Goal: Task Accomplishment & Management: Manage account settings

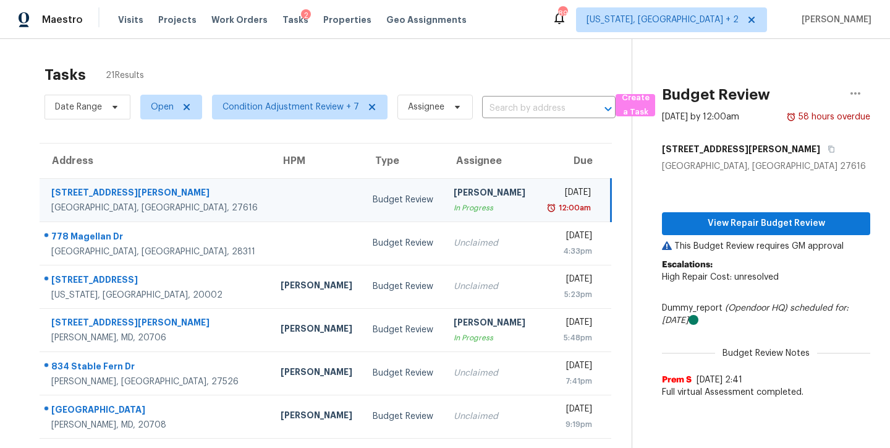
click at [434, 52] on div "Tasks 21 Results Date Range Open Condition Adjustment Review + 7 Assignee ​ Cre…" at bounding box center [445, 341] width 890 height 605
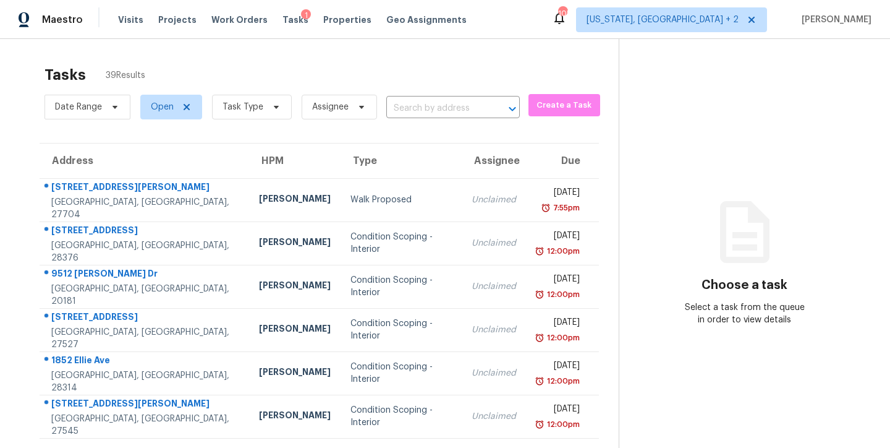
click at [307, 64] on div "Tasks 39 Results" at bounding box center [332, 75] width 574 height 32
click at [249, 106] on span "Task Type" at bounding box center [243, 107] width 41 height 12
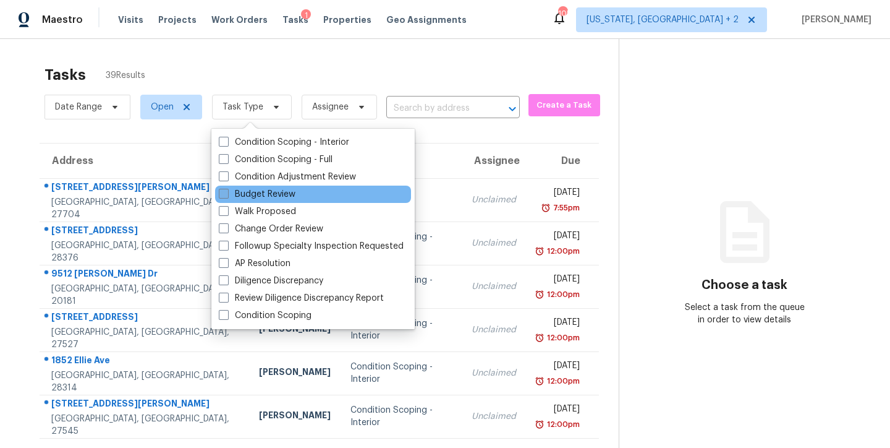
click at [287, 176] on label "Condition Adjustment Review" at bounding box center [287, 177] width 137 height 12
click at [227, 176] on input "Condition Adjustment Review" at bounding box center [223, 175] width 8 height 8
checkbox input "true"
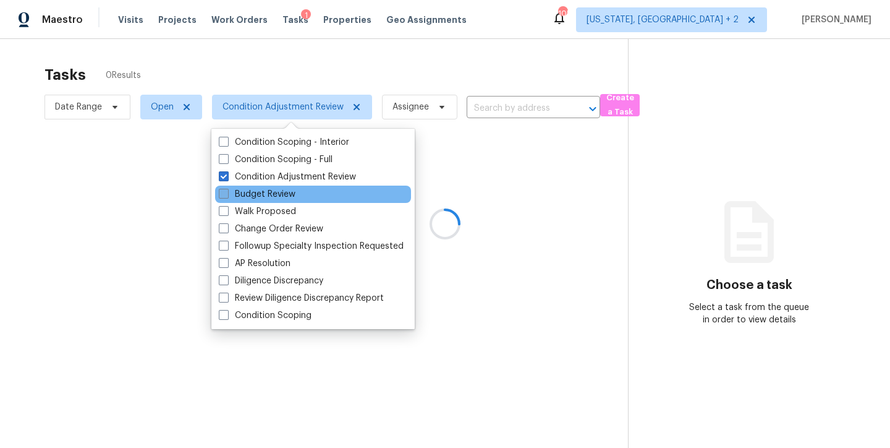
click at [259, 191] on label "Budget Review" at bounding box center [257, 194] width 77 height 12
click at [227, 191] on input "Budget Review" at bounding box center [223, 192] width 8 height 8
checkbox input "true"
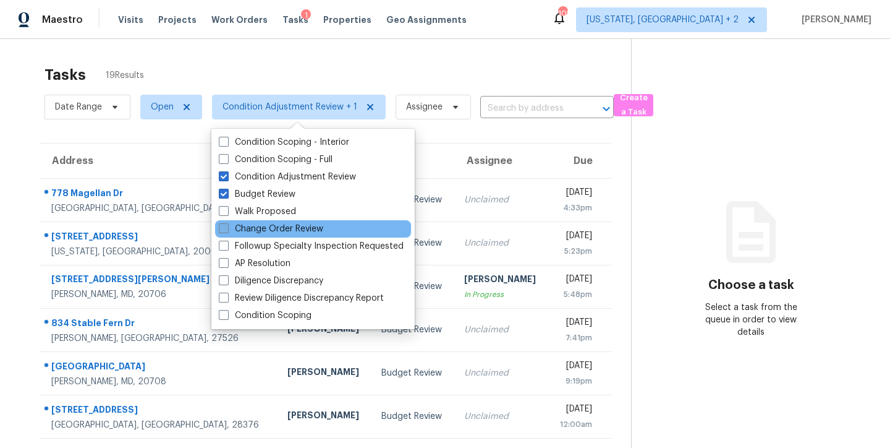
click at [265, 228] on label "Change Order Review" at bounding box center [271, 229] width 104 height 12
click at [227, 228] on input "Change Order Review" at bounding box center [223, 227] width 8 height 8
checkbox input "true"
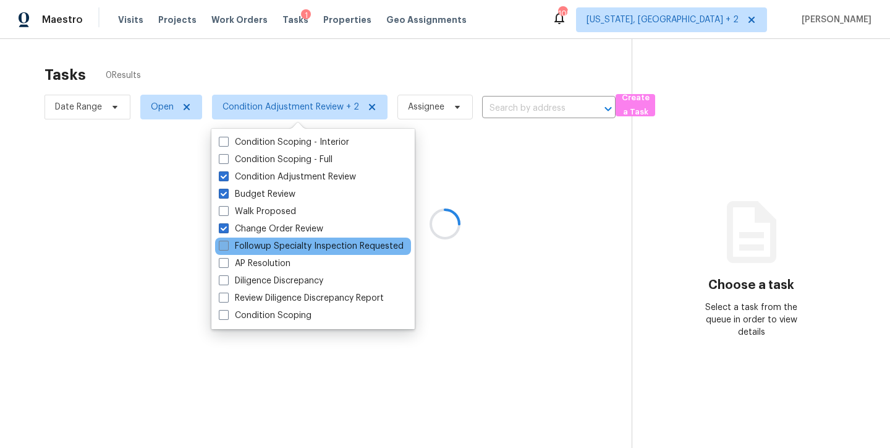
click at [261, 246] on label "Followup Specialty Inspection Requested" at bounding box center [311, 246] width 185 height 12
click at [227, 246] on input "Followup Specialty Inspection Requested" at bounding box center [223, 244] width 8 height 8
checkbox input "true"
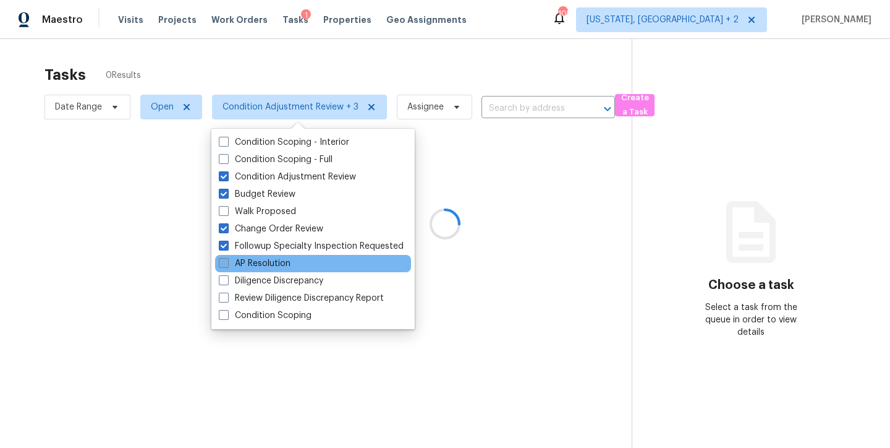
click at [258, 264] on label "AP Resolution" at bounding box center [255, 263] width 72 height 12
click at [227, 264] on input "AP Resolution" at bounding box center [223, 261] width 8 height 8
checkbox input "true"
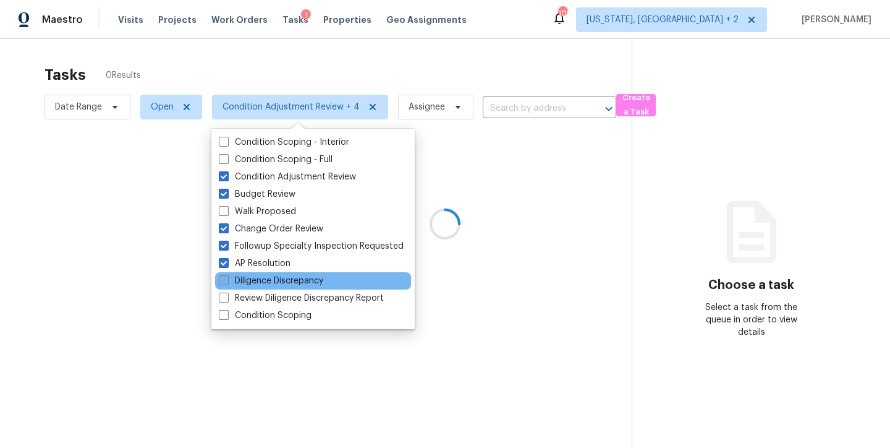
click at [257, 279] on label "Diligence Discrepancy" at bounding box center [271, 281] width 104 height 12
click at [227, 279] on input "Diligence Discrepancy" at bounding box center [223, 279] width 8 height 8
checkbox input "true"
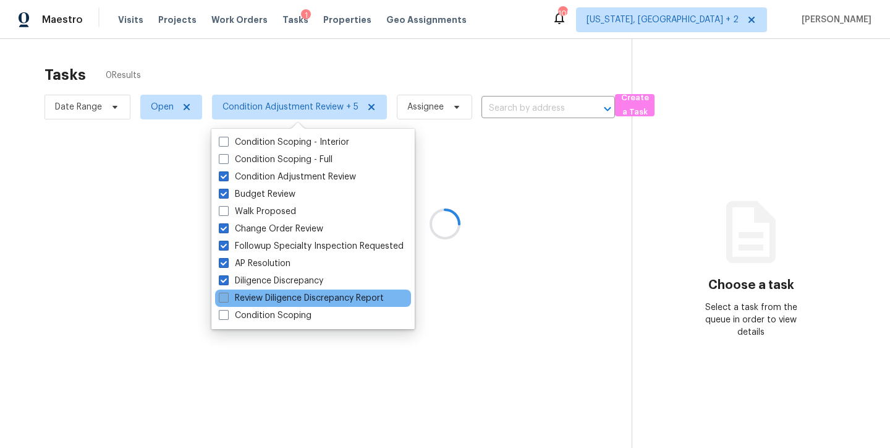
click at [255, 293] on label "Review Diligence Discrepancy Report" at bounding box center [301, 298] width 165 height 12
click at [227, 293] on input "Review Diligence Discrepancy Report" at bounding box center [223, 296] width 8 height 8
checkbox input "true"
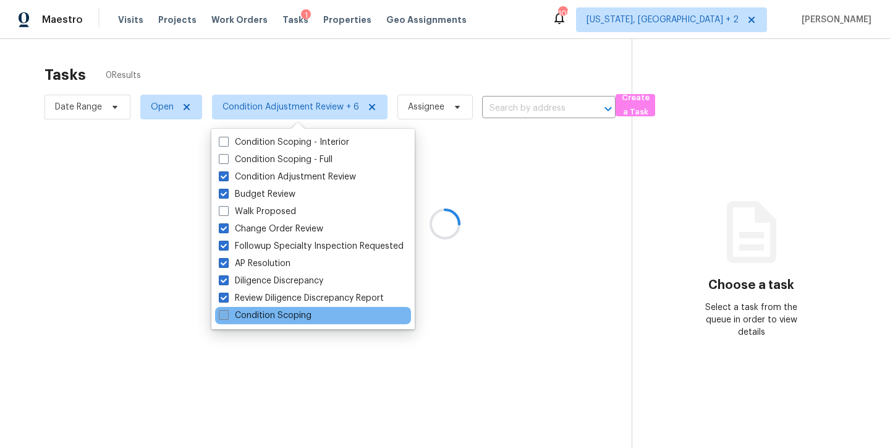
click at [252, 318] on label "Condition Scoping" at bounding box center [265, 315] width 93 height 12
click at [227, 317] on input "Condition Scoping" at bounding box center [223, 313] width 8 height 8
checkbox input "true"
click at [416, 70] on div at bounding box center [445, 224] width 890 height 448
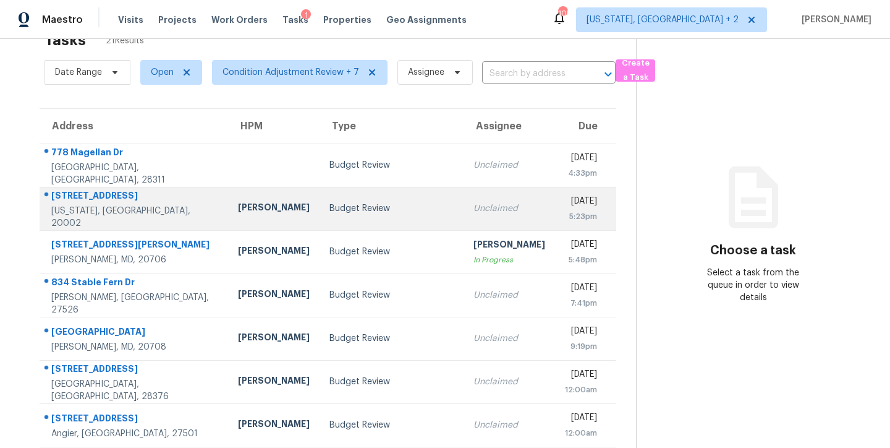
scroll to position [99, 0]
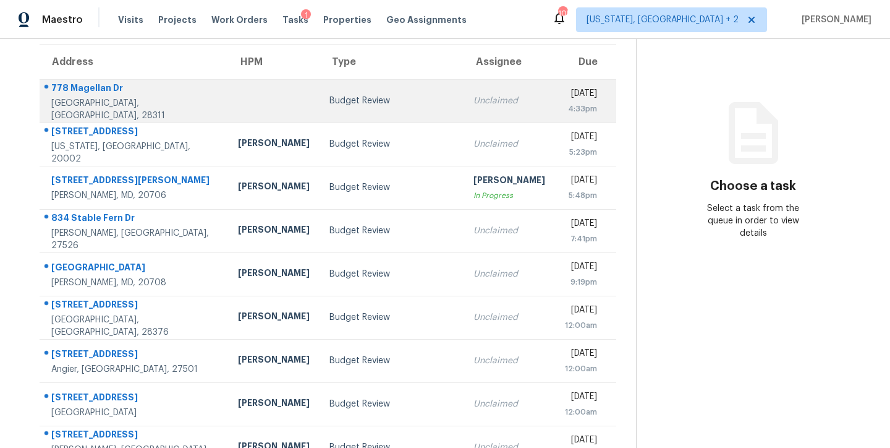
click at [330, 98] on div "Budget Review" at bounding box center [392, 101] width 124 height 12
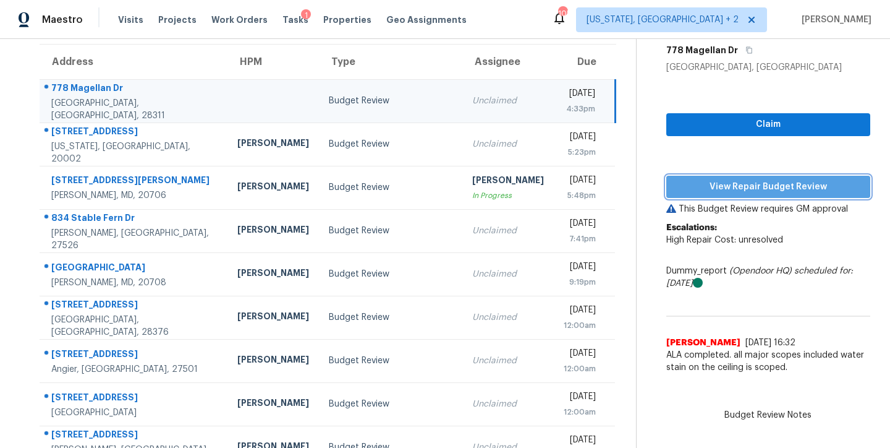
click at [789, 179] on span "View Repair Budget Review" at bounding box center [768, 186] width 184 height 15
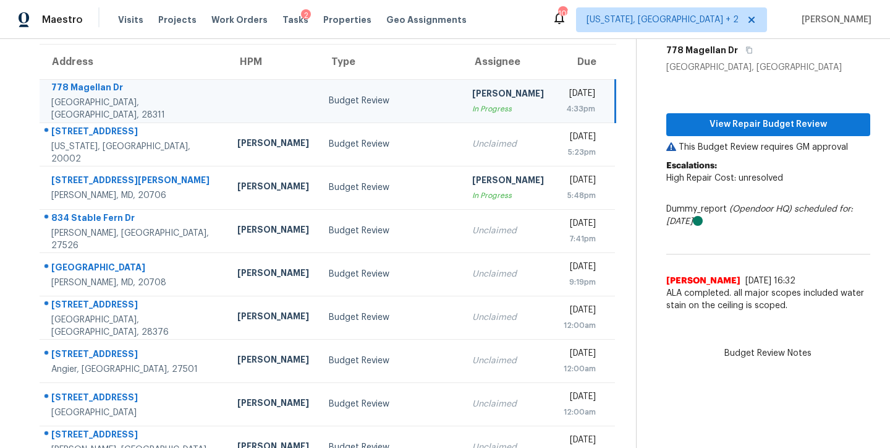
click at [495, 17] on div "Maestro Visits Projects Work Orders Tasks 2 Properties Geo Assignments 105 Wash…" at bounding box center [445, 19] width 890 height 39
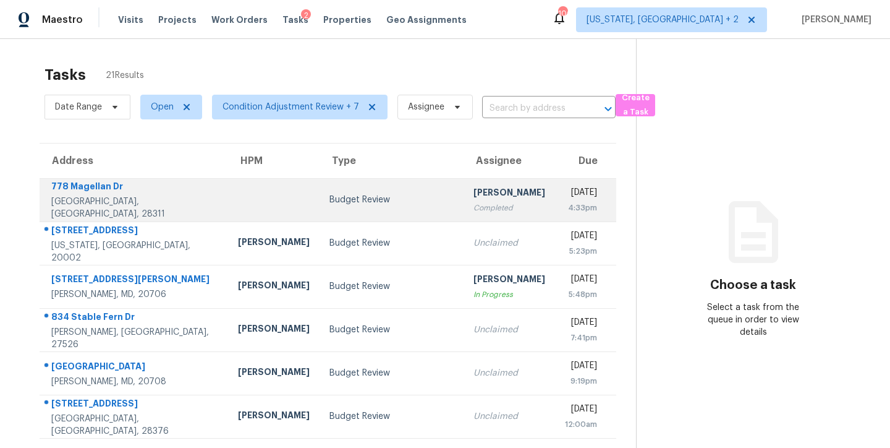
click at [373, 199] on div "Budget Review" at bounding box center [392, 200] width 124 height 12
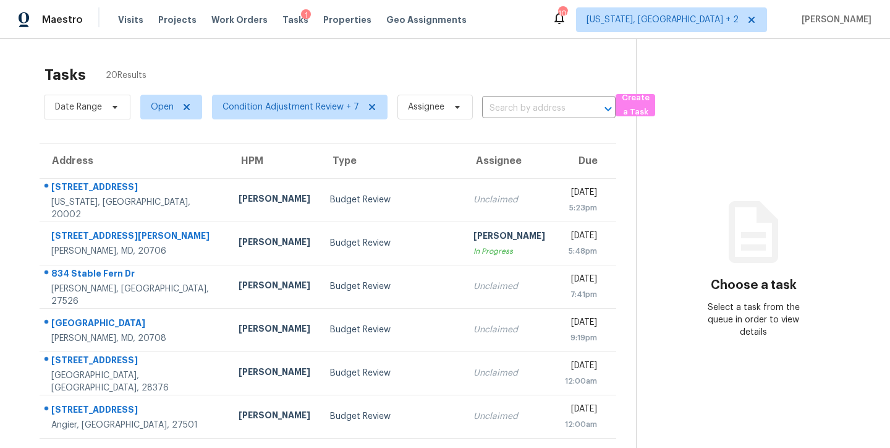
click at [394, 56] on div "Tasks 20 Results Date Range Open Condition Adjustment Review + 7 Assignee ​ Cre…" at bounding box center [445, 341] width 890 height 605
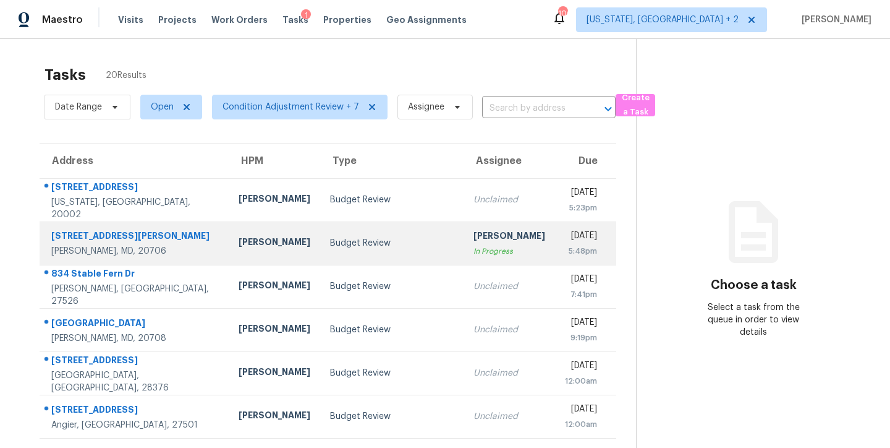
scroll to position [205, 0]
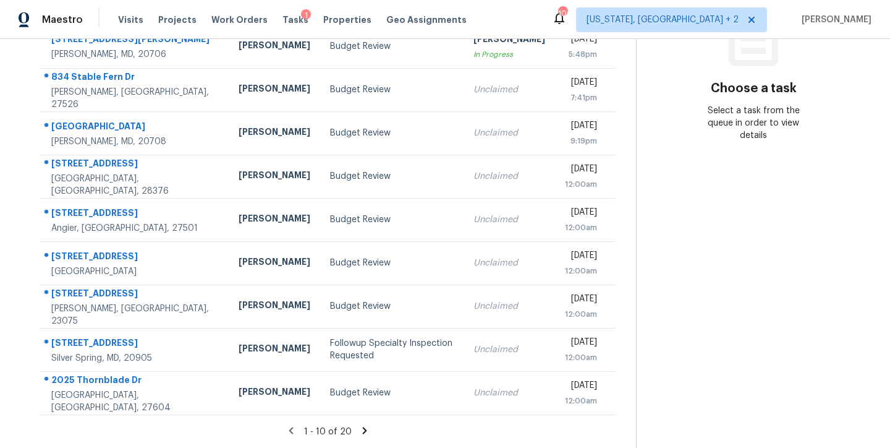
click at [360, 425] on icon at bounding box center [364, 430] width 11 height 11
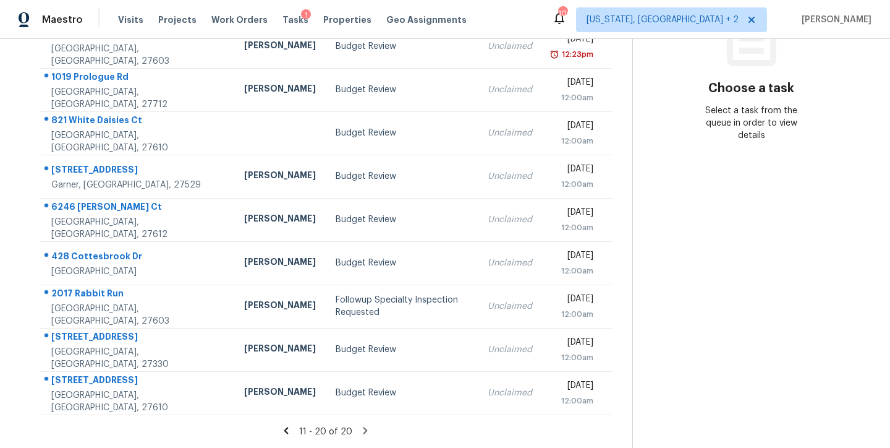
click at [289, 425] on icon at bounding box center [286, 430] width 11 height 11
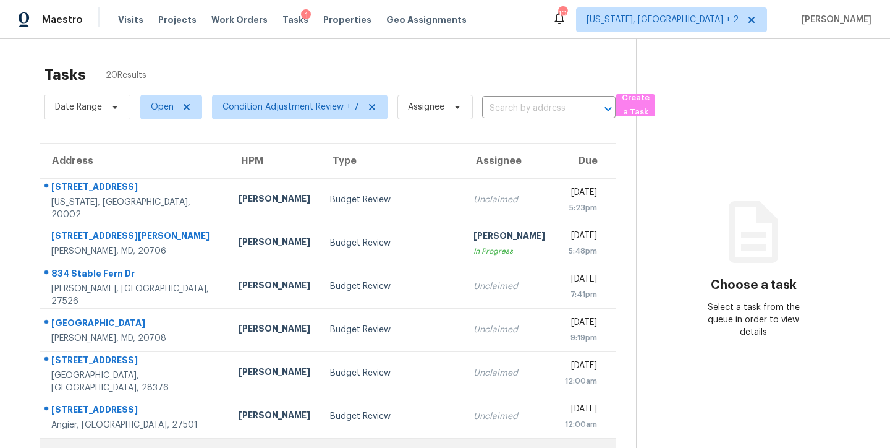
scroll to position [0, 0]
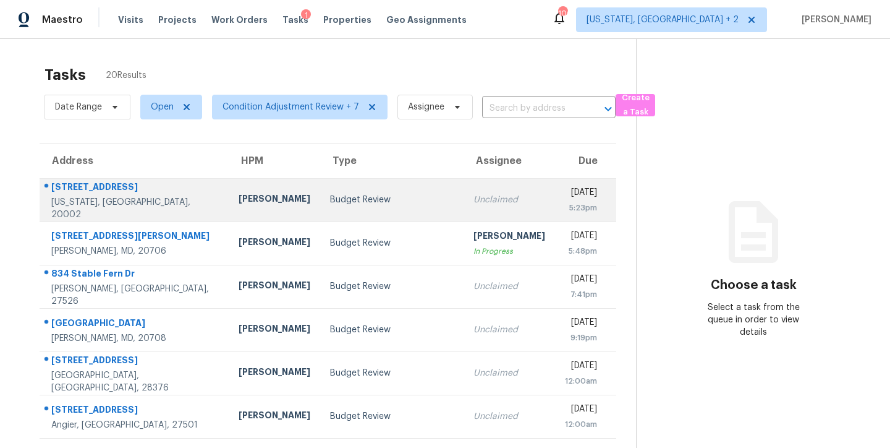
click at [330, 200] on div "Budget Review" at bounding box center [392, 200] width 124 height 12
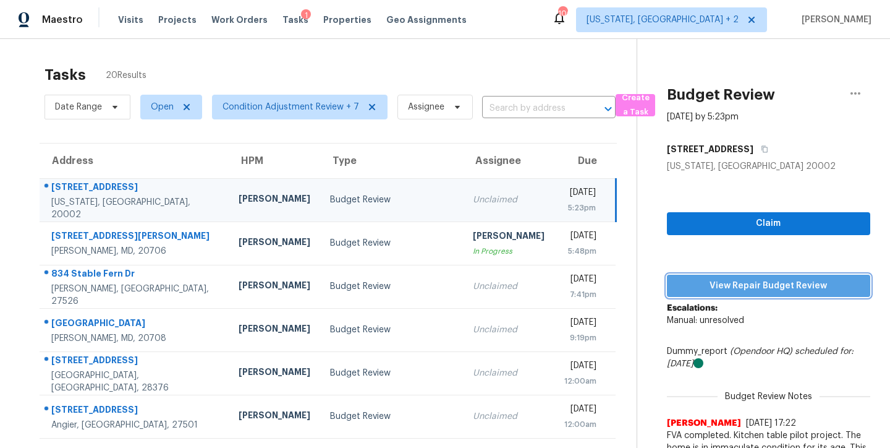
click at [721, 287] on span "View Repair Budget Review" at bounding box center [769, 285] width 184 height 15
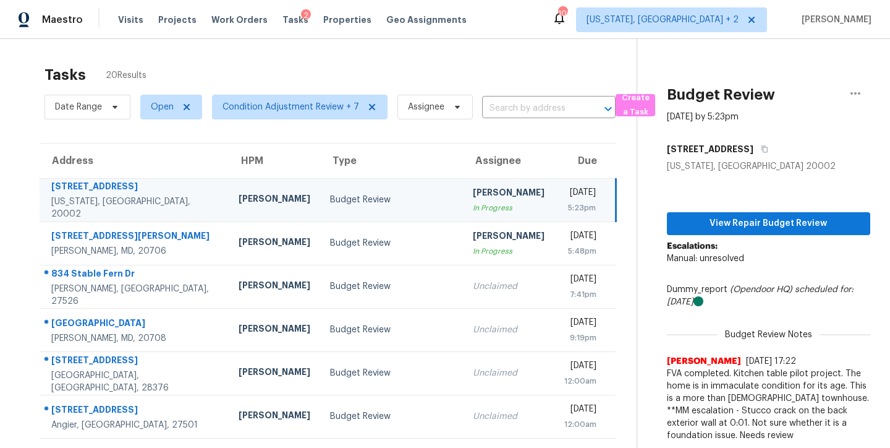
click at [491, 19] on div "Maestro Visits Projects Work Orders Tasks 2 Properties Geo Assignments 106 Wash…" at bounding box center [445, 19] width 890 height 39
click at [197, 59] on div "Tasks 20 Results" at bounding box center [341, 75] width 592 height 32
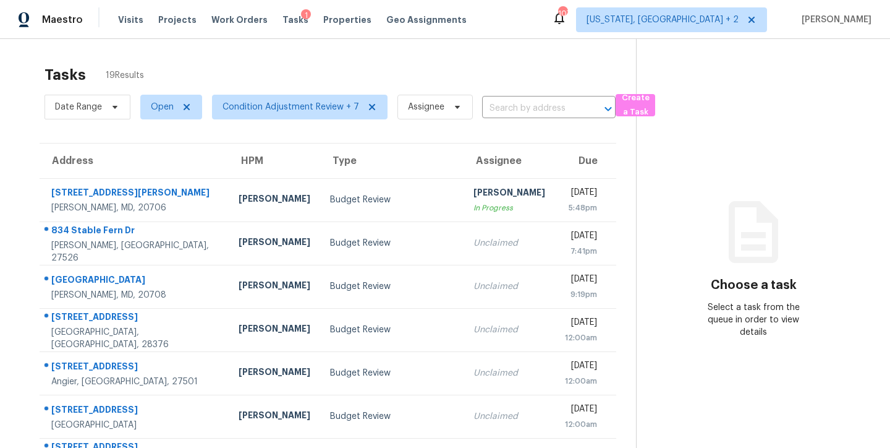
click at [364, 67] on div "Tasks 19 Results" at bounding box center [341, 75] width 592 height 32
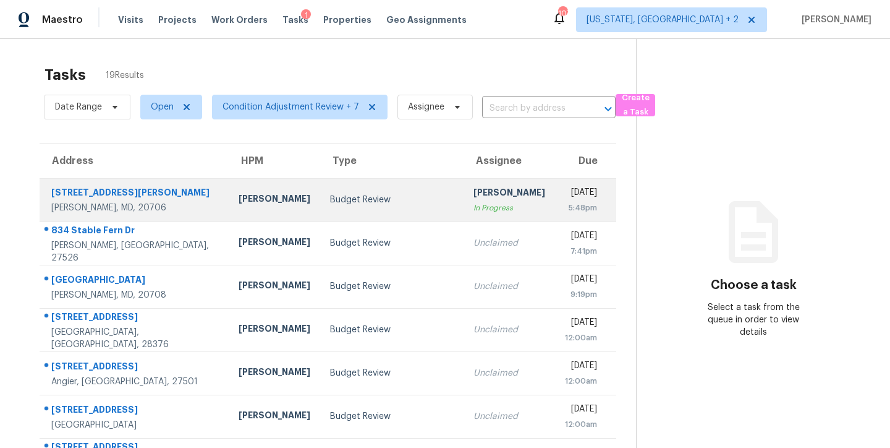
click at [330, 203] on div "Budget Review" at bounding box center [392, 200] width 124 height 12
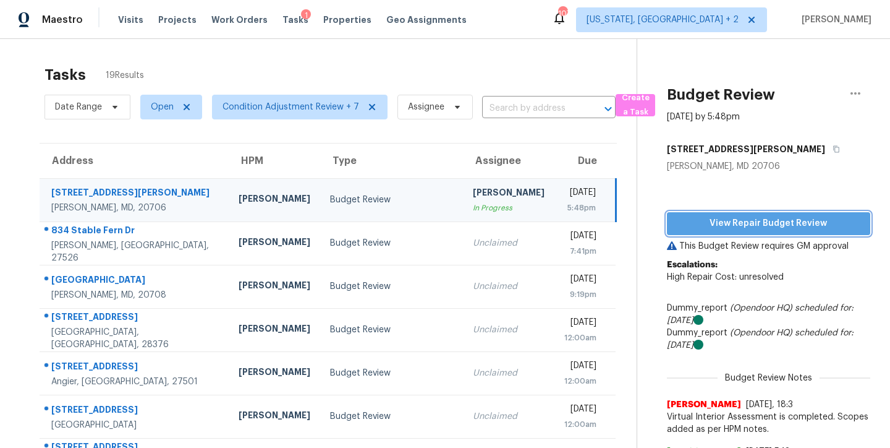
click at [820, 228] on span "View Repair Budget Review" at bounding box center [769, 223] width 184 height 15
click at [567, 22] on div "Maestro Visits Projects Work Orders Tasks 1 Properties Geo Assignments 105 Wash…" at bounding box center [445, 19] width 890 height 39
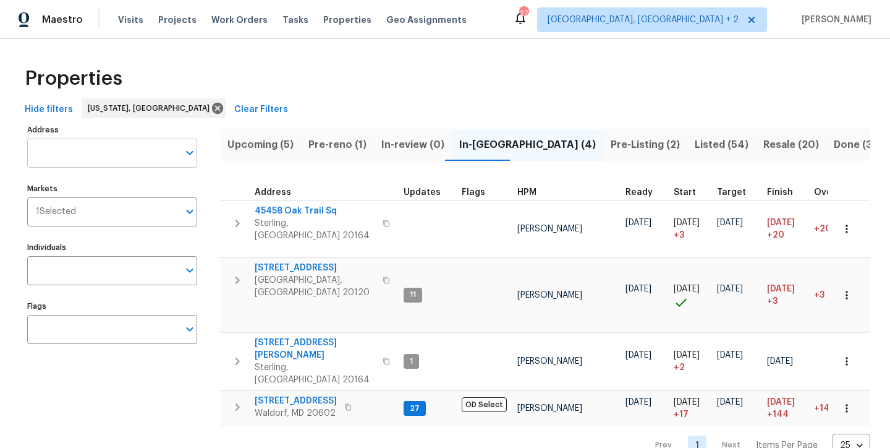
click at [80, 153] on input "Address" at bounding box center [102, 152] width 151 height 29
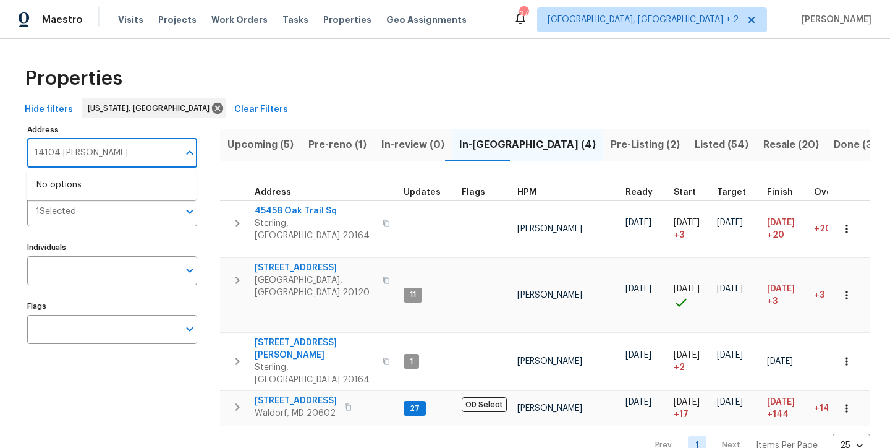
click at [47, 152] on input "14104 howlett" at bounding box center [102, 152] width 151 height 29
drag, startPoint x: 36, startPoint y: 152, endPoint x: 22, endPoint y: 153, distance: 14.3
click at [22, 153] on div "Address 1404 howlett Address Markets 1 Selected Markets Individuals Individuals…" at bounding box center [445, 289] width 851 height 336
type input "howlett"
click at [79, 185] on li "14204 Howlett Line Dr South Chesterfield VA 23834" at bounding box center [112, 185] width 170 height 20
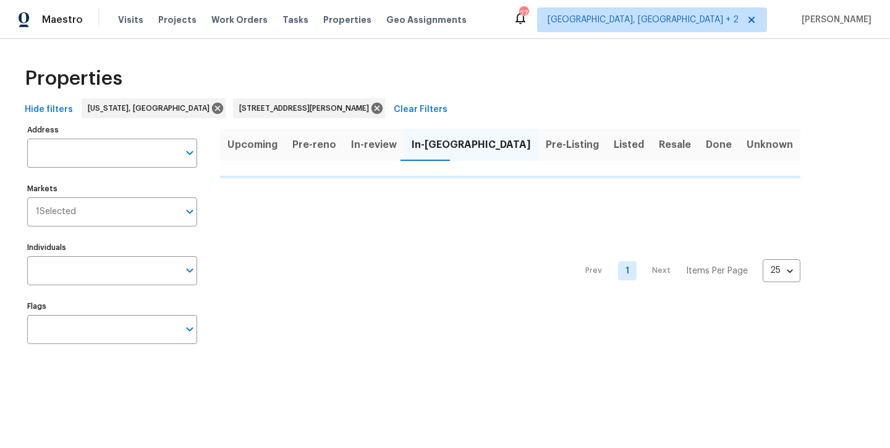
type input "14204 Howlett Line Dr South Chesterfield VA 23834"
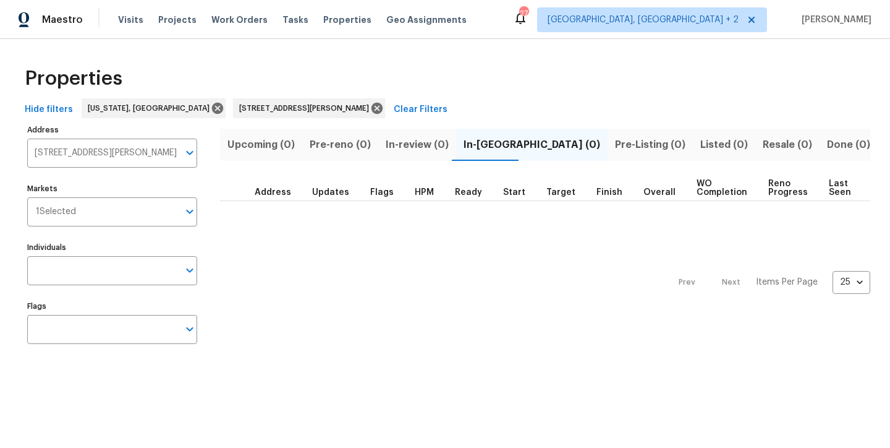
click at [477, 27] on div "Maestro Visits Projects Work Orders Tasks Properties Geo Assignments 27 Charles…" at bounding box center [445, 19] width 890 height 39
click at [524, 98] on div "Hide filters Washington, DC 14204 Howlett Line Dr South Chesterfield VA 23834 C…" at bounding box center [445, 109] width 851 height 23
click at [372, 113] on icon at bounding box center [377, 108] width 11 height 11
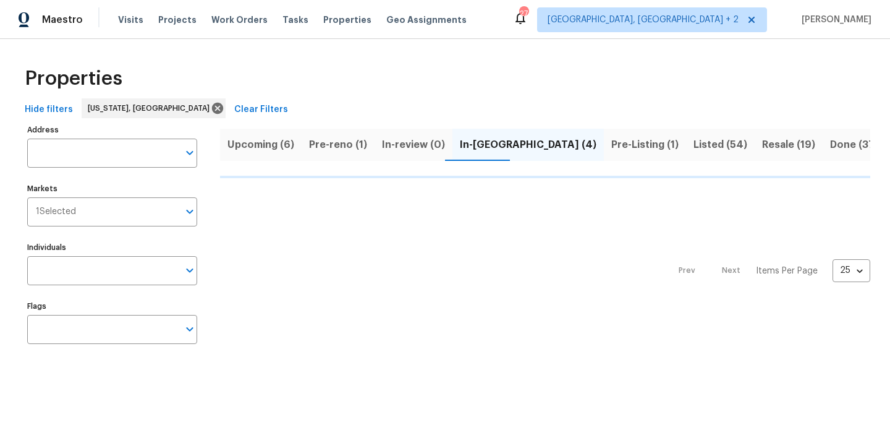
click at [542, 41] on div "Properties Hide filters Washington, DC Clear Filters Address Address Markets 1 …" at bounding box center [445, 207] width 890 height 337
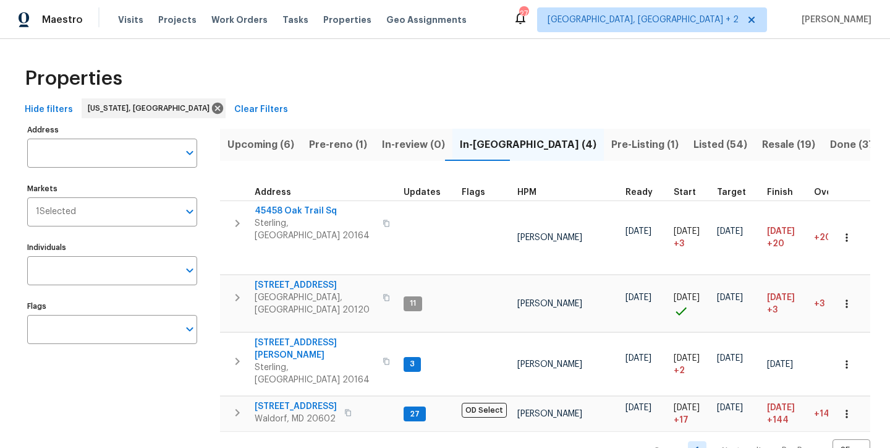
click at [830, 148] on span "Done (372)" at bounding box center [857, 144] width 54 height 17
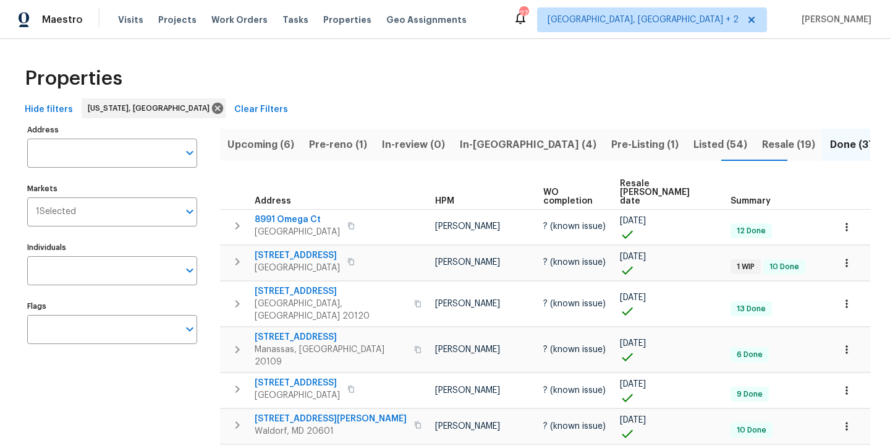
click at [280, 197] on span "Address" at bounding box center [273, 201] width 36 height 9
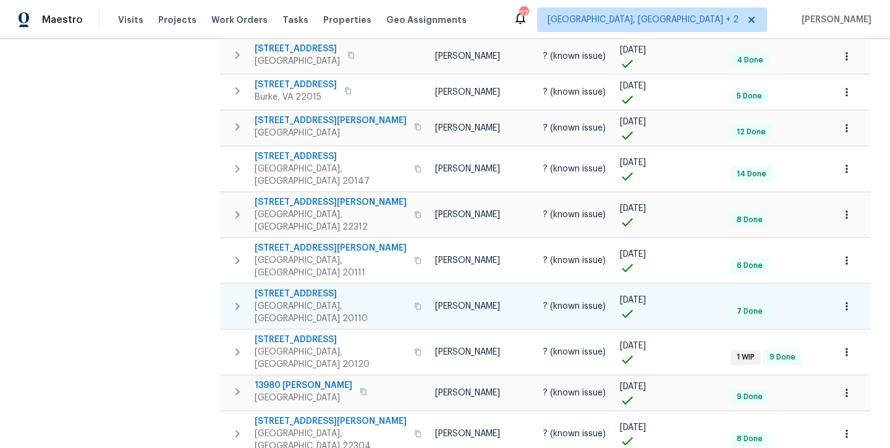
scroll to position [699, 0]
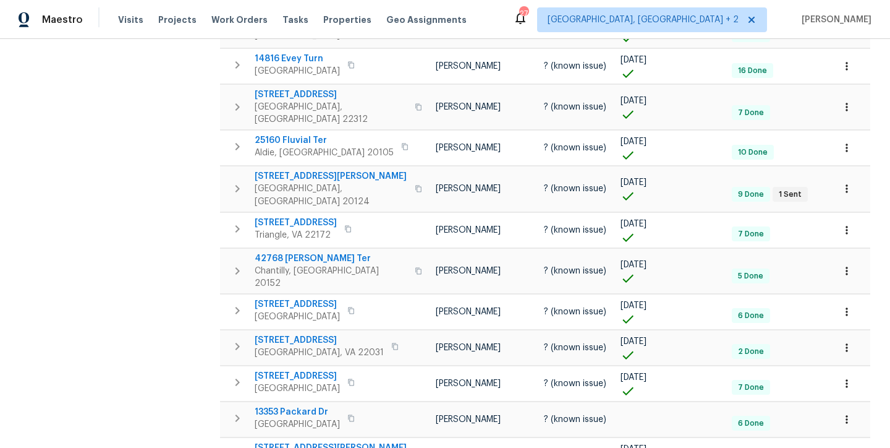
scroll to position [699, 0]
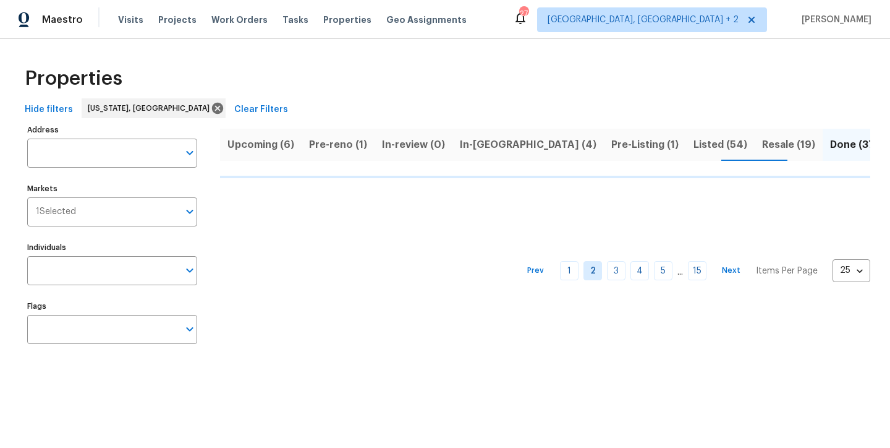
click at [480, 83] on div "Properties" at bounding box center [445, 79] width 851 height 40
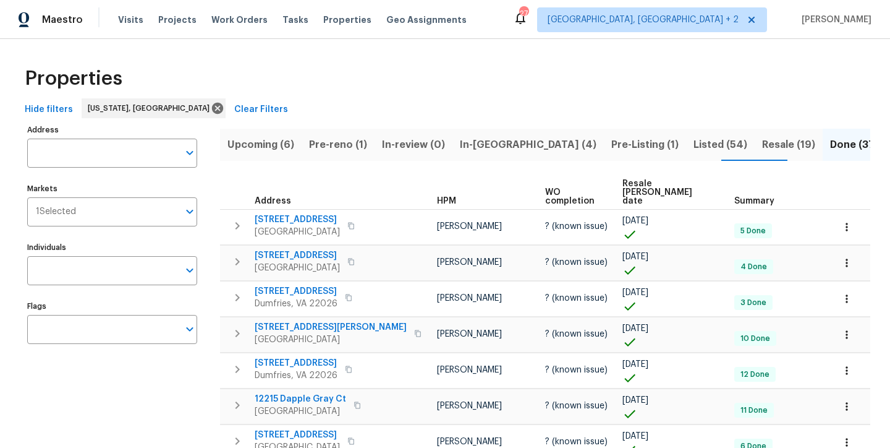
click at [376, 90] on div "Properties" at bounding box center [445, 79] width 851 height 40
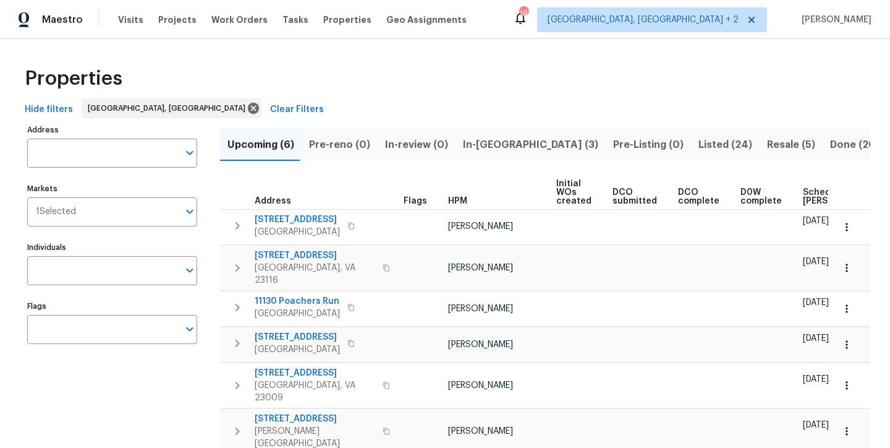
scroll to position [0, 160]
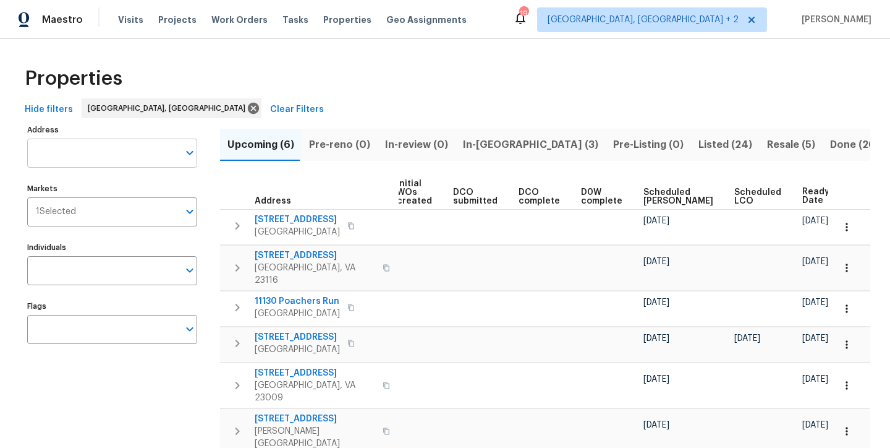
click at [92, 157] on input "Address" at bounding box center [102, 152] width 151 height 29
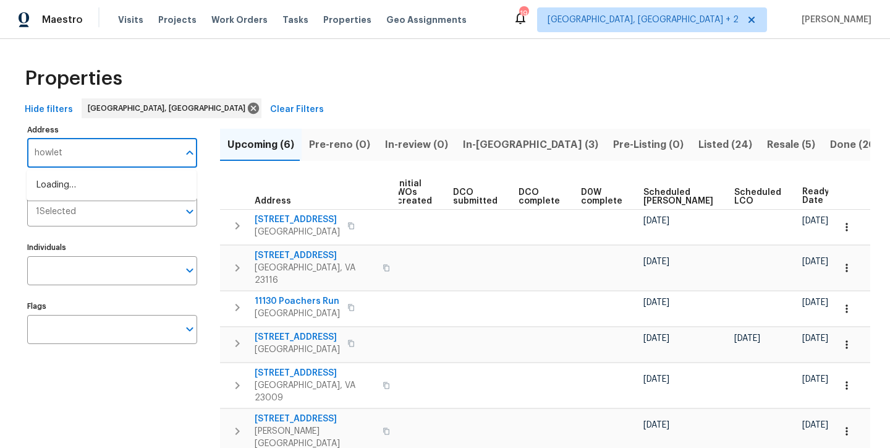
type input "[PERSON_NAME]"
click at [85, 182] on li "[STREET_ADDRESS][PERSON_NAME]" at bounding box center [112, 185] width 170 height 20
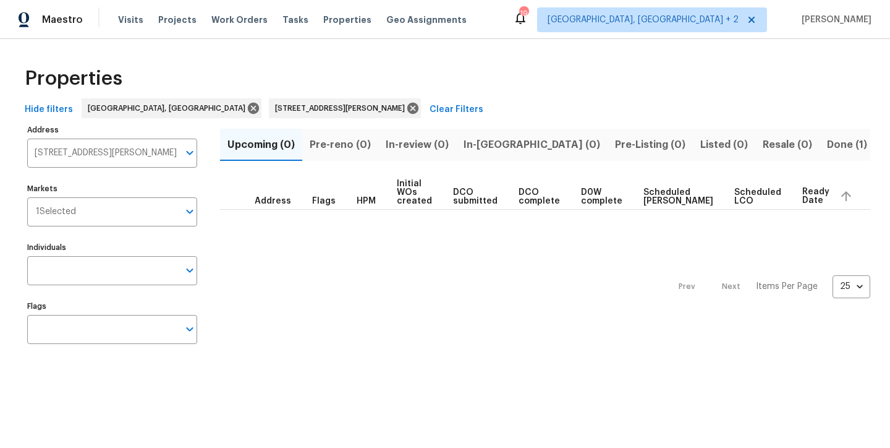
click at [827, 144] on span "Done (1)" at bounding box center [847, 144] width 40 height 17
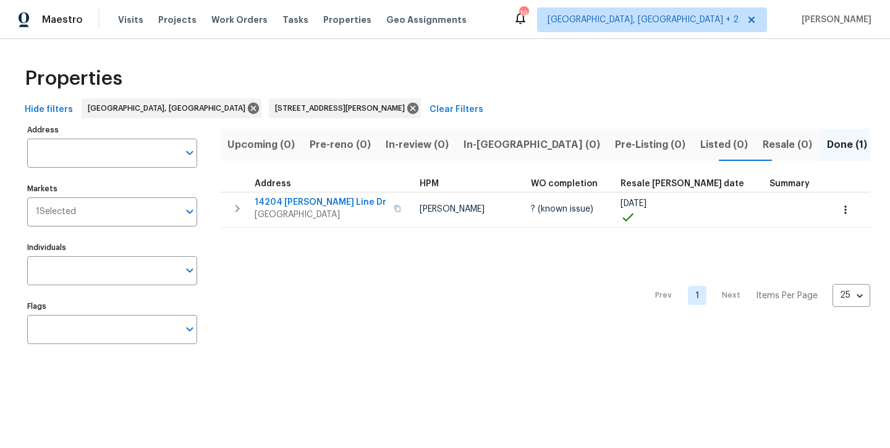
type input "[STREET_ADDRESS][PERSON_NAME]"
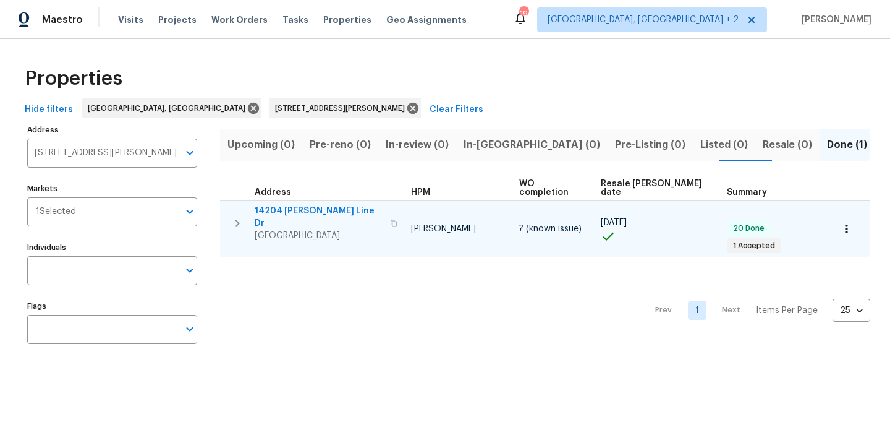
click at [294, 205] on span "14204 [PERSON_NAME] Line Dr" at bounding box center [319, 217] width 128 height 25
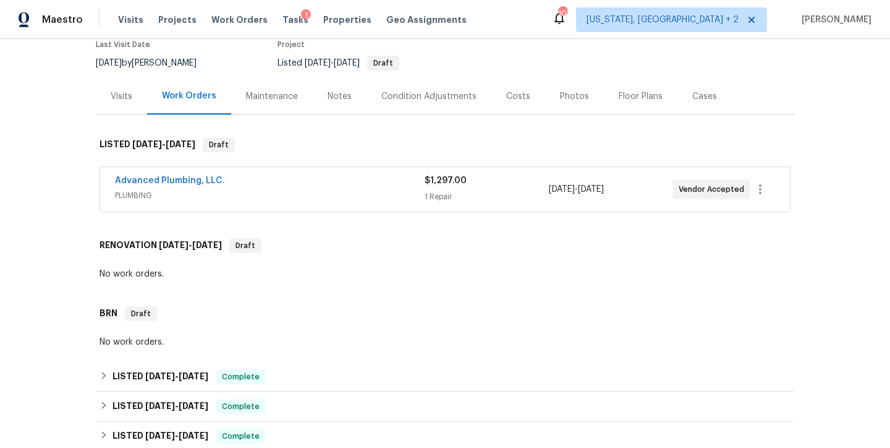
scroll to position [222, 0]
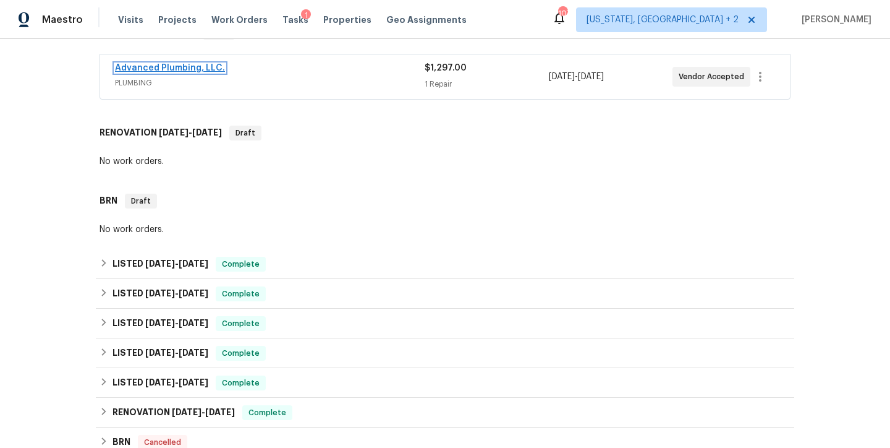
click at [196, 72] on link "Advanced Plumbing, LLC." at bounding box center [170, 68] width 110 height 9
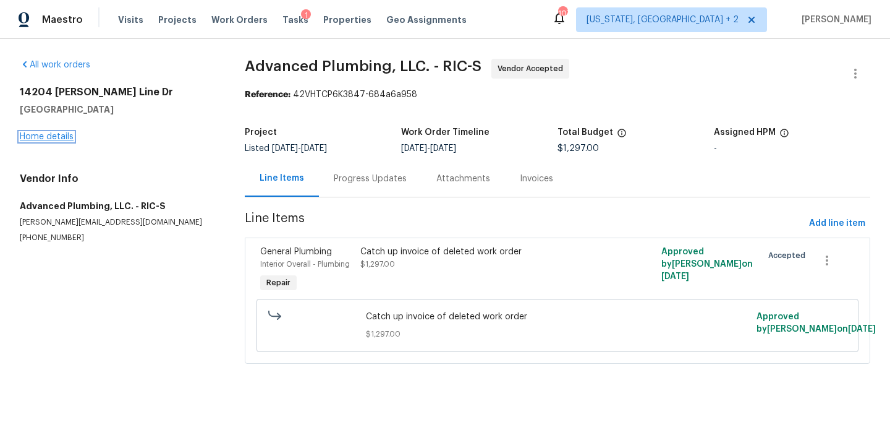
click at [66, 137] on link "Home details" at bounding box center [47, 136] width 54 height 9
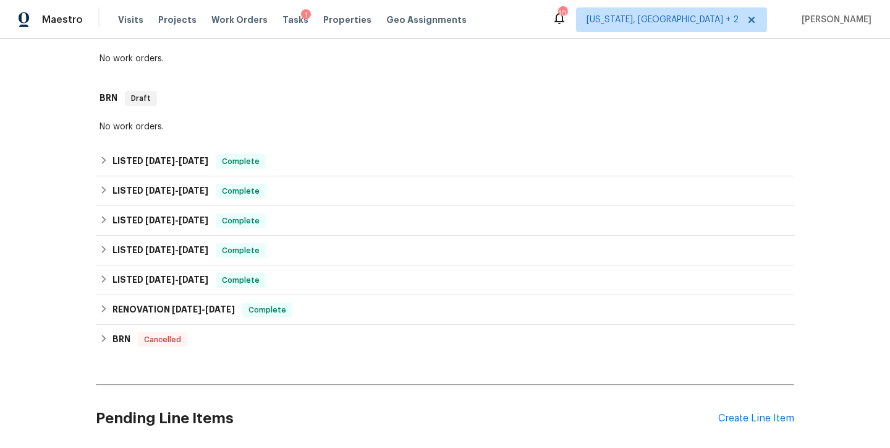
scroll to position [257, 0]
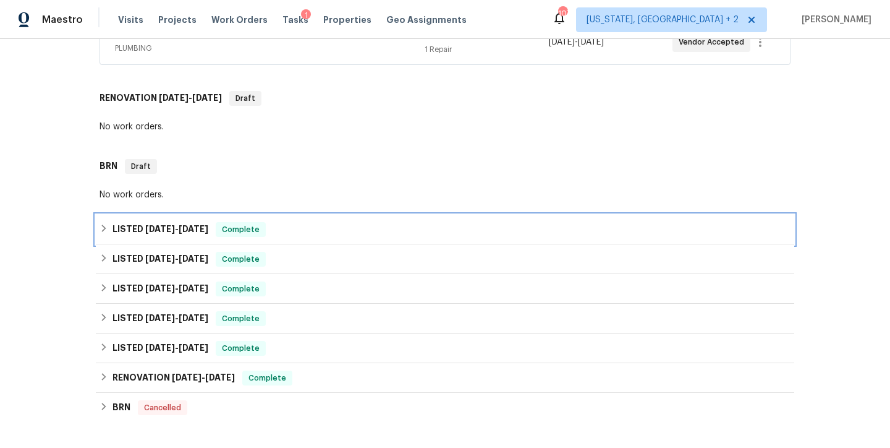
click at [100, 232] on icon at bounding box center [104, 228] width 9 height 9
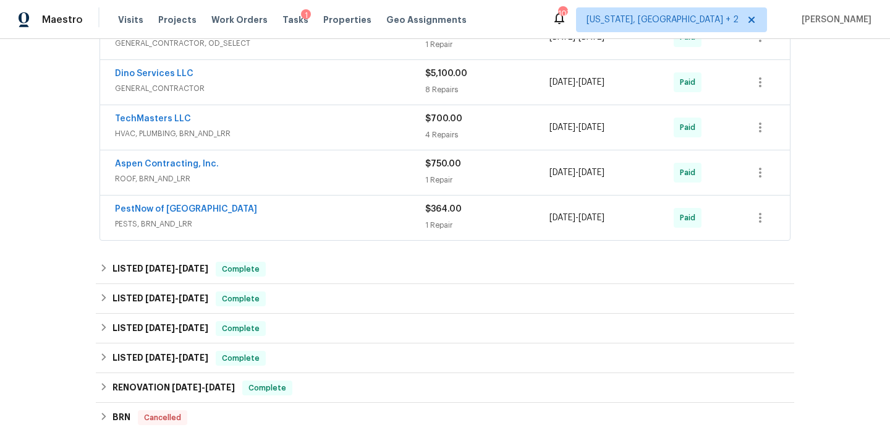
scroll to position [393, 0]
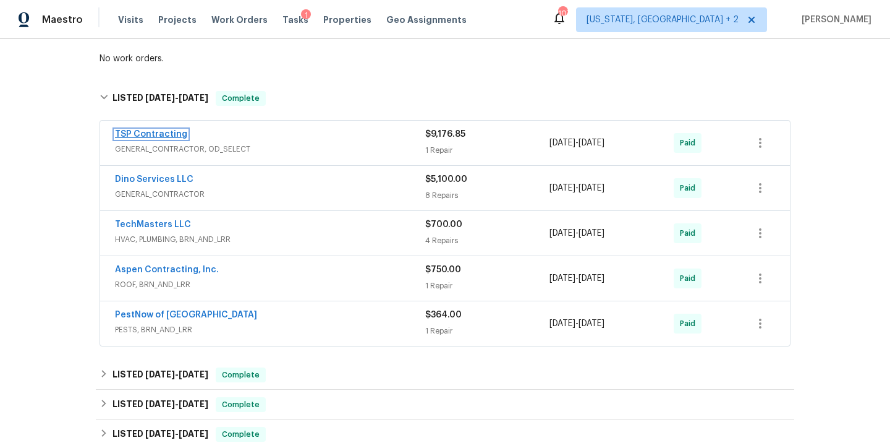
click at [139, 138] on link "TSP Contracting" at bounding box center [151, 134] width 72 height 9
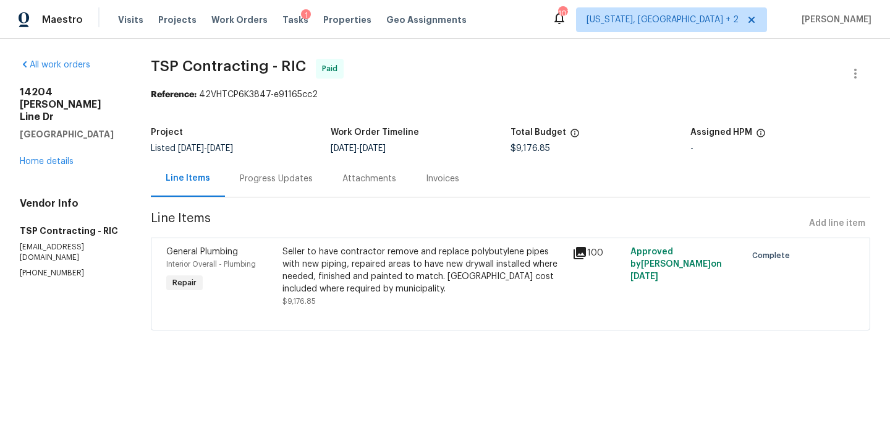
click at [271, 171] on div "Progress Updates" at bounding box center [276, 178] width 103 height 36
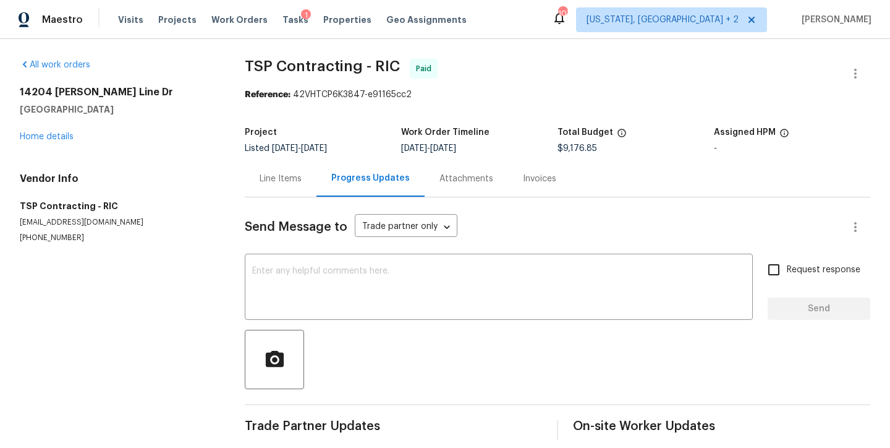
click at [287, 176] on div "Line Items" at bounding box center [281, 178] width 42 height 12
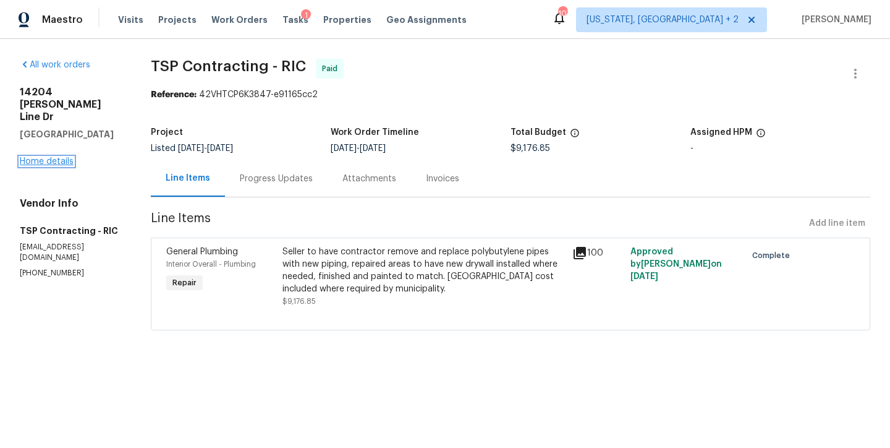
click at [56, 160] on link "Home details" at bounding box center [47, 161] width 54 height 9
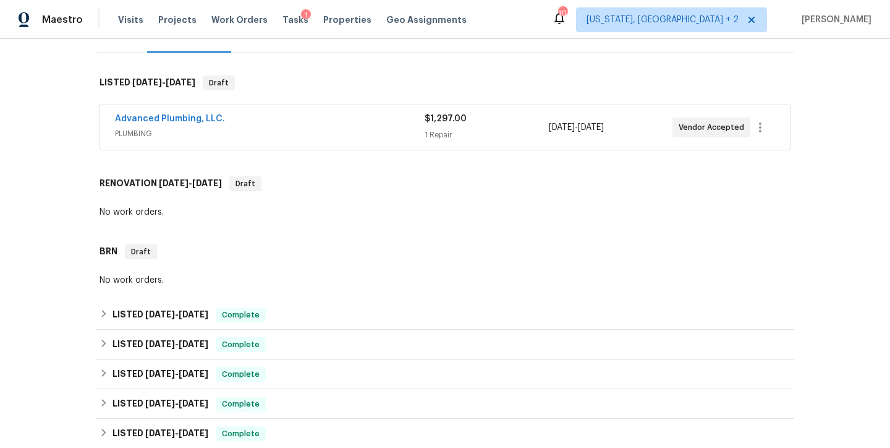
scroll to position [271, 0]
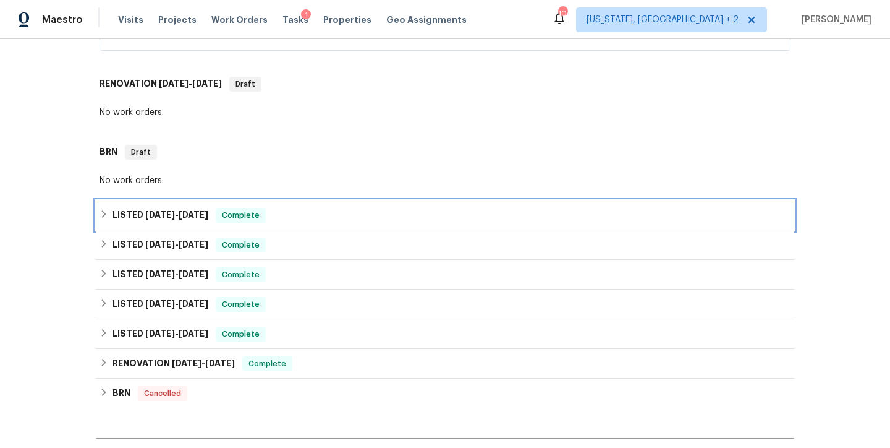
click at [103, 218] on icon at bounding box center [104, 214] width 9 height 9
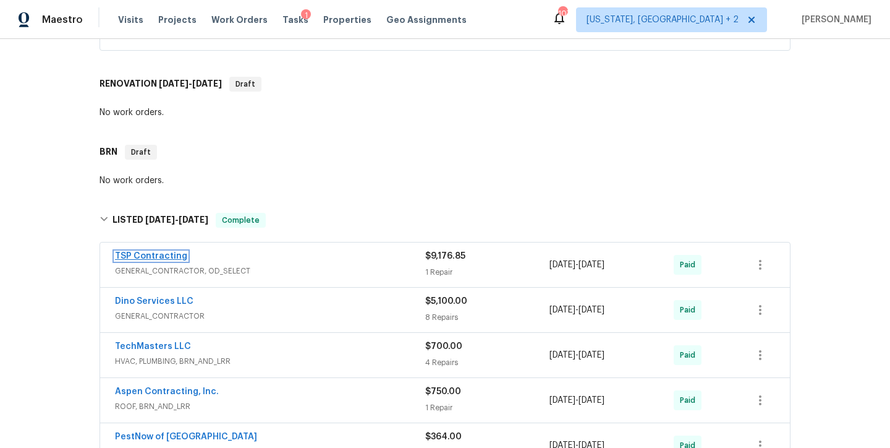
click at [161, 260] on link "TSP Contracting" at bounding box center [151, 256] width 72 height 9
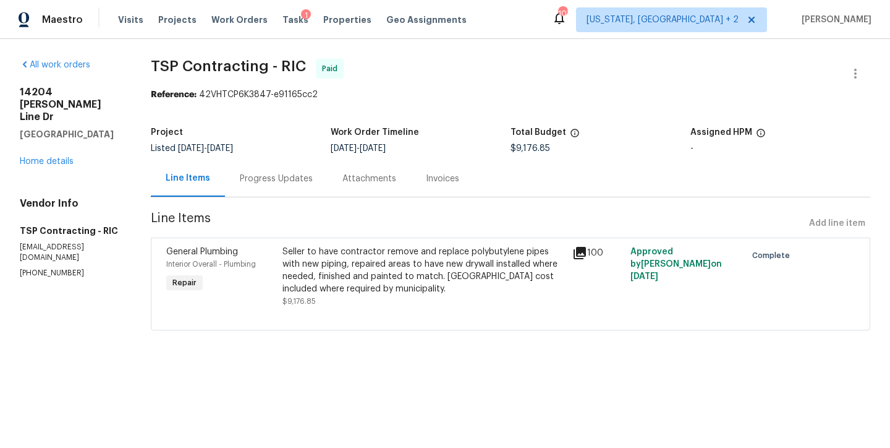
click at [59, 168] on div "All work orders 14204 Howlett Line Dr South Chesterfield, VA 23834 Home details…" at bounding box center [70, 168] width 101 height 219
click at [66, 162] on link "Home details" at bounding box center [47, 161] width 54 height 9
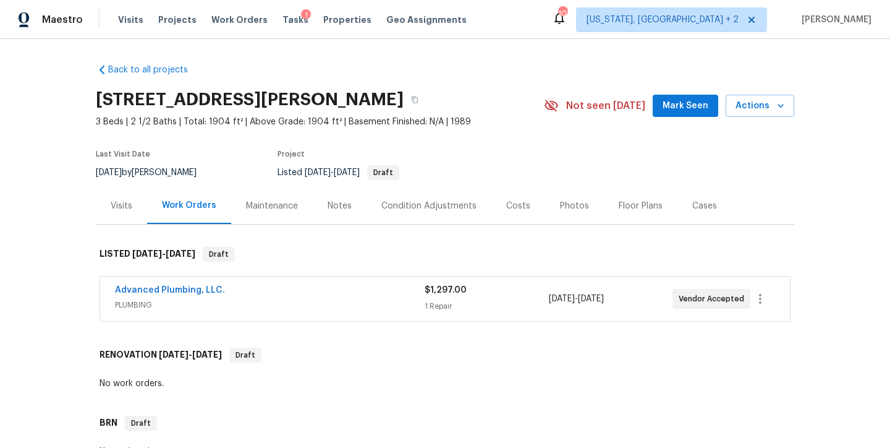
scroll to position [226, 0]
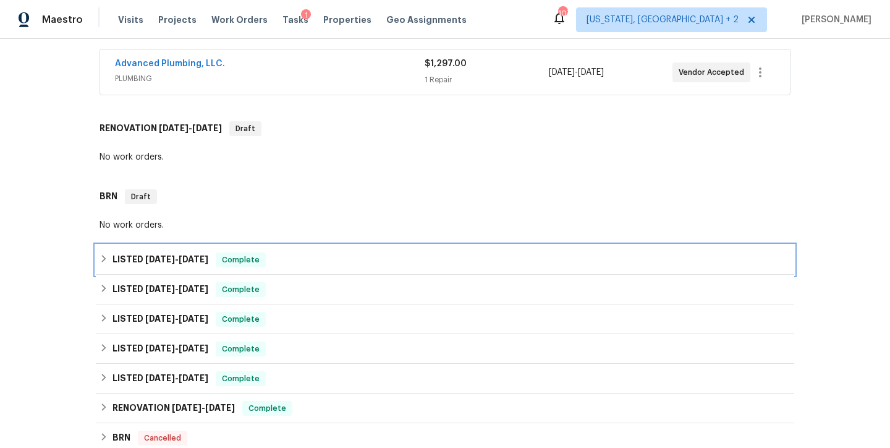
click at [102, 262] on icon at bounding box center [104, 258] width 4 height 7
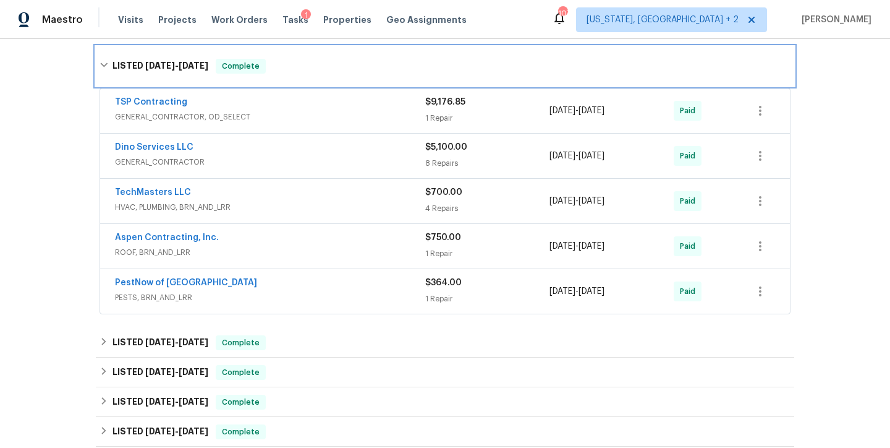
scroll to position [319, 0]
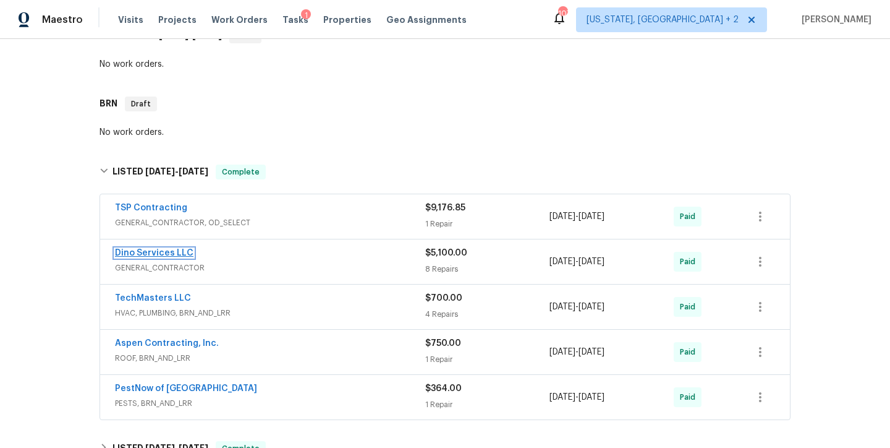
click at [132, 257] on link "Dino Services LLC" at bounding box center [154, 253] width 79 height 9
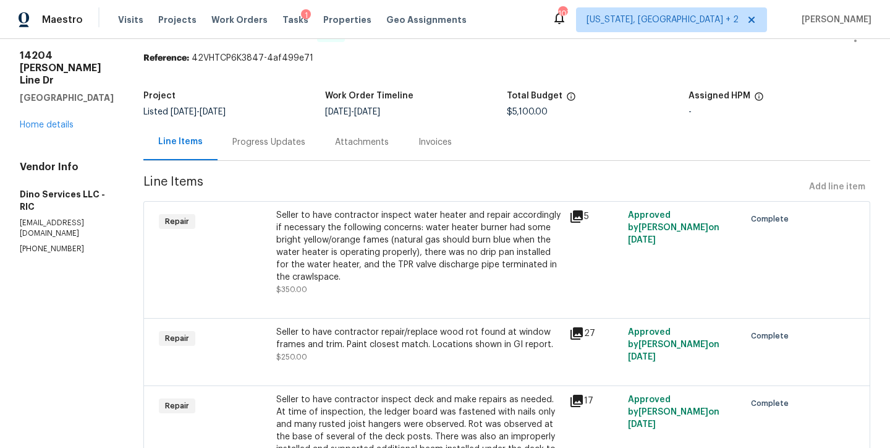
scroll to position [98, 0]
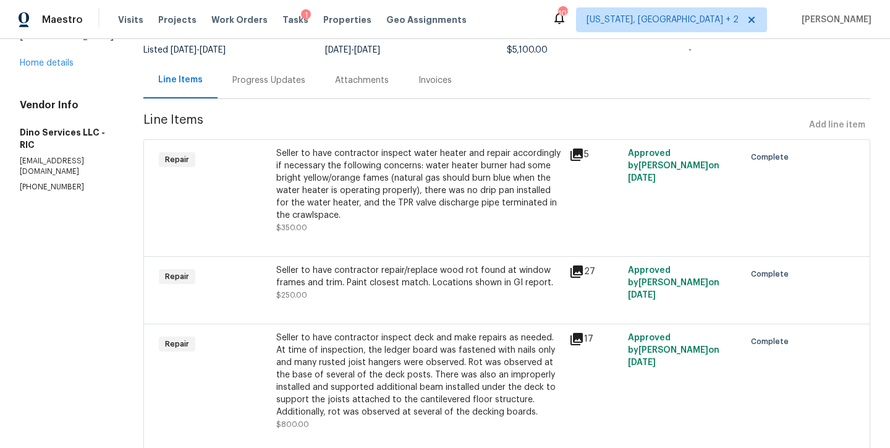
click at [434, 172] on div "Seller to have contractor inspect water heater and repair accordingly if necess…" at bounding box center [419, 184] width 286 height 74
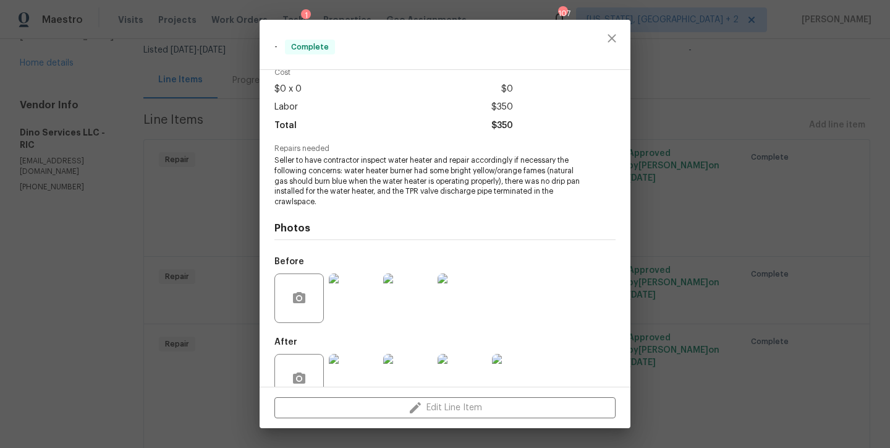
scroll to position [88, 0]
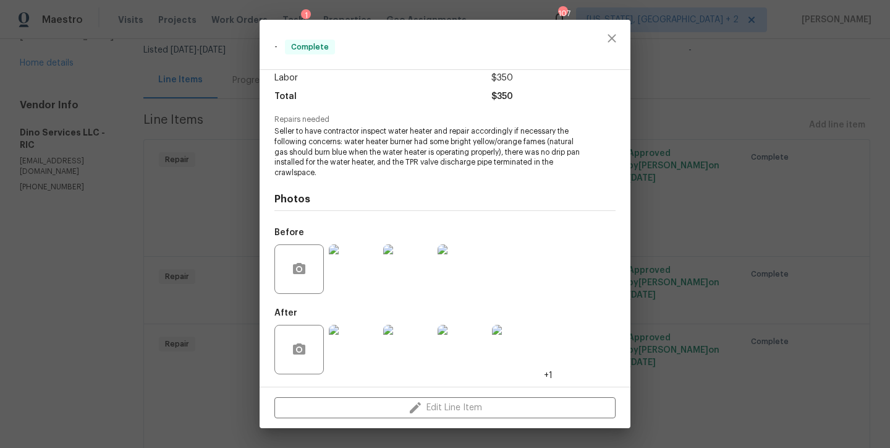
click at [354, 352] on img at bounding box center [353, 349] width 49 height 49
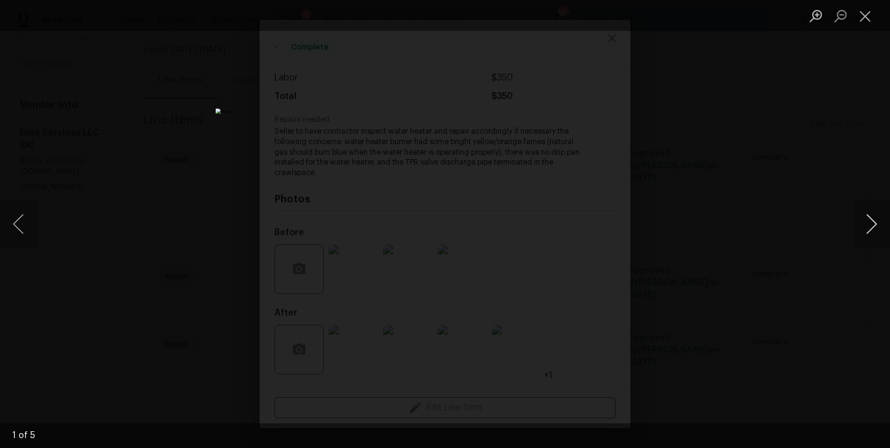
click at [879, 226] on button "Next image" at bounding box center [871, 223] width 37 height 49
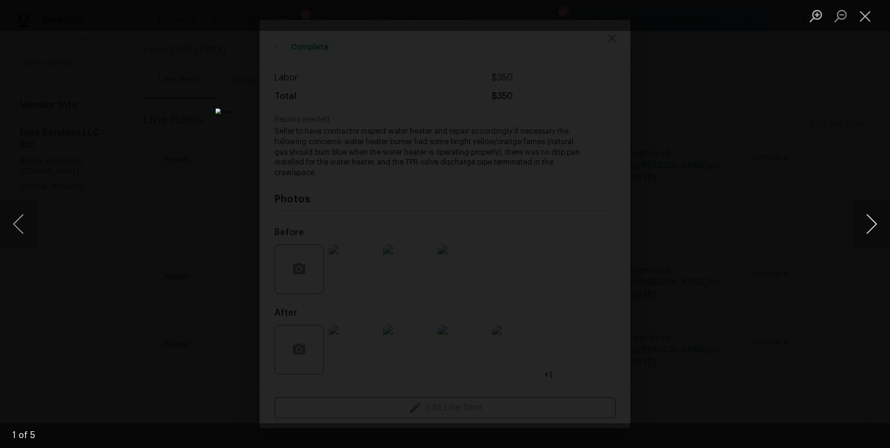
click at [879, 226] on button "Next image" at bounding box center [871, 223] width 37 height 49
click at [871, 16] on button "Close lightbox" at bounding box center [865, 16] width 25 height 22
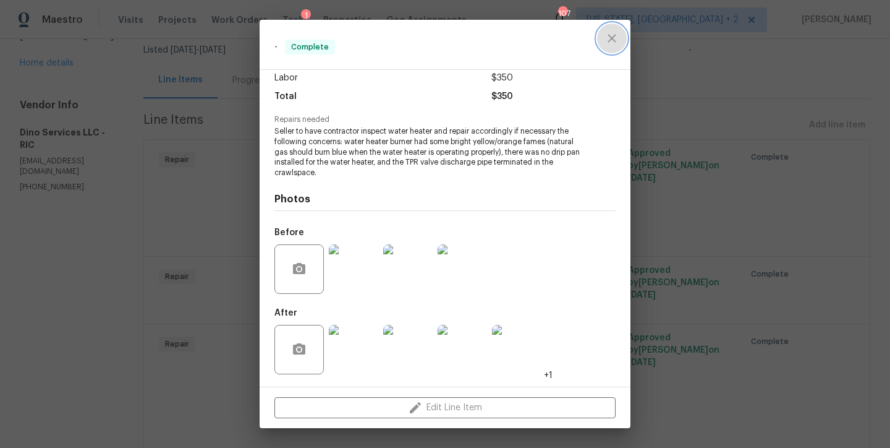
click at [611, 44] on icon "close" at bounding box center [612, 38] width 15 height 15
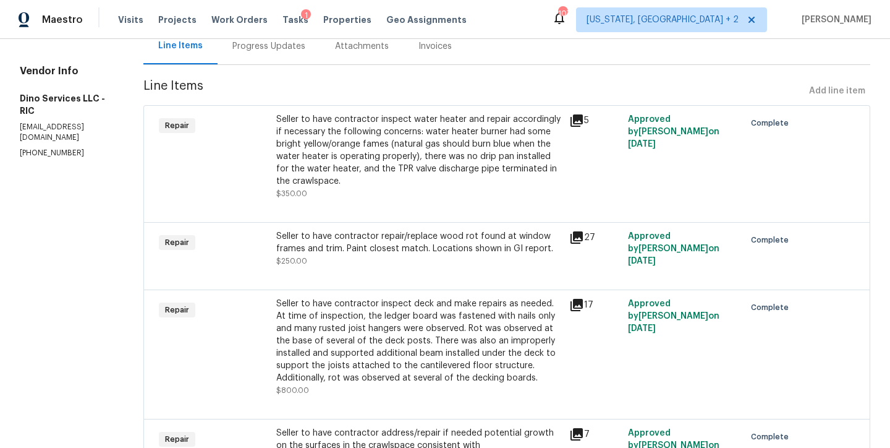
scroll to position [153, 0]
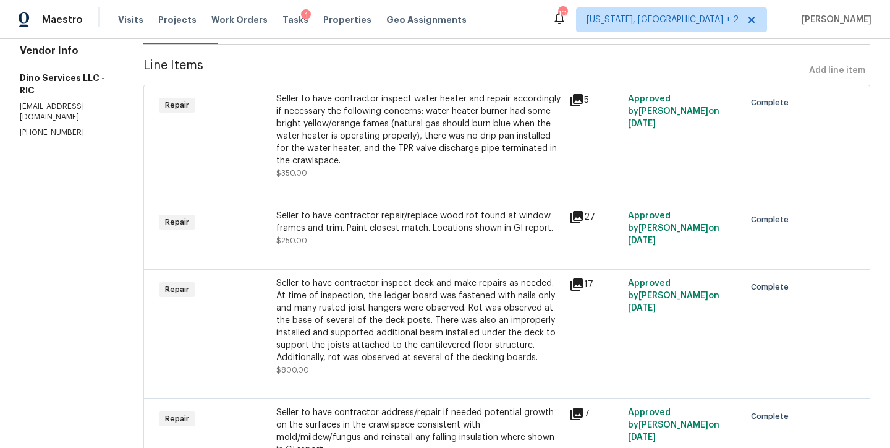
click at [352, 236] on div "Seller to have contractor repair/replace wood rot found at window frames and tr…" at bounding box center [419, 228] width 286 height 37
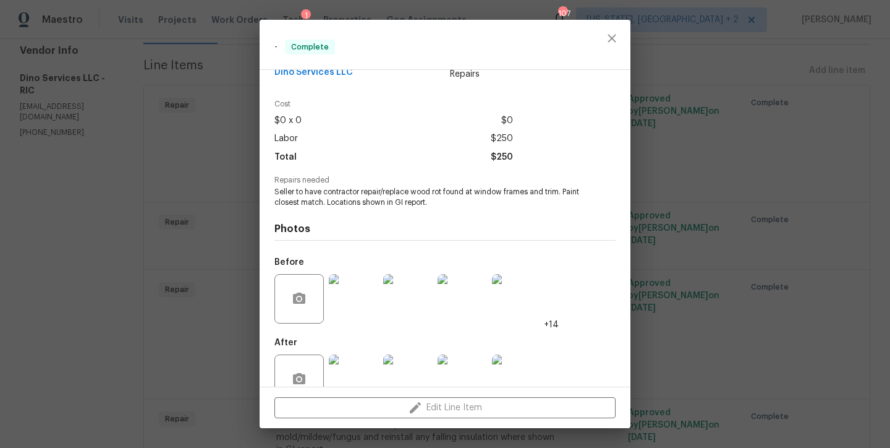
scroll to position [57, 0]
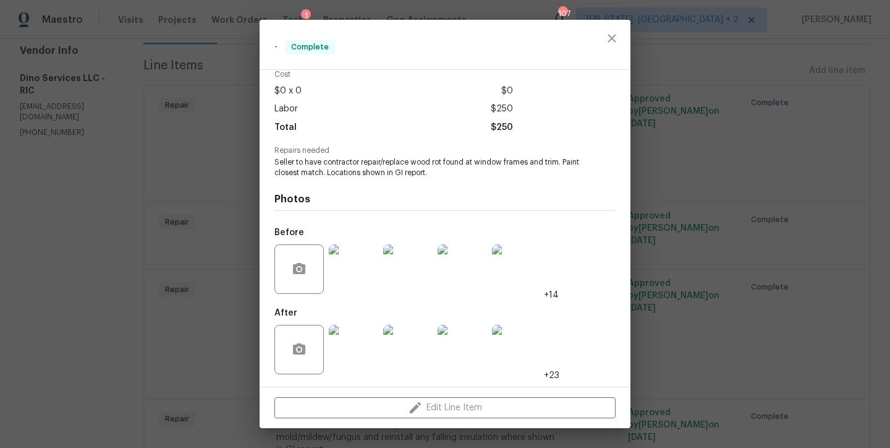
click at [358, 336] on img at bounding box center [353, 349] width 49 height 49
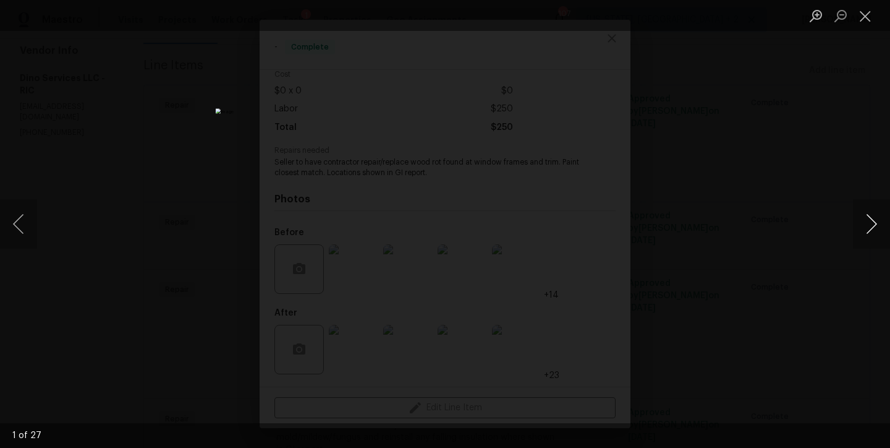
click at [879, 238] on button "Next image" at bounding box center [871, 223] width 37 height 49
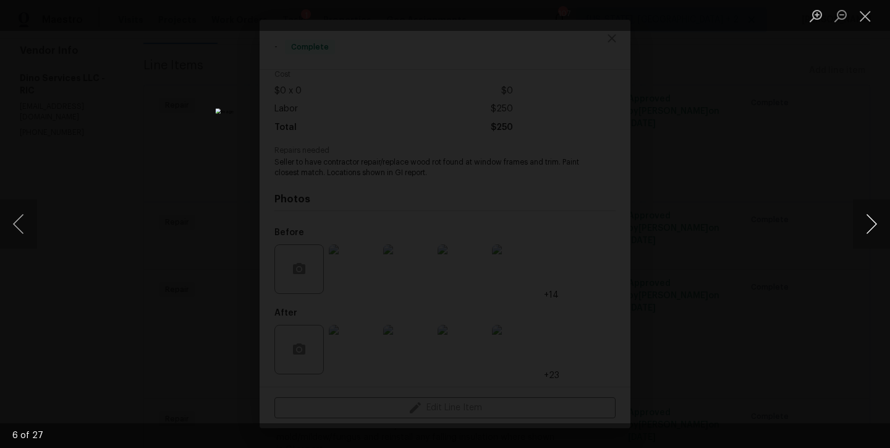
click at [879, 238] on button "Next image" at bounding box center [871, 223] width 37 height 49
click at [864, 15] on button "Close lightbox" at bounding box center [865, 16] width 25 height 22
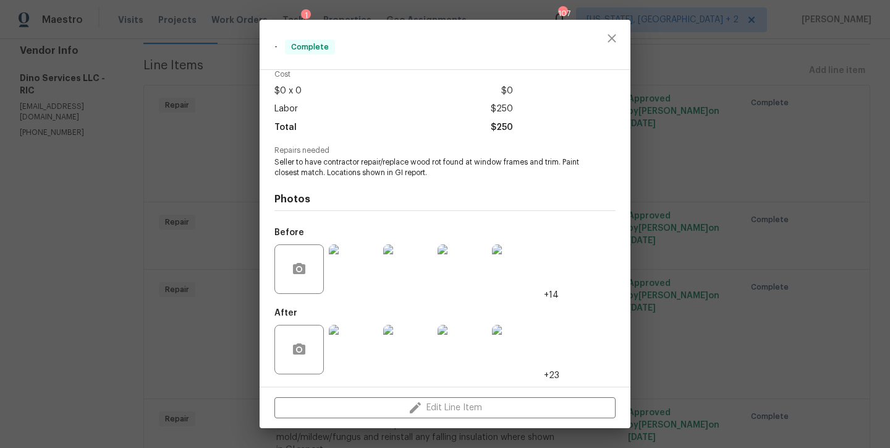
click at [348, 280] on img at bounding box center [353, 268] width 49 height 49
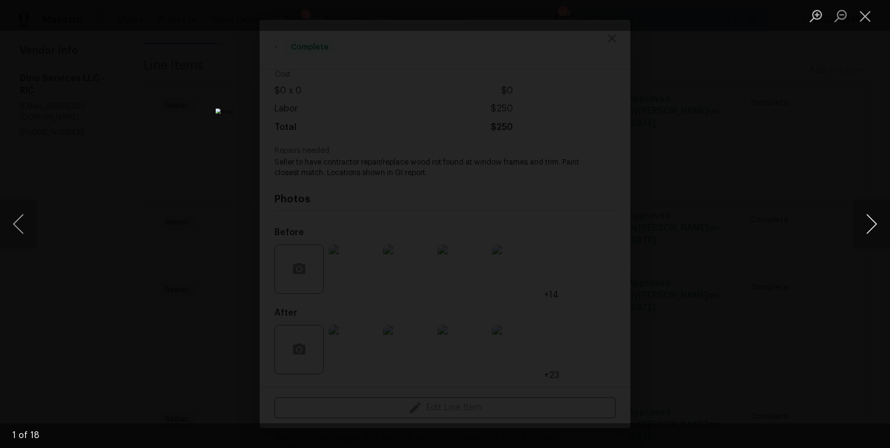
click at [868, 224] on button "Next image" at bounding box center [871, 223] width 37 height 49
click at [864, 15] on button "Close lightbox" at bounding box center [865, 16] width 25 height 22
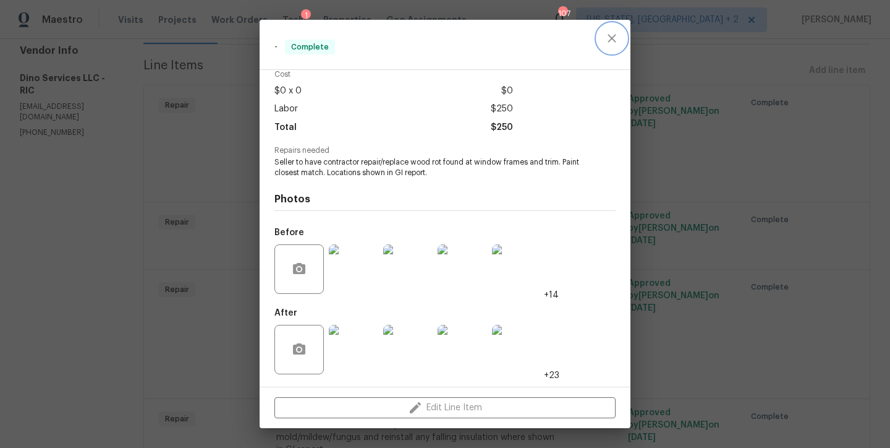
click at [622, 34] on button "close" at bounding box center [612, 38] width 30 height 30
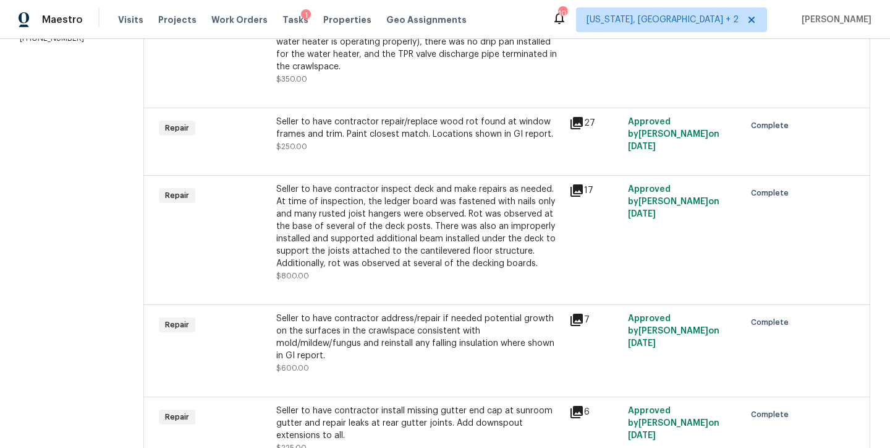
scroll to position [271, 0]
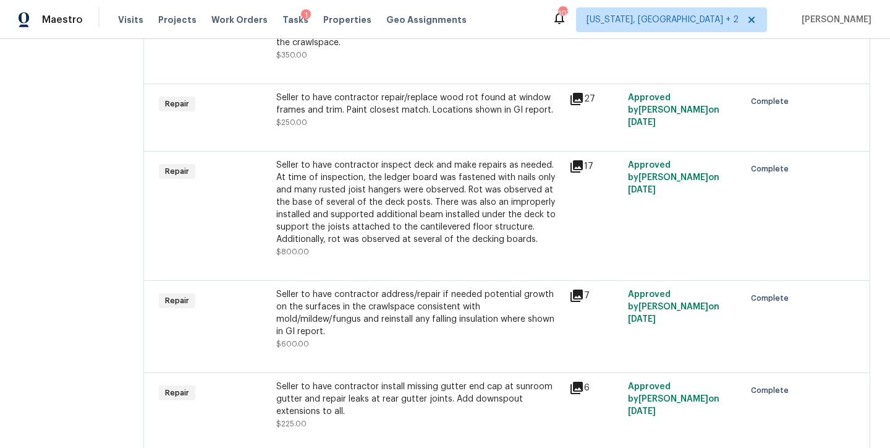
click at [373, 203] on div "Seller to have contractor inspect deck and make repairs as needed. At time of i…" at bounding box center [419, 202] width 286 height 87
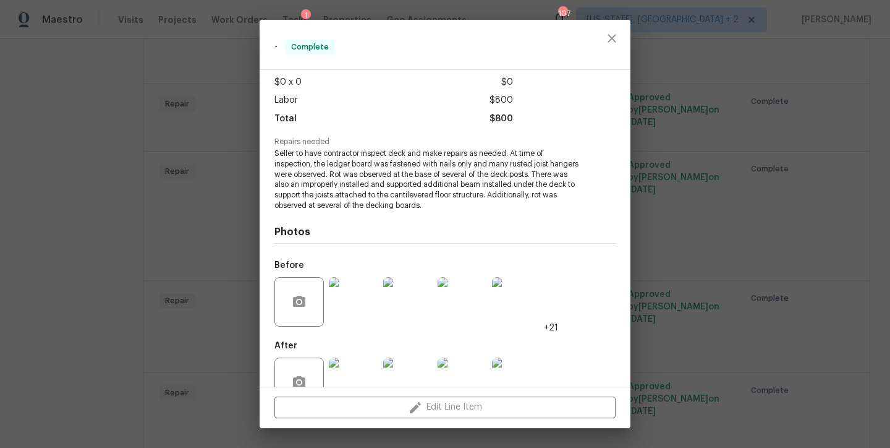
scroll to position [98, 0]
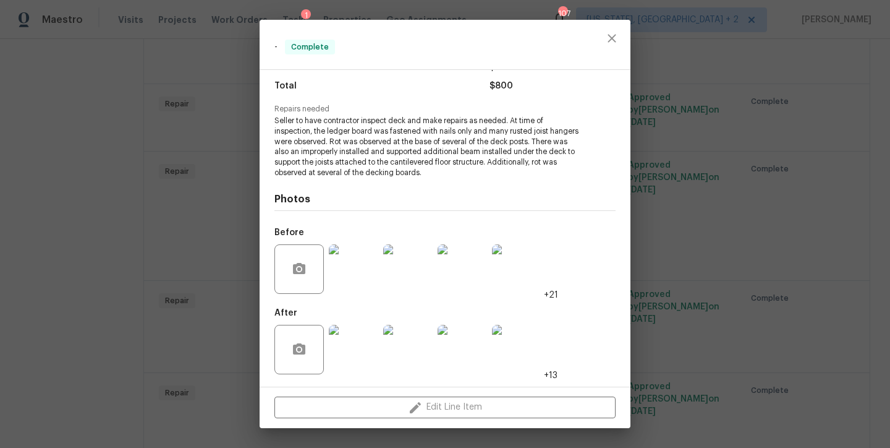
click at [355, 271] on img at bounding box center [353, 268] width 49 height 49
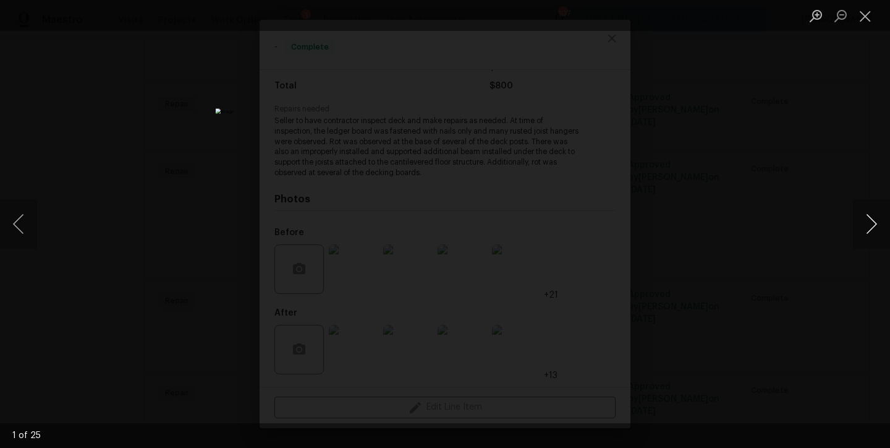
click at [872, 220] on button "Next image" at bounding box center [871, 223] width 37 height 49
click at [858, 17] on button "Close lightbox" at bounding box center [865, 16] width 25 height 22
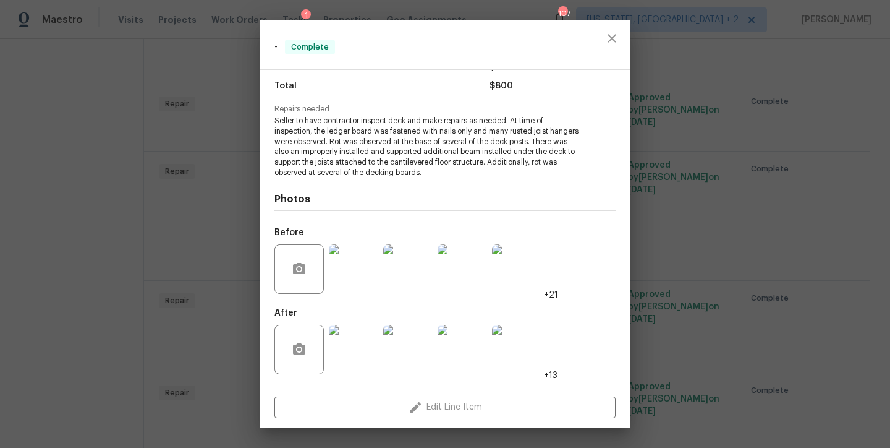
click at [357, 358] on img at bounding box center [353, 349] width 49 height 49
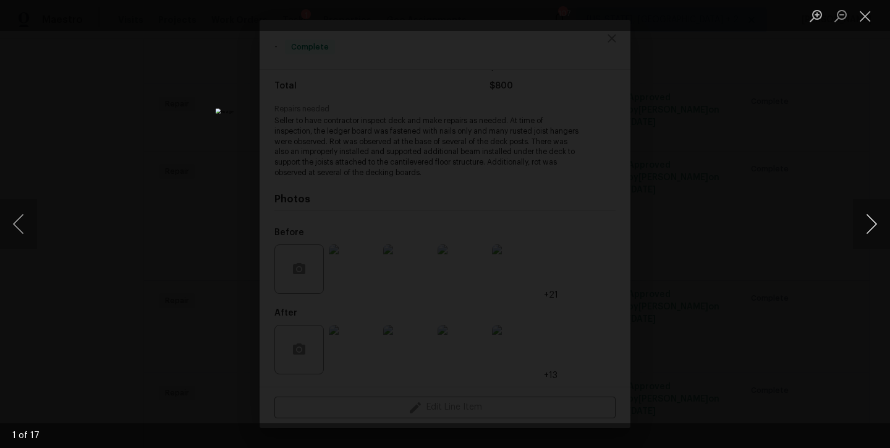
click at [867, 215] on button "Next image" at bounding box center [871, 223] width 37 height 49
click at [869, 222] on button "Next image" at bounding box center [871, 223] width 37 height 49
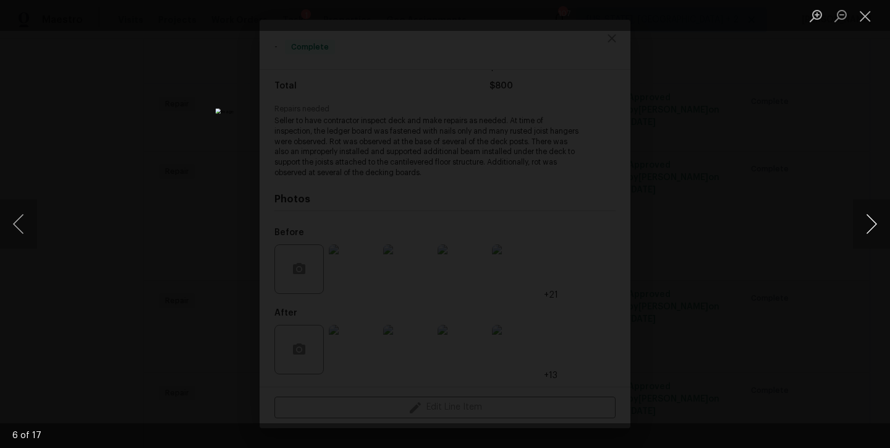
click at [869, 222] on button "Next image" at bounding box center [871, 223] width 37 height 49
click at [864, 20] on button "Close lightbox" at bounding box center [865, 16] width 25 height 22
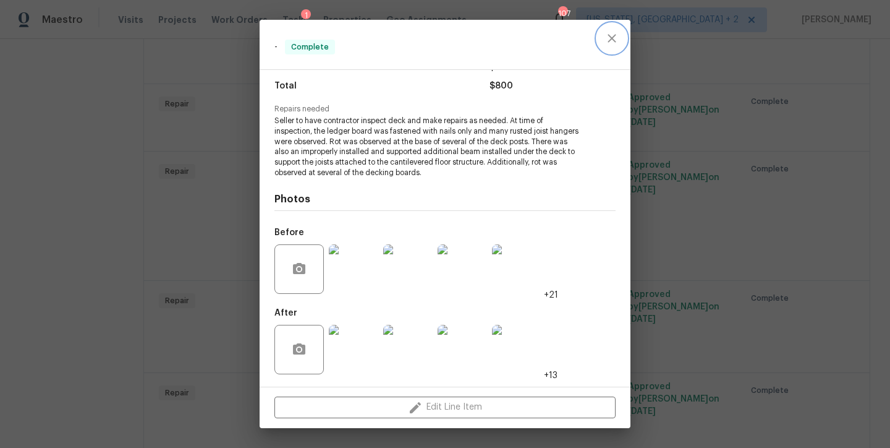
click at [612, 38] on icon "close" at bounding box center [612, 38] width 8 height 8
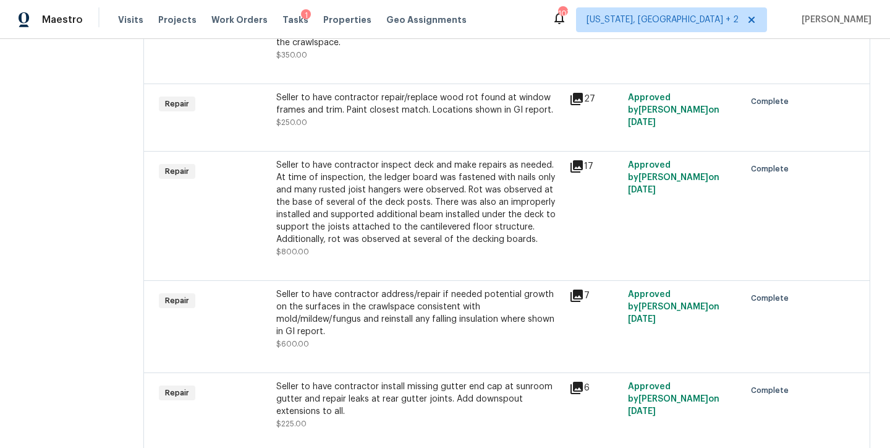
scroll to position [371, 0]
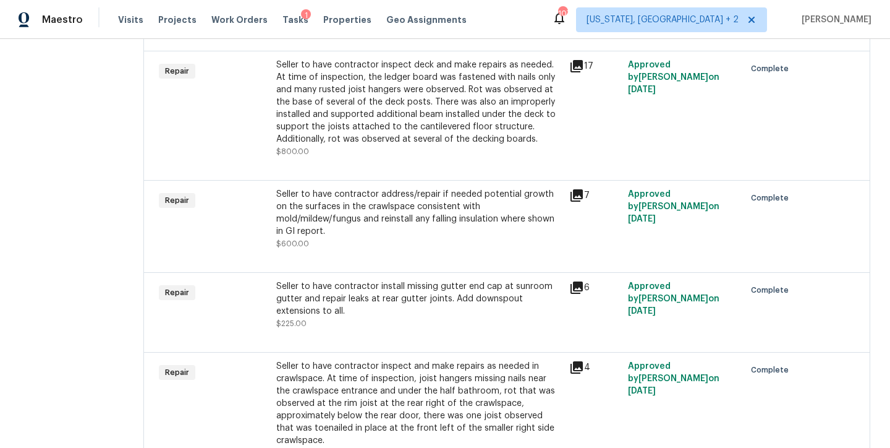
click at [345, 228] on div "Seller to have contractor address/repair if needed potential growth on the surf…" at bounding box center [419, 212] width 286 height 49
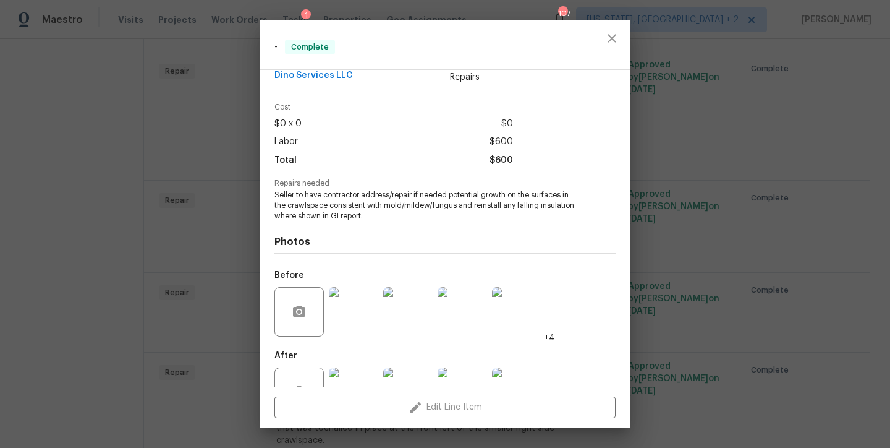
scroll to position [67, 0]
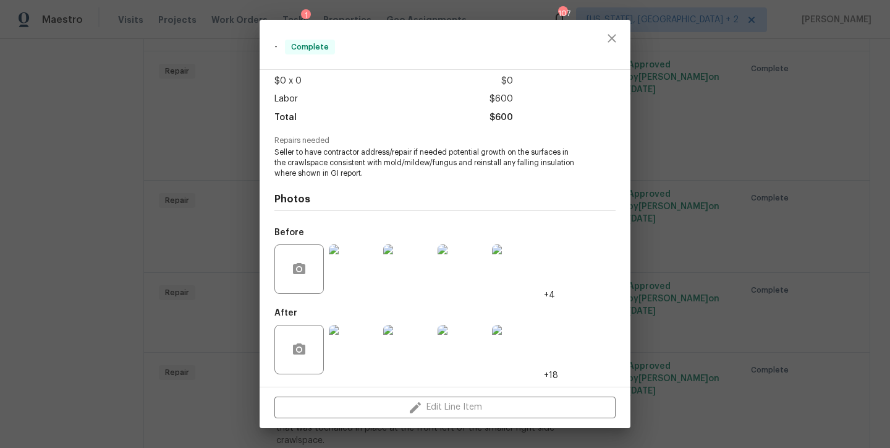
click at [354, 270] on img at bounding box center [353, 268] width 49 height 49
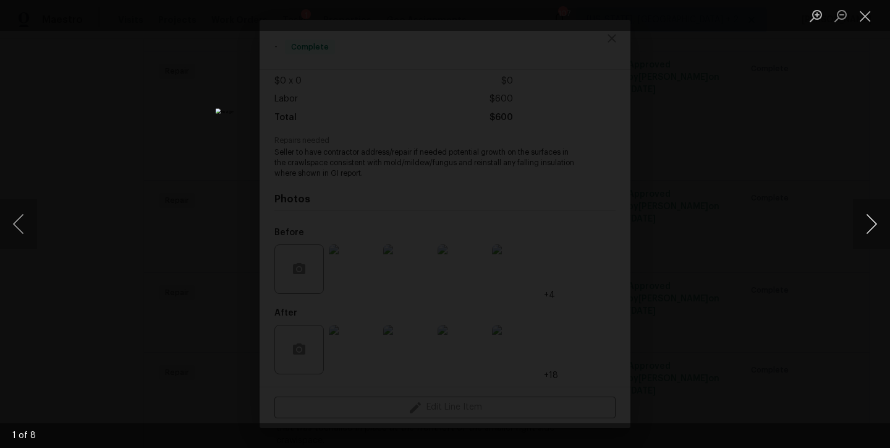
click at [876, 229] on button "Next image" at bounding box center [871, 223] width 37 height 49
click at [872, 17] on button "Close lightbox" at bounding box center [865, 16] width 25 height 22
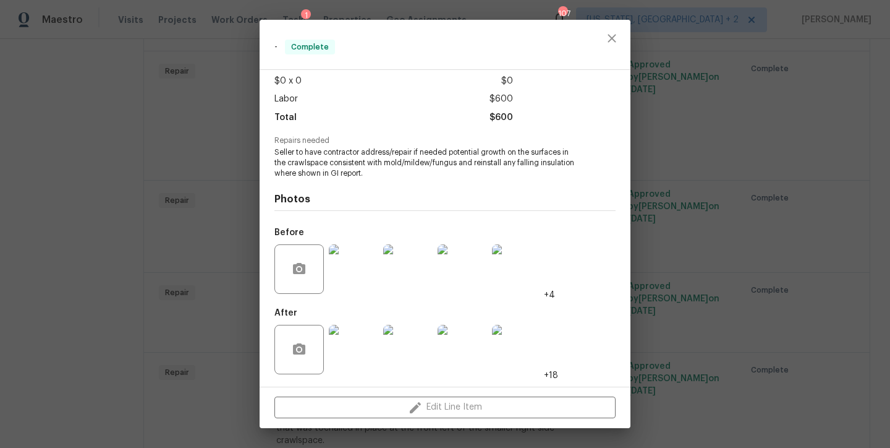
click at [354, 359] on img at bounding box center [353, 349] width 49 height 49
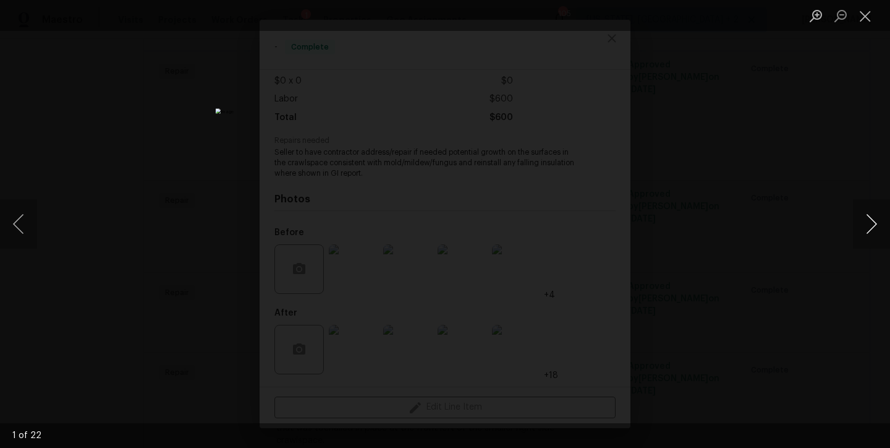
click at [876, 227] on button "Next image" at bounding box center [871, 223] width 37 height 49
click at [863, 18] on button "Close lightbox" at bounding box center [865, 16] width 25 height 22
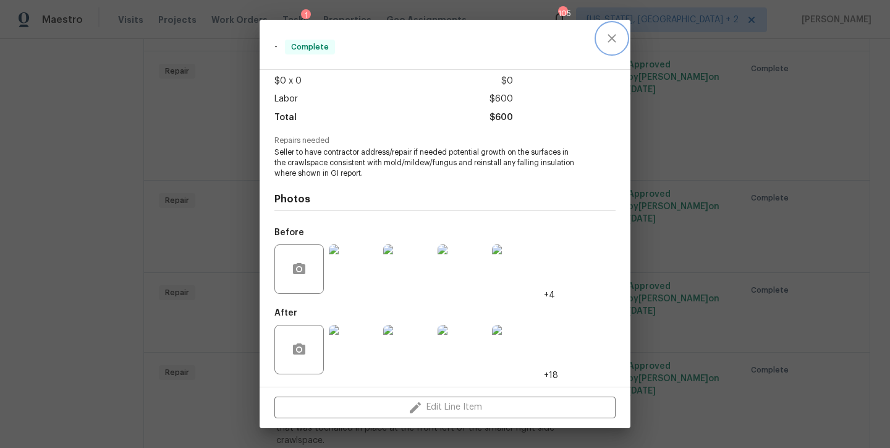
click at [607, 43] on icon "close" at bounding box center [612, 38] width 15 height 15
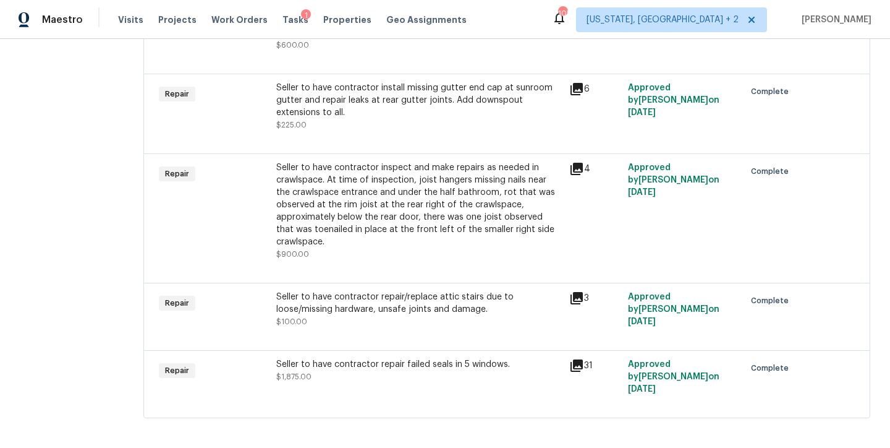
scroll to position [574, 0]
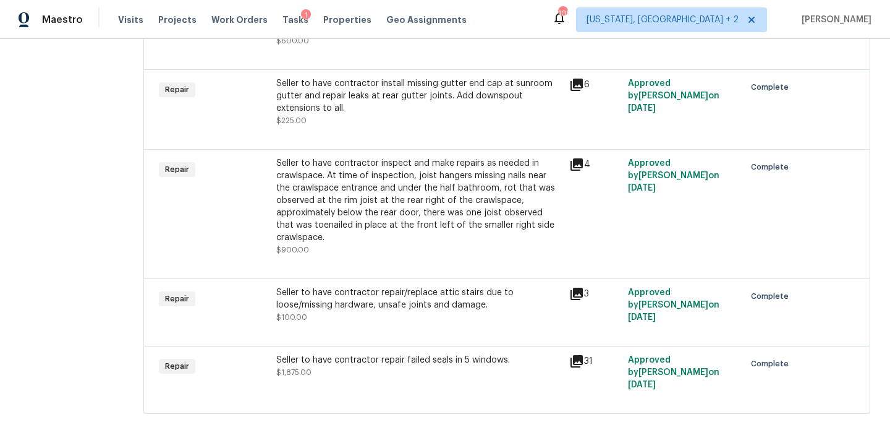
click at [368, 315] on div "Seller to have contractor repair/replace attic stairs due to loose/missing hard…" at bounding box center [419, 304] width 286 height 37
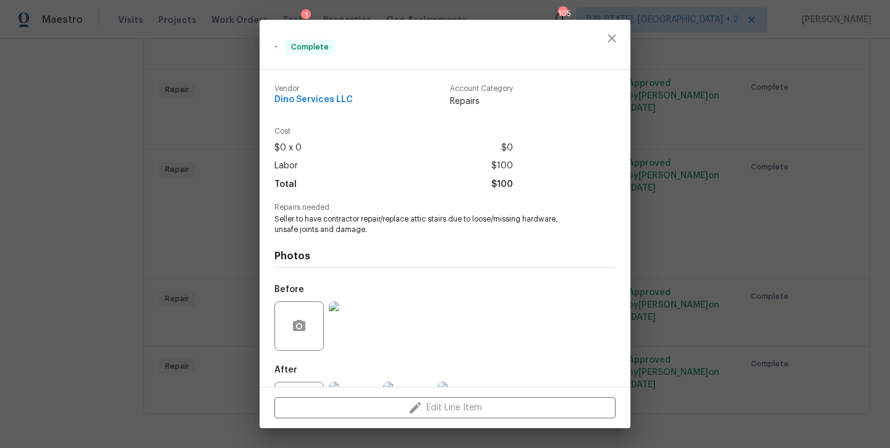
scroll to position [57, 0]
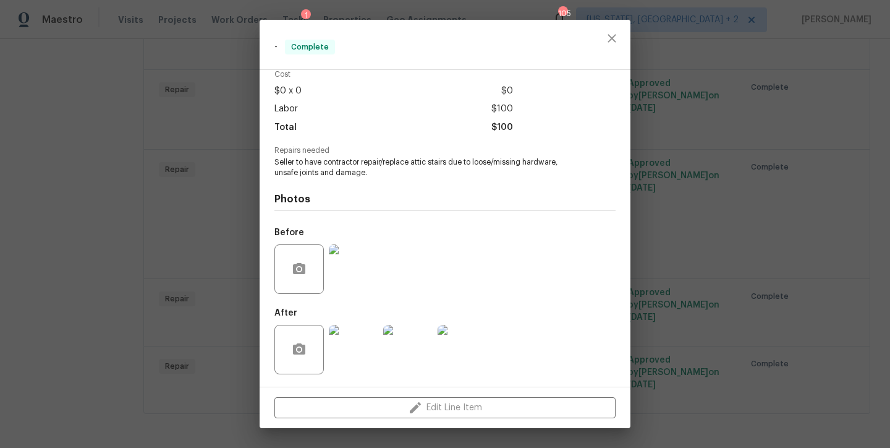
click at [343, 339] on img at bounding box center [353, 349] width 49 height 49
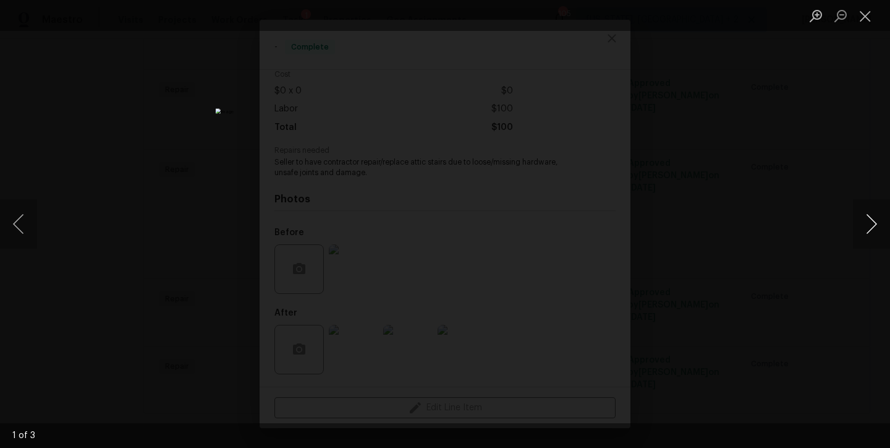
click at [872, 233] on button "Next image" at bounding box center [871, 223] width 37 height 49
click at [866, 18] on button "Close lightbox" at bounding box center [865, 16] width 25 height 22
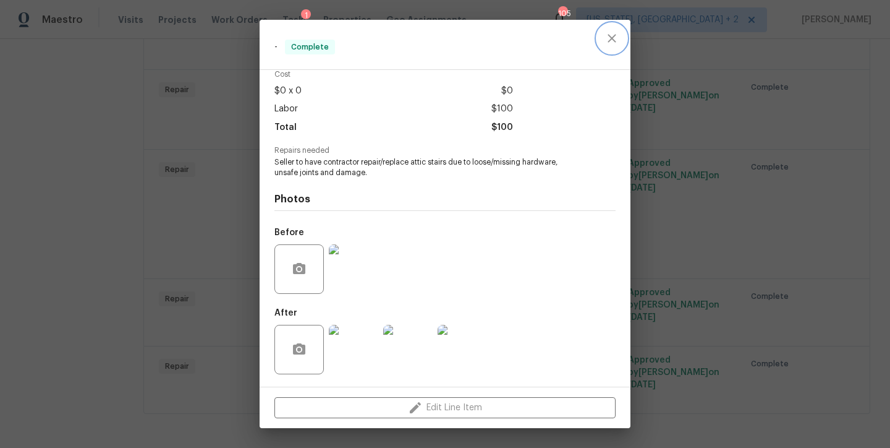
click at [610, 41] on icon "close" at bounding box center [612, 38] width 8 height 8
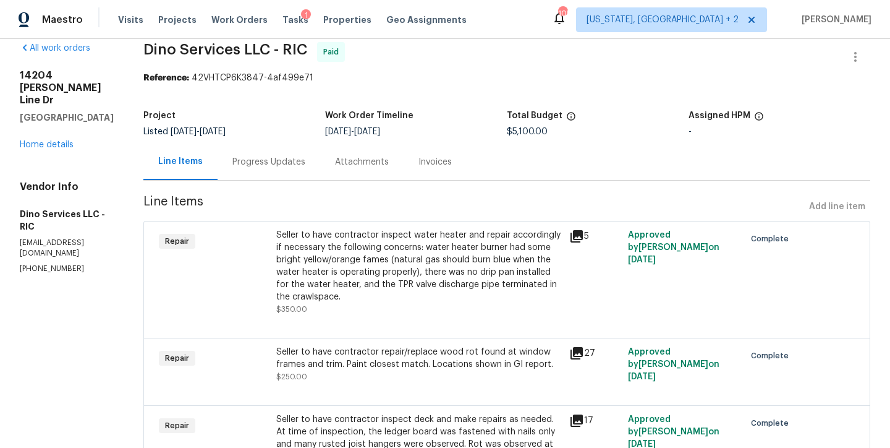
scroll to position [0, 0]
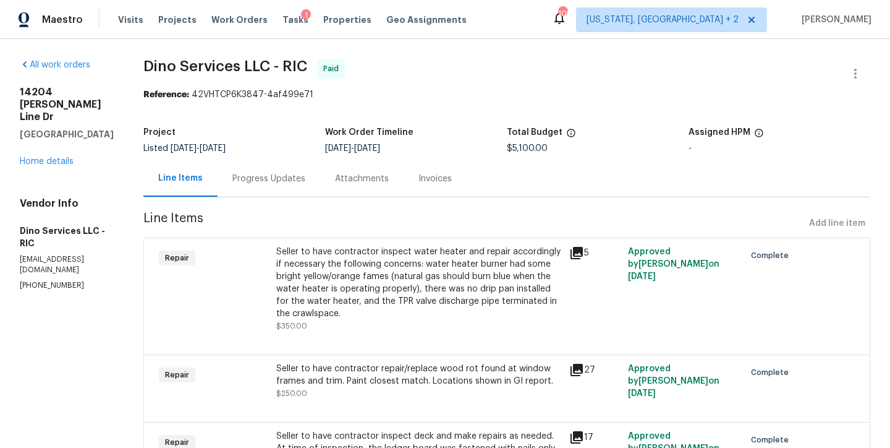
click at [457, 76] on span "Dino Services LLC - RIC Paid" at bounding box center [491, 74] width 697 height 30
click at [521, 7] on div "Maestro Visits Projects Work Orders Tasks 1 Properties Geo Assignments 105 Wash…" at bounding box center [445, 19] width 890 height 39
click at [39, 164] on link "Home details" at bounding box center [47, 161] width 54 height 9
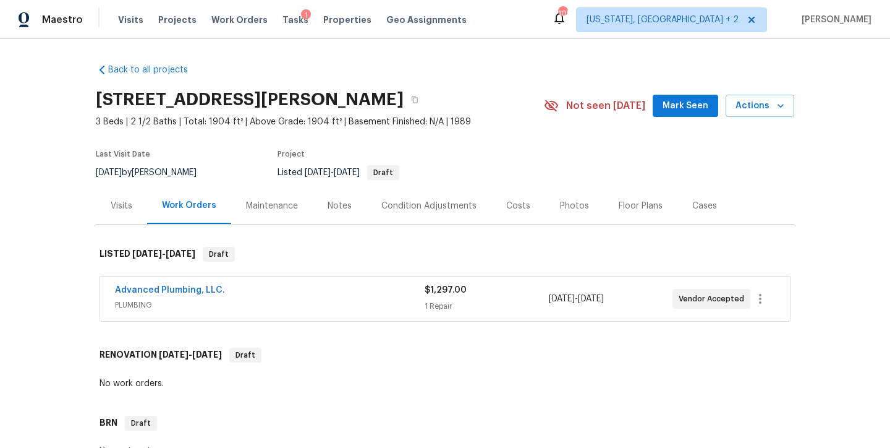
click at [521, 187] on section "14204 Howlett Line Dr, South Chesterfield, VA 23834 3 Beds | 2 1/2 Baths | Tota…" at bounding box center [445, 135] width 699 height 104
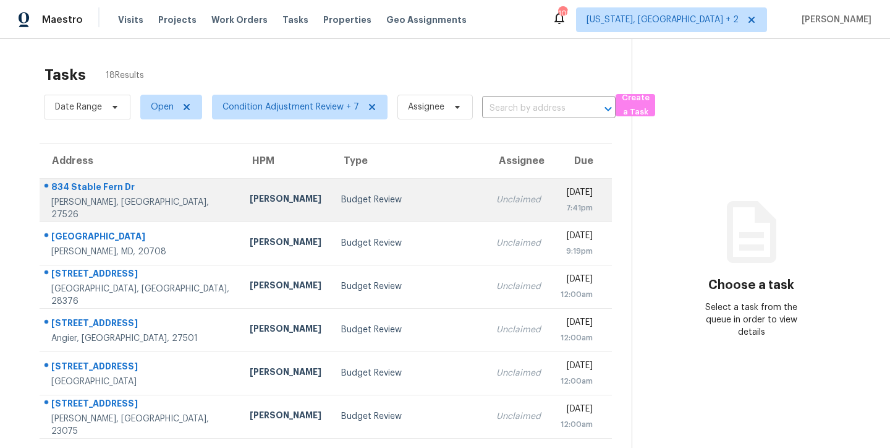
click at [377, 197] on div "Budget Review" at bounding box center [408, 200] width 135 height 12
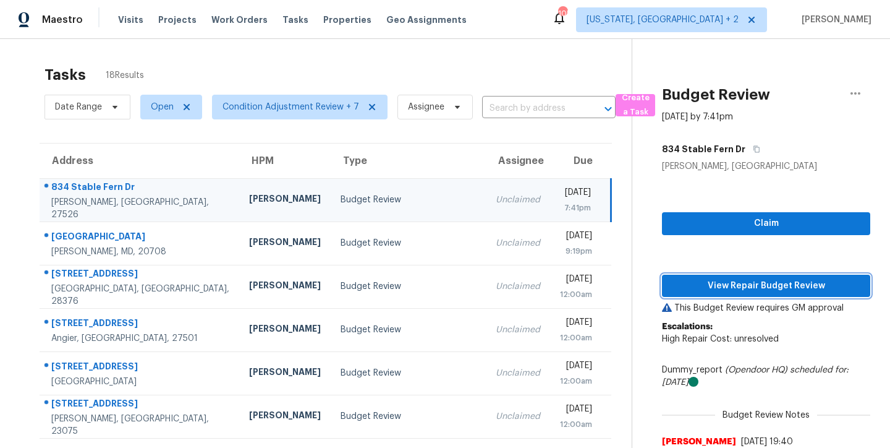
click at [775, 284] on span "View Repair Budget Review" at bounding box center [766, 285] width 189 height 15
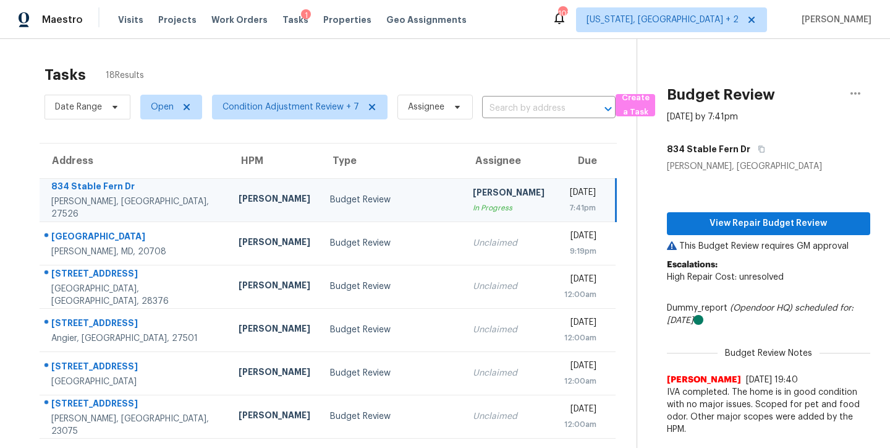
click at [345, 64] on div "Tasks 18 Results" at bounding box center [341, 75] width 592 height 32
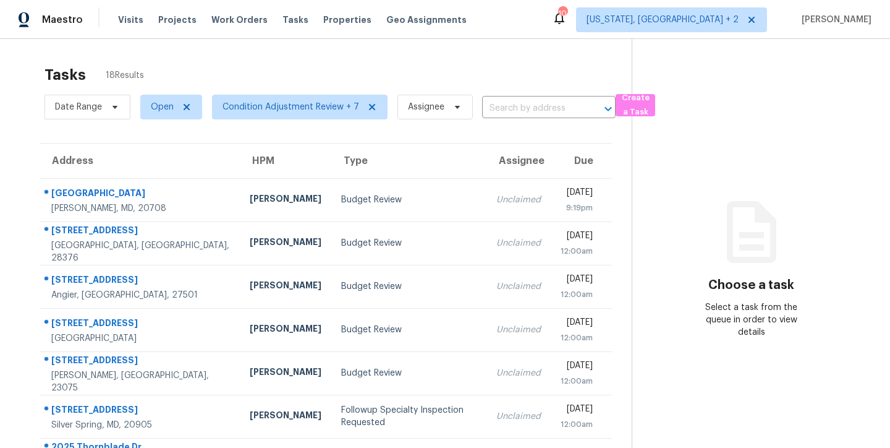
scroll to position [205, 0]
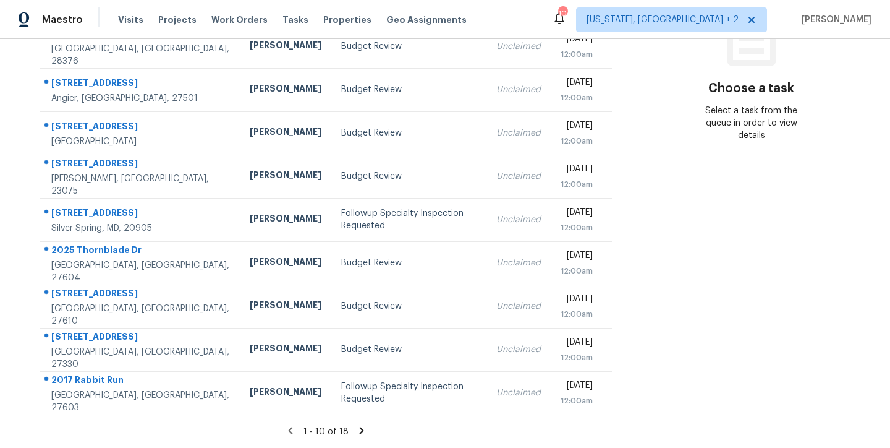
click at [359, 427] on icon at bounding box center [361, 430] width 4 height 7
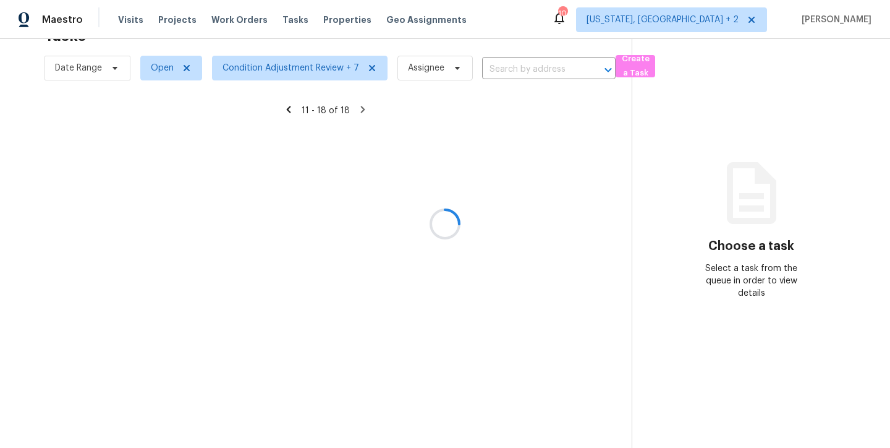
scroll to position [119, 0]
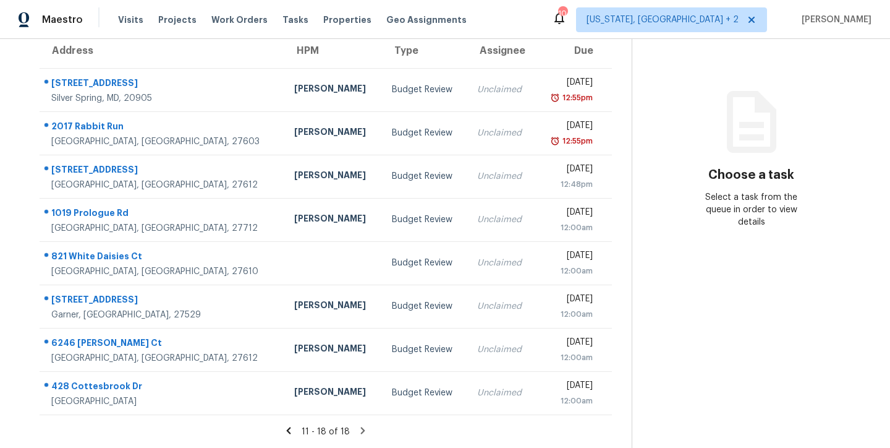
click at [287, 427] on icon at bounding box center [289, 430] width 4 height 7
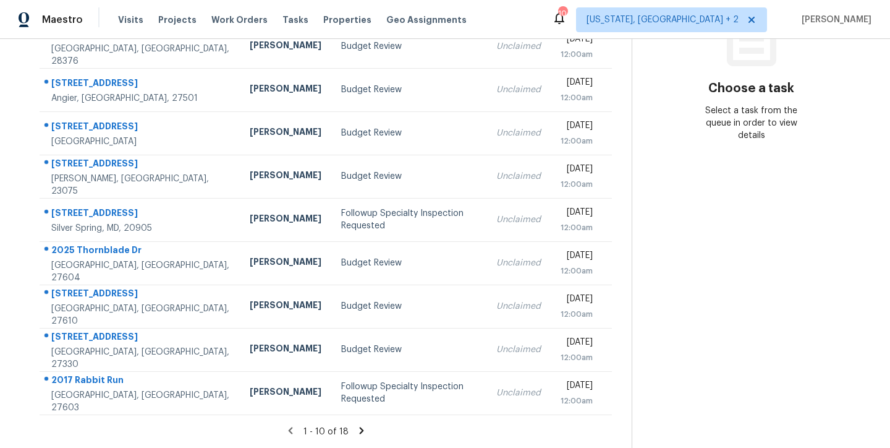
scroll to position [0, 0]
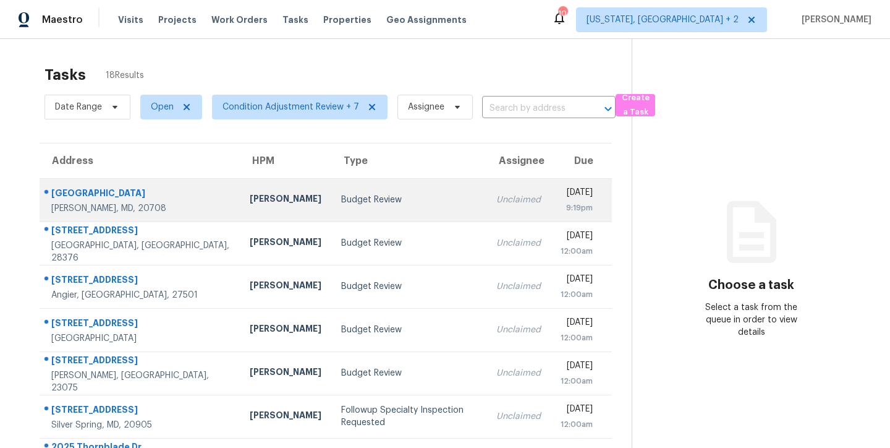
click at [341, 200] on div "Budget Review" at bounding box center [408, 200] width 135 height 12
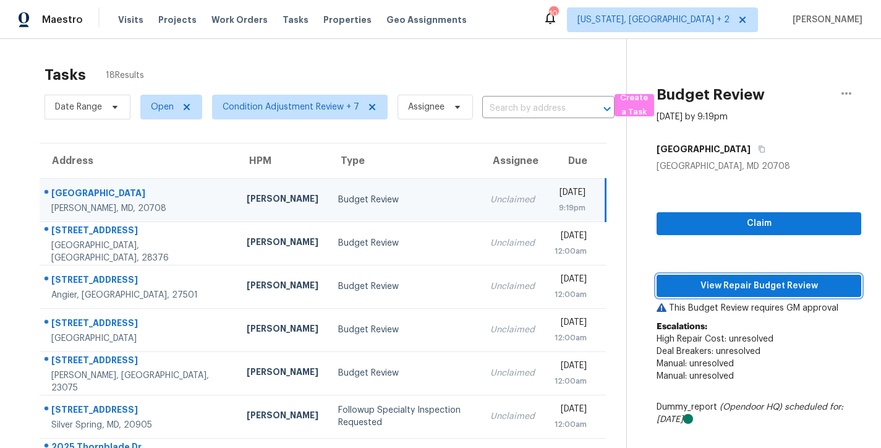
click at [779, 280] on span "View Repair Budget Review" at bounding box center [758, 285] width 185 height 15
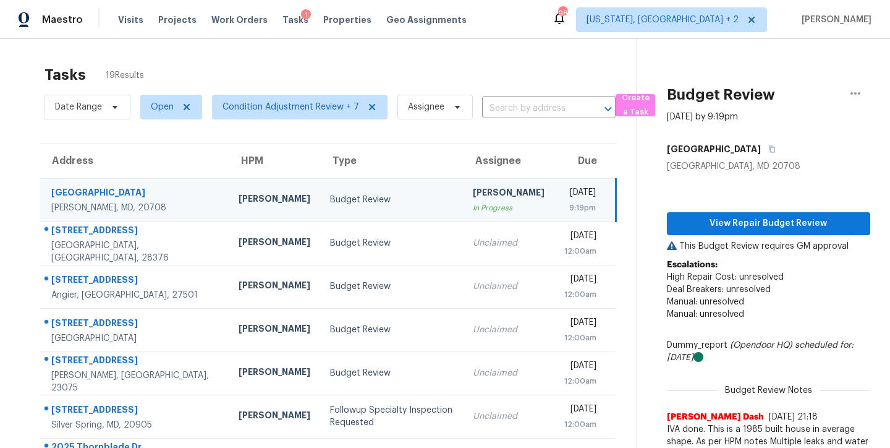
click at [486, 56] on div "Tasks 19 Results Date Range Open Condition Adjustment Review + 7 Assignee ​ Cre…" at bounding box center [445, 341] width 890 height 605
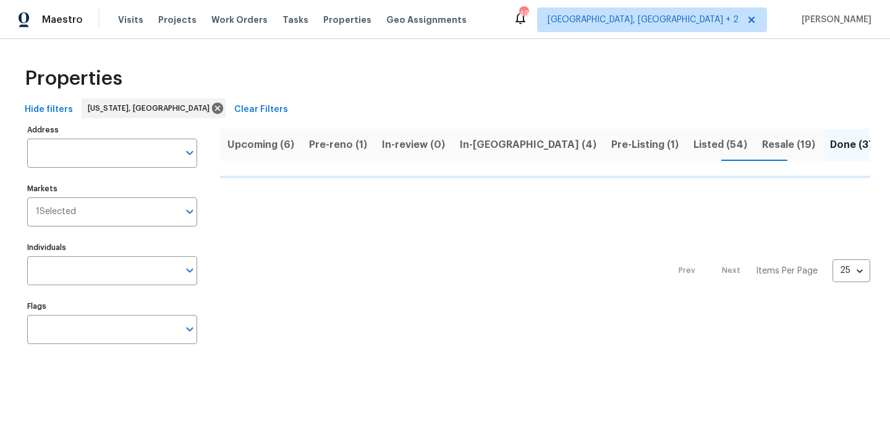
click at [340, 142] on span "Pre-reno (1)" at bounding box center [338, 144] width 58 height 17
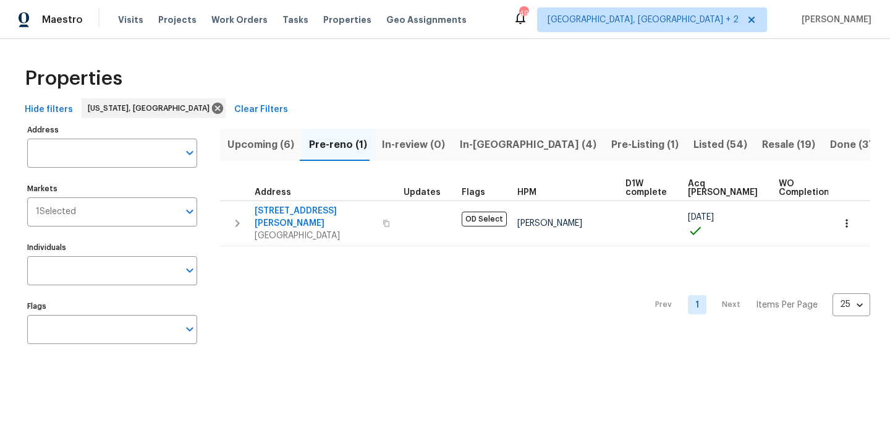
click at [497, 140] on span "In-[GEOGRAPHIC_DATA] (4)" at bounding box center [528, 144] width 137 height 17
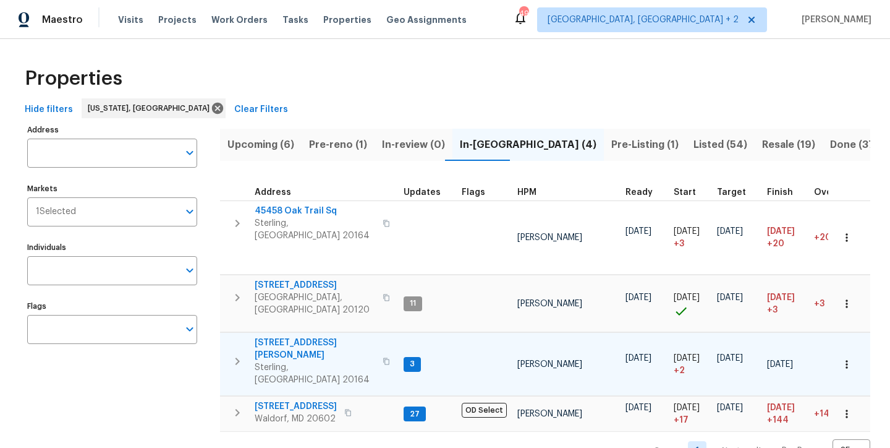
click at [236, 354] on icon "button" at bounding box center [237, 361] width 15 height 15
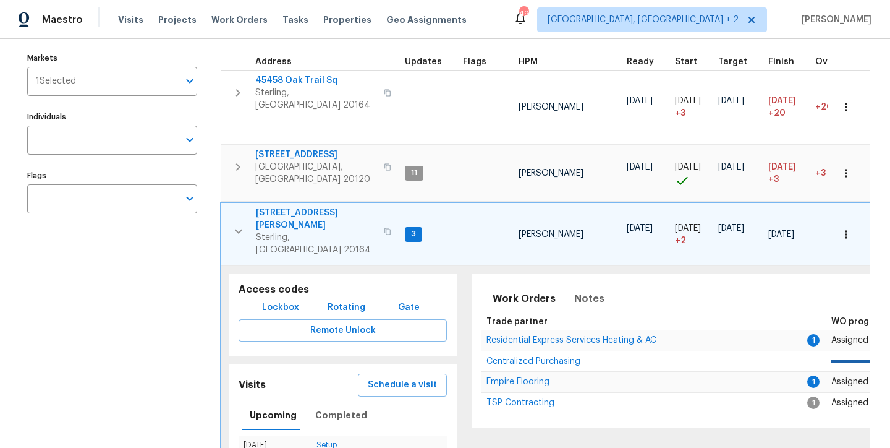
scroll to position [120, 0]
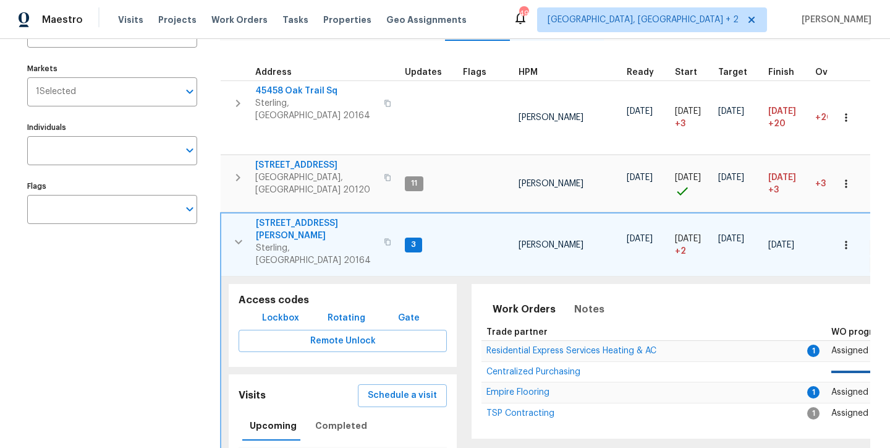
click at [304, 217] on span "[STREET_ADDRESS][PERSON_NAME]" at bounding box center [316, 229] width 121 height 25
click at [501, 5] on div "Maestro Visits Projects Work Orders Tasks Properties Geo Assignments [STREET_AD…" at bounding box center [445, 19] width 890 height 39
click at [239, 234] on icon "button" at bounding box center [238, 241] width 15 height 15
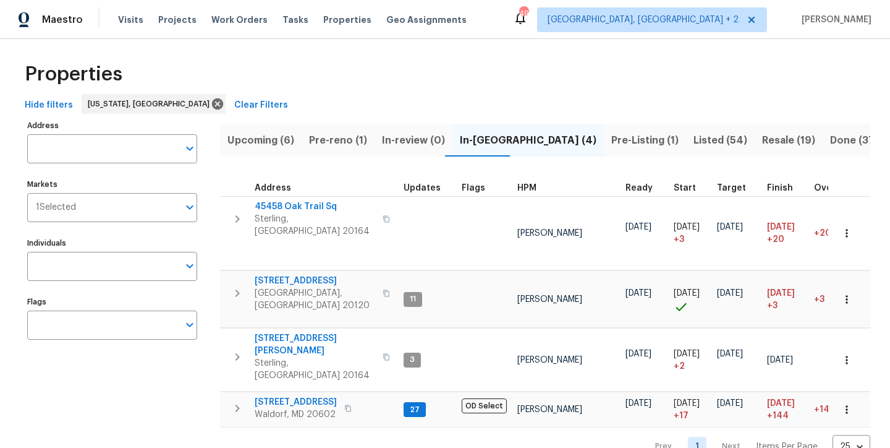
scroll to position [0, 0]
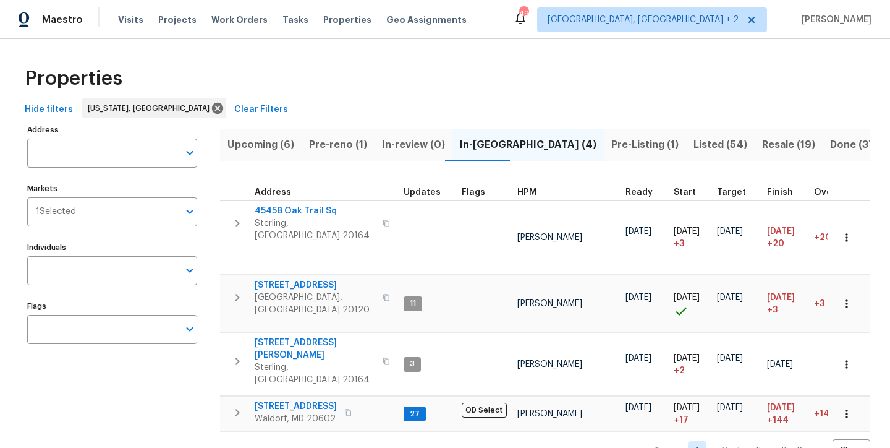
click at [504, 48] on div "Properties Hide filters Washington, DC Clear Filters Address Address Markets 1 …" at bounding box center [445, 260] width 890 height 443
click at [349, 80] on div "Properties" at bounding box center [445, 79] width 851 height 40
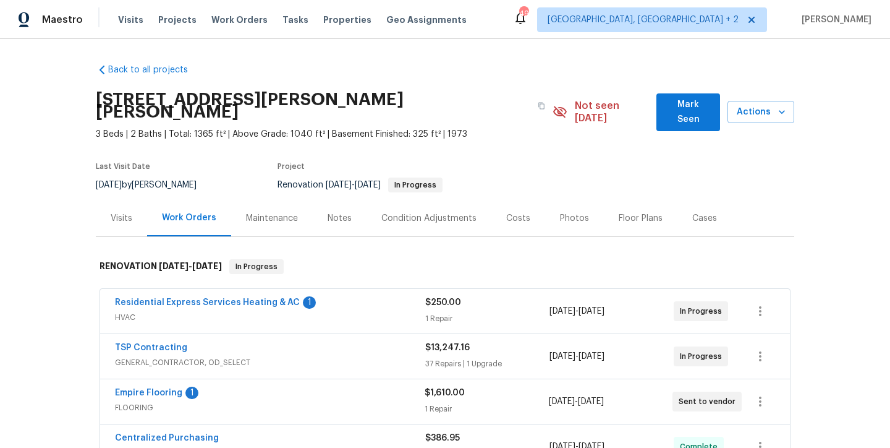
click at [506, 212] on div "Costs" at bounding box center [518, 218] width 24 height 12
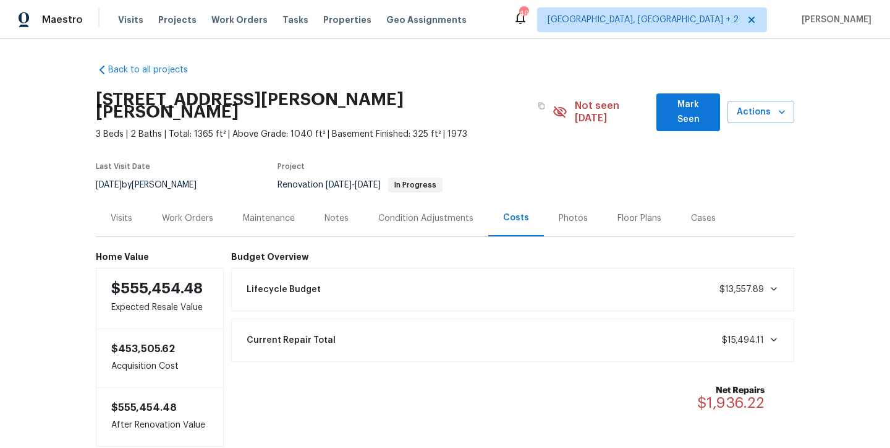
click at [200, 212] on div "Work Orders" at bounding box center [187, 218] width 51 height 12
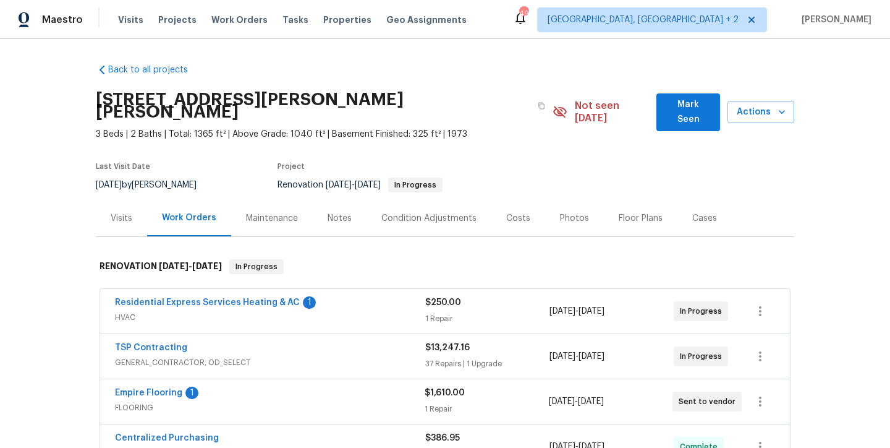
scroll to position [96, 0]
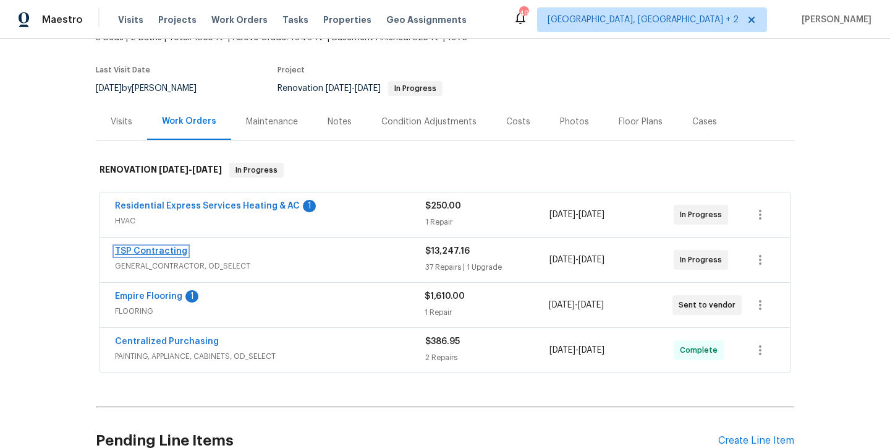
click at [171, 247] on link "TSP Contracting" at bounding box center [151, 251] width 72 height 9
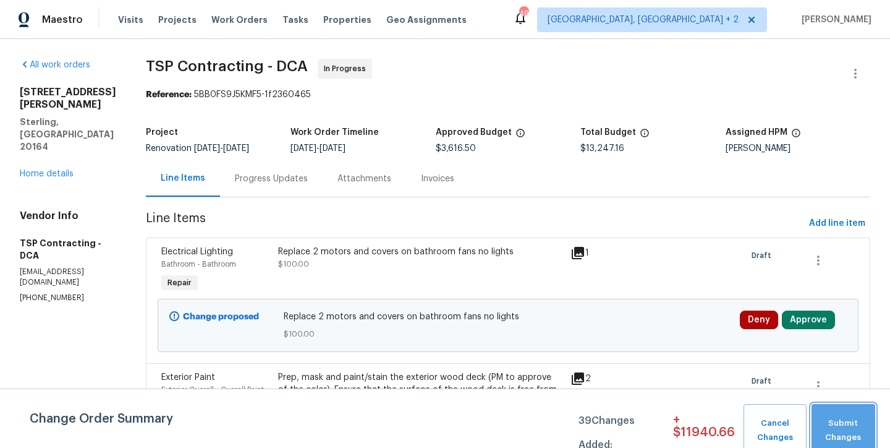
click at [856, 427] on span "Submit Changes" at bounding box center [843, 430] width 51 height 28
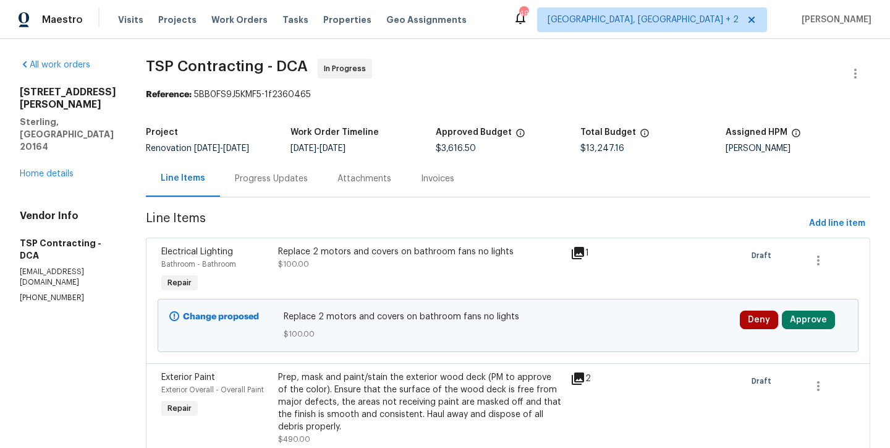
click at [244, 176] on div "Progress Updates" at bounding box center [271, 178] width 73 height 12
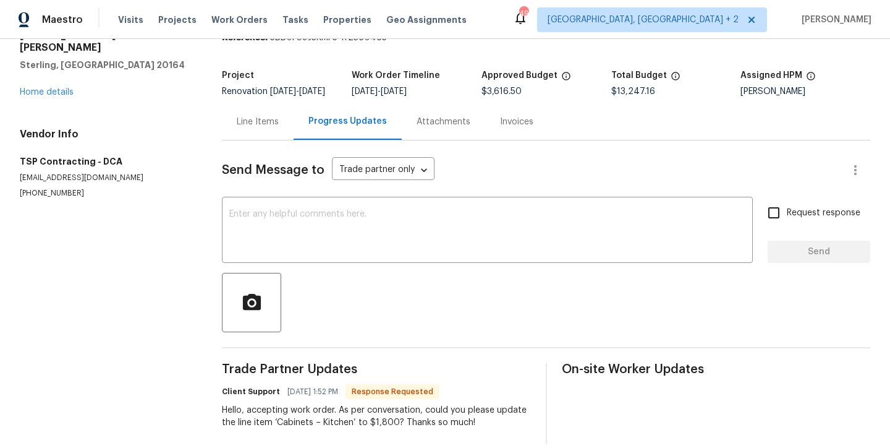
scroll to position [90, 0]
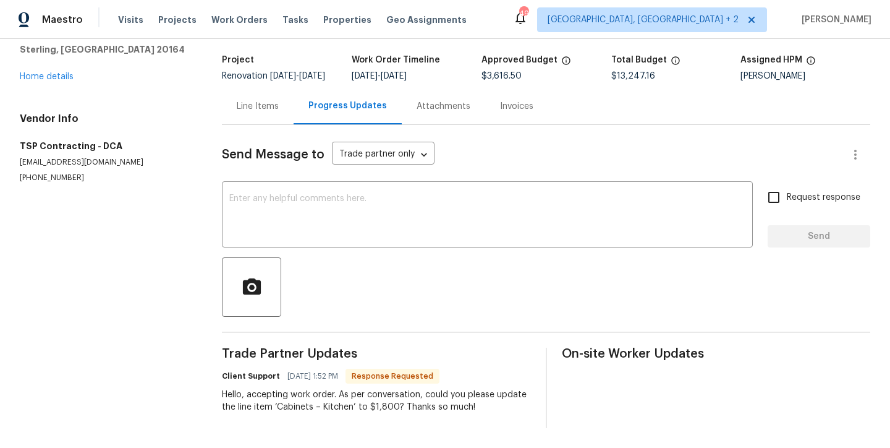
drag, startPoint x: 260, startPoint y: 106, endPoint x: 237, endPoint y: 133, distance: 35.9
click at [260, 106] on div "Line Items" at bounding box center [258, 106] width 72 height 36
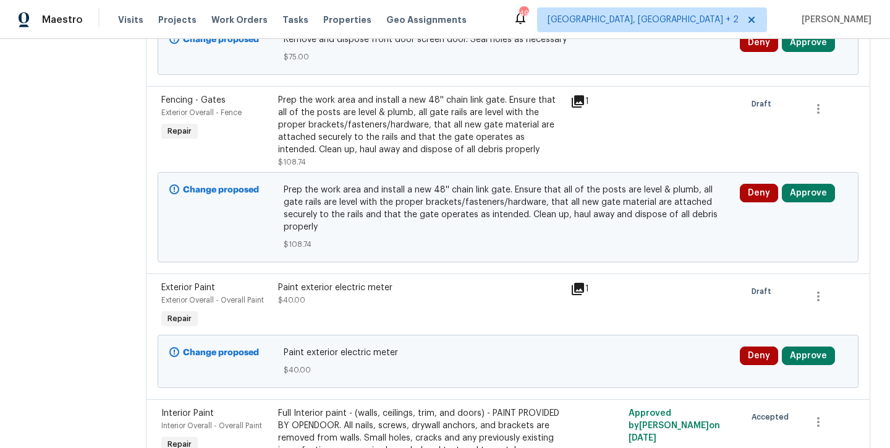
scroll to position [5290, 0]
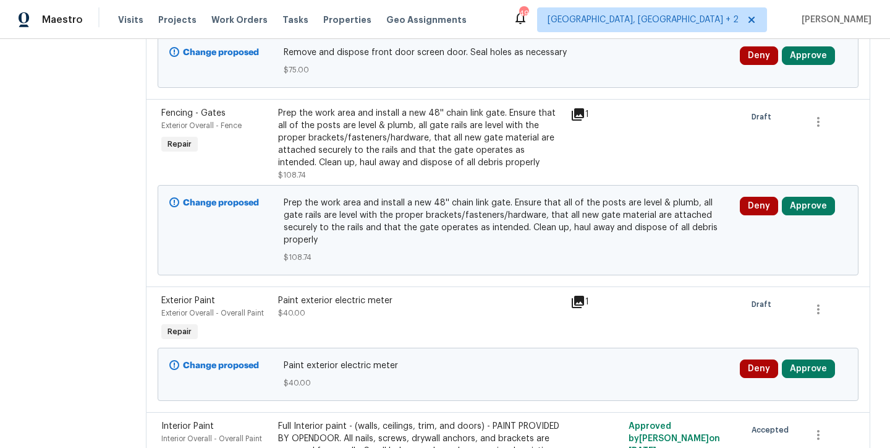
click at [572, 296] on icon at bounding box center [578, 302] width 12 height 12
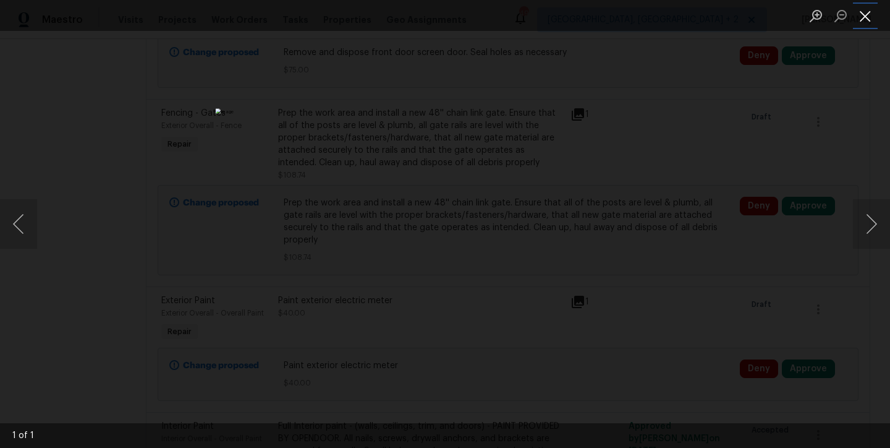
click at [866, 17] on button "Close lightbox" at bounding box center [865, 16] width 25 height 22
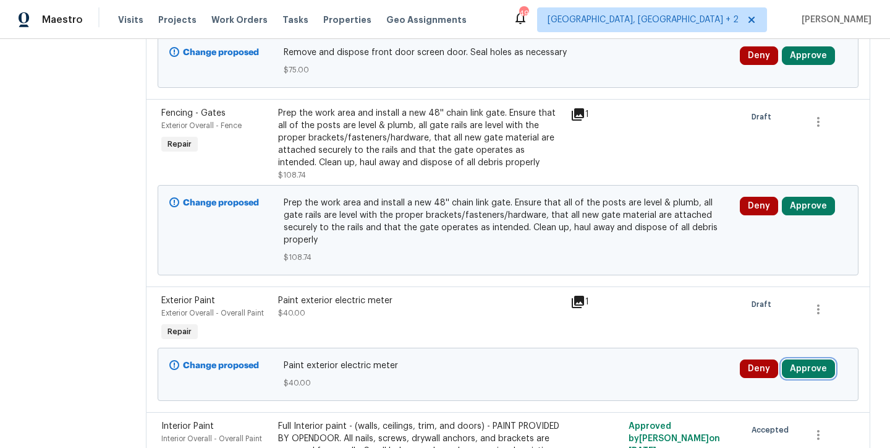
click at [800, 359] on button "Approve" at bounding box center [808, 368] width 53 height 19
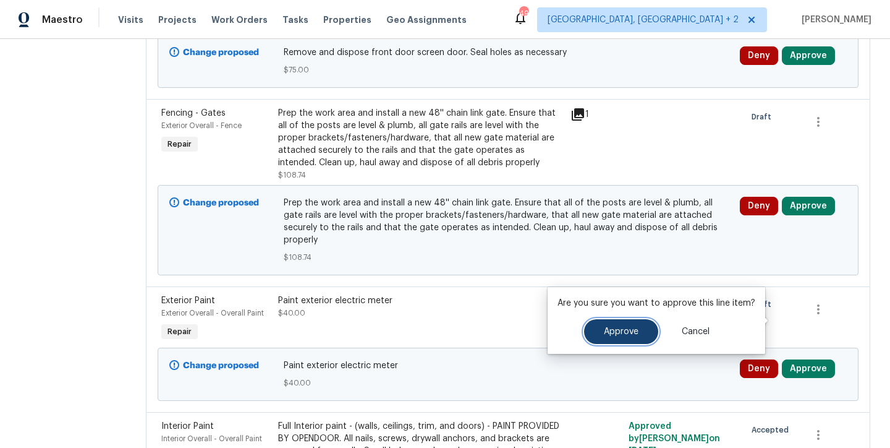
click at [616, 330] on span "Approve" at bounding box center [621, 331] width 35 height 9
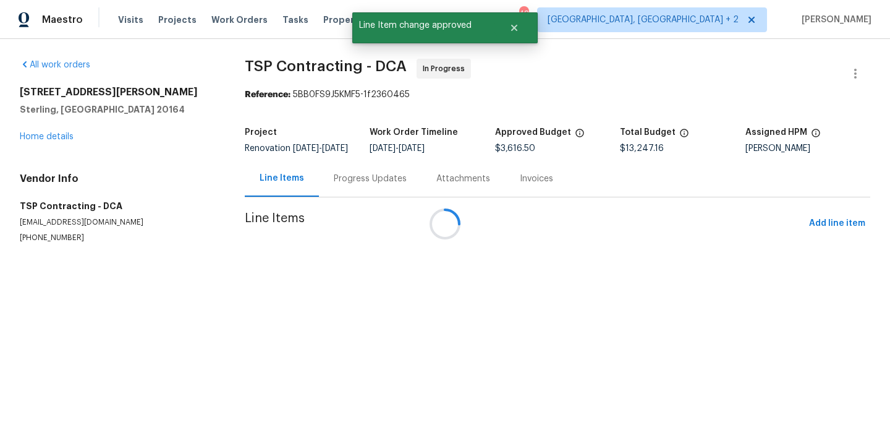
scroll to position [0, 0]
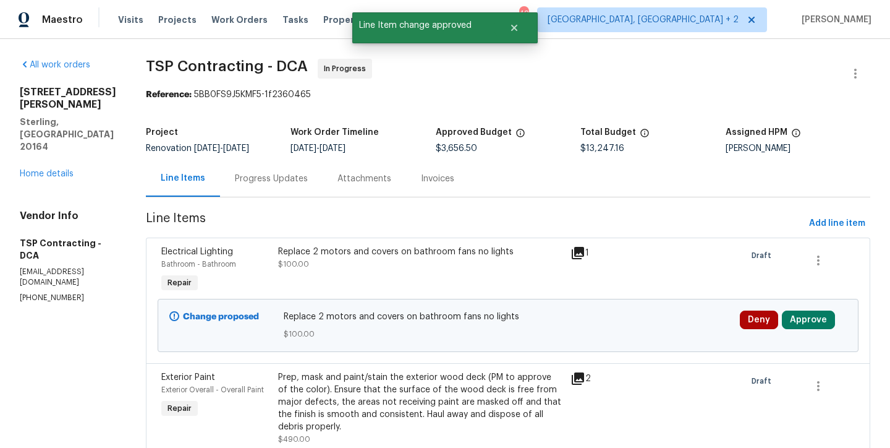
click at [430, 251] on div "Replace 2 motors and covers on bathroom fans no lights" at bounding box center [420, 251] width 285 height 12
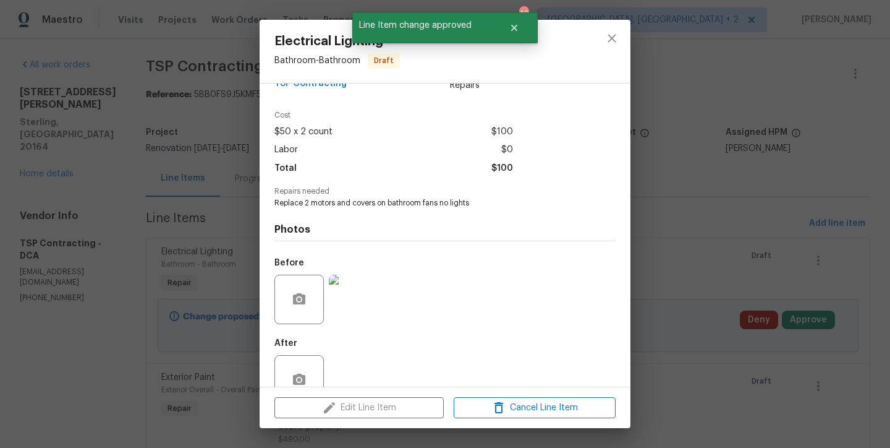
scroll to position [60, 0]
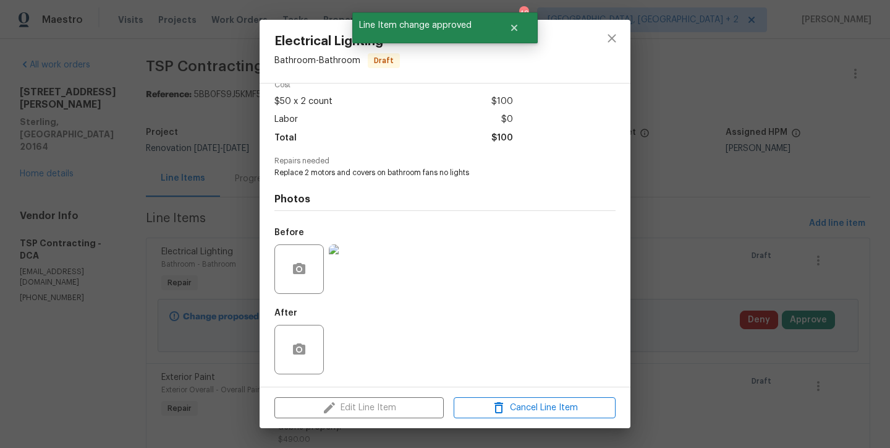
click at [354, 271] on img at bounding box center [353, 268] width 49 height 49
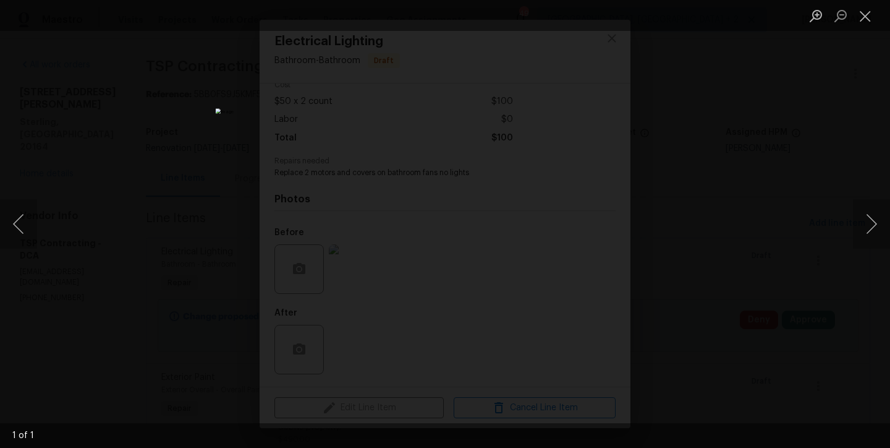
click at [877, 2] on li "Lightbox" at bounding box center [865, 15] width 25 height 31
click at [869, 17] on button "Close lightbox" at bounding box center [865, 16] width 25 height 22
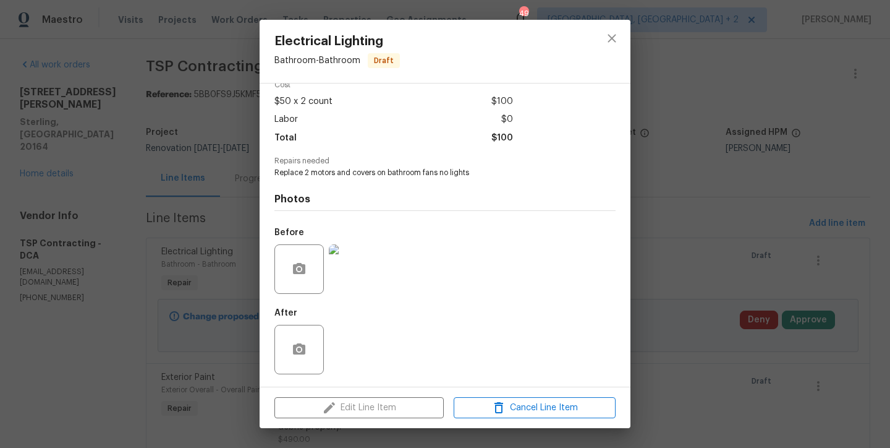
click at [385, 344] on div "After" at bounding box center [445, 341] width 341 height 80
click at [326, 349] on div "After" at bounding box center [445, 341] width 341 height 80
click at [359, 262] on img at bounding box center [353, 268] width 49 height 49
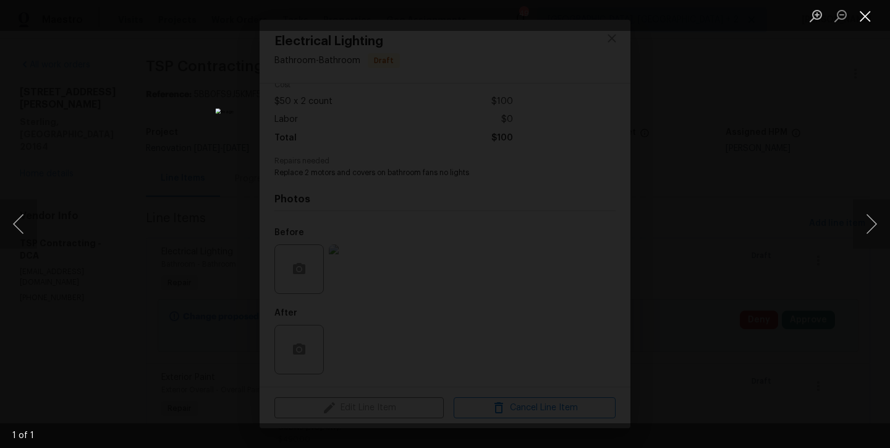
click at [870, 19] on button "Close lightbox" at bounding box center [865, 16] width 25 height 22
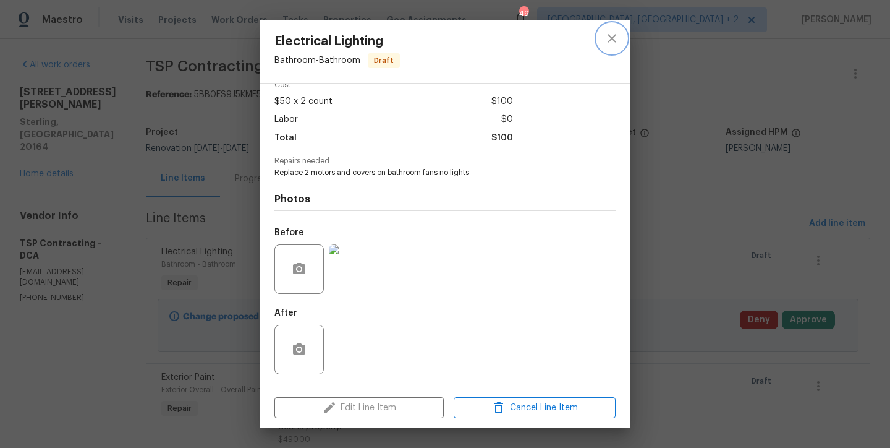
click at [601, 38] on button "close" at bounding box center [612, 38] width 30 height 30
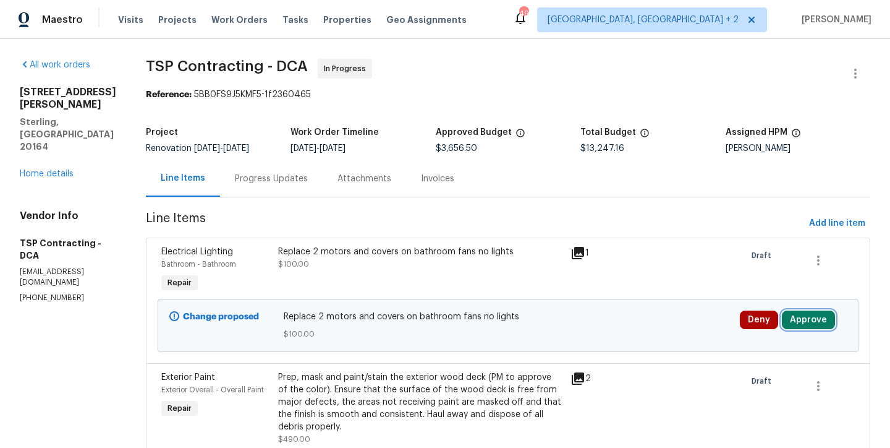
click at [804, 328] on button "Approve" at bounding box center [808, 319] width 53 height 19
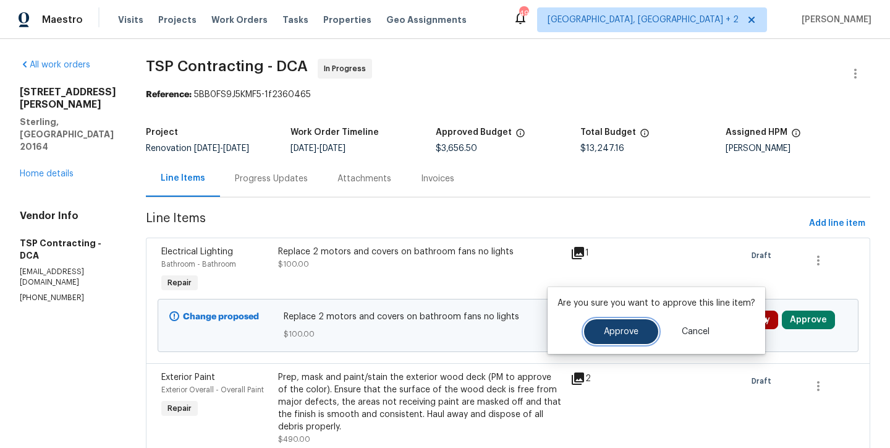
click at [600, 330] on button "Approve" at bounding box center [621, 331] width 74 height 25
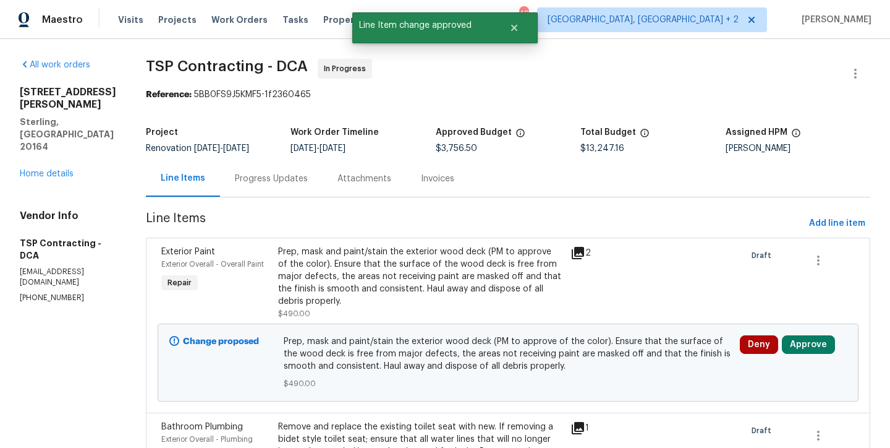
click at [572, 250] on icon at bounding box center [578, 253] width 12 height 12
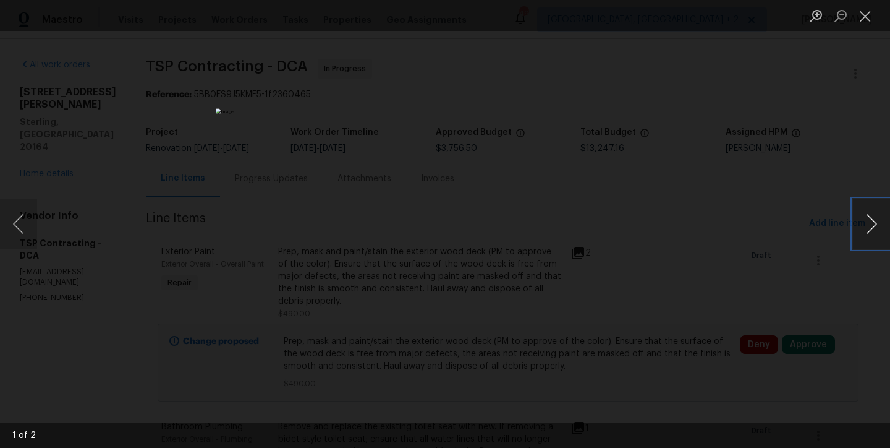
click at [867, 226] on button "Next image" at bounding box center [871, 223] width 37 height 49
click at [872, 230] on button "Next image" at bounding box center [871, 223] width 37 height 49
click at [865, 14] on button "Close lightbox" at bounding box center [865, 16] width 25 height 22
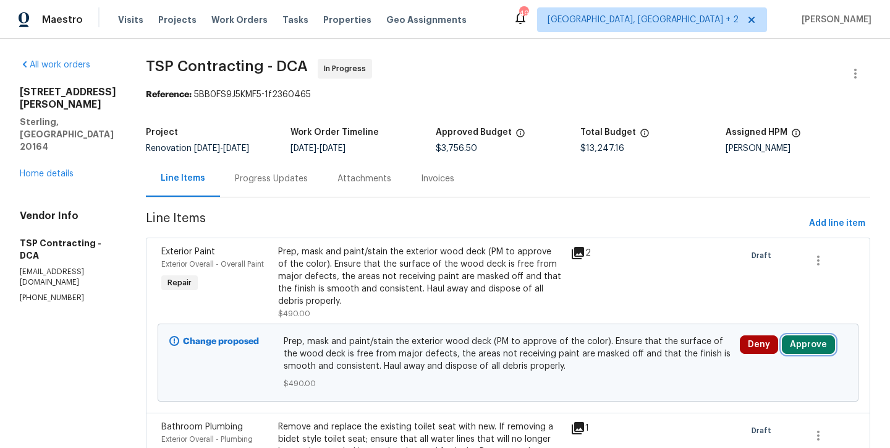
click at [801, 335] on button "Approve" at bounding box center [808, 344] width 53 height 19
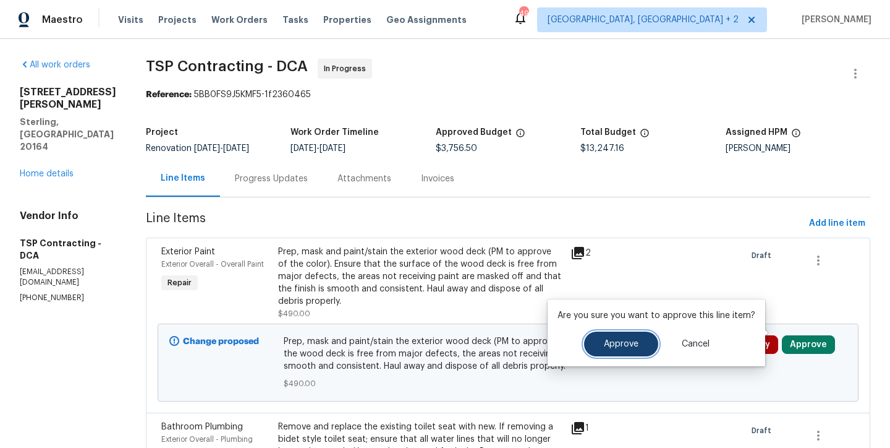
click at [629, 346] on span "Approve" at bounding box center [621, 343] width 35 height 9
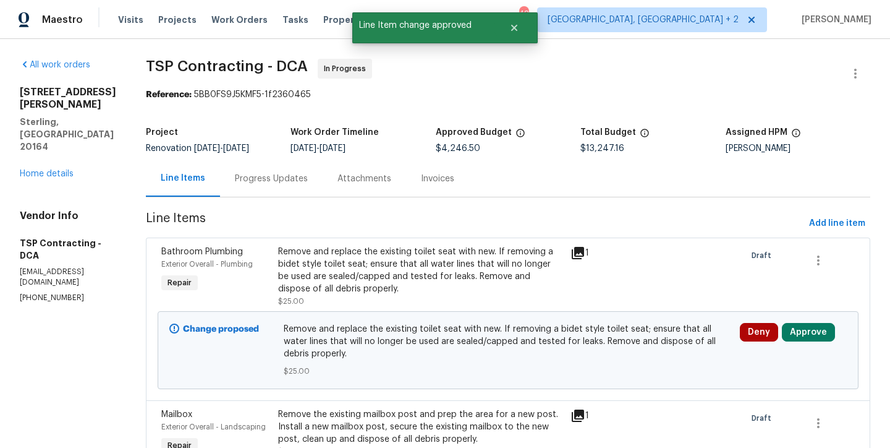
click at [503, 262] on div "Remove and replace the existing toilet seat with new. If removing a bidet style…" at bounding box center [420, 269] width 285 height 49
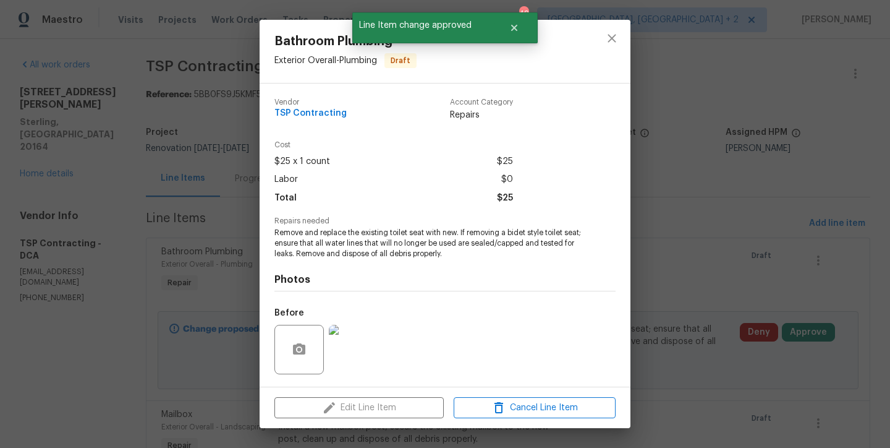
click at [362, 349] on img at bounding box center [353, 349] width 49 height 49
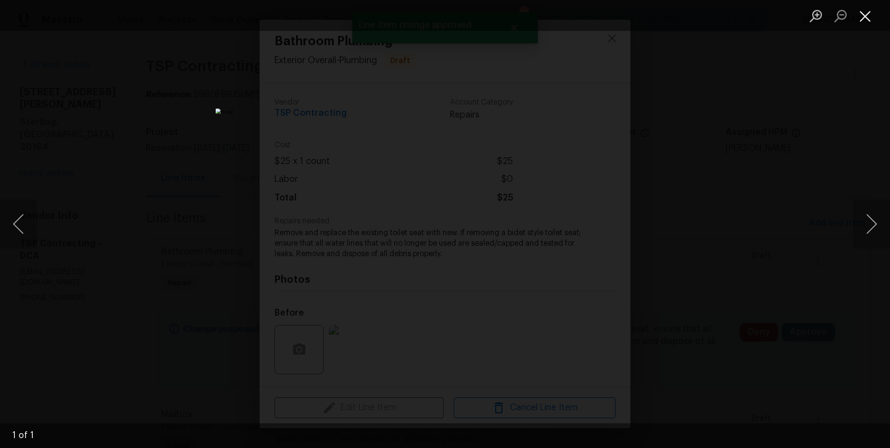
click at [870, 18] on button "Close lightbox" at bounding box center [865, 16] width 25 height 22
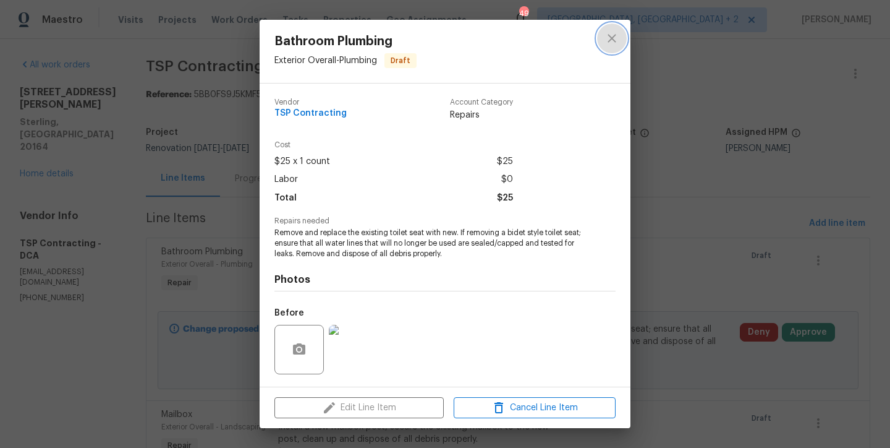
drag, startPoint x: 608, startPoint y: 35, endPoint x: 665, endPoint y: 235, distance: 207.8
click at [608, 35] on icon "close" at bounding box center [612, 38] width 15 height 15
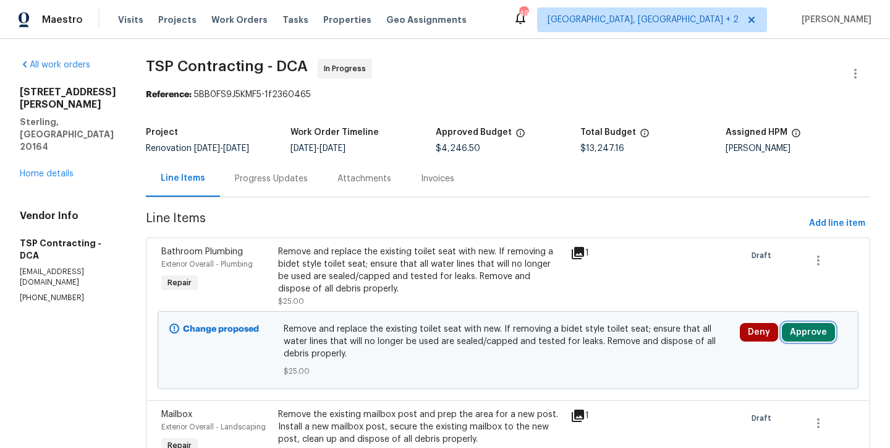
click at [807, 331] on button "Approve" at bounding box center [808, 332] width 53 height 19
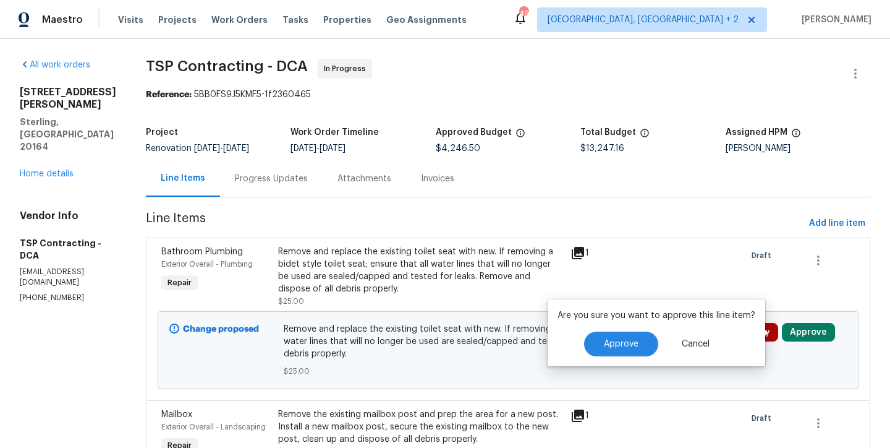
click at [592, 357] on div "Are you sure you want to approve this line item? Approve Cancel" at bounding box center [657, 332] width 218 height 67
click at [598, 352] on button "Approve" at bounding box center [621, 343] width 74 height 25
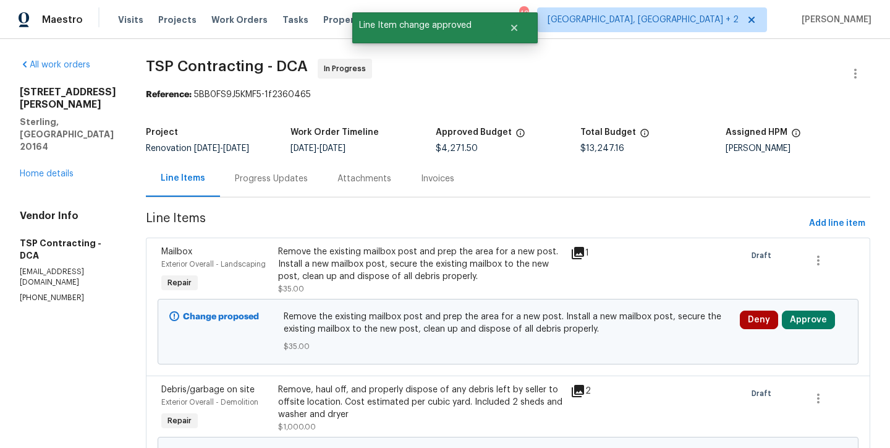
click at [368, 264] on div "Remove the existing mailbox post and prep the area for a new post. Install a ne…" at bounding box center [420, 263] width 285 height 37
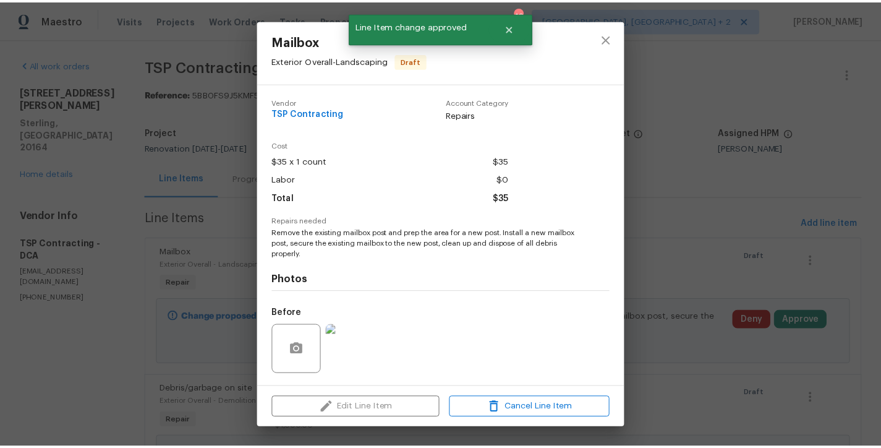
scroll to position [80, 0]
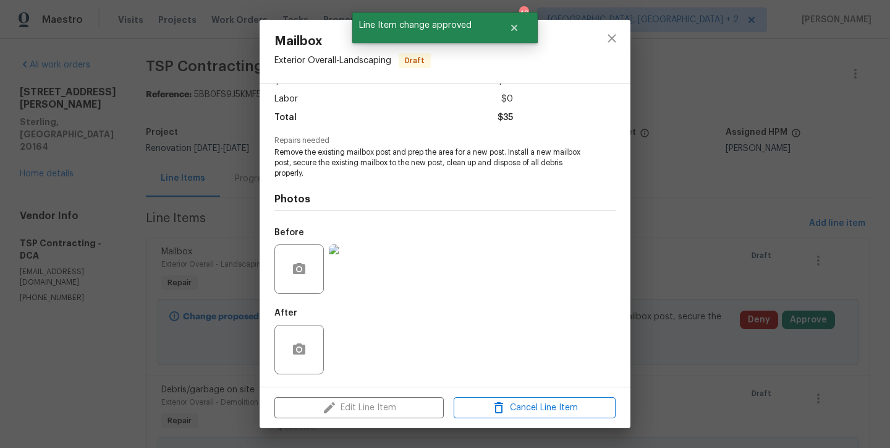
click at [356, 284] on img at bounding box center [353, 268] width 49 height 49
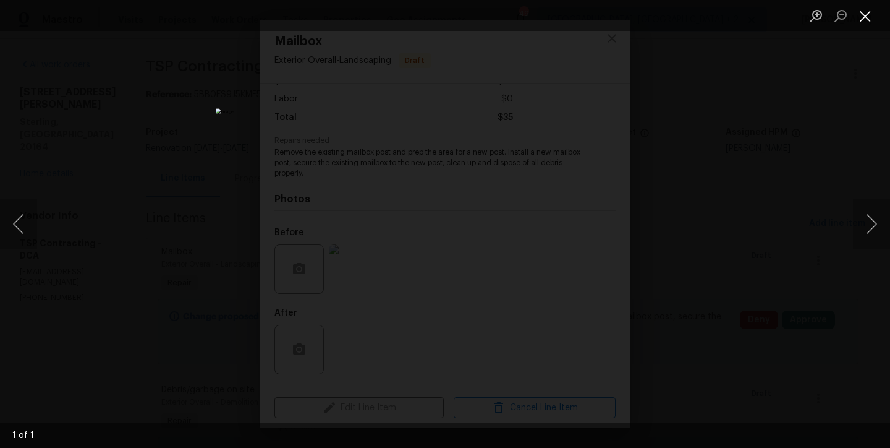
click at [874, 17] on button "Close lightbox" at bounding box center [865, 16] width 25 height 22
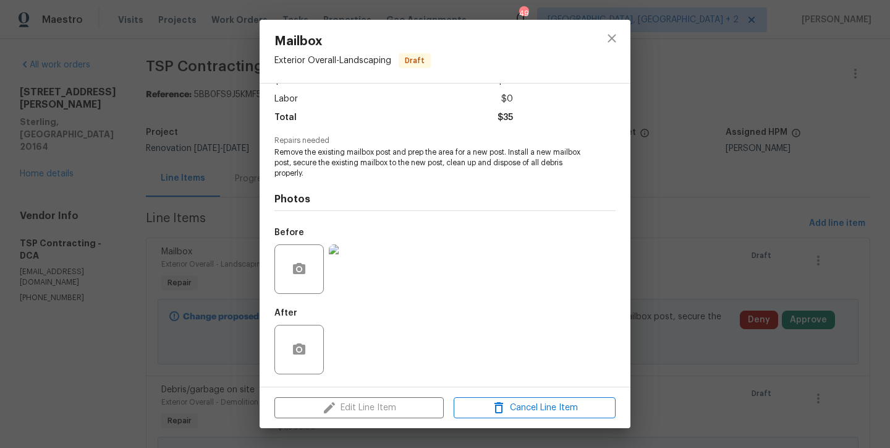
click at [366, 253] on img at bounding box center [353, 268] width 49 height 49
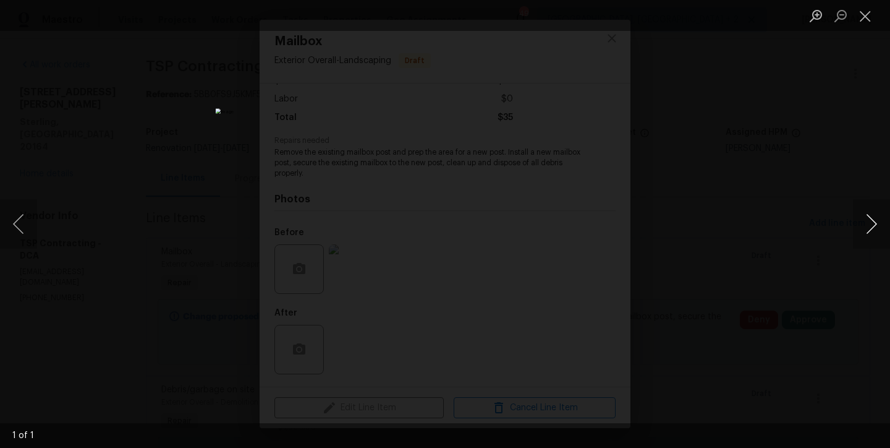
click at [880, 224] on button "Next image" at bounding box center [871, 223] width 37 height 49
click at [877, 224] on button "Next image" at bounding box center [871, 223] width 37 height 49
click at [876, 225] on button "Next image" at bounding box center [871, 223] width 37 height 49
click at [875, 19] on button "Close lightbox" at bounding box center [865, 16] width 25 height 22
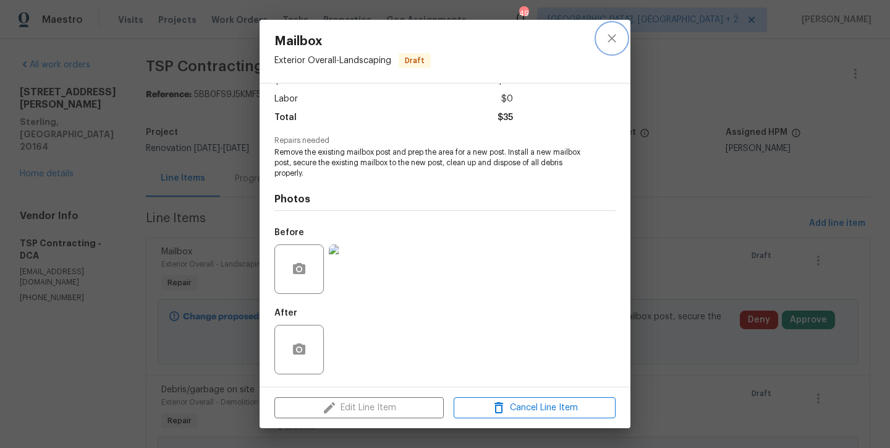
click at [611, 36] on icon "close" at bounding box center [612, 38] width 15 height 15
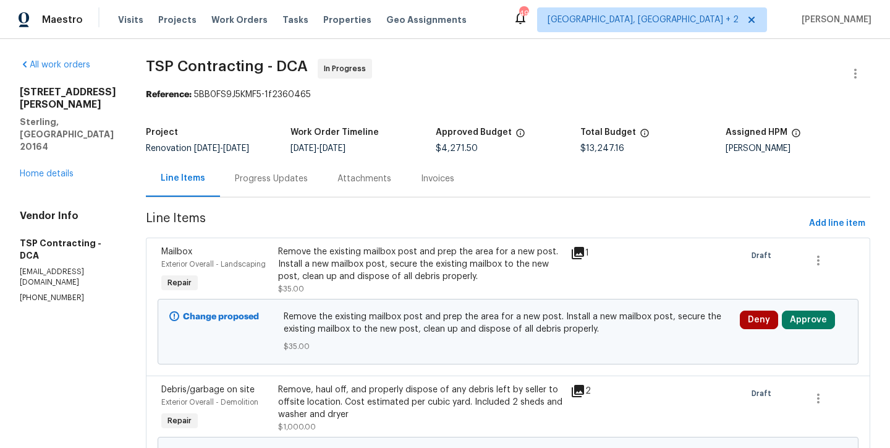
click at [20, 157] on div "All work orders 113 N Harrison Rd Sterling, VA 20164 Home details Vendor Info T…" at bounding box center [68, 181] width 96 height 244
click at [36, 169] on link "Home details" at bounding box center [47, 173] width 54 height 9
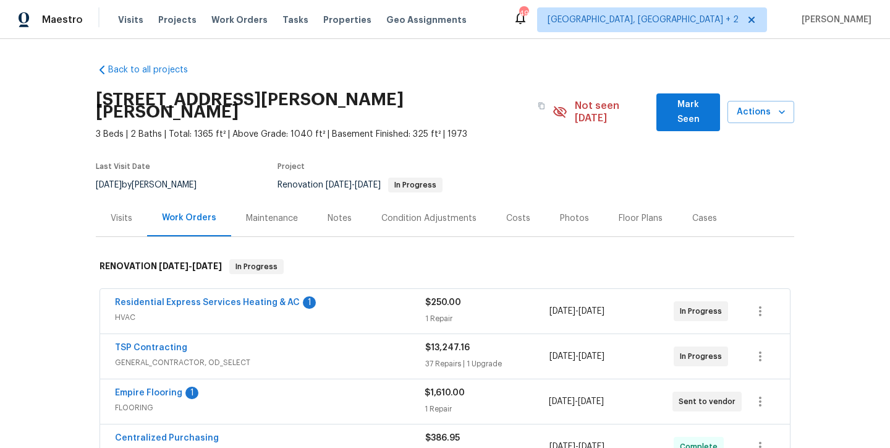
click at [356, 212] on div "Notes" at bounding box center [340, 218] width 54 height 36
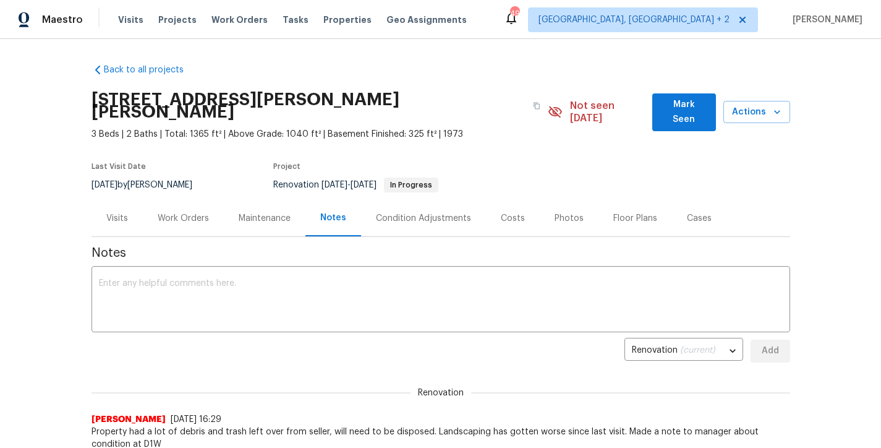
click at [197, 212] on div "Work Orders" at bounding box center [183, 218] width 51 height 12
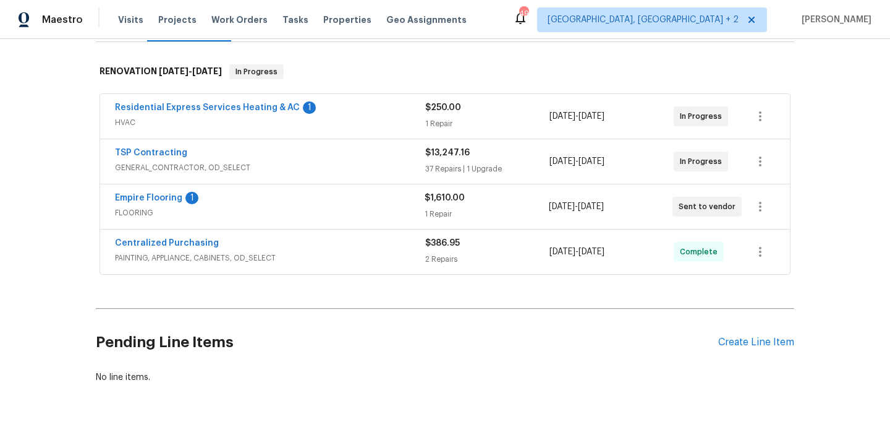
scroll to position [195, 0]
click at [168, 139] on div "TSP Contracting GENERAL_CONTRACTOR, OD_SELECT $13,247.16 37 Repairs | 1 Upgrade…" at bounding box center [445, 161] width 690 height 45
click at [163, 148] on link "TSP Contracting" at bounding box center [151, 152] width 72 height 9
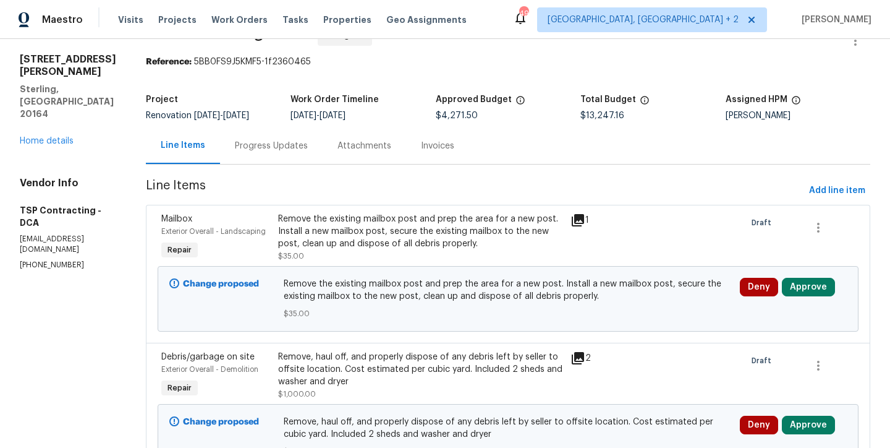
scroll to position [147, 0]
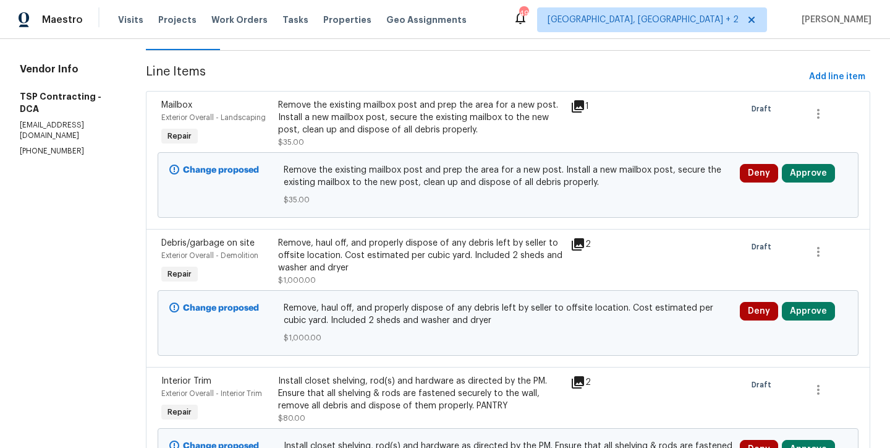
click at [378, 252] on div "Remove, haul off, and properly dispose of any debris left by seller to offsite …" at bounding box center [420, 255] width 285 height 37
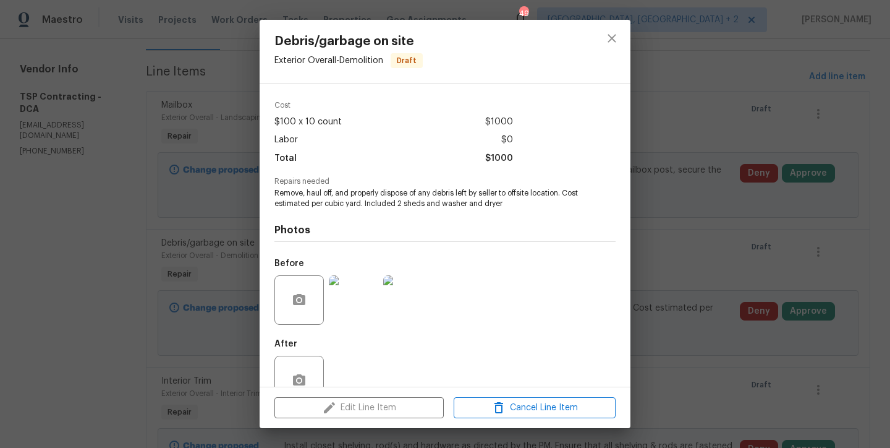
scroll to position [70, 0]
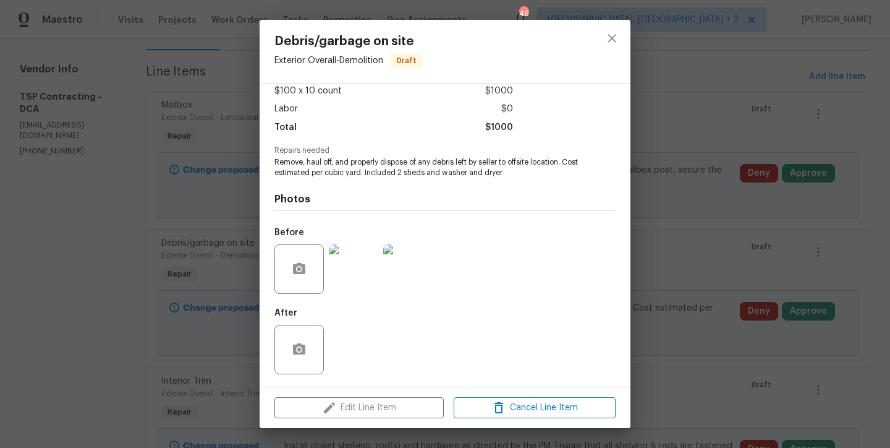
click at [354, 273] on img at bounding box center [353, 268] width 49 height 49
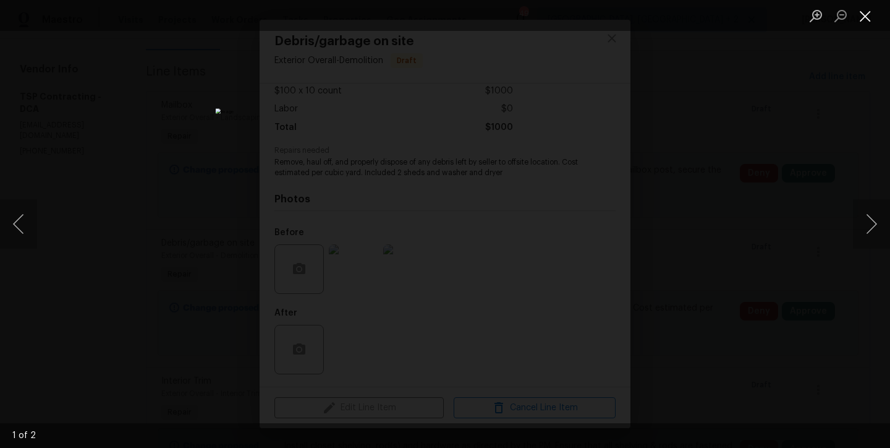
click at [869, 19] on button "Close lightbox" at bounding box center [865, 16] width 25 height 22
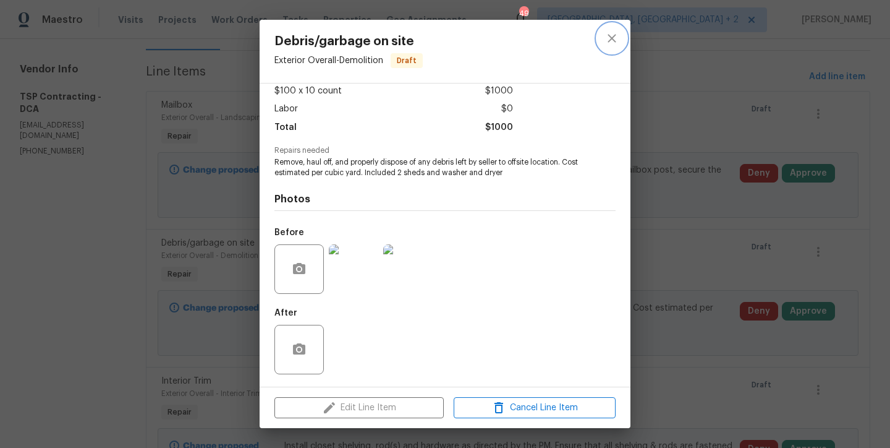
click at [615, 43] on icon "close" at bounding box center [612, 38] width 15 height 15
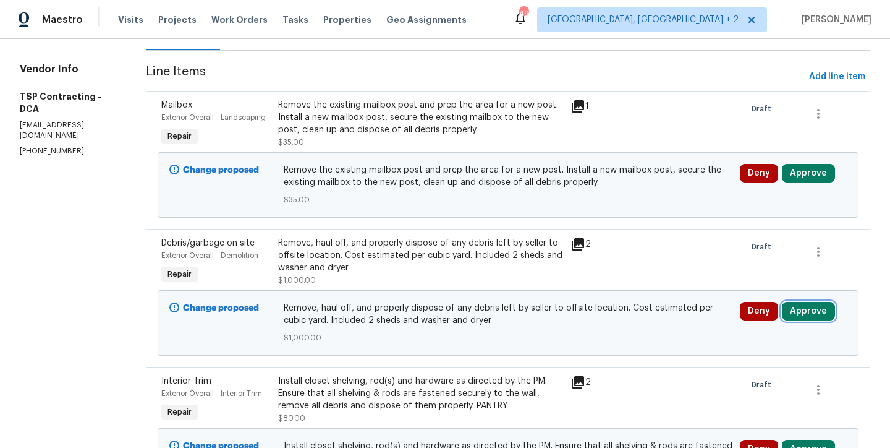
click at [802, 314] on button "Approve" at bounding box center [808, 311] width 53 height 19
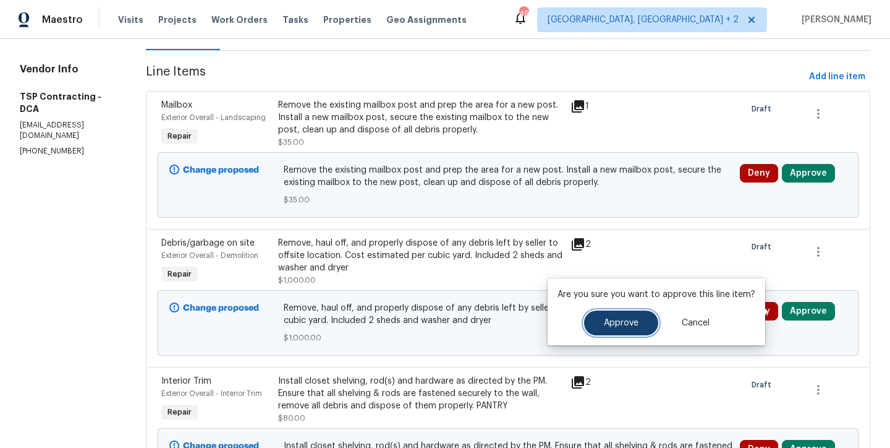
click at [632, 323] on span "Approve" at bounding box center [621, 322] width 35 height 9
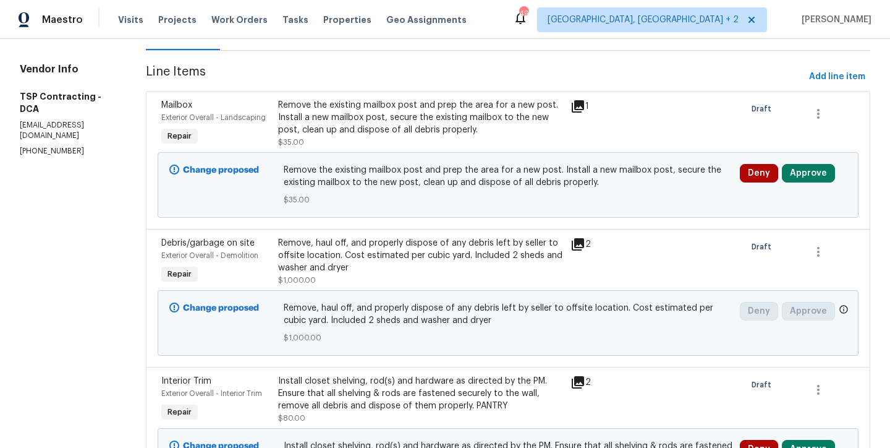
scroll to position [0, 0]
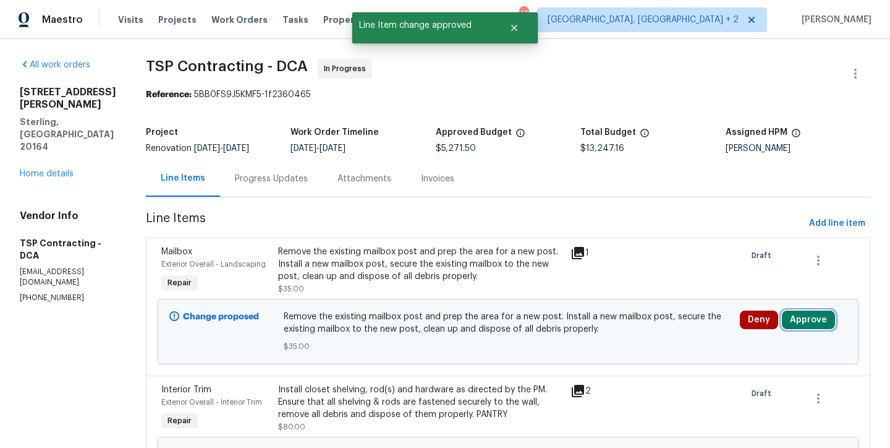
click at [801, 321] on button "Approve" at bounding box center [808, 319] width 53 height 19
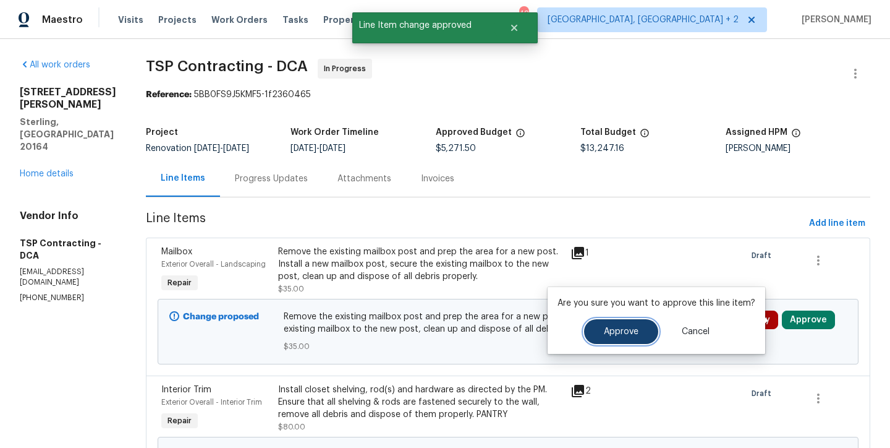
click at [622, 331] on span "Approve" at bounding box center [621, 331] width 35 height 9
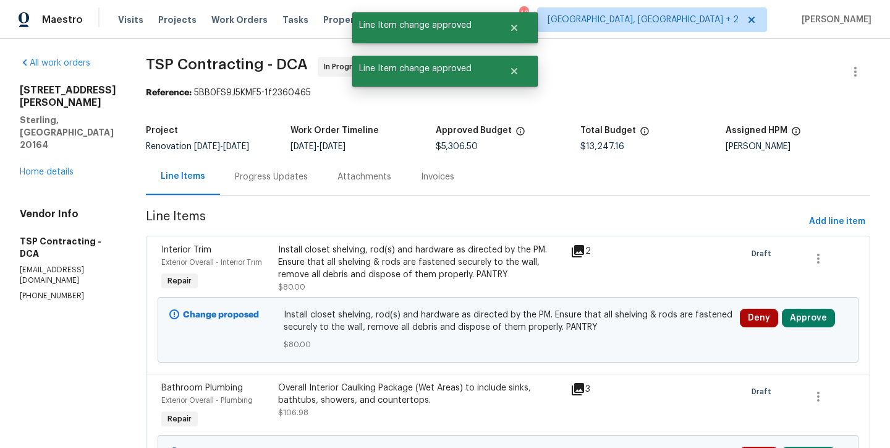
scroll to position [2, 0]
click at [435, 255] on div "Install closet shelving, rod(s) and hardware as directed by the PM. Ensure that…" at bounding box center [420, 261] width 285 height 37
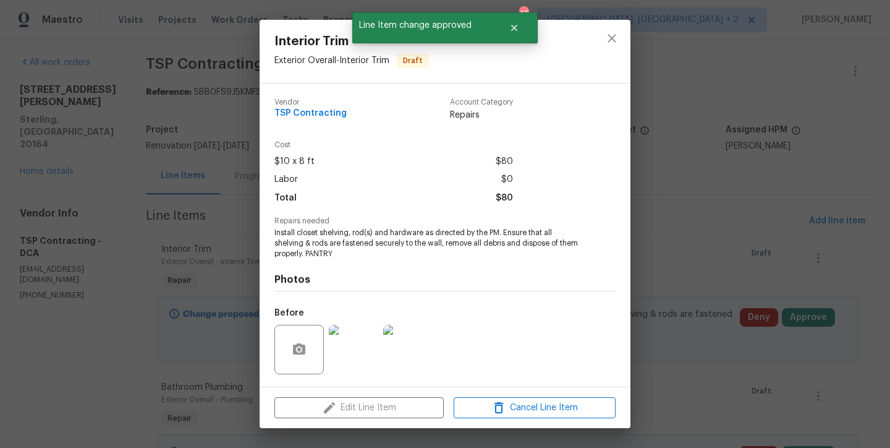
click at [356, 357] on img at bounding box center [353, 349] width 49 height 49
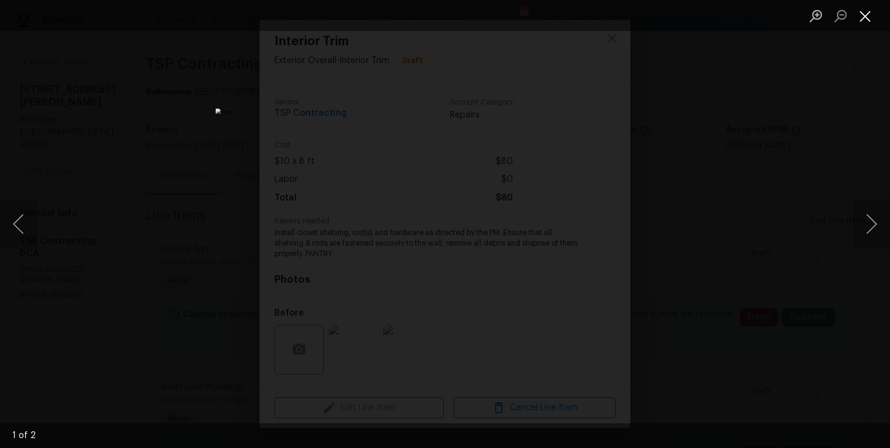
click at [870, 21] on button "Close lightbox" at bounding box center [865, 16] width 25 height 22
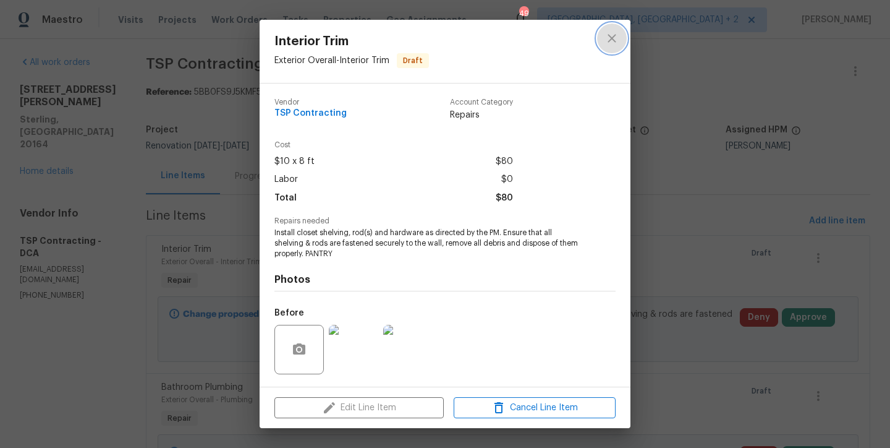
click at [616, 39] on icon "close" at bounding box center [612, 38] width 15 height 15
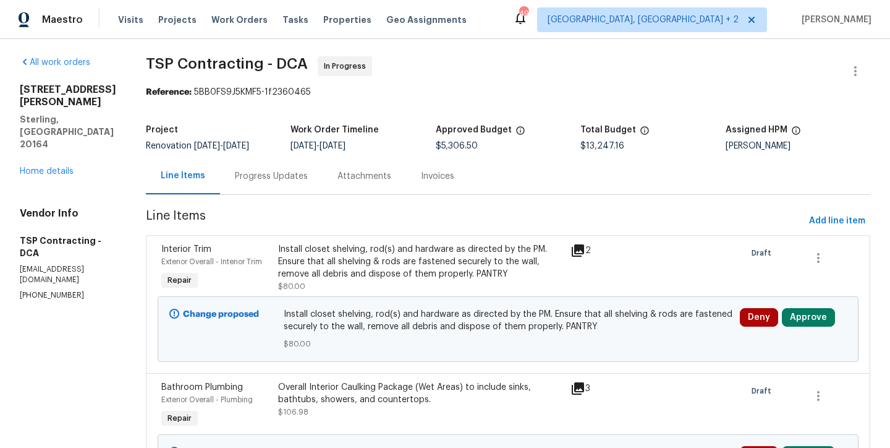
click at [814, 327] on div "Deny Approve" at bounding box center [793, 328] width 114 height 49
click at [810, 322] on button "Approve" at bounding box center [808, 317] width 53 height 19
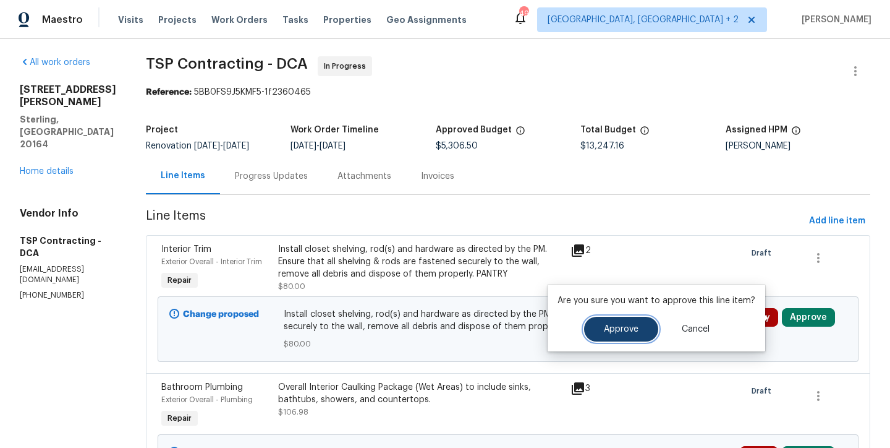
click at [617, 328] on span "Approve" at bounding box center [621, 329] width 35 height 9
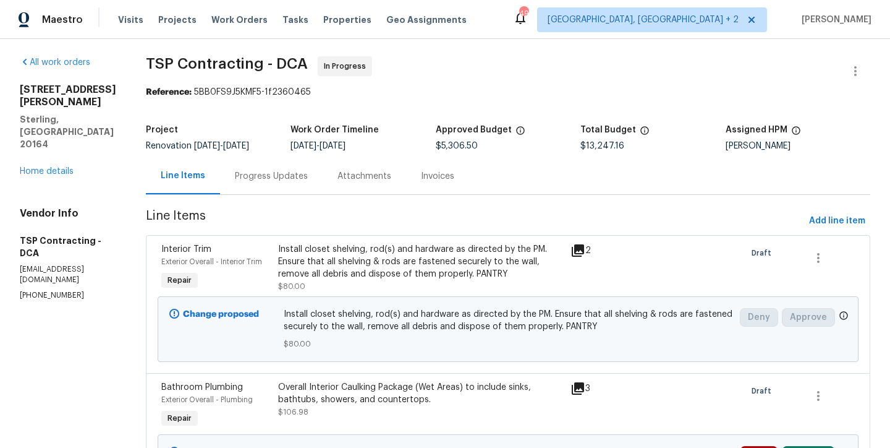
scroll to position [0, 0]
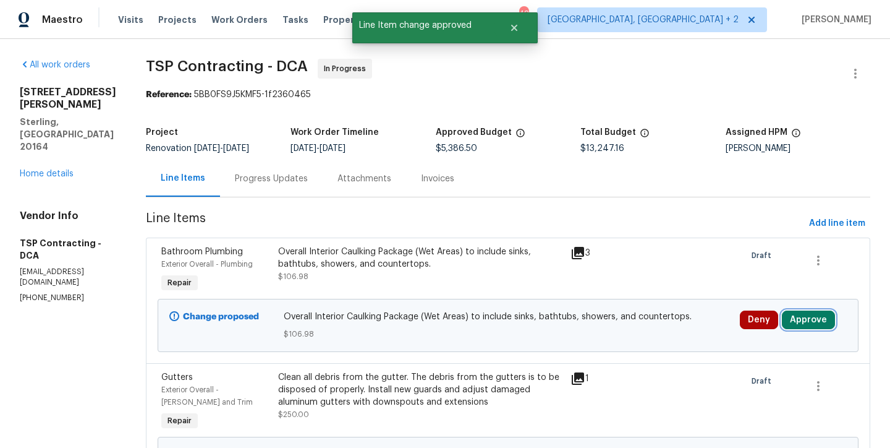
click at [802, 327] on button "Approve" at bounding box center [808, 319] width 53 height 19
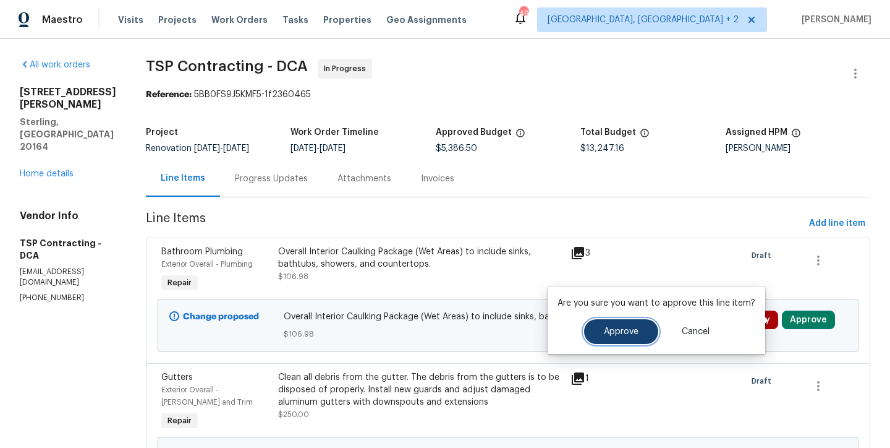
click at [620, 338] on button "Approve" at bounding box center [621, 331] width 74 height 25
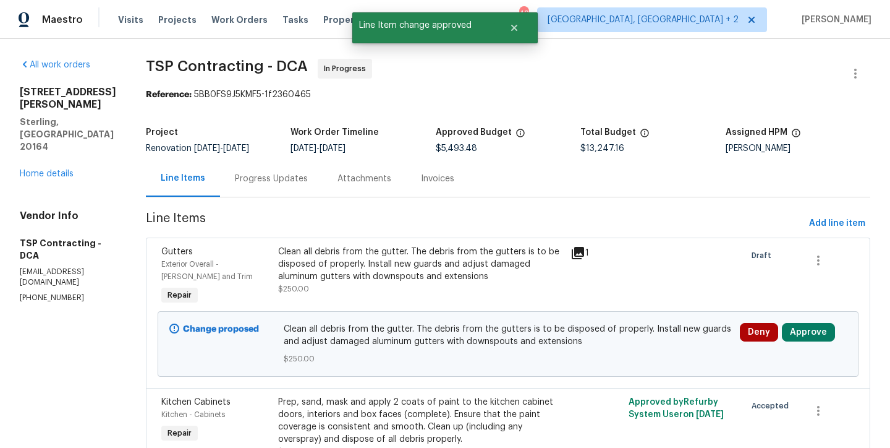
click at [456, 279] on div "Clean all debris from the gutter. The debris from the gutters is to be disposed…" at bounding box center [420, 263] width 285 height 37
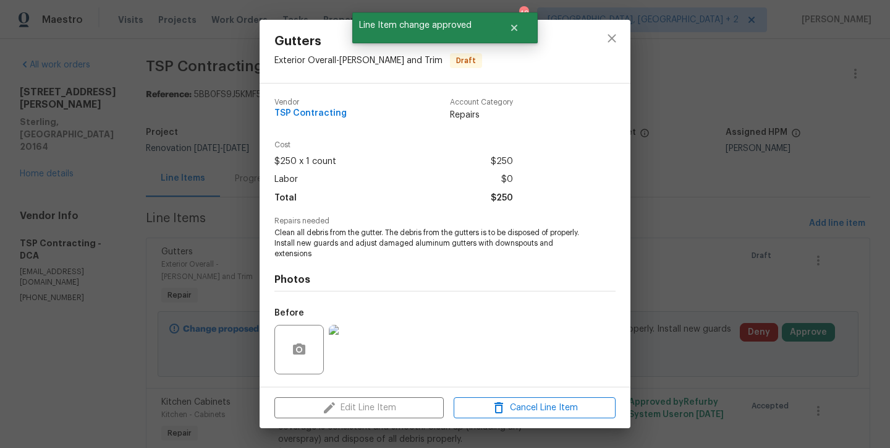
click at [361, 352] on img at bounding box center [353, 349] width 49 height 49
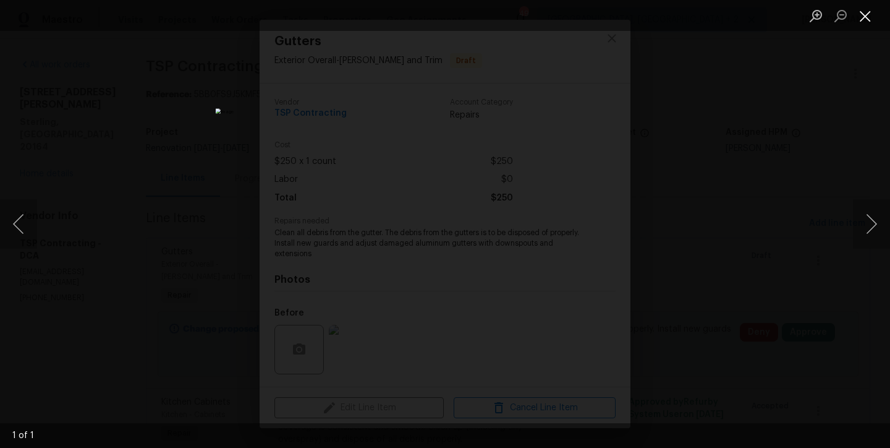
click at [871, 15] on button "Close lightbox" at bounding box center [865, 16] width 25 height 22
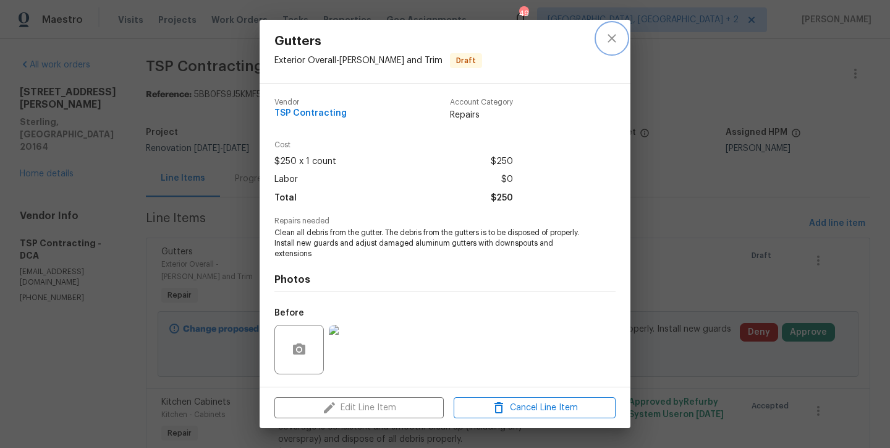
click at [618, 43] on icon "close" at bounding box center [612, 38] width 15 height 15
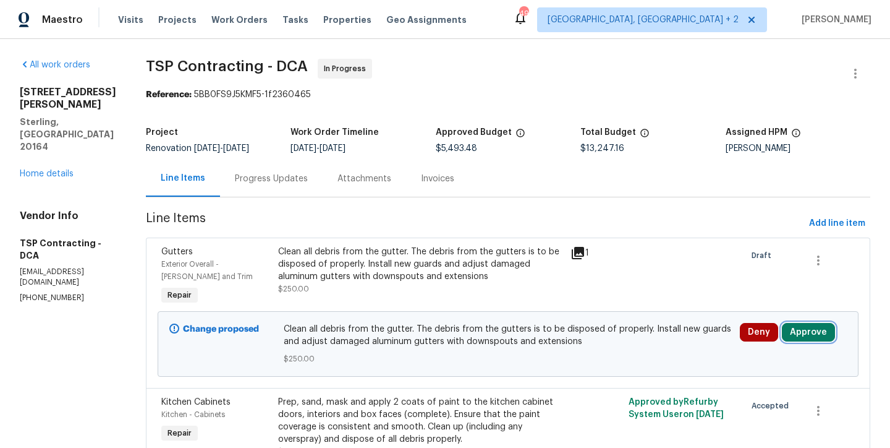
click at [807, 334] on button "Approve" at bounding box center [808, 332] width 53 height 19
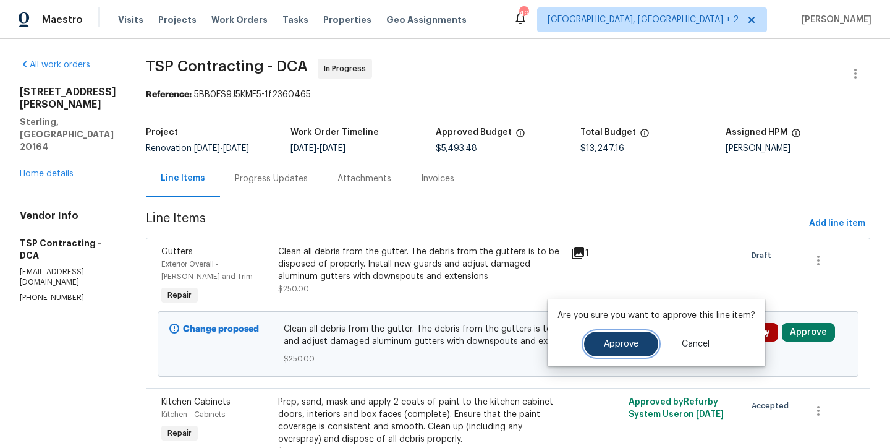
click at [615, 351] on button "Approve" at bounding box center [621, 343] width 74 height 25
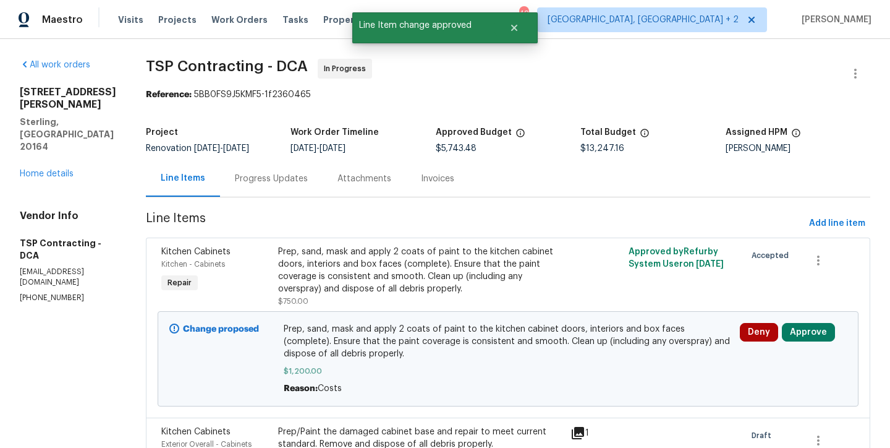
click at [359, 272] on div "Prep, sand, mask and apply 2 coats of paint to the kitchen cabinet doors, inter…" at bounding box center [420, 269] width 285 height 49
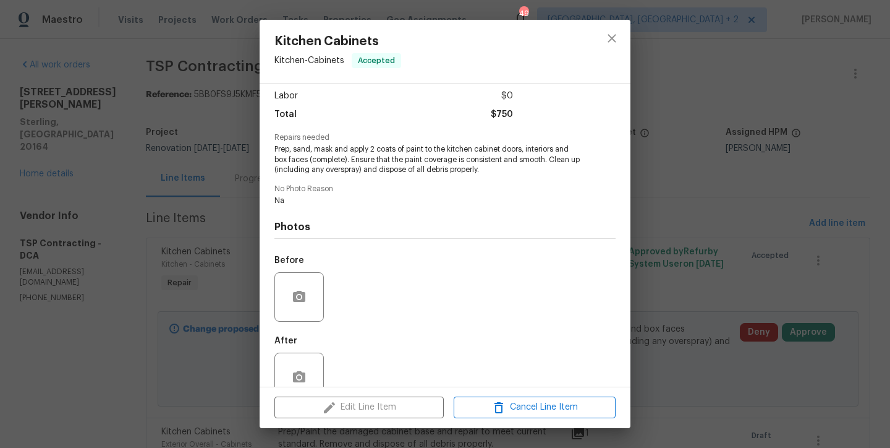
scroll to position [111, 0]
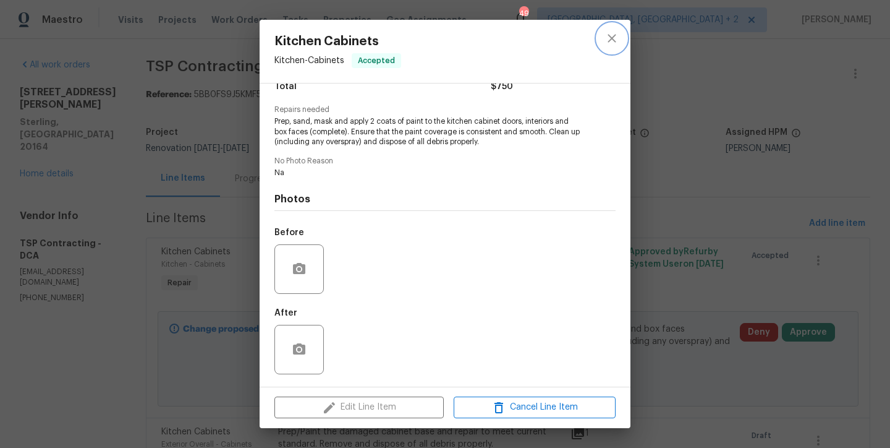
click at [616, 38] on icon "close" at bounding box center [612, 38] width 15 height 15
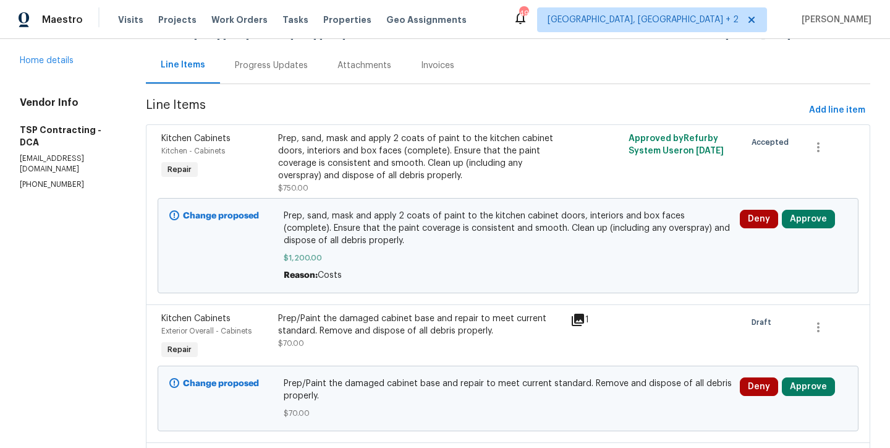
scroll to position [226, 0]
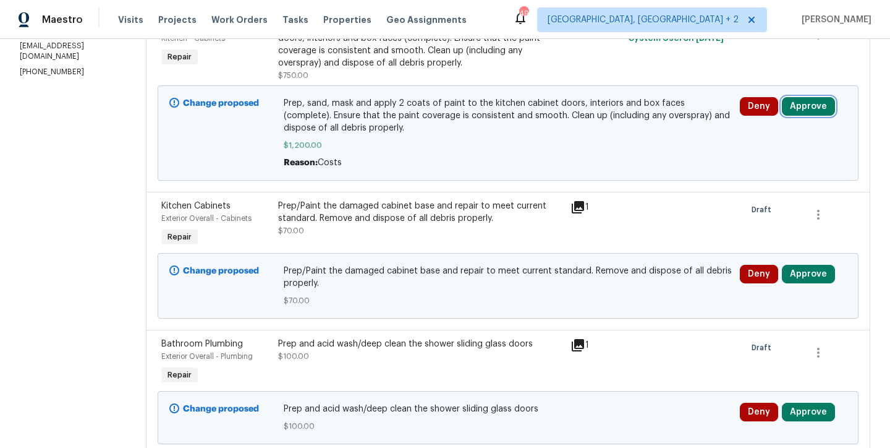
click at [807, 103] on button "Approve" at bounding box center [808, 106] width 53 height 19
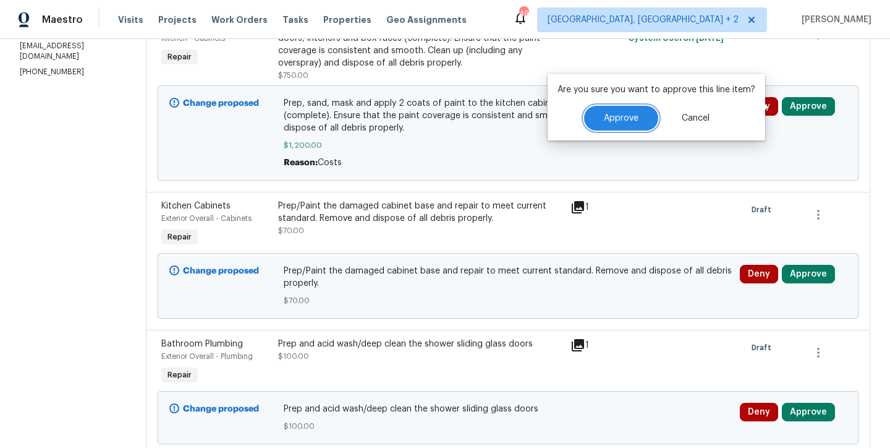
click at [621, 115] on span "Approve" at bounding box center [621, 118] width 35 height 9
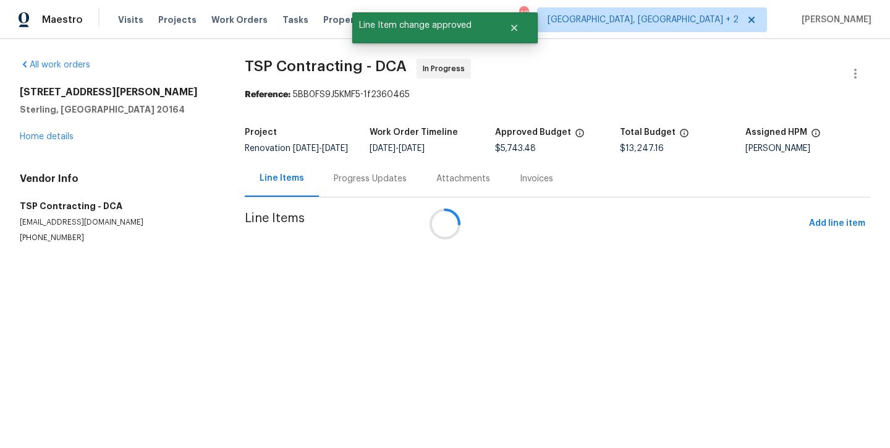
scroll to position [0, 0]
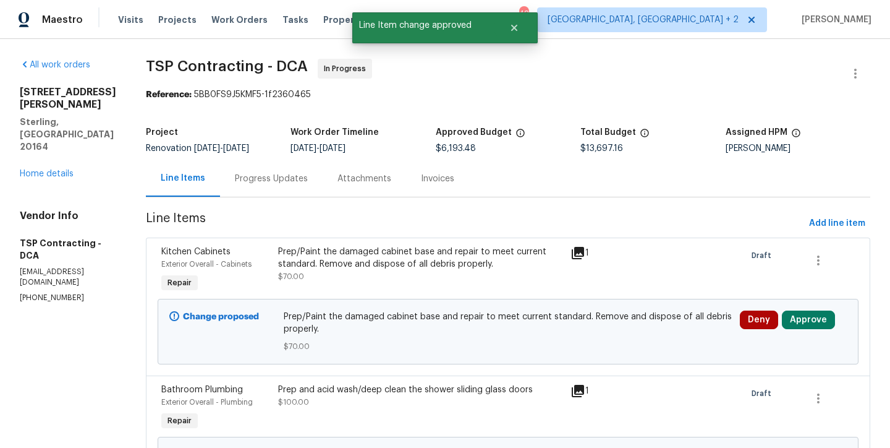
click at [382, 262] on div "Prep/Paint the damaged cabinet base and repair to meet current standard. Remove…" at bounding box center [420, 257] width 285 height 25
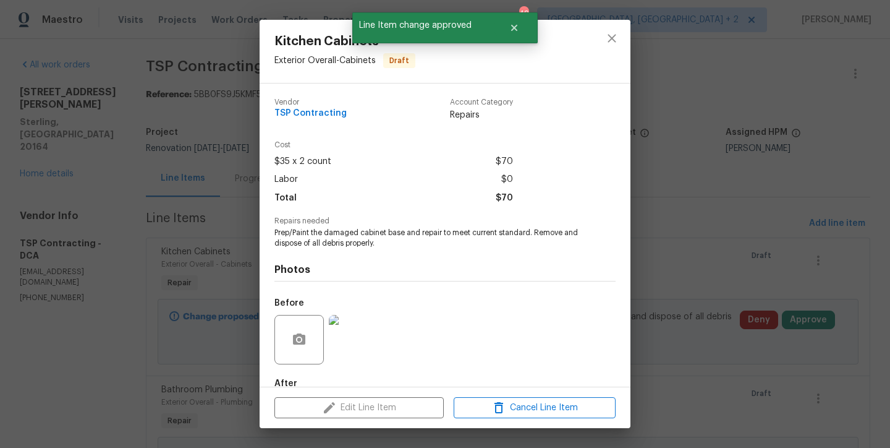
scroll to position [23, 0]
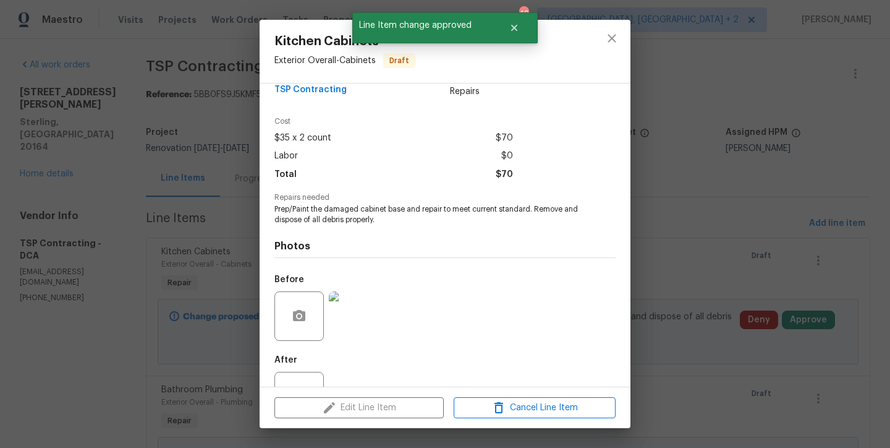
click at [358, 313] on img at bounding box center [353, 315] width 49 height 49
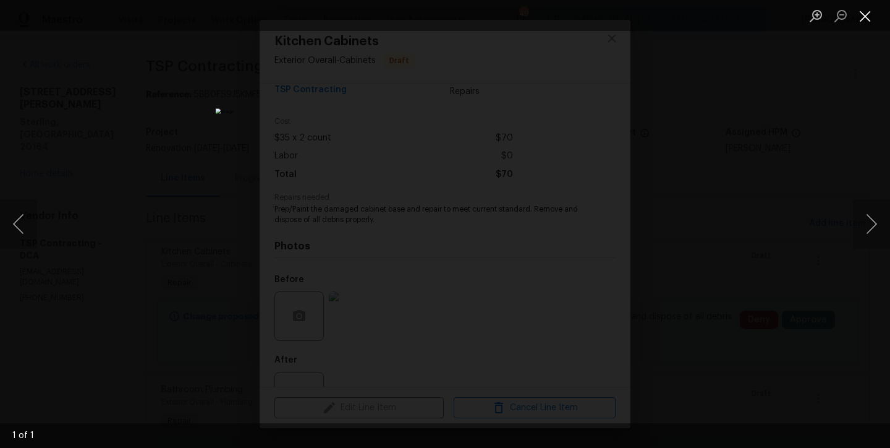
click at [867, 11] on button "Close lightbox" at bounding box center [865, 16] width 25 height 22
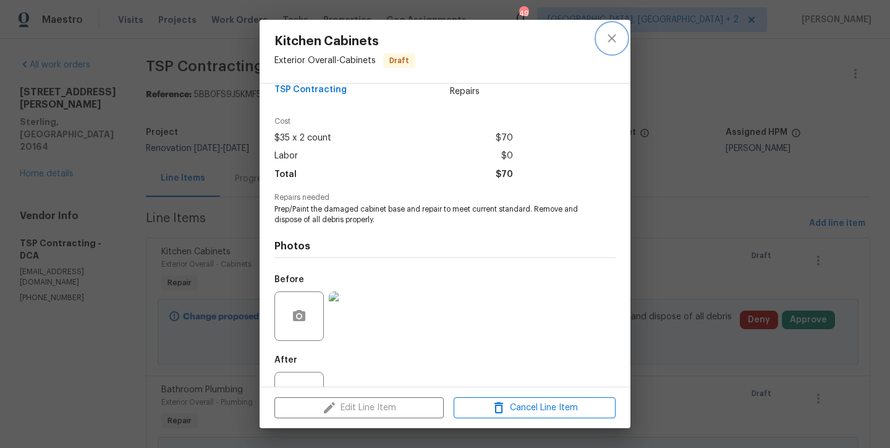
click at [612, 37] on icon "close" at bounding box center [612, 38] width 8 height 8
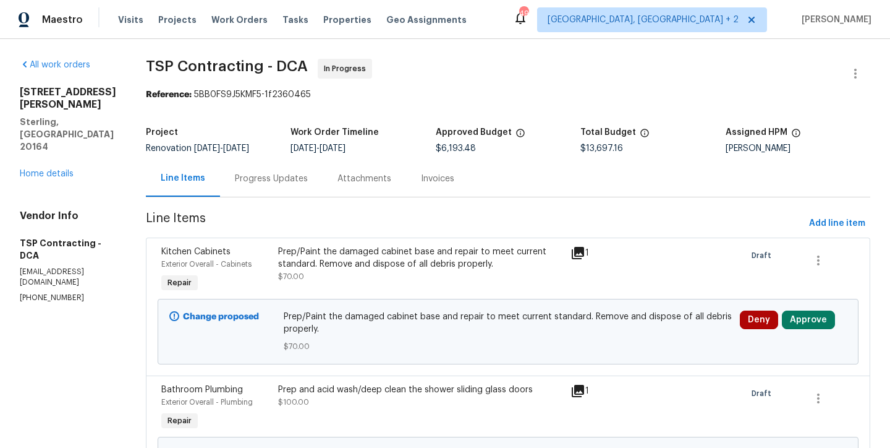
click at [375, 255] on div "Prep/Paint the damaged cabinet base and repair to meet current standard. Remove…" at bounding box center [420, 257] width 285 height 25
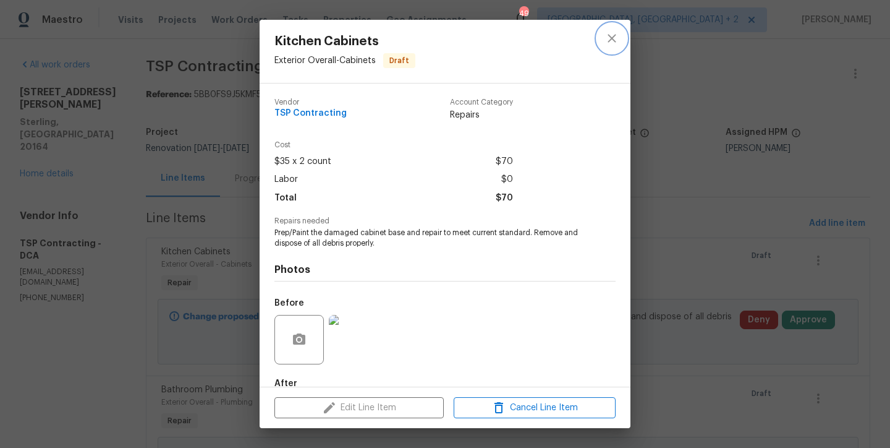
click at [616, 39] on icon "close" at bounding box center [612, 38] width 15 height 15
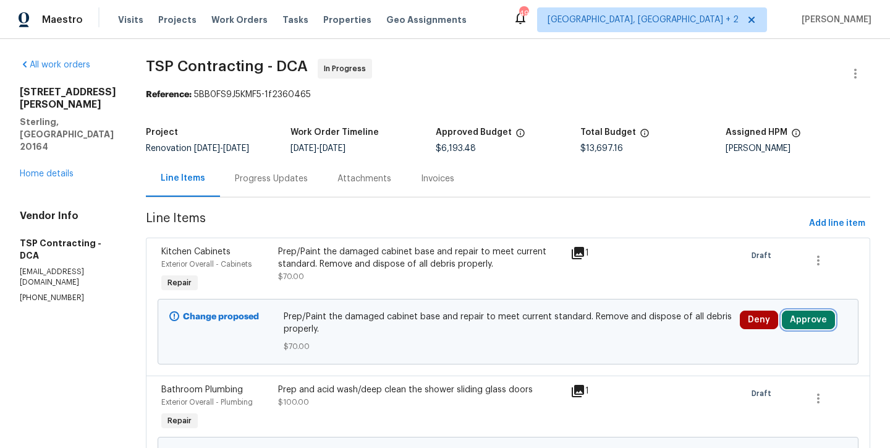
click at [803, 326] on button "Approve" at bounding box center [808, 319] width 53 height 19
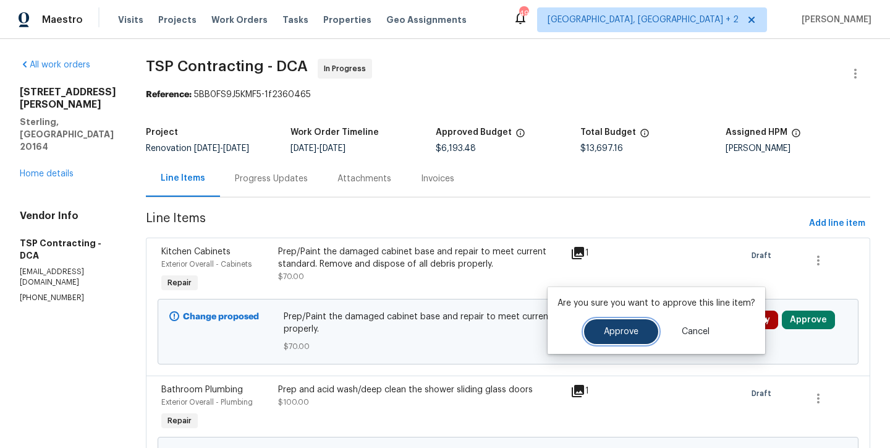
click at [625, 326] on button "Approve" at bounding box center [621, 331] width 74 height 25
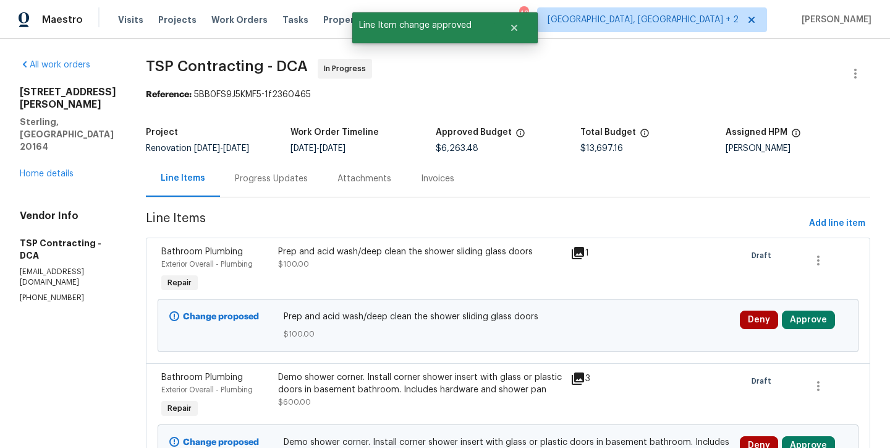
click at [357, 263] on div "Prep and acid wash/deep clean the shower sliding glass doors $100.00" at bounding box center [420, 257] width 285 height 25
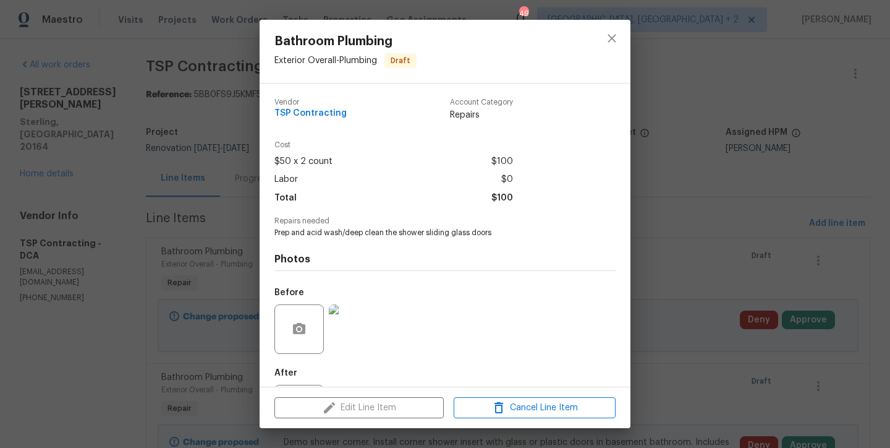
click at [369, 339] on img at bounding box center [353, 328] width 49 height 49
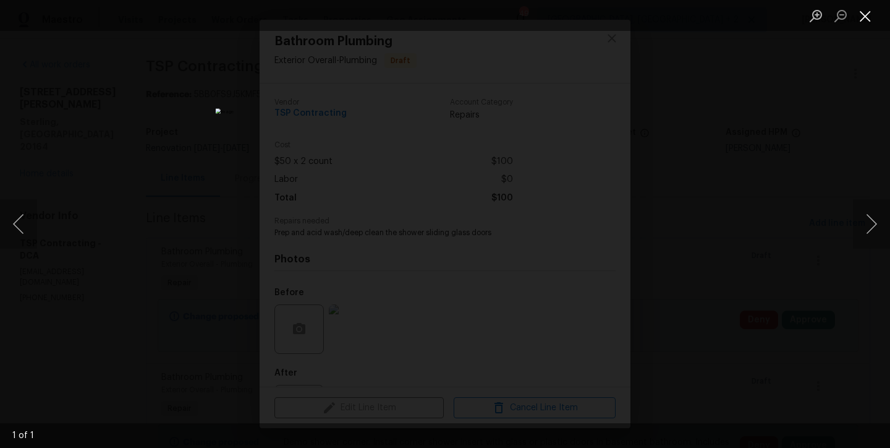
click at [872, 19] on button "Close lightbox" at bounding box center [865, 16] width 25 height 22
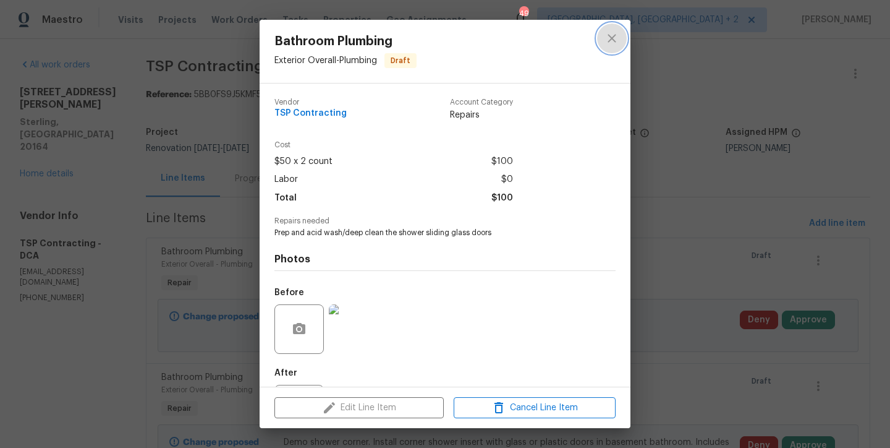
click at [619, 32] on icon "close" at bounding box center [612, 38] width 15 height 15
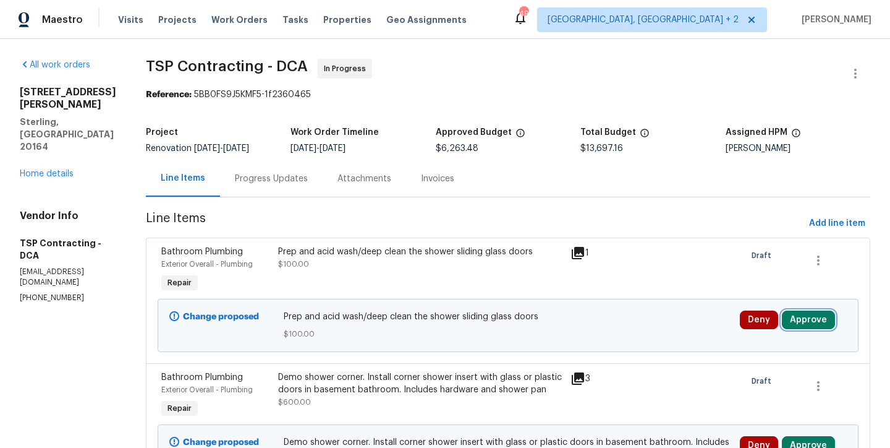
drag, startPoint x: 802, startPoint y: 321, endPoint x: 793, endPoint y: 321, distance: 8.7
click at [802, 321] on button "Approve" at bounding box center [808, 319] width 53 height 19
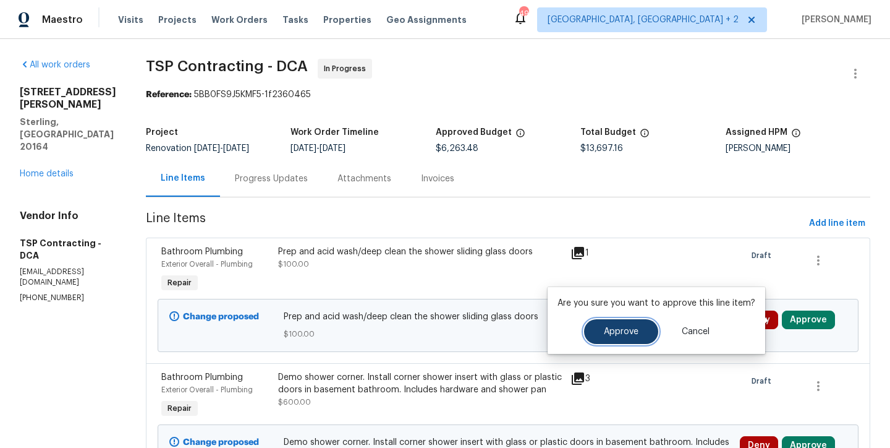
click at [607, 338] on button "Approve" at bounding box center [621, 331] width 74 height 25
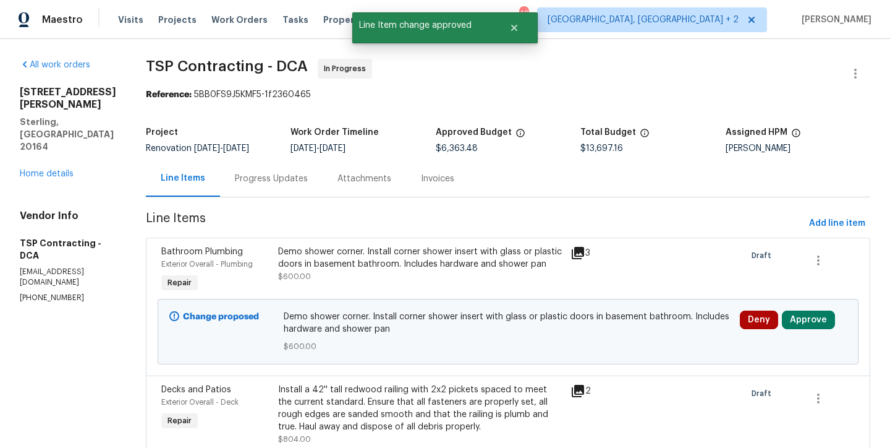
click at [375, 266] on div "Demo shower corner. Install corner shower insert with glass or plastic doors in…" at bounding box center [420, 257] width 285 height 25
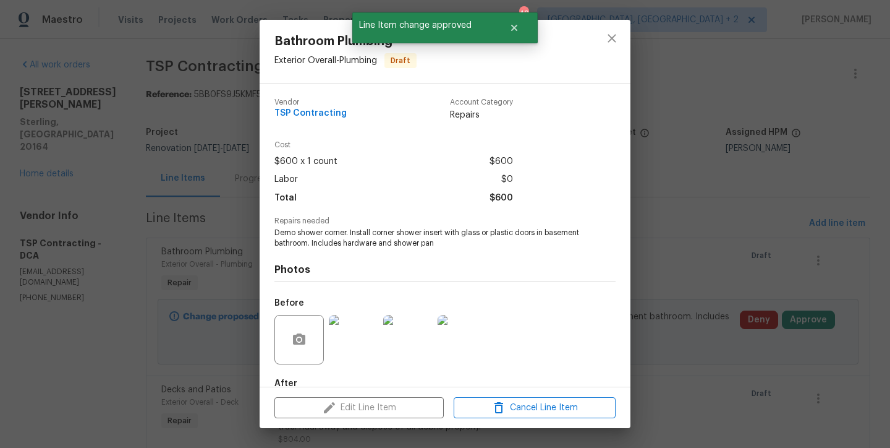
click at [345, 336] on img at bounding box center [353, 339] width 49 height 49
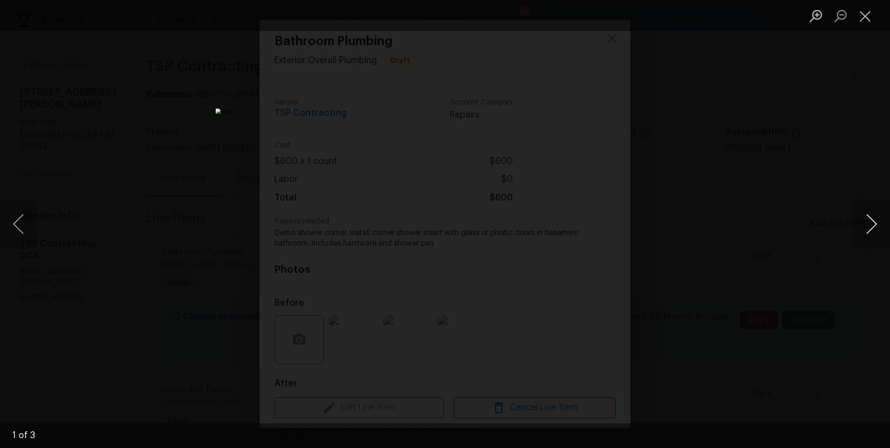
click at [869, 226] on button "Next image" at bounding box center [871, 223] width 37 height 49
click at [869, 222] on button "Next image" at bounding box center [871, 223] width 37 height 49
click at [867, 223] on button "Next image" at bounding box center [871, 223] width 37 height 49
click at [867, 222] on button "Next image" at bounding box center [871, 223] width 37 height 49
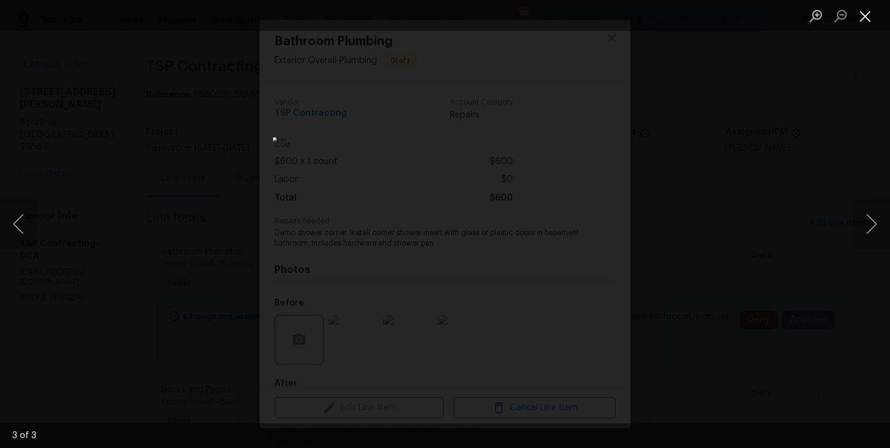
click at [864, 15] on button "Close lightbox" at bounding box center [865, 16] width 25 height 22
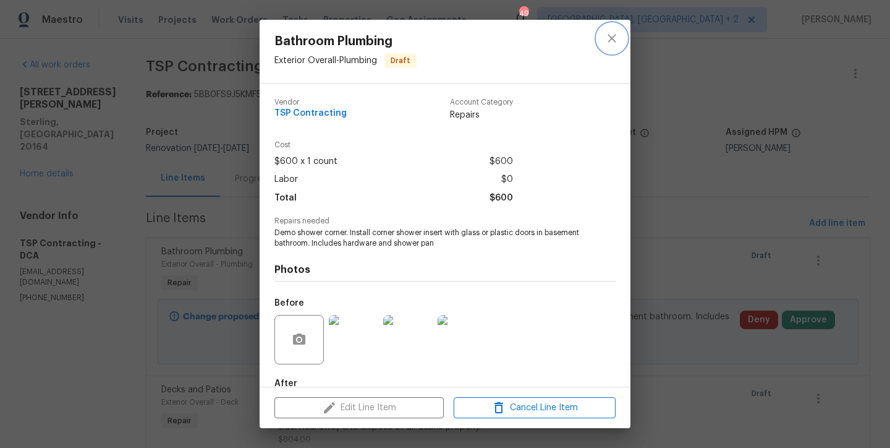
drag, startPoint x: 610, startPoint y: 45, endPoint x: 520, endPoint y: 88, distance: 100.4
click at [610, 45] on icon "close" at bounding box center [612, 38] width 15 height 15
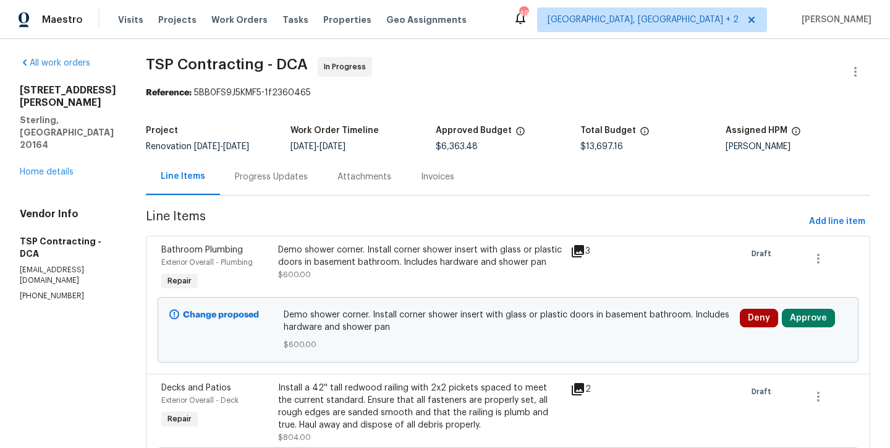
scroll to position [2, 0]
click at [527, 23] on div "Maestro Visits Projects Work Orders Tasks Properties Geo Assignments 49 Charles…" at bounding box center [445, 19] width 890 height 39
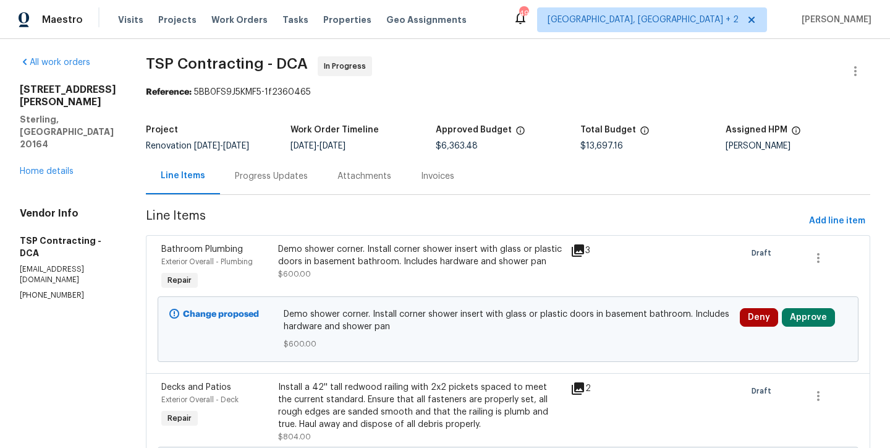
click at [521, 70] on span "TSP Contracting - DCA In Progress" at bounding box center [493, 71] width 695 height 30
click at [516, 86] on div "Reference: 5BB0FS9J5KMF5-1f2360465" at bounding box center [508, 92] width 725 height 12
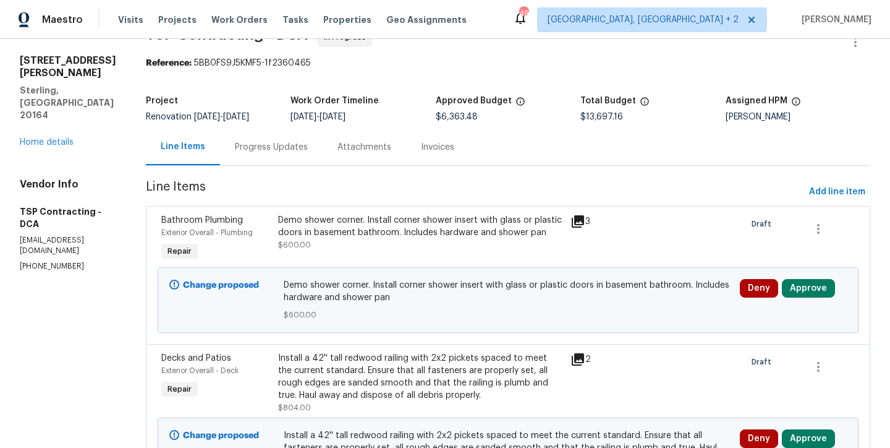
scroll to position [0, 0]
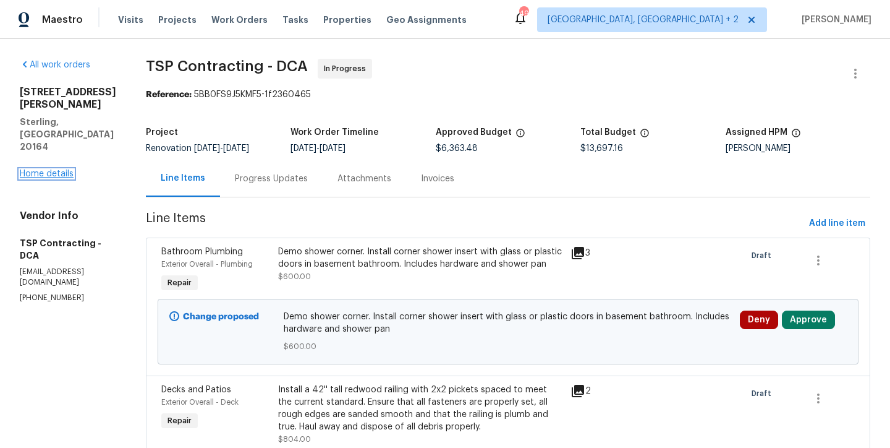
click at [49, 169] on link "Home details" at bounding box center [47, 173] width 54 height 9
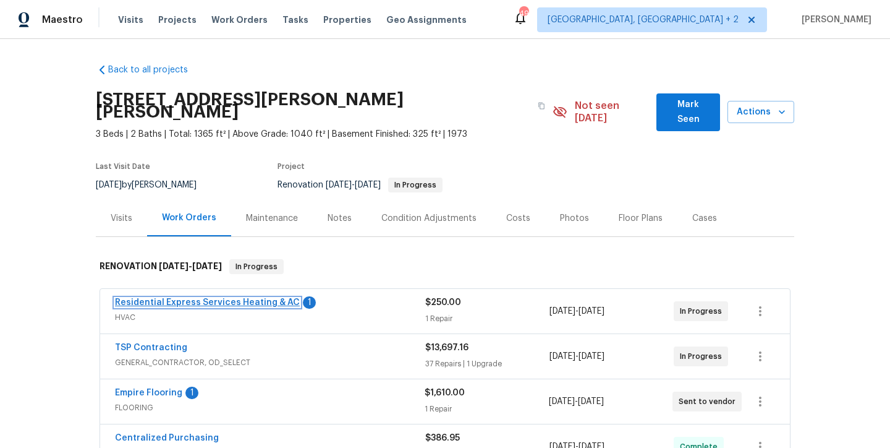
click at [217, 298] on link "Residential Express Services Heating & AC" at bounding box center [207, 302] width 185 height 9
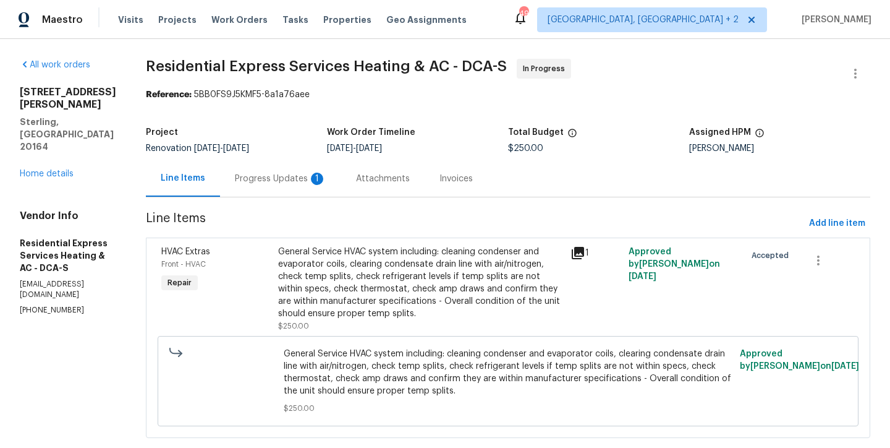
click at [266, 177] on div "Progress Updates 1" at bounding box center [281, 178] width 92 height 12
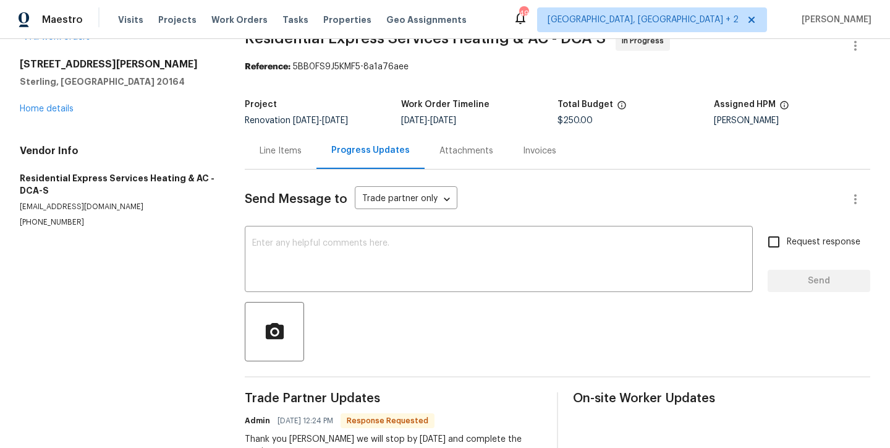
scroll to position [69, 0]
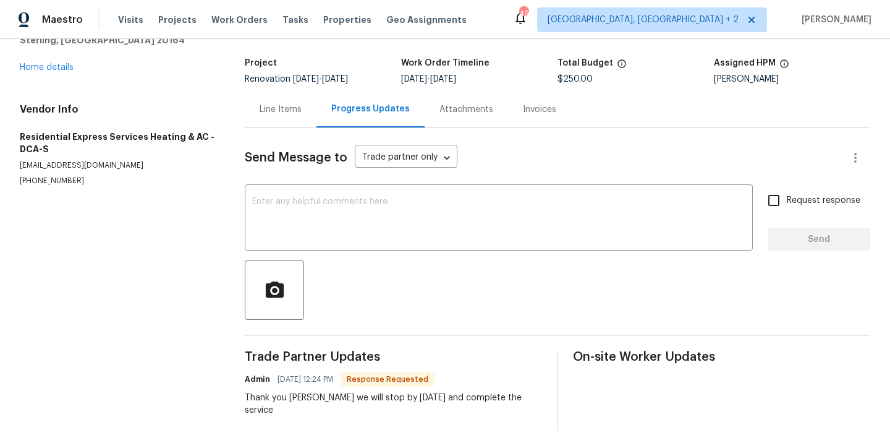
click at [269, 111] on div "Line Items" at bounding box center [281, 109] width 42 height 12
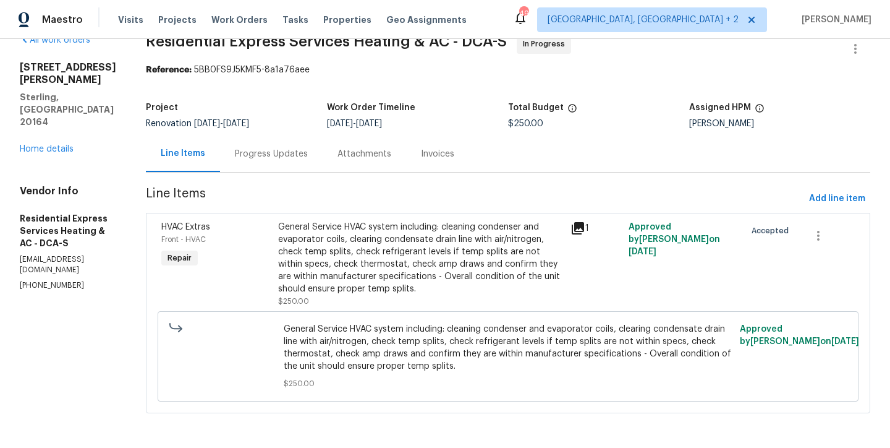
scroll to position [34, 0]
click at [52, 145] on link "Home details" at bounding box center [47, 149] width 54 height 9
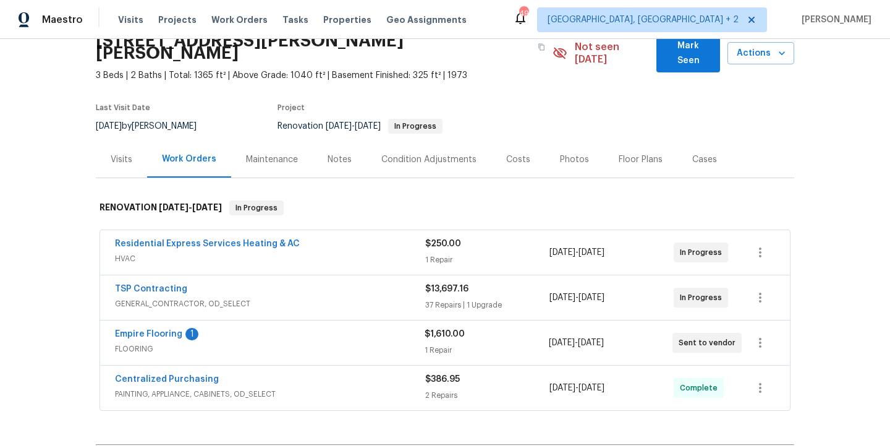
scroll to position [211, 0]
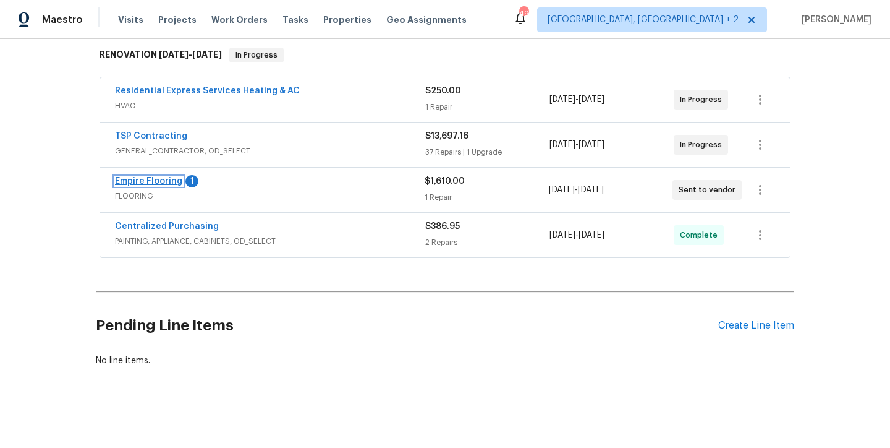
click at [141, 177] on link "Empire Flooring" at bounding box center [148, 181] width 67 height 9
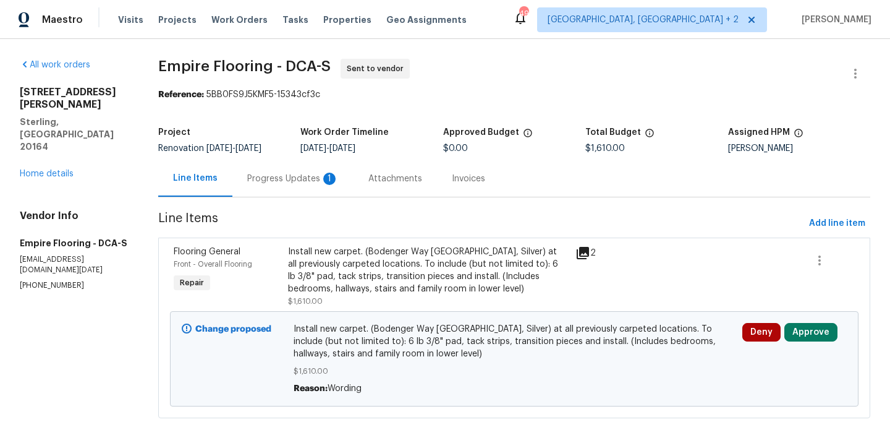
click at [830, 326] on div "Deny Approve" at bounding box center [795, 332] width 104 height 19
click at [347, 278] on div "Install new carpet. (Bodenger Way 945 Winter Ash, Silver) at all previously car…" at bounding box center [427, 269] width 279 height 49
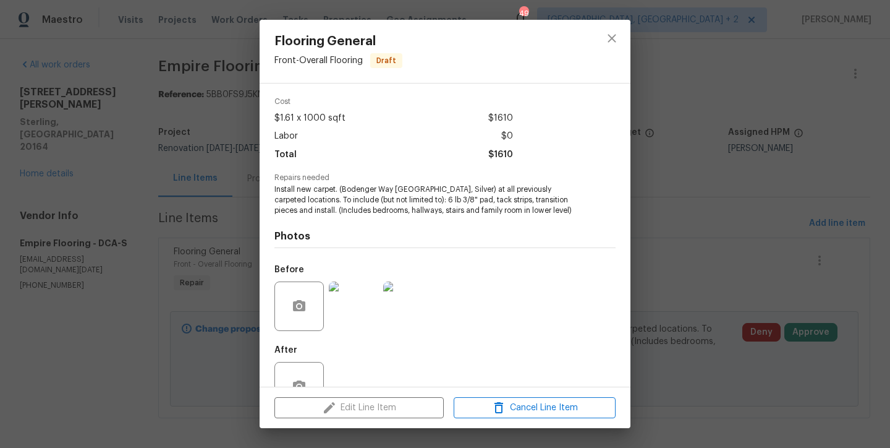
scroll to position [80, 0]
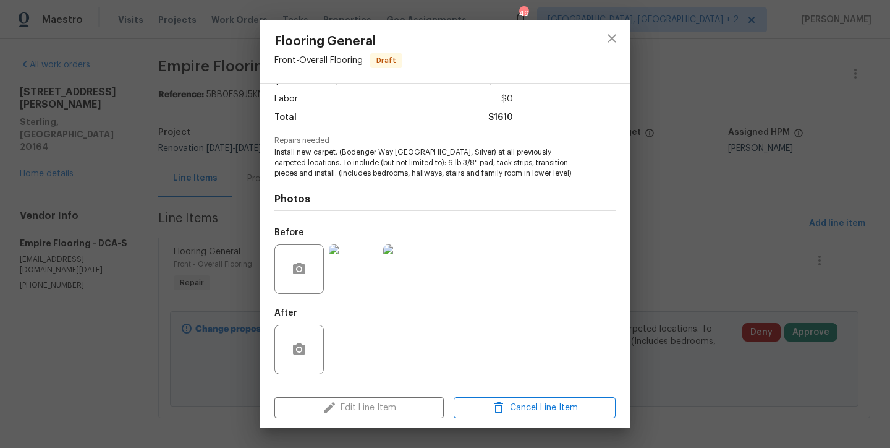
click at [346, 266] on img at bounding box center [353, 268] width 49 height 49
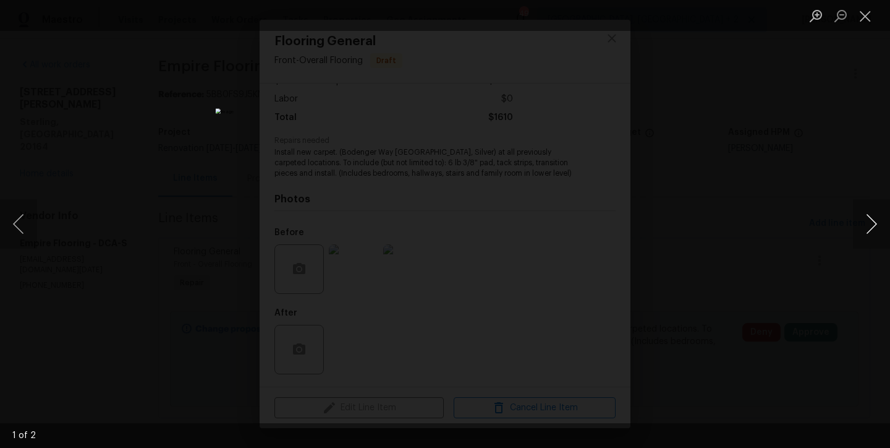
click at [872, 224] on button "Next image" at bounding box center [871, 223] width 37 height 49
click at [865, 20] on button "Close lightbox" at bounding box center [865, 16] width 25 height 22
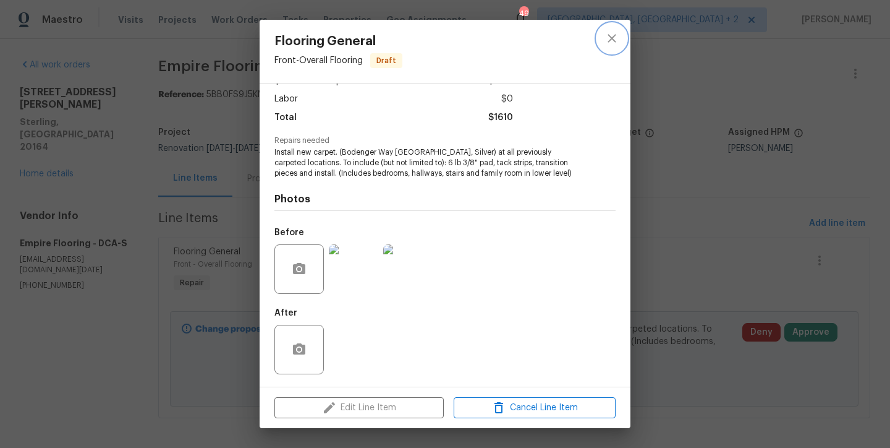
click at [613, 40] on icon "close" at bounding box center [612, 38] width 8 height 8
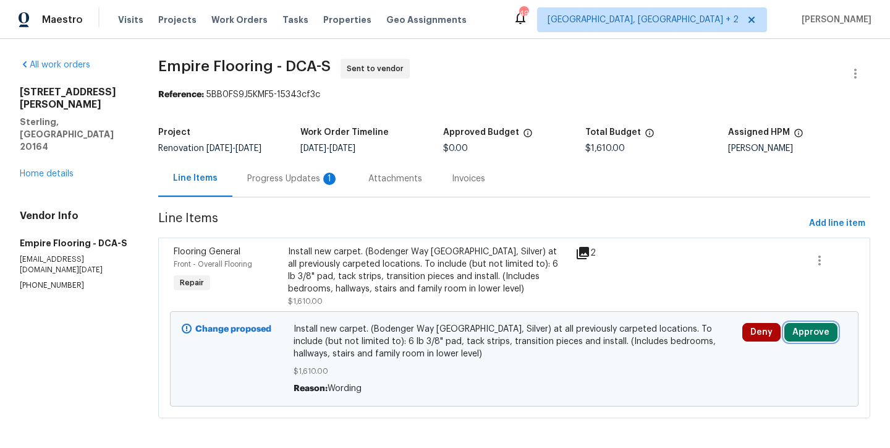
click at [813, 333] on button "Approve" at bounding box center [811, 332] width 53 height 19
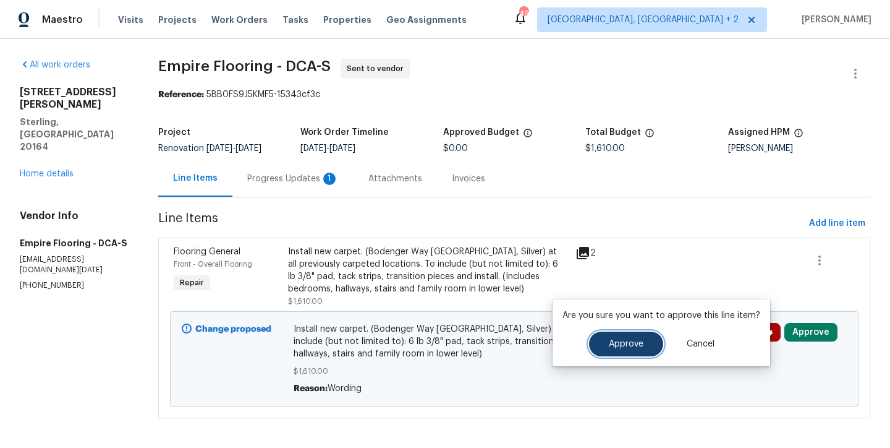
click at [609, 342] on span "Approve" at bounding box center [626, 343] width 35 height 9
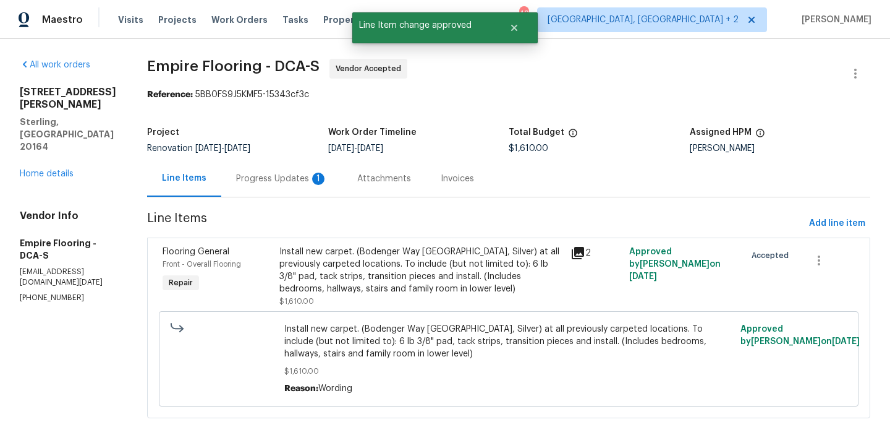
click at [275, 184] on div "Progress Updates 1" at bounding box center [282, 178] width 92 height 12
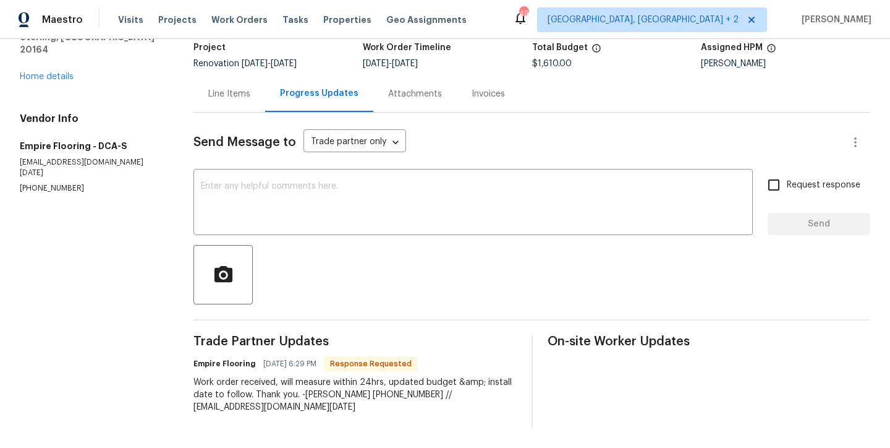
scroll to position [69, 0]
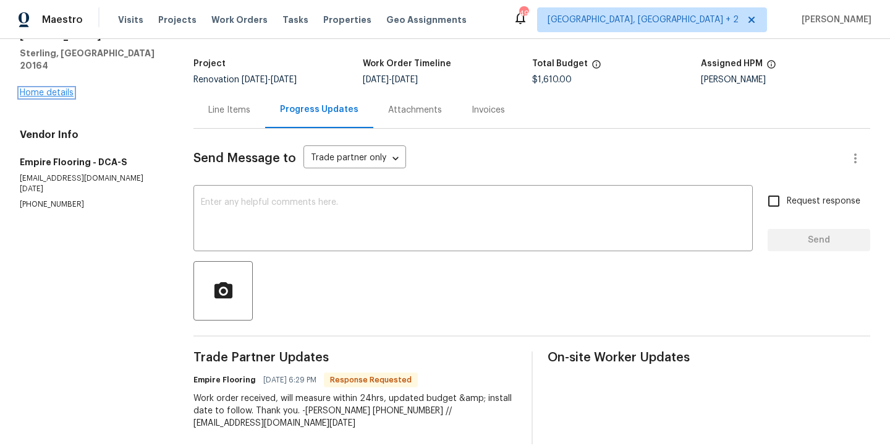
click at [52, 88] on link "Home details" at bounding box center [47, 92] width 54 height 9
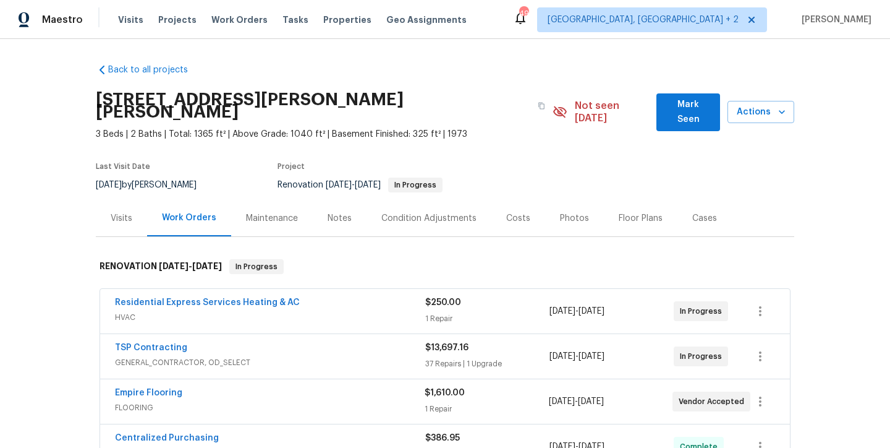
scroll to position [211, 0]
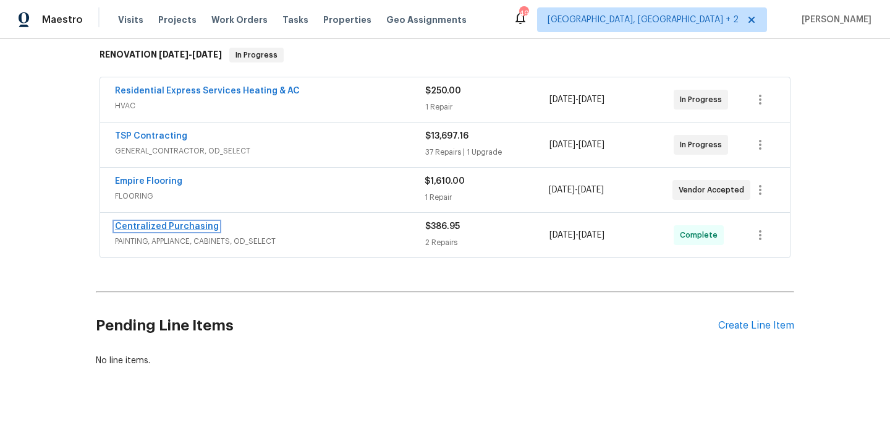
click at [163, 222] on link "Centralized Purchasing" at bounding box center [167, 226] width 104 height 9
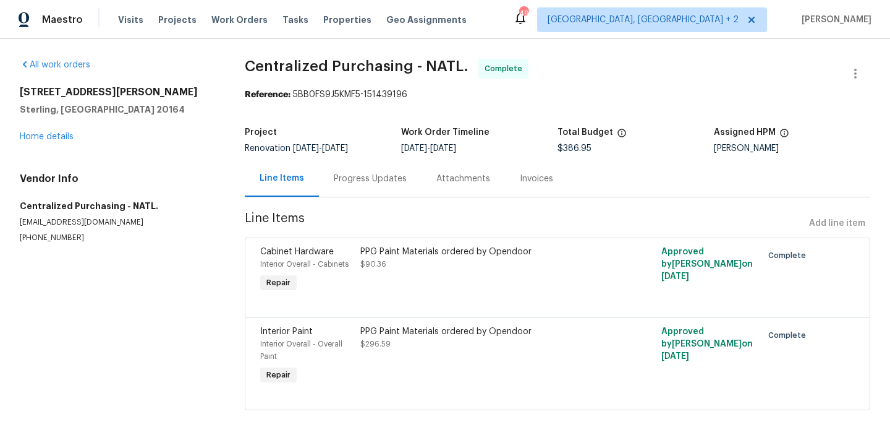
scroll to position [7, 0]
click at [67, 132] on link "Home details" at bounding box center [47, 136] width 54 height 9
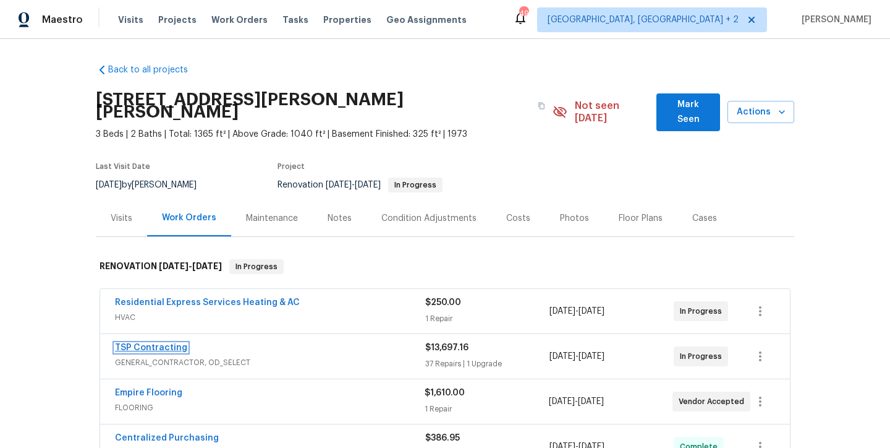
click at [149, 343] on link "TSP Contracting" at bounding box center [151, 347] width 72 height 9
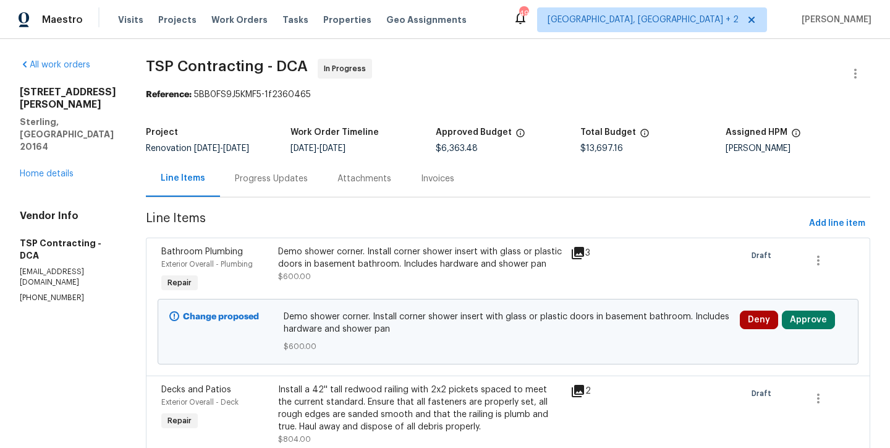
click at [504, 67] on span "TSP Contracting - DCA In Progress" at bounding box center [493, 74] width 695 height 30
click at [356, 262] on div "Demo shower corner. Install corner shower insert with glass or plastic doors in…" at bounding box center [420, 257] width 285 height 25
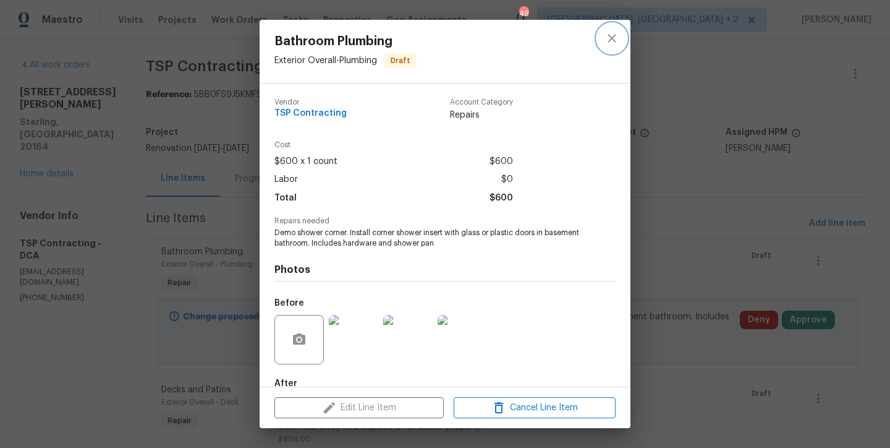
click at [614, 41] on icon "close" at bounding box center [612, 38] width 8 height 8
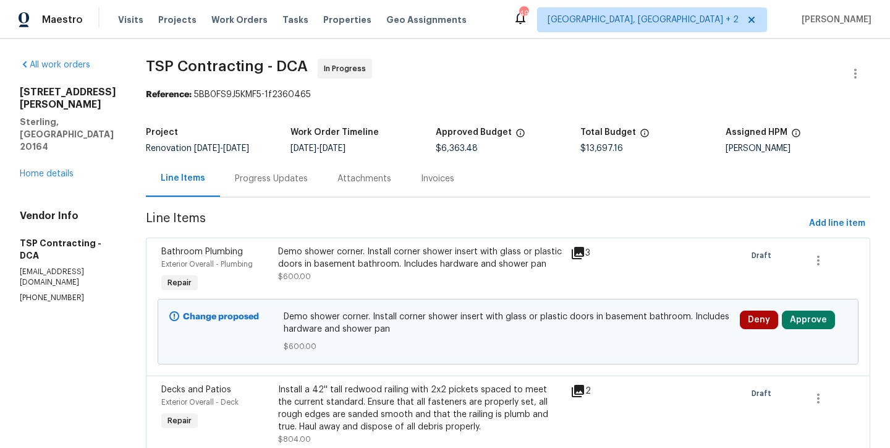
click at [592, 27] on div "Maestro Visits Projects Work Orders Tasks Properties Geo Assignments 49 Charles…" at bounding box center [445, 19] width 890 height 39
click at [523, 77] on span "TSP Contracting - DCA In Progress" at bounding box center [493, 74] width 695 height 30
click at [508, 69] on span "TSP Contracting - DCA In Progress" at bounding box center [493, 74] width 695 height 30
click at [514, 29] on div "Maestro Visits Projects Work Orders Tasks Properties Geo Assignments 49 Charles…" at bounding box center [445, 19] width 890 height 39
click at [467, 88] on span "TSP Contracting - DCA In Progress" at bounding box center [493, 74] width 695 height 30
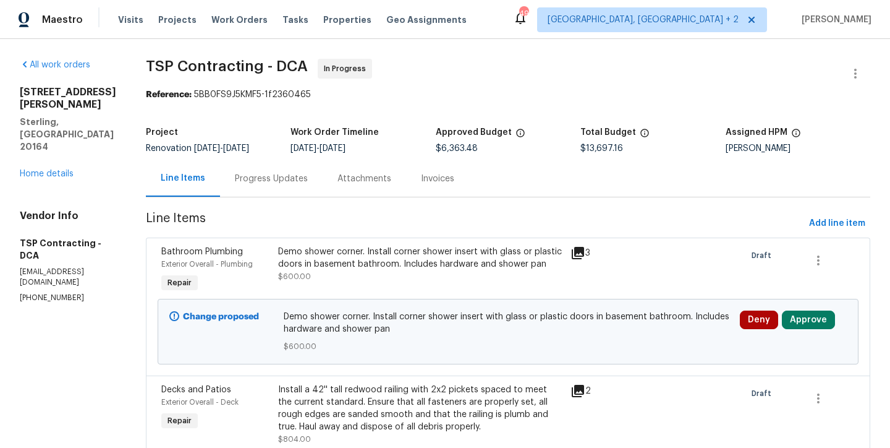
click at [517, 30] on div "Maestro Visits Projects Work Orders Tasks Properties Geo Assignments 49 Charles…" at bounding box center [445, 19] width 890 height 39
click at [516, 66] on span "TSP Contracting - DCA In Progress" at bounding box center [493, 74] width 695 height 30
click at [534, 25] on div "Maestro Visits Projects Work Orders Tasks Properties Geo Assignments 49 Charles…" at bounding box center [445, 19] width 890 height 39
click at [436, 72] on span "TSP Contracting - DCA In Progress" at bounding box center [493, 74] width 695 height 30
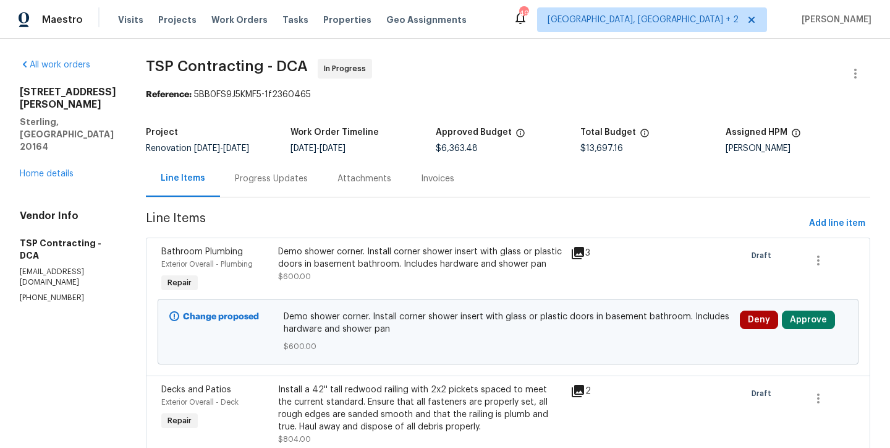
click at [380, 93] on div "Reference: 5BB0FS9J5KMF5-1f2360465" at bounding box center [508, 94] width 725 height 12
click at [365, 248] on div "Demo shower corner. Install corner shower insert with glass or plastic doors in…" at bounding box center [420, 257] width 285 height 25
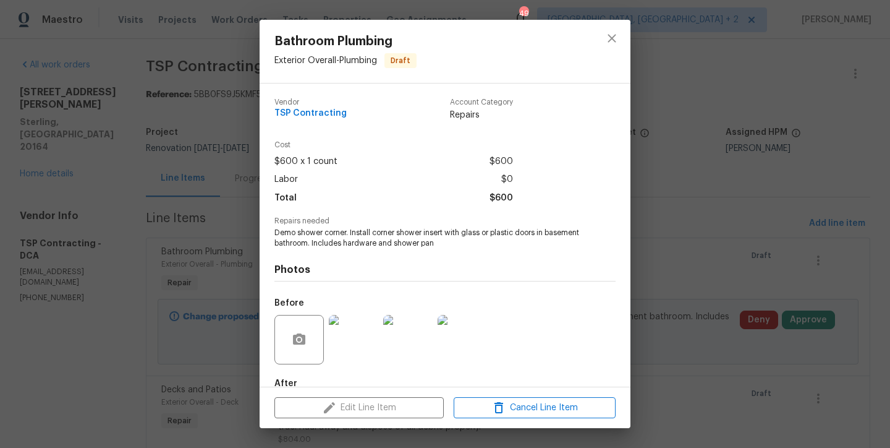
click at [370, 346] on img at bounding box center [353, 339] width 49 height 49
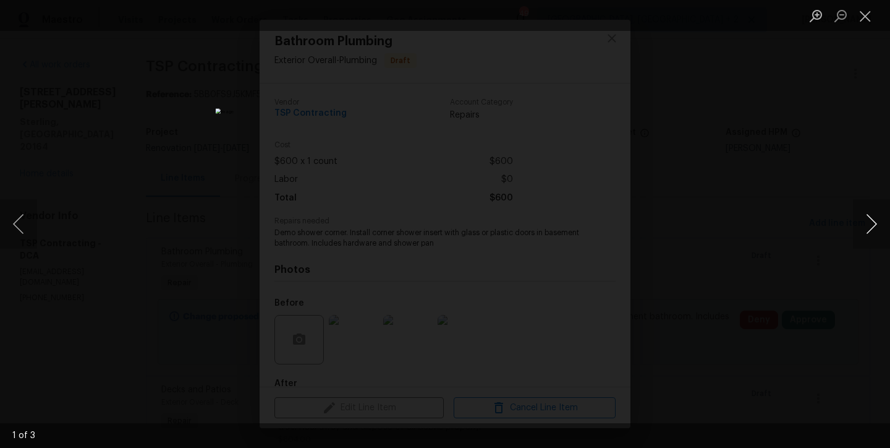
click at [866, 224] on button "Next image" at bounding box center [871, 223] width 37 height 49
click at [870, 16] on button "Close lightbox" at bounding box center [865, 16] width 25 height 22
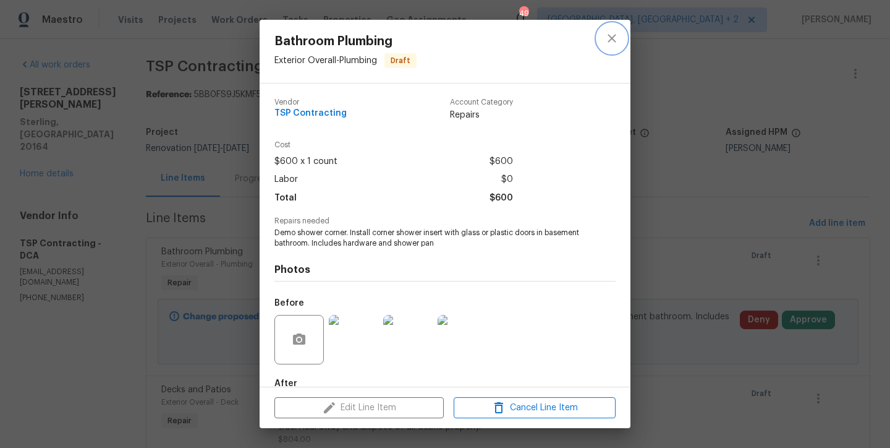
click at [612, 40] on icon "close" at bounding box center [612, 38] width 15 height 15
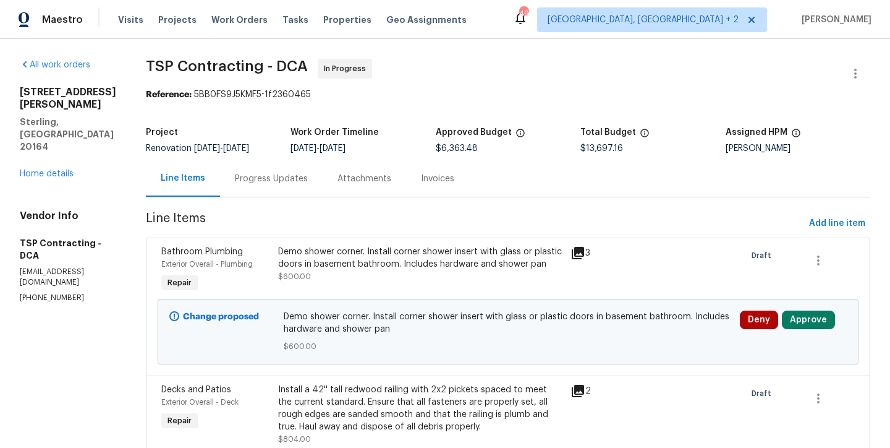
click at [478, 67] on span "TSP Contracting - DCA In Progress" at bounding box center [493, 74] width 695 height 30
click at [345, 252] on div "Demo shower corner. Install corner shower insert with glass or plastic doors in…" at bounding box center [420, 257] width 285 height 25
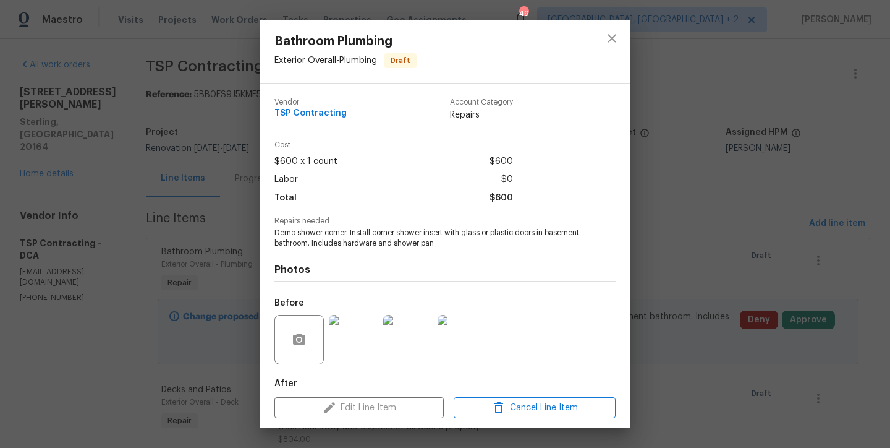
click at [466, 336] on img at bounding box center [462, 339] width 49 height 49
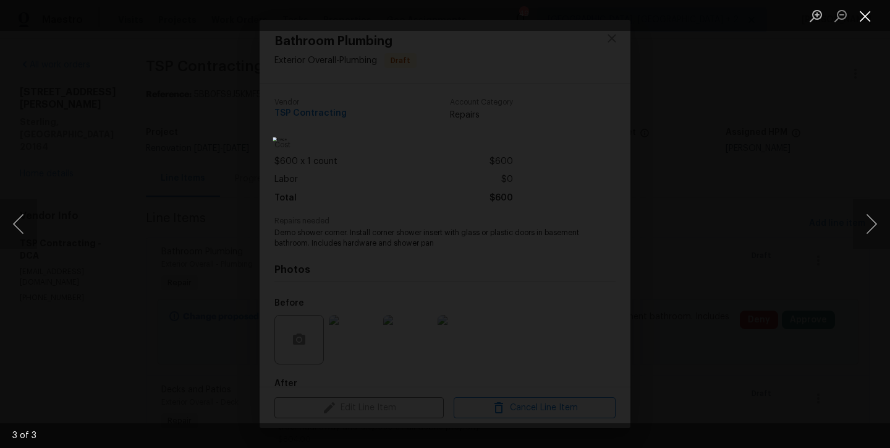
click at [869, 19] on button "Close lightbox" at bounding box center [865, 16] width 25 height 22
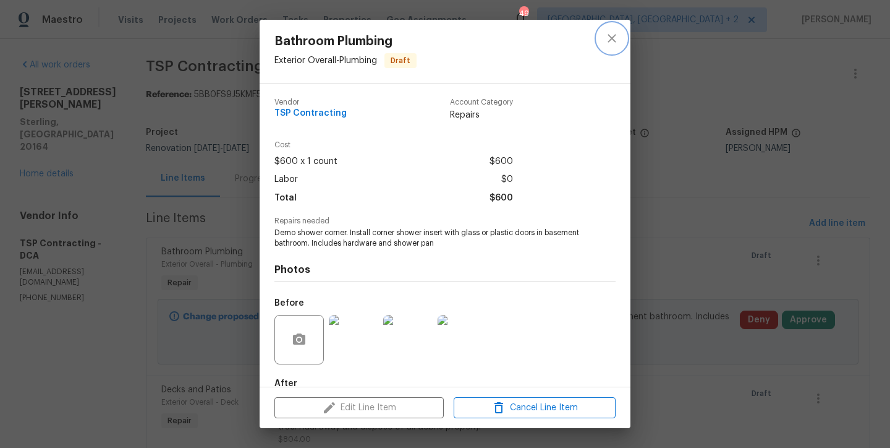
click at [613, 41] on icon "close" at bounding box center [612, 38] width 15 height 15
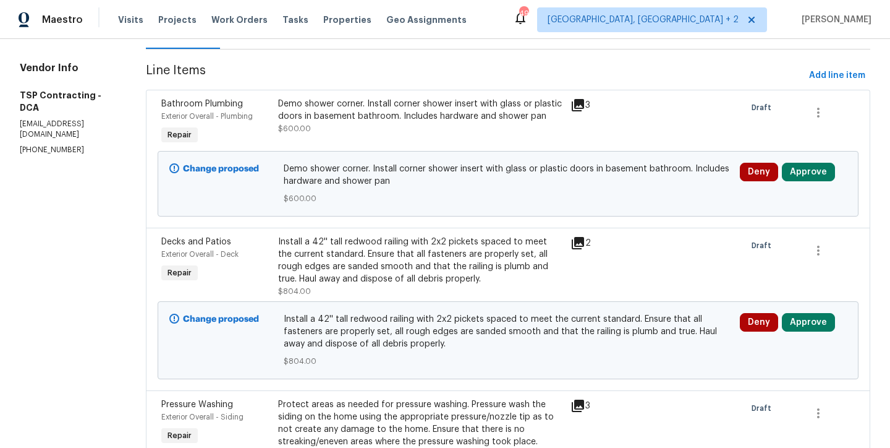
scroll to position [129, 0]
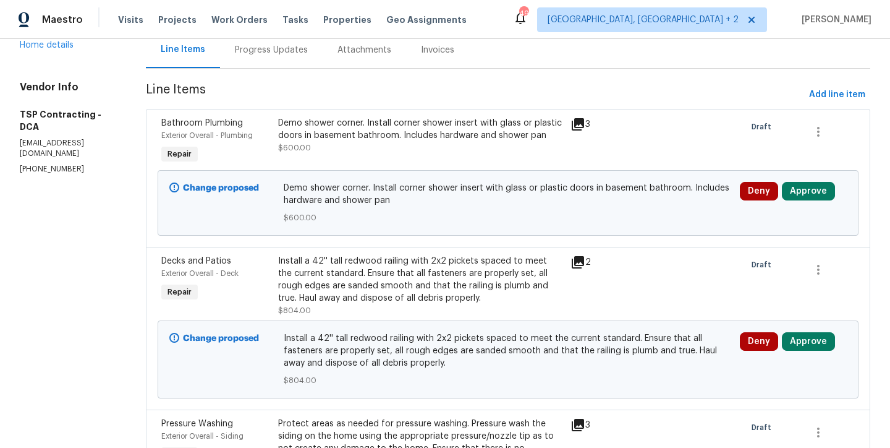
click at [357, 123] on div "Demo shower corner. Install corner shower insert with glass or plastic doors in…" at bounding box center [420, 129] width 285 height 25
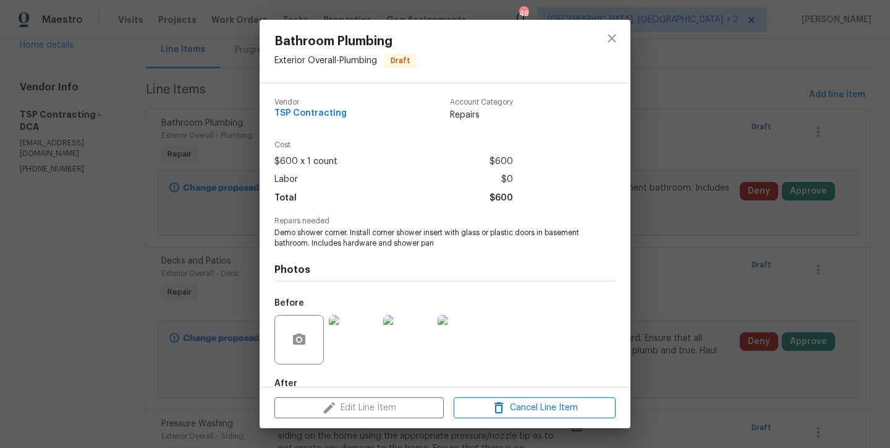
click at [459, 347] on img at bounding box center [462, 339] width 49 height 49
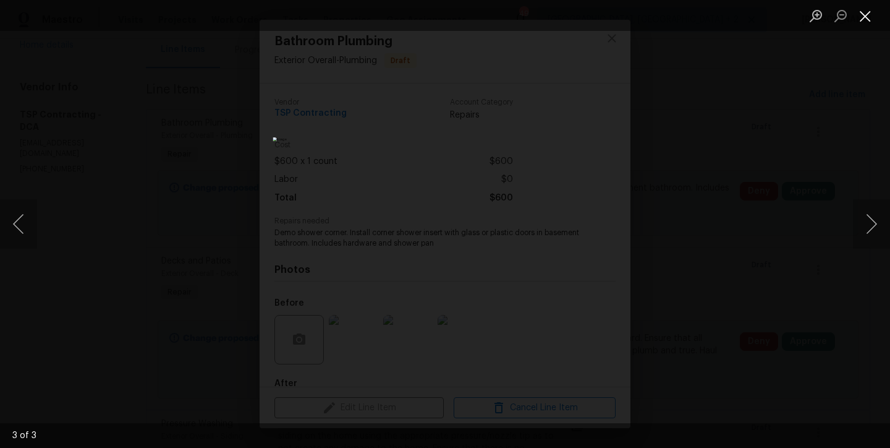
click at [866, 14] on button "Close lightbox" at bounding box center [865, 16] width 25 height 22
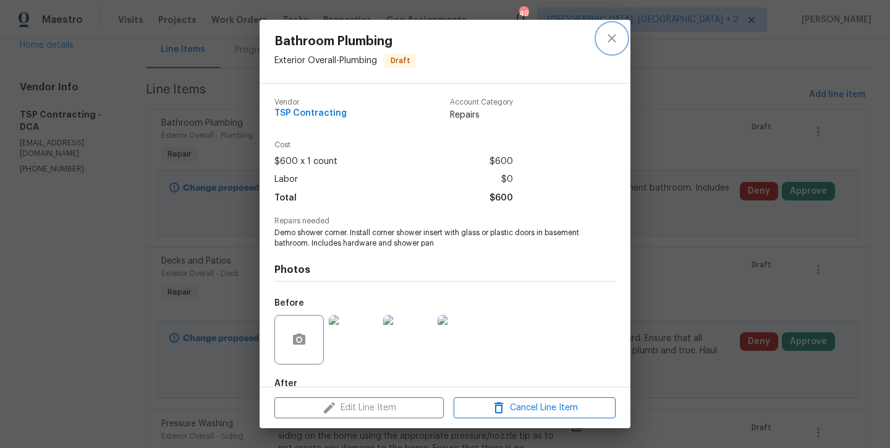
click at [607, 36] on icon "close" at bounding box center [612, 38] width 15 height 15
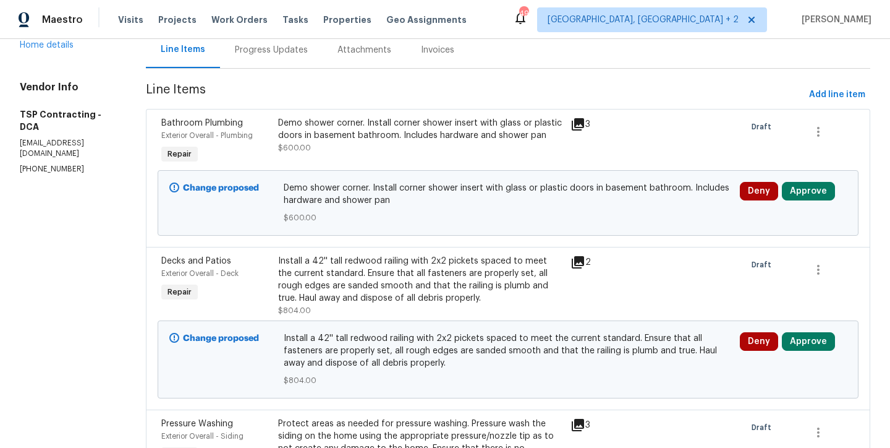
click at [581, 26] on div "Maestro Visits Projects Work Orders Tasks Properties Geo Assignments 49 Charles…" at bounding box center [445, 19] width 890 height 39
click at [532, 29] on div "Maestro Visits Projects Work Orders Tasks Properties Geo Assignments 49 Charles…" at bounding box center [445, 19] width 890 height 39
click at [811, 192] on button "Approve" at bounding box center [808, 191] width 53 height 19
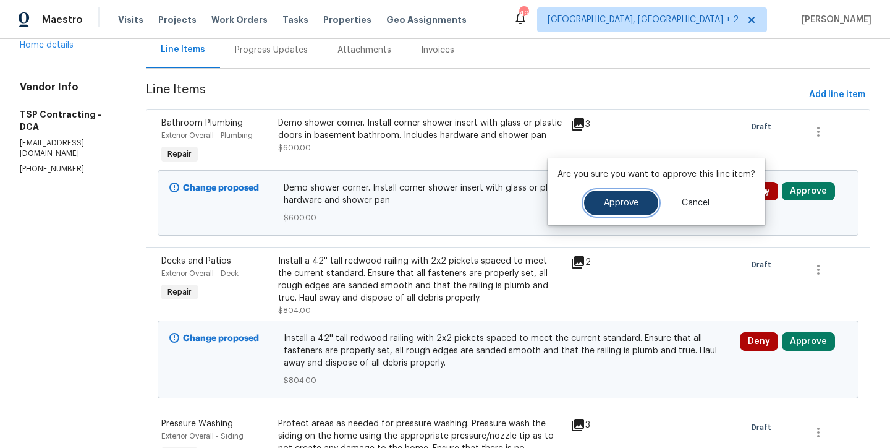
click at [629, 208] on button "Approve" at bounding box center [621, 202] width 74 height 25
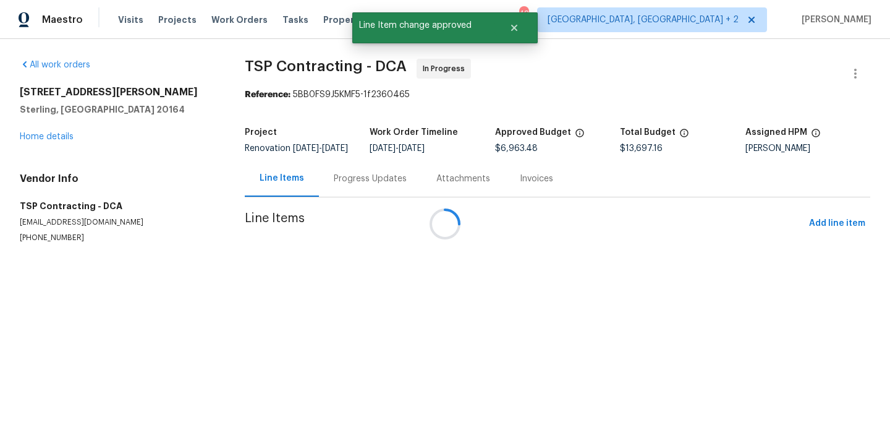
scroll to position [0, 0]
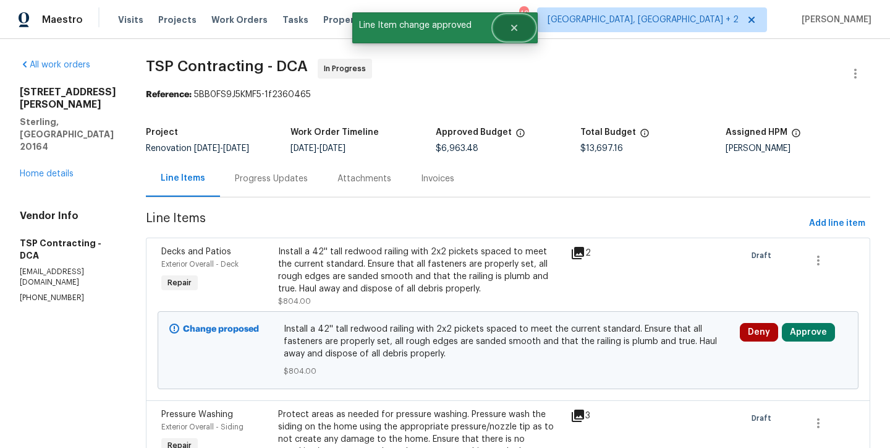
click at [513, 32] on icon "Close" at bounding box center [514, 28] width 10 height 10
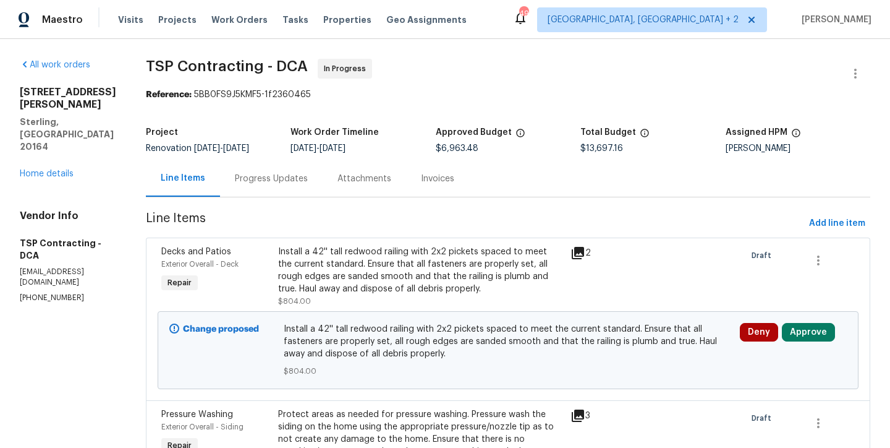
click at [573, 24] on div "Maestro Visits Projects Work Orders Tasks Properties Geo Assignments 49 Charles…" at bounding box center [445, 19] width 890 height 39
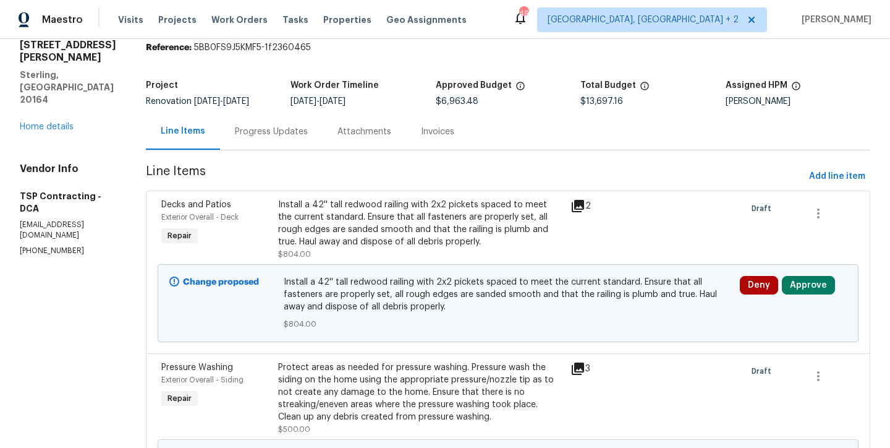
scroll to position [109, 0]
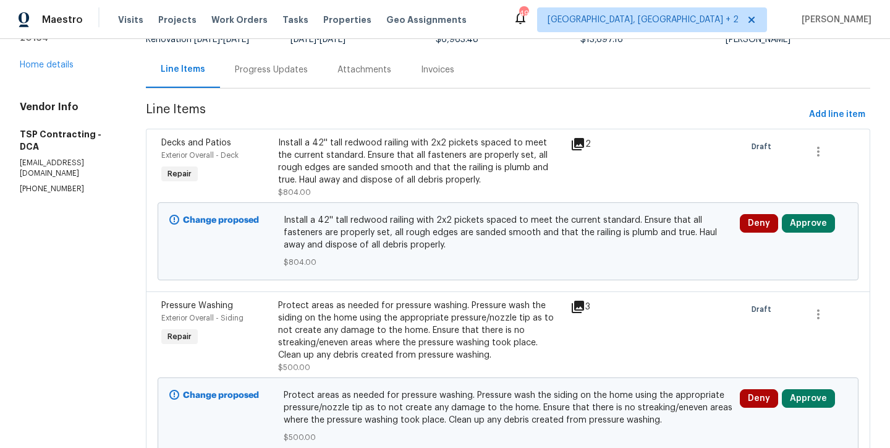
click at [338, 170] on div "Install a 42'' tall redwood railing with 2x2 pickets spaced to meet the current…" at bounding box center [420, 161] width 285 height 49
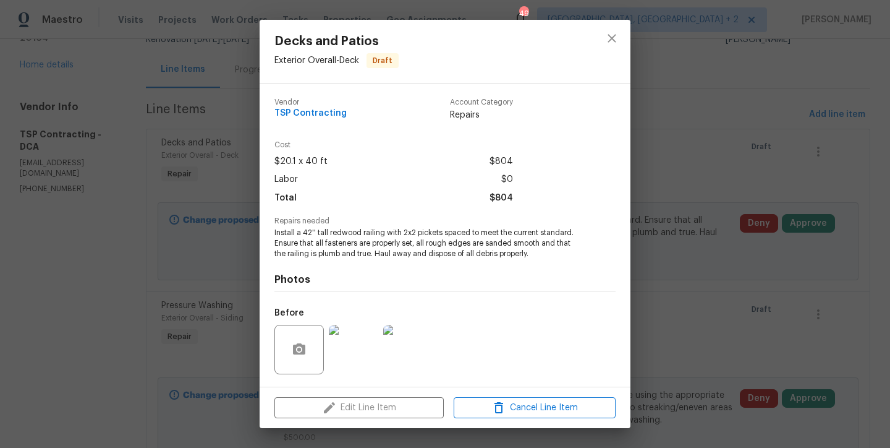
scroll to position [80, 0]
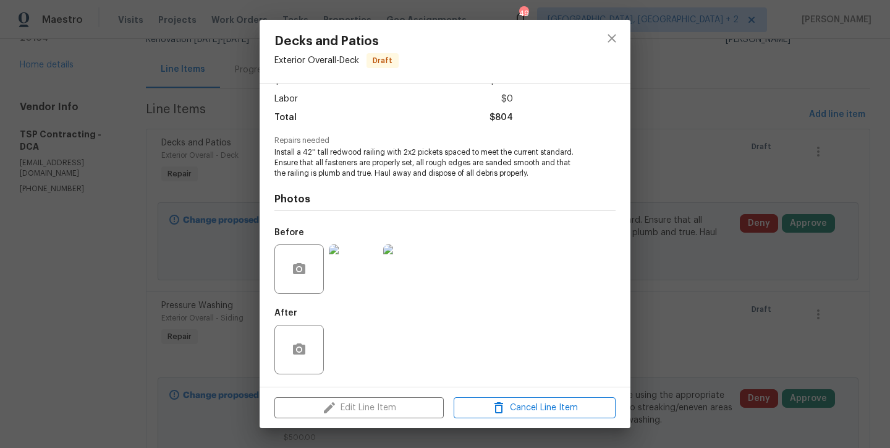
click at [352, 263] on img at bounding box center [353, 268] width 49 height 49
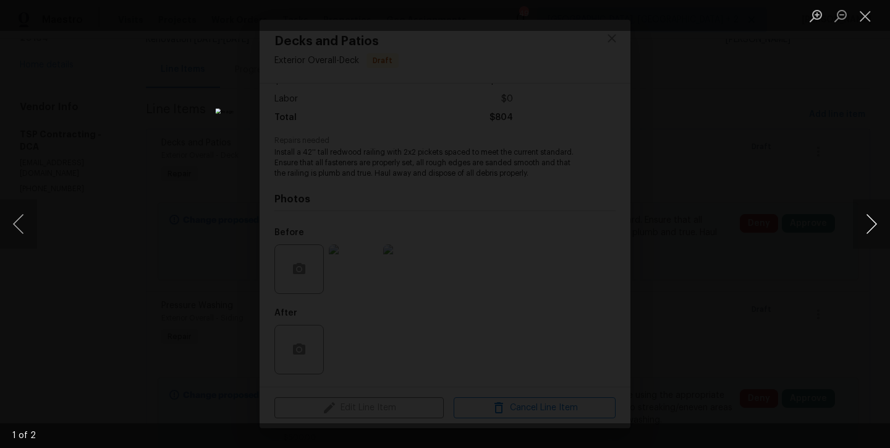
click at [871, 224] on button "Next image" at bounding box center [871, 223] width 37 height 49
click at [882, 226] on button "Next image" at bounding box center [871, 223] width 37 height 49
click at [870, 10] on button "Close lightbox" at bounding box center [865, 16] width 25 height 22
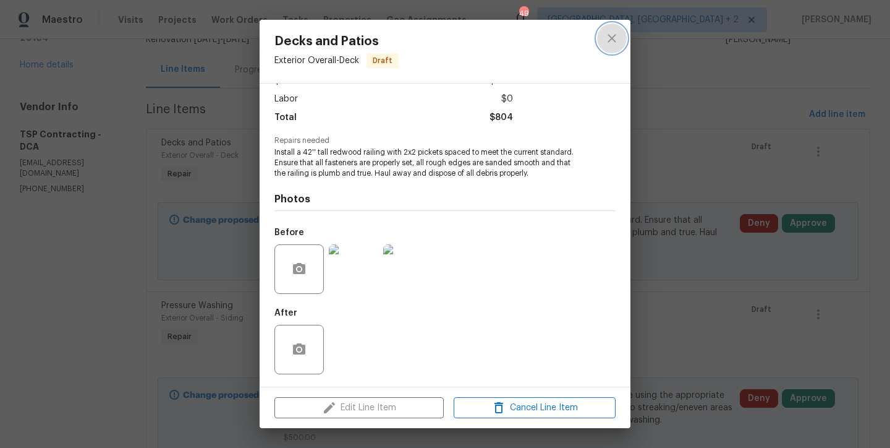
click at [605, 39] on icon "close" at bounding box center [612, 38] width 15 height 15
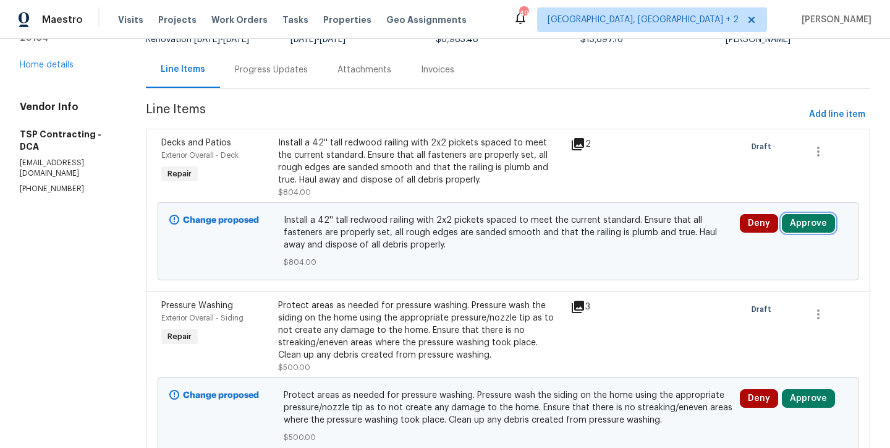
click at [802, 229] on button "Approve" at bounding box center [808, 223] width 53 height 19
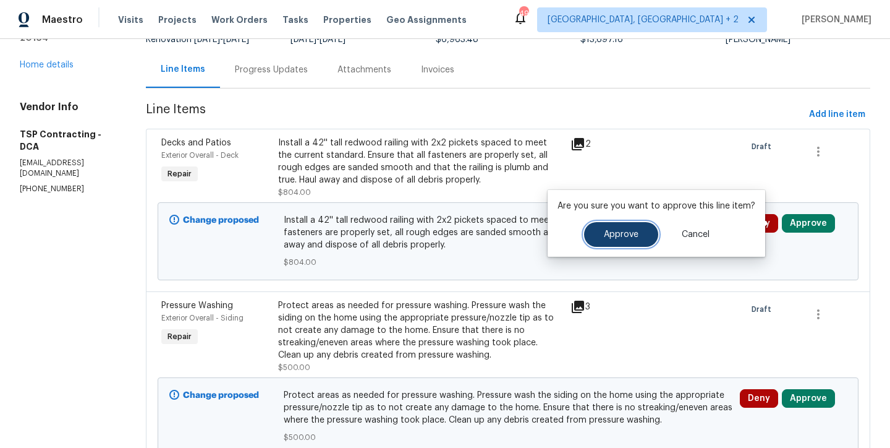
click at [645, 233] on button "Approve" at bounding box center [621, 234] width 74 height 25
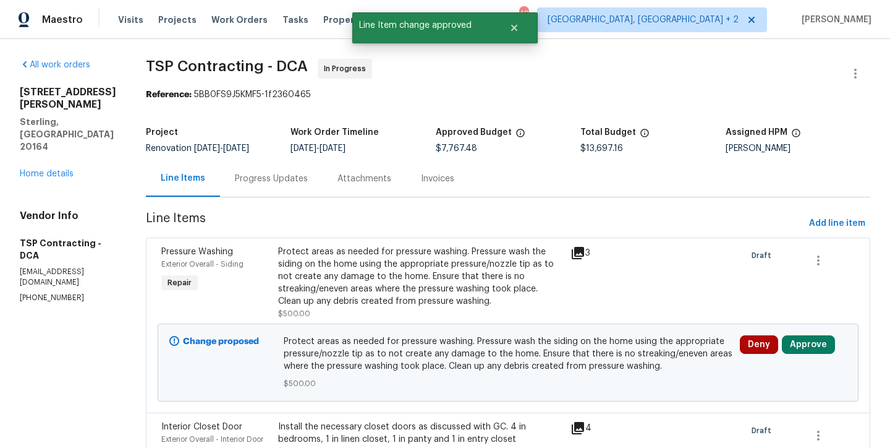
scroll to position [122, 0]
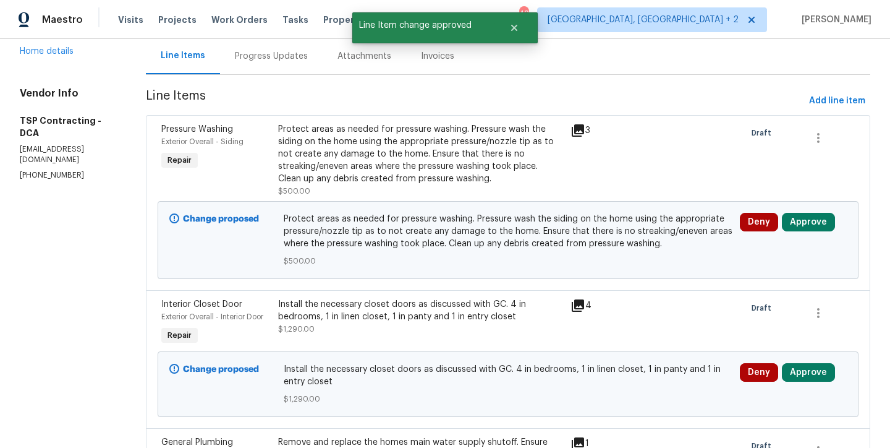
click at [323, 151] on div "Protect areas as needed for pressure washing. Pressure wash the siding on the h…" at bounding box center [420, 154] width 285 height 62
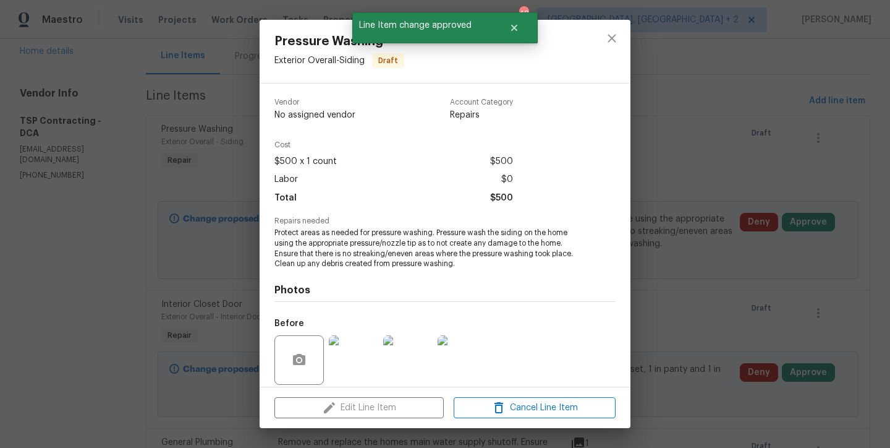
scroll to position [91, 0]
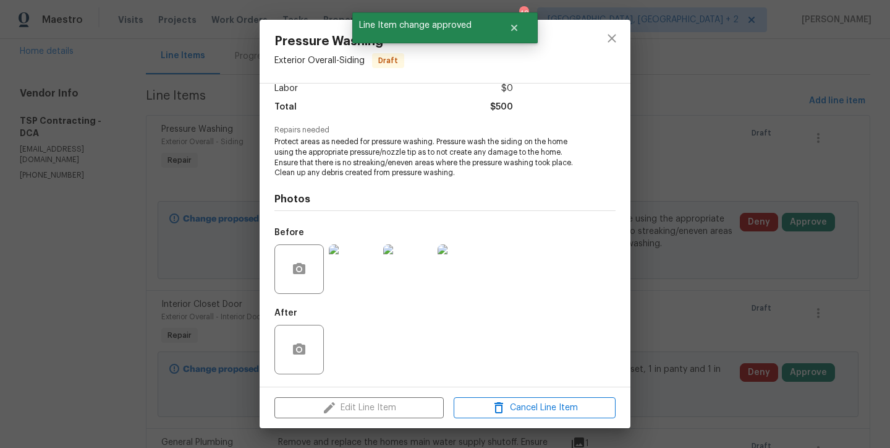
click at [359, 278] on img at bounding box center [353, 268] width 49 height 49
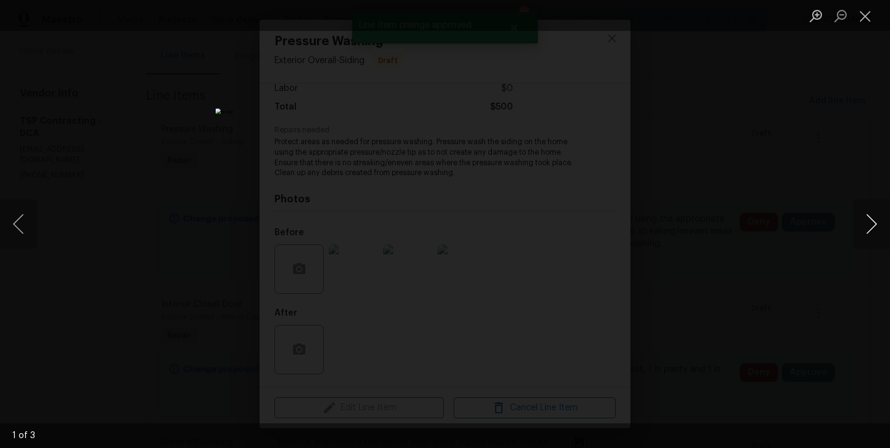
click at [879, 215] on button "Next image" at bounding box center [871, 223] width 37 height 49
click at [11, 223] on button "Previous image" at bounding box center [18, 223] width 37 height 49
click at [877, 225] on button "Next image" at bounding box center [871, 223] width 37 height 49
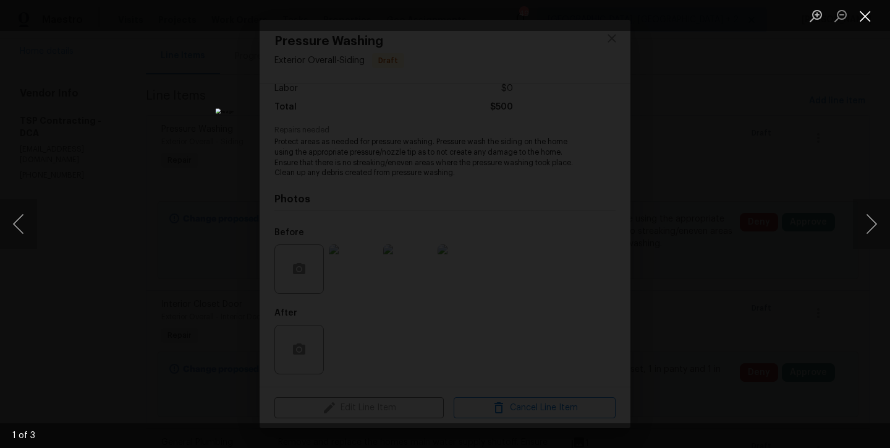
click at [873, 15] on button "Close lightbox" at bounding box center [865, 16] width 25 height 22
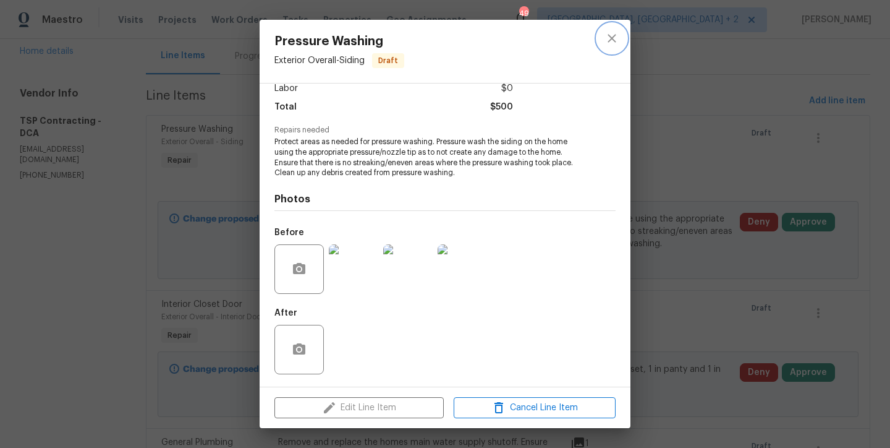
click at [619, 45] on icon "close" at bounding box center [612, 38] width 15 height 15
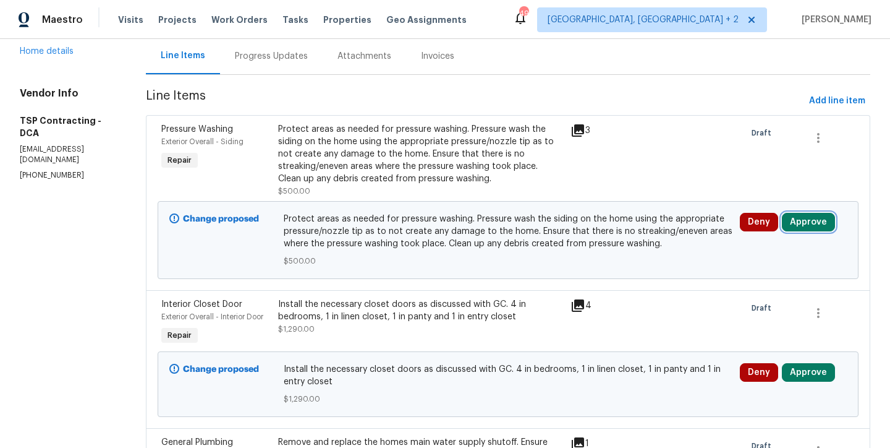
click at [806, 223] on button "Approve" at bounding box center [808, 222] width 53 height 19
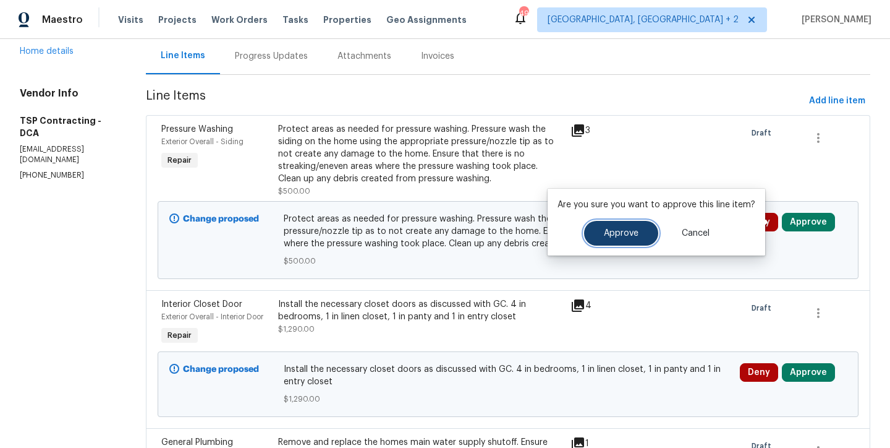
click at [604, 232] on span "Approve" at bounding box center [621, 233] width 35 height 9
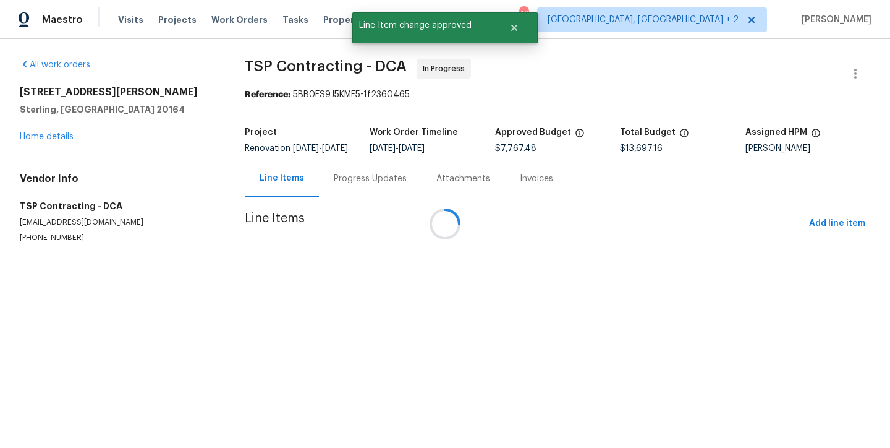
scroll to position [0, 0]
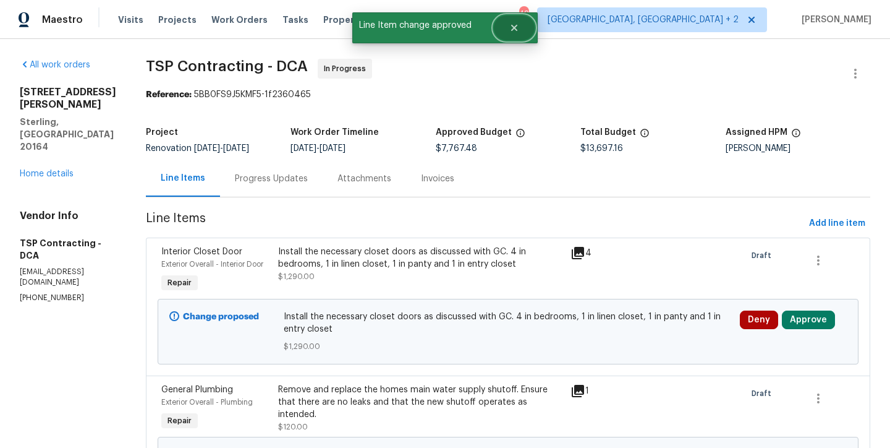
click at [508, 25] on button "Close" at bounding box center [514, 27] width 41 height 25
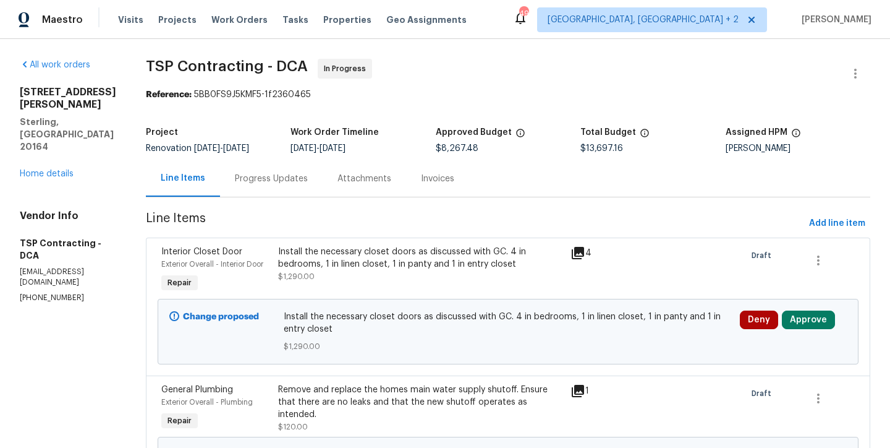
click at [561, 22] on div "Maestro Visits Projects Work Orders Tasks Properties Geo Assignments 49 Charles…" at bounding box center [445, 19] width 890 height 39
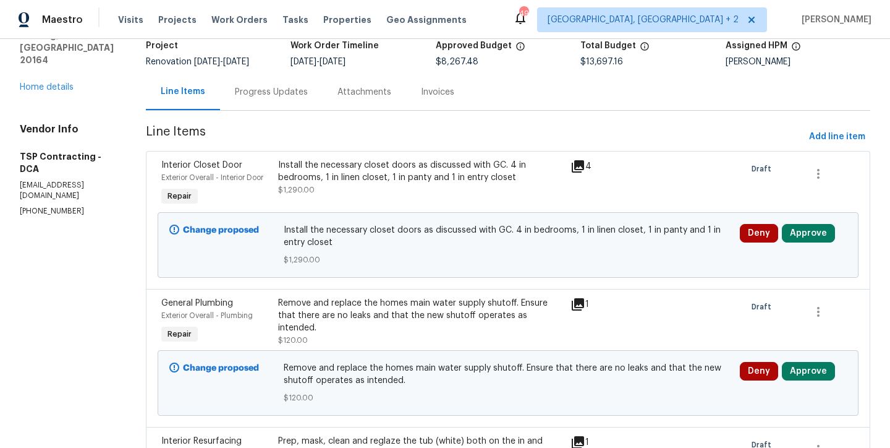
click at [388, 182] on div "Install the necessary closet doors as discussed with GC. 4 in bedrooms, 1 in li…" at bounding box center [420, 171] width 285 height 25
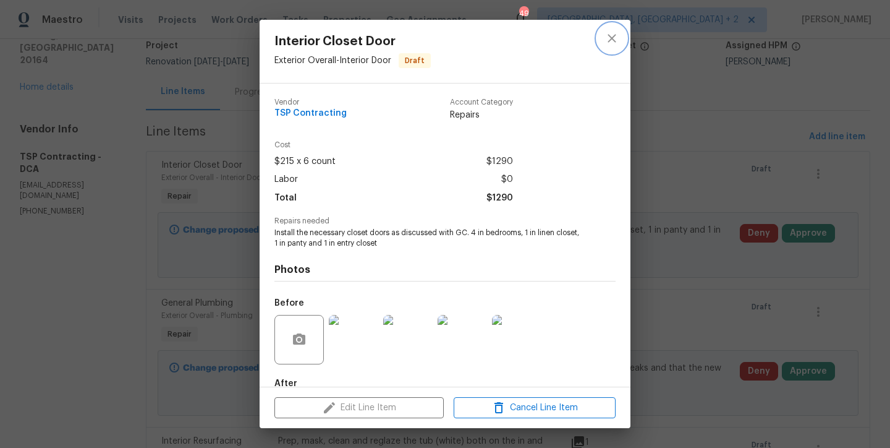
click at [615, 41] on icon "close" at bounding box center [612, 38] width 8 height 8
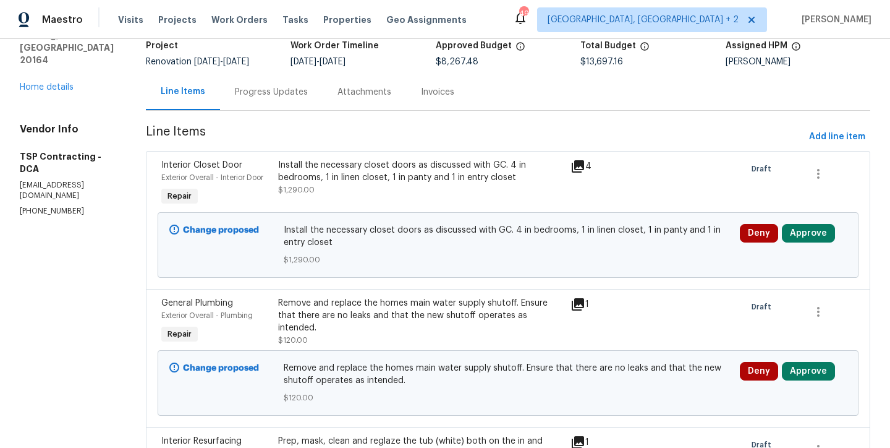
click at [409, 177] on div "Install the necessary closet doors as discussed with GC. 4 in bedrooms, 1 in li…" at bounding box center [420, 171] width 285 height 25
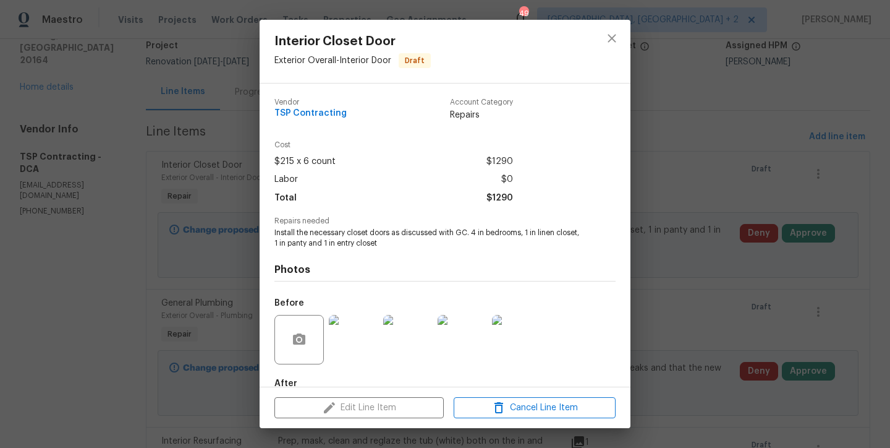
scroll to position [70, 0]
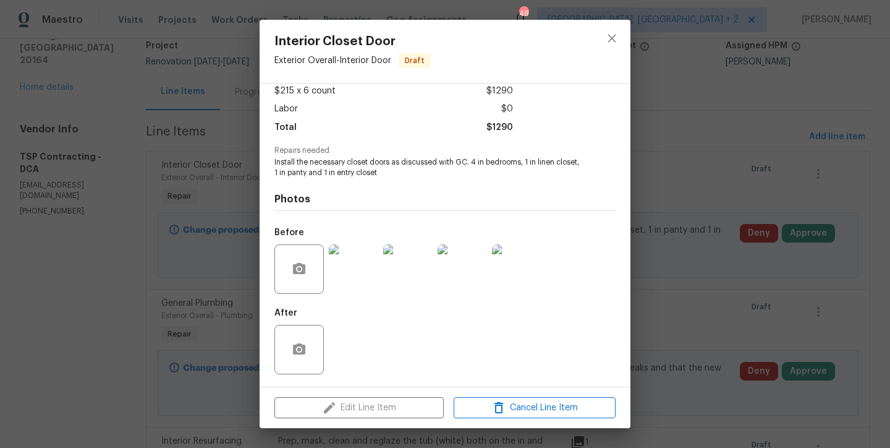
click at [346, 262] on img at bounding box center [353, 268] width 49 height 49
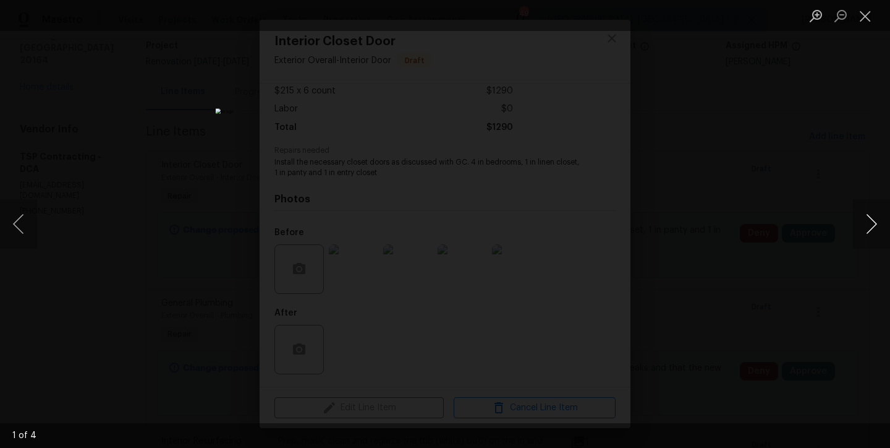
click at [874, 224] on button "Next image" at bounding box center [871, 223] width 37 height 49
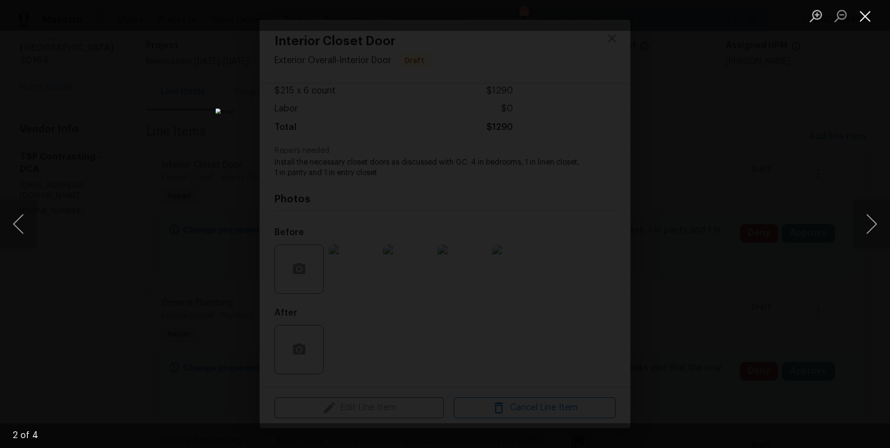
click at [865, 19] on button "Close lightbox" at bounding box center [865, 16] width 25 height 22
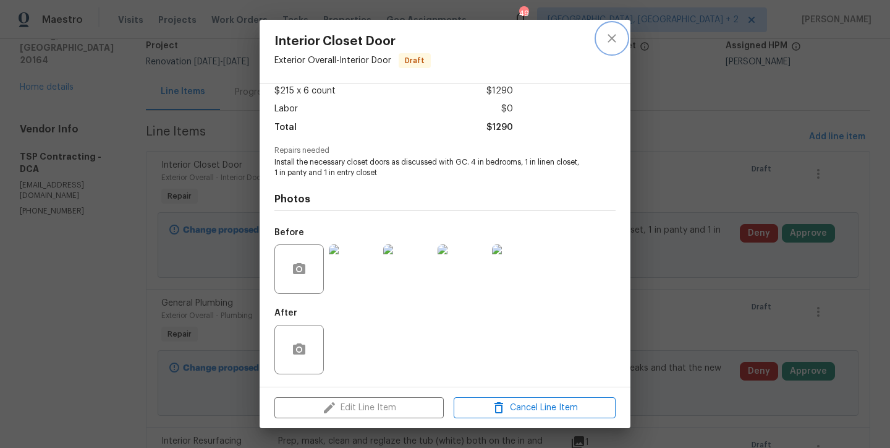
click at [613, 33] on icon "close" at bounding box center [612, 38] width 15 height 15
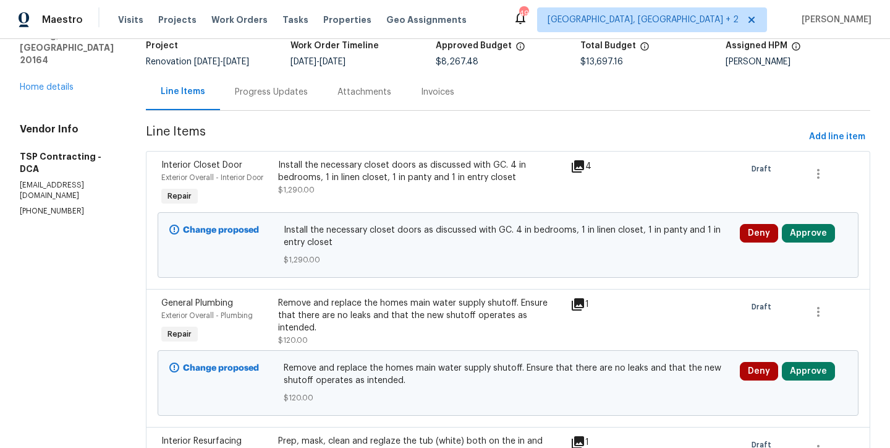
click at [574, 106] on div "Line Items Progress Updates Attachments Invoices" at bounding box center [508, 92] width 725 height 37
click at [569, 84] on div "Line Items Progress Updates Attachments Invoices" at bounding box center [508, 92] width 725 height 37
click at [389, 63] on div "9/3/2025 - 9/12/2025" at bounding box center [363, 61] width 145 height 9
click at [568, 97] on div "Line Items Progress Updates Attachments Invoices" at bounding box center [508, 92] width 725 height 37
click at [848, 83] on div "Line Items Progress Updates Attachments Invoices" at bounding box center [508, 92] width 725 height 37
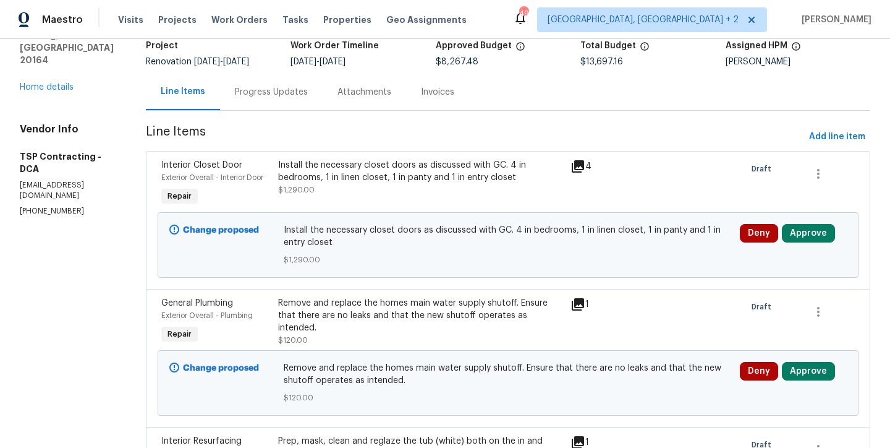
click at [537, 86] on div "Line Items Progress Updates Attachments Invoices" at bounding box center [508, 92] width 725 height 37
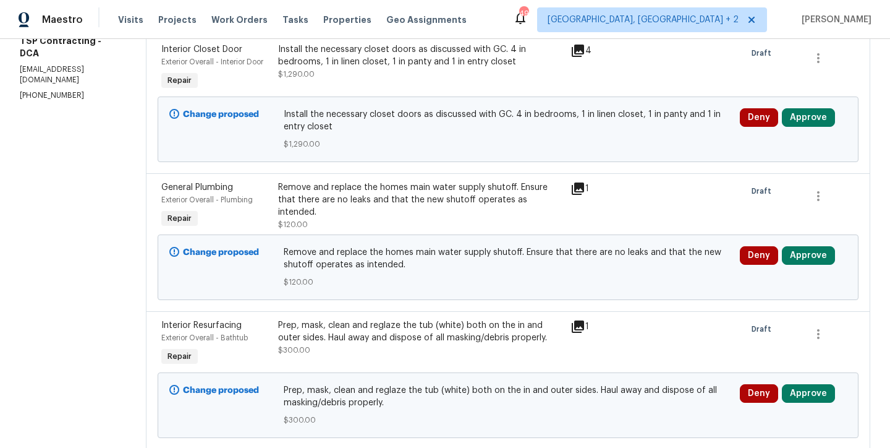
click at [517, 24] on div "Maestro Visits Projects Work Orders Tasks Properties Geo Assignments 49 Charles…" at bounding box center [445, 19] width 890 height 39
click at [785, 111] on button "Approve" at bounding box center [808, 117] width 53 height 19
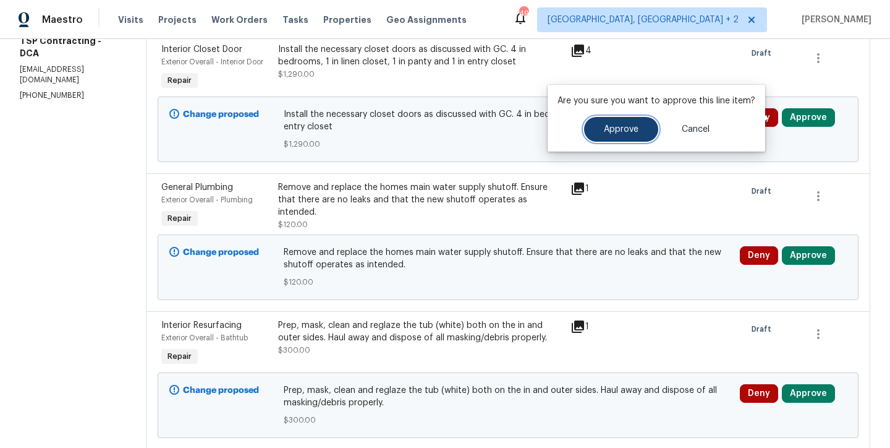
click at [645, 134] on button "Approve" at bounding box center [621, 129] width 74 height 25
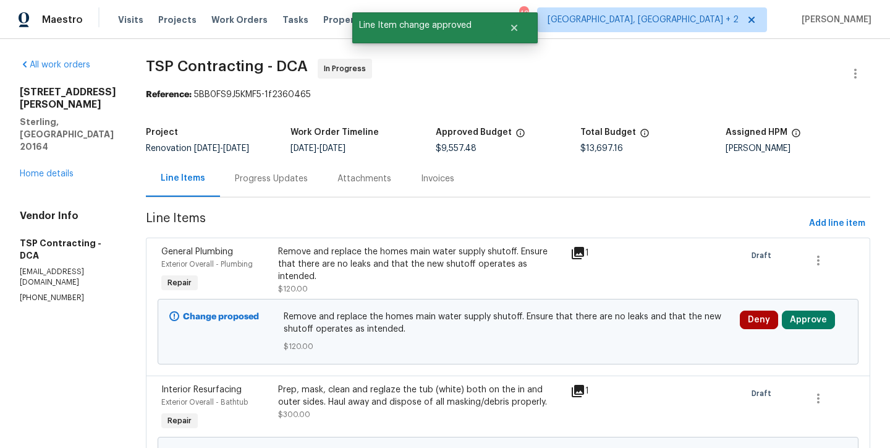
scroll to position [94, 0]
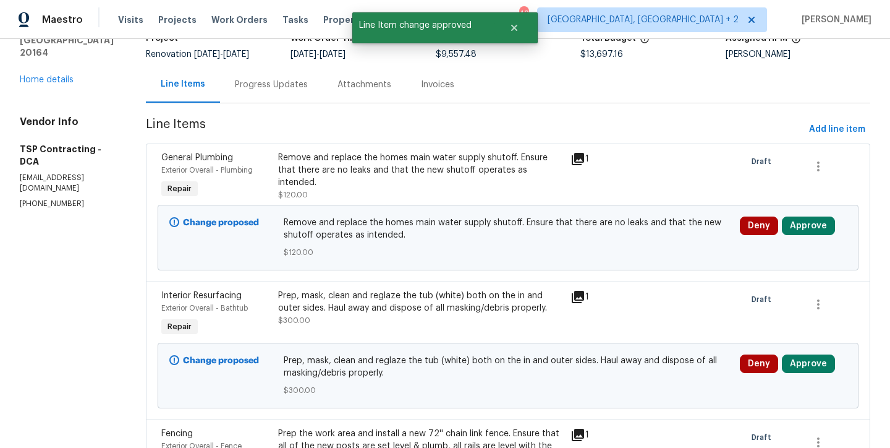
click at [415, 168] on div "Remove and replace the homes main water supply shutoff. Ensure that there are n…" at bounding box center [420, 169] width 285 height 37
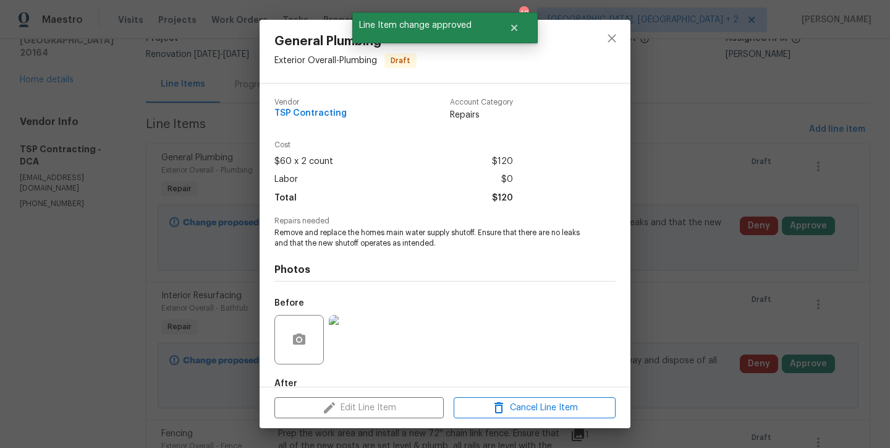
scroll to position [70, 0]
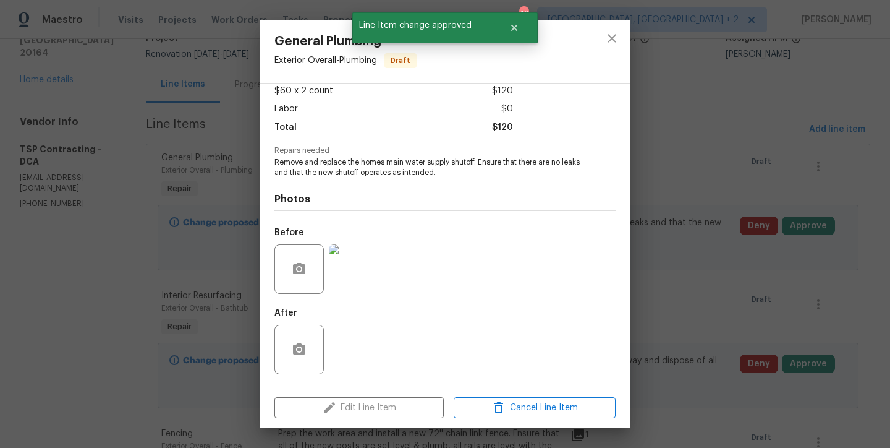
click at [354, 278] on img at bounding box center [353, 268] width 49 height 49
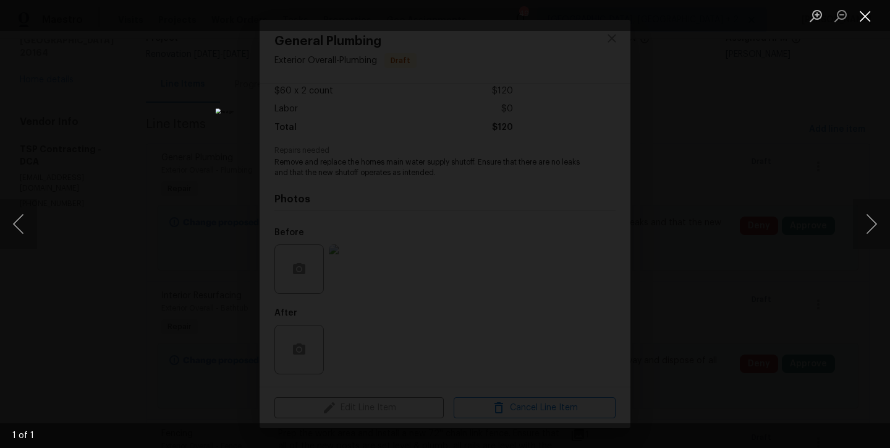
click at [872, 17] on button "Close lightbox" at bounding box center [865, 16] width 25 height 22
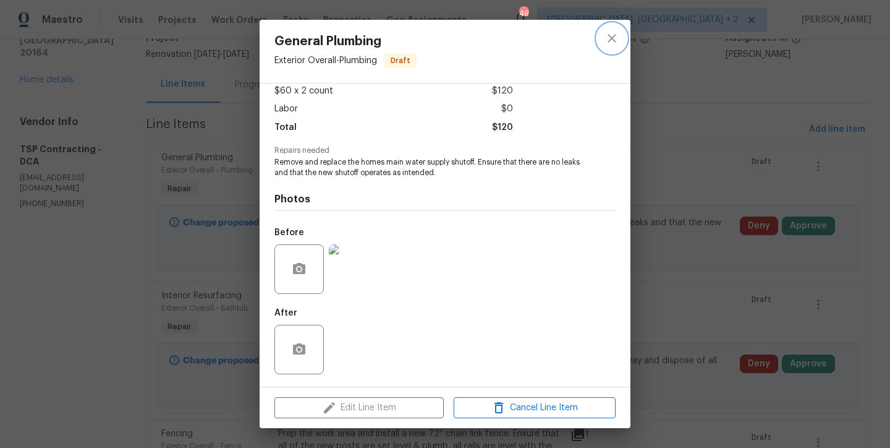
click at [613, 48] on button "close" at bounding box center [612, 38] width 30 height 30
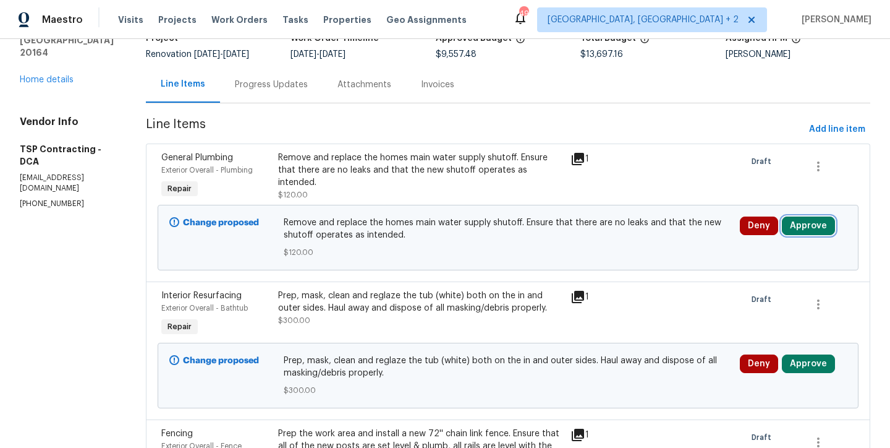
drag, startPoint x: 800, startPoint y: 224, endPoint x: 778, endPoint y: 226, distance: 22.3
click at [800, 224] on button "Approve" at bounding box center [808, 225] width 53 height 19
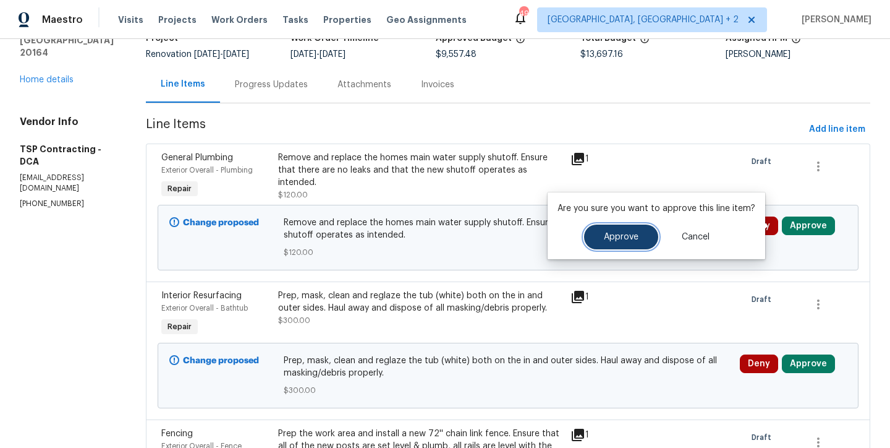
click at [613, 244] on button "Approve" at bounding box center [621, 236] width 74 height 25
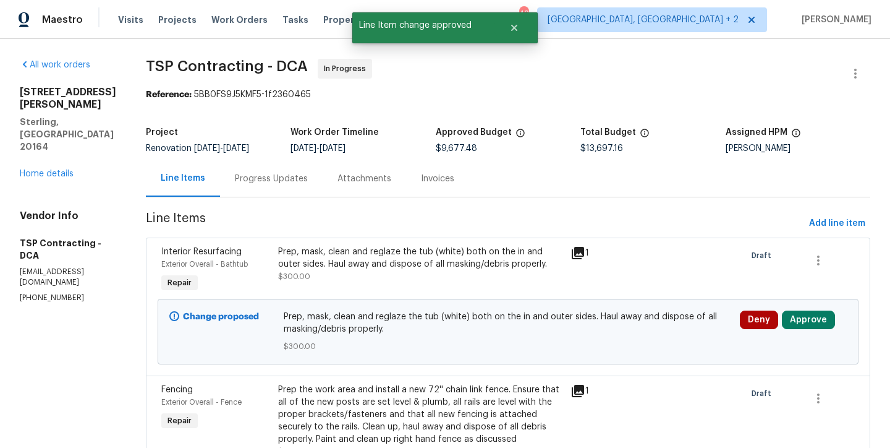
scroll to position [105, 0]
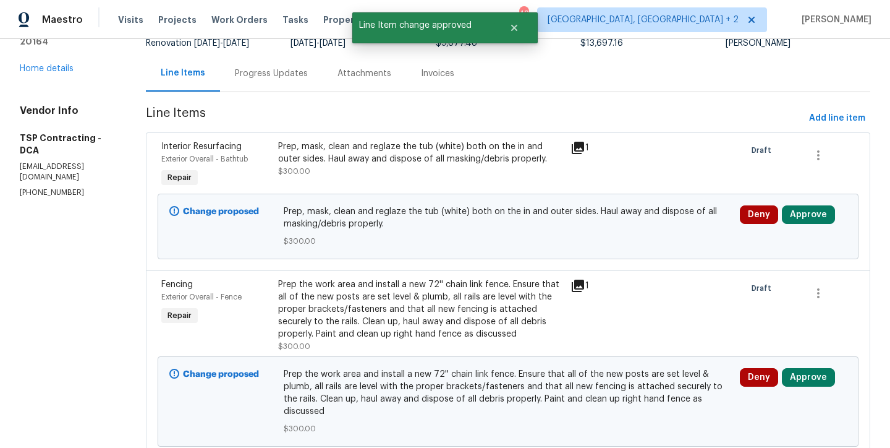
click at [374, 156] on div "Prep, mask, clean and reglaze the tub (white) both on the in and outer sides. H…" at bounding box center [420, 152] width 285 height 25
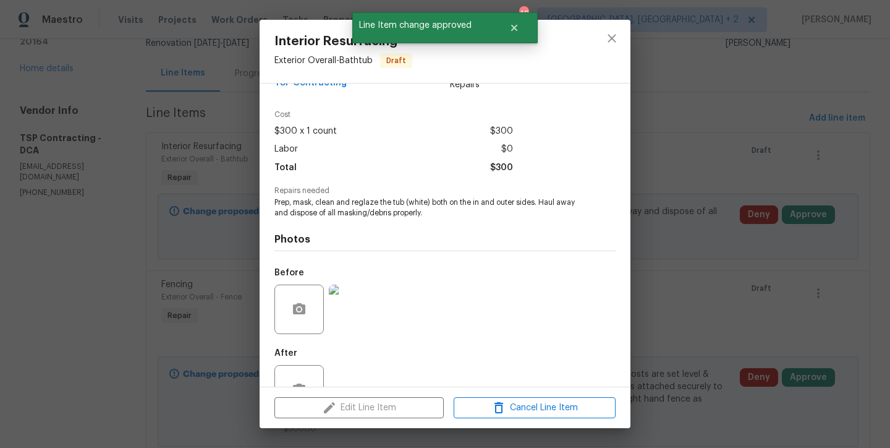
scroll to position [70, 0]
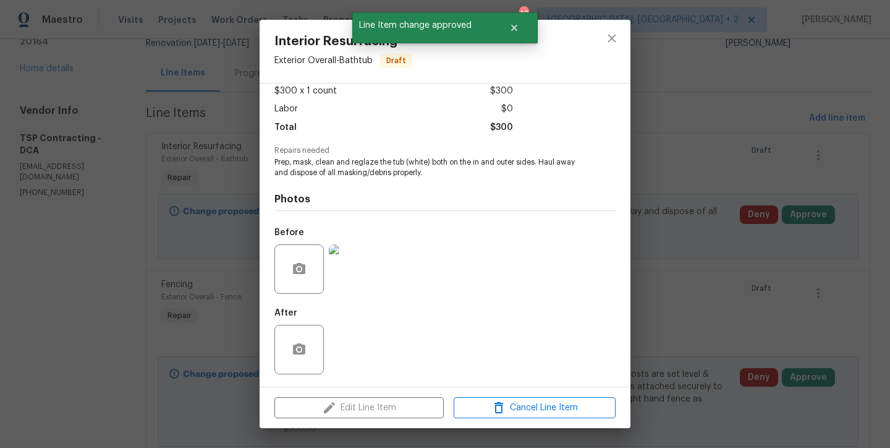
click at [351, 262] on img at bounding box center [353, 268] width 49 height 49
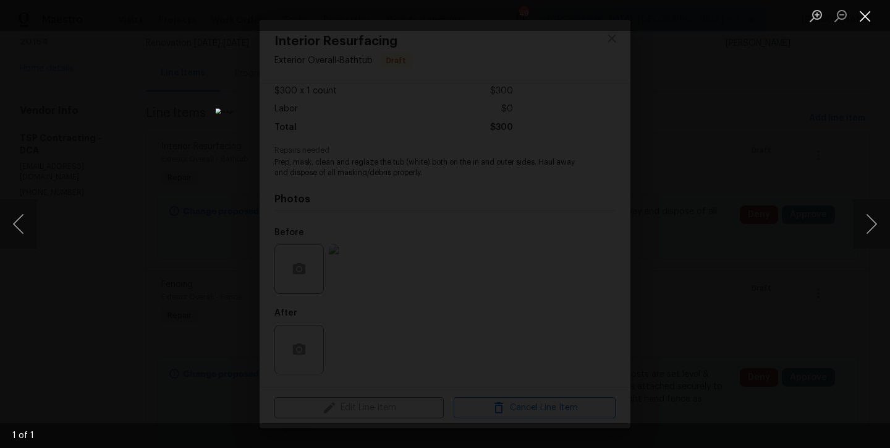
click at [866, 17] on button "Close lightbox" at bounding box center [865, 16] width 25 height 22
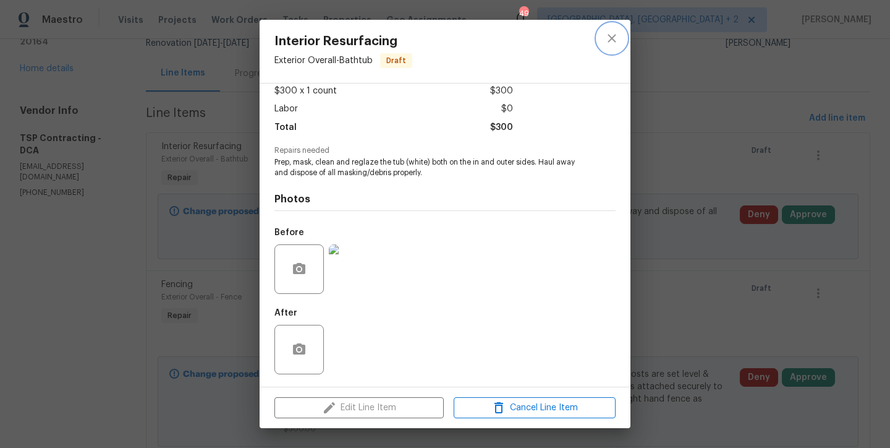
click at [618, 40] on icon "close" at bounding box center [612, 38] width 15 height 15
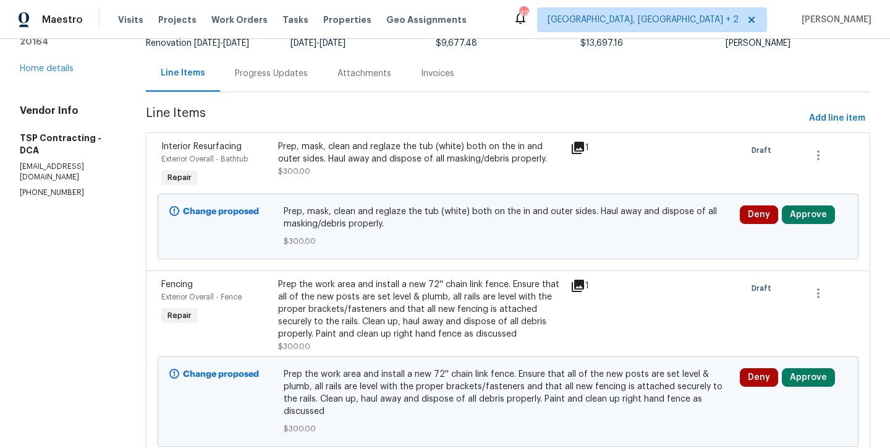
click at [520, 59] on div "Line Items Progress Updates Attachments Invoices" at bounding box center [508, 73] width 725 height 37
click at [480, 23] on div "Maestro Visits Projects Work Orders Tasks Properties Geo Assignments 49 Charles…" at bounding box center [445, 19] width 890 height 39
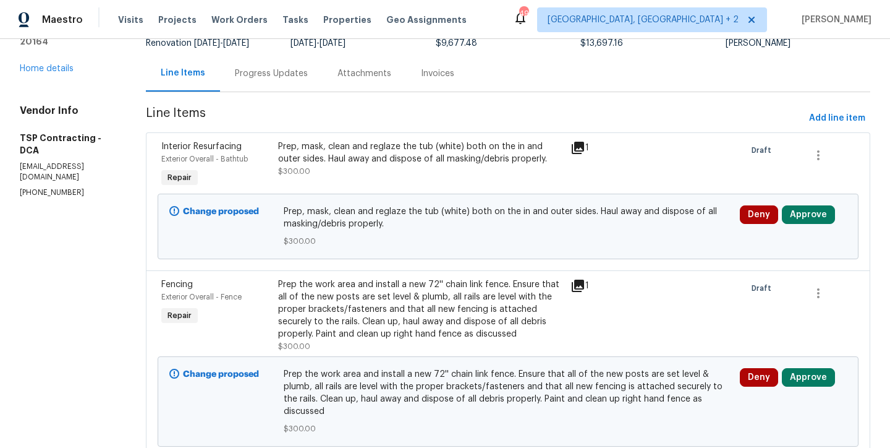
click at [786, 214] on button "Approve" at bounding box center [808, 214] width 53 height 19
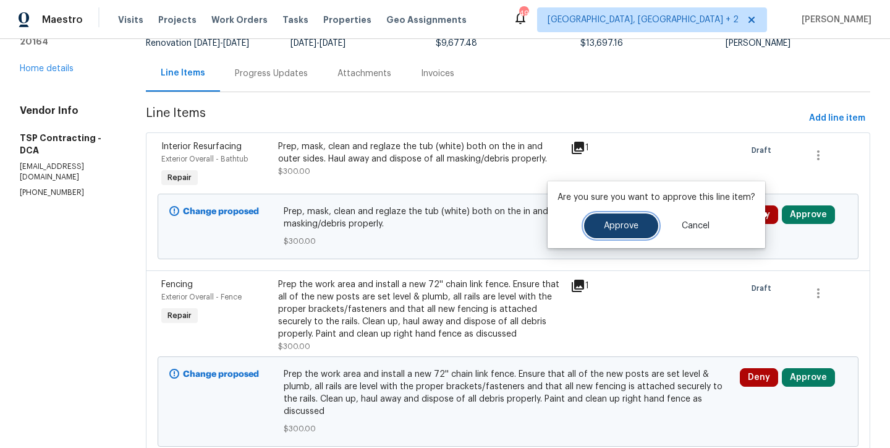
click at [615, 226] on span "Approve" at bounding box center [621, 225] width 35 height 9
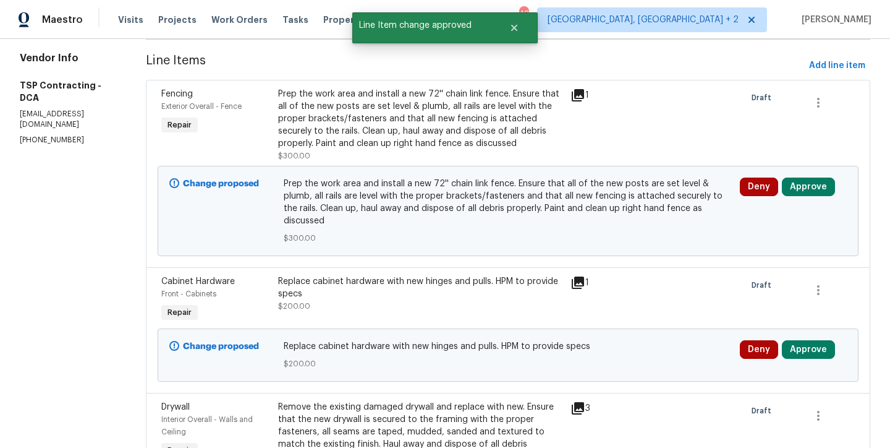
scroll to position [145, 0]
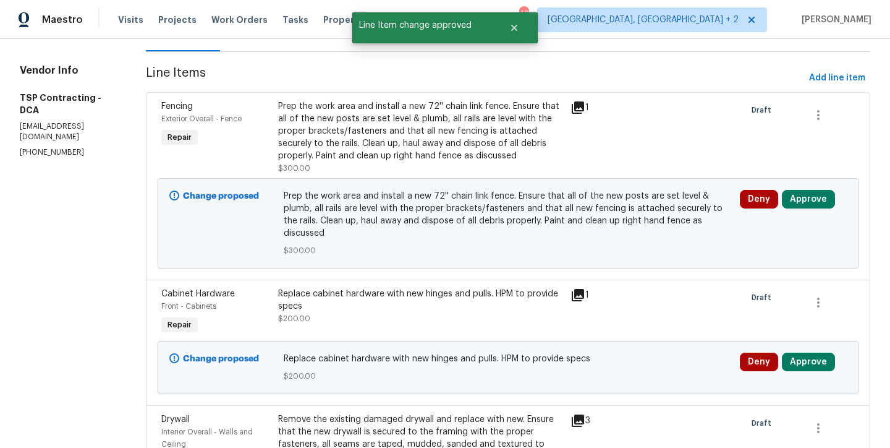
click at [404, 135] on div "Prep the work area and install a new 72'' chain link fence. Ensure that all of …" at bounding box center [420, 131] width 285 height 62
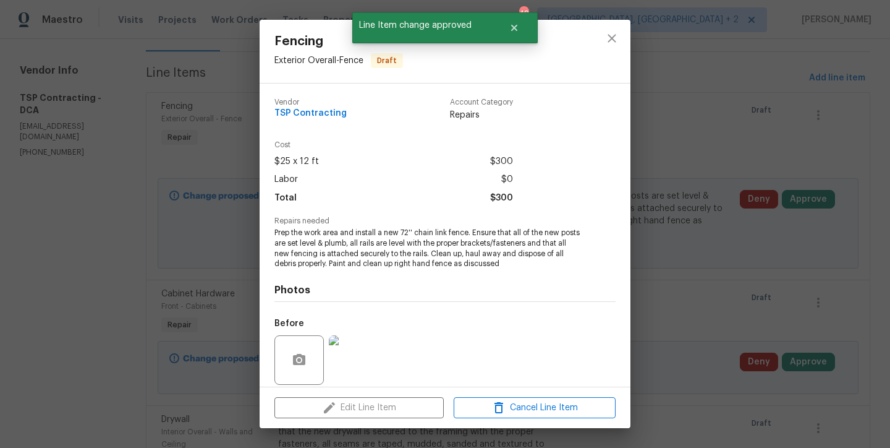
scroll to position [91, 0]
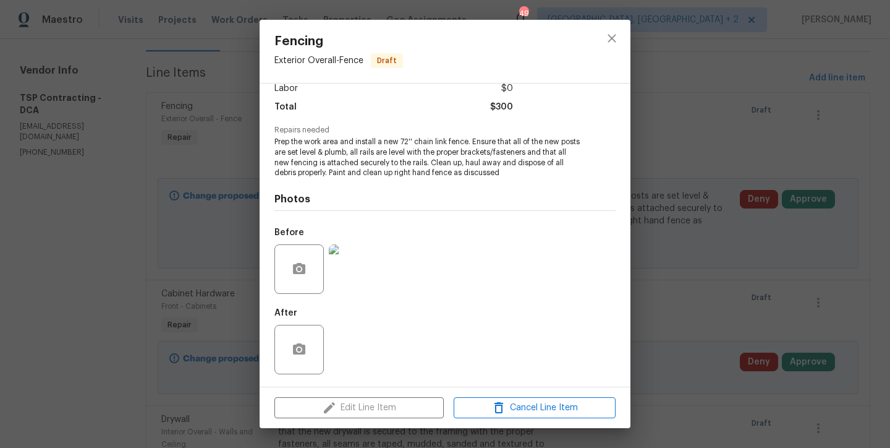
click at [362, 258] on img at bounding box center [353, 268] width 49 height 49
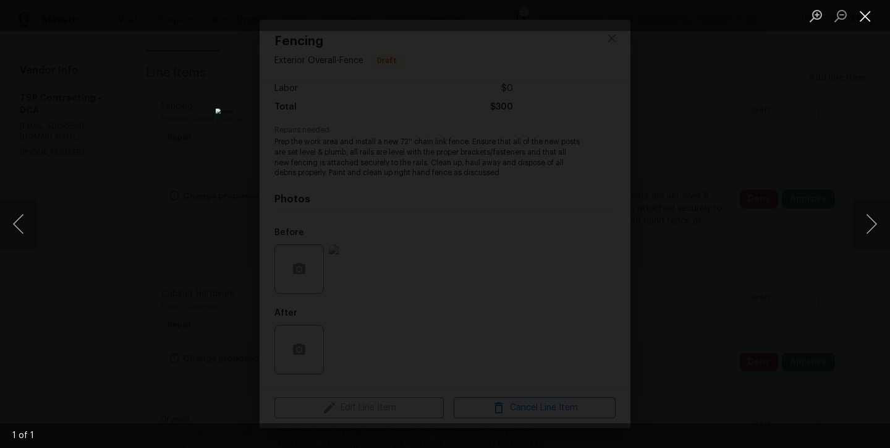
click at [874, 19] on button "Close lightbox" at bounding box center [865, 16] width 25 height 22
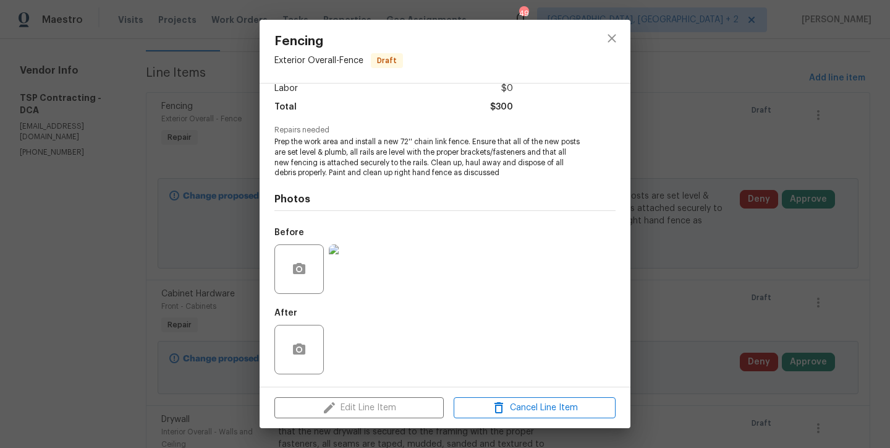
click at [357, 265] on img at bounding box center [353, 268] width 49 height 49
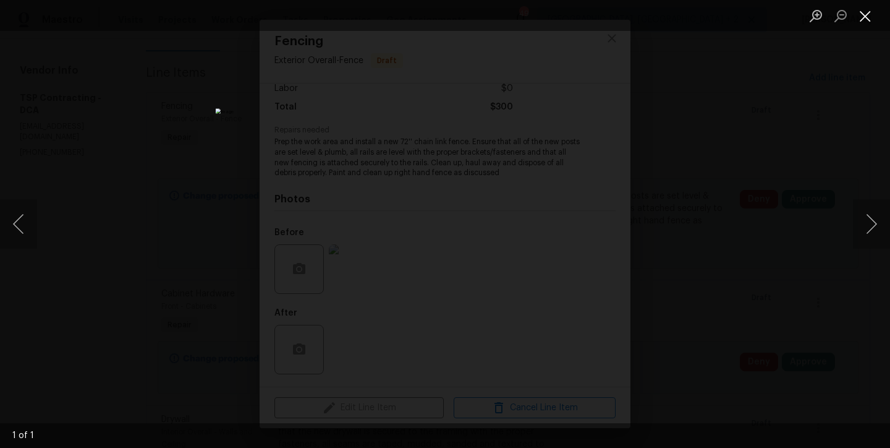
click at [866, 15] on button "Close lightbox" at bounding box center [865, 16] width 25 height 22
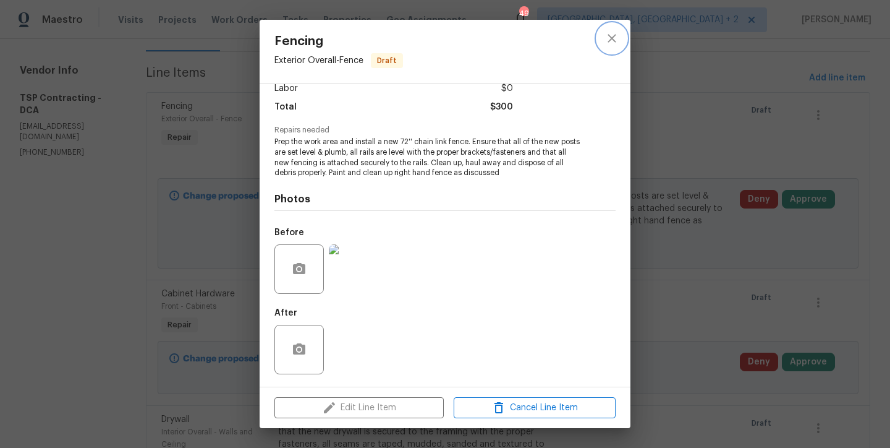
click at [613, 38] on icon "close" at bounding box center [612, 38] width 15 height 15
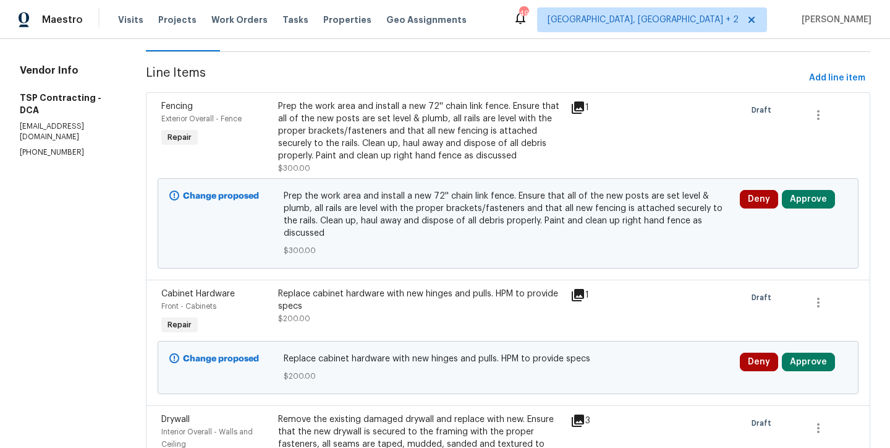
click at [529, 72] on span "Line Items" at bounding box center [475, 78] width 658 height 23
click at [788, 200] on button "Approve" at bounding box center [808, 199] width 53 height 19
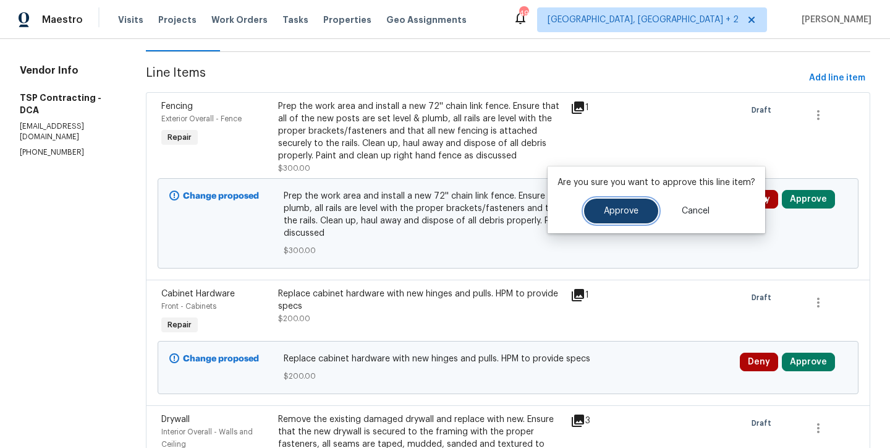
click at [603, 205] on button "Approve" at bounding box center [621, 210] width 74 height 25
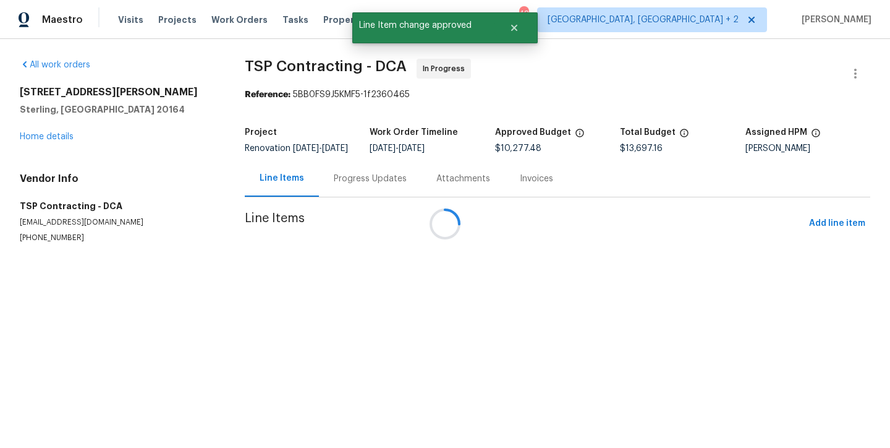
scroll to position [0, 0]
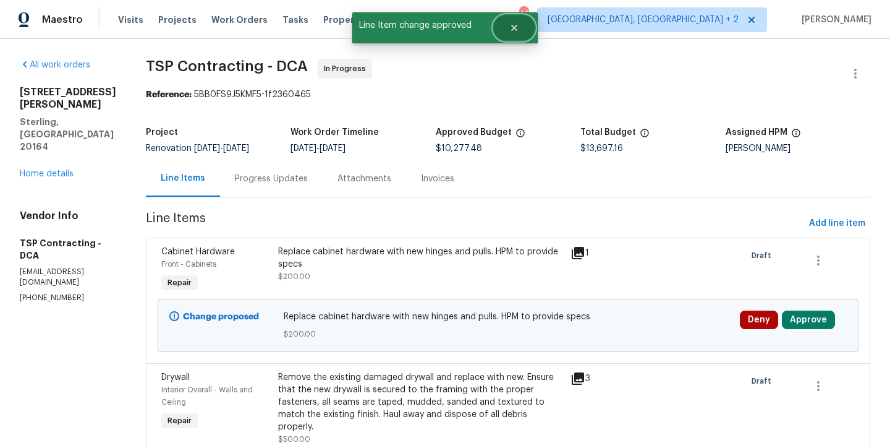
click at [519, 25] on icon "Close" at bounding box center [514, 28] width 10 height 10
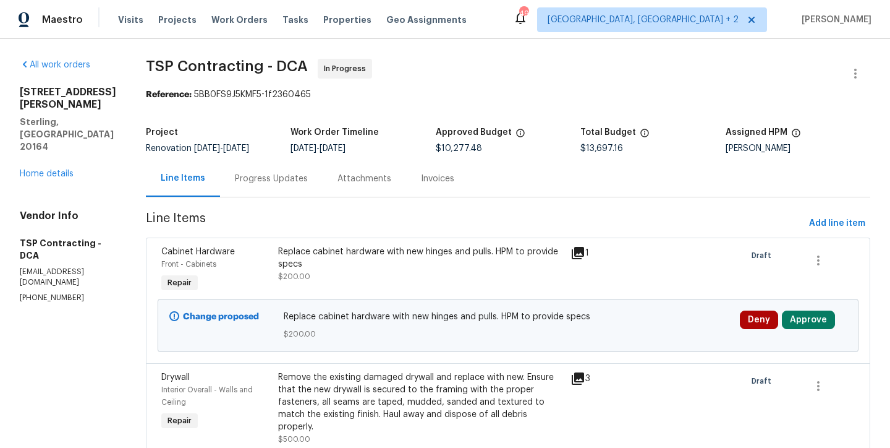
click at [579, 19] on div "Maestro Visits Projects Work Orders Tasks Properties Geo Assignments 49 Charles…" at bounding box center [445, 19] width 890 height 39
click at [564, 23] on div "Maestro Visits Projects Work Orders Tasks Properties Geo Assignments 49 Charles…" at bounding box center [445, 19] width 890 height 39
click at [484, 68] on span "TSP Contracting - DCA In Progress" at bounding box center [493, 74] width 695 height 30
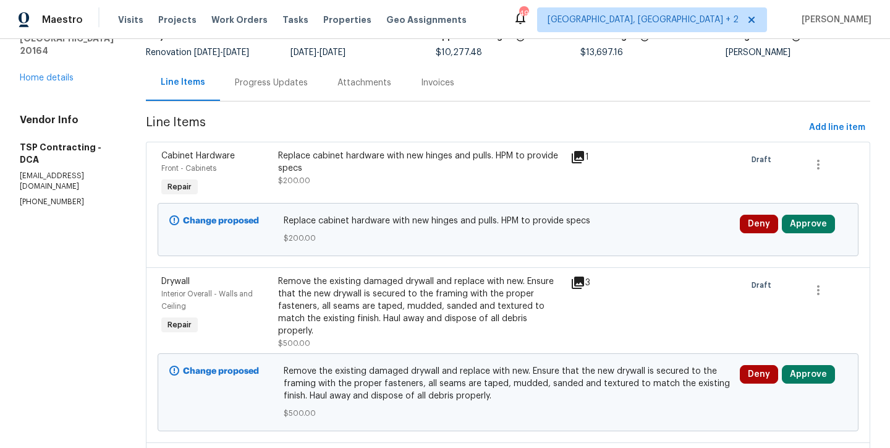
scroll to position [115, 0]
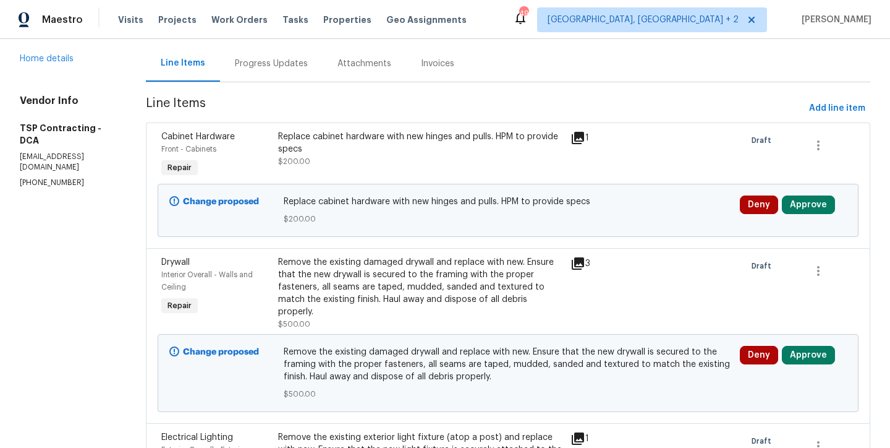
click at [332, 152] on div "Replace cabinet hardware with new hinges and pulls. HPM to provide specs" at bounding box center [420, 142] width 285 height 25
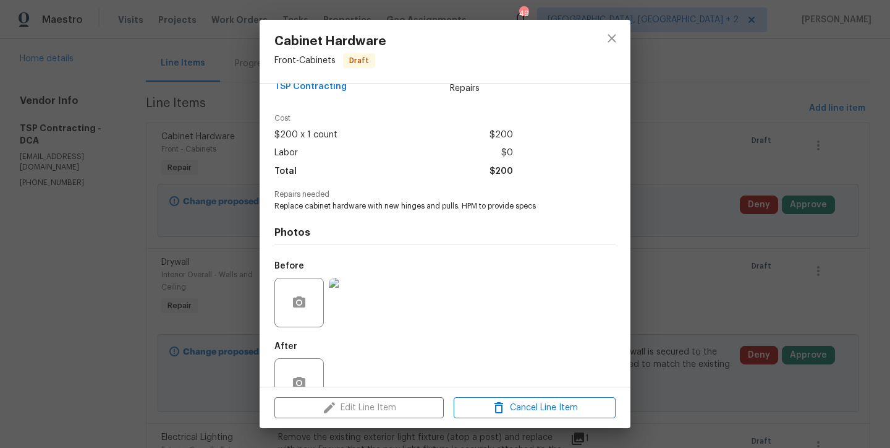
scroll to position [60, 0]
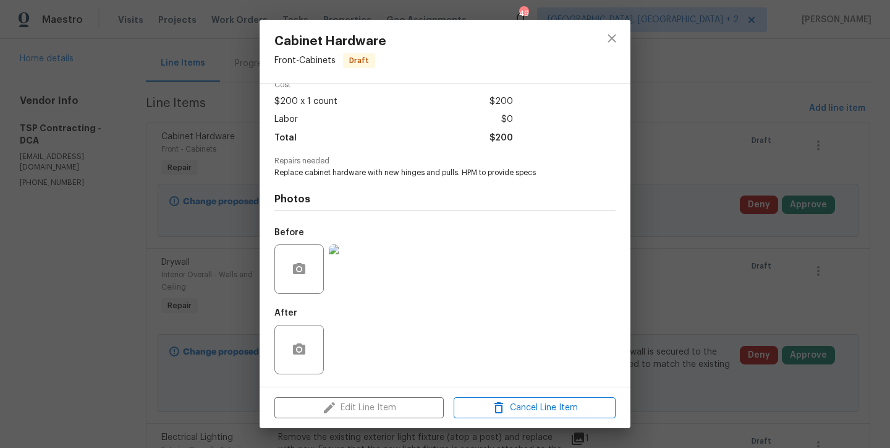
click at [359, 263] on img at bounding box center [353, 268] width 49 height 49
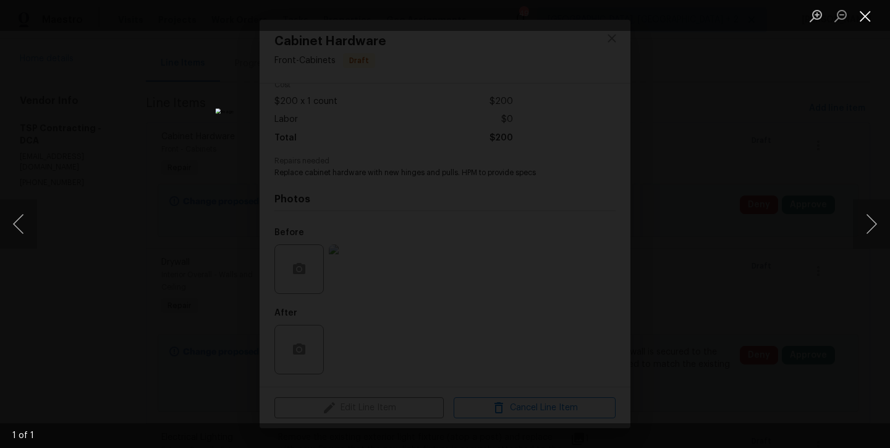
click at [872, 20] on button "Close lightbox" at bounding box center [865, 16] width 25 height 22
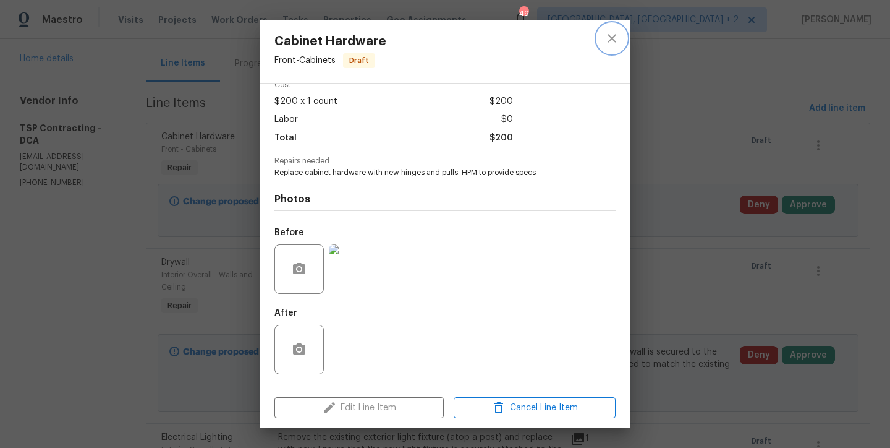
click at [611, 39] on icon "close" at bounding box center [612, 38] width 8 height 8
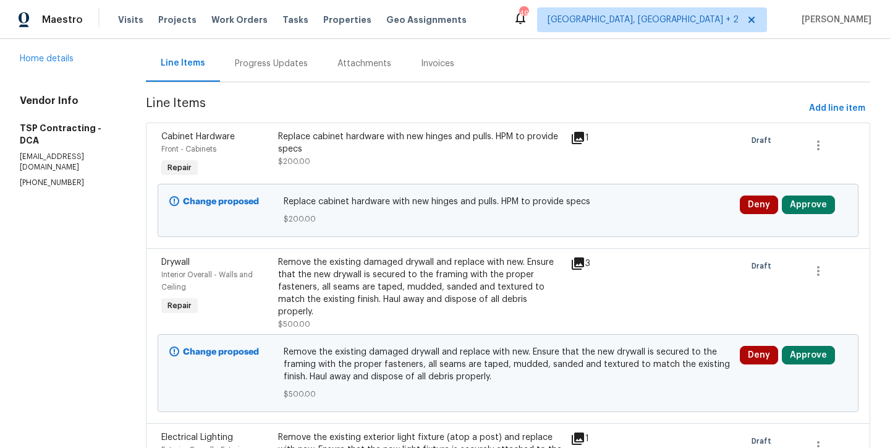
click at [550, 25] on div "Maestro Visits Projects Work Orders Tasks Properties Geo Assignments 49 Charles…" at bounding box center [445, 19] width 890 height 39
click at [804, 202] on button "Approve" at bounding box center [808, 204] width 53 height 19
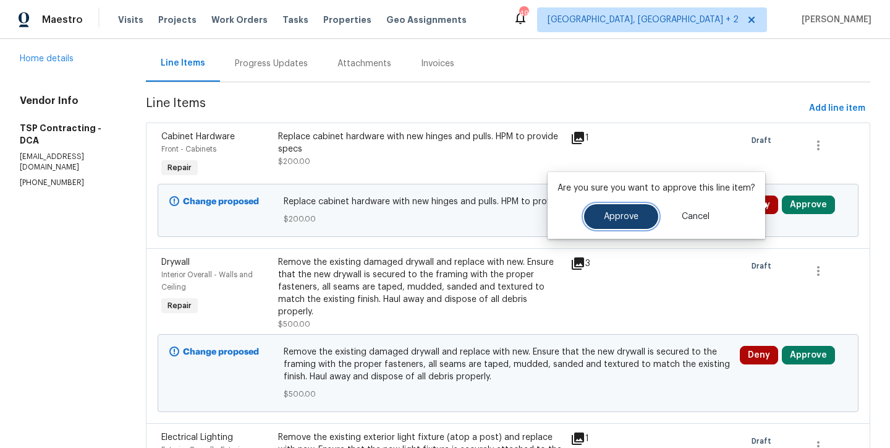
click at [605, 214] on span "Approve" at bounding box center [621, 216] width 35 height 9
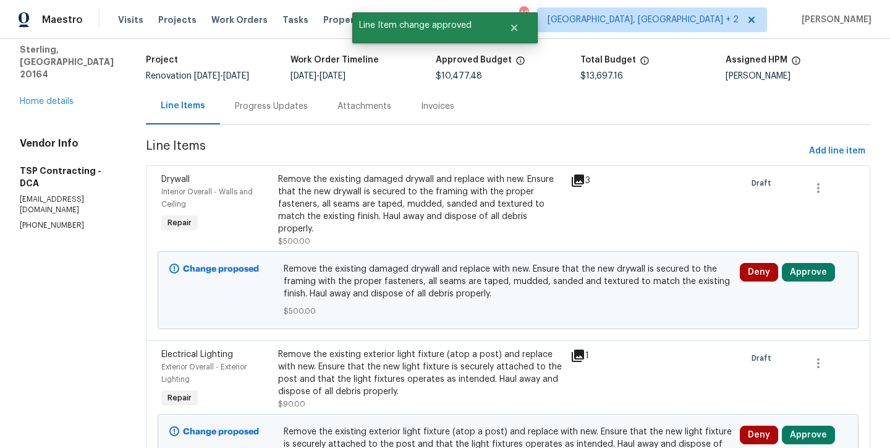
scroll to position [105, 0]
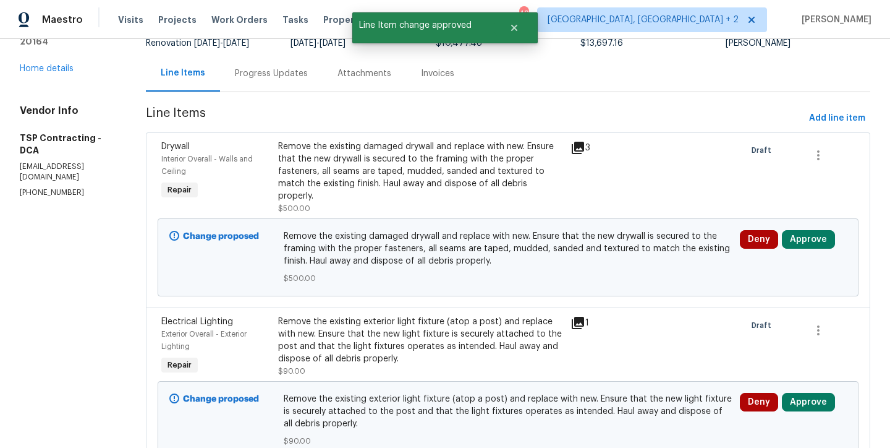
click at [377, 171] on div "Remove the existing damaged drywall and replace with new. Ensure that the new d…" at bounding box center [420, 171] width 285 height 62
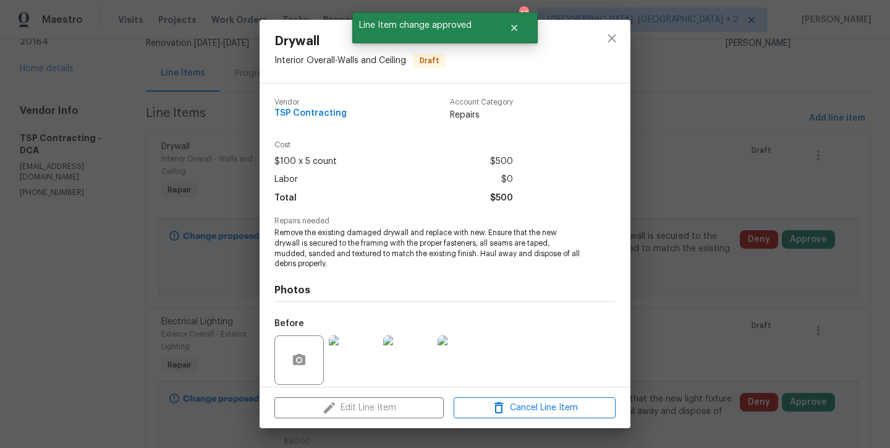
scroll to position [91, 0]
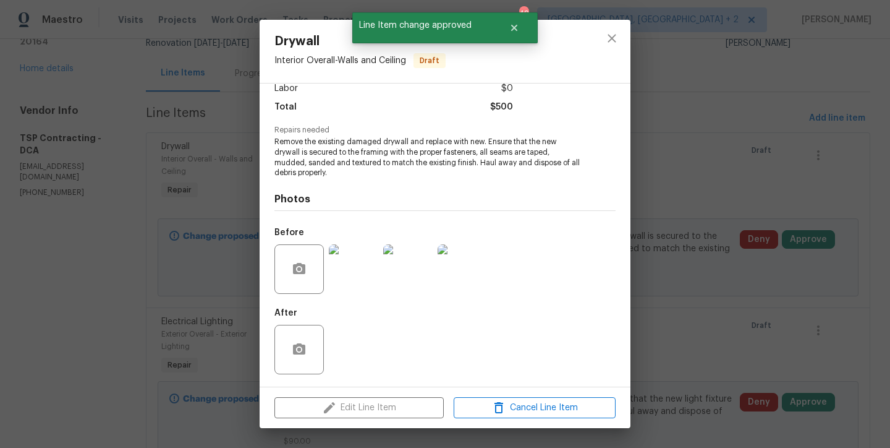
click at [357, 247] on img at bounding box center [353, 268] width 49 height 49
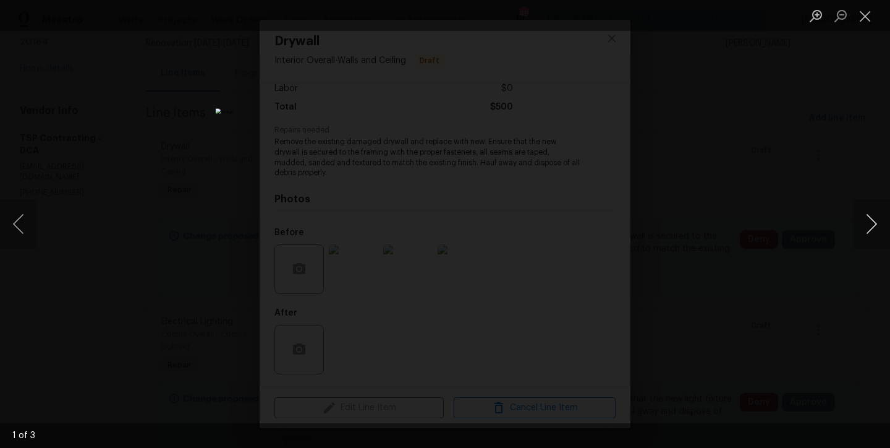
click at [872, 221] on button "Next image" at bounding box center [871, 223] width 37 height 49
click at [864, 17] on button "Close lightbox" at bounding box center [865, 16] width 25 height 22
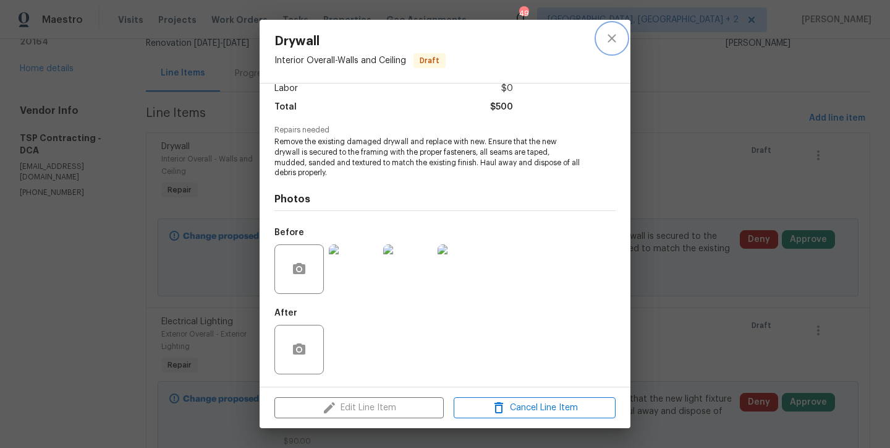
click at [611, 38] on icon "close" at bounding box center [612, 38] width 8 height 8
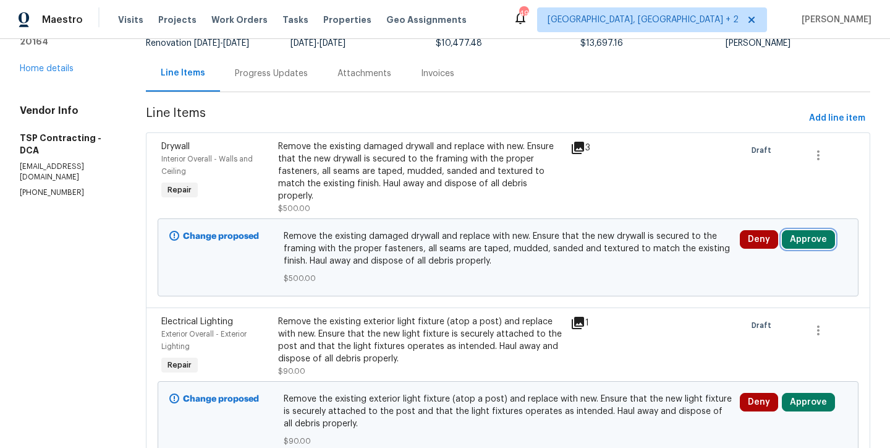
click at [790, 230] on button "Approve" at bounding box center [808, 239] width 53 height 19
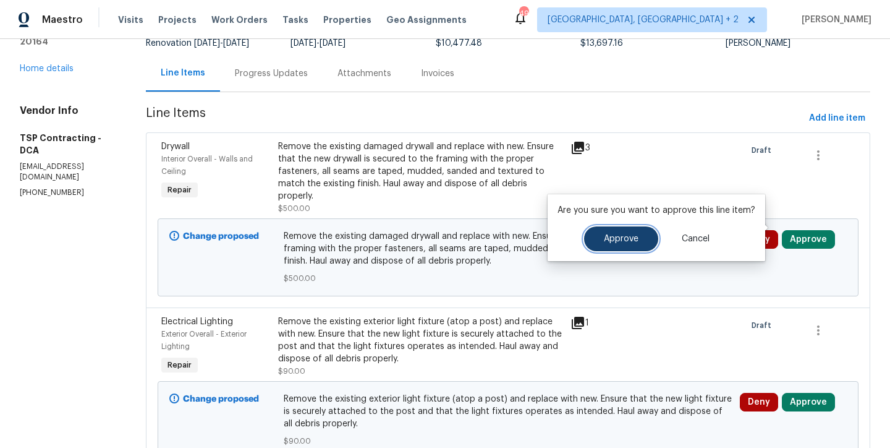
click at [619, 242] on span "Approve" at bounding box center [621, 238] width 35 height 9
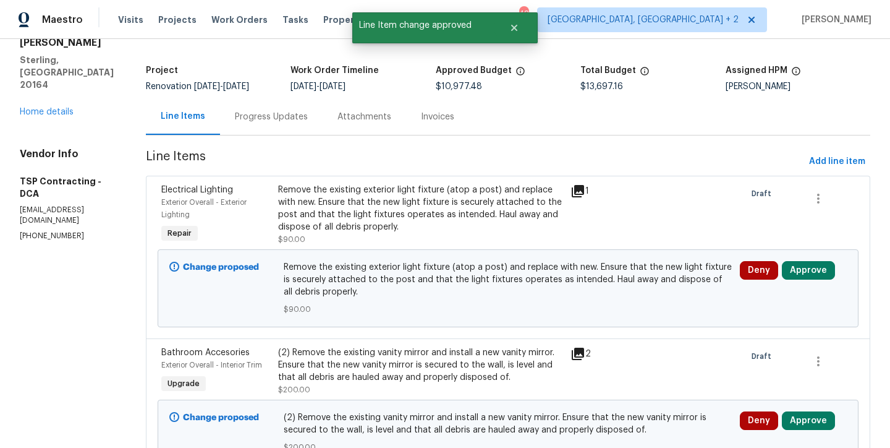
scroll to position [114, 0]
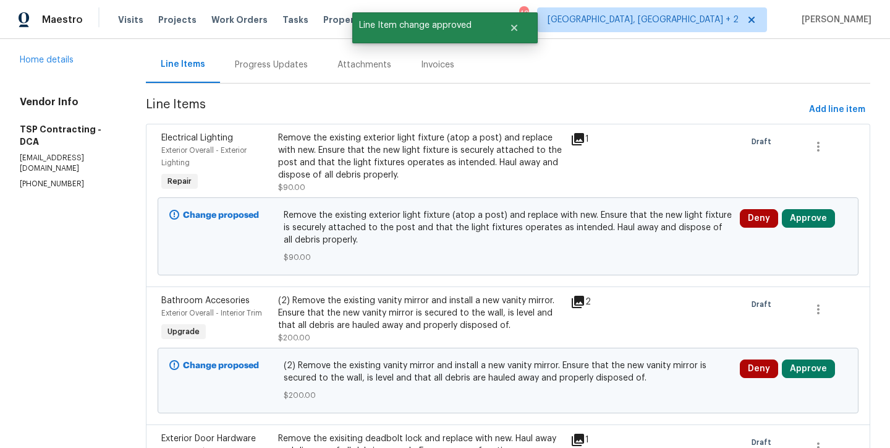
click at [394, 156] on div "Remove the existing exterior light fixture (atop a post) and replace with new. …" at bounding box center [420, 156] width 285 height 49
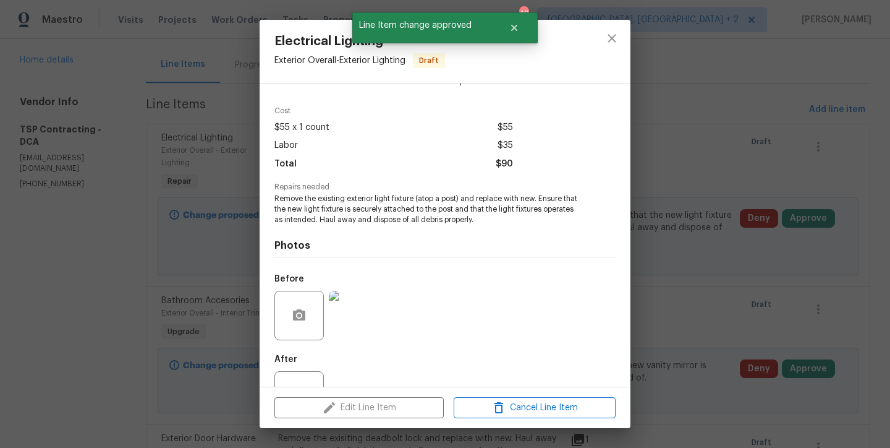
scroll to position [80, 0]
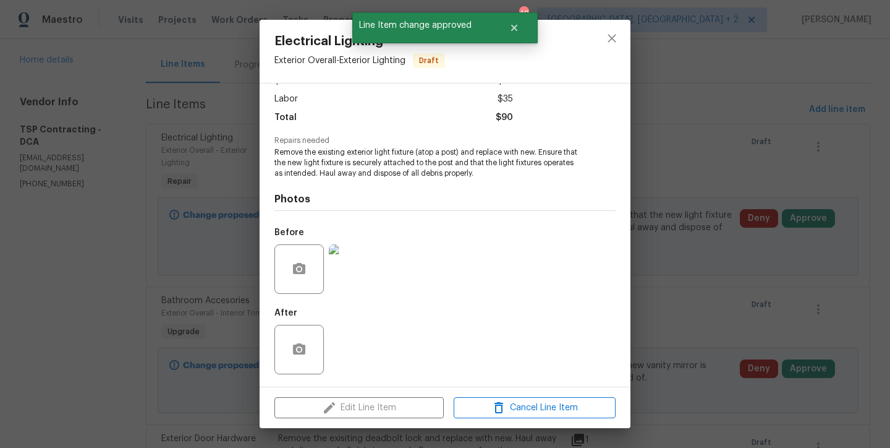
click at [344, 252] on img at bounding box center [353, 268] width 49 height 49
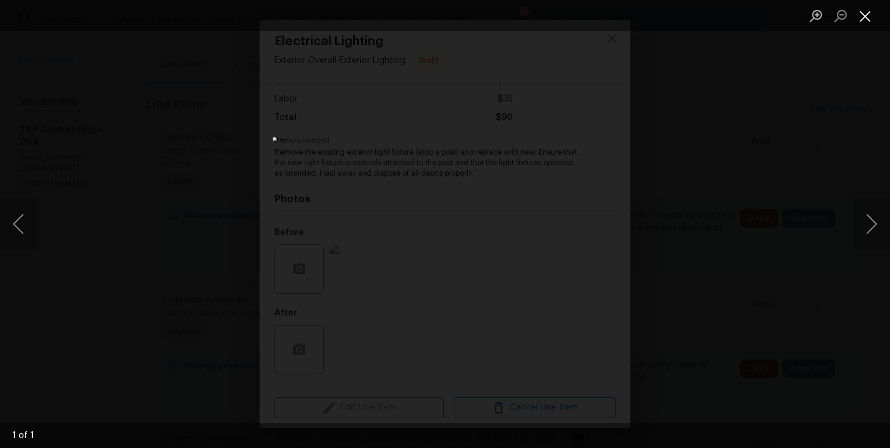
click at [862, 22] on button "Close lightbox" at bounding box center [865, 16] width 25 height 22
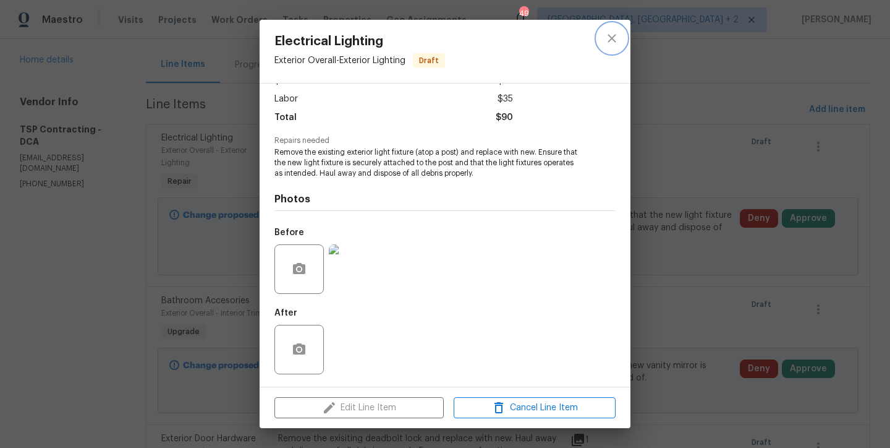
click at [615, 34] on icon "close" at bounding box center [612, 38] width 8 height 8
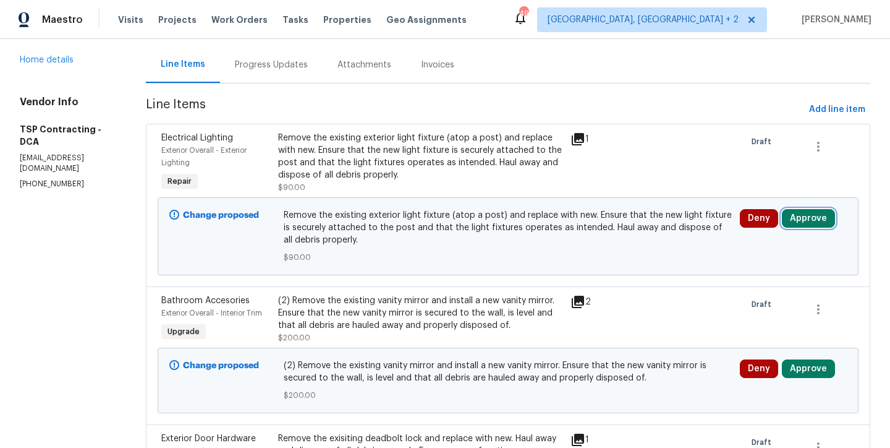
drag, startPoint x: 796, startPoint y: 221, endPoint x: 767, endPoint y: 228, distance: 29.8
click at [796, 221] on button "Approve" at bounding box center [808, 218] width 53 height 19
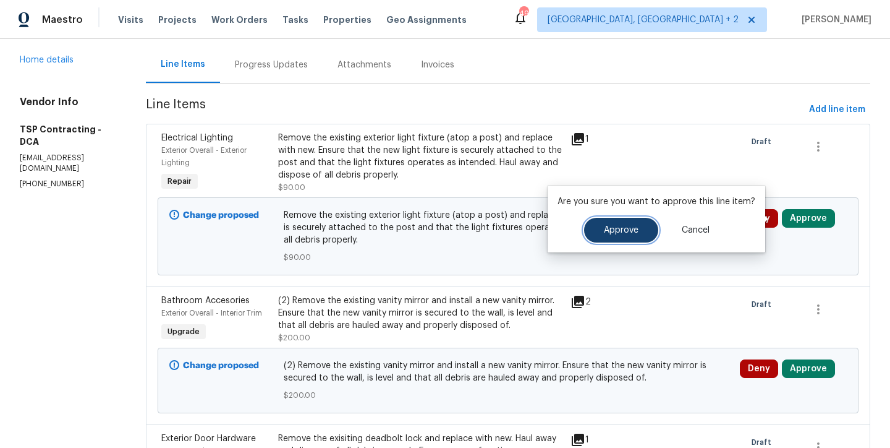
click at [647, 232] on button "Approve" at bounding box center [621, 230] width 74 height 25
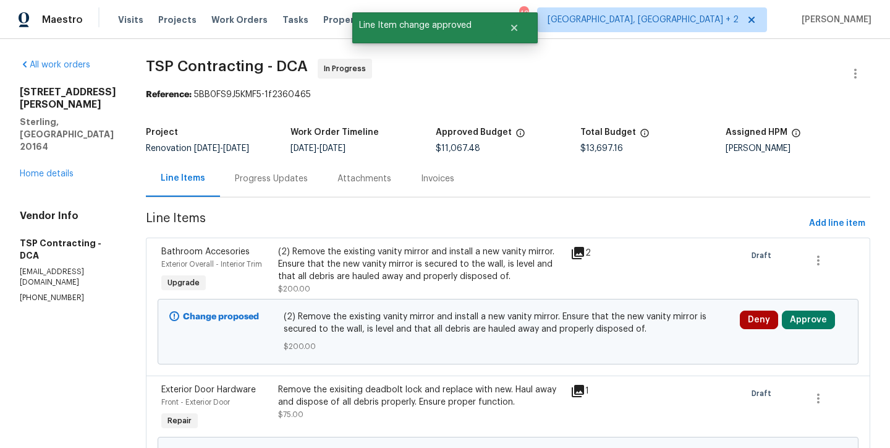
scroll to position [20, 0]
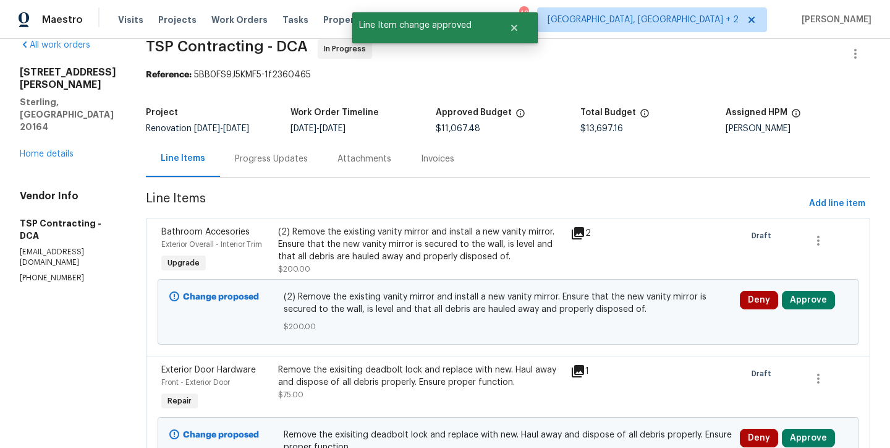
click at [379, 261] on div "(2) Remove the existing vanity mirror and install a new vanity mirror. Ensure t…" at bounding box center [420, 244] width 285 height 37
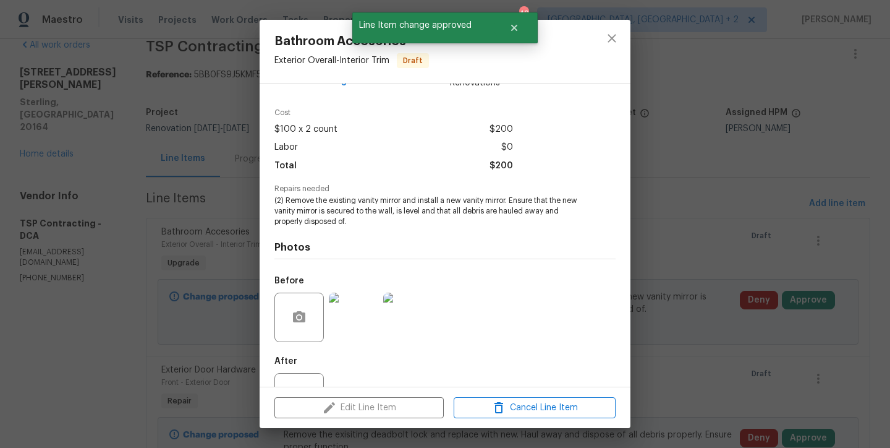
scroll to position [80, 0]
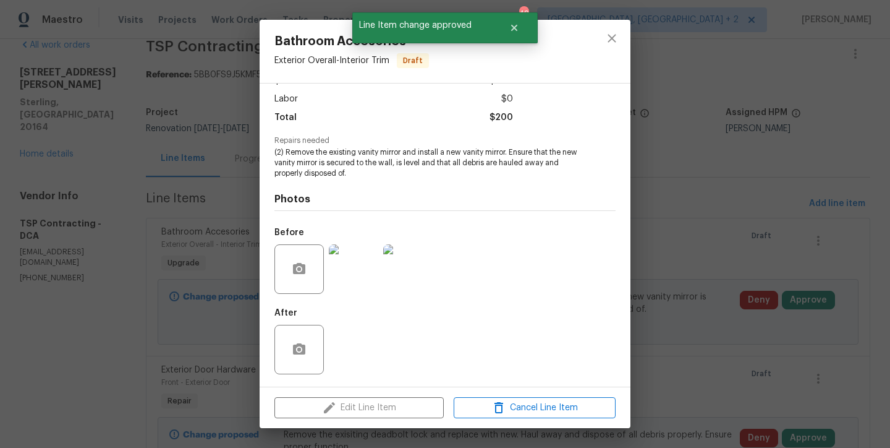
click at [342, 277] on img at bounding box center [353, 268] width 49 height 49
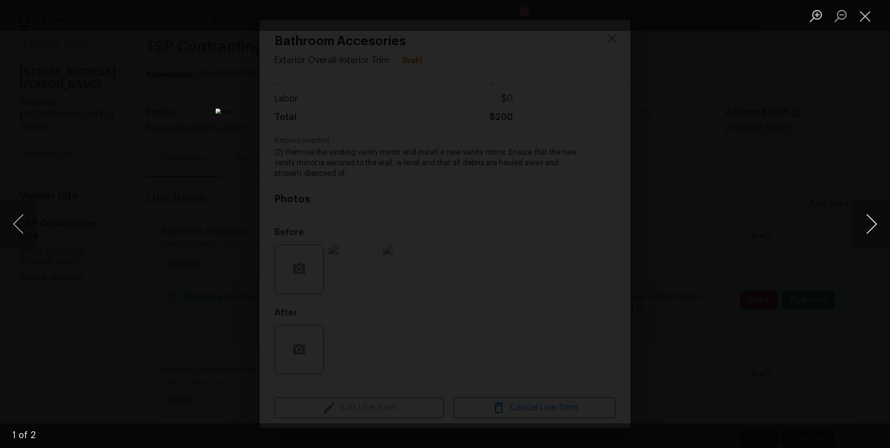
click at [866, 228] on button "Next image" at bounding box center [871, 223] width 37 height 49
click at [866, 17] on button "Close lightbox" at bounding box center [865, 16] width 25 height 22
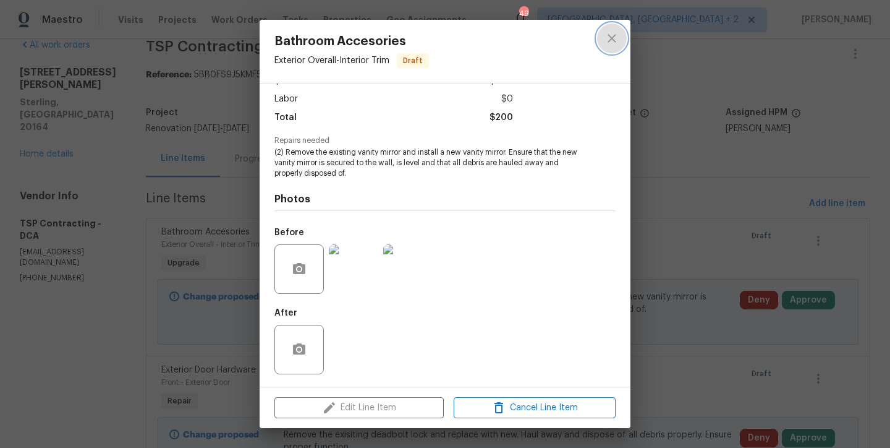
click at [620, 40] on button "close" at bounding box center [612, 38] width 30 height 30
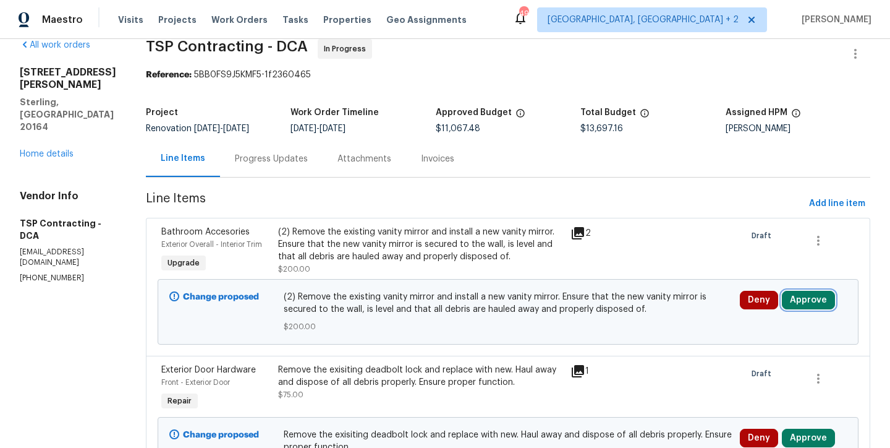
click at [804, 307] on button "Approve" at bounding box center [808, 300] width 53 height 19
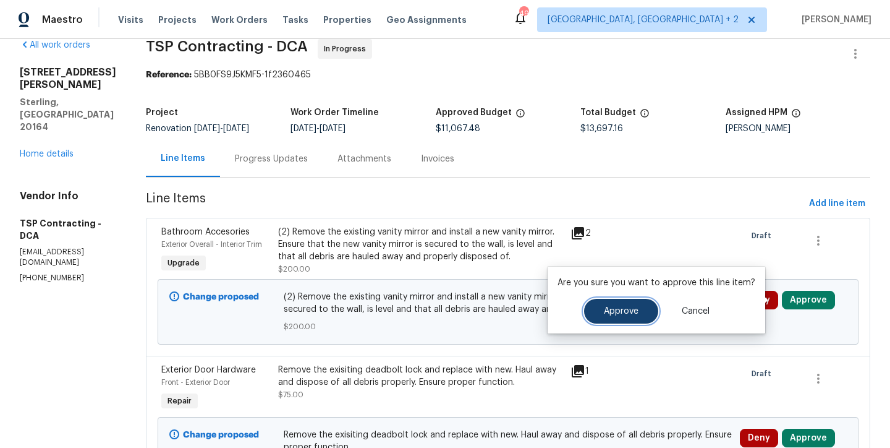
click at [624, 312] on span "Approve" at bounding box center [621, 311] width 35 height 9
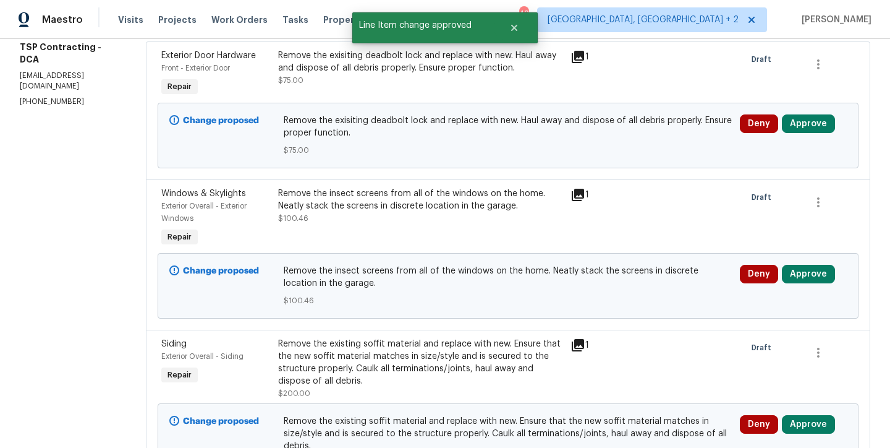
scroll to position [195, 0]
click at [355, 76] on div "Remove the exisiting deadbolt lock and replace with new. Haul away and dispose …" at bounding box center [420, 68] width 285 height 37
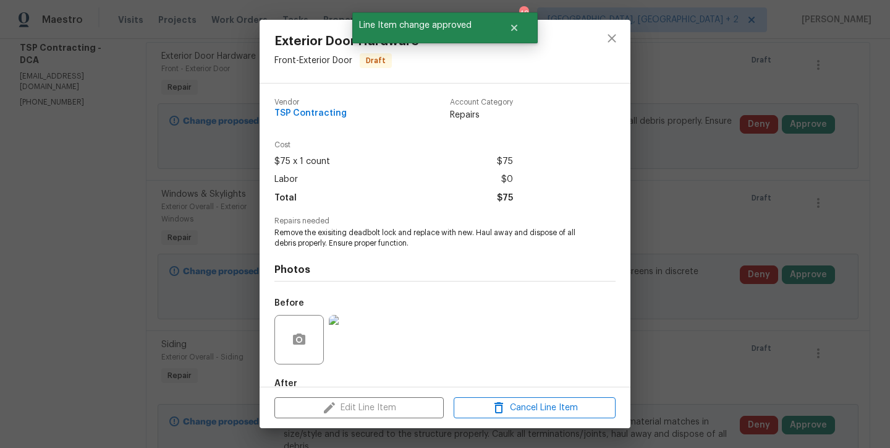
click at [340, 338] on img at bounding box center [353, 339] width 49 height 49
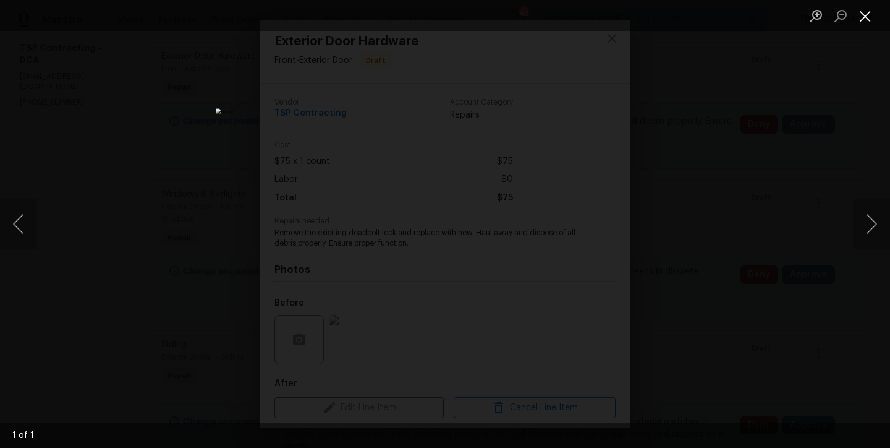
click at [867, 14] on button "Close lightbox" at bounding box center [865, 16] width 25 height 22
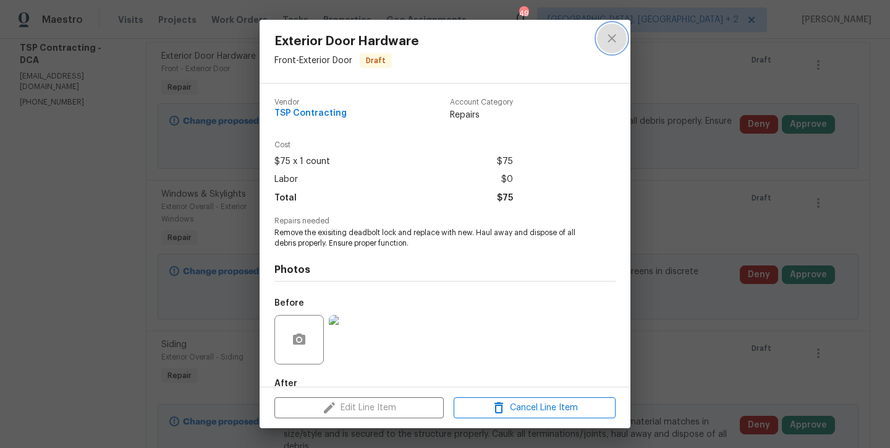
click at [621, 38] on button "close" at bounding box center [612, 38] width 30 height 30
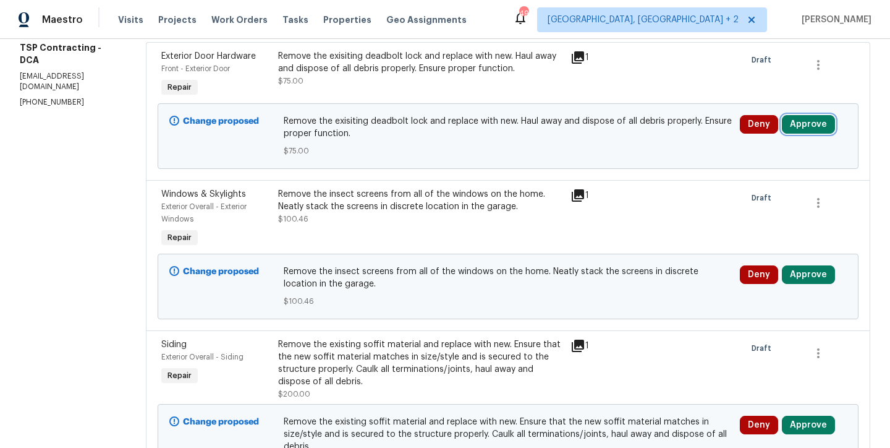
click at [782, 127] on button "Approve" at bounding box center [808, 124] width 53 height 19
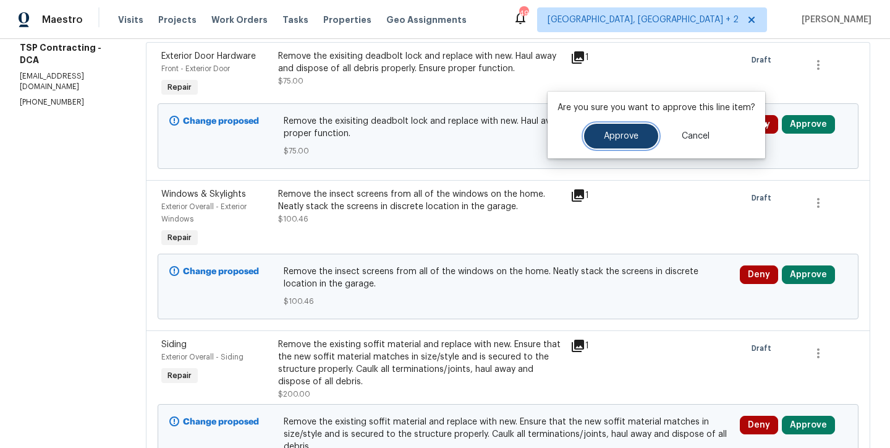
click at [612, 134] on span "Approve" at bounding box center [621, 136] width 35 height 9
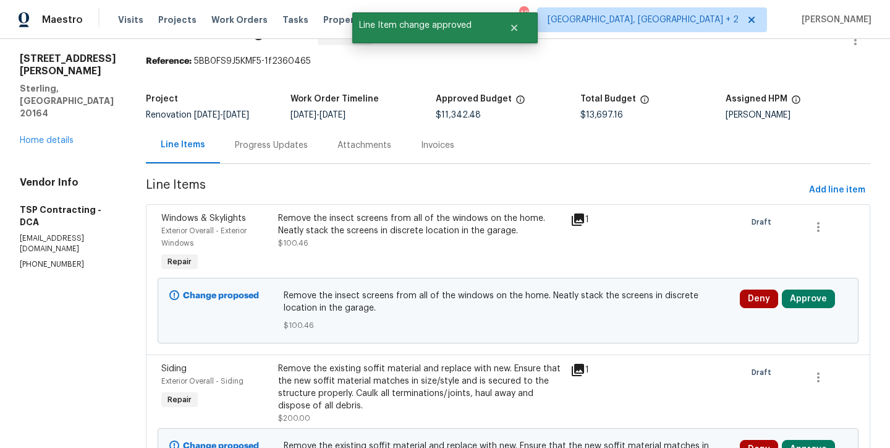
scroll to position [78, 0]
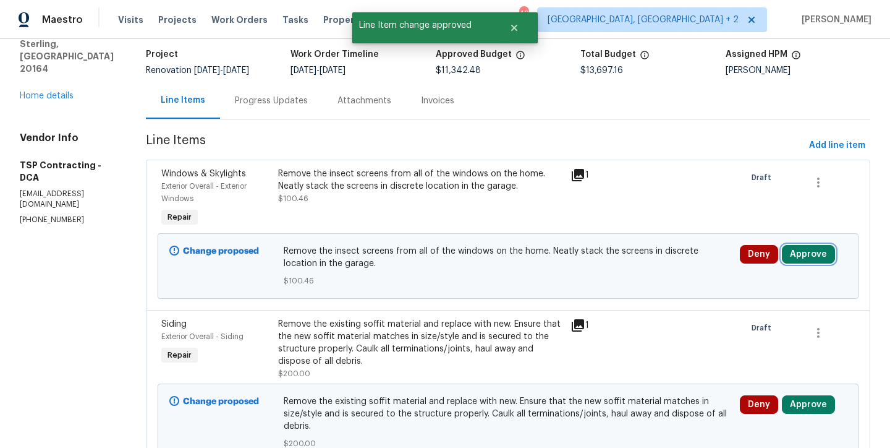
click at [816, 256] on button "Approve" at bounding box center [808, 254] width 53 height 19
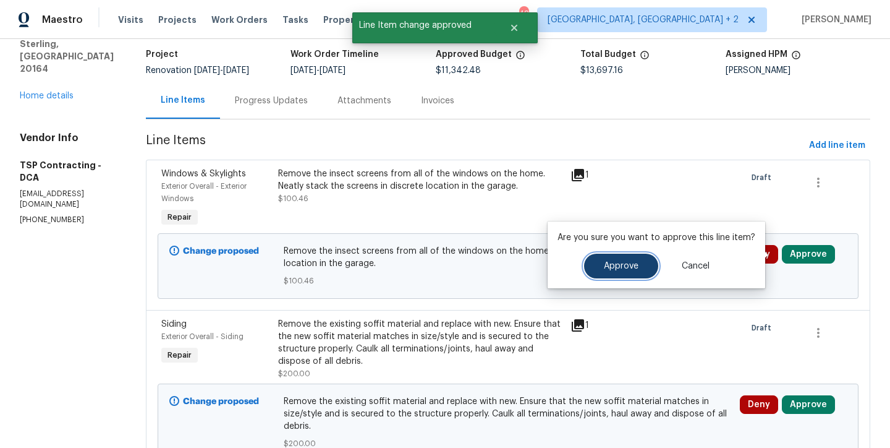
click at [615, 270] on span "Approve" at bounding box center [621, 266] width 35 height 9
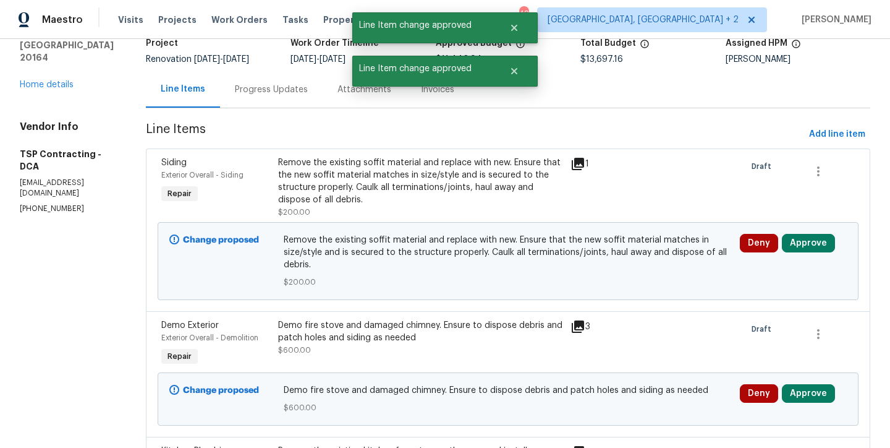
scroll to position [105, 0]
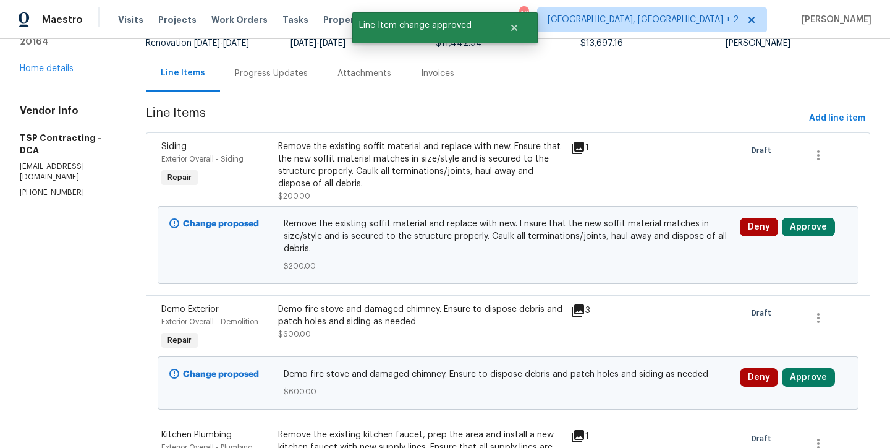
click at [347, 164] on div "Remove the existing soffit material and replace with new. Ensure that the new s…" at bounding box center [420, 164] width 285 height 49
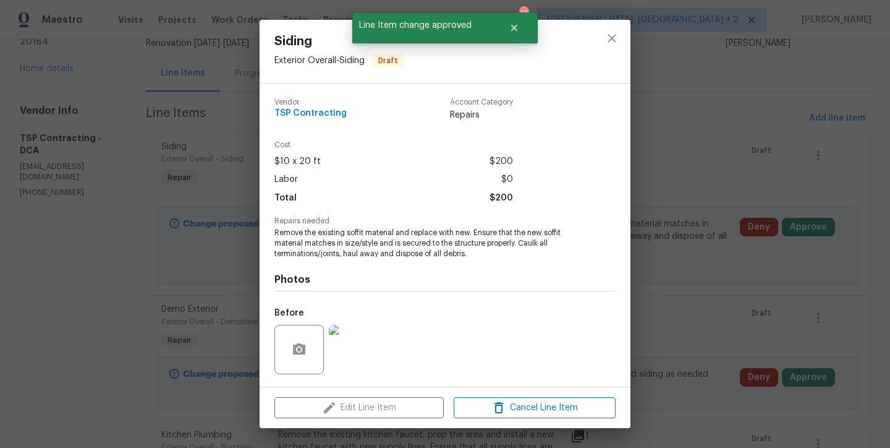
click at [367, 357] on img at bounding box center [353, 349] width 49 height 49
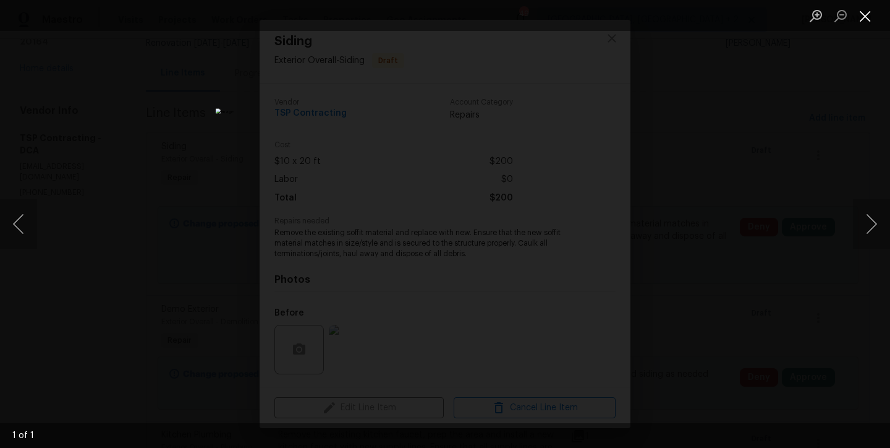
click at [863, 14] on button "Close lightbox" at bounding box center [865, 16] width 25 height 22
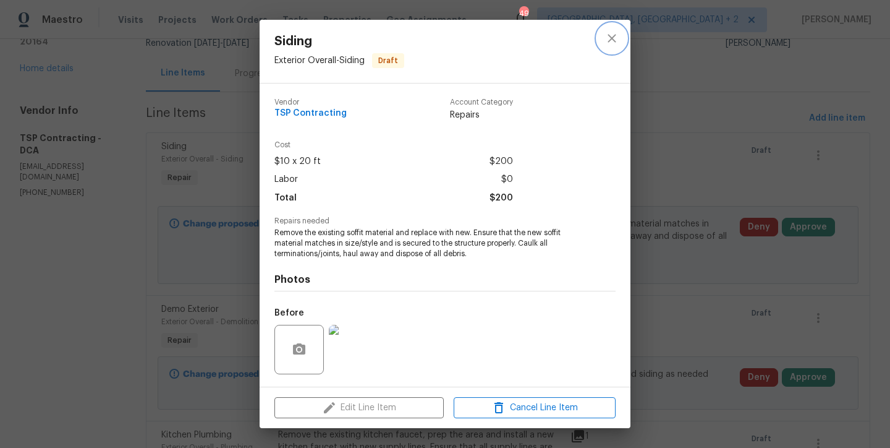
click at [611, 43] on icon "close" at bounding box center [612, 38] width 15 height 15
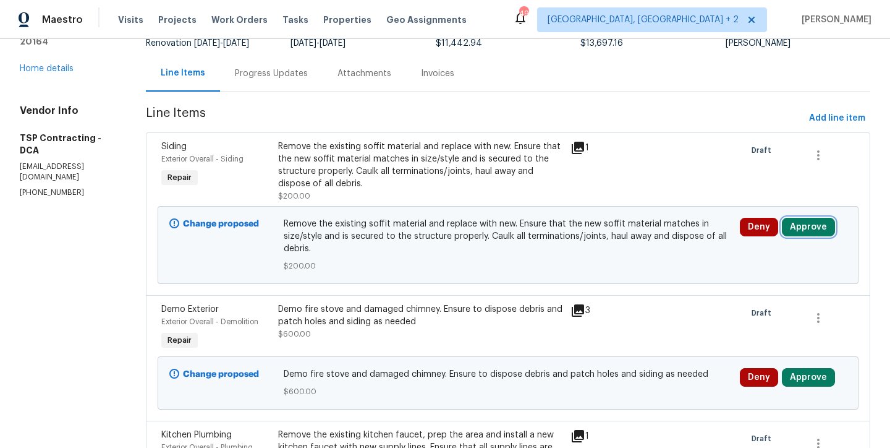
click at [809, 226] on button "Approve" at bounding box center [808, 227] width 53 height 19
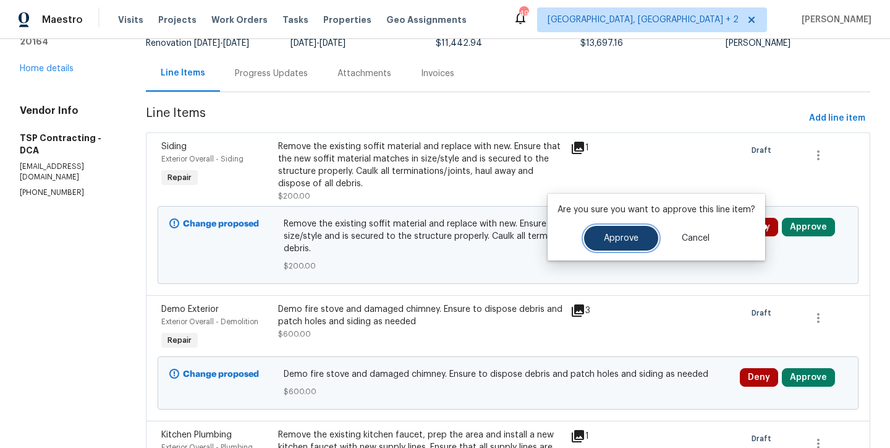
click at [607, 249] on button "Approve" at bounding box center [621, 238] width 74 height 25
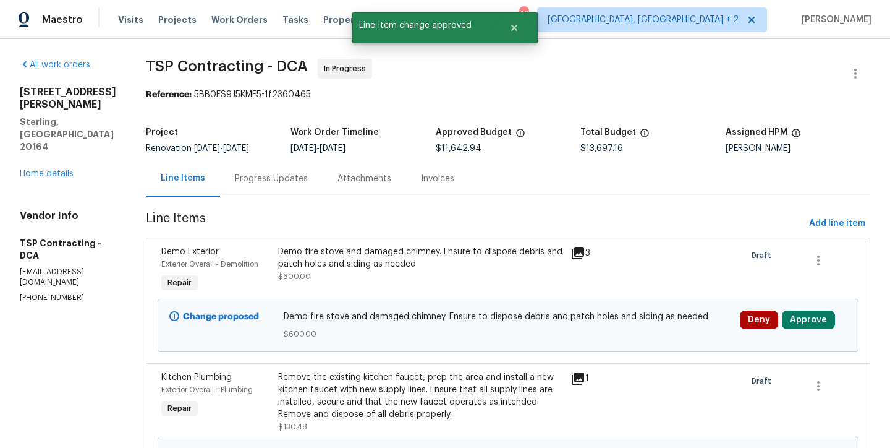
scroll to position [98, 0]
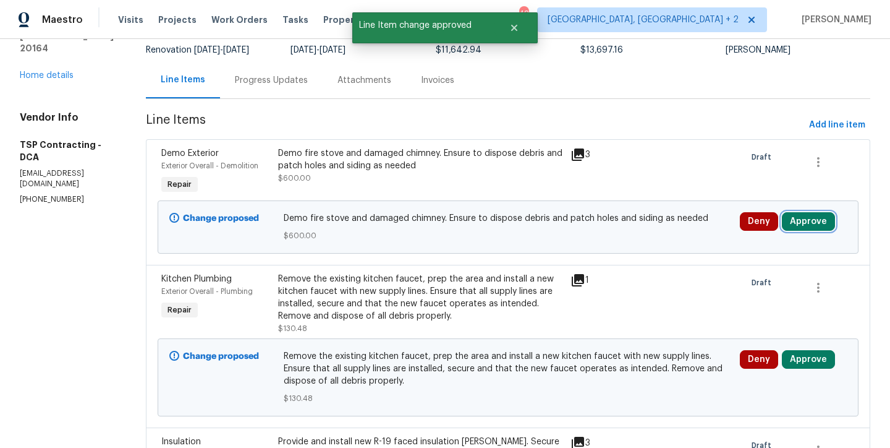
click at [796, 226] on button "Approve" at bounding box center [808, 221] width 53 height 19
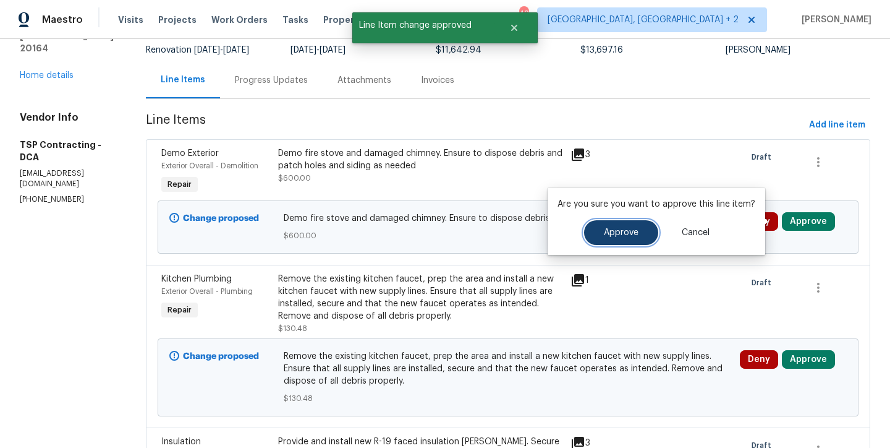
click at [587, 227] on button "Approve" at bounding box center [621, 232] width 74 height 25
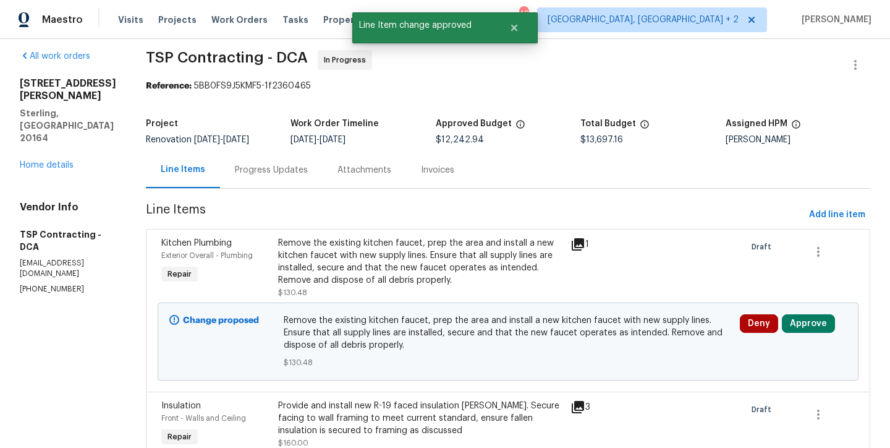
scroll to position [21, 0]
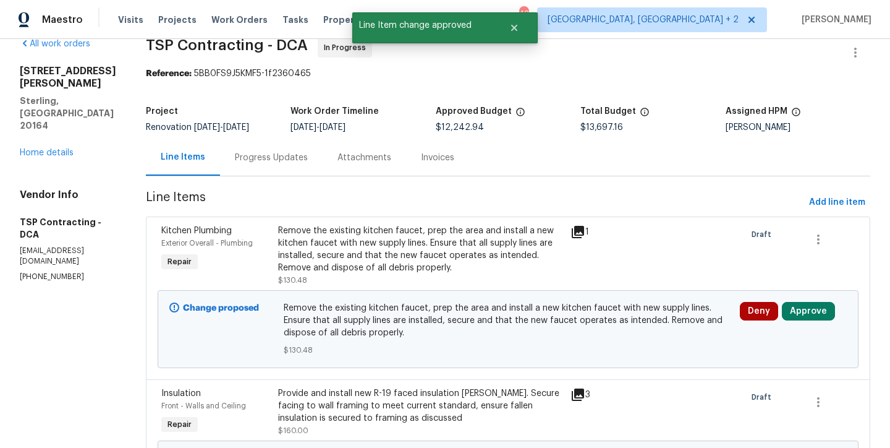
click at [407, 251] on div "Remove the existing kitchen faucet, prep the area and install a new kitchen fau…" at bounding box center [420, 248] width 285 height 49
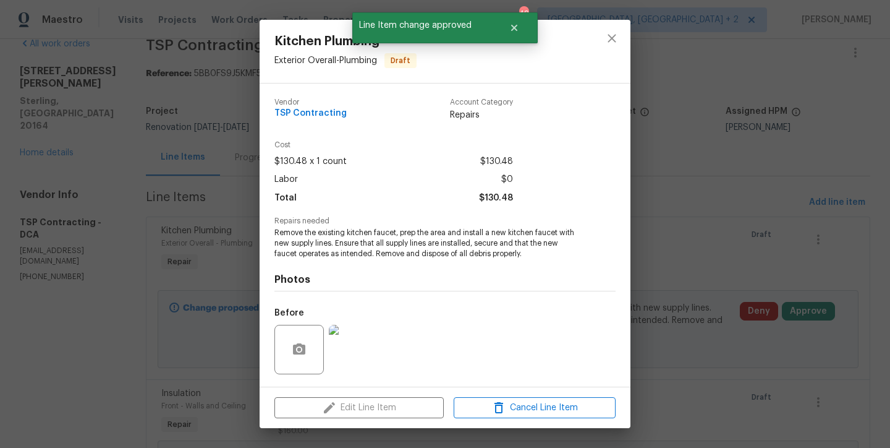
click at [351, 345] on img at bounding box center [353, 349] width 49 height 49
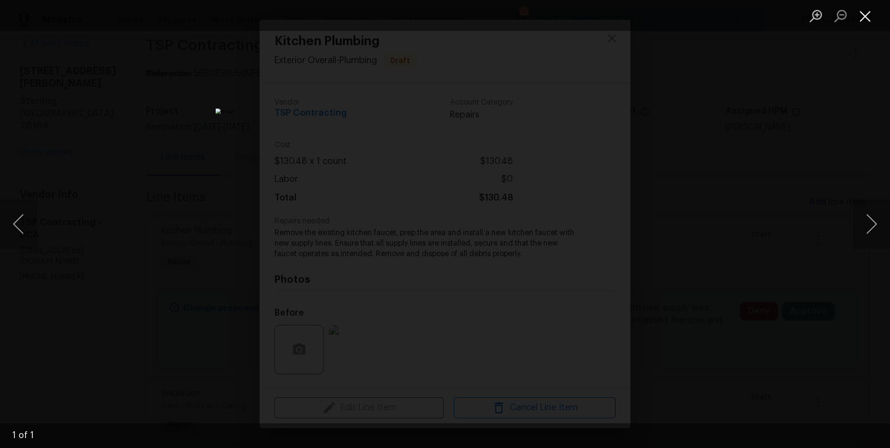
click at [861, 19] on button "Close lightbox" at bounding box center [865, 16] width 25 height 22
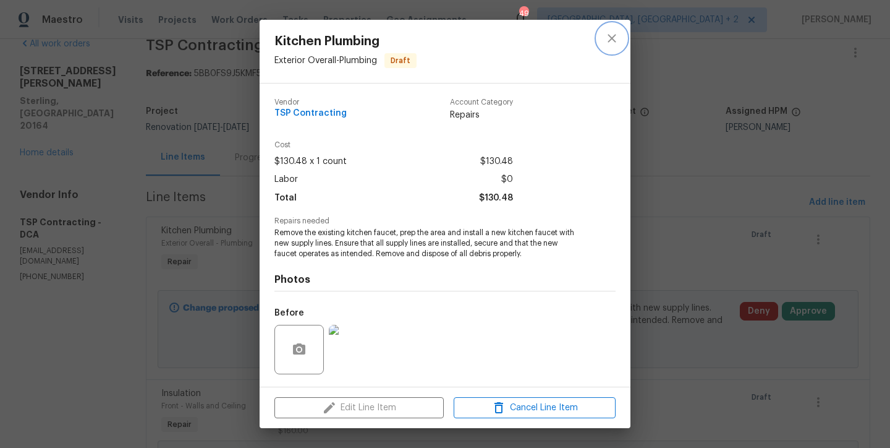
click at [608, 39] on icon "close" at bounding box center [612, 38] width 15 height 15
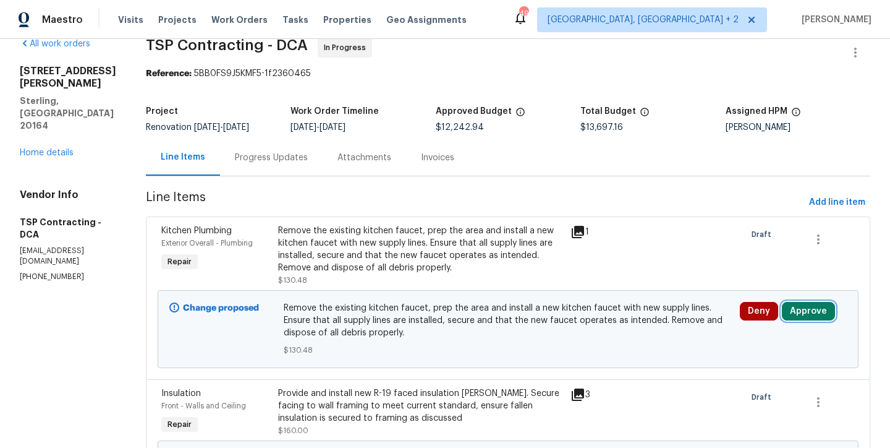
click at [799, 309] on button "Approve" at bounding box center [808, 311] width 53 height 19
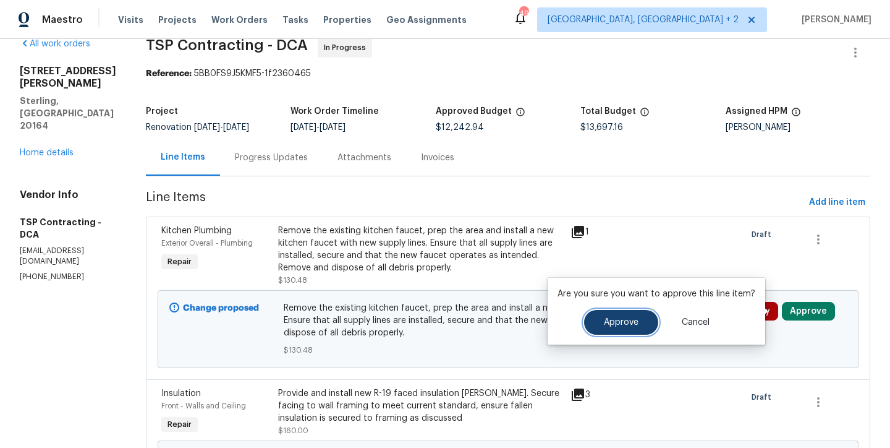
click at [636, 317] on button "Approve" at bounding box center [621, 322] width 74 height 25
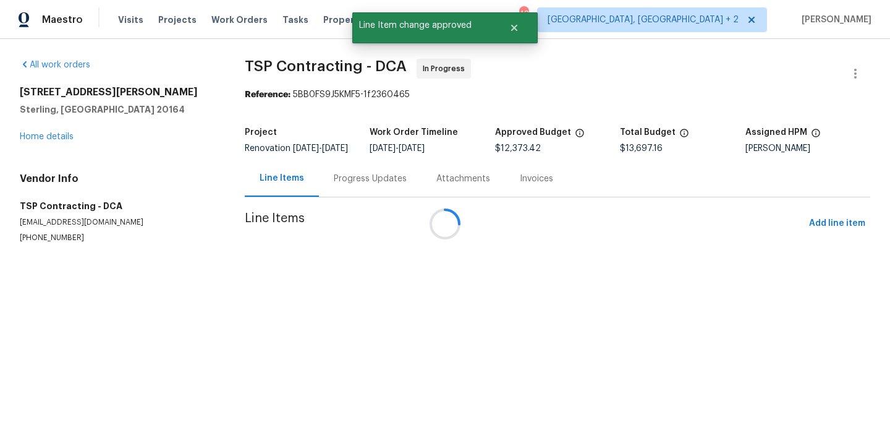
scroll to position [0, 0]
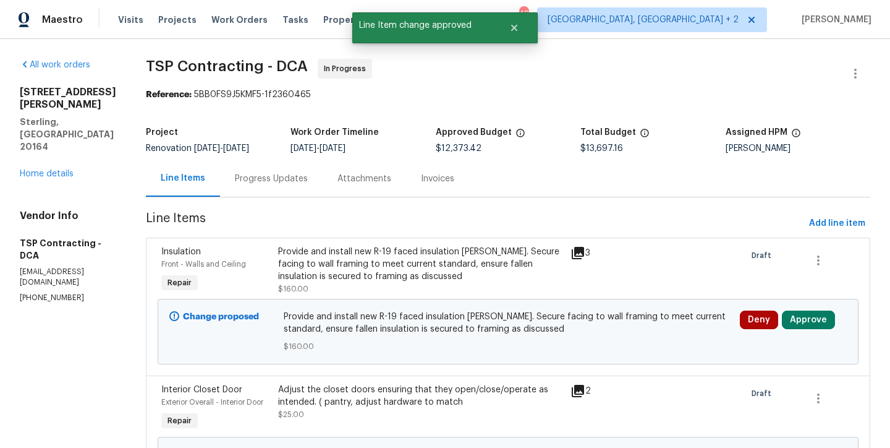
click at [328, 264] on div "Provide and install new R-19 faced insulation batts. Secure facing to wall fram…" at bounding box center [420, 263] width 285 height 37
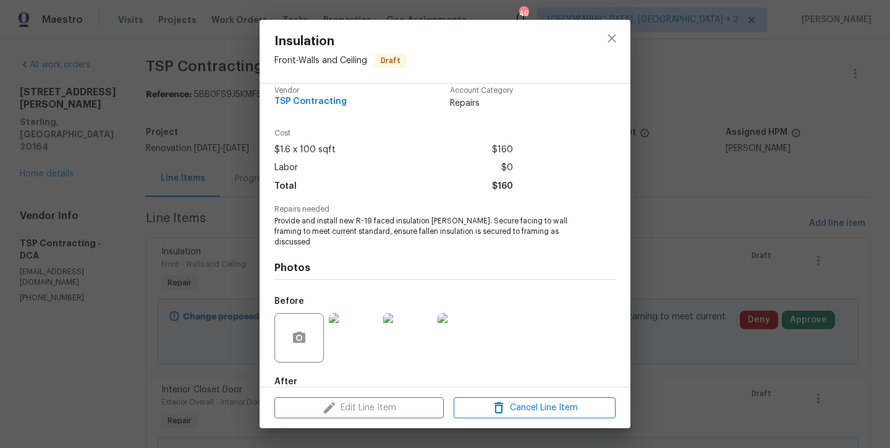
scroll to position [70, 0]
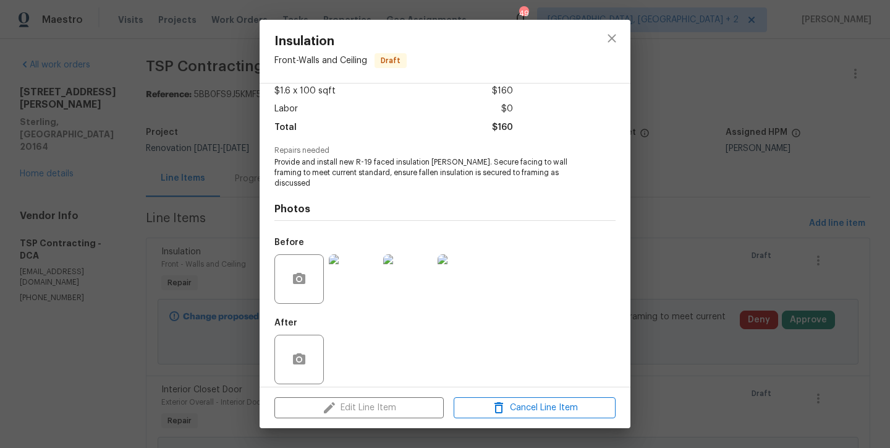
click at [349, 267] on img at bounding box center [353, 278] width 49 height 49
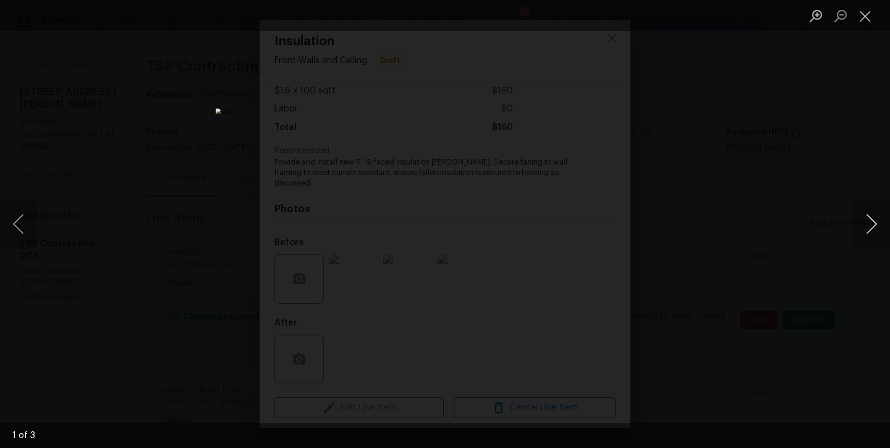
click at [874, 216] on button "Next image" at bounding box center [871, 223] width 37 height 49
click at [868, 215] on button "Next image" at bounding box center [871, 223] width 37 height 49
click at [20, 227] on button "Previous image" at bounding box center [18, 223] width 37 height 49
click at [13, 213] on button "Previous image" at bounding box center [18, 223] width 37 height 49
click at [862, 15] on button "Close lightbox" at bounding box center [865, 16] width 25 height 22
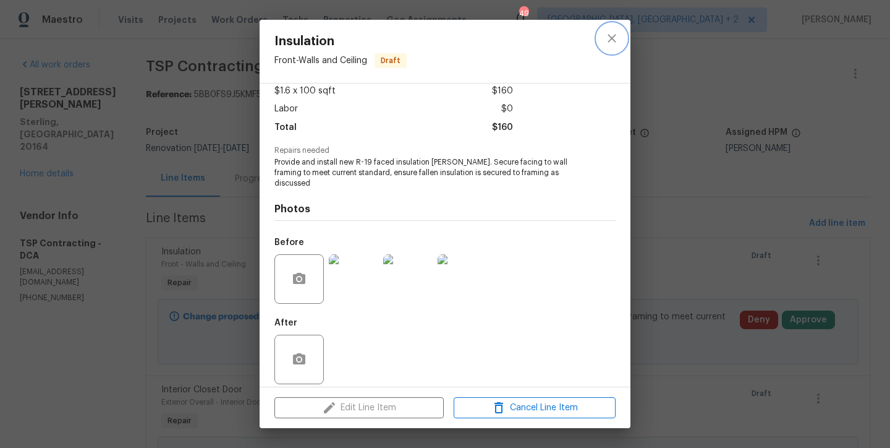
click at [605, 38] on icon "close" at bounding box center [612, 38] width 15 height 15
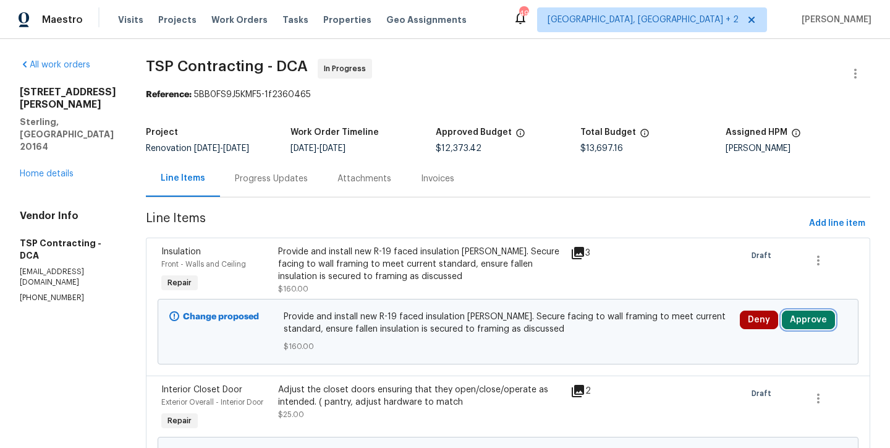
click at [796, 320] on button "Approve" at bounding box center [808, 319] width 53 height 19
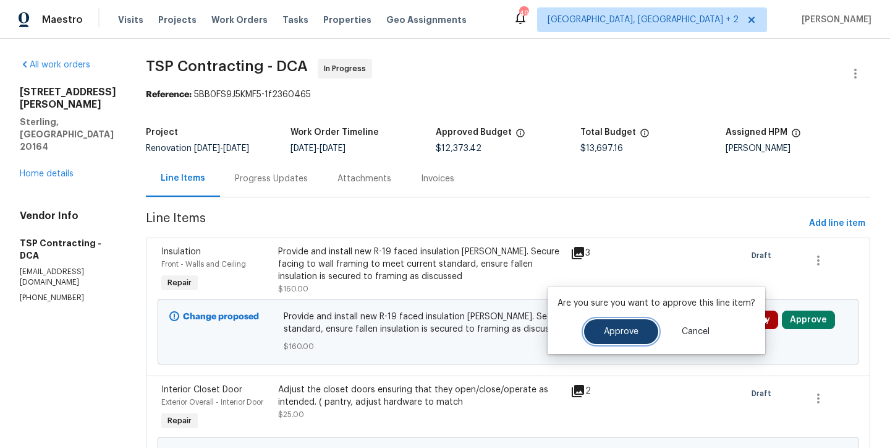
click at [631, 331] on span "Approve" at bounding box center [621, 331] width 35 height 9
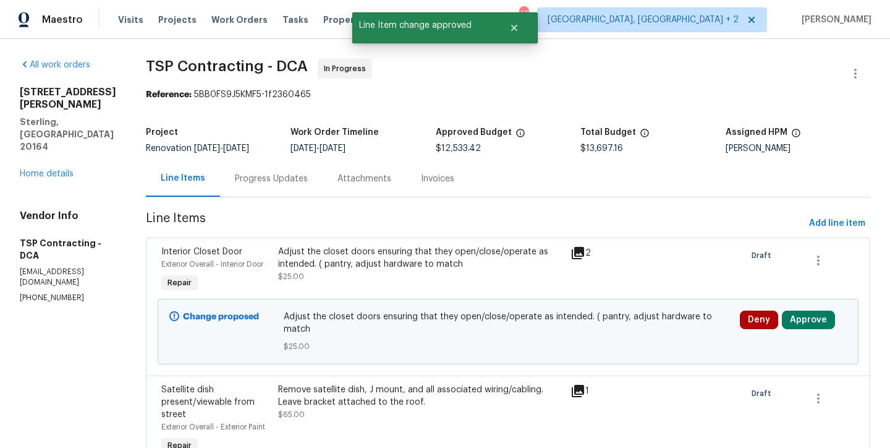
scroll to position [22, 0]
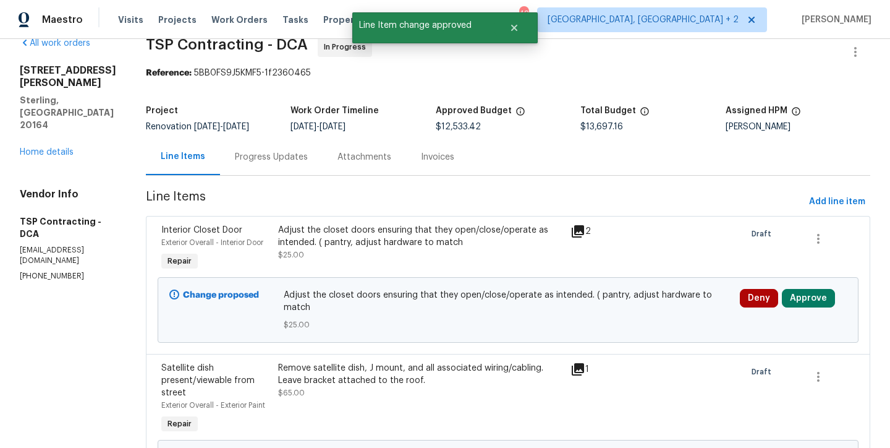
click at [364, 248] on div "Adjust the closet doors ensuring that they open/close/operate as intended. ( pa…" at bounding box center [420, 242] width 285 height 37
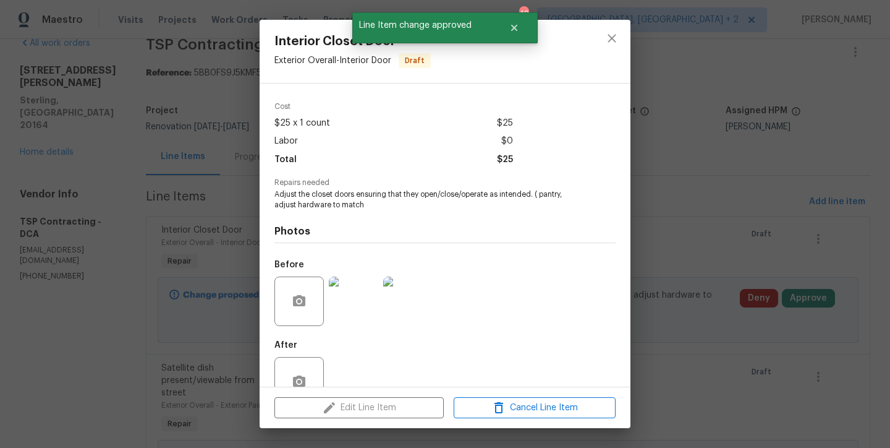
scroll to position [70, 0]
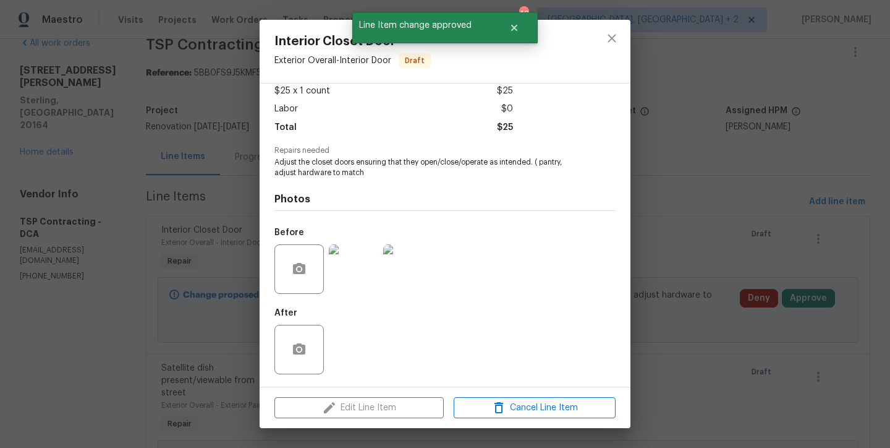
click at [344, 275] on img at bounding box center [353, 268] width 49 height 49
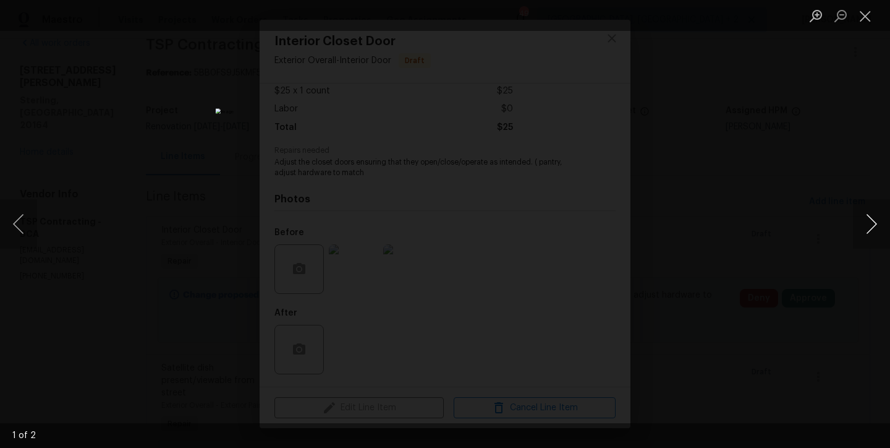
click at [877, 231] on button "Next image" at bounding box center [871, 223] width 37 height 49
click at [869, 18] on button "Close lightbox" at bounding box center [865, 16] width 25 height 22
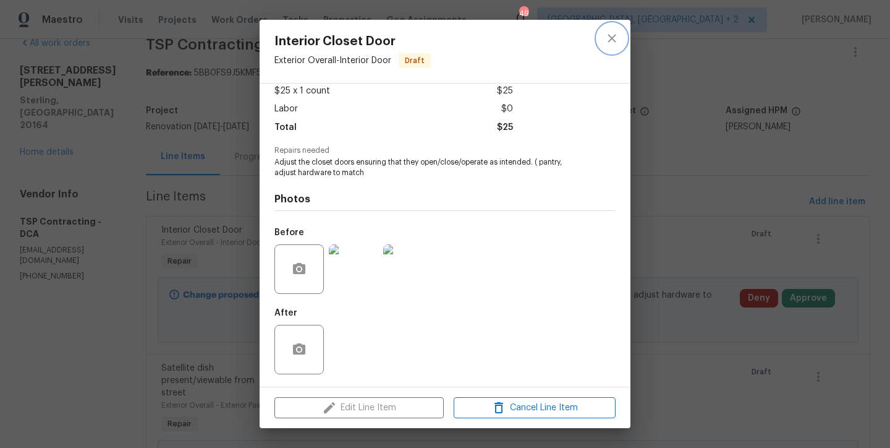
click at [608, 40] on icon "close" at bounding box center [612, 38] width 15 height 15
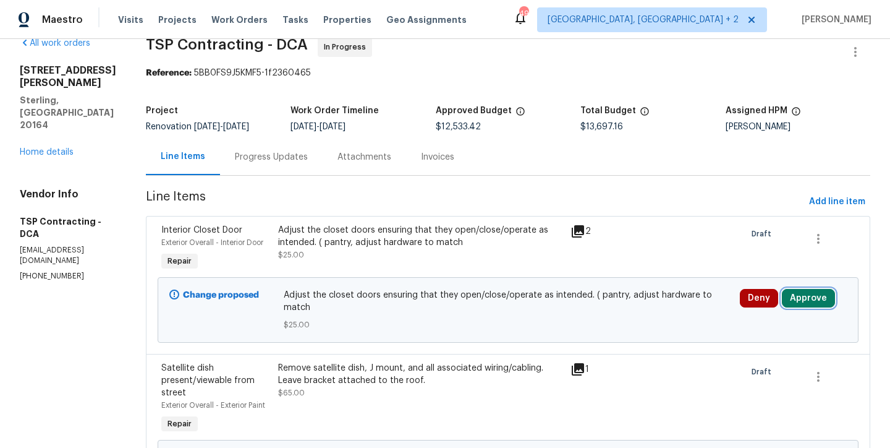
click at [809, 302] on button "Approve" at bounding box center [808, 298] width 53 height 19
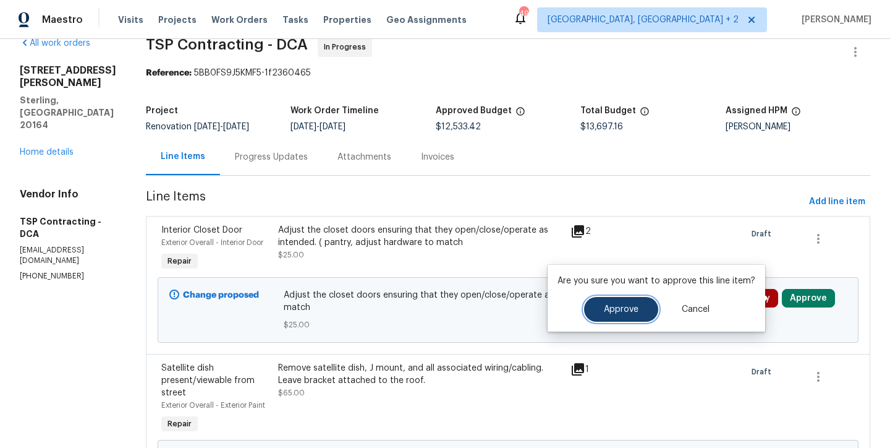
click at [634, 315] on button "Approve" at bounding box center [621, 309] width 74 height 25
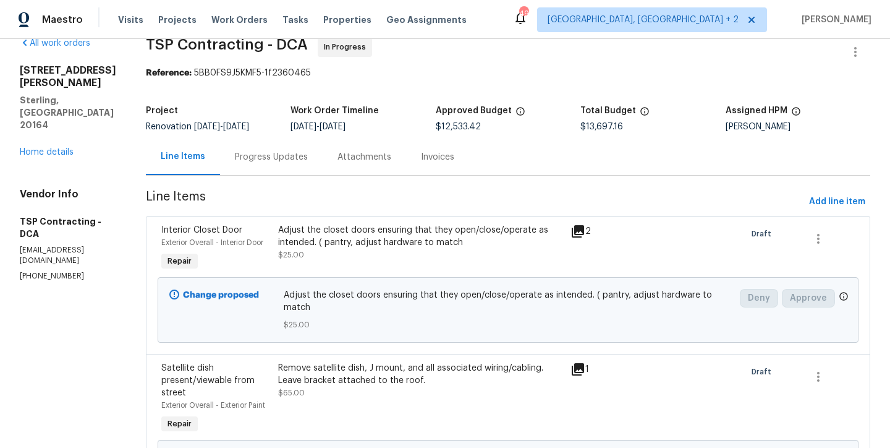
scroll to position [0, 0]
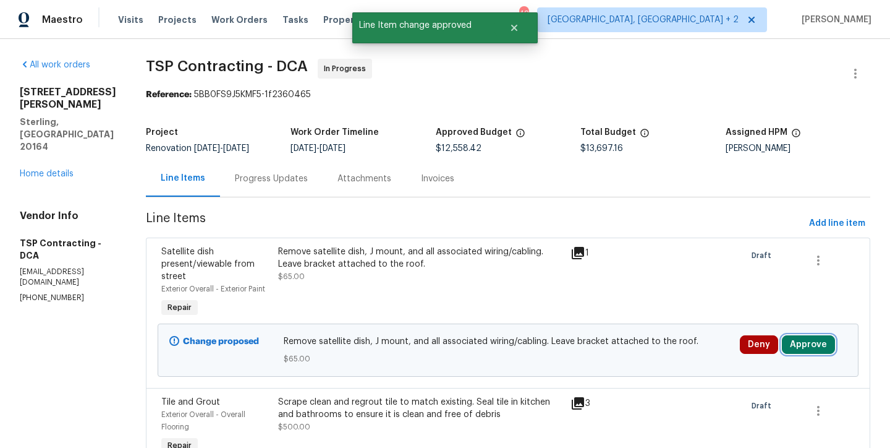
click at [805, 349] on button "Approve" at bounding box center [808, 344] width 53 height 19
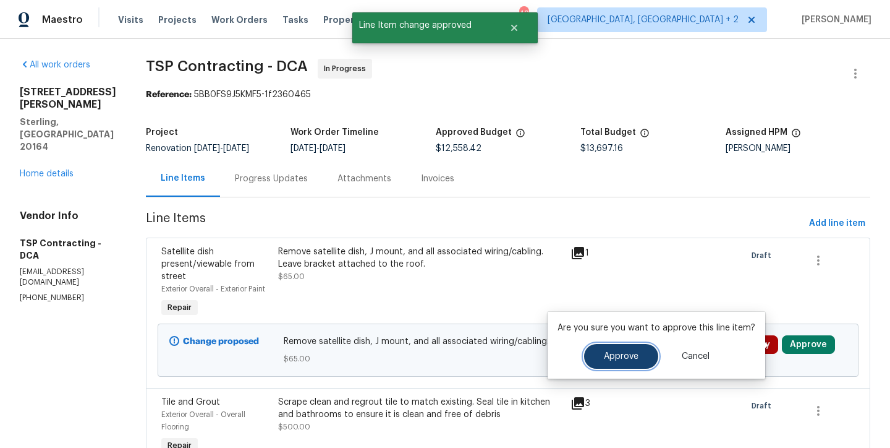
click at [637, 352] on button "Approve" at bounding box center [621, 356] width 74 height 25
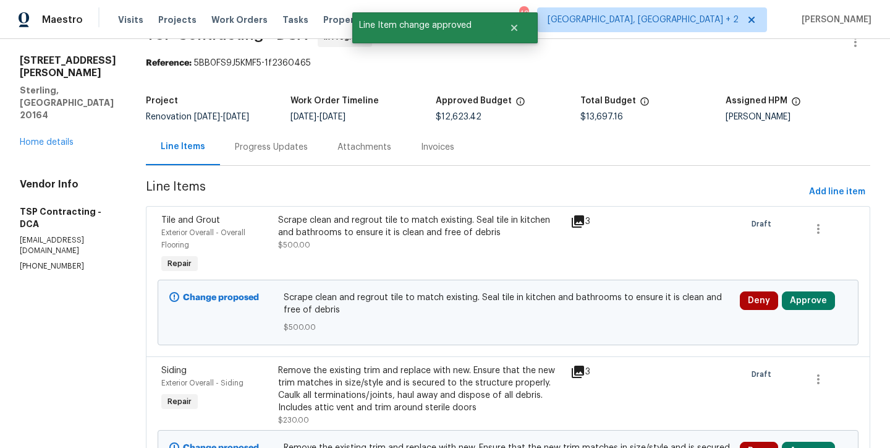
scroll to position [56, 0]
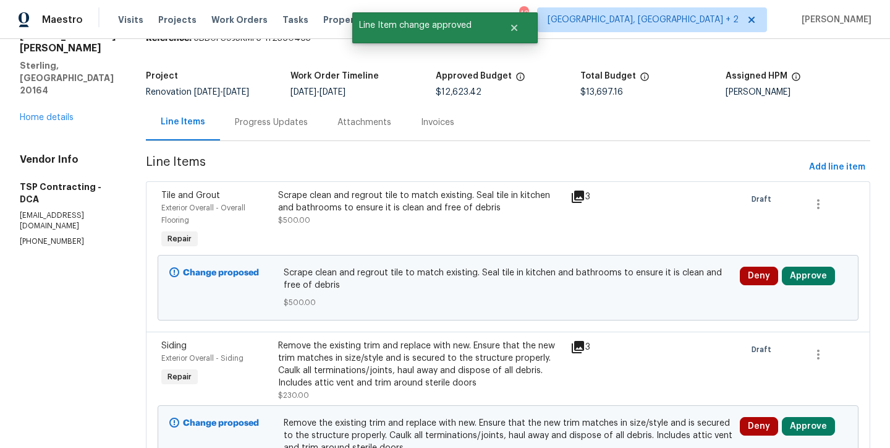
click at [341, 218] on div "Scrape clean and regrout tile to match existing. Seal tile in kitchen and bathr…" at bounding box center [420, 207] width 285 height 37
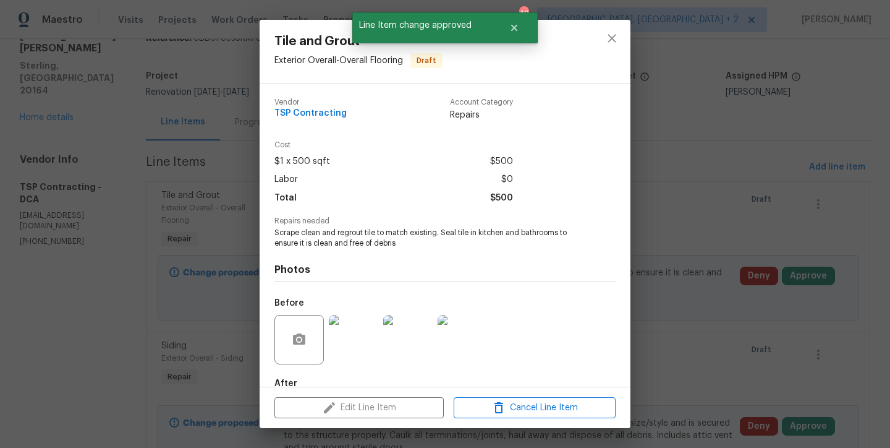
click at [341, 338] on img at bounding box center [353, 339] width 49 height 49
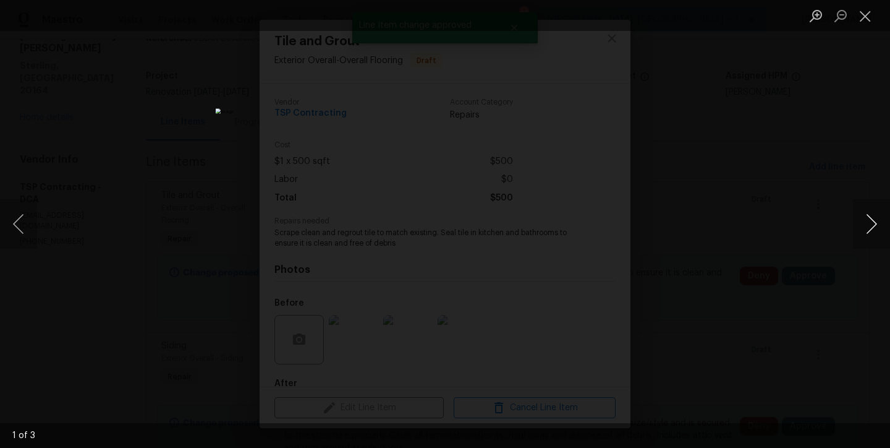
click at [866, 231] on button "Next image" at bounding box center [871, 223] width 37 height 49
click at [871, 225] on button "Next image" at bounding box center [871, 223] width 37 height 49
click at [868, 11] on button "Close lightbox" at bounding box center [865, 16] width 25 height 22
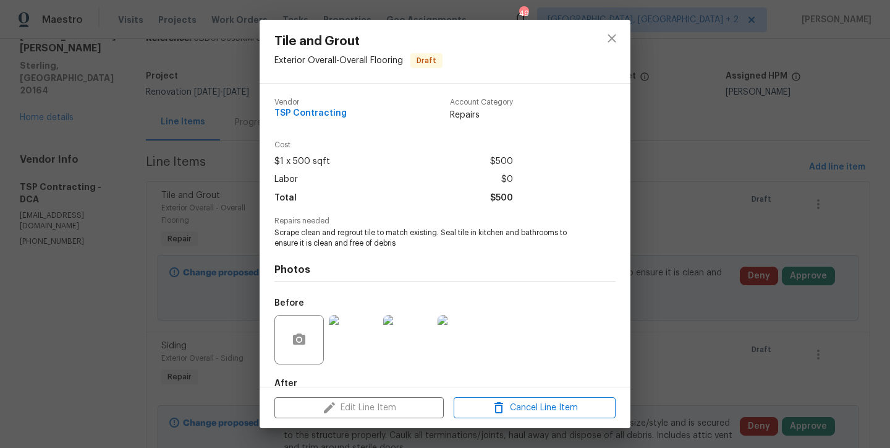
click at [359, 341] on img at bounding box center [353, 339] width 49 height 49
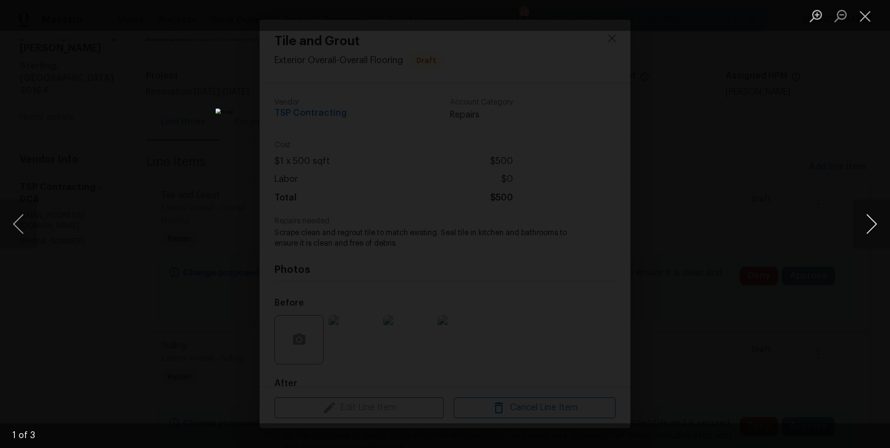
click at [872, 223] on button "Next image" at bounding box center [871, 223] width 37 height 49
click at [867, 22] on button "Close lightbox" at bounding box center [865, 16] width 25 height 22
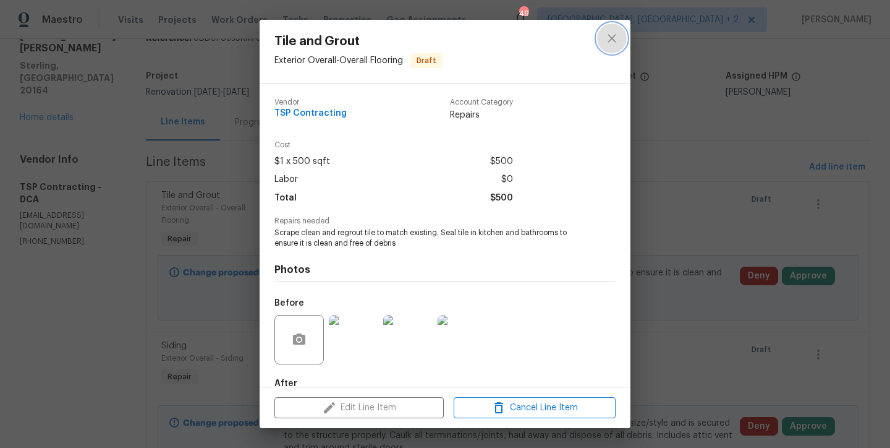
click at [619, 41] on button "close" at bounding box center [612, 38] width 30 height 30
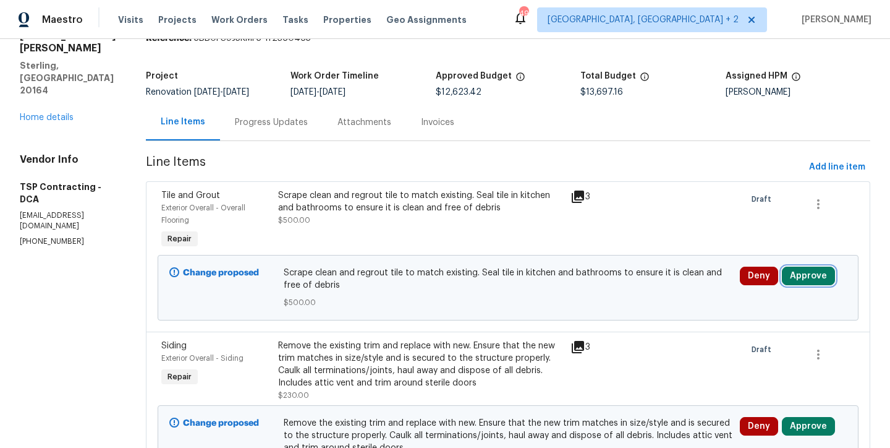
click at [815, 279] on button "Approve" at bounding box center [808, 275] width 53 height 19
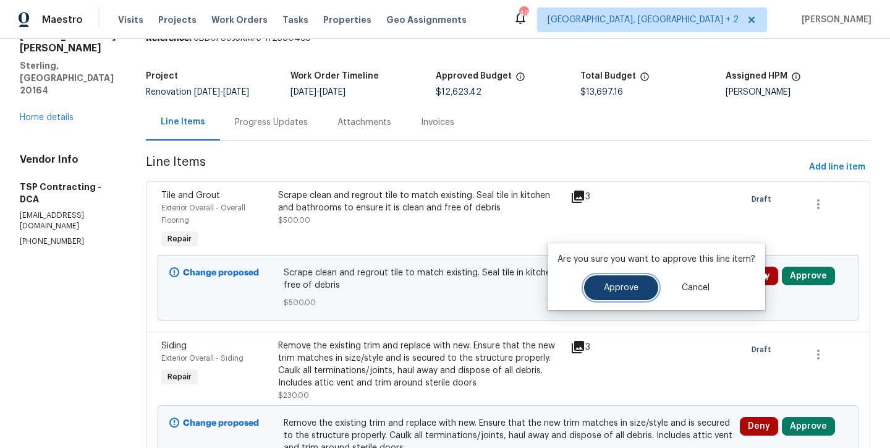
click at [595, 281] on button "Approve" at bounding box center [621, 287] width 74 height 25
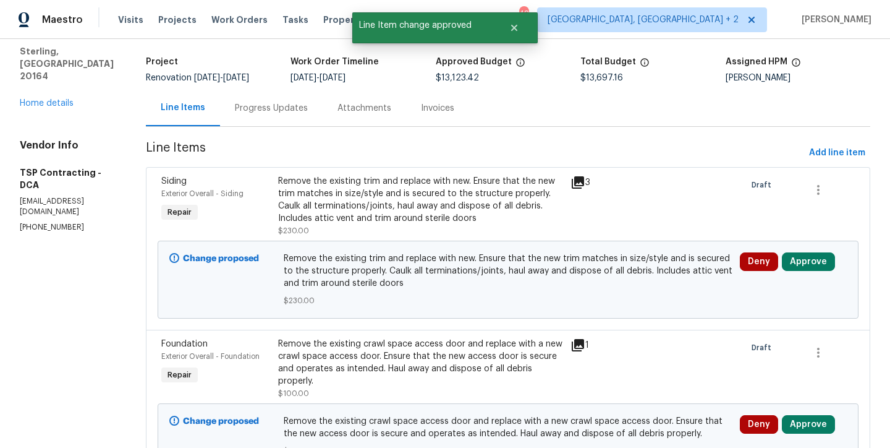
scroll to position [82, 0]
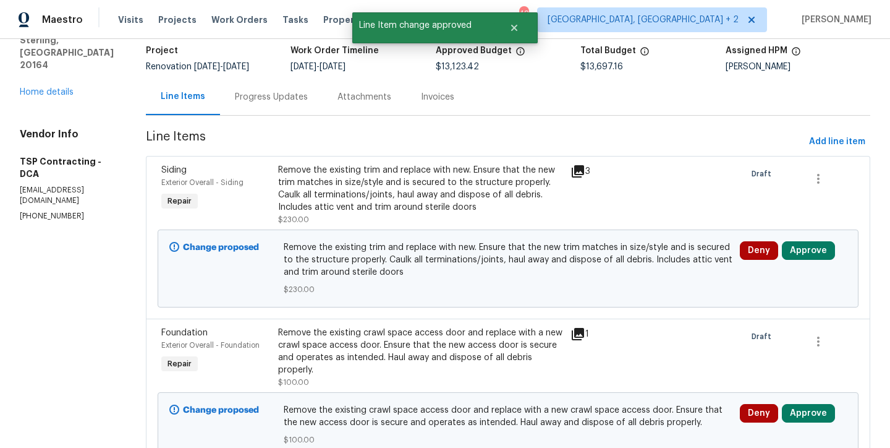
click at [372, 190] on div "Remove the existing trim and replace with new. Ensure that the new trim matches…" at bounding box center [420, 188] width 285 height 49
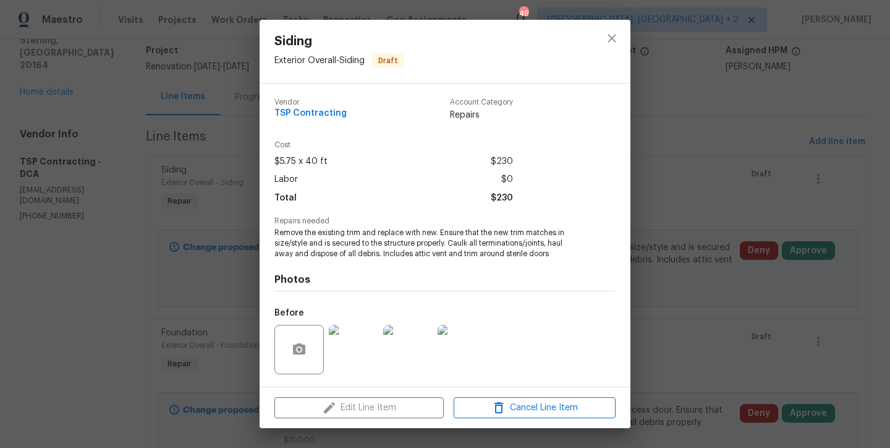
scroll to position [80, 0]
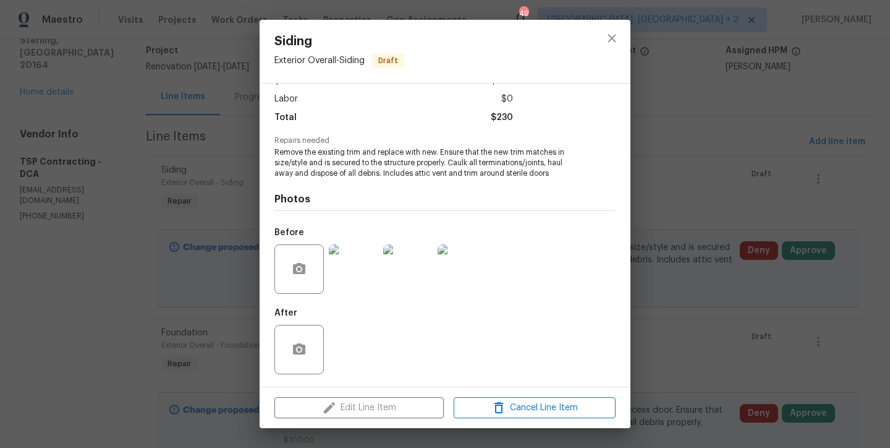
click at [359, 269] on img at bounding box center [353, 268] width 49 height 49
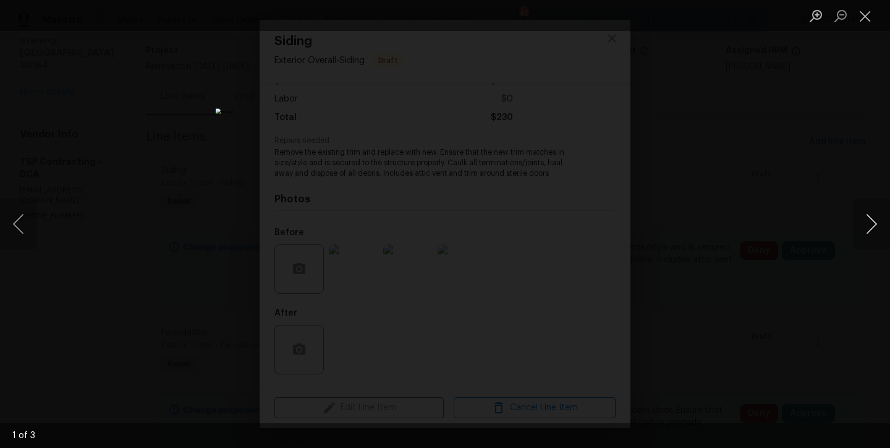
click at [872, 222] on button "Next image" at bounding box center [871, 223] width 37 height 49
click at [870, 19] on button "Close lightbox" at bounding box center [865, 16] width 25 height 22
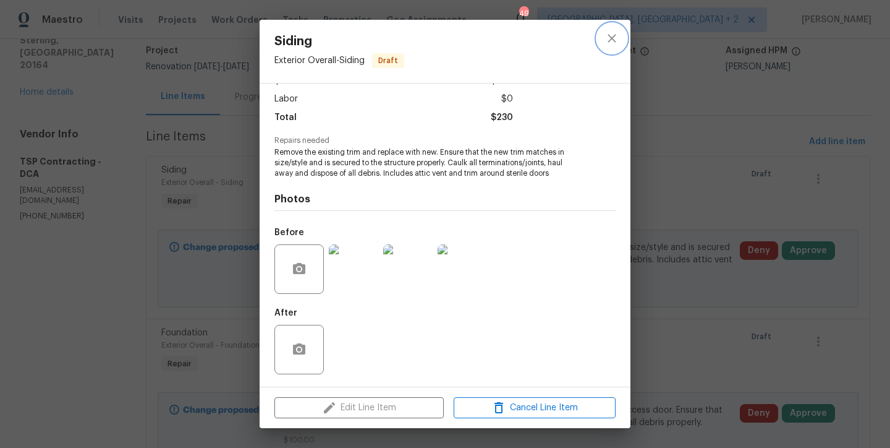
drag, startPoint x: 616, startPoint y: 40, endPoint x: 735, endPoint y: 209, distance: 206.9
click at [616, 40] on icon "close" at bounding box center [612, 38] width 15 height 15
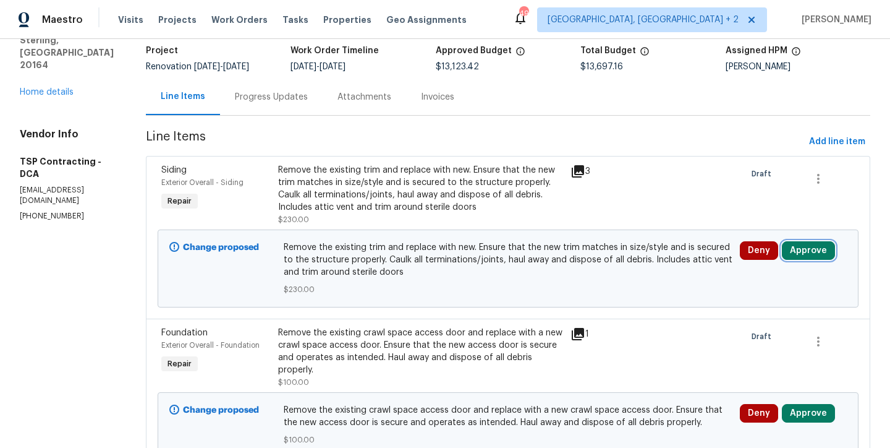
click at [808, 250] on button "Approve" at bounding box center [808, 250] width 53 height 19
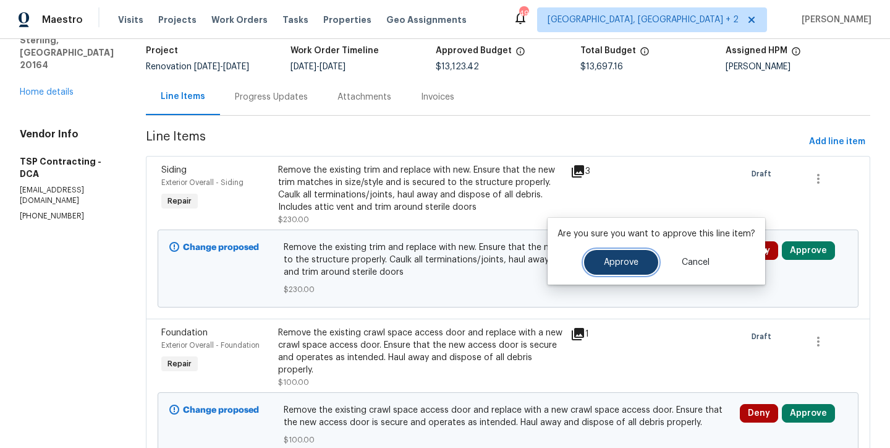
click at [599, 257] on button "Approve" at bounding box center [621, 262] width 74 height 25
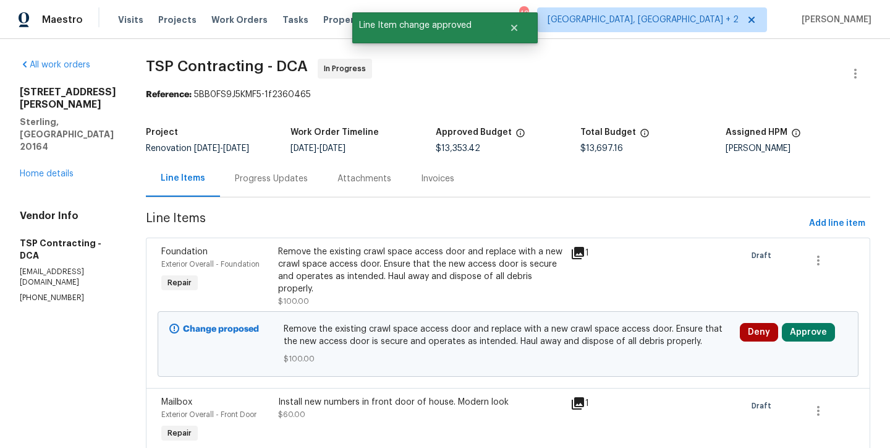
scroll to position [89, 0]
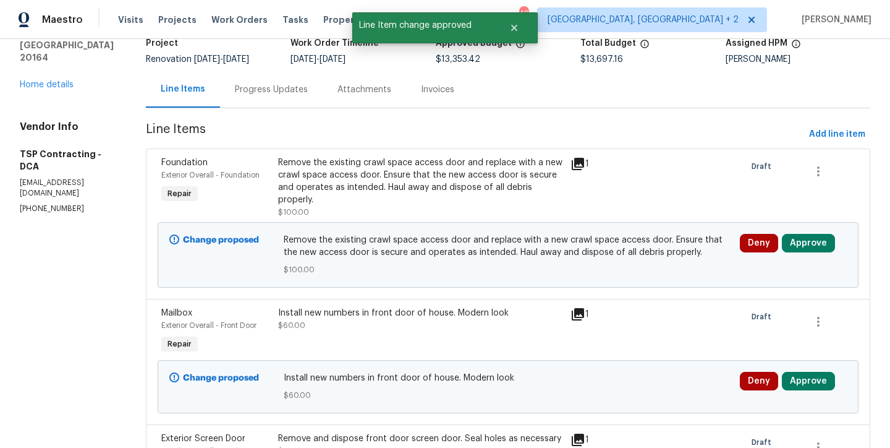
click at [400, 197] on div "Remove the existing crawl space access door and replace with a new crawl space …" at bounding box center [420, 180] width 285 height 49
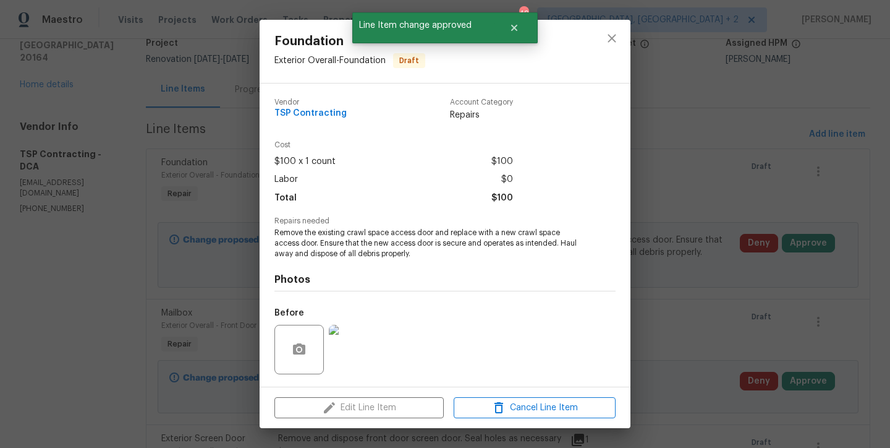
scroll to position [80, 0]
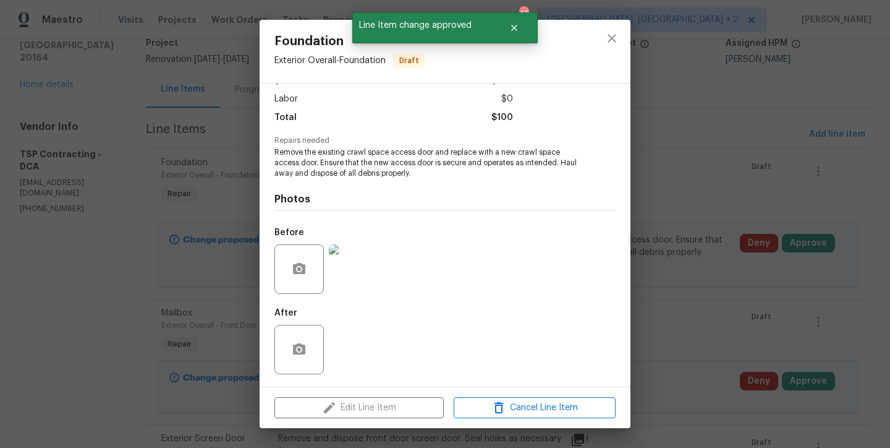
click at [362, 273] on img at bounding box center [353, 268] width 49 height 49
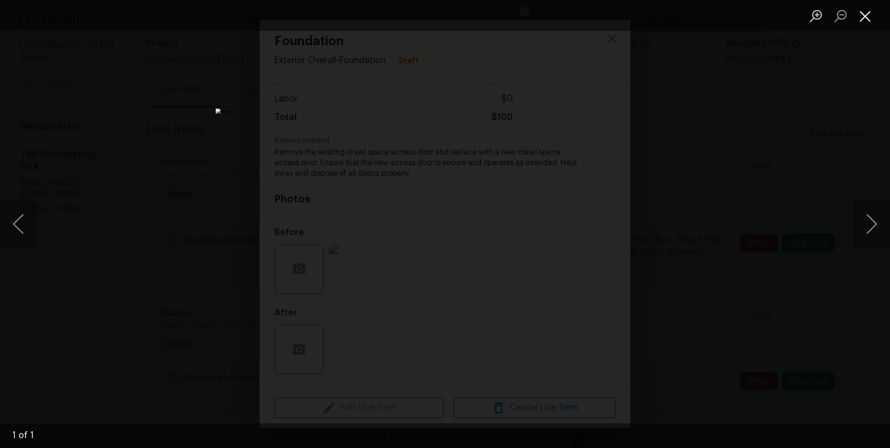
click at [872, 18] on button "Close lightbox" at bounding box center [865, 16] width 25 height 22
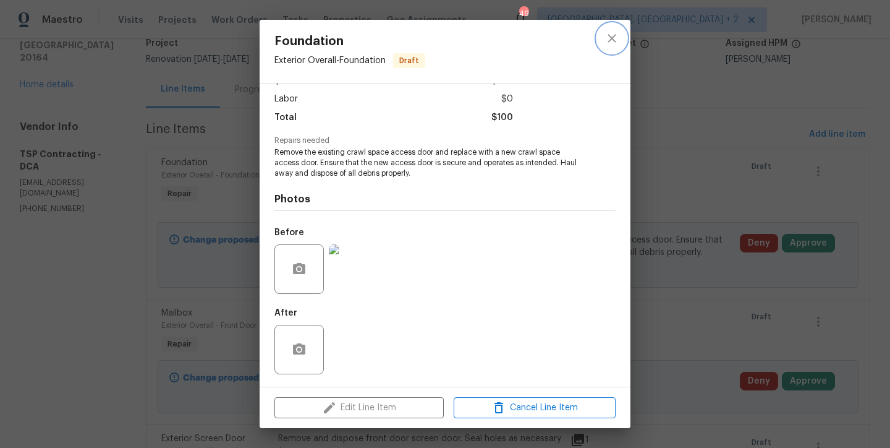
click at [619, 38] on button "close" at bounding box center [612, 38] width 30 height 30
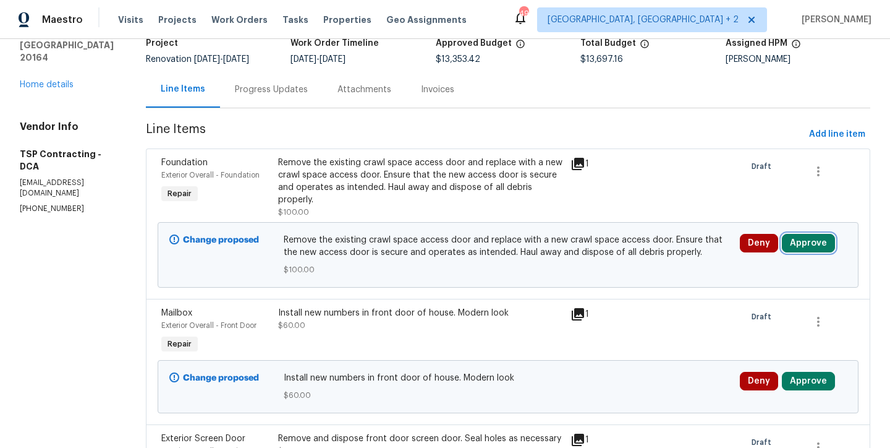
click at [806, 244] on button "Approve" at bounding box center [808, 243] width 53 height 19
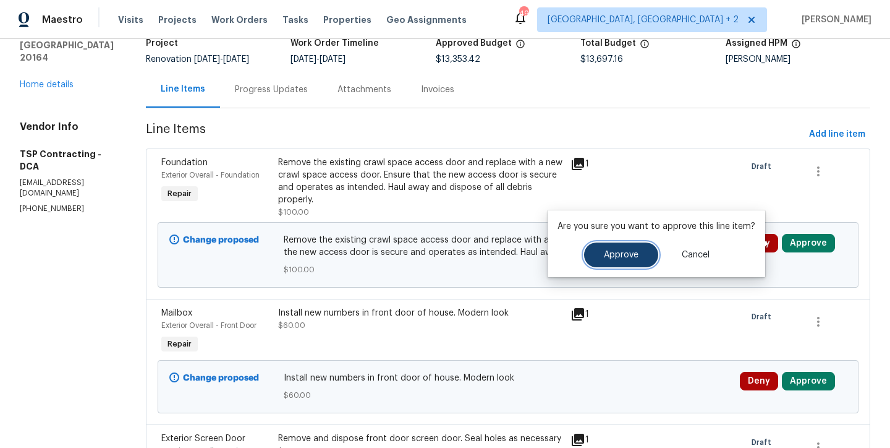
click at [631, 259] on button "Approve" at bounding box center [621, 254] width 74 height 25
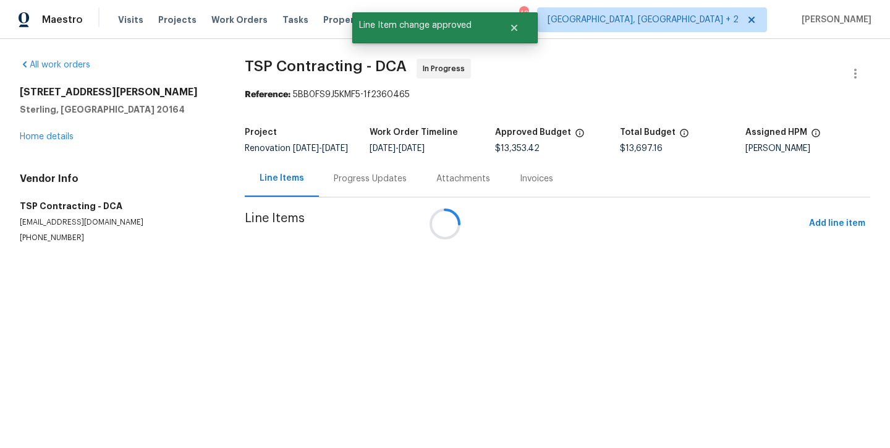
scroll to position [0, 0]
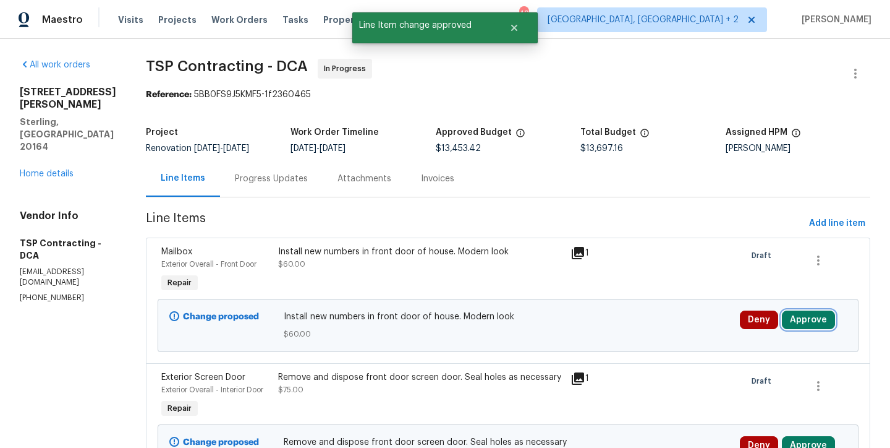
click at [816, 323] on button "Approve" at bounding box center [808, 319] width 53 height 19
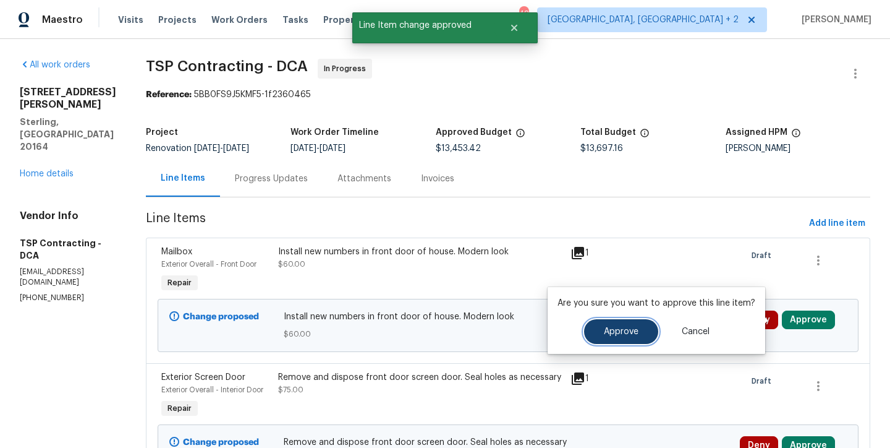
click at [621, 330] on span "Approve" at bounding box center [621, 331] width 35 height 9
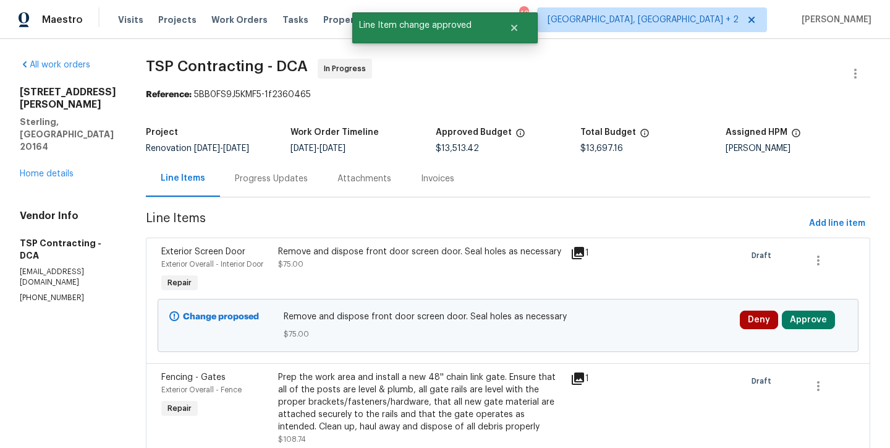
click at [371, 245] on div "Remove and dispose front door screen door. Seal holes as necessary" at bounding box center [420, 251] width 285 height 12
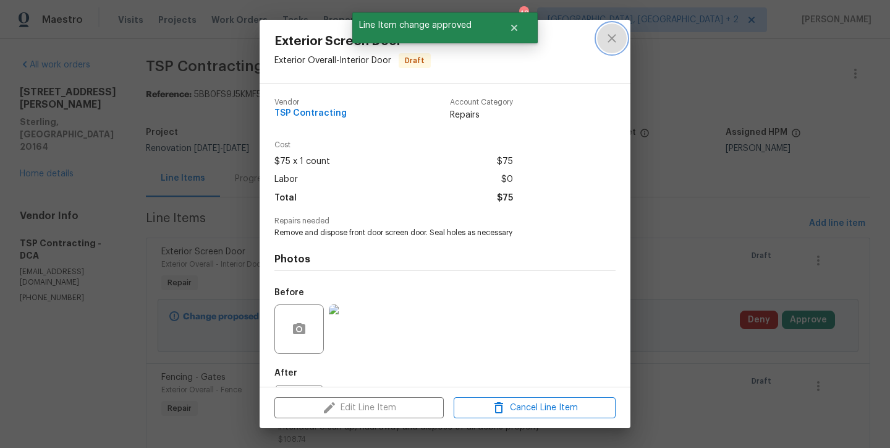
click at [607, 39] on icon "close" at bounding box center [612, 38] width 15 height 15
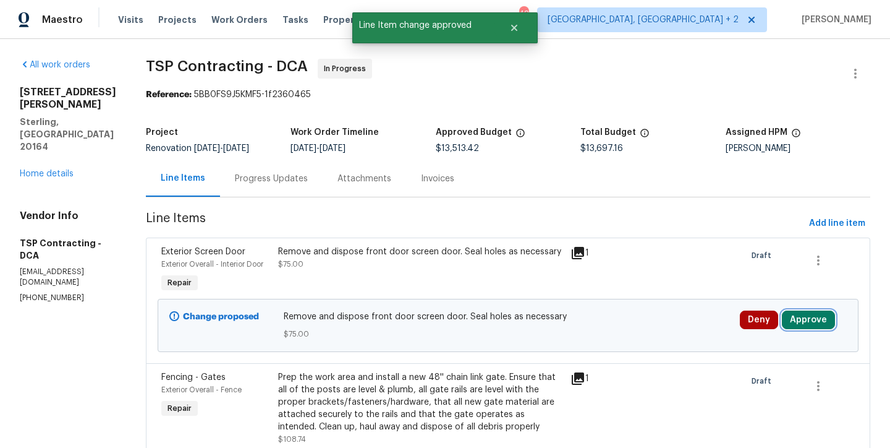
click at [809, 324] on button "Approve" at bounding box center [808, 319] width 53 height 19
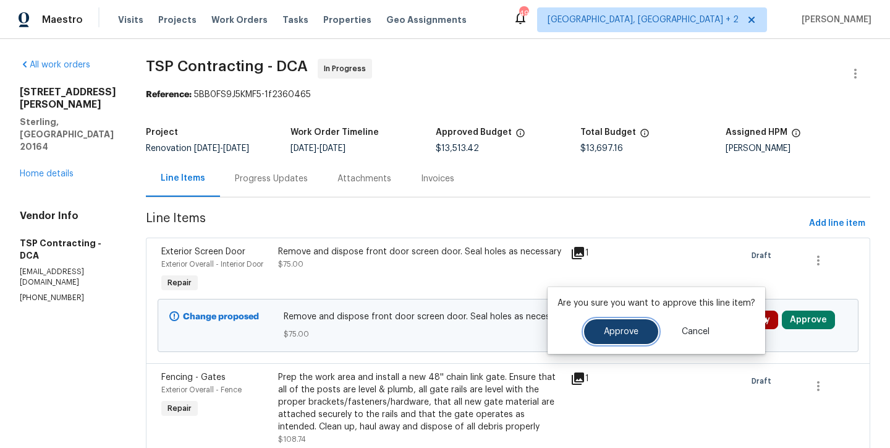
click at [636, 329] on button "Approve" at bounding box center [621, 331] width 74 height 25
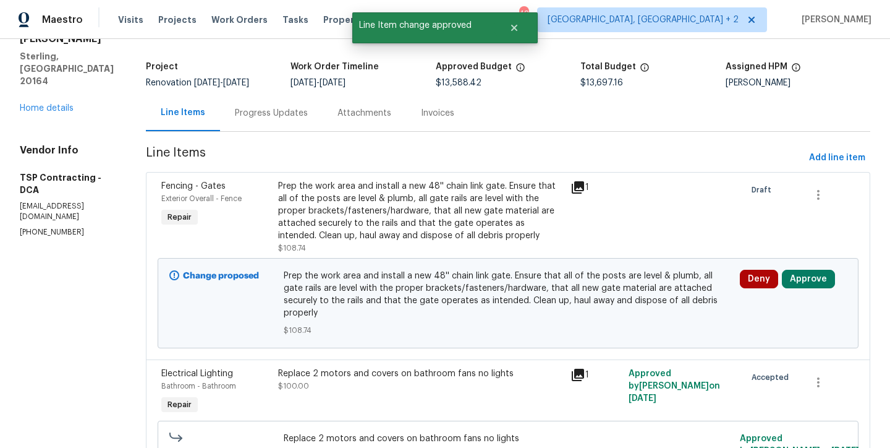
scroll to position [103, 0]
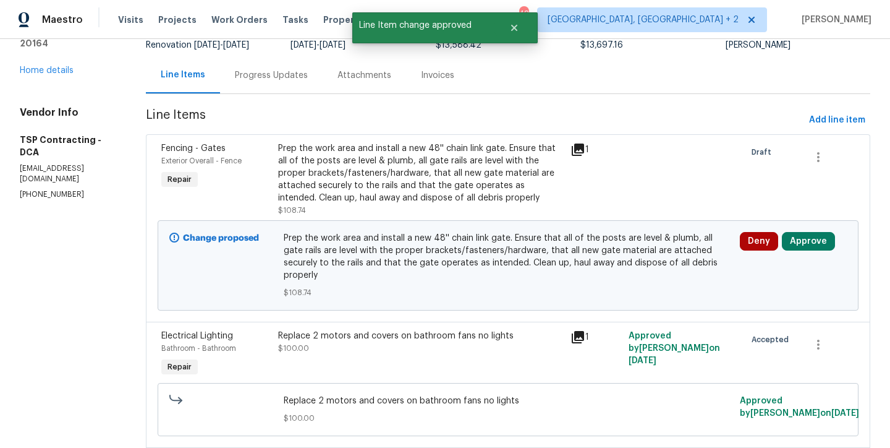
click at [404, 181] on div "Prep the work area and install a new 48'' chain link gate. Ensure that all of t…" at bounding box center [420, 173] width 285 height 62
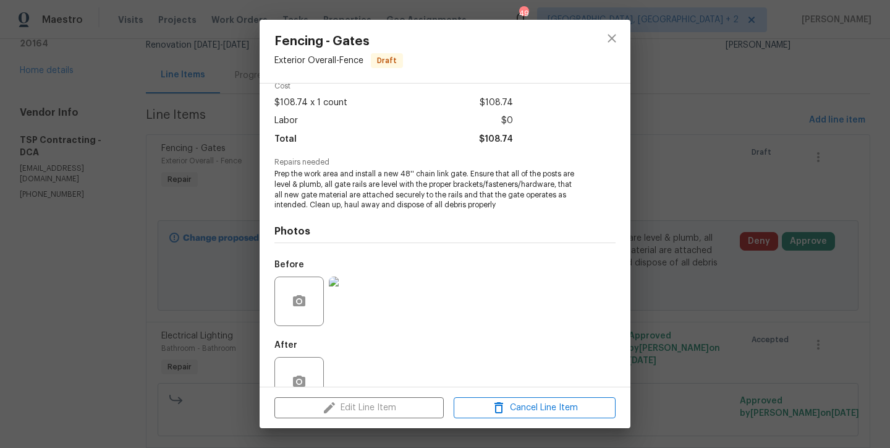
scroll to position [91, 0]
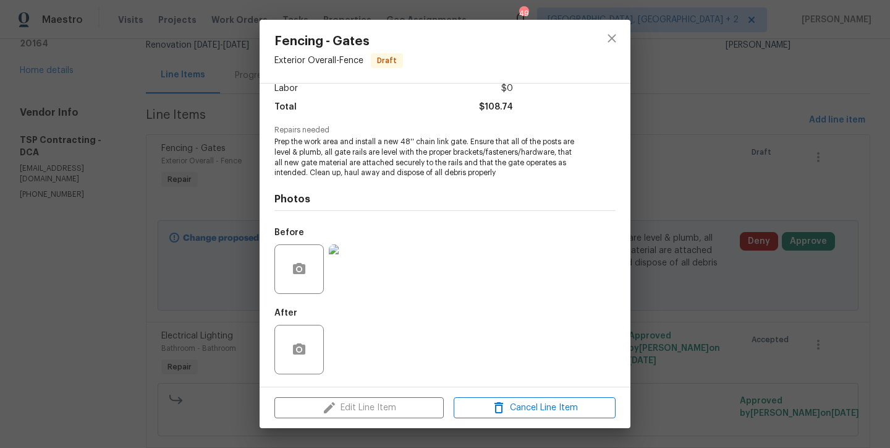
click at [351, 269] on img at bounding box center [353, 268] width 49 height 49
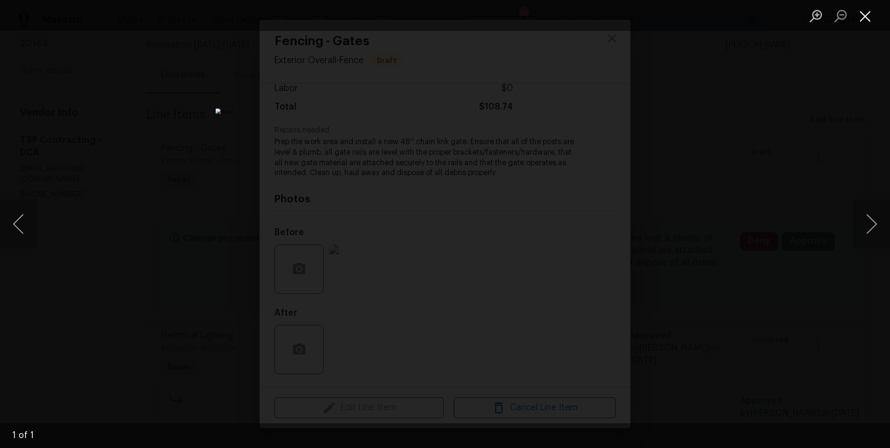
click at [870, 19] on button "Close lightbox" at bounding box center [865, 16] width 25 height 22
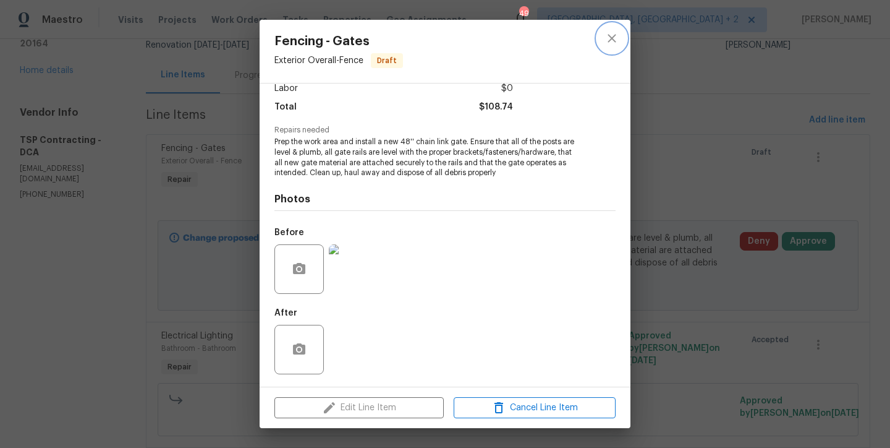
click at [617, 39] on icon "close" at bounding box center [612, 38] width 15 height 15
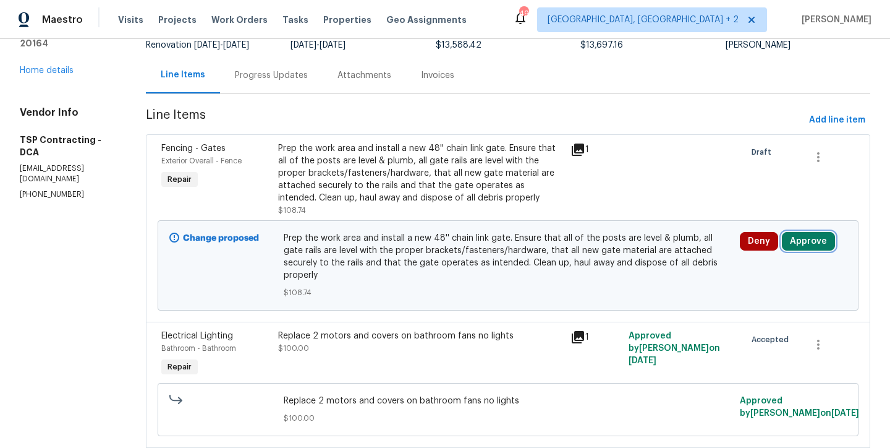
click at [812, 239] on button "Approve" at bounding box center [808, 241] width 53 height 19
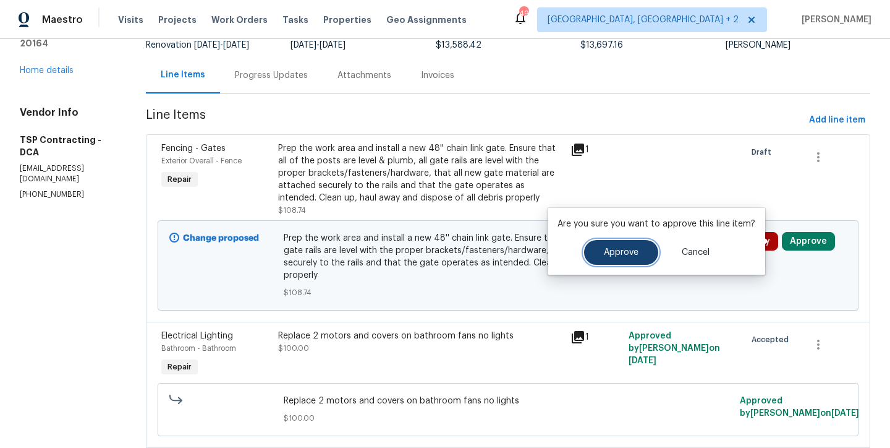
click at [607, 249] on span "Approve" at bounding box center [621, 252] width 35 height 9
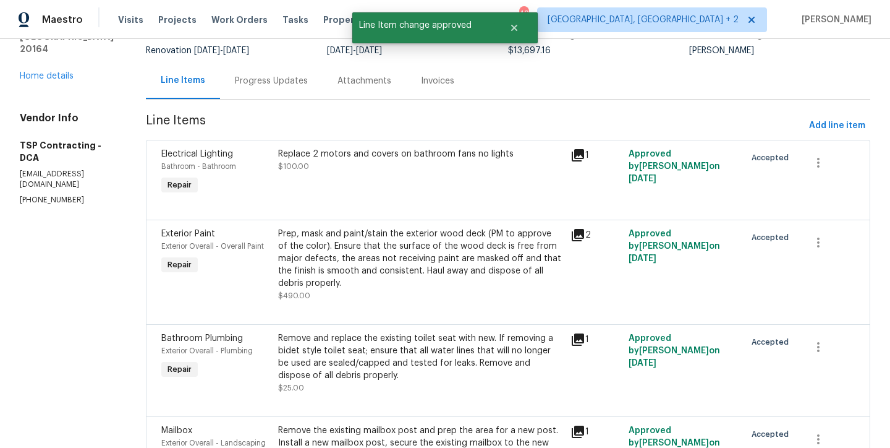
scroll to position [98, 0]
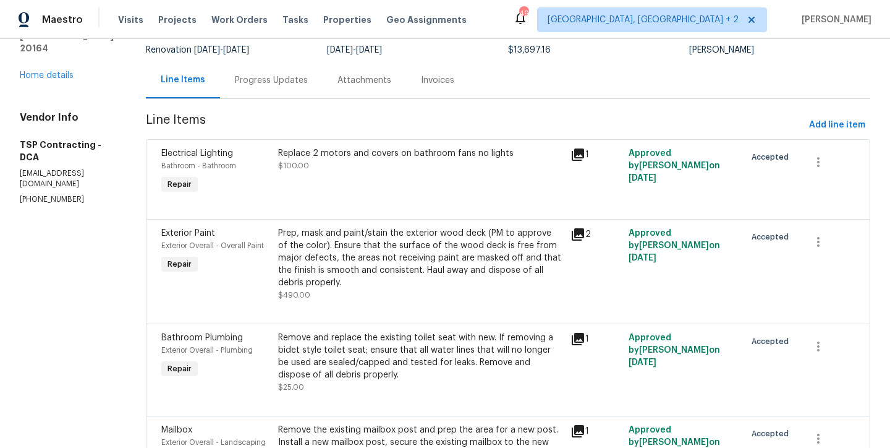
click at [361, 161] on div "Replace 2 motors and covers on bathroom fans no lights $100.00" at bounding box center [420, 159] width 285 height 25
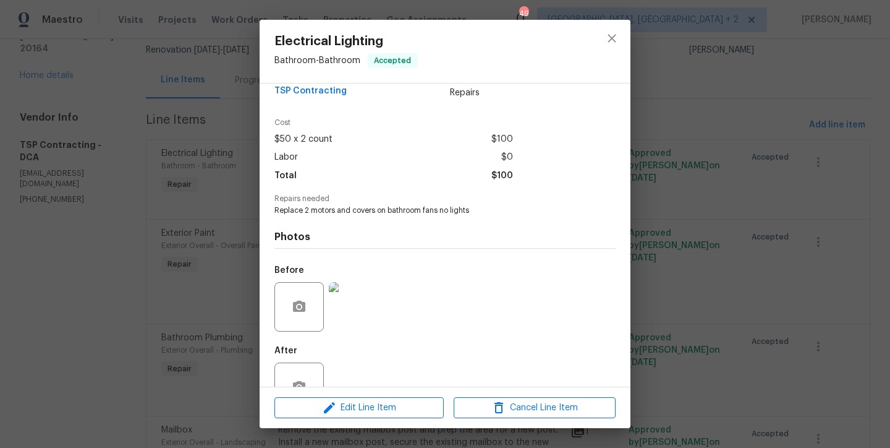
scroll to position [60, 0]
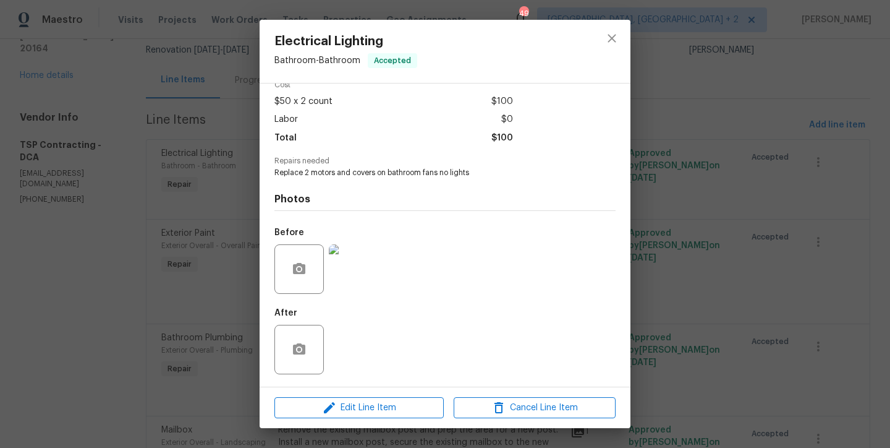
click at [364, 275] on img at bounding box center [353, 268] width 49 height 49
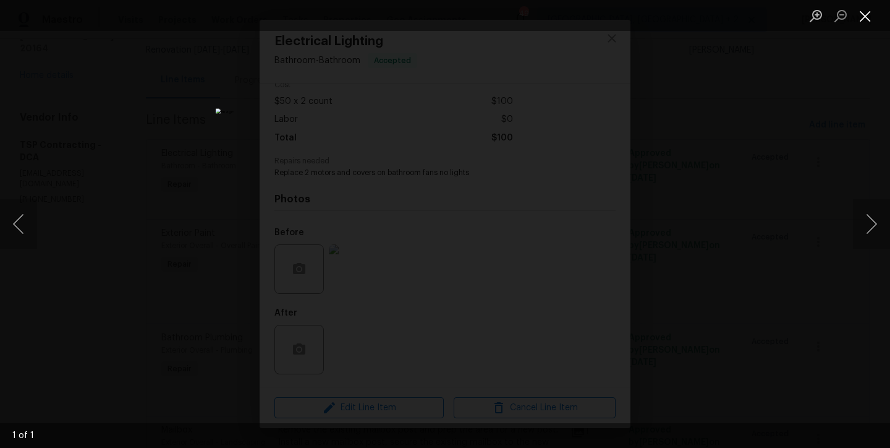
click at [872, 15] on button "Close lightbox" at bounding box center [865, 16] width 25 height 22
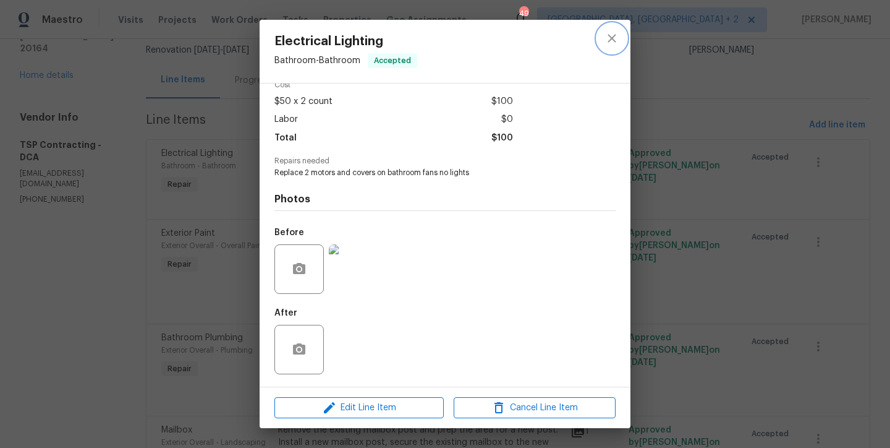
click at [610, 37] on icon "close" at bounding box center [612, 38] width 8 height 8
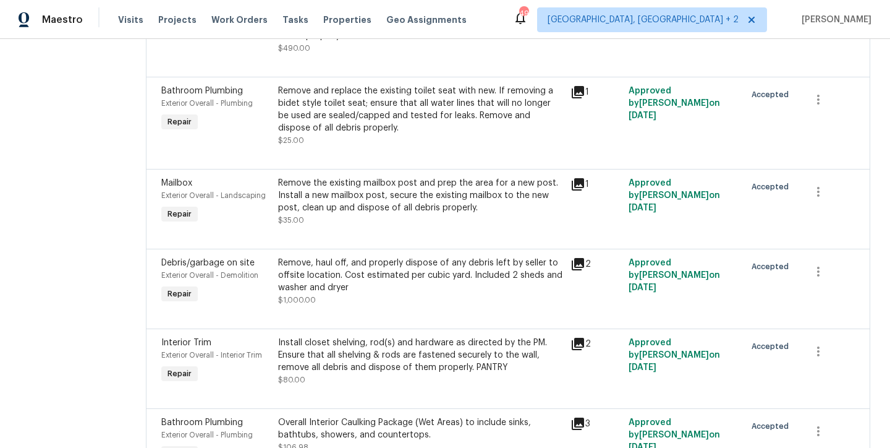
scroll to position [367, 0]
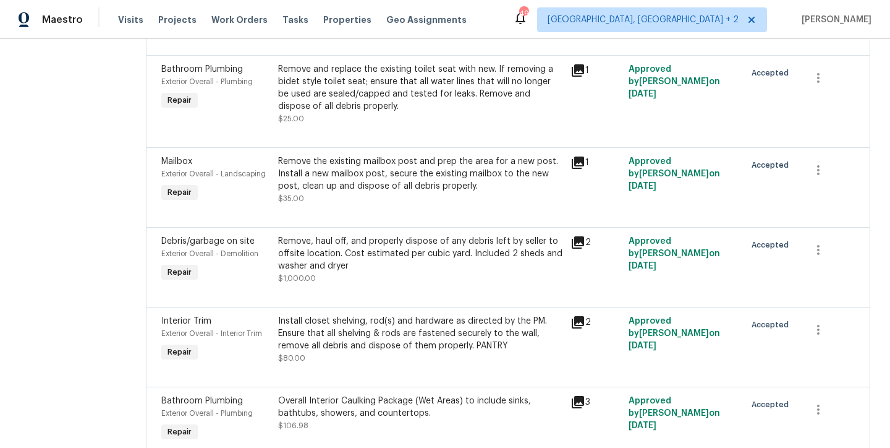
click at [383, 172] on div "Remove the existing mailbox post and prep the area for a new post. Install a ne…" at bounding box center [420, 173] width 285 height 37
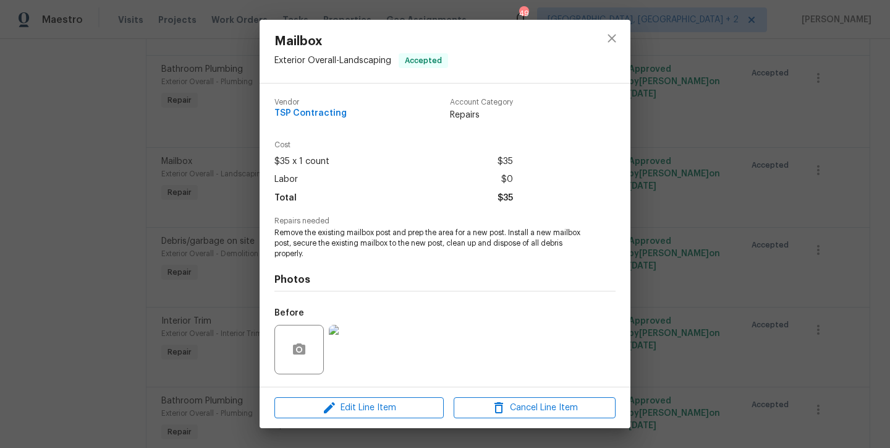
click at [354, 363] on img at bounding box center [353, 349] width 49 height 49
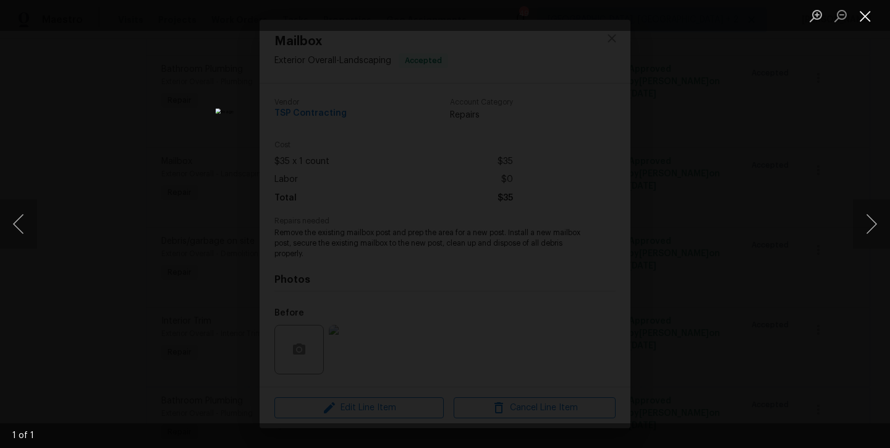
click at [864, 21] on button "Close lightbox" at bounding box center [865, 16] width 25 height 22
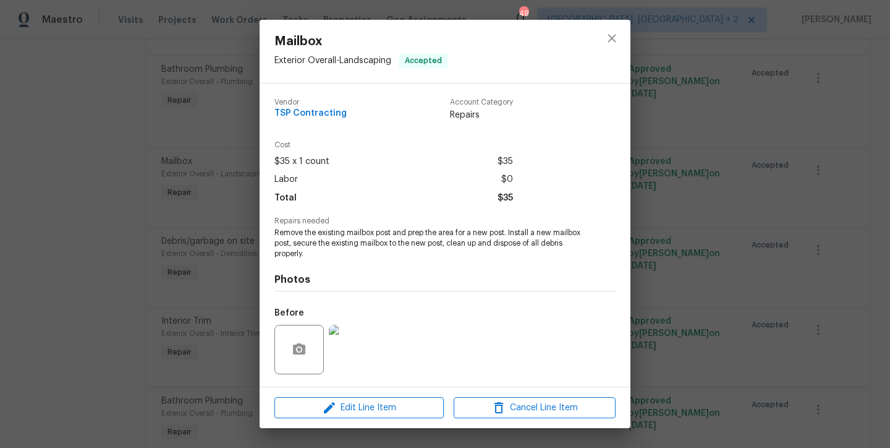
click at [630, 34] on div at bounding box center [612, 51] width 37 height 63
click at [608, 43] on icon "close" at bounding box center [612, 38] width 15 height 15
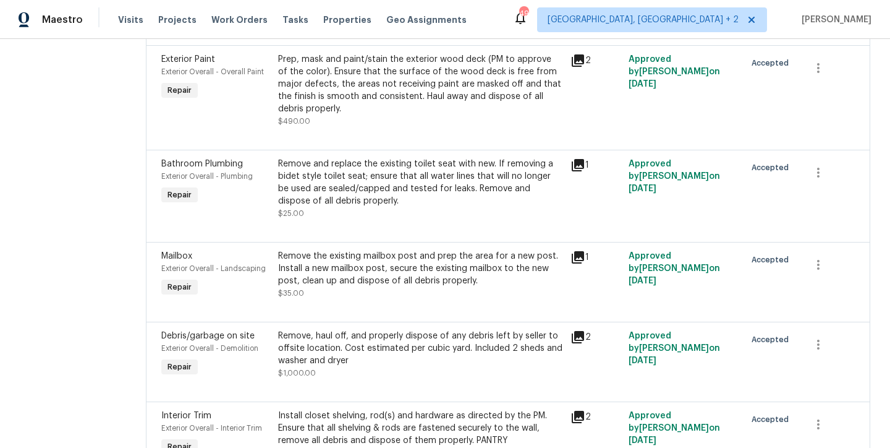
scroll to position [0, 0]
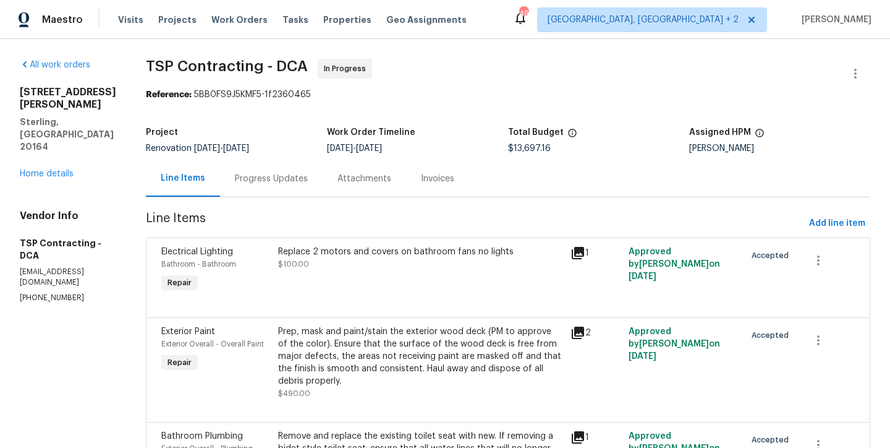
click at [519, 61] on span "TSP Contracting - DCA In Progress" at bounding box center [493, 74] width 695 height 30
click at [64, 169] on link "Home details" at bounding box center [47, 173] width 54 height 9
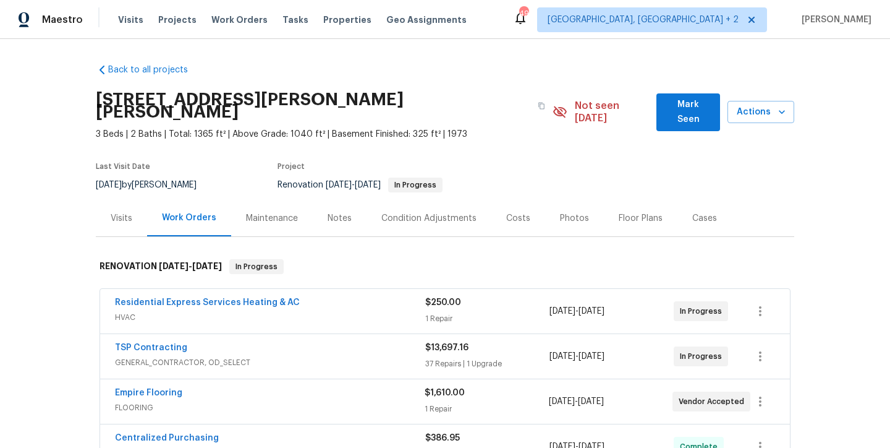
click at [524, 8] on div "Maestro Visits Projects Work Orders Tasks Properties Geo Assignments 49 Charles…" at bounding box center [445, 19] width 890 height 39
click at [48, 197] on div "Back to all projects 113 N Harrison Rd, Sterling, VA 20164 3 Beds | 2 Baths | T…" at bounding box center [445, 243] width 890 height 409
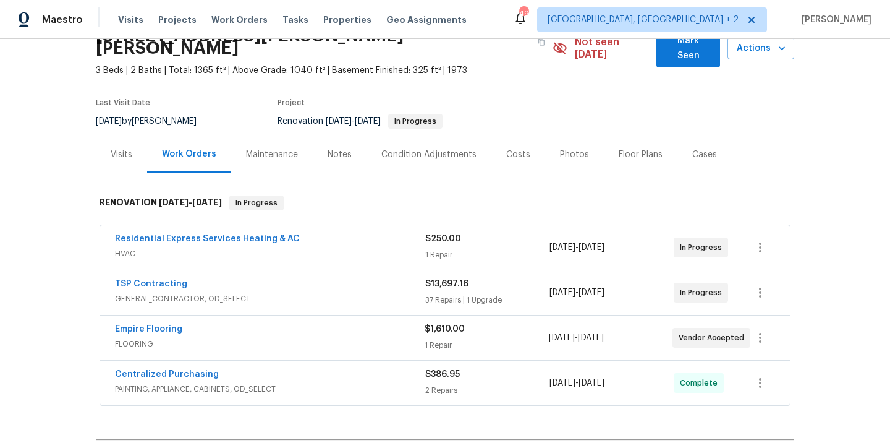
scroll to position [41, 0]
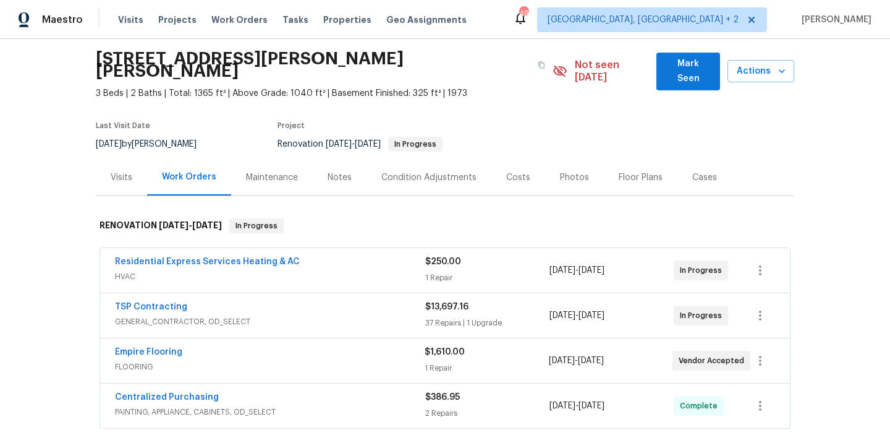
click at [533, 132] on section "113 N Harrison Rd, Sterling, VA 20164 3 Beds | 2 Baths | Total: 1365 ft² | Abov…" at bounding box center [445, 101] width 699 height 116
click at [211, 122] on div "Last Visit Date" at bounding box center [154, 129] width 116 height 15
click at [60, 339] on div "Back to all projects 113 N Harrison Rd, Sterling, VA 20164 3 Beds | 2 Baths | T…" at bounding box center [445, 243] width 890 height 409
click at [508, 114] on div "Last Visit Date 9/5/2025 by Nicolas Campuzano Project Renovation 9/2/2025 - 9/1…" at bounding box center [305, 136] width 419 height 45
click at [530, 29] on div "Maestro Visits Projects Work Orders Tasks Properties Geo Assignments 49 Charles…" at bounding box center [445, 19] width 890 height 39
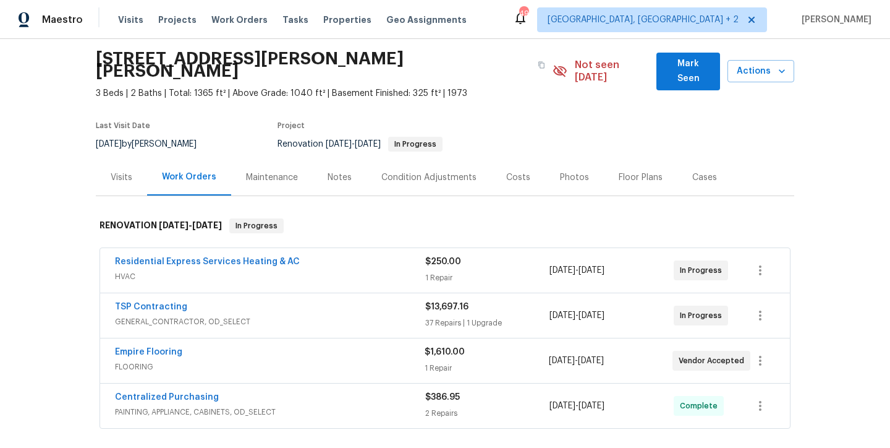
click at [511, 96] on section "113 N Harrison Rd, Sterling, VA 20164 3 Beds | 2 Baths | Total: 1365 ft² | Abov…" at bounding box center [445, 101] width 699 height 116
click at [399, 171] on div "Condition Adjustments" at bounding box center [428, 177] width 95 height 12
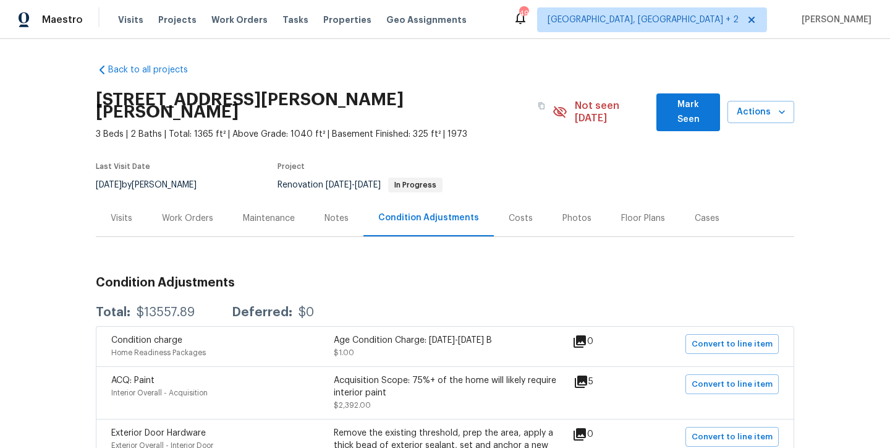
click at [180, 212] on div "Work Orders" at bounding box center [187, 218] width 51 height 12
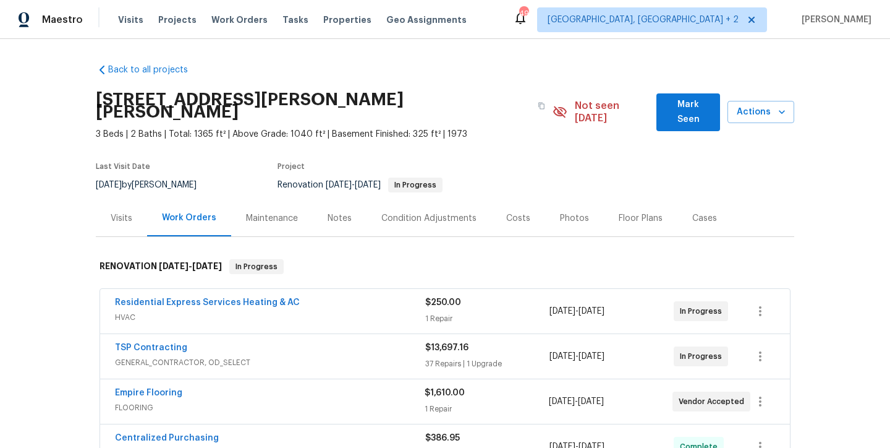
click at [483, 85] on div "113 N Harrison Rd, Sterling, VA 20164" at bounding box center [324, 105] width 457 height 45
click at [529, 40] on div "Back to all projects 113 N Harrison Rd, Sterling, VA 20164 3 Beds | 2 Baths | T…" at bounding box center [445, 243] width 890 height 409
click at [504, 30] on div "Maestro Visits Projects Work Orders Tasks Properties Geo Assignments 49 Charles…" at bounding box center [445, 19] width 890 height 39
click at [587, 106] on span "Not seen today" at bounding box center [612, 112] width 75 height 25
click at [820, 83] on div "Back to all projects 113 N Harrison Rd, Sterling, VA 20164 3 Beds | 2 Baths | T…" at bounding box center [445, 243] width 890 height 409
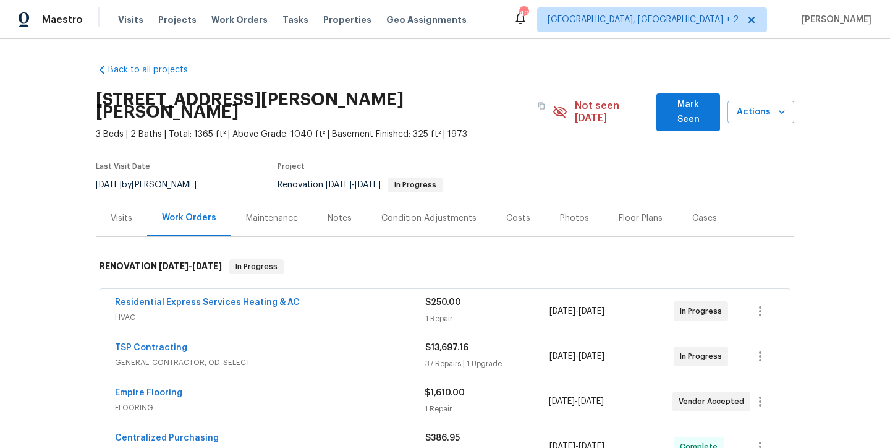
click at [479, 83] on div "113 N Harrison Rd, Sterling, VA 20164" at bounding box center [324, 105] width 457 height 45
click at [66, 119] on div "Back to all projects 113 N Harrison Rd, Sterling, VA 20164 3 Beds | 2 Baths | T…" at bounding box center [445, 243] width 890 height 409
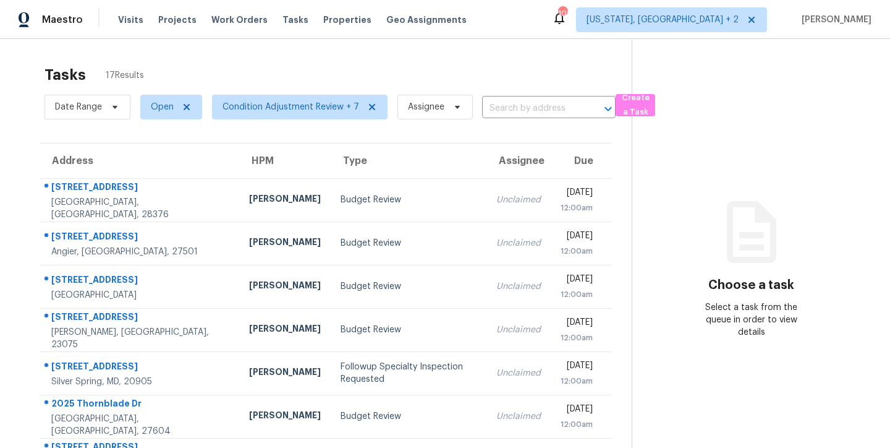
click at [229, 66] on div "Tasks 17 Results" at bounding box center [338, 75] width 587 height 32
click at [393, 66] on div "Tasks 17 Results" at bounding box center [338, 75] width 587 height 32
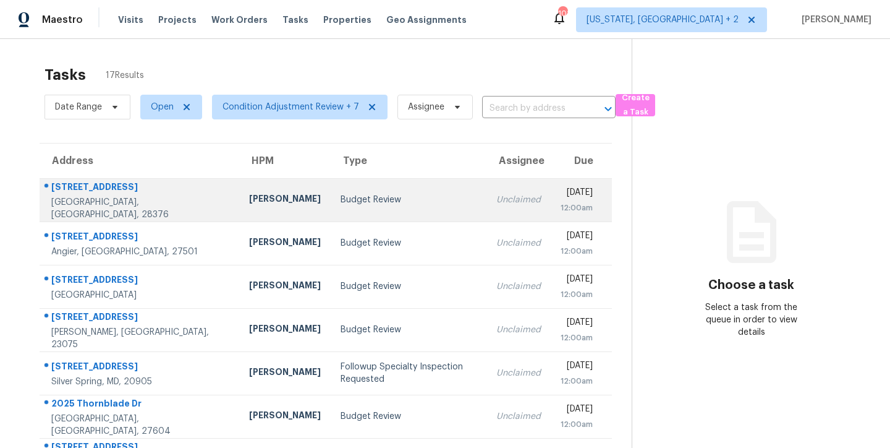
click at [346, 185] on td "Budget Review" at bounding box center [409, 199] width 156 height 43
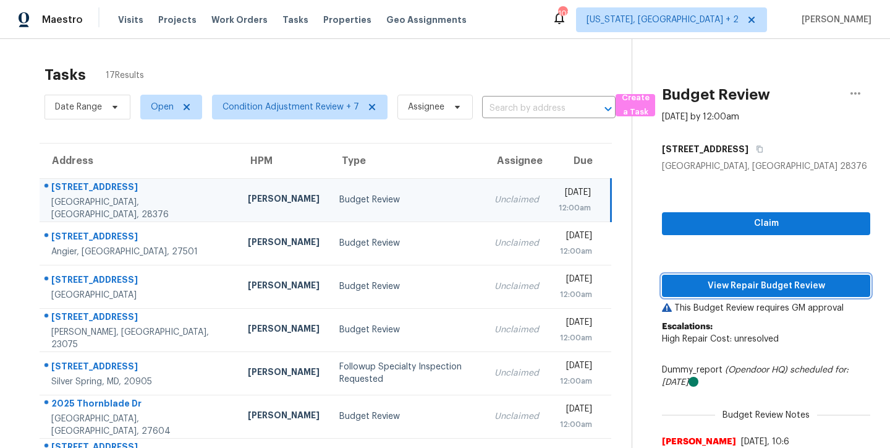
click at [803, 286] on span "View Repair Budget Review" at bounding box center [766, 285] width 189 height 15
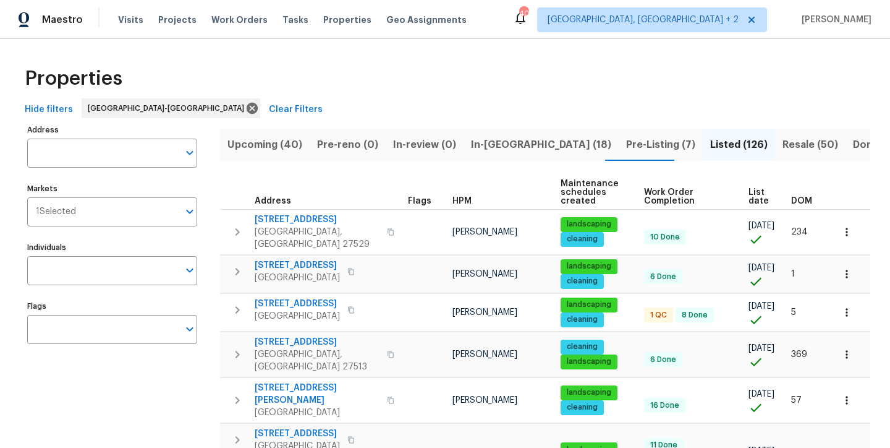
click at [248, 86] on div "Properties" at bounding box center [445, 79] width 851 height 40
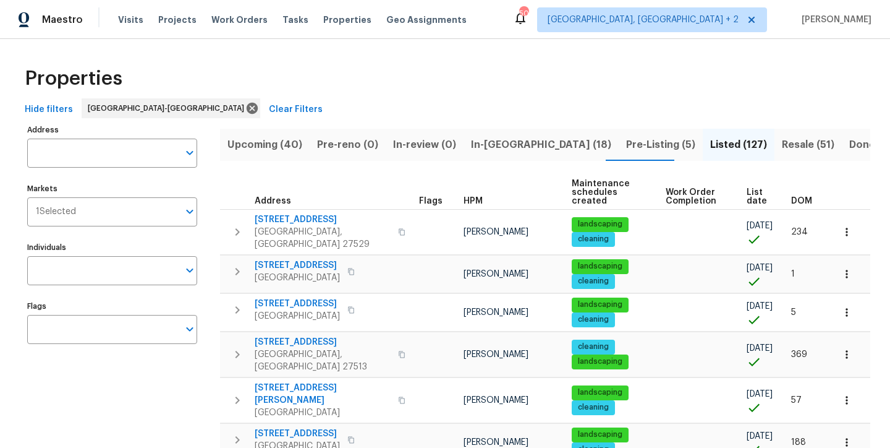
click at [268, 141] on span "Upcoming (40)" at bounding box center [265, 144] width 75 height 17
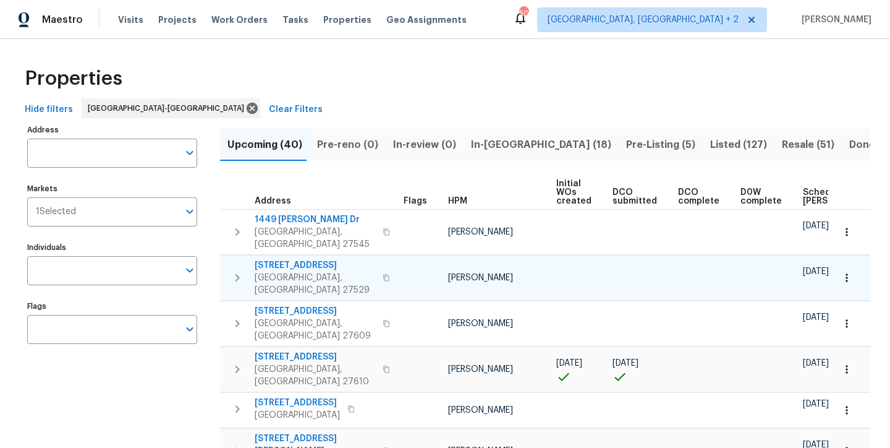
scroll to position [0, 145]
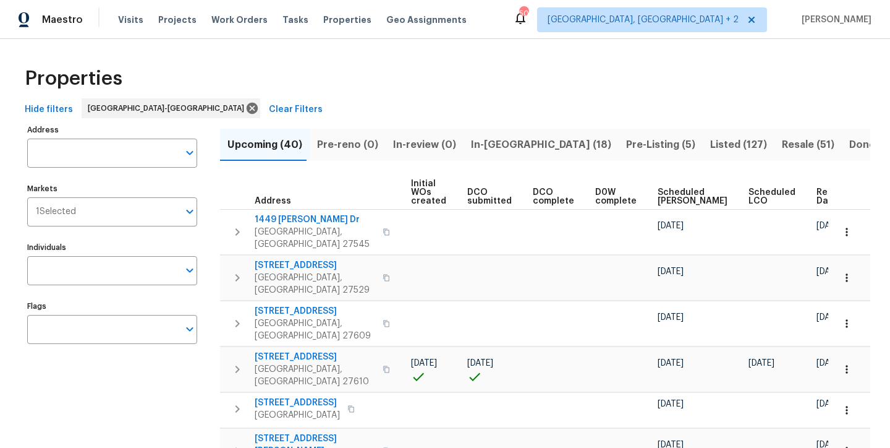
click at [817, 200] on span "Ready Date" at bounding box center [830, 196] width 27 height 17
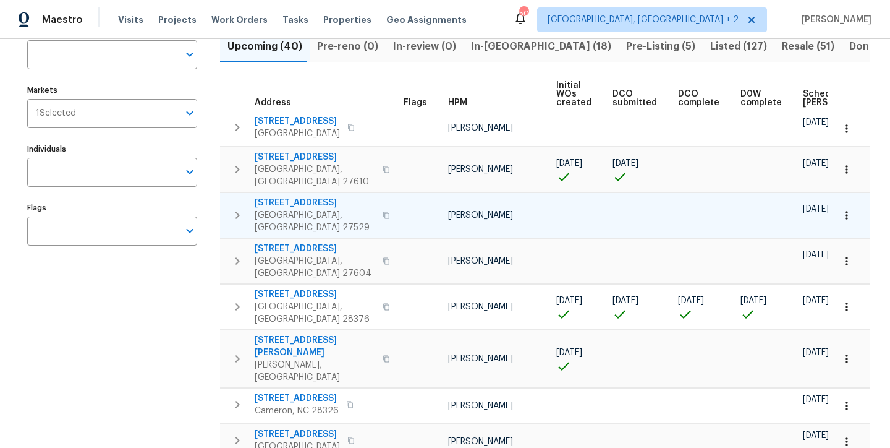
scroll to position [99, 0]
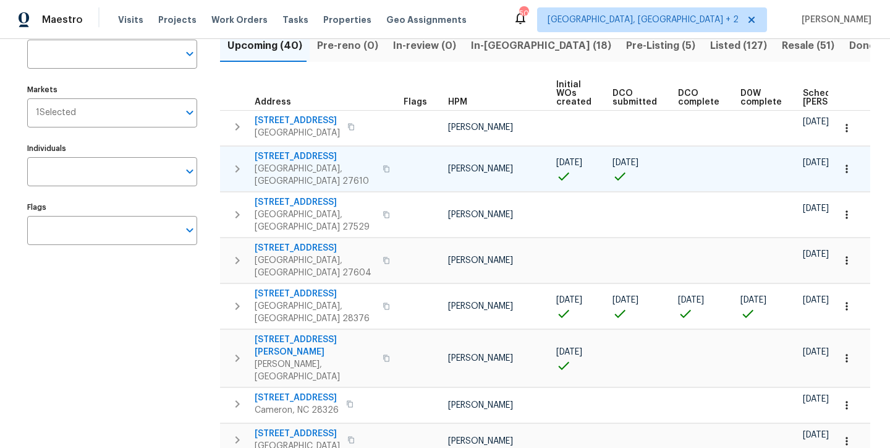
click at [841, 163] on icon "button" at bounding box center [847, 169] width 12 height 12
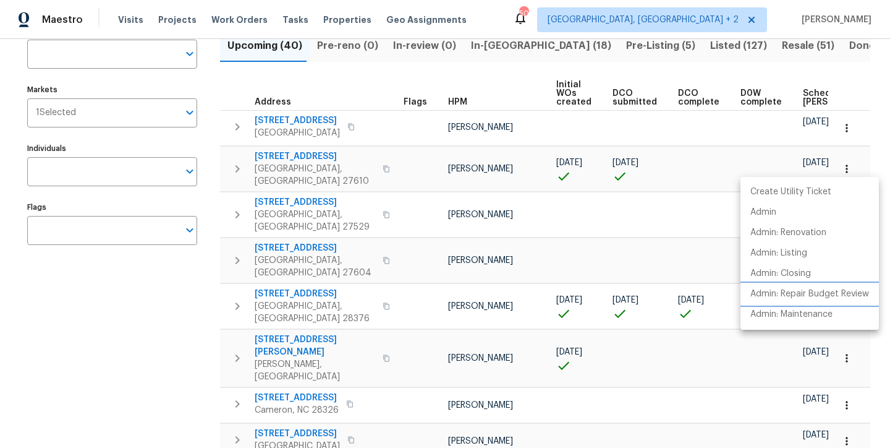
click at [844, 295] on p "Admin: Repair Budget Review" at bounding box center [810, 293] width 119 height 13
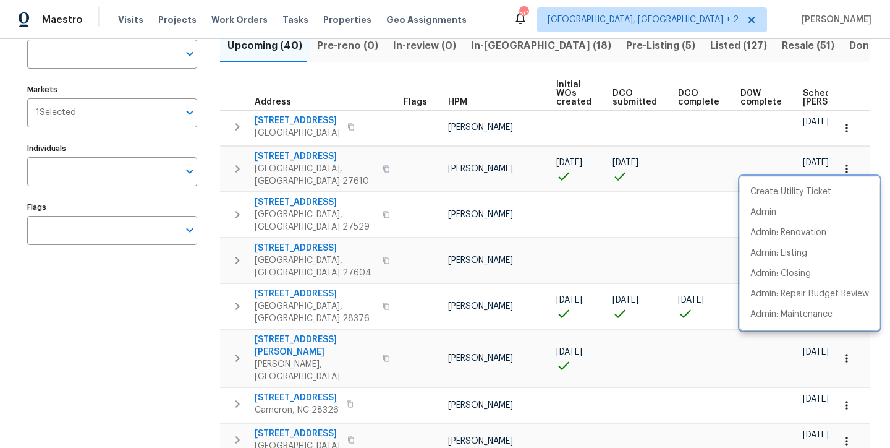
click at [299, 155] on div at bounding box center [445, 224] width 890 height 448
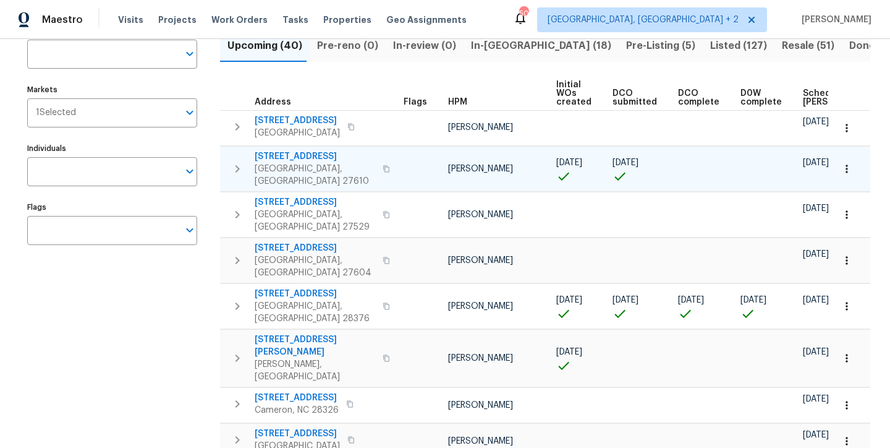
click at [315, 155] on span "4203 Grandover Dr" at bounding box center [315, 156] width 121 height 12
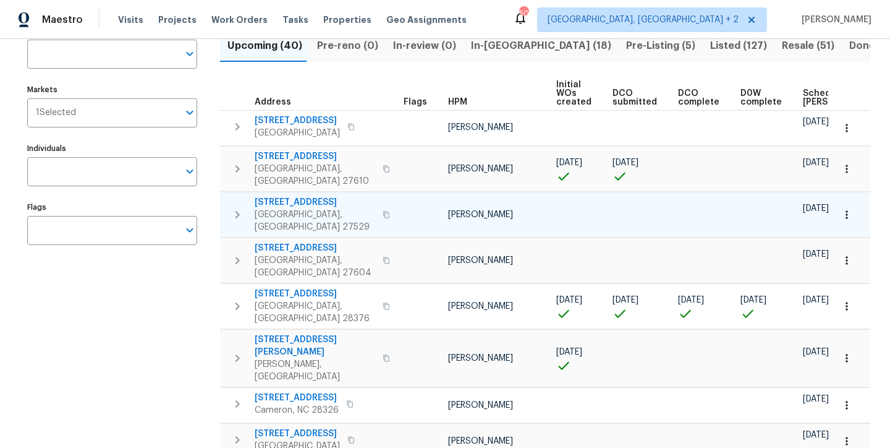
click at [242, 207] on icon "button" at bounding box center [237, 214] width 15 height 15
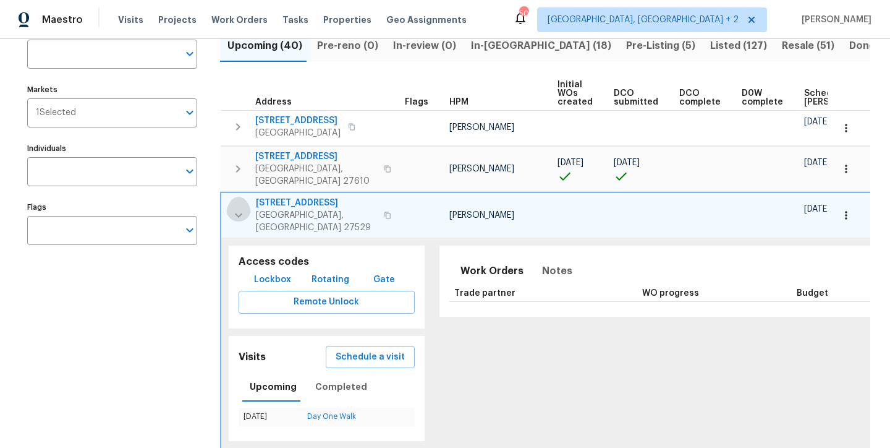
click at [242, 208] on icon "button" at bounding box center [238, 215] width 15 height 15
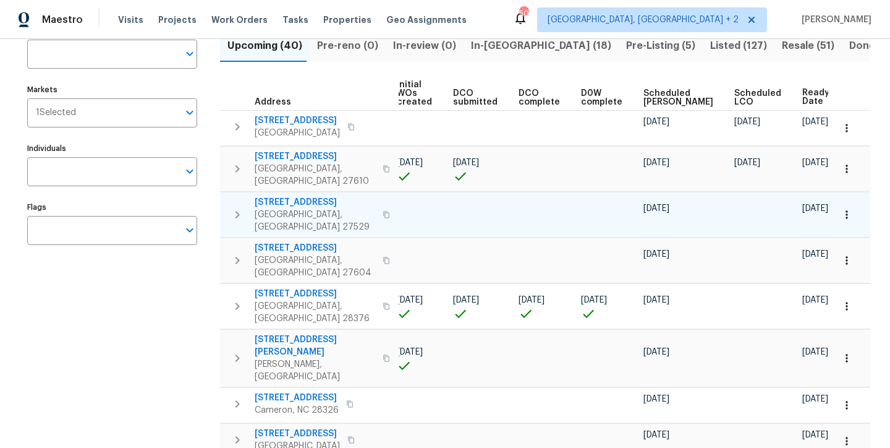
scroll to position [0, 0]
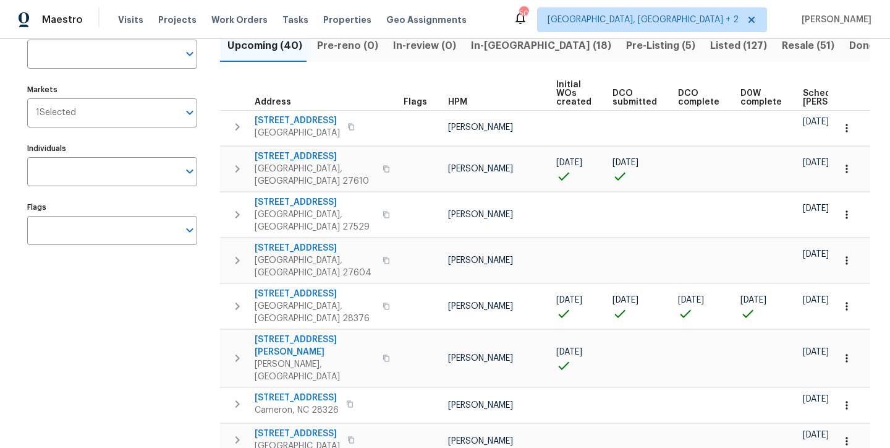
click at [236, 207] on icon "button" at bounding box center [237, 214] width 15 height 15
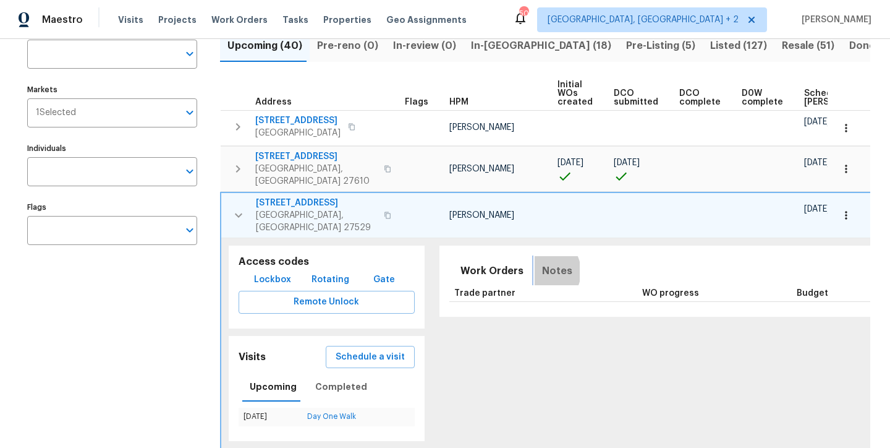
click at [542, 262] on span "Notes" at bounding box center [557, 270] width 30 height 17
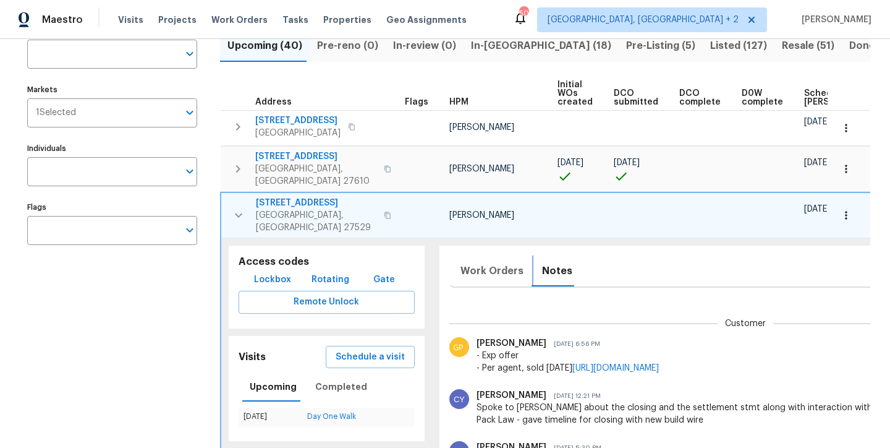
scroll to position [0, 162]
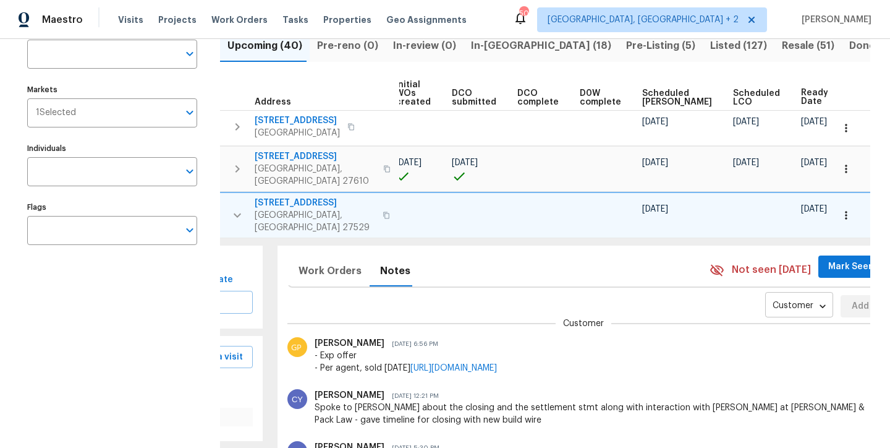
click at [724, 268] on body "Maestro Visits Projects Work Orders Tasks Properties Geo Assignments 50 Charles…" at bounding box center [445, 224] width 890 height 448
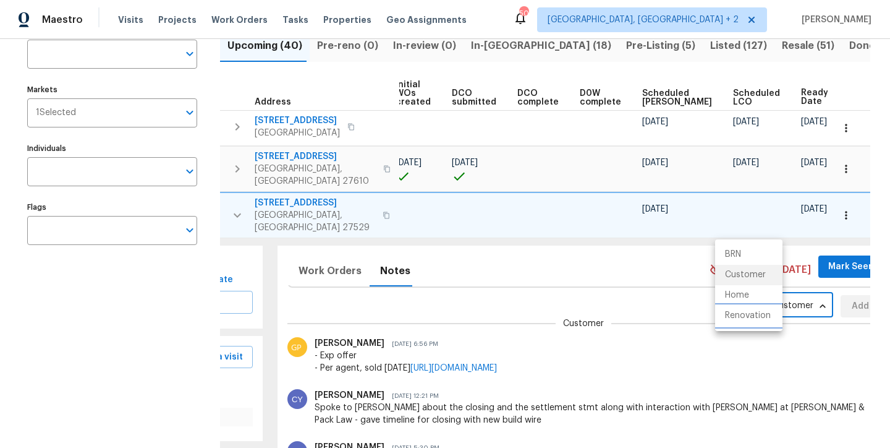
click at [740, 315] on li "Renovation" at bounding box center [748, 315] width 67 height 20
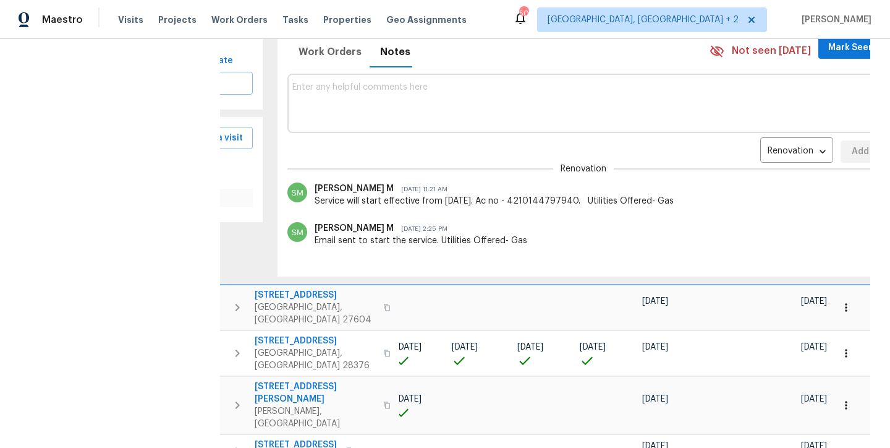
scroll to position [194, 0]
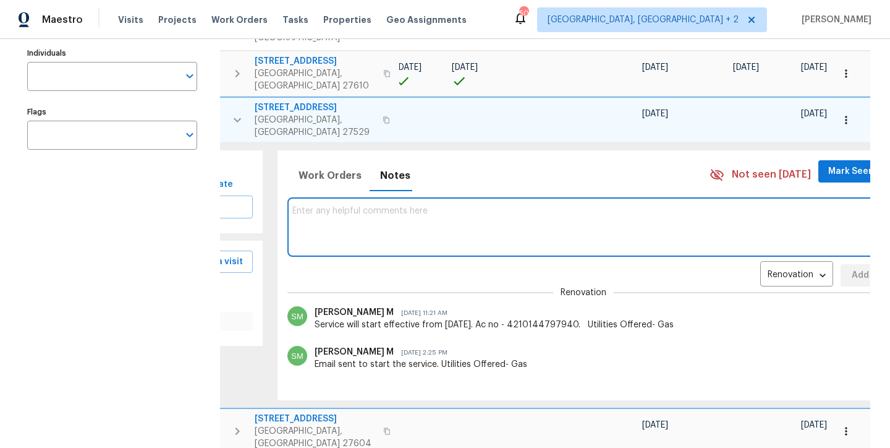
click at [342, 206] on textarea at bounding box center [584, 226] width 584 height 41
click at [840, 114] on icon "button" at bounding box center [846, 120] width 12 height 12
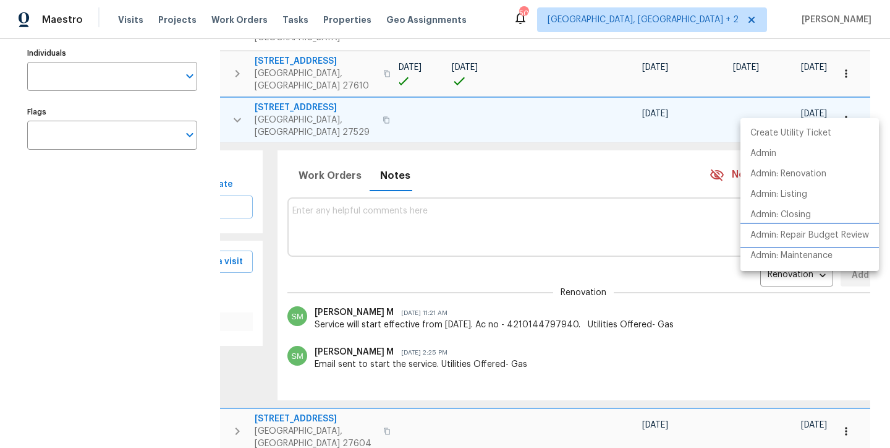
click at [851, 237] on p "Admin: Repair Budget Review" at bounding box center [810, 235] width 119 height 13
drag, startPoint x: 365, startPoint y: 196, endPoint x: 381, endPoint y: 202, distance: 17.6
click at [365, 196] on div at bounding box center [445, 224] width 890 height 448
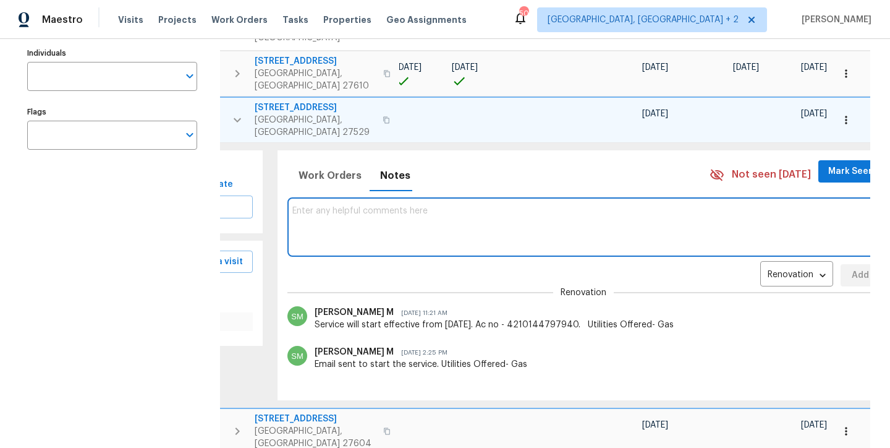
click at [393, 206] on textarea at bounding box center [584, 226] width 584 height 41
type textarea "Hard Cap: $6100"
click at [851, 268] on span "Add" at bounding box center [861, 275] width 20 height 15
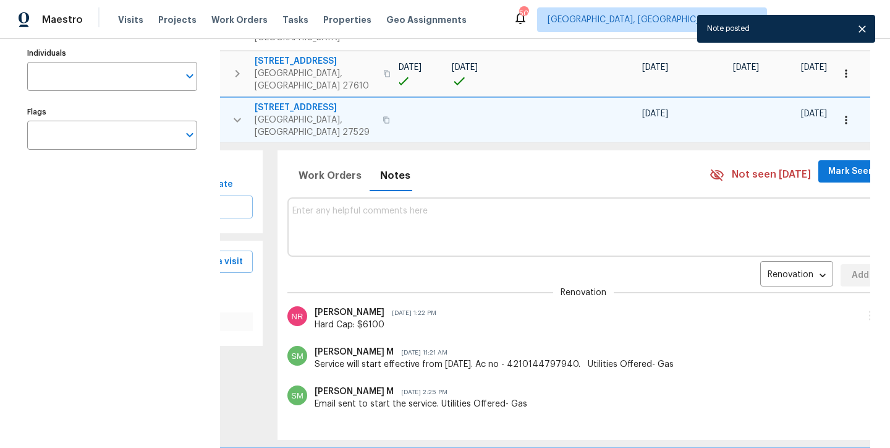
click at [237, 111] on button "button" at bounding box center [237, 119] width 25 height 37
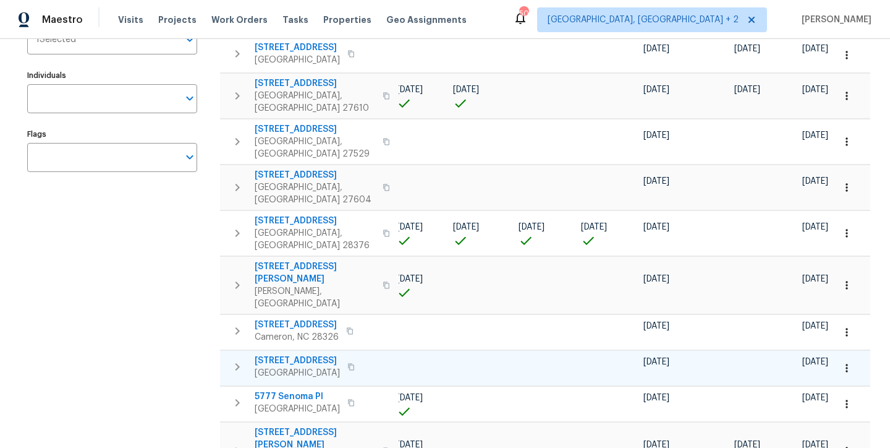
scroll to position [150, 0]
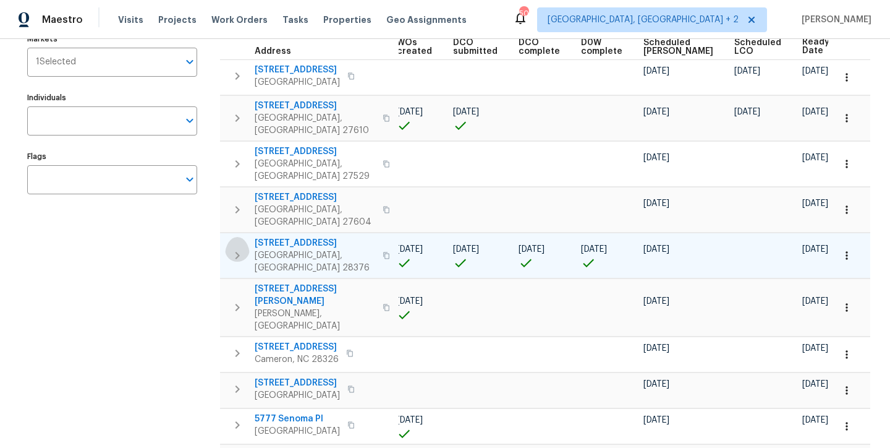
click at [242, 248] on icon "button" at bounding box center [237, 255] width 15 height 15
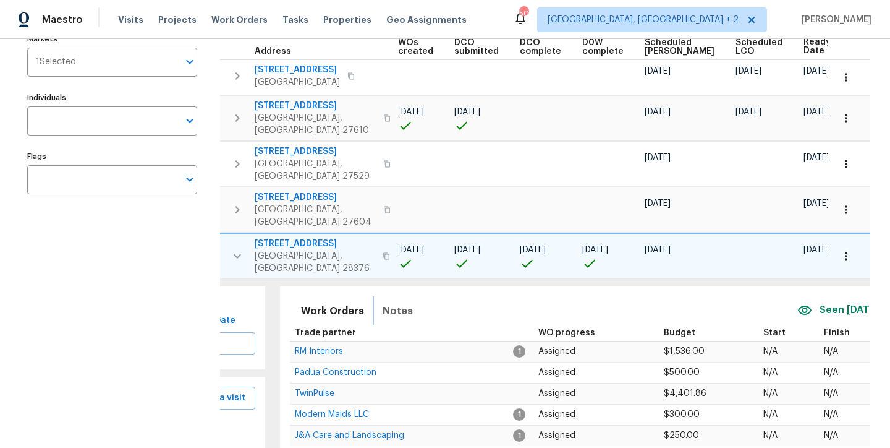
click at [391, 302] on span "Notes" at bounding box center [398, 310] width 30 height 17
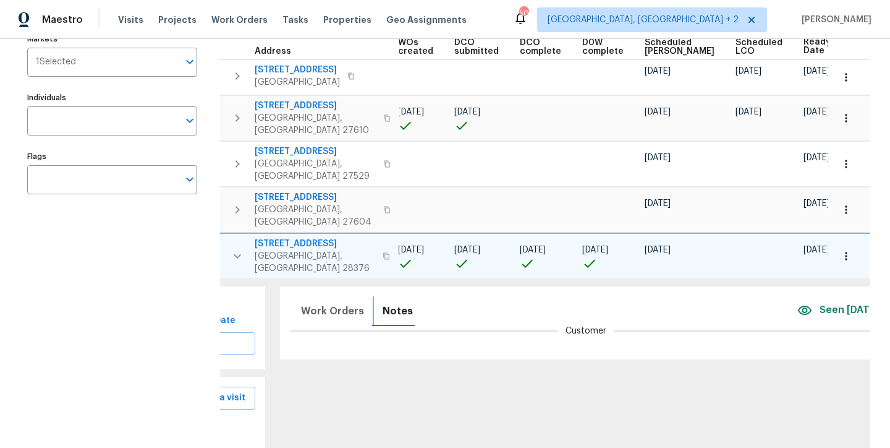
scroll to position [256, 0]
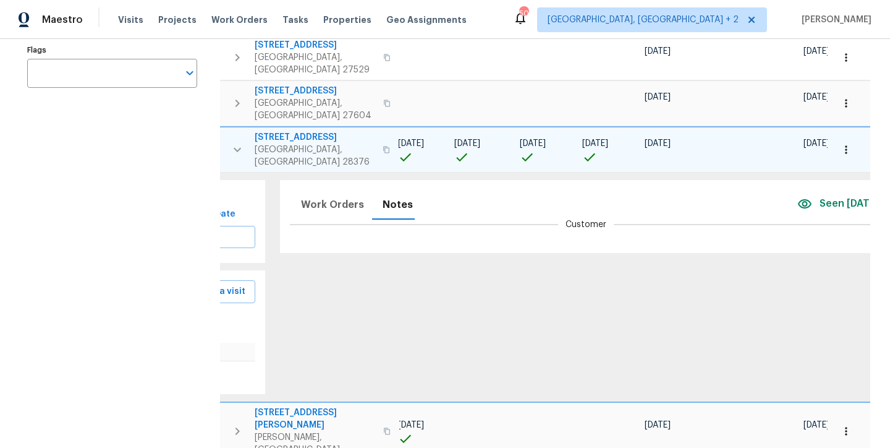
click at [307, 218] on div "Customer" at bounding box center [587, 224] width 594 height 12
click at [309, 218] on div "Customer" at bounding box center [588, 228] width 597 height 20
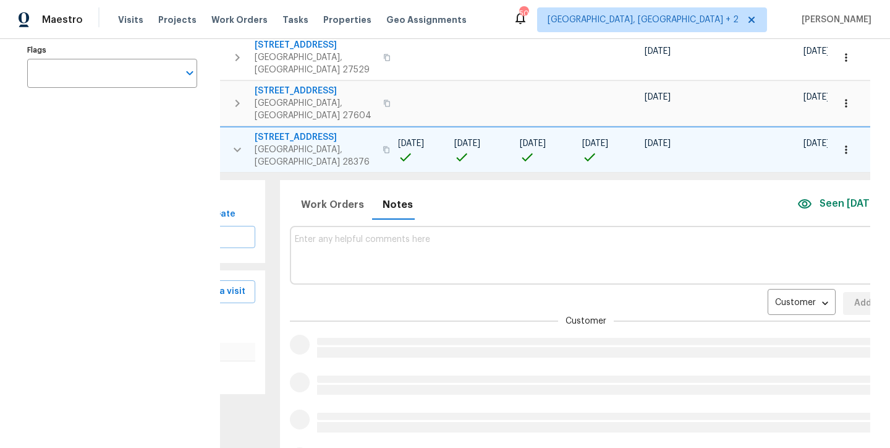
scroll to position [230, 0]
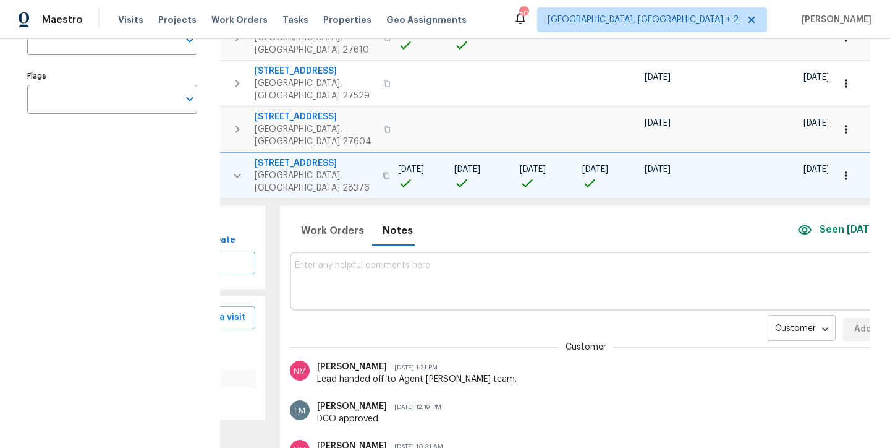
click at [738, 284] on body "Maestro Visits Projects Work Orders Tasks Properties Geo Assignments 50 Charles…" at bounding box center [445, 224] width 890 height 448
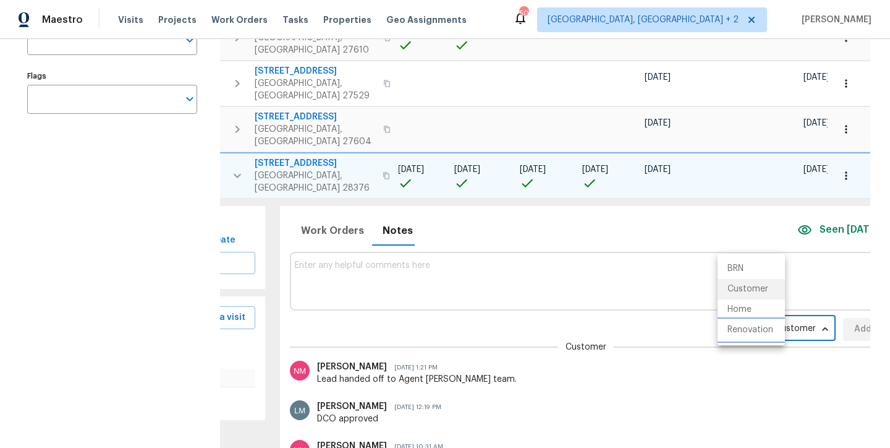
click at [747, 335] on li "Renovation" at bounding box center [751, 330] width 67 height 20
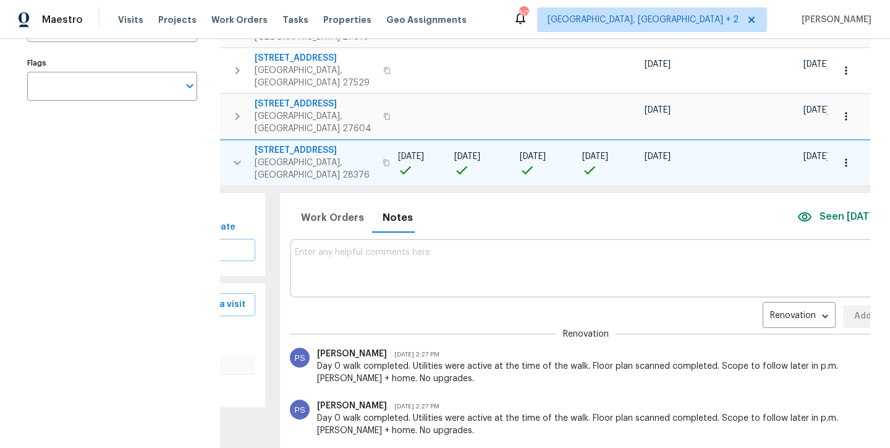
scroll to position [231, 0]
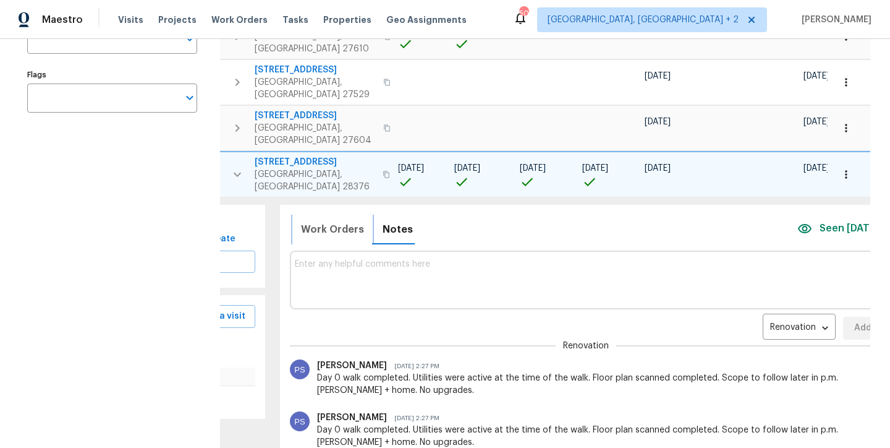
click at [308, 221] on span "Work Orders" at bounding box center [332, 229] width 63 height 17
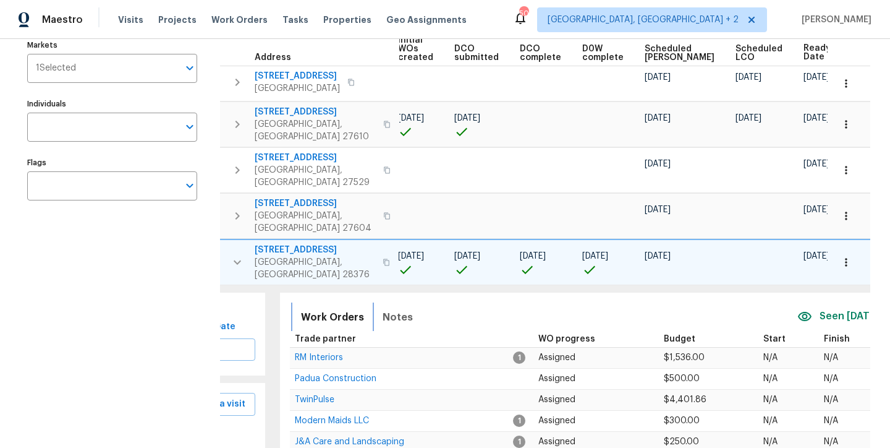
scroll to position [144, 0]
click at [840, 255] on icon "button" at bounding box center [846, 261] width 12 height 12
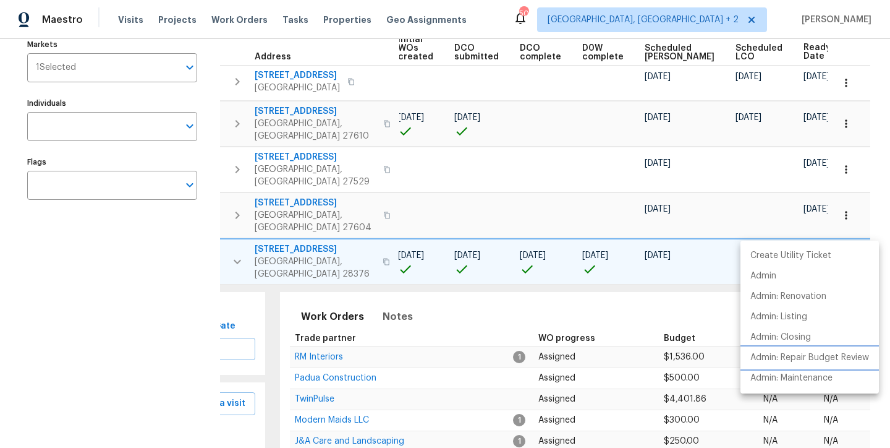
click at [843, 351] on li "Admin: Repair Budget Review" at bounding box center [810, 357] width 138 height 20
click at [405, 271] on div at bounding box center [445, 224] width 890 height 448
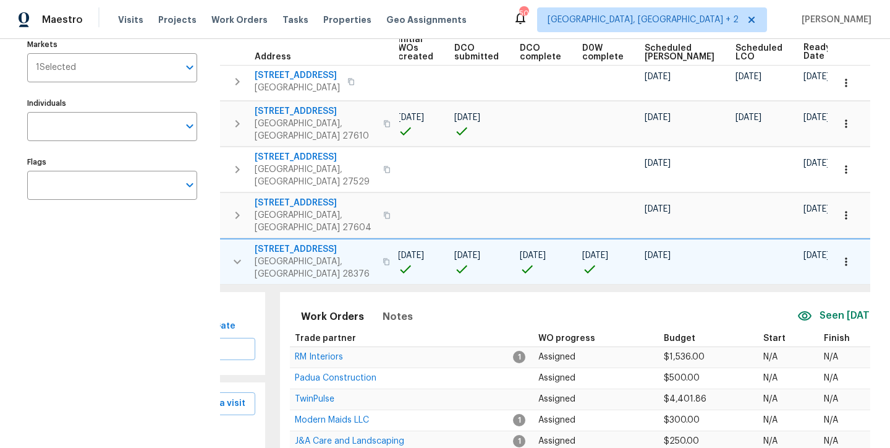
click at [277, 243] on span "136 Bristol Ct" at bounding box center [315, 249] width 121 height 12
click at [229, 243] on button "button" at bounding box center [237, 261] width 25 height 37
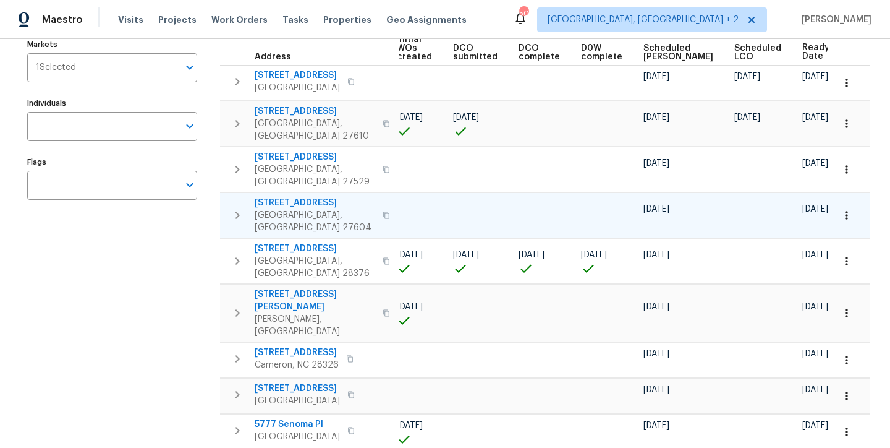
click at [231, 208] on icon "button" at bounding box center [237, 215] width 15 height 15
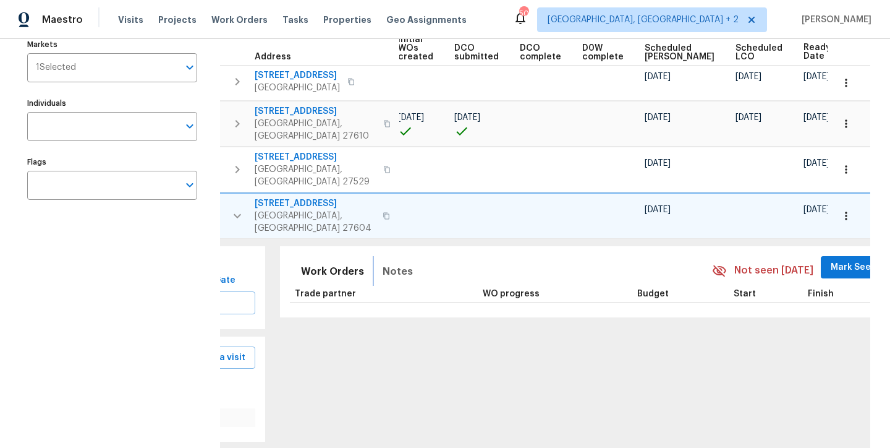
click at [393, 263] on span "Notes" at bounding box center [398, 271] width 30 height 17
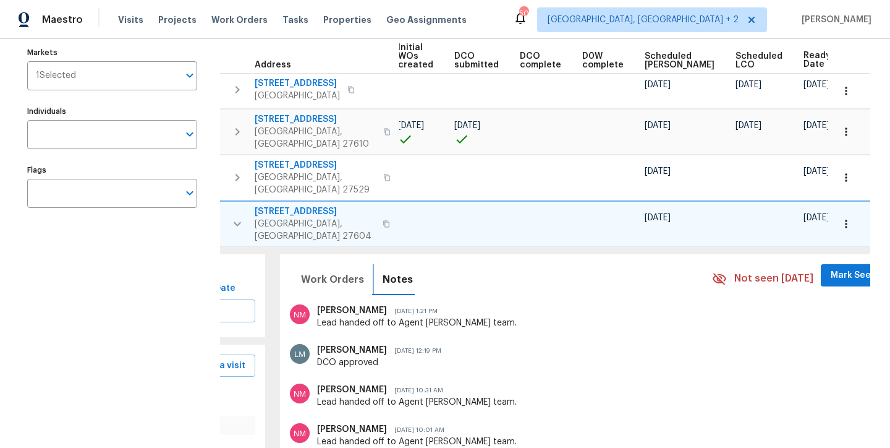
scroll to position [0, 0]
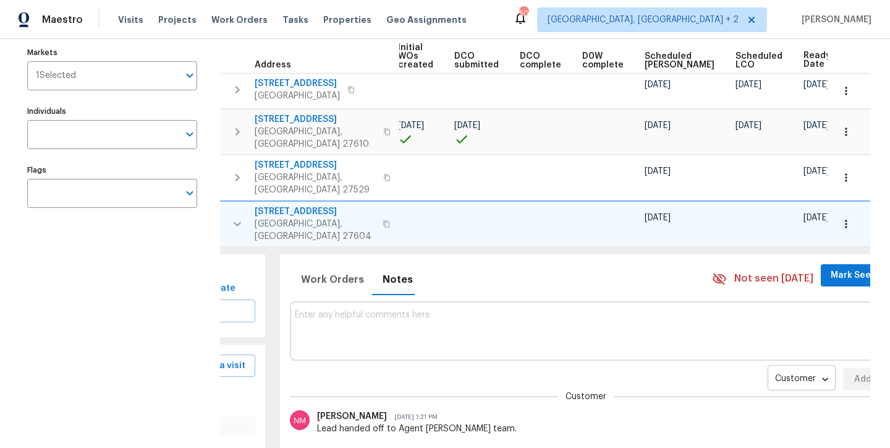
click at [746, 352] on body "Maestro Visits Projects Work Orders Tasks Properties Geo Assignments 50 Charles…" at bounding box center [445, 224] width 890 height 448
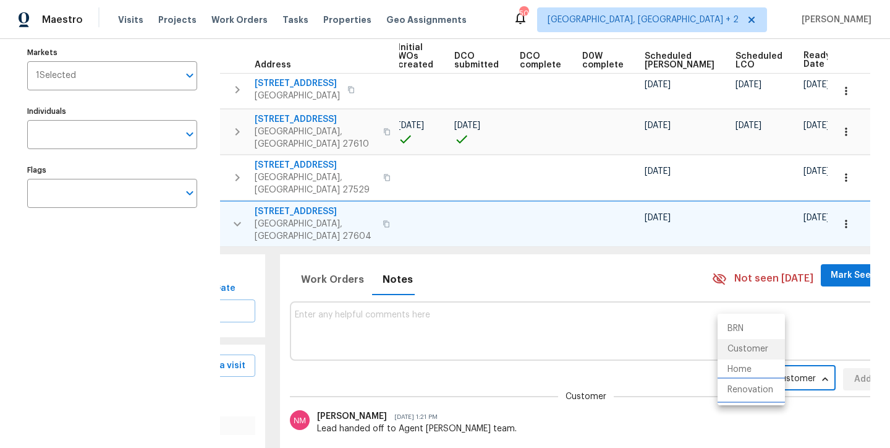
click at [740, 391] on li "Renovation" at bounding box center [751, 390] width 67 height 20
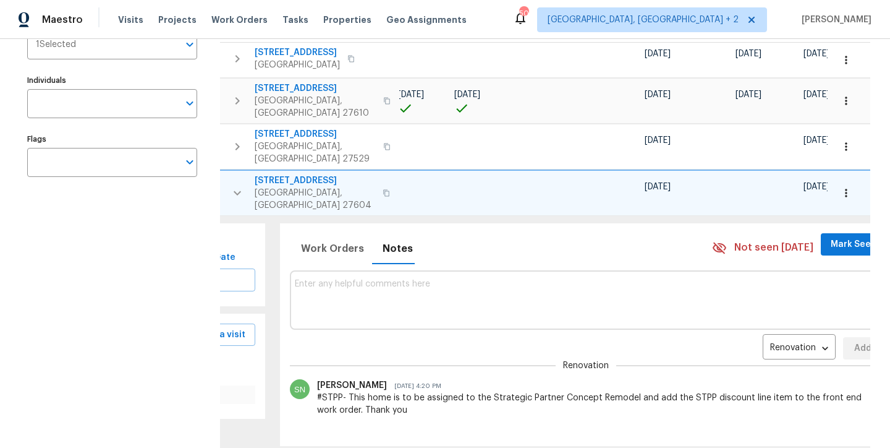
scroll to position [180, 0]
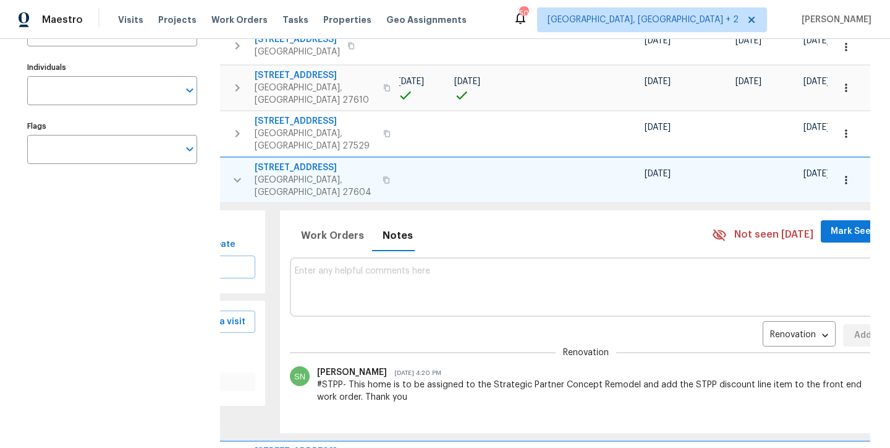
click at [838, 166] on button "button" at bounding box center [846, 179] width 27 height 27
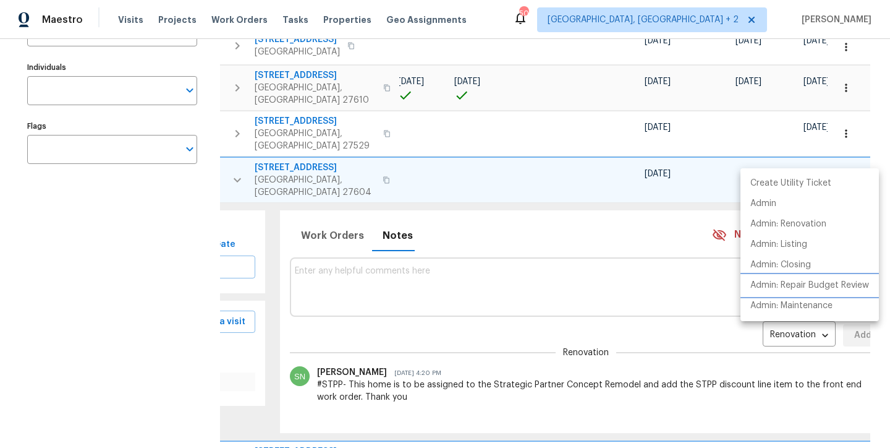
click at [844, 286] on p "Admin: Repair Budget Review" at bounding box center [810, 285] width 119 height 13
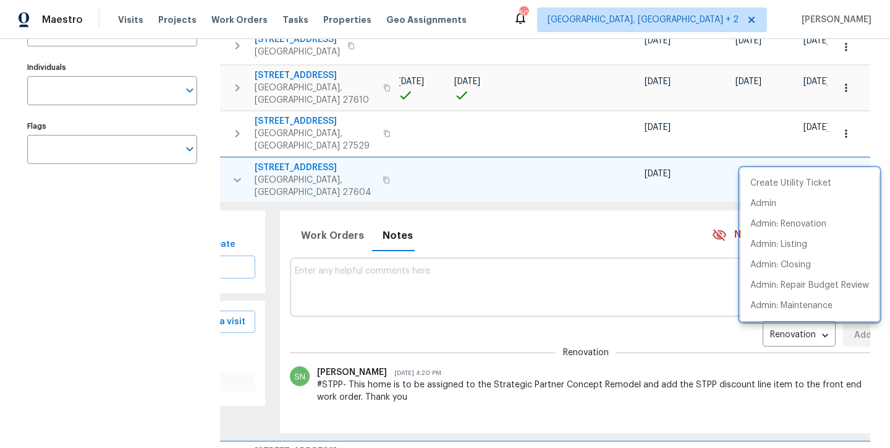
click at [331, 249] on div at bounding box center [445, 224] width 890 height 448
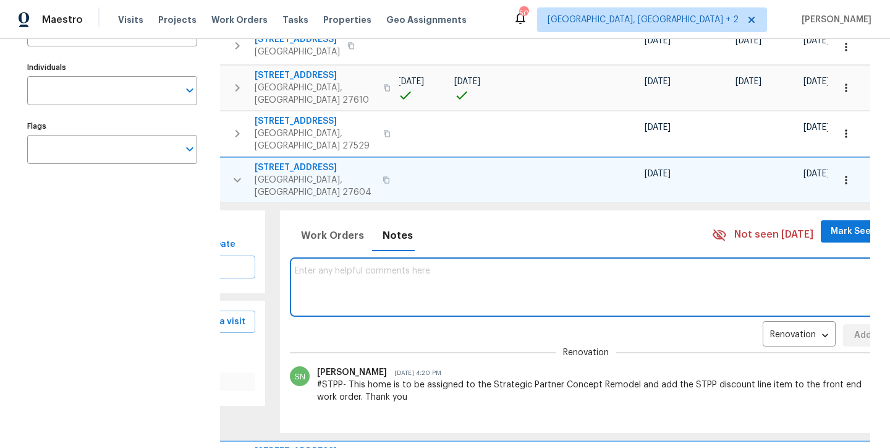
click at [352, 266] on textarea at bounding box center [587, 286] width 584 height 41
click at [395, 266] on textarea at bounding box center [587, 286] width 584 height 41
type textarea "Hard Cap: $10200"
click at [843, 324] on button "Add" at bounding box center [863, 335] width 40 height 23
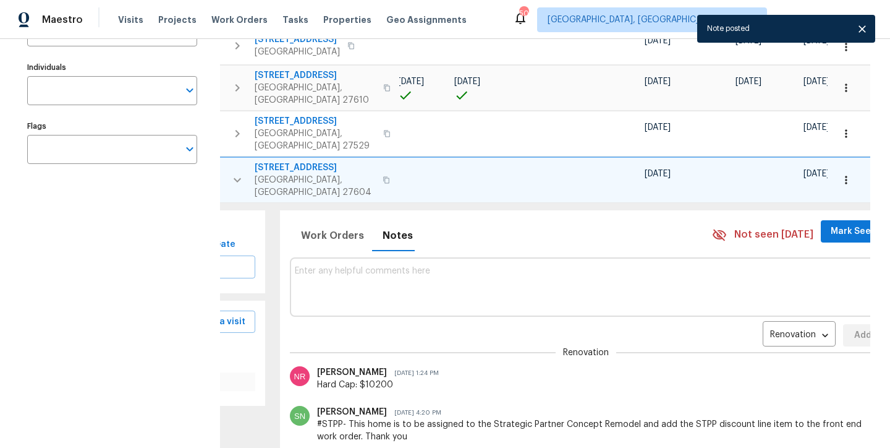
click at [237, 172] on icon "button" at bounding box center [237, 179] width 15 height 15
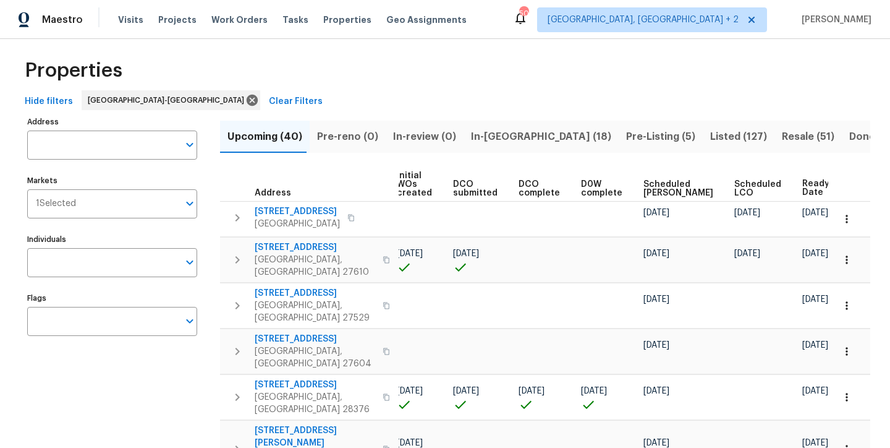
scroll to position [0, 0]
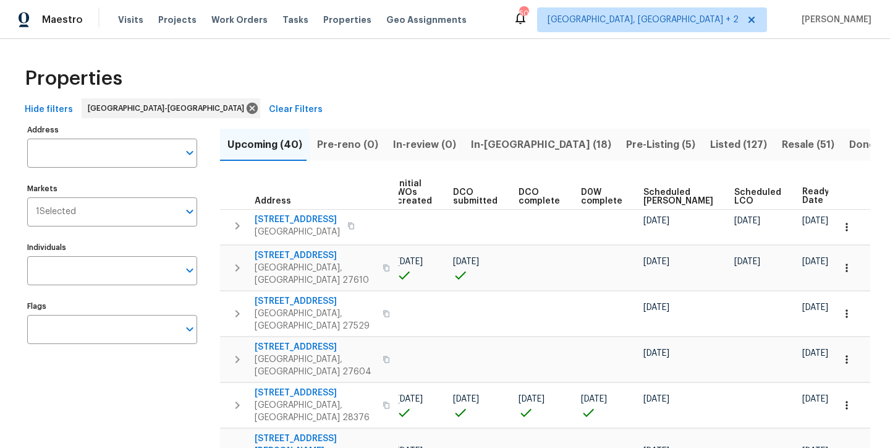
drag, startPoint x: 445, startPoint y: 45, endPoint x: 451, endPoint y: 51, distance: 8.7
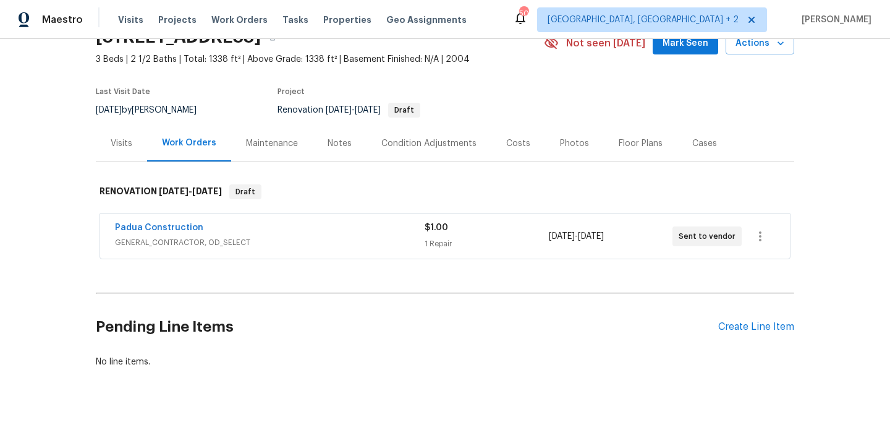
scroll to position [69, 0]
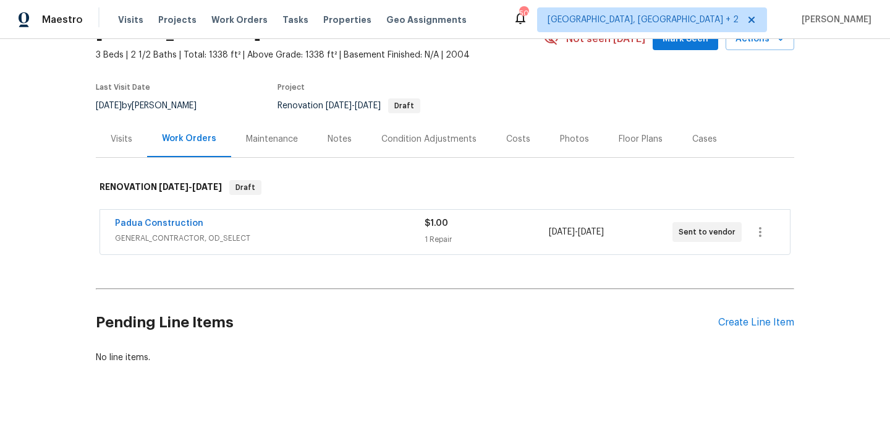
click at [425, 139] on div "Condition Adjustments" at bounding box center [428, 139] width 95 height 12
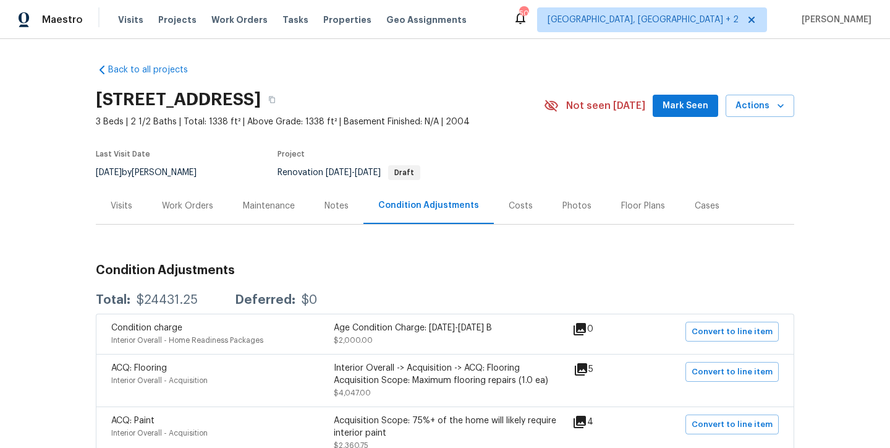
click at [514, 203] on div "Costs" at bounding box center [521, 206] width 24 height 12
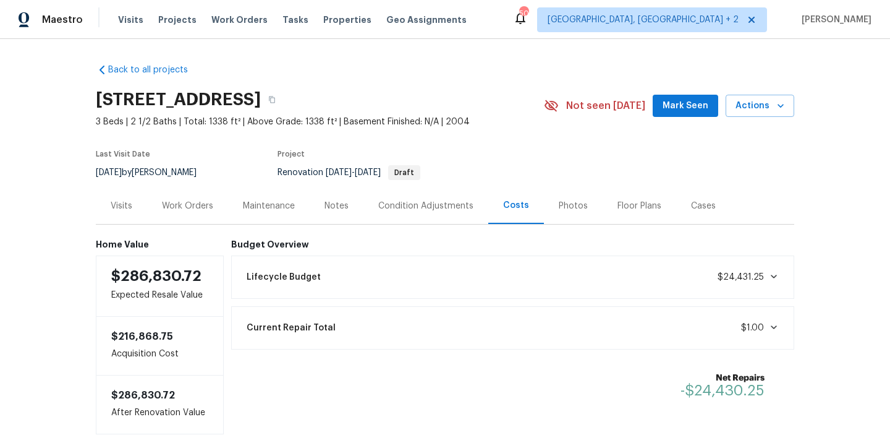
click at [174, 210] on div "Work Orders" at bounding box center [187, 206] width 51 height 12
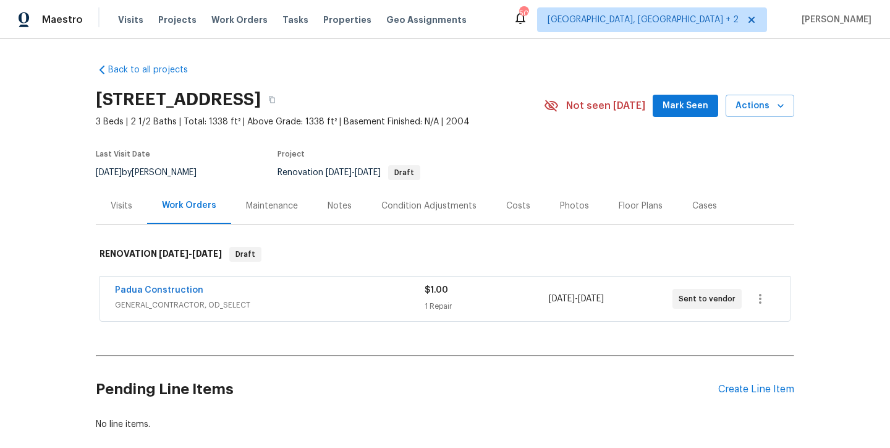
click at [335, 203] on div "Notes" at bounding box center [340, 206] width 24 height 12
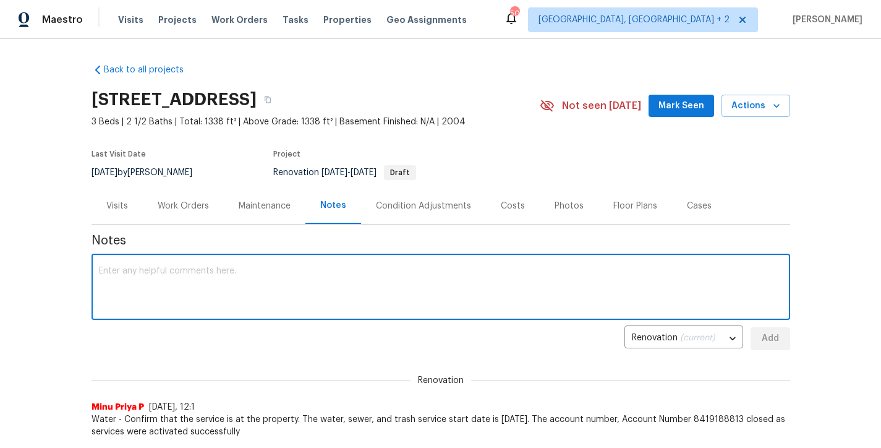
click at [204, 275] on textarea at bounding box center [441, 287] width 684 height 43
click at [145, 271] on textarea "Hard Cap: @22000" at bounding box center [441, 287] width 684 height 43
type textarea "Hard Cap: $22000"
click at [772, 341] on span "Add" at bounding box center [770, 338] width 20 height 15
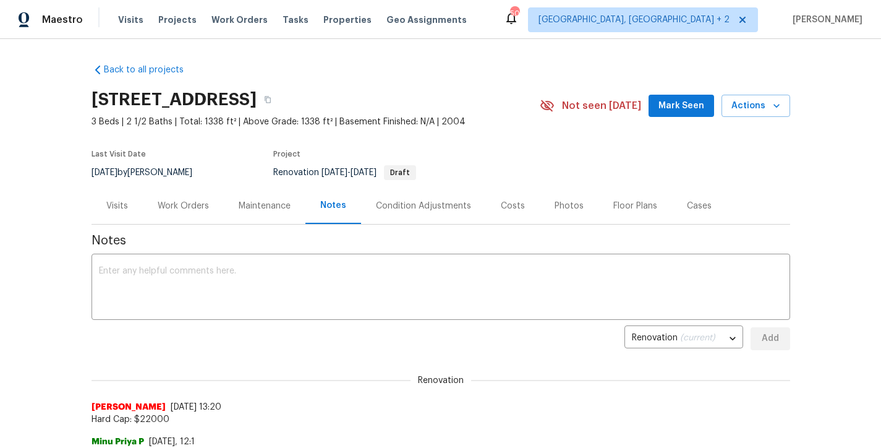
click at [477, 100] on div "[STREET_ADDRESS]" at bounding box center [316, 99] width 448 height 32
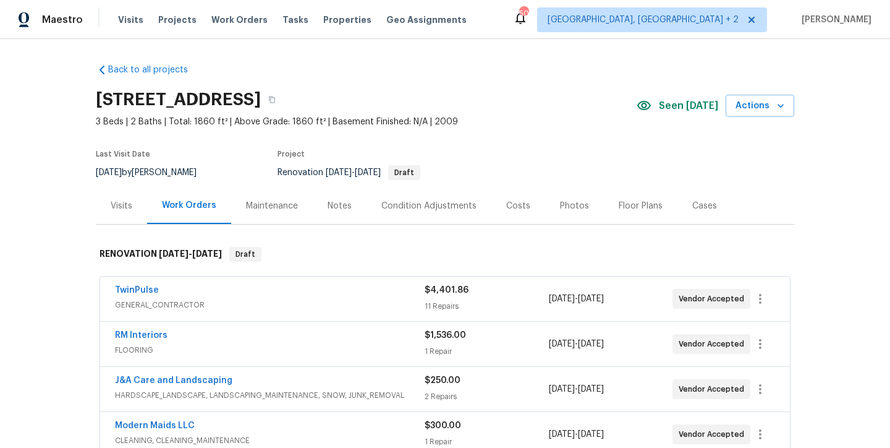
click at [515, 217] on div "Costs" at bounding box center [519, 205] width 54 height 36
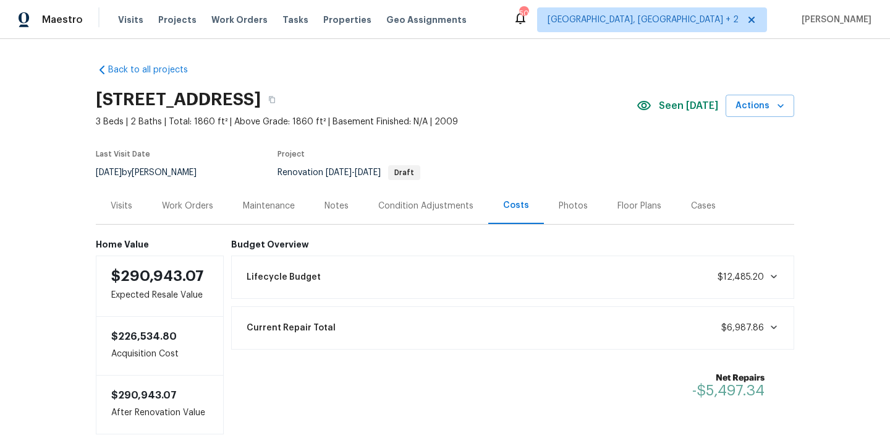
click at [182, 211] on div "Work Orders" at bounding box center [187, 206] width 51 height 12
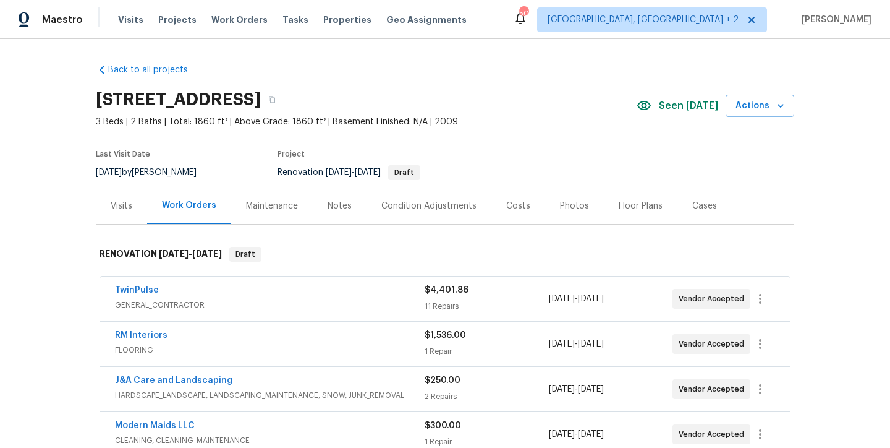
click at [337, 206] on div "Notes" at bounding box center [340, 206] width 24 height 12
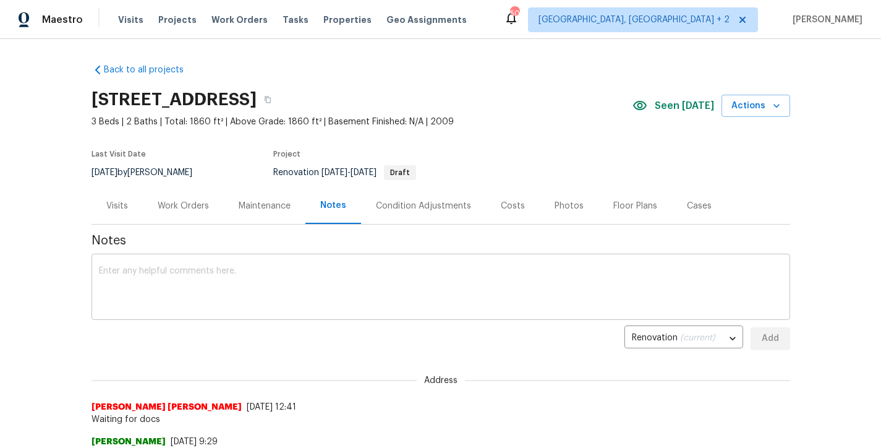
click at [240, 291] on textarea at bounding box center [441, 287] width 684 height 43
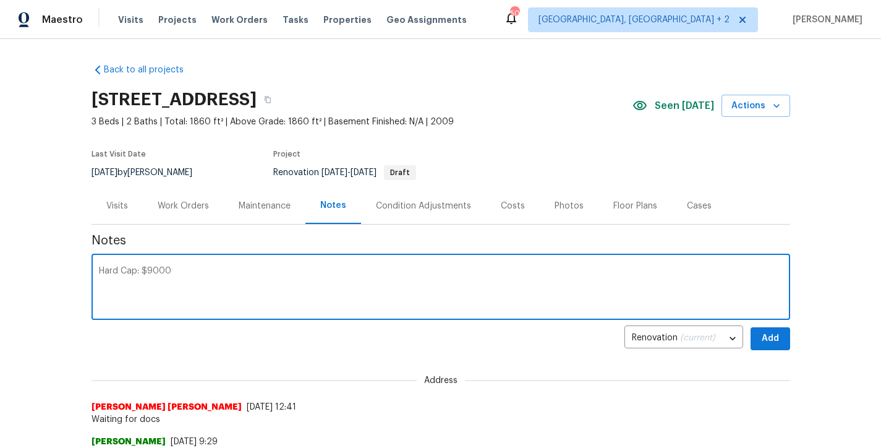
scroll to position [108, 0]
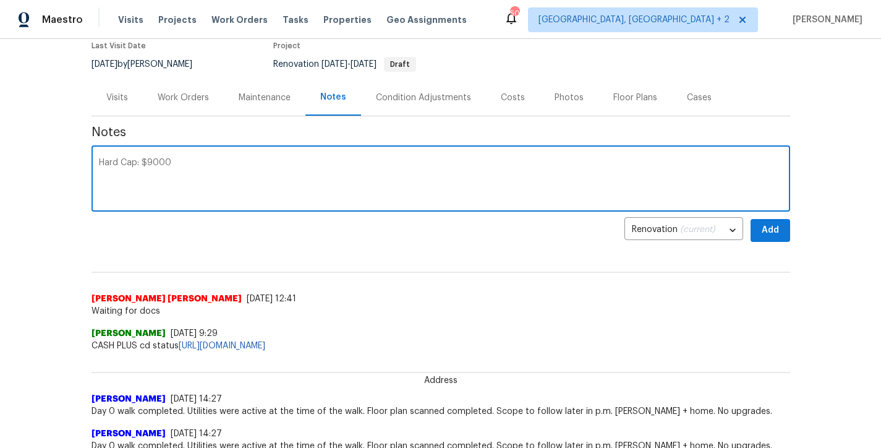
type textarea "Hard Cap: $9000"
click at [768, 230] on span "Add" at bounding box center [770, 230] width 20 height 15
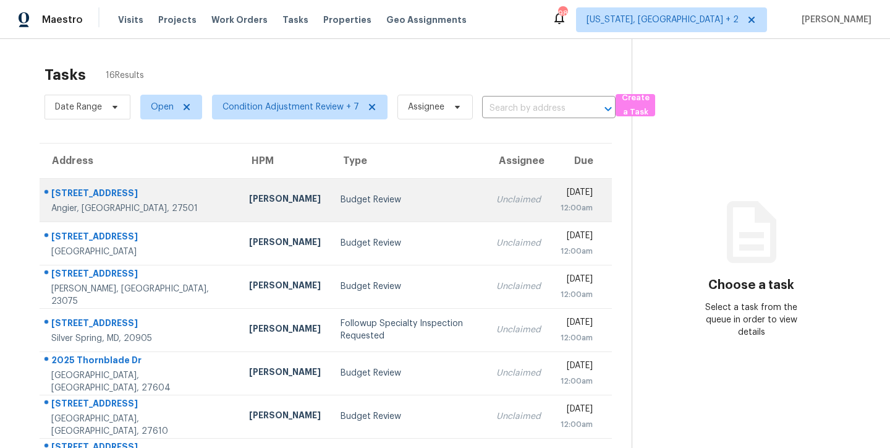
click at [343, 206] on td "Budget Review" at bounding box center [409, 199] width 156 height 43
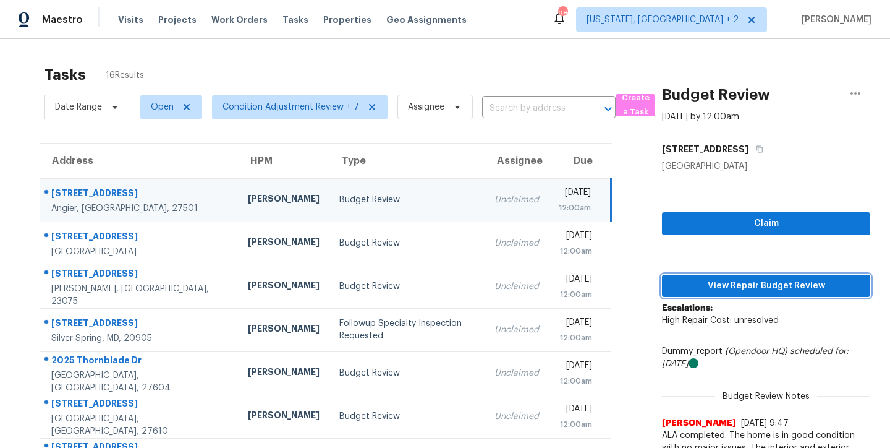
click at [785, 286] on span "View Repair Budget Review" at bounding box center [766, 285] width 189 height 15
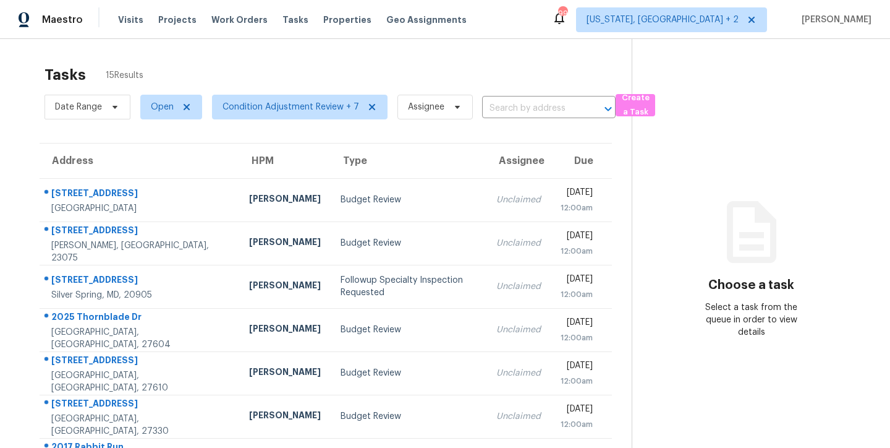
click at [505, 15] on div "Maestro Visits Projects Work Orders Tasks Properties Geo Assignments 99 [US_STA…" at bounding box center [445, 19] width 890 height 39
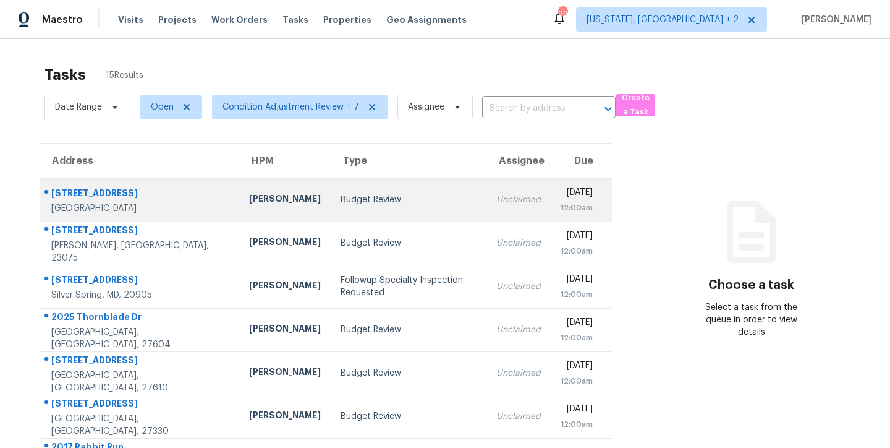
click at [331, 190] on td "Budget Review" at bounding box center [409, 199] width 156 height 43
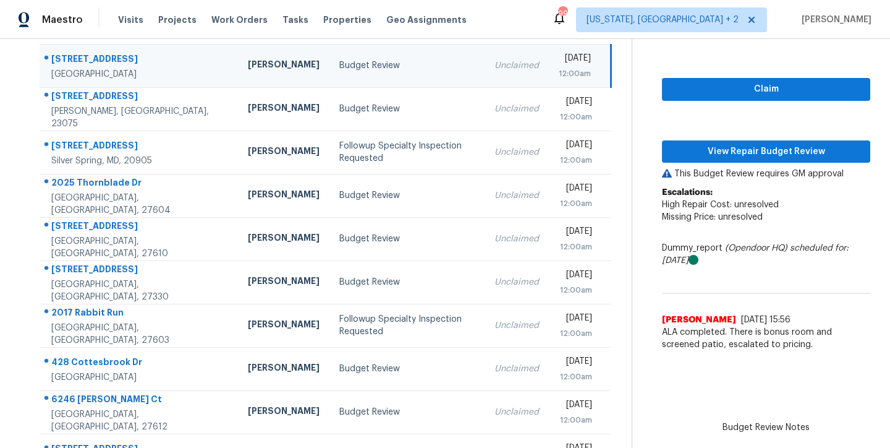
scroll to position [95, 0]
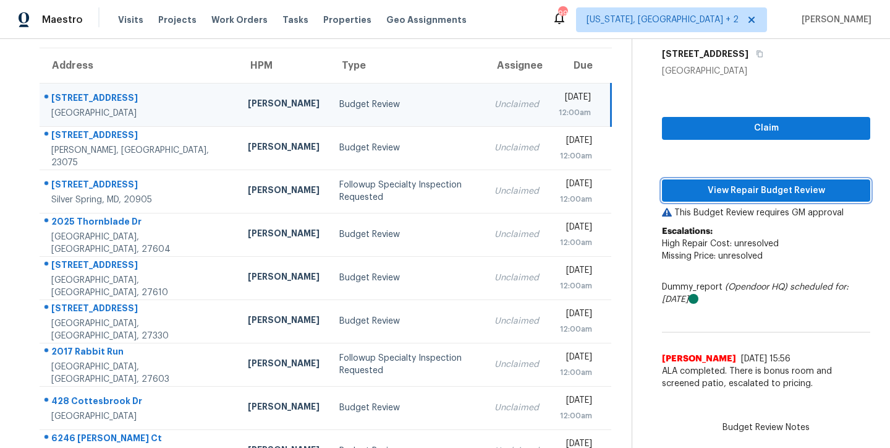
click at [757, 190] on span "View Repair Budget Review" at bounding box center [766, 190] width 189 height 15
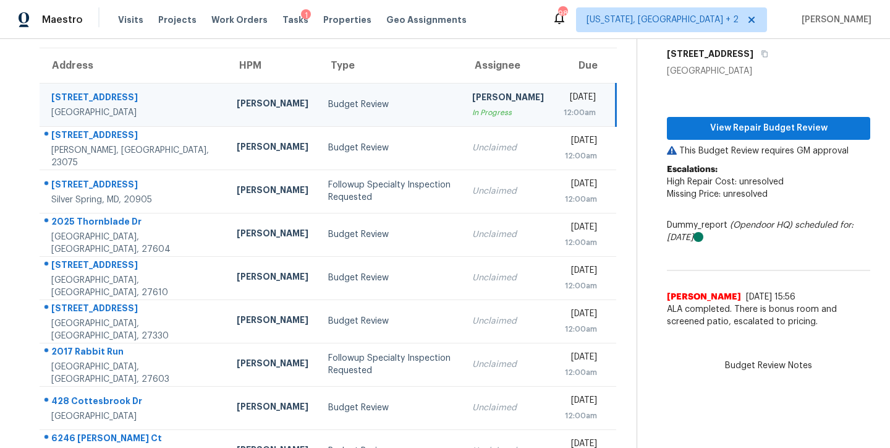
click at [568, 17] on div "Maestro Visits Projects Work Orders Tasks 1 Properties Geo Assignments 98 [US_S…" at bounding box center [445, 19] width 890 height 39
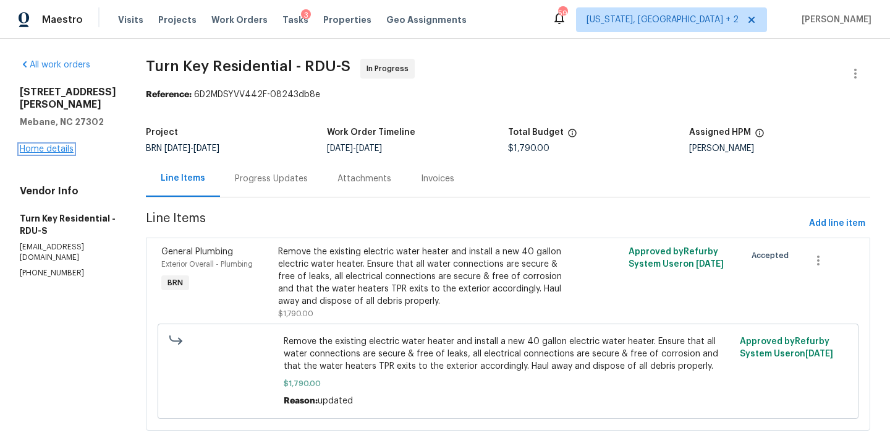
click at [66, 145] on link "Home details" at bounding box center [47, 149] width 54 height 9
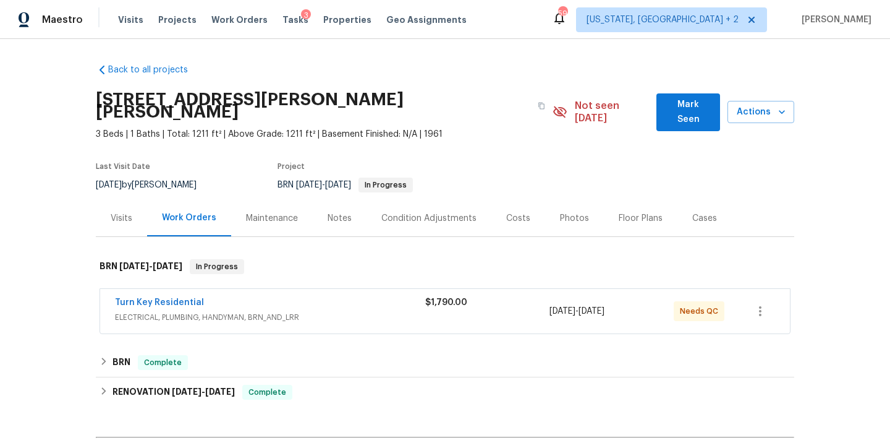
scroll to position [2, 0]
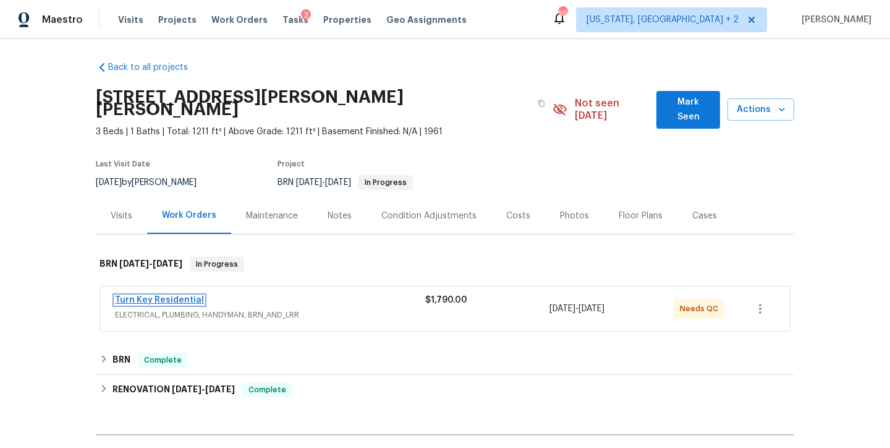
click at [159, 296] on link "Turn Key Residential" at bounding box center [159, 300] width 89 height 9
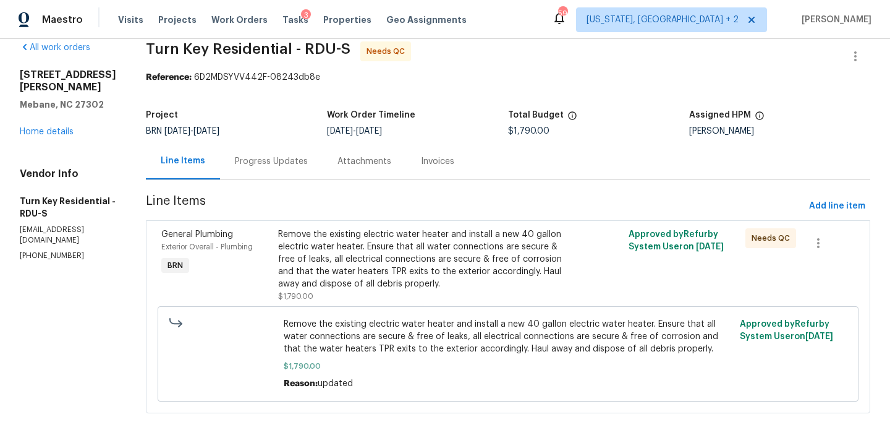
scroll to position [40, 0]
click at [345, 235] on div "Remove the existing electric water heater and install a new 40 gallon electric …" at bounding box center [420, 259] width 285 height 62
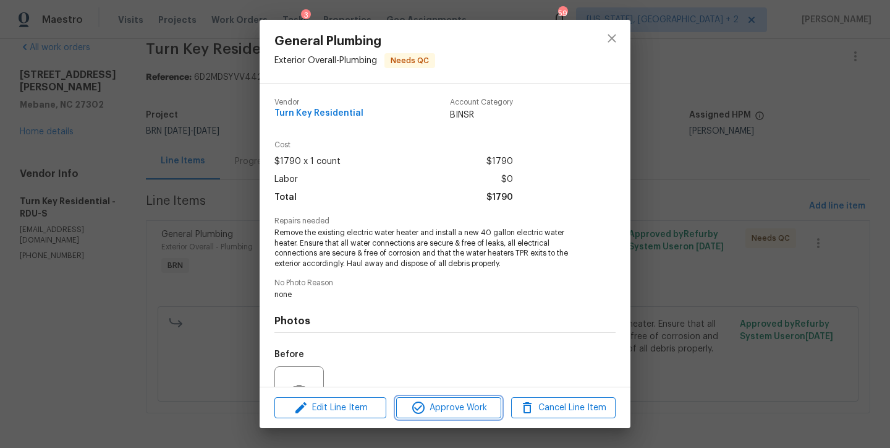
click at [437, 405] on span "Approve Work" at bounding box center [448, 407] width 97 height 15
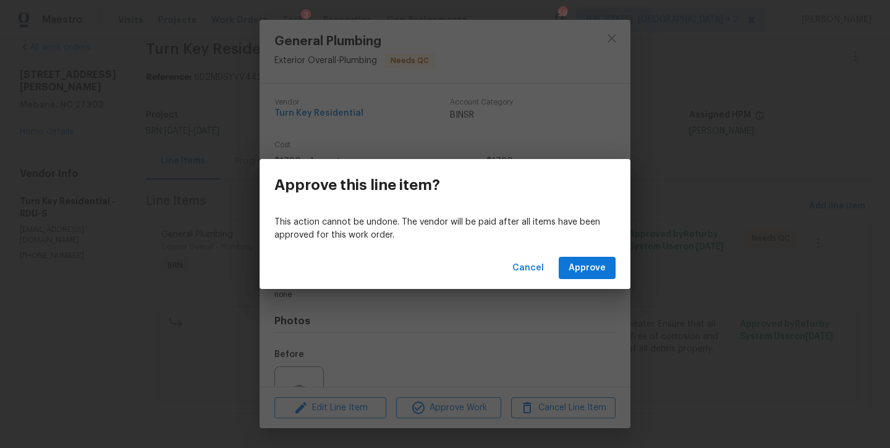
click at [577, 279] on div "Cancel Approve" at bounding box center [445, 268] width 371 height 43
click at [578, 271] on span "Approve" at bounding box center [587, 267] width 37 height 15
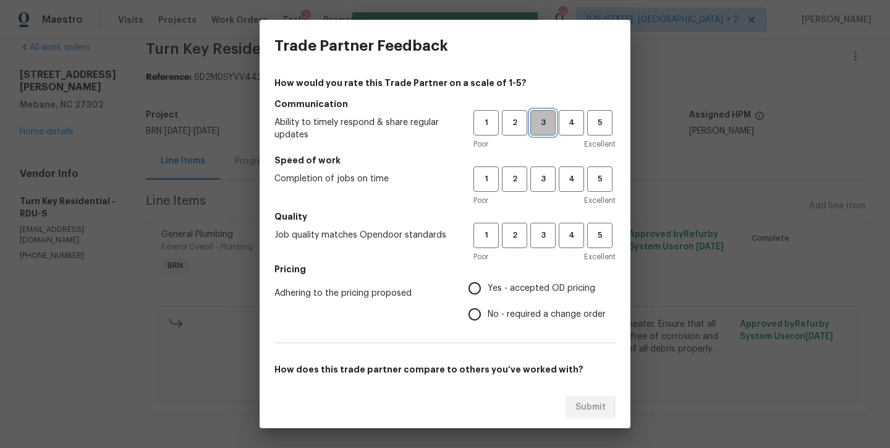
click at [534, 124] on span "3" at bounding box center [543, 123] width 23 height 14
click at [503, 181] on span "2" at bounding box center [514, 179] width 23 height 14
click at [537, 241] on span "3" at bounding box center [543, 235] width 23 height 14
click at [470, 287] on input "Yes - accepted OD pricing" at bounding box center [475, 288] width 26 height 26
radio input "true"
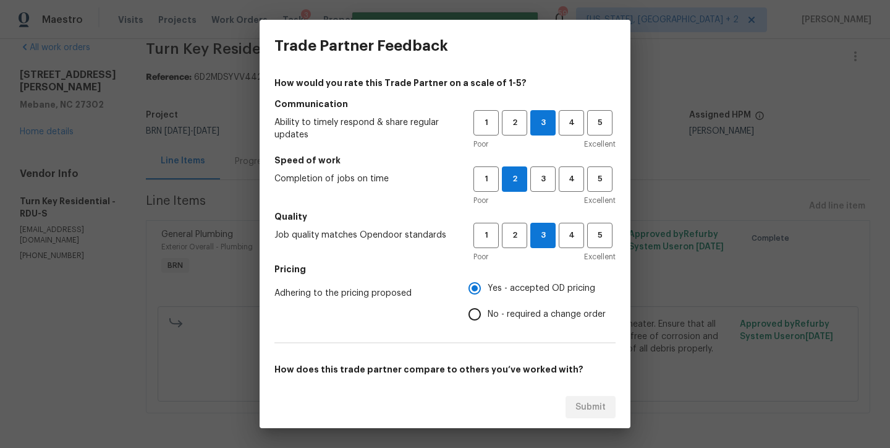
scroll to position [180, 0]
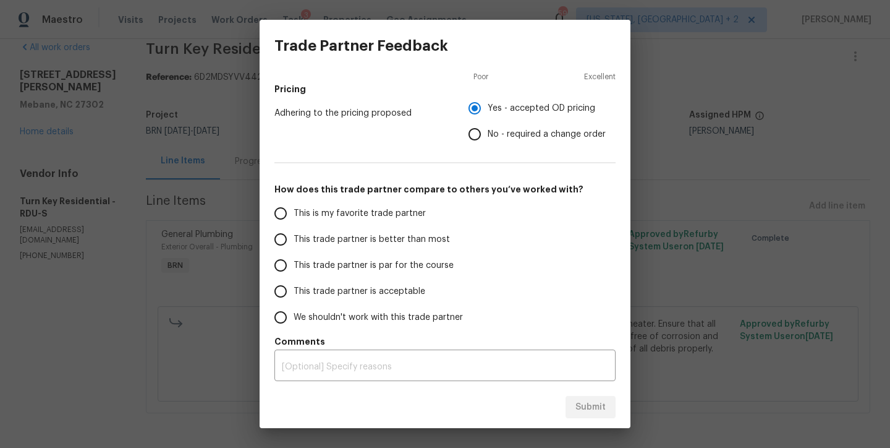
click at [349, 265] on span "This trade partner is par for the course" at bounding box center [374, 265] width 160 height 13
click at [294, 265] on input "This trade partner is par for the course" at bounding box center [281, 265] width 26 height 26
click at [573, 404] on button "Submit" at bounding box center [591, 407] width 50 height 23
radio input "true"
radio input "false"
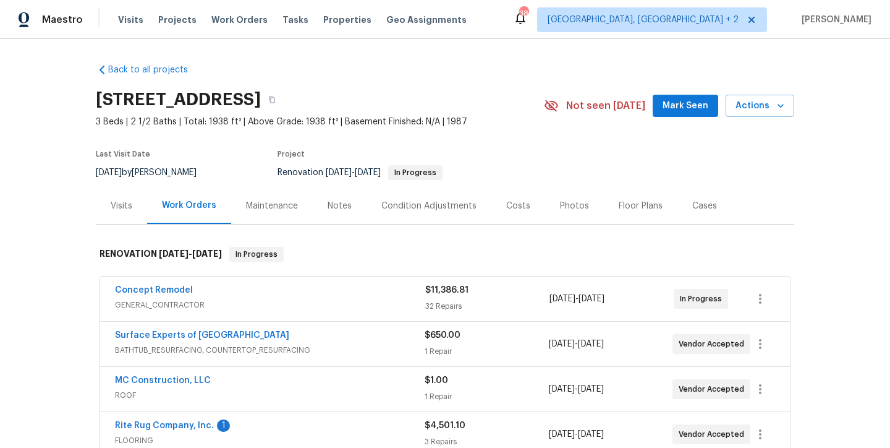
click at [319, 54] on div "Back to all projects [STREET_ADDRESS] 3 Beds | 2 1/2 Baths | Total: 1938 ft² | …" at bounding box center [445, 360] width 699 height 612
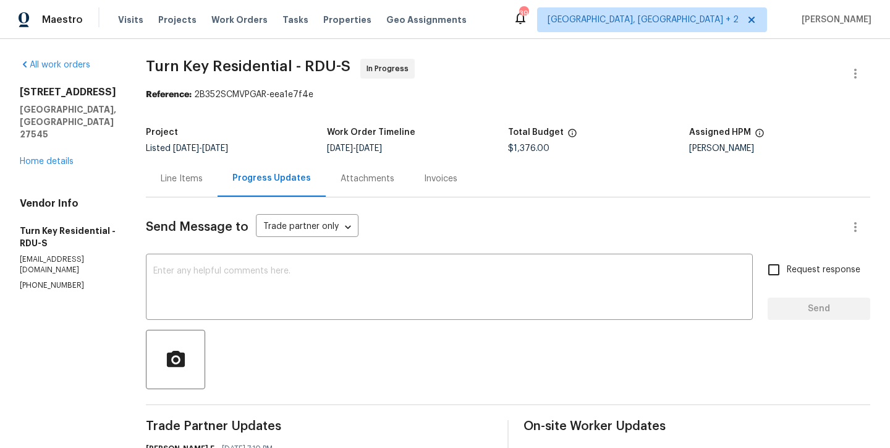
click at [116, 113] on h5 "[GEOGRAPHIC_DATA], [GEOGRAPHIC_DATA] 27545" at bounding box center [68, 121] width 96 height 37
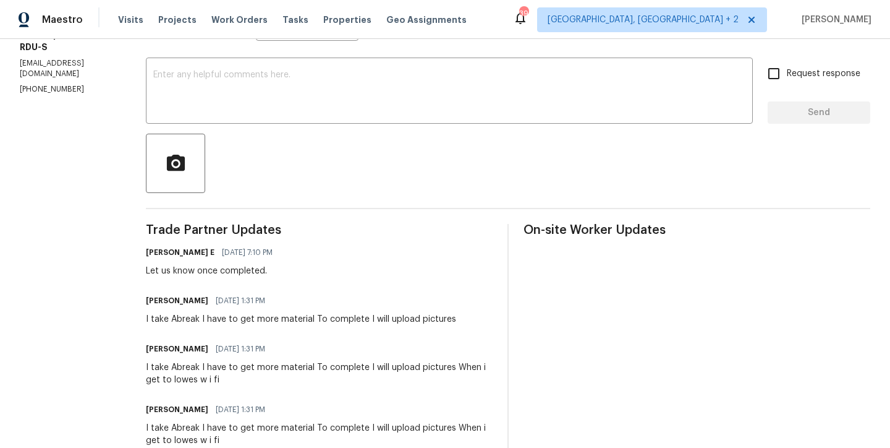
scroll to position [258, 0]
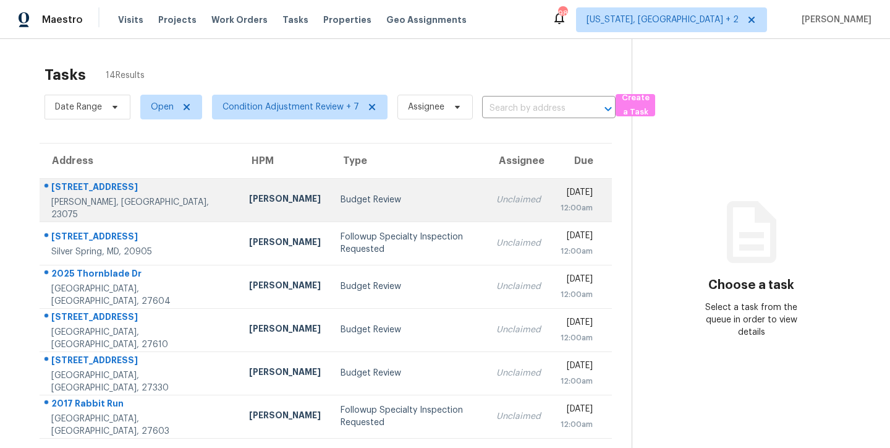
click at [341, 205] on div "Budget Review" at bounding box center [409, 200] width 136 height 12
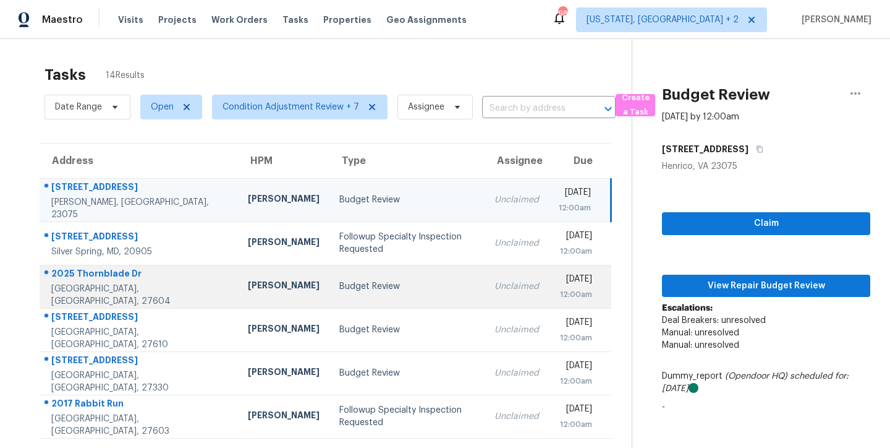
scroll to position [205, 0]
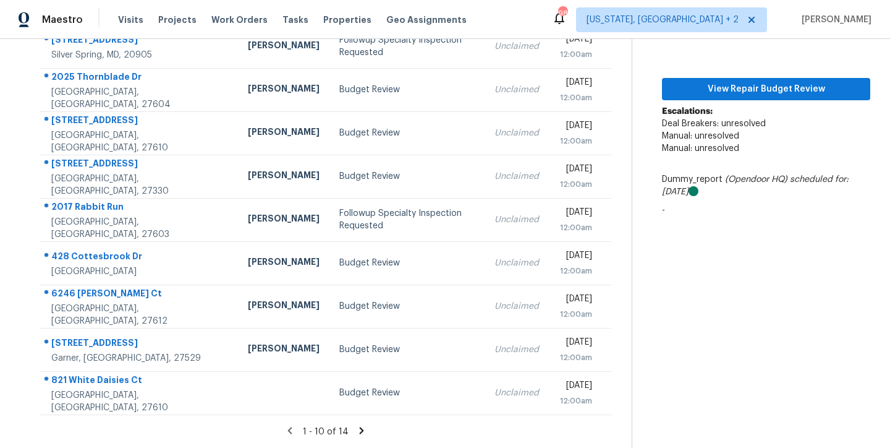
click at [356, 425] on icon at bounding box center [361, 430] width 11 height 11
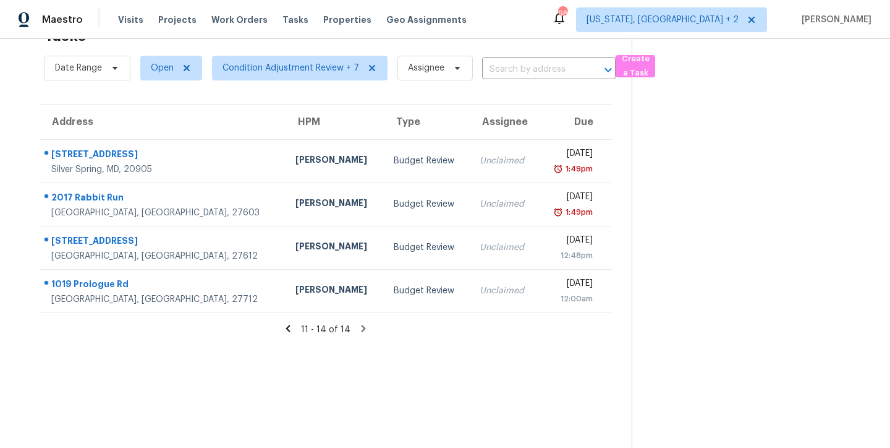
click at [288, 325] on icon at bounding box center [288, 328] width 4 height 7
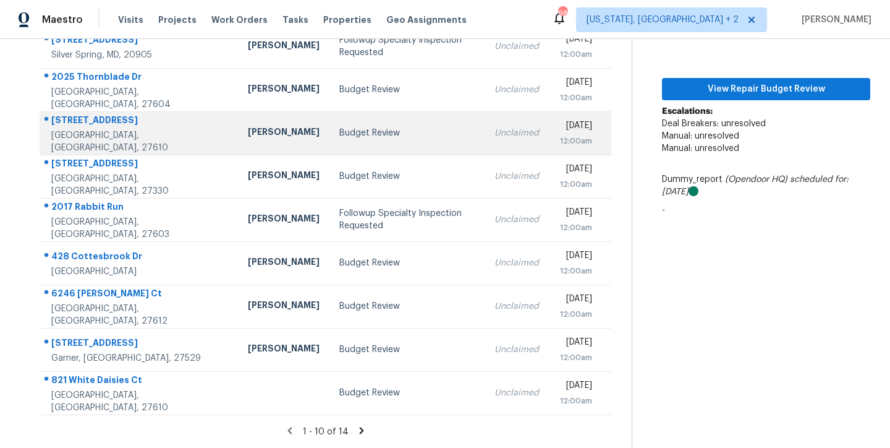
scroll to position [0, 0]
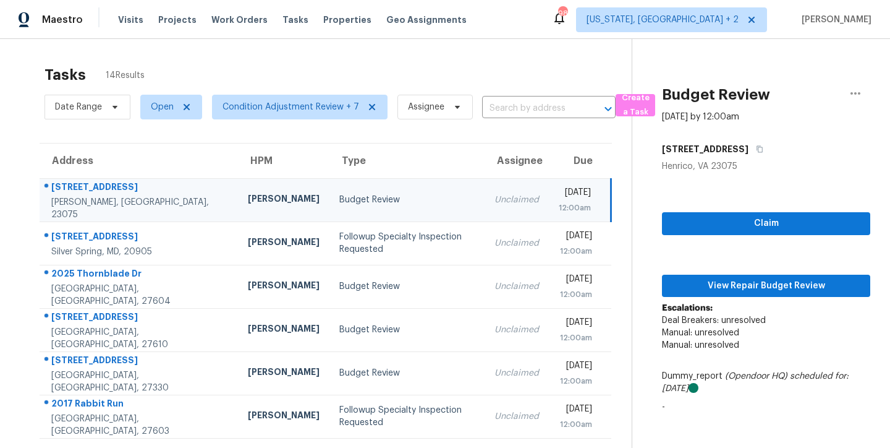
click at [367, 198] on div "Budget Review" at bounding box center [406, 200] width 135 height 12
click at [769, 290] on span "View Repair Budget Review" at bounding box center [766, 285] width 189 height 15
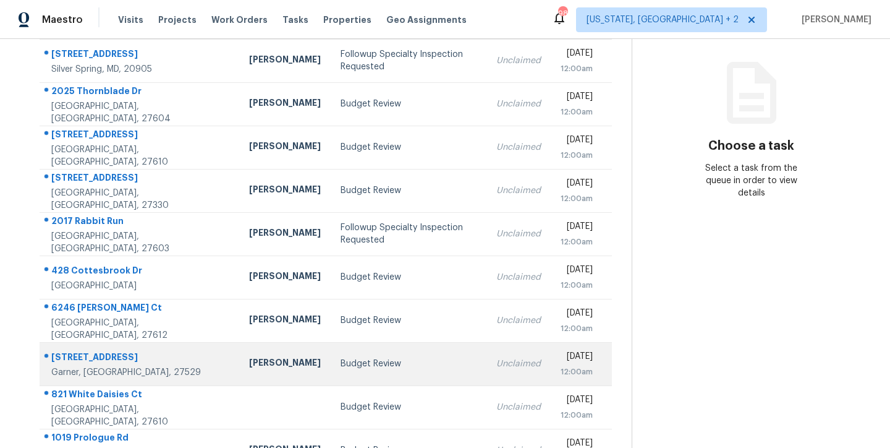
scroll to position [102, 0]
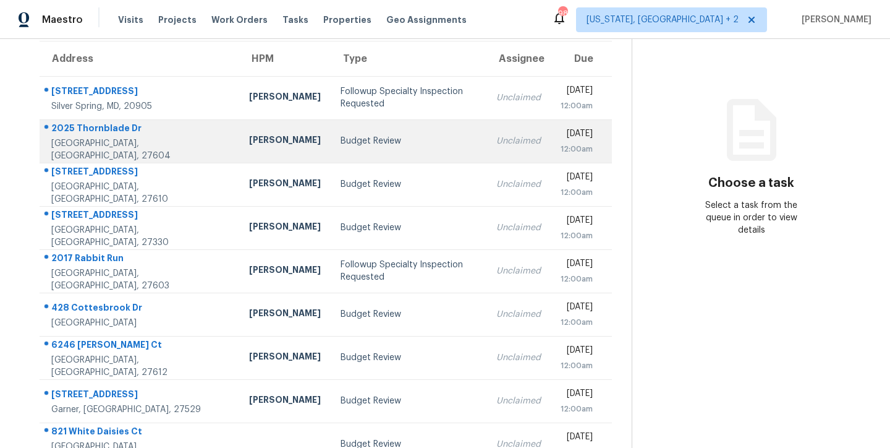
click at [331, 130] on td "Budget Review" at bounding box center [409, 140] width 156 height 43
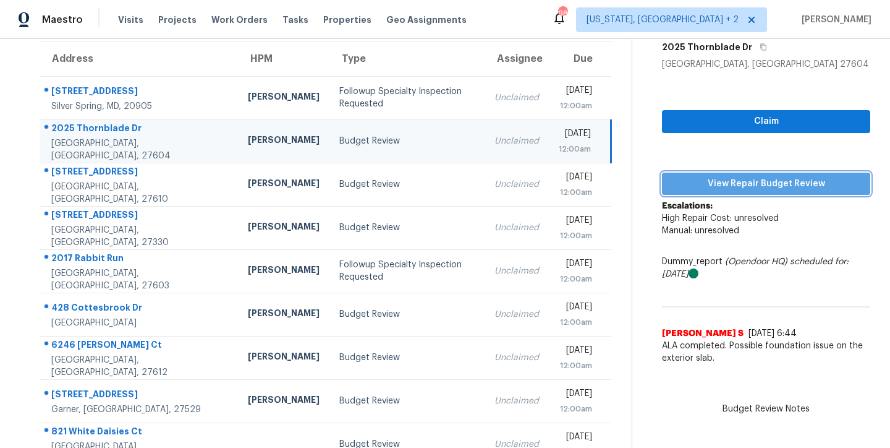
click at [786, 184] on span "View Repair Budget Review" at bounding box center [766, 183] width 189 height 15
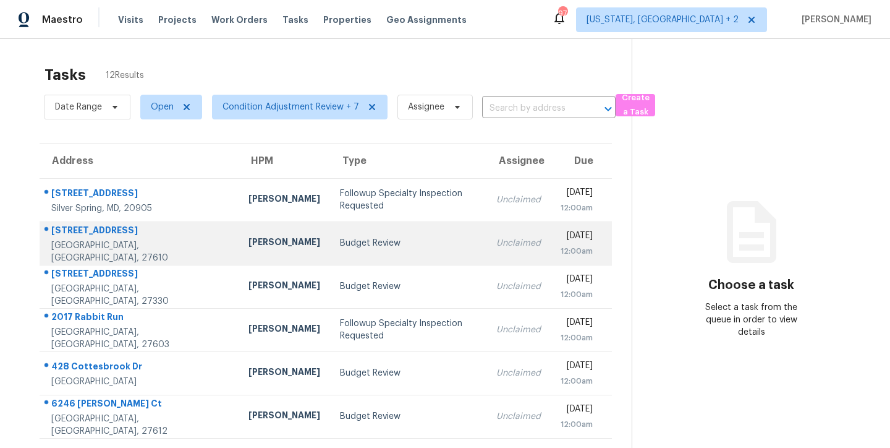
click at [239, 231] on td "[PERSON_NAME]" at bounding box center [285, 242] width 92 height 43
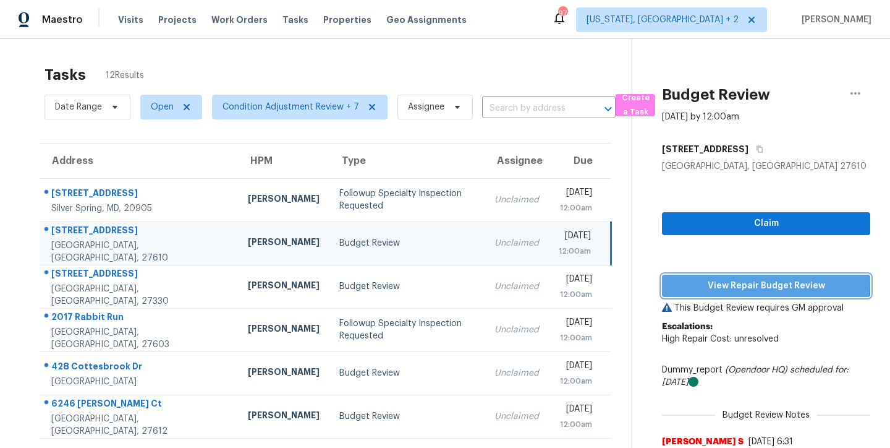
click at [712, 281] on span "View Repair Budget Review" at bounding box center [766, 285] width 189 height 15
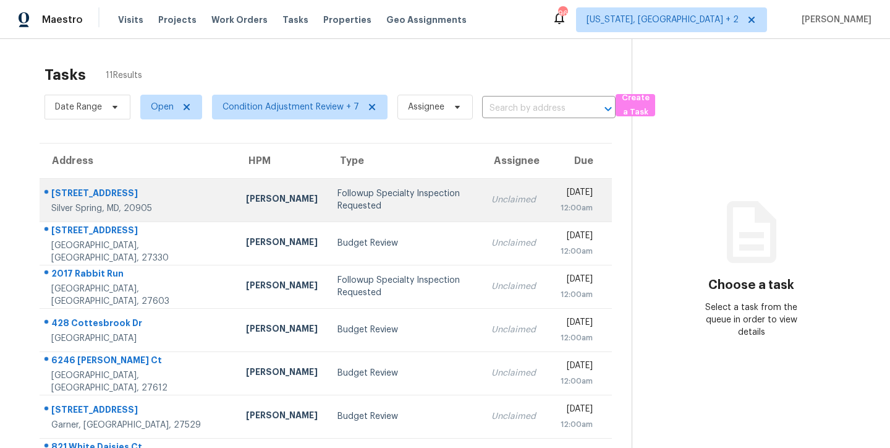
scroll to position [109, 0]
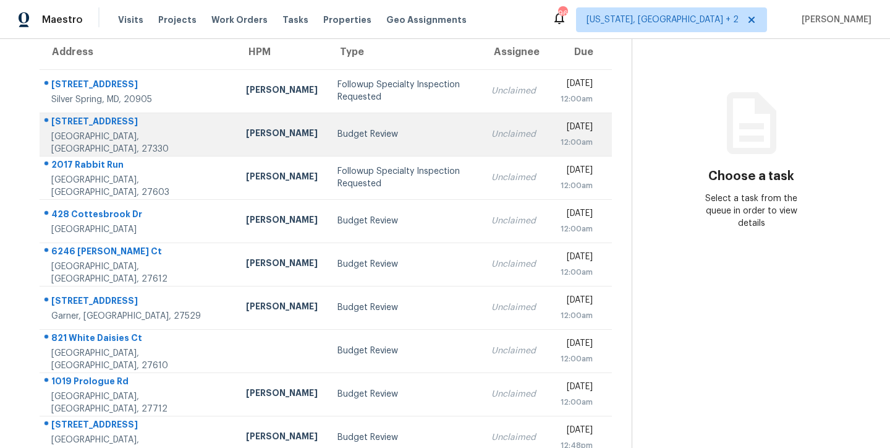
click at [338, 134] on div "Budget Review" at bounding box center [405, 134] width 134 height 12
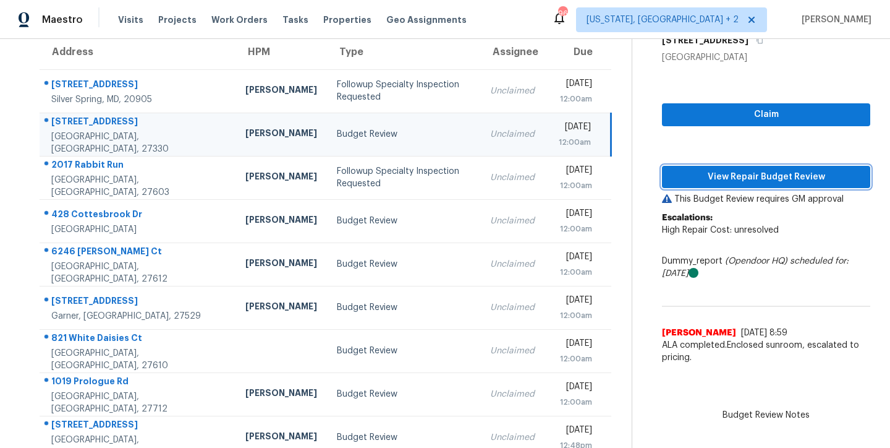
click at [785, 179] on span "View Repair Budget Review" at bounding box center [766, 176] width 189 height 15
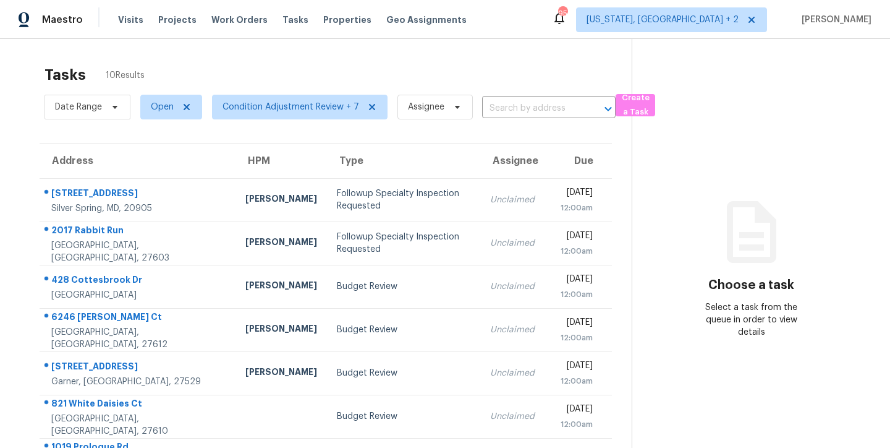
click at [419, 77] on div "Tasks 10 Results" at bounding box center [338, 75] width 587 height 32
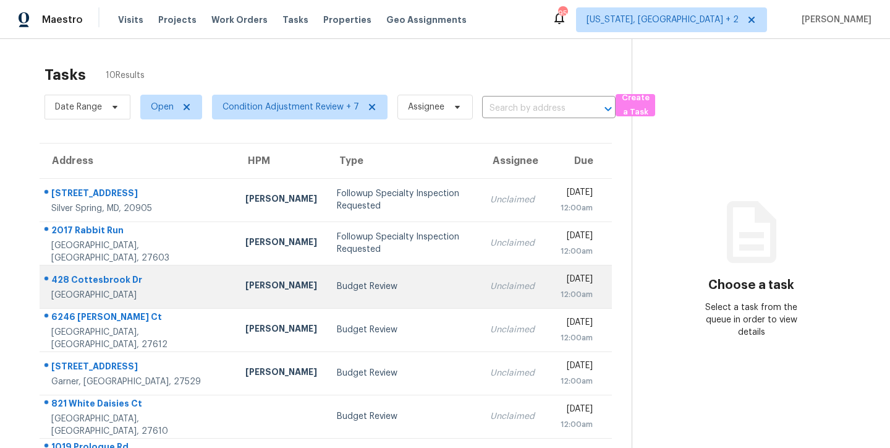
click at [337, 286] on div "Budget Review" at bounding box center [404, 286] width 134 height 12
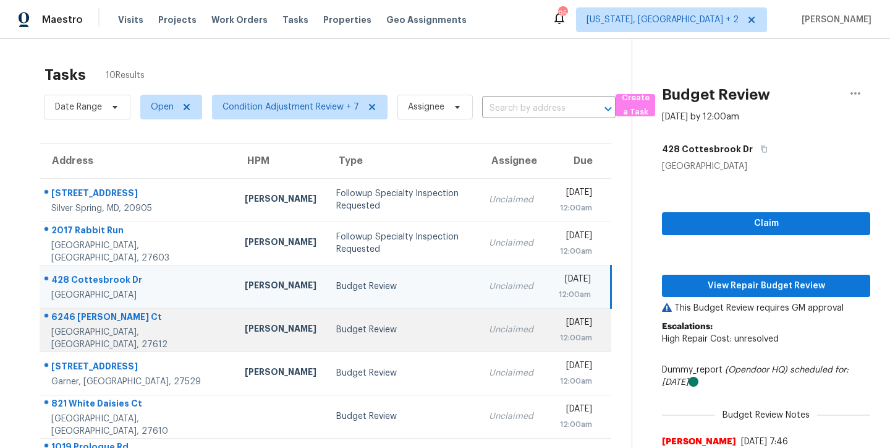
scroll to position [182, 0]
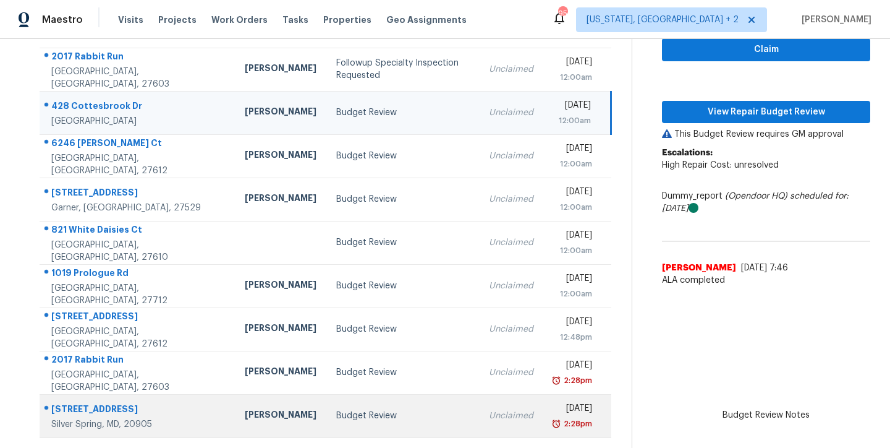
click at [336, 409] on div "Budget Review" at bounding box center [402, 415] width 133 height 12
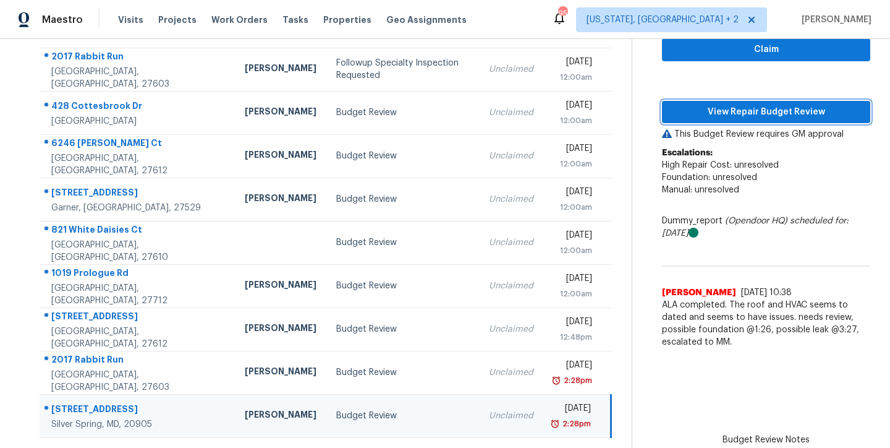
click at [773, 104] on span "View Repair Budget Review" at bounding box center [766, 111] width 189 height 15
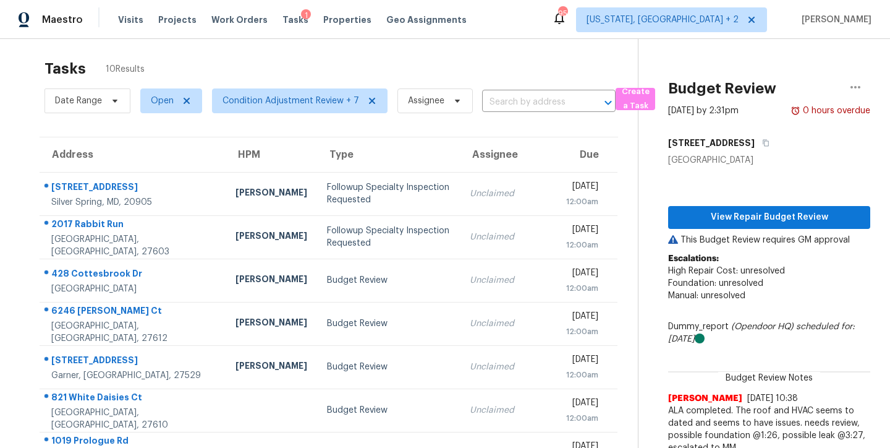
scroll to position [0, 0]
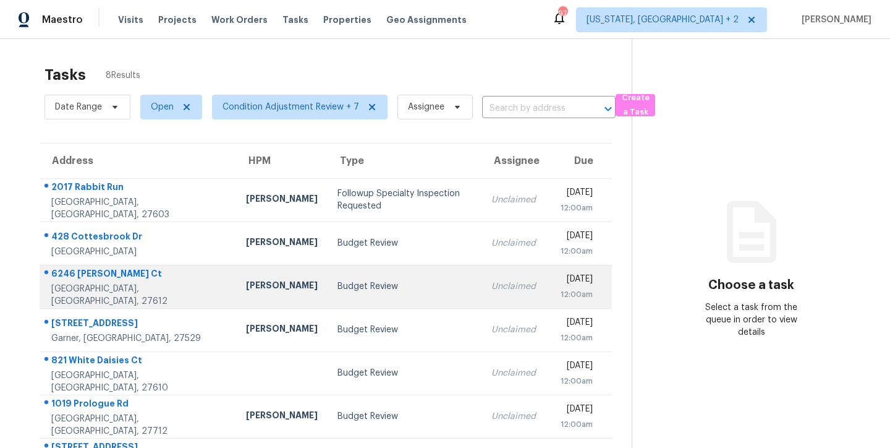
scroll to position [96, 0]
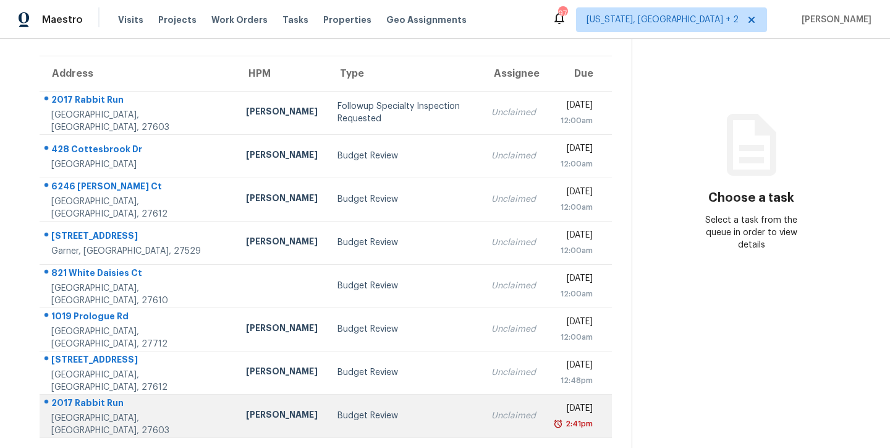
click at [411, 398] on td "Budget Review" at bounding box center [405, 415] width 154 height 43
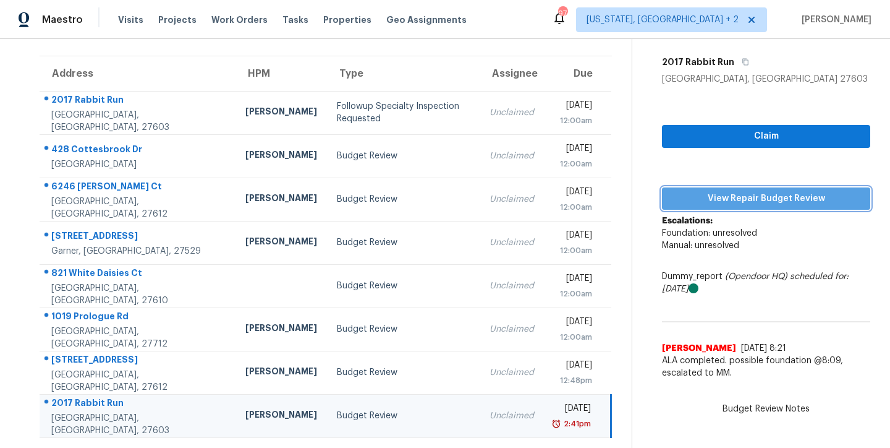
click at [760, 193] on span "View Repair Budget Review" at bounding box center [766, 198] width 189 height 15
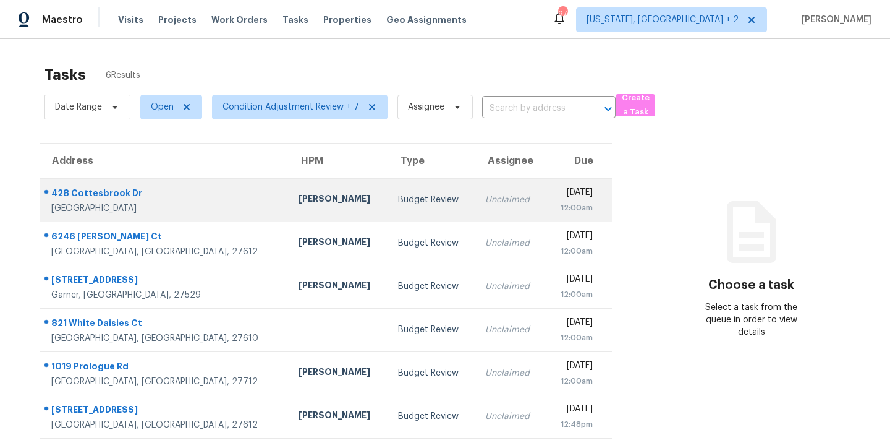
scroll to position [48, 0]
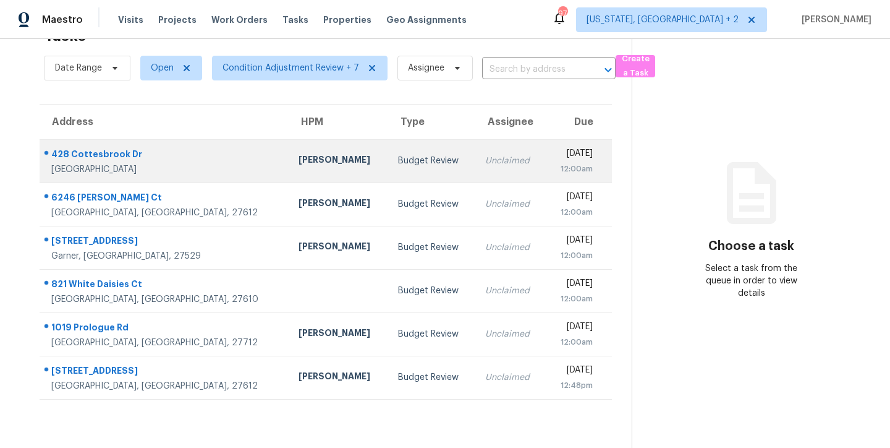
click at [398, 155] on div "Budget Review" at bounding box center [431, 161] width 67 height 12
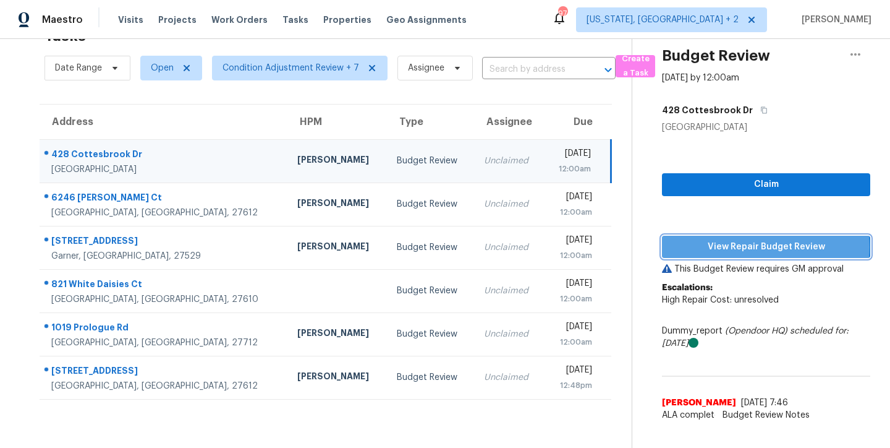
click at [756, 239] on span "View Repair Budget Review" at bounding box center [766, 246] width 189 height 15
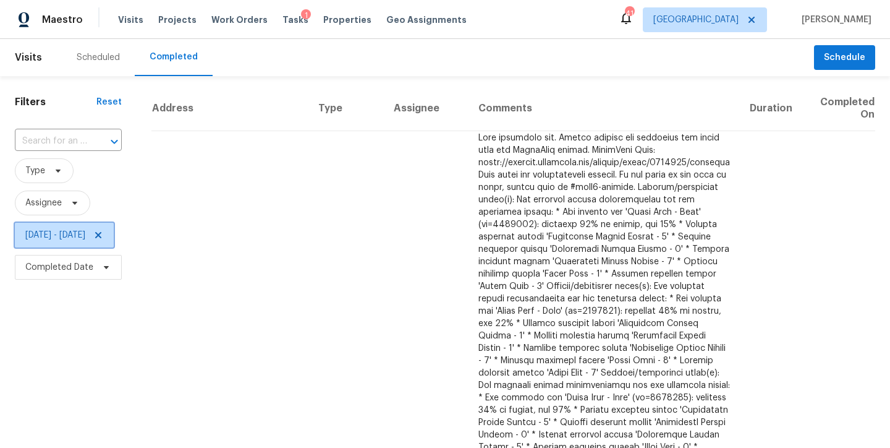
click at [101, 234] on icon at bounding box center [98, 235] width 6 height 6
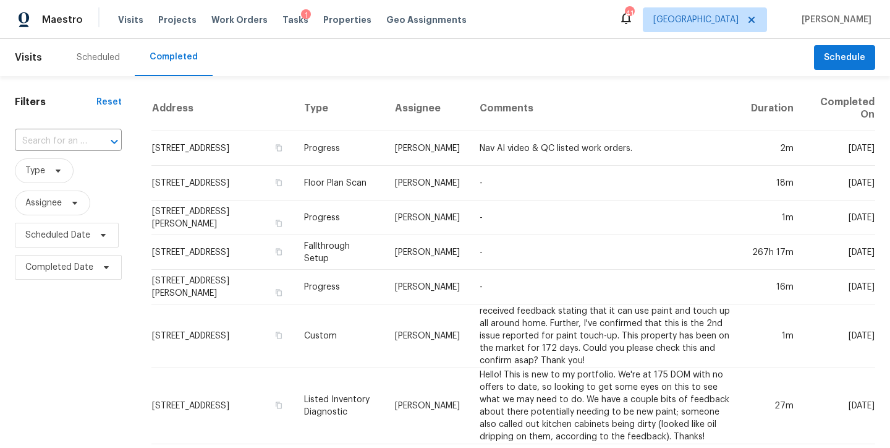
click at [106, 61] on div "Scheduled" at bounding box center [98, 57] width 43 height 12
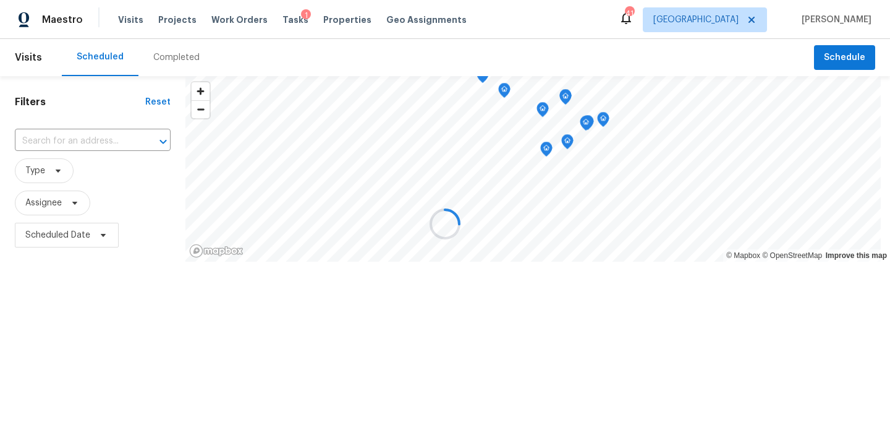
click at [98, 57] on div at bounding box center [445, 224] width 890 height 448
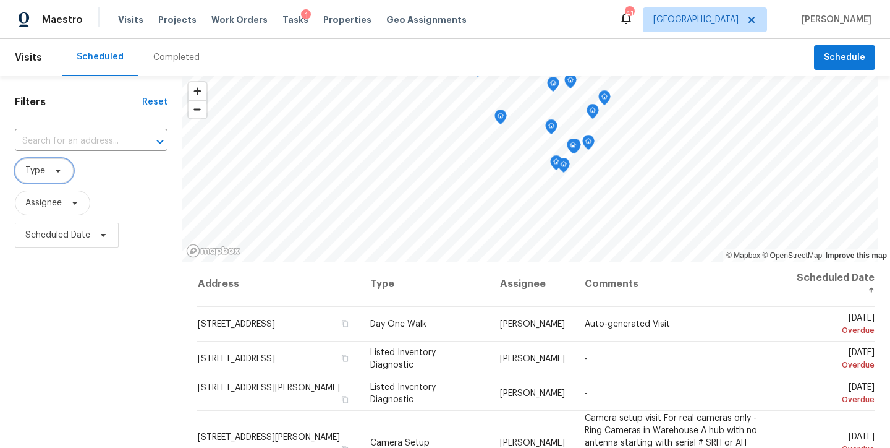
drag, startPoint x: 41, startPoint y: 177, endPoint x: 64, endPoint y: 192, distance: 26.4
click at [41, 177] on span "Type" at bounding box center [44, 170] width 59 height 25
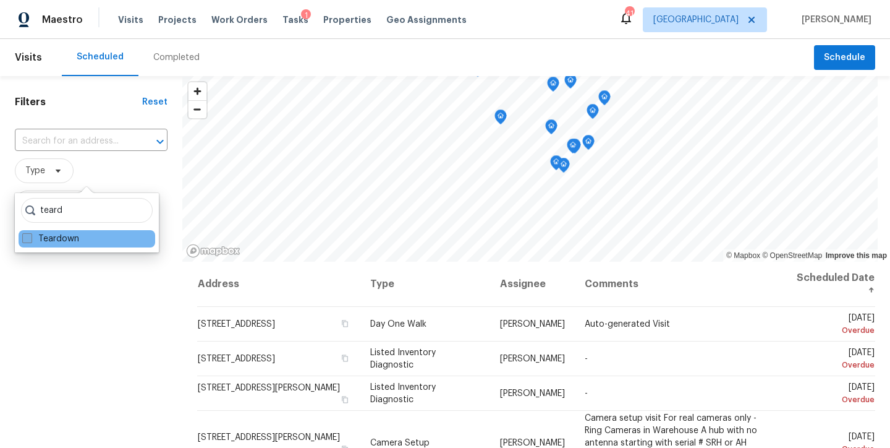
type input "teard"
click at [37, 244] on label "Teardown" at bounding box center [50, 238] width 57 height 12
click at [30, 240] on input "Teardown" at bounding box center [26, 236] width 8 height 8
checkbox input "true"
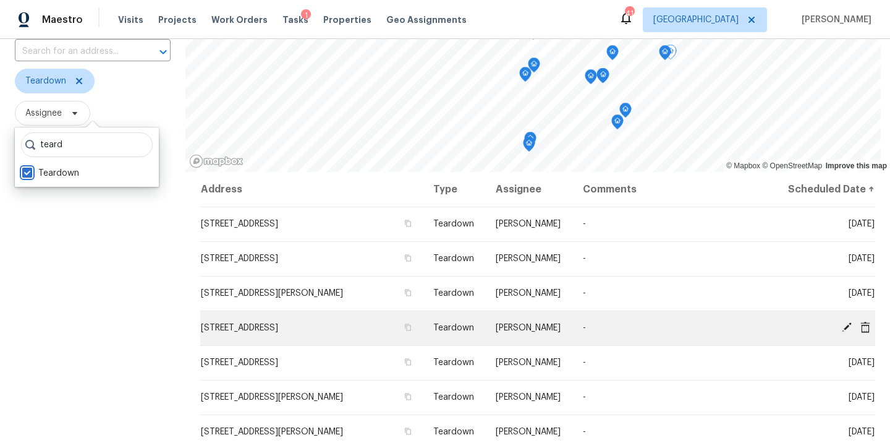
scroll to position [66, 0]
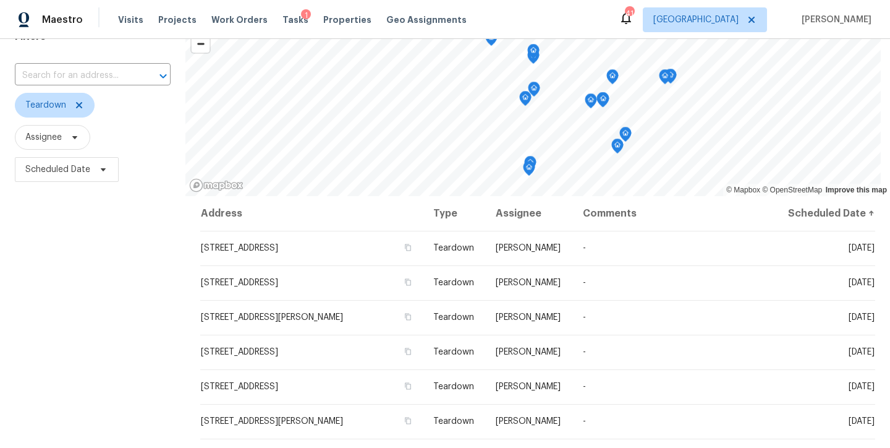
click at [88, 306] on div "Filters Reset ​ Teardown Assignee Scheduled Date" at bounding box center [92, 282] width 185 height 543
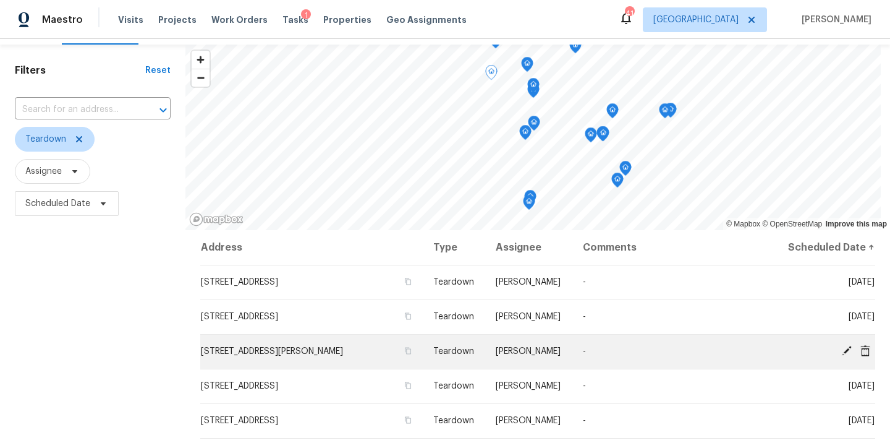
scroll to position [28, 0]
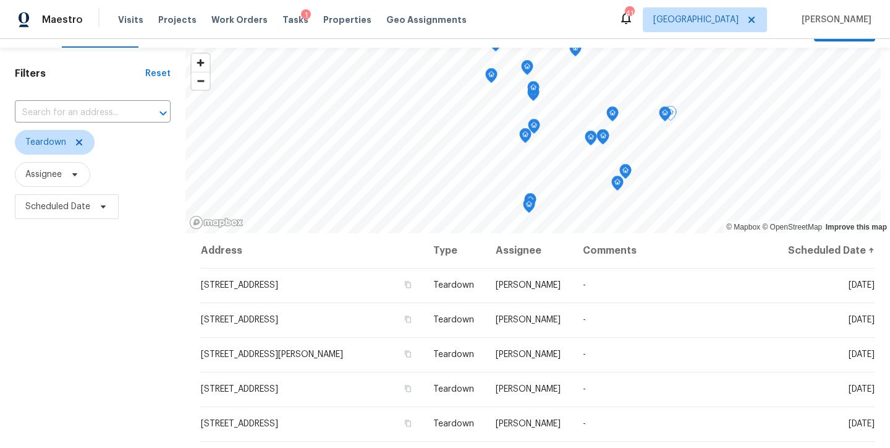
click at [46, 309] on div "Filters Reset ​ Teardown Assignee Scheduled Date" at bounding box center [92, 319] width 185 height 543
click at [621, 28] on div "Maestro Visits Projects Work Orders Tasks 1 Properties Geo Assignments 41 Ralei…" at bounding box center [445, 19] width 890 height 39
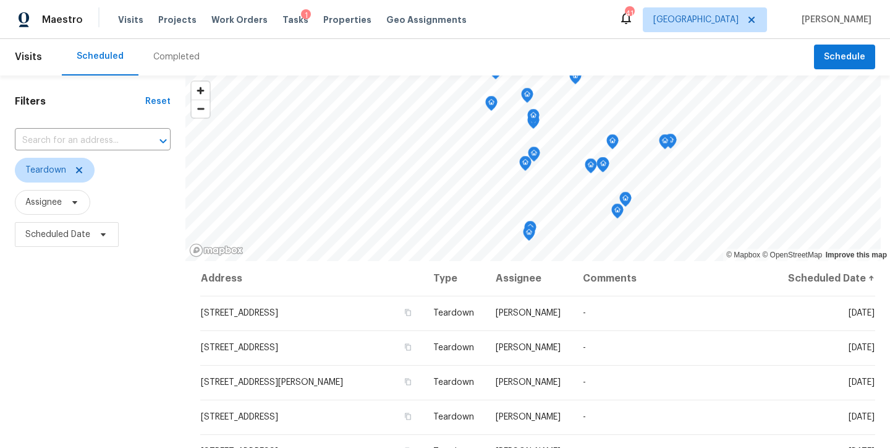
scroll to position [0, 0]
drag, startPoint x: 43, startPoint y: 102, endPoint x: 14, endPoint y: 96, distance: 29.6
click at [15, 96] on h1 "Filters" at bounding box center [80, 102] width 130 height 12
click at [23, 104] on h1 "Filters" at bounding box center [80, 102] width 130 height 12
click at [102, 101] on h1 "Filters" at bounding box center [80, 102] width 130 height 12
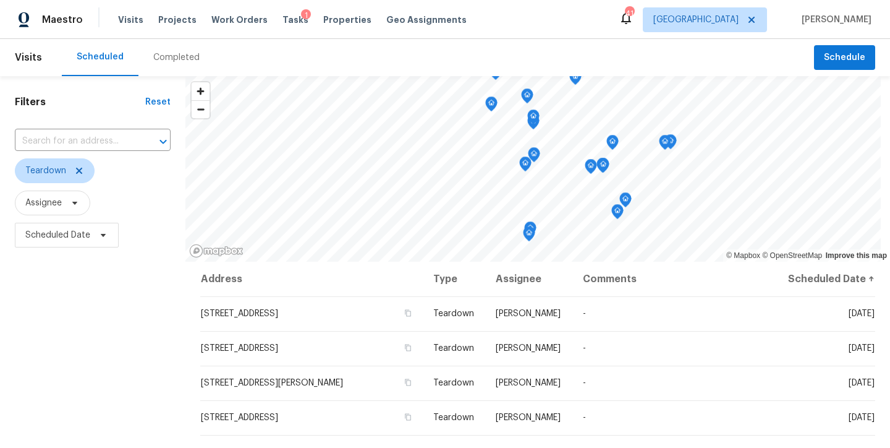
click at [292, 53] on div "Scheduled Completed" at bounding box center [438, 57] width 752 height 37
click at [121, 360] on div "Filters Reset ​ Teardown Assignee Scheduled Date" at bounding box center [92, 347] width 185 height 543
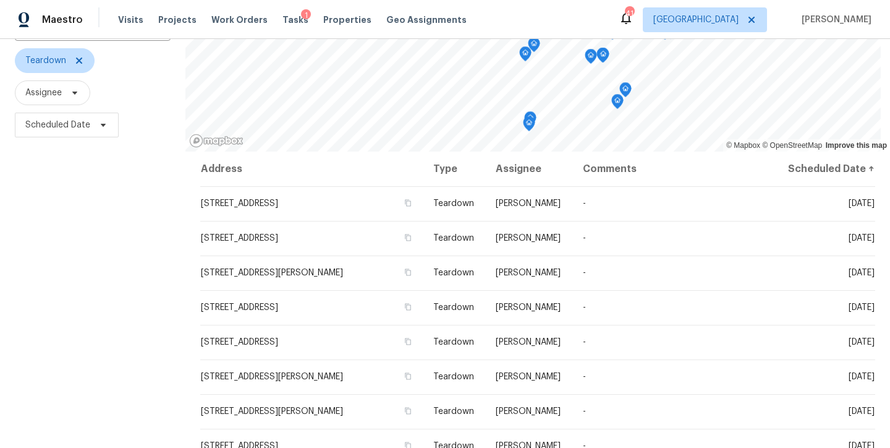
scroll to position [97, 0]
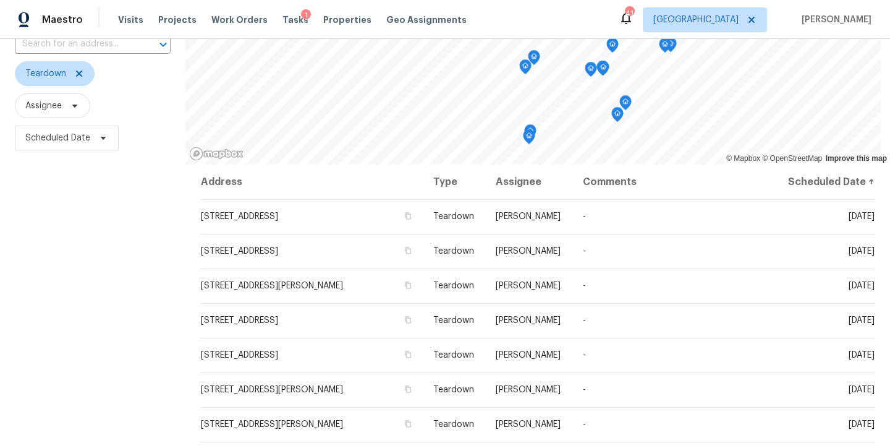
click at [109, 243] on div "Filters Reset ​ Teardown Assignee Scheduled Date" at bounding box center [92, 250] width 185 height 543
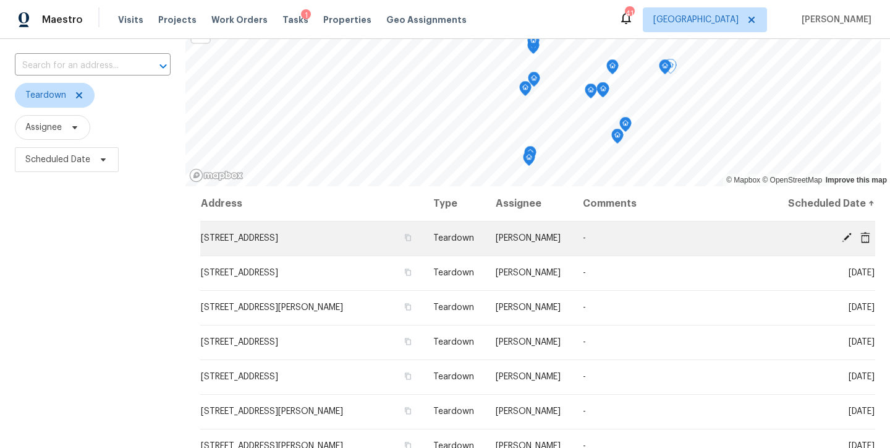
click at [842, 236] on icon at bounding box center [847, 237] width 10 height 10
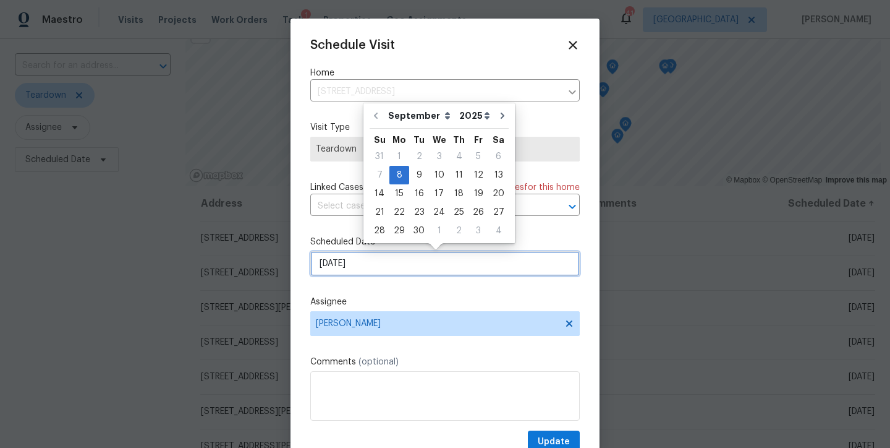
click at [364, 262] on input "9/8/2025" at bounding box center [445, 263] width 270 height 25
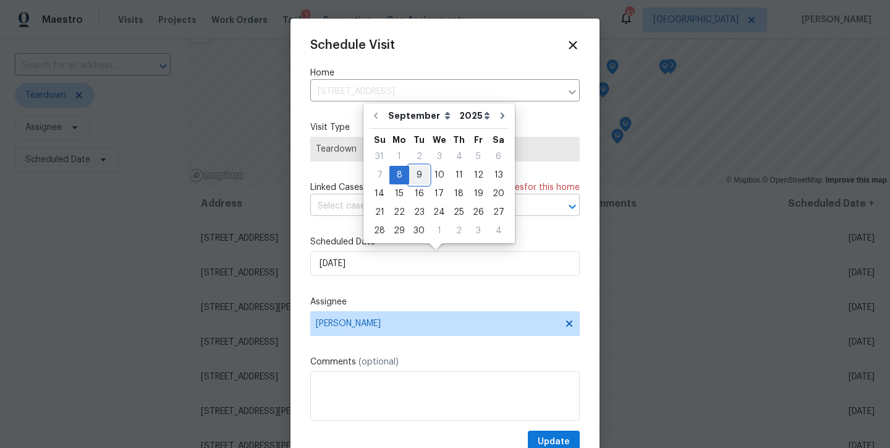
click at [414, 174] on div "9" at bounding box center [419, 174] width 20 height 17
type input "9/9/2025"
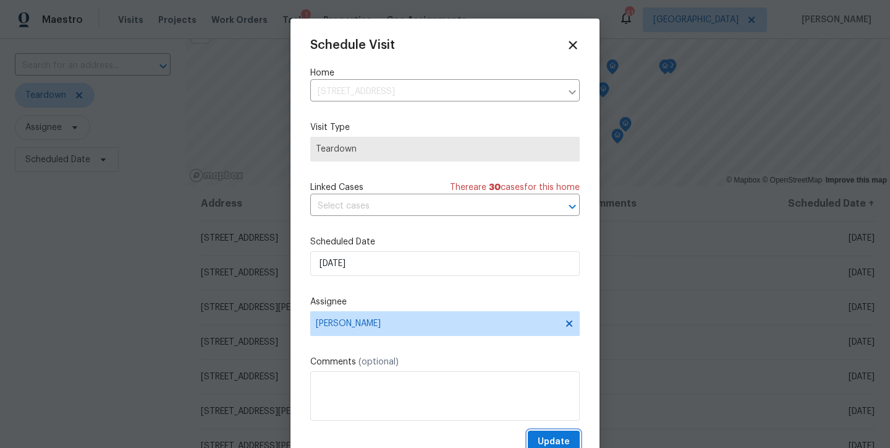
click at [548, 436] on span "Update" at bounding box center [554, 441] width 32 height 15
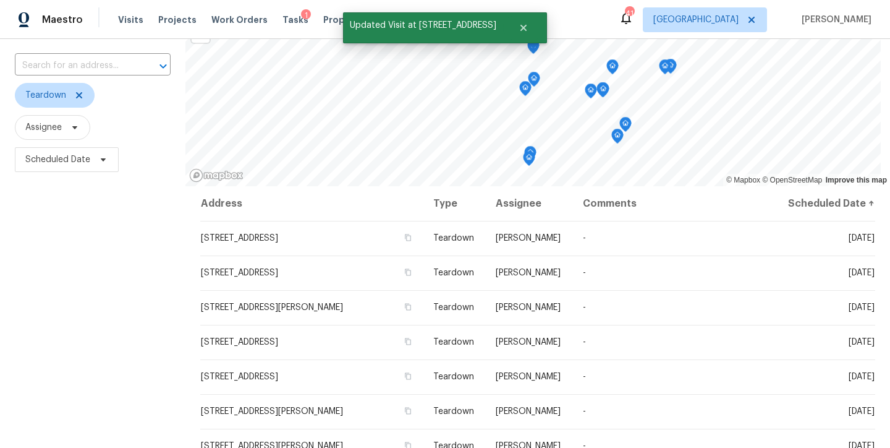
click at [111, 299] on div "Filters Reset ​ Teardown Assignee Scheduled Date" at bounding box center [92, 272] width 185 height 543
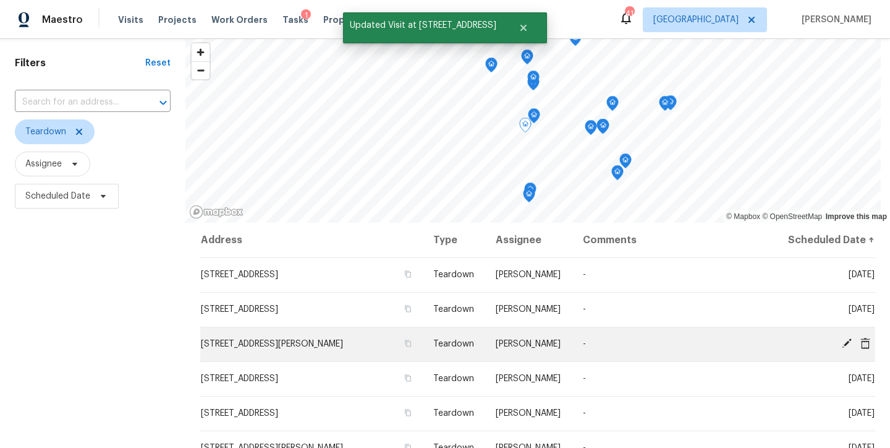
scroll to position [25, 0]
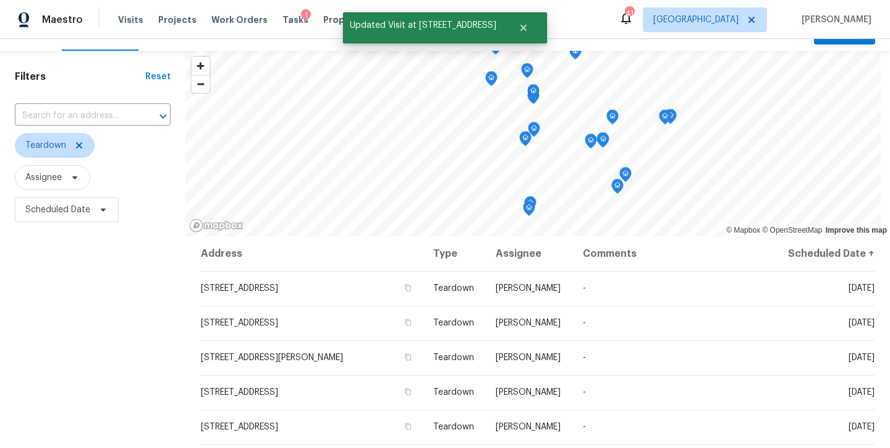
click at [150, 343] on div "Filters Reset ​ Teardown Assignee Scheduled Date" at bounding box center [92, 322] width 185 height 543
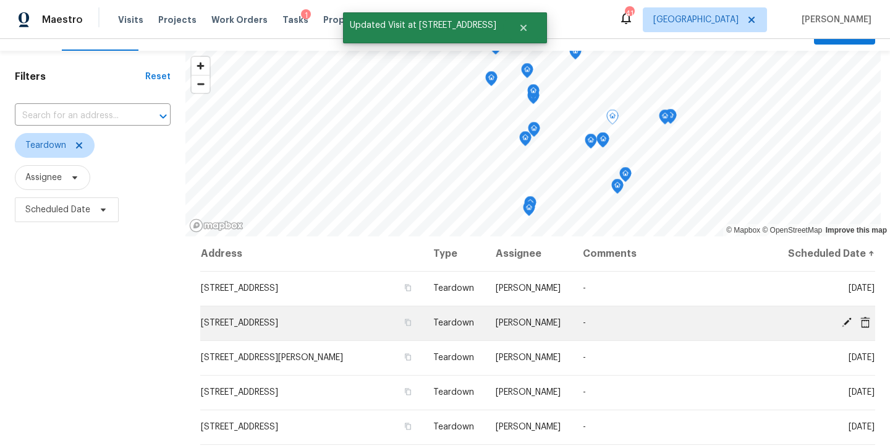
click at [842, 320] on icon at bounding box center [847, 322] width 10 height 10
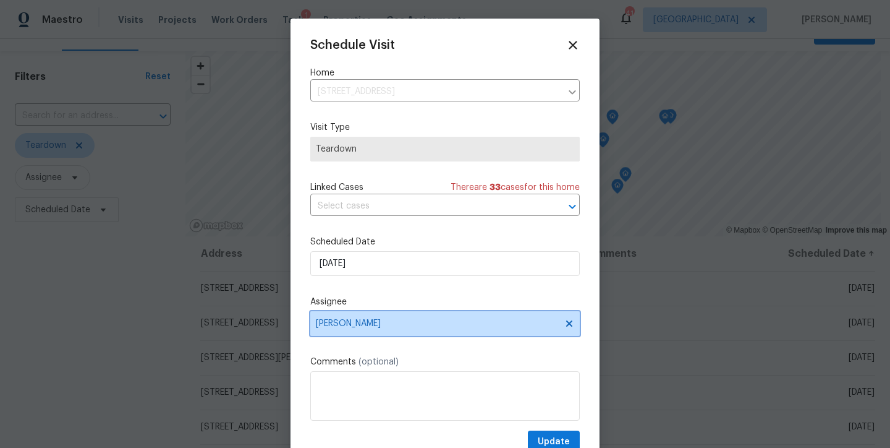
click at [357, 328] on span "Joseph White" at bounding box center [437, 323] width 242 height 10
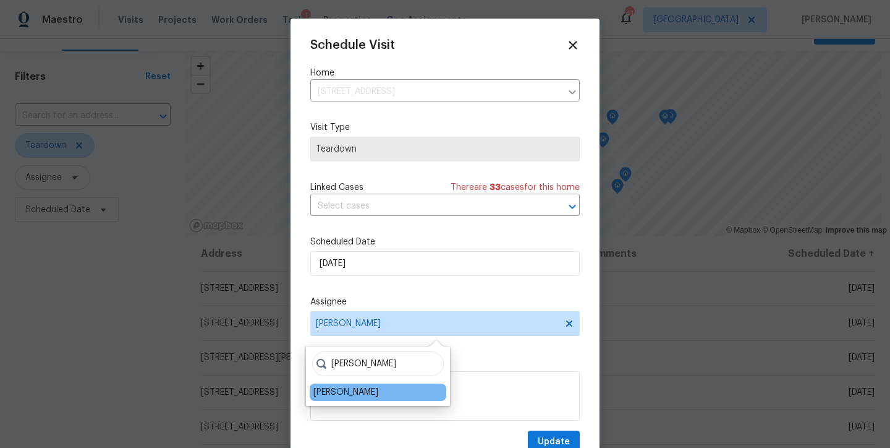
type input "shawn"
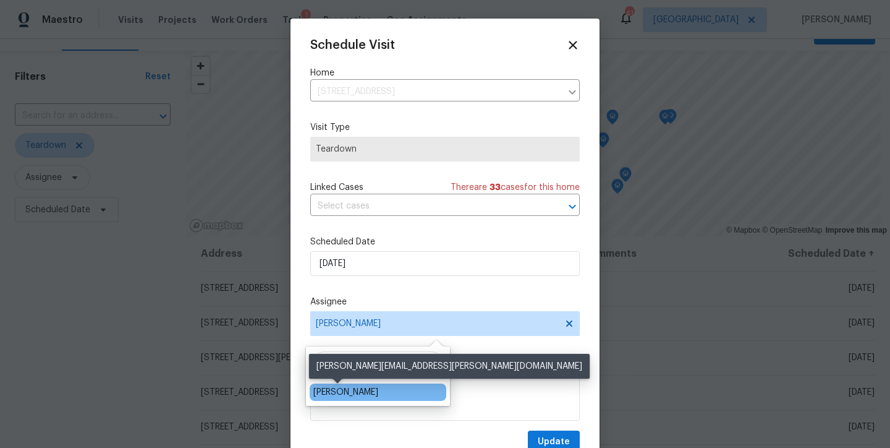
click at [341, 392] on div "Shawn Wise" at bounding box center [345, 392] width 65 height 12
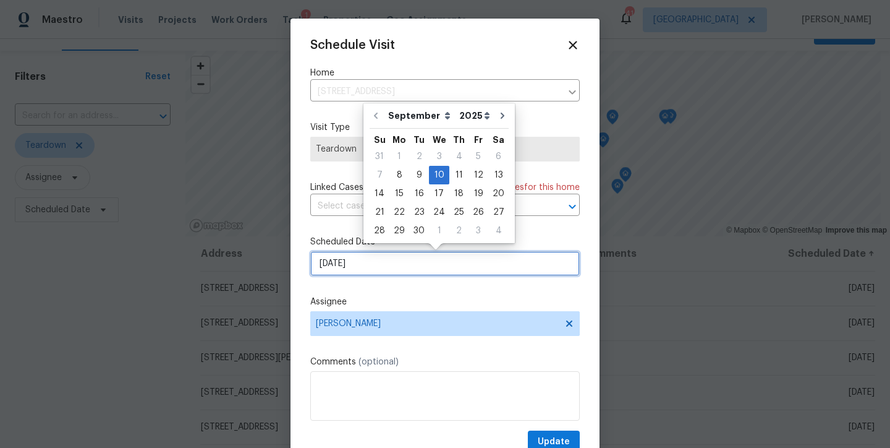
click at [344, 260] on input "9/10/2025" at bounding box center [445, 263] width 270 height 25
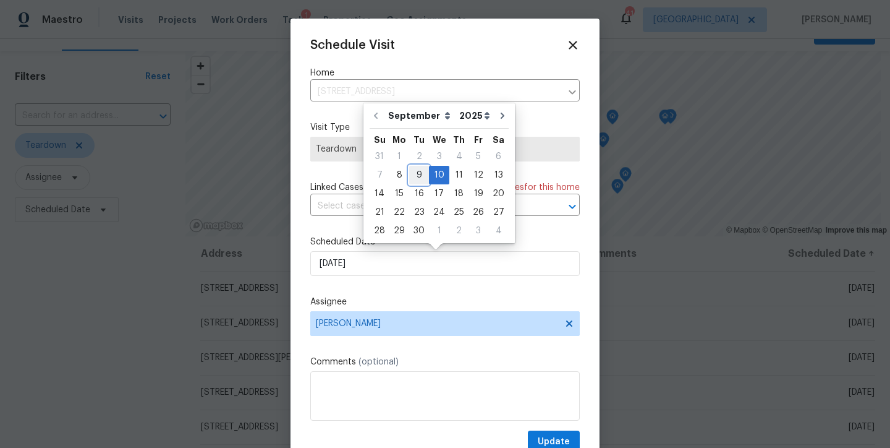
click at [416, 176] on div "9" at bounding box center [419, 174] width 20 height 17
type input "9/9/2025"
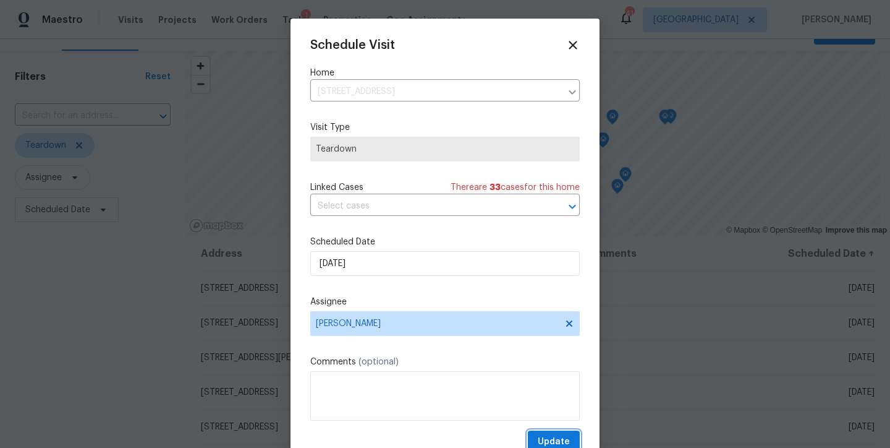
click at [557, 436] on button "Update" at bounding box center [554, 441] width 52 height 23
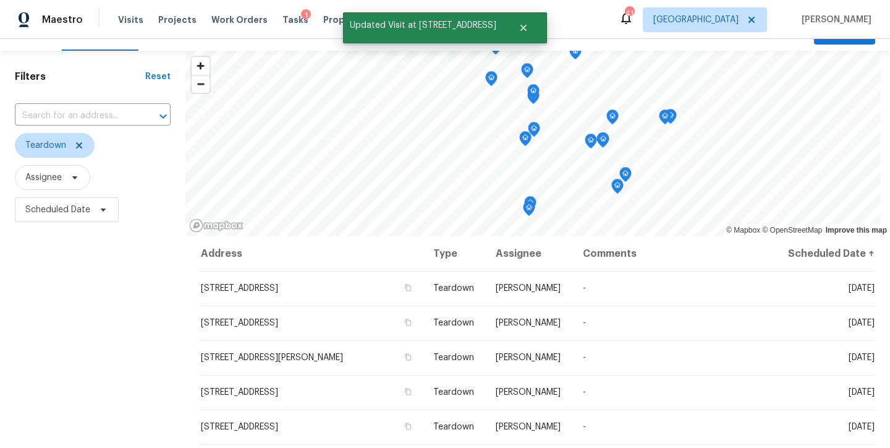
click at [123, 350] on div "Filters Reset ​ Teardown Assignee Scheduled Date" at bounding box center [92, 322] width 185 height 543
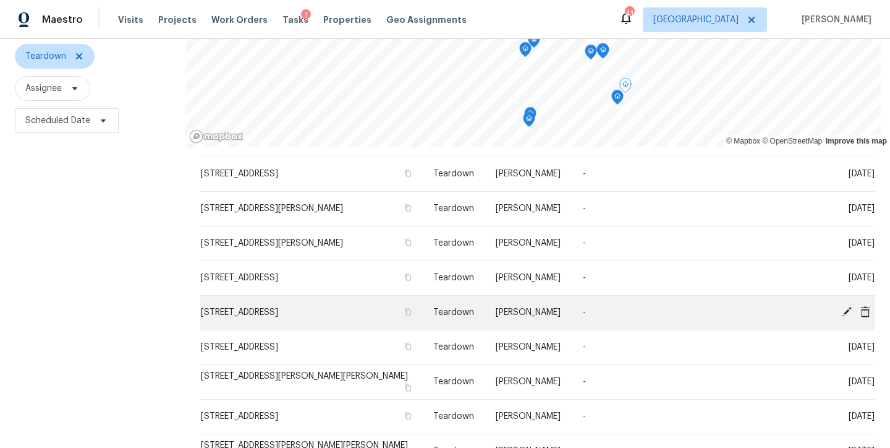
scroll to position [176, 0]
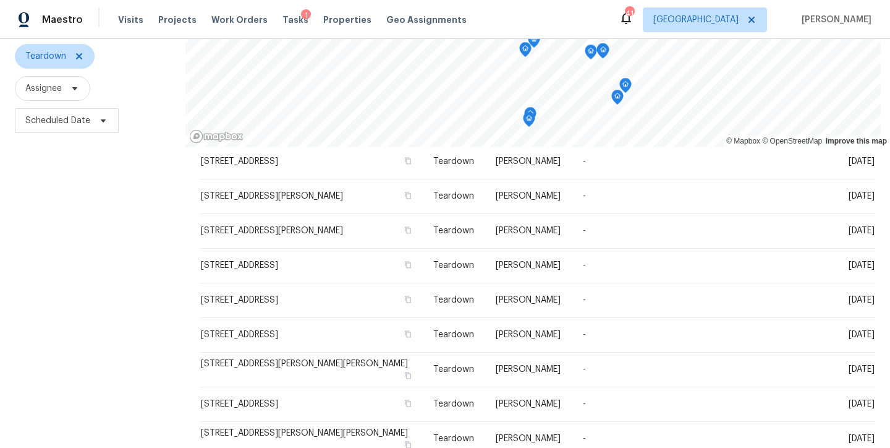
click at [166, 346] on div "Filters Reset ​ Teardown Assignee Scheduled Date" at bounding box center [92, 233] width 185 height 543
click at [79, 242] on div "Filters Reset ​ Teardown Assignee Scheduled Date" at bounding box center [92, 233] width 185 height 543
click at [496, 19] on div "Maestro Visits Projects Work Orders Tasks 1 Properties Geo Assignments 41 Ralei…" at bounding box center [445, 19] width 890 height 39
click at [64, 265] on div "Filters Reset ​ Teardown Assignee Scheduled Date" at bounding box center [92, 233] width 185 height 543
click at [587, 14] on div "Maestro Visits Projects Work Orders Tasks 1 Properties Geo Assignments 41 Ralei…" at bounding box center [445, 19] width 890 height 39
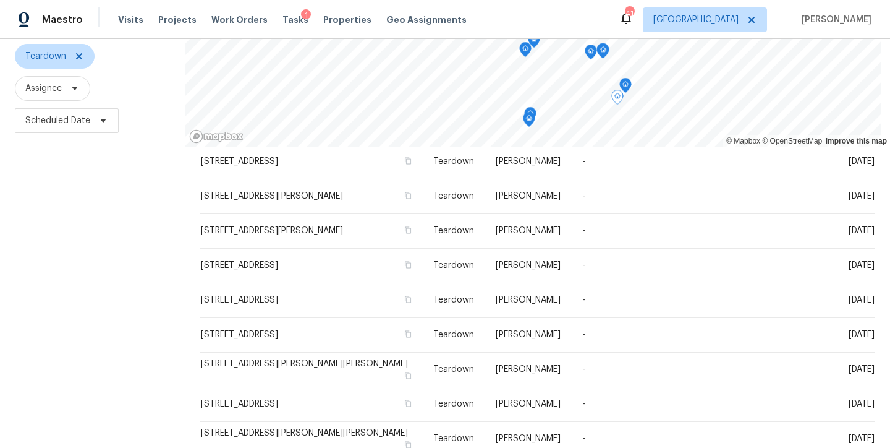
drag, startPoint x: 73, startPoint y: 250, endPoint x: 107, endPoint y: 202, distance: 59.5
click at [73, 250] on div "Filters Reset ​ Teardown Assignee Scheduled Date" at bounding box center [92, 233] width 185 height 543
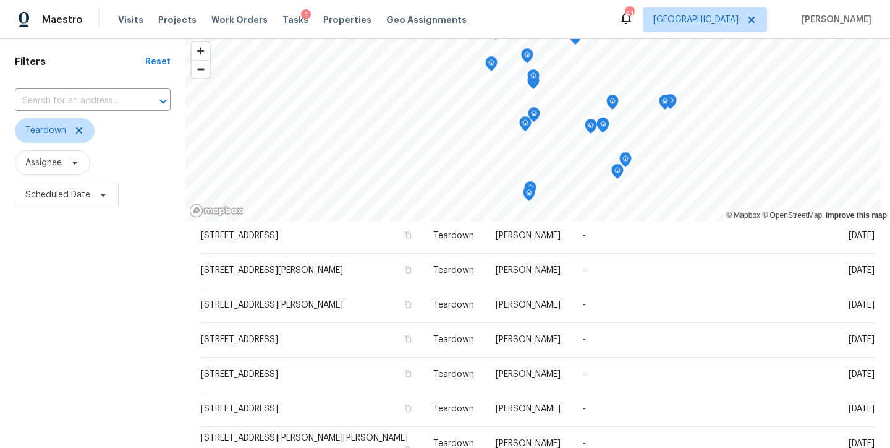
scroll to position [0, 0]
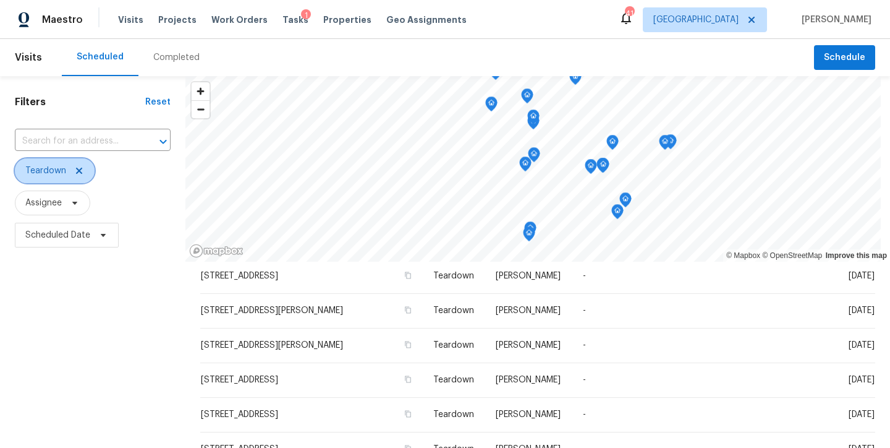
click at [74, 169] on icon at bounding box center [79, 171] width 10 height 10
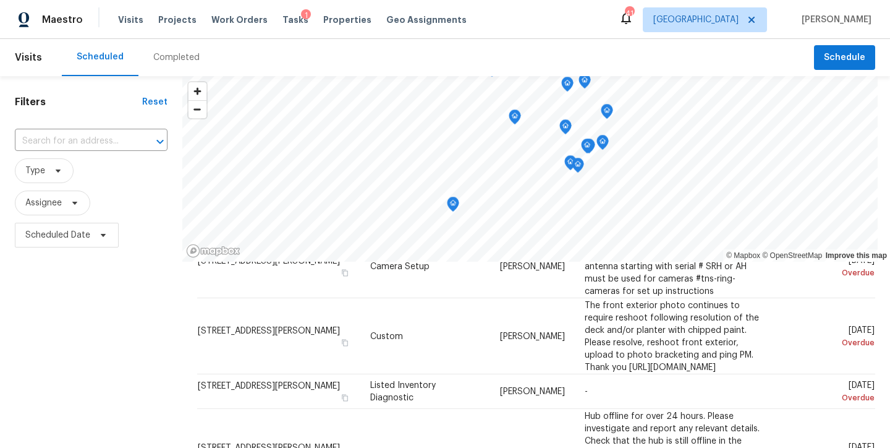
click at [80, 320] on div "Filters Reset ​ Type Assignee Scheduled Date" at bounding box center [91, 347] width 182 height 543
click at [63, 143] on input "text" at bounding box center [74, 141] width 118 height 19
type input "i"
click at [55, 381] on div "Filters Reset ​ Type Assignee Scheduled Date" at bounding box center [91, 347] width 182 height 543
click at [45, 173] on span "Type" at bounding box center [44, 170] width 59 height 25
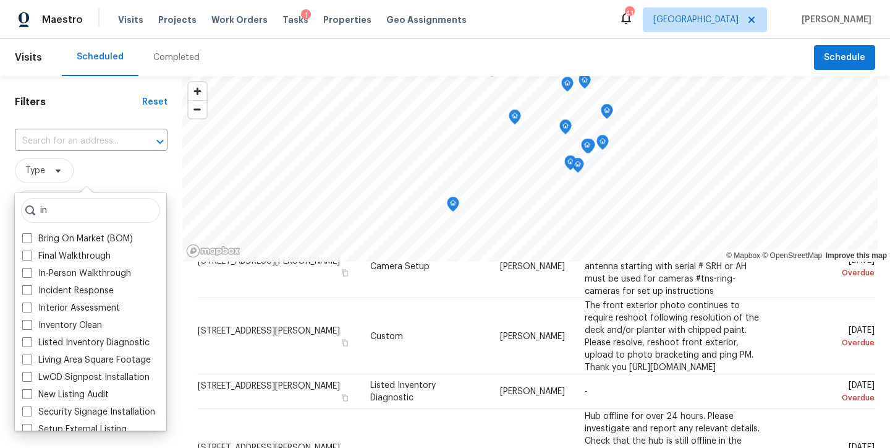
type input "i"
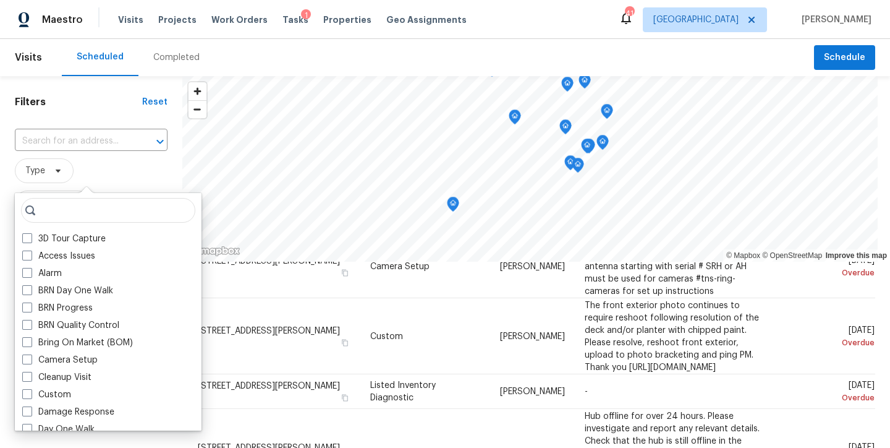
click at [572, 39] on div "Scheduled Completed" at bounding box center [438, 57] width 752 height 37
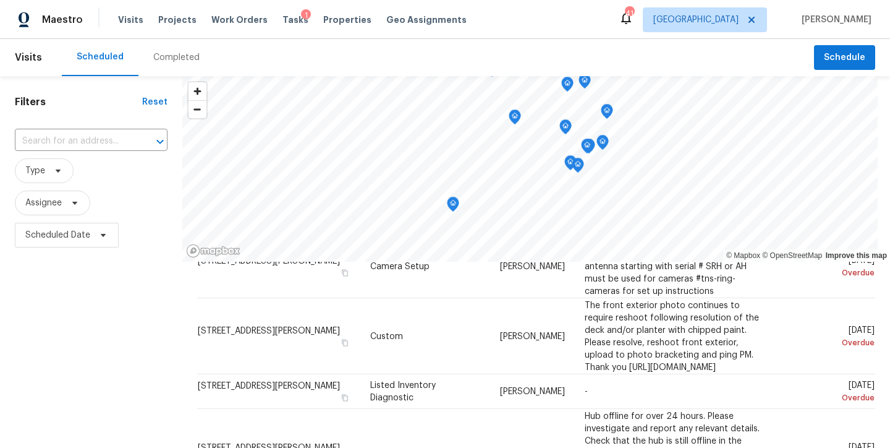
click at [588, 22] on div "Maestro Visits Projects Work Orders Tasks 1 Properties Geo Assignments 41 Ralei…" at bounding box center [445, 19] width 890 height 39
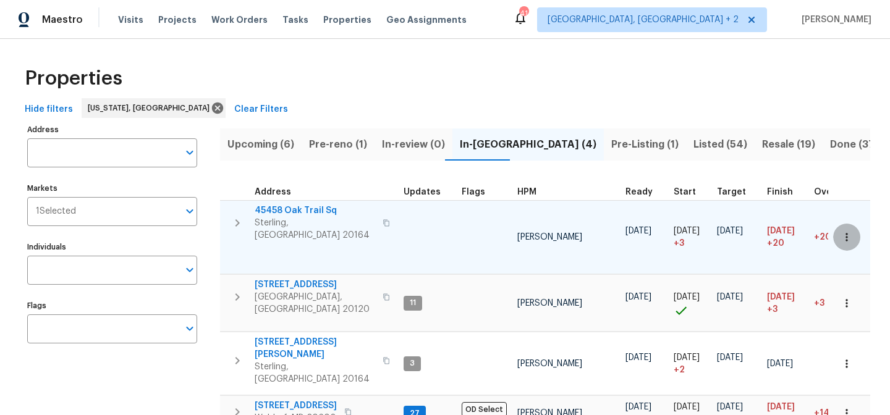
click at [841, 231] on icon "button" at bounding box center [847, 237] width 12 height 12
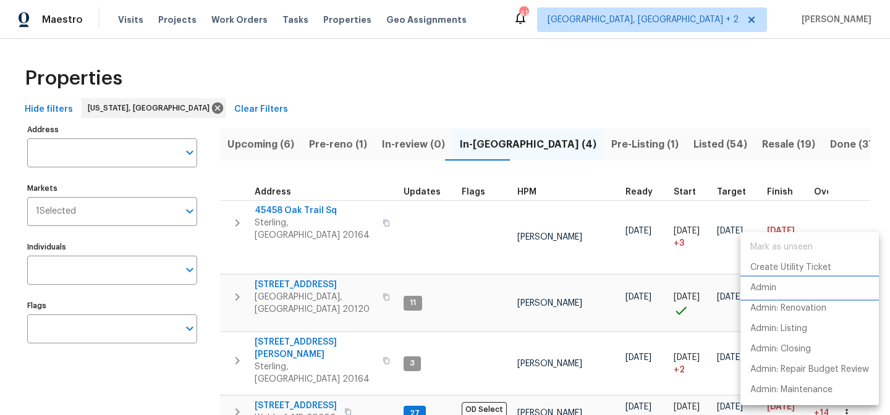
click at [777, 292] on li "Admin" at bounding box center [810, 288] width 138 height 20
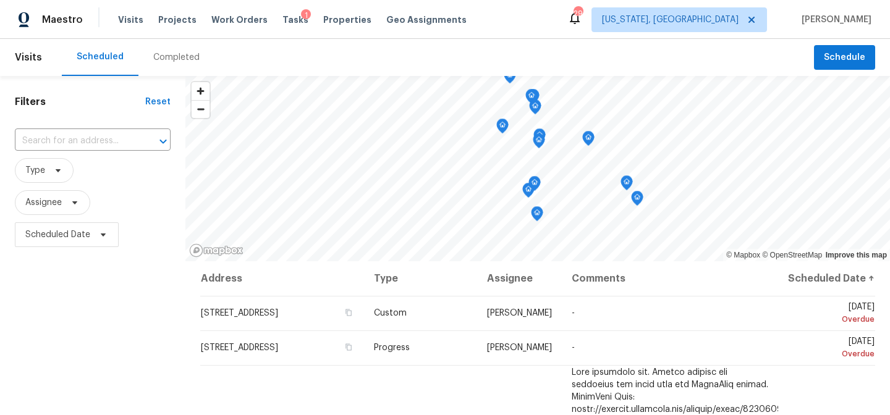
scroll to position [412, 0]
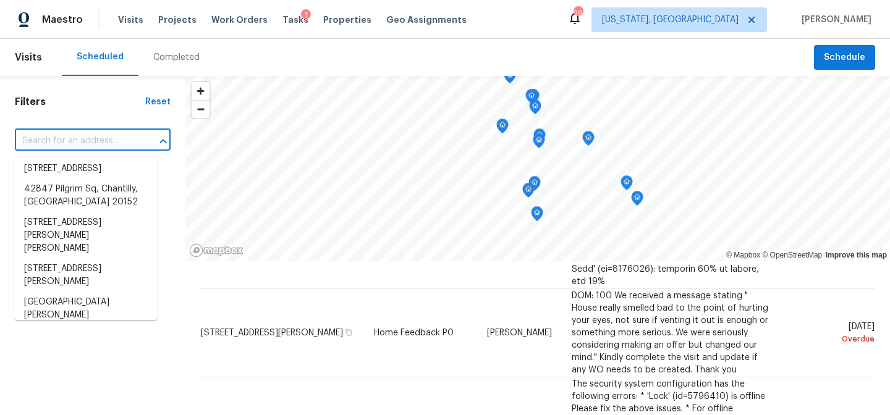
click at [66, 141] on input "text" at bounding box center [75, 141] width 121 height 19
click at [120, 347] on div "Filters Reset ​ Type Assignee Scheduled Date" at bounding box center [92, 335] width 185 height 518
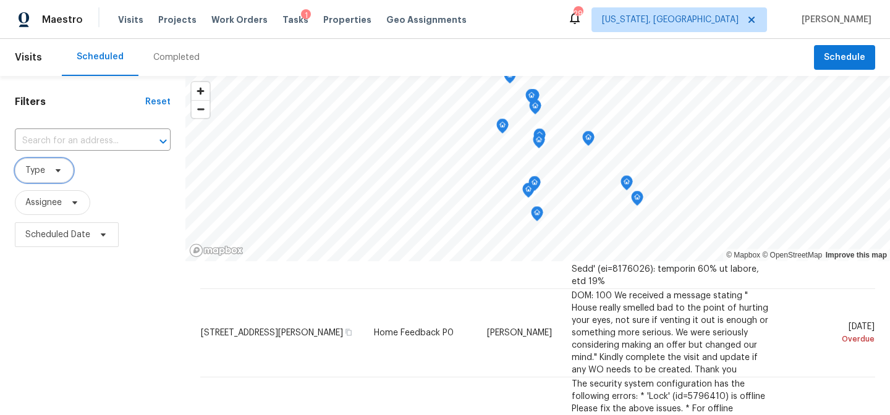
click at [42, 162] on span "Type" at bounding box center [44, 170] width 59 height 25
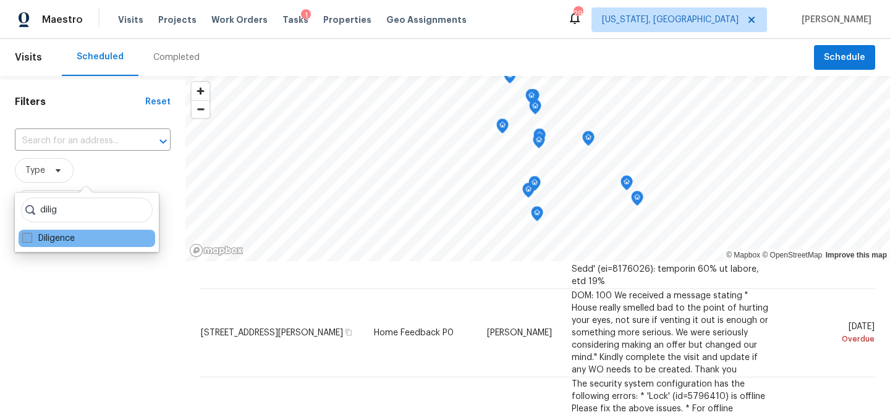
type input "dilig"
click at [42, 236] on label "Diligence" at bounding box center [48, 238] width 53 height 12
click at [30, 236] on input "Diligence" at bounding box center [26, 236] width 8 height 8
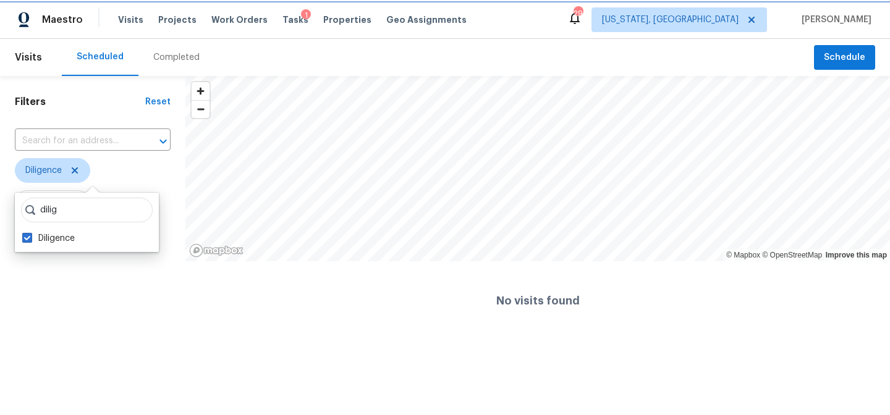
click at [78, 174] on icon at bounding box center [75, 171] width 6 height 6
checkbox input "false"
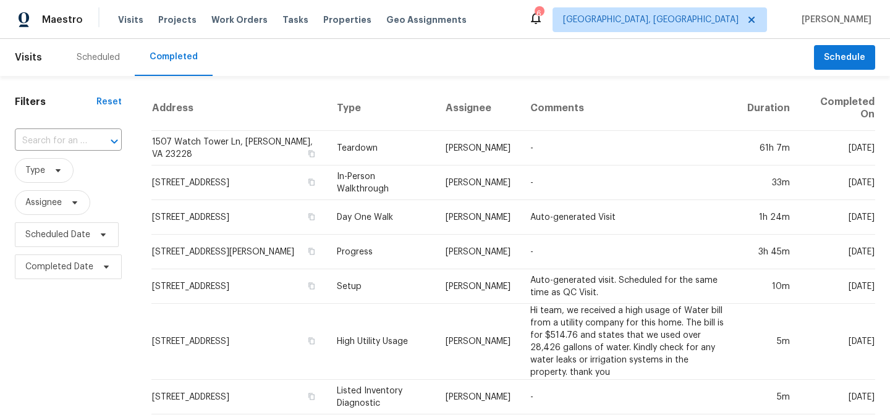
click at [91, 60] on div "Scheduled" at bounding box center [98, 57] width 43 height 12
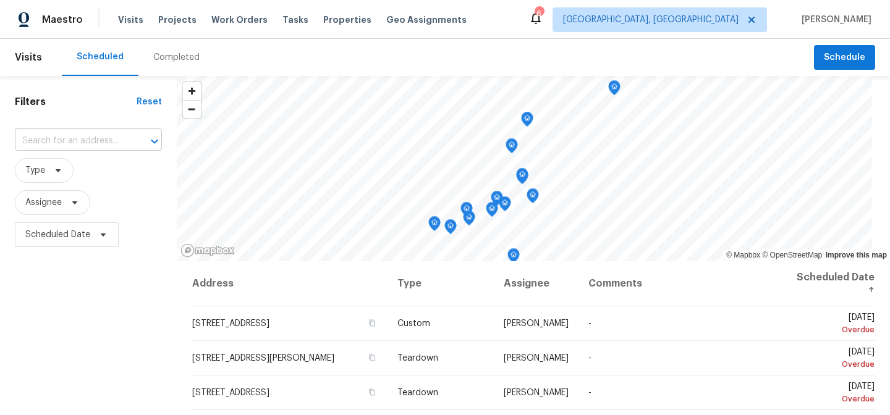
click at [77, 143] on input "text" at bounding box center [71, 141] width 113 height 19
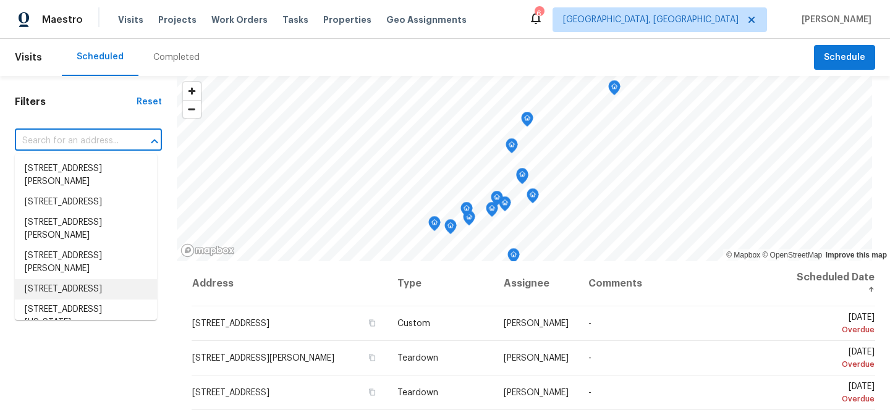
click at [83, 380] on div "Filters Reset ​ Type Assignee Scheduled Date" at bounding box center [88, 335] width 177 height 518
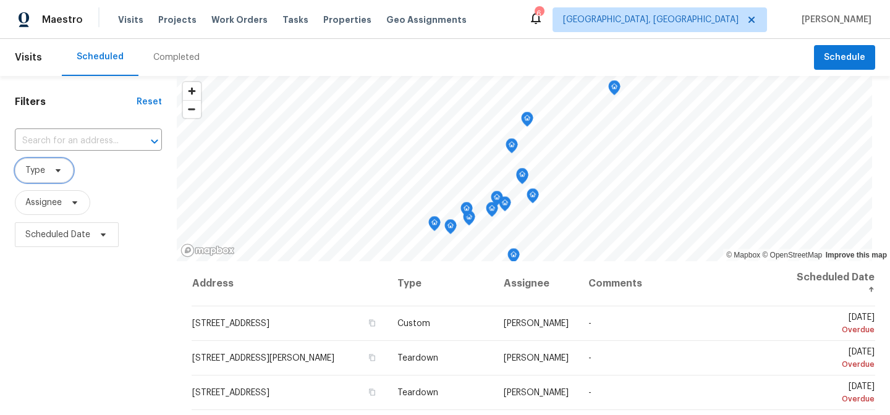
click at [43, 175] on span "Type" at bounding box center [35, 170] width 20 height 12
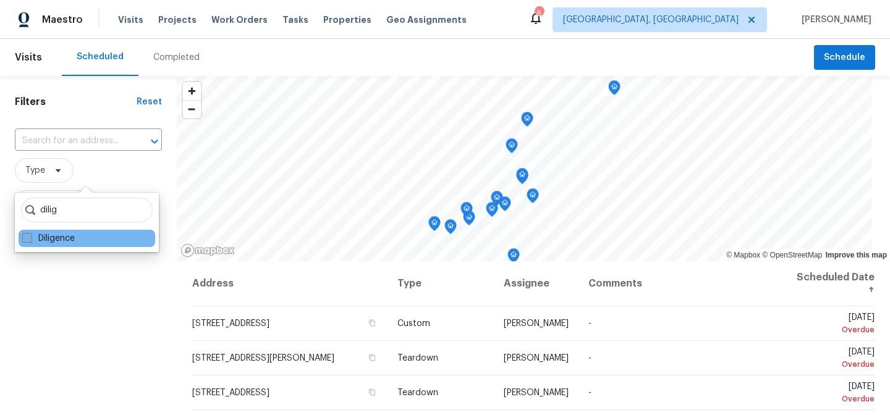
type input "dilig"
click at [54, 240] on label "Diligence" at bounding box center [48, 238] width 53 height 12
click at [30, 240] on input "Diligence" at bounding box center [26, 236] width 8 height 8
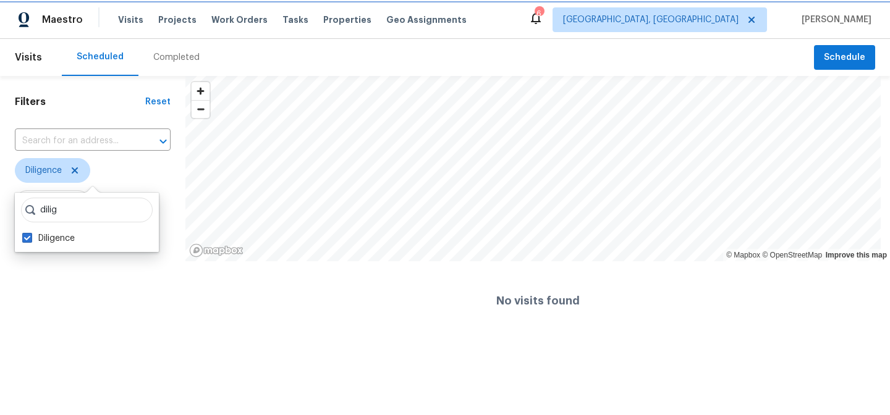
click at [73, 174] on icon at bounding box center [75, 171] width 10 height 10
checkbox input "false"
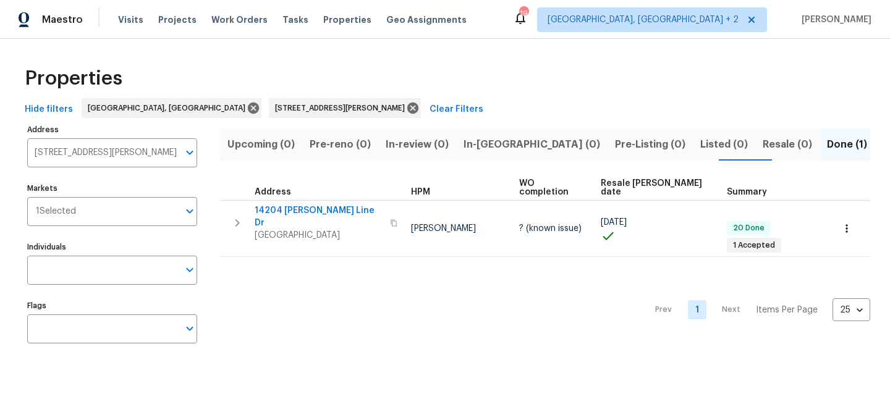
click at [243, 56] on div "Properties Hide filters [GEOGRAPHIC_DATA][PERSON_NAME] Clear Filters Address [S…" at bounding box center [445, 207] width 890 height 337
click at [406, 108] on icon at bounding box center [413, 108] width 14 height 14
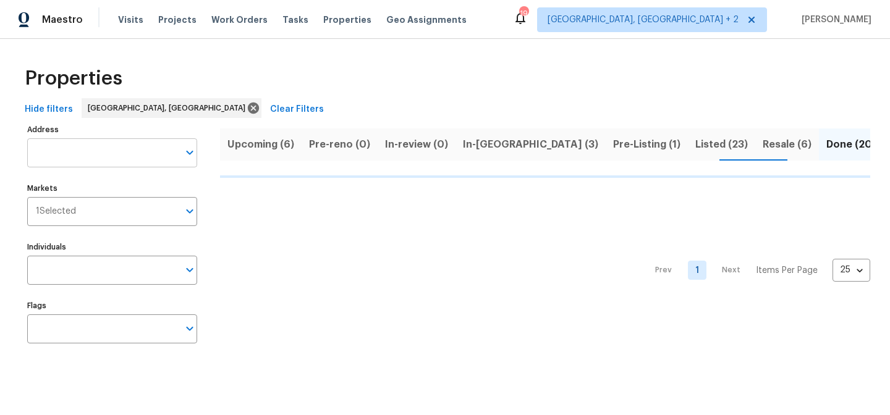
click at [82, 153] on input "Address" at bounding box center [102, 152] width 151 height 29
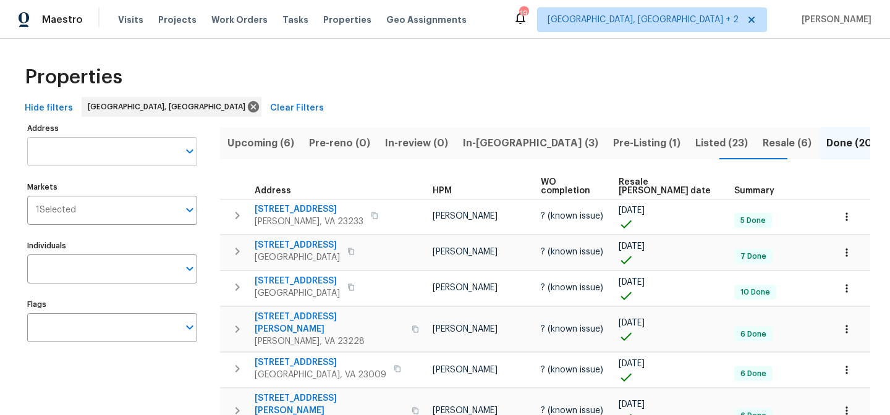
scroll to position [2, 0]
click at [69, 141] on input "Address" at bounding box center [102, 150] width 151 height 29
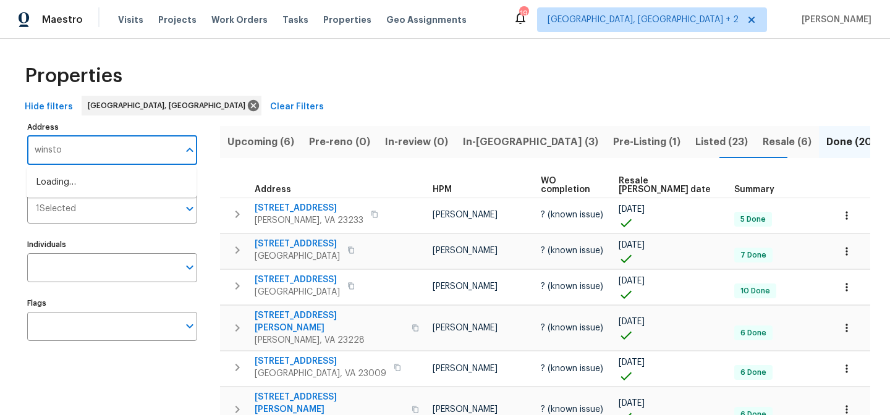
type input "[PERSON_NAME]"
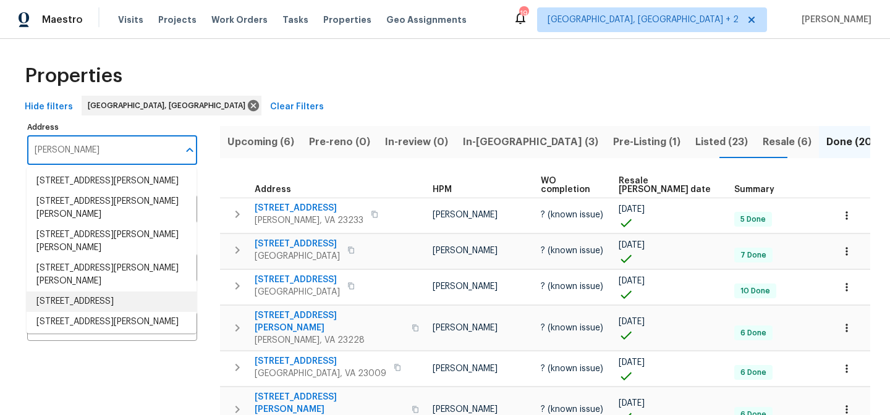
scroll to position [0, 0]
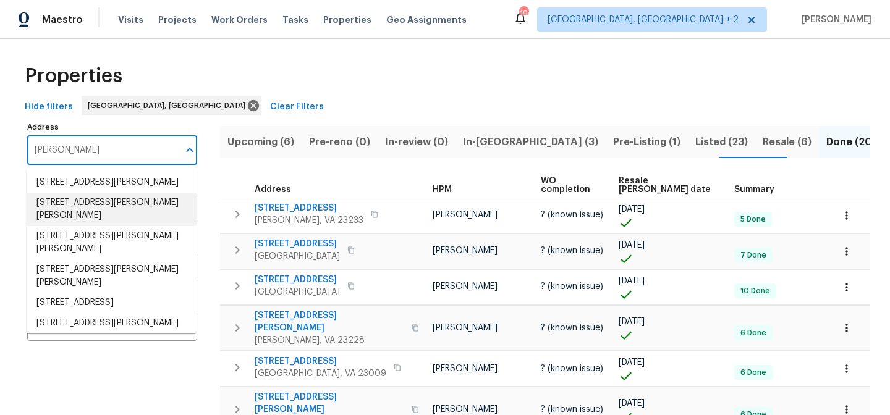
drag, startPoint x: 9, startPoint y: 152, endPoint x: 0, endPoint y: 152, distance: 8.7
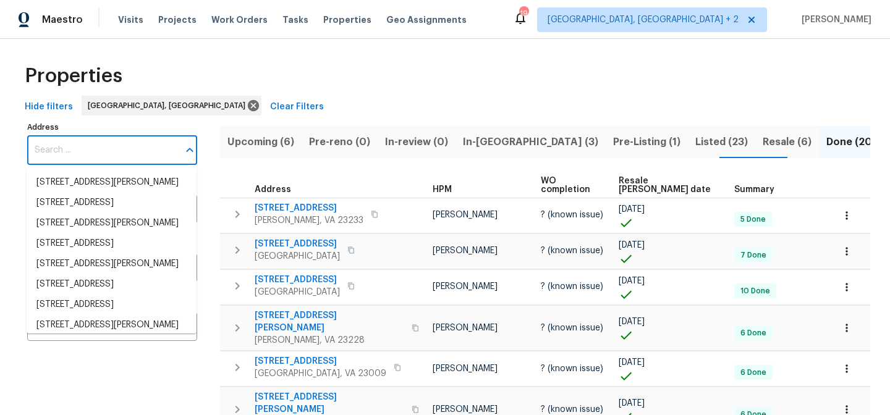
click at [587, 77] on div "Properties" at bounding box center [445, 76] width 851 height 40
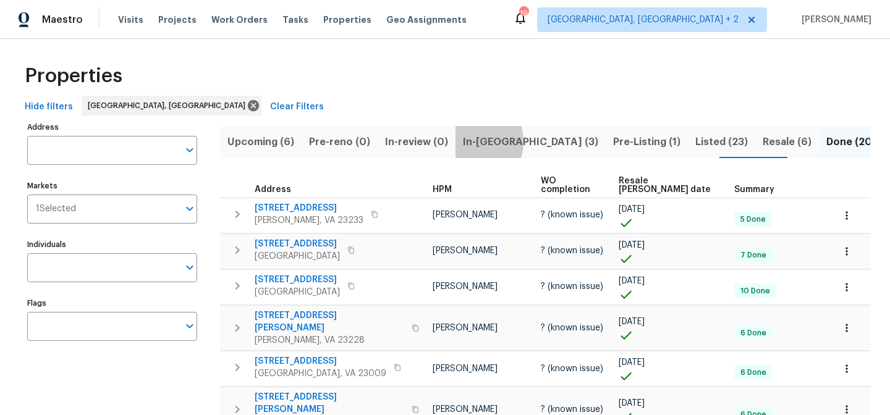
click at [464, 142] on span "In-[GEOGRAPHIC_DATA] (3)" at bounding box center [530, 142] width 135 height 17
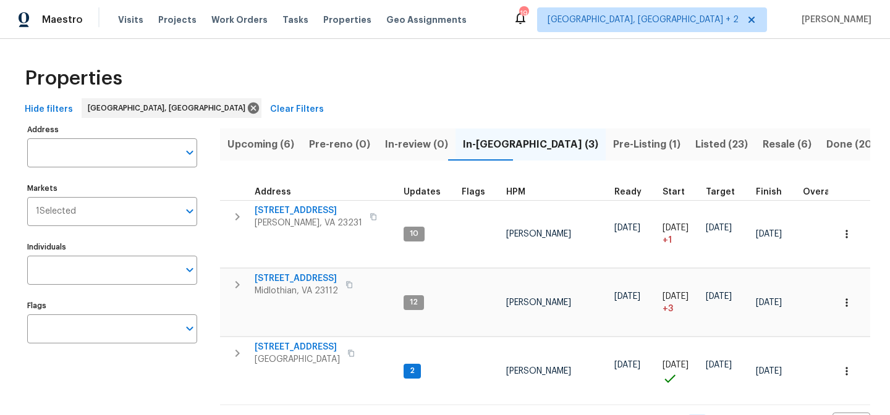
click at [696, 139] on span "Listed (23)" at bounding box center [722, 144] width 53 height 17
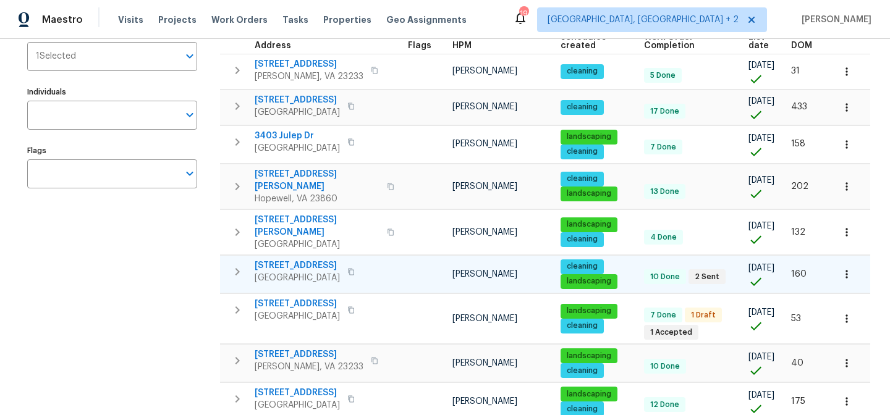
scroll to position [156, 0]
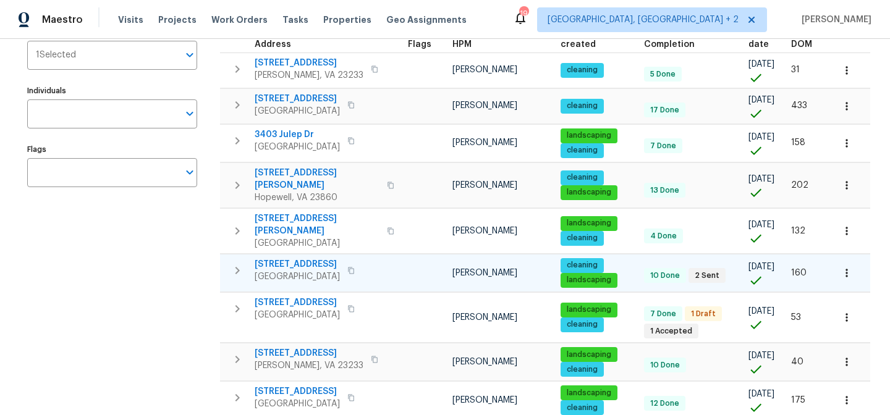
click at [281, 258] on span "201 Winston Ave" at bounding box center [297, 264] width 85 height 12
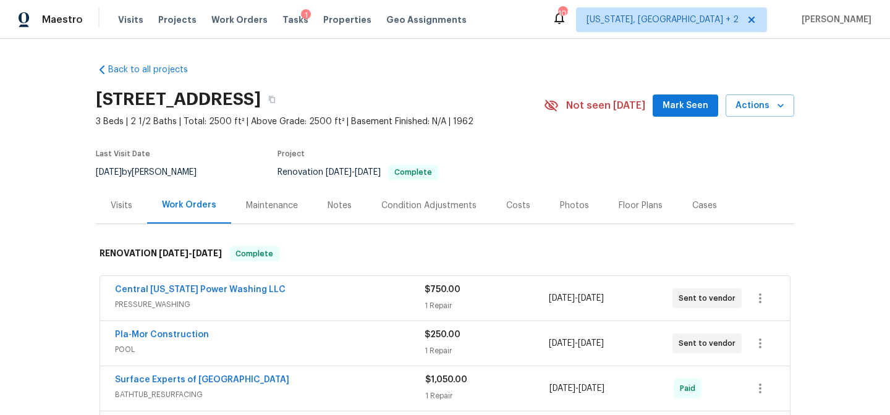
click at [546, 209] on div "Photos" at bounding box center [574, 205] width 59 height 36
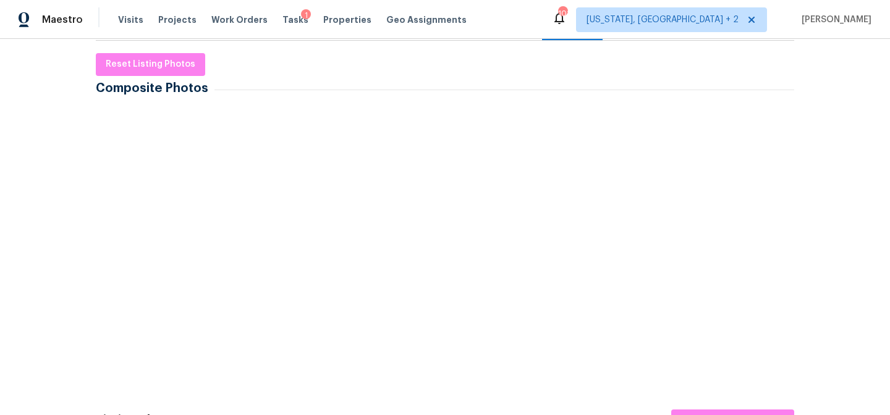
scroll to position [186, 0]
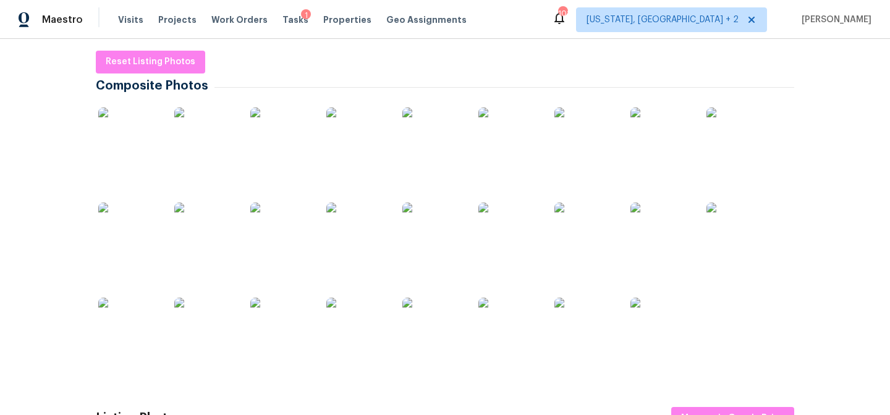
click at [271, 339] on img at bounding box center [281, 329] width 62 height 62
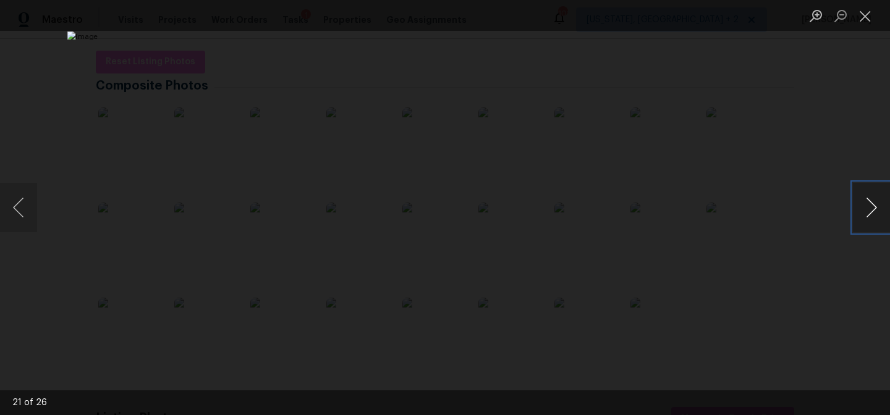
click at [874, 210] on button "Next image" at bounding box center [871, 207] width 37 height 49
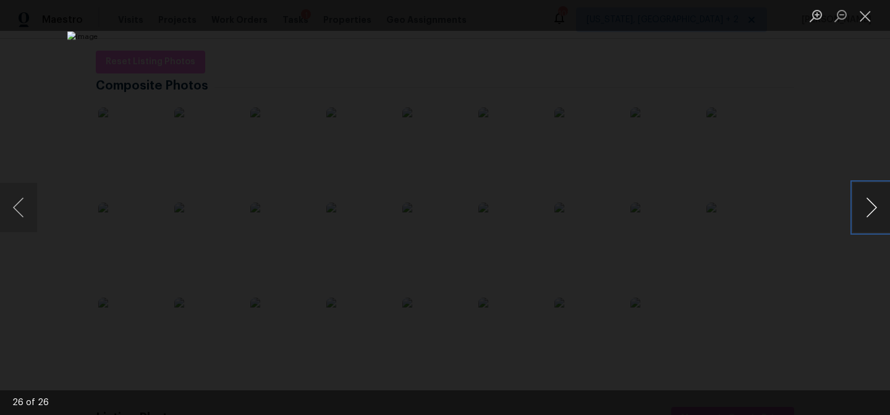
click at [874, 210] on button "Next image" at bounding box center [871, 207] width 37 height 49
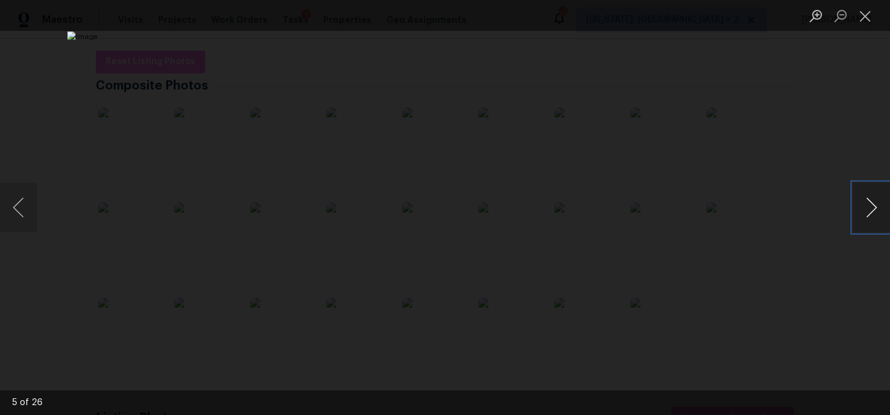
click at [874, 210] on button "Next image" at bounding box center [871, 207] width 37 height 49
click at [862, 16] on button "Close lightbox" at bounding box center [865, 16] width 25 height 22
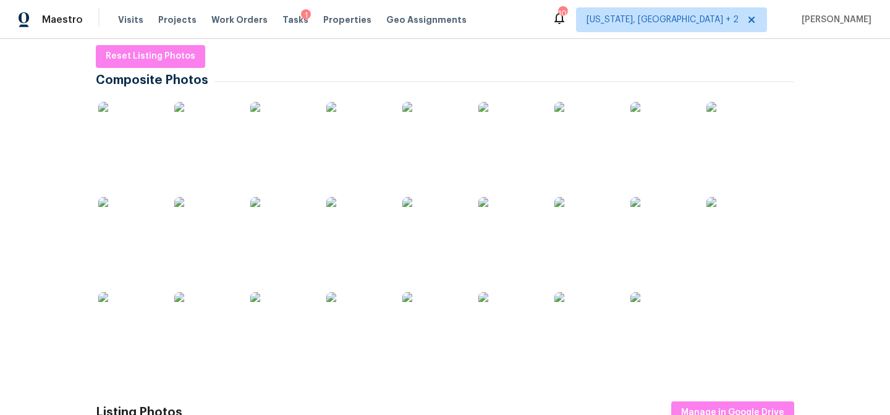
scroll to position [223, 0]
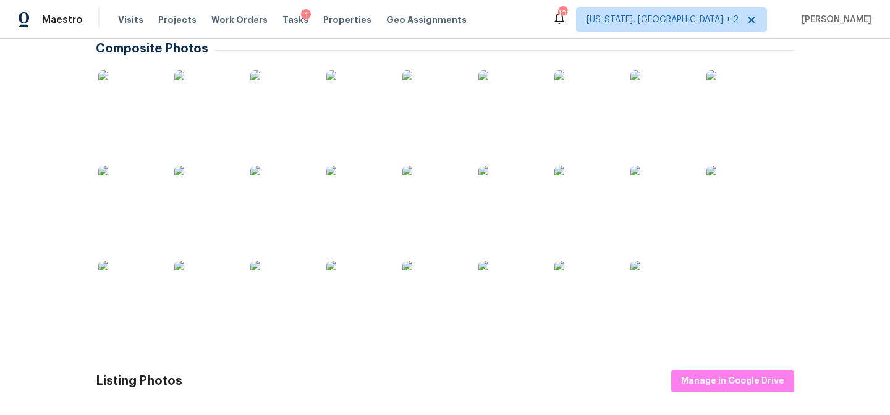
click at [495, 204] on img at bounding box center [510, 197] width 62 height 62
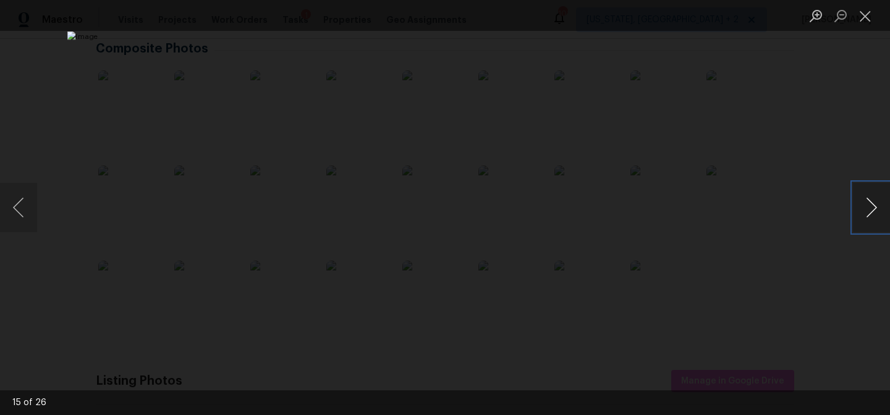
click at [872, 197] on button "Next image" at bounding box center [871, 207] width 37 height 49
click at [872, 211] on button "Next image" at bounding box center [871, 207] width 37 height 49
click at [871, 14] on button "Close lightbox" at bounding box center [865, 16] width 25 height 22
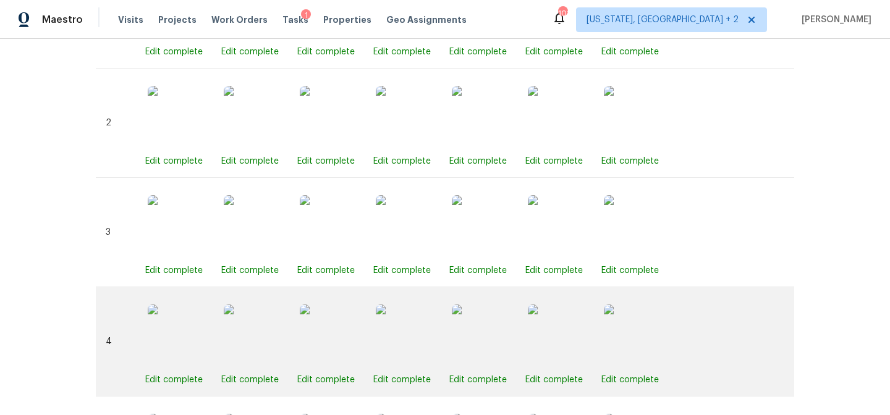
scroll to position [1060, 0]
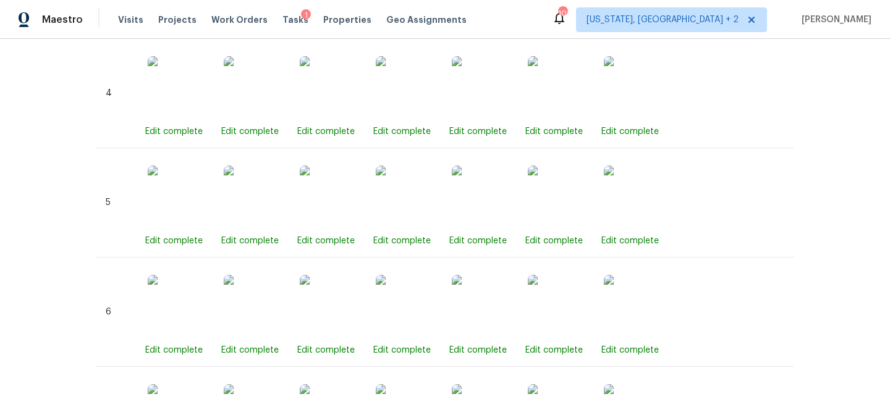
click at [480, 20] on div "Maestro Visits Projects Work Orders Tasks 1 Properties Geo Assignments 101 Wash…" at bounding box center [445, 19] width 890 height 39
click at [538, 16] on div "Maestro Visits Projects Work Orders Tasks 1 Properties Geo Assignments 101 Wash…" at bounding box center [445, 19] width 890 height 39
click at [568, 28] on div "Maestro Visits Projects Work Orders Tasks 1 Properties Geo Assignments 101 Wash…" at bounding box center [445, 19] width 890 height 39
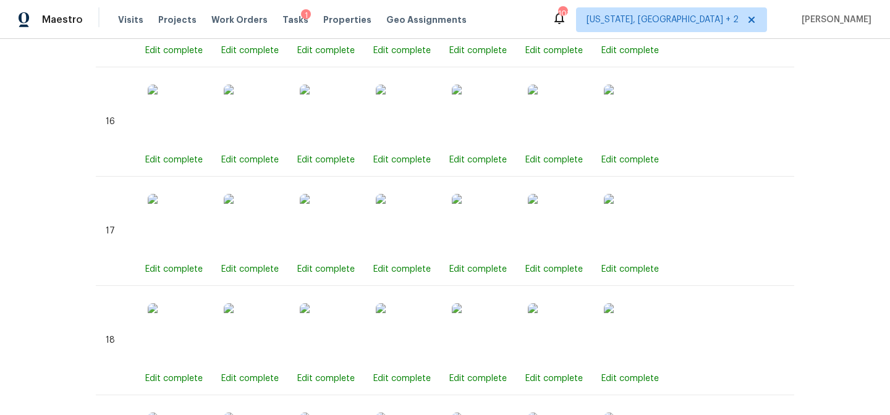
scroll to position [2519, 0]
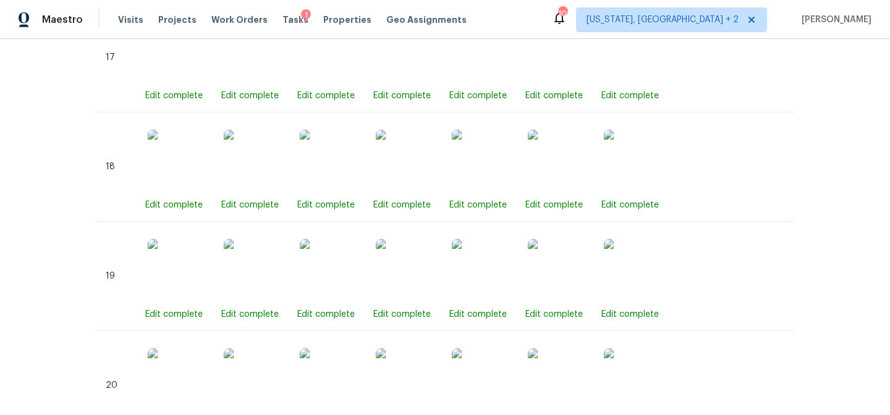
click at [555, 17] on div "Maestro Visits Projects Work Orders Tasks 1 Properties Geo Assignments 101 Wash…" at bounding box center [445, 19] width 890 height 39
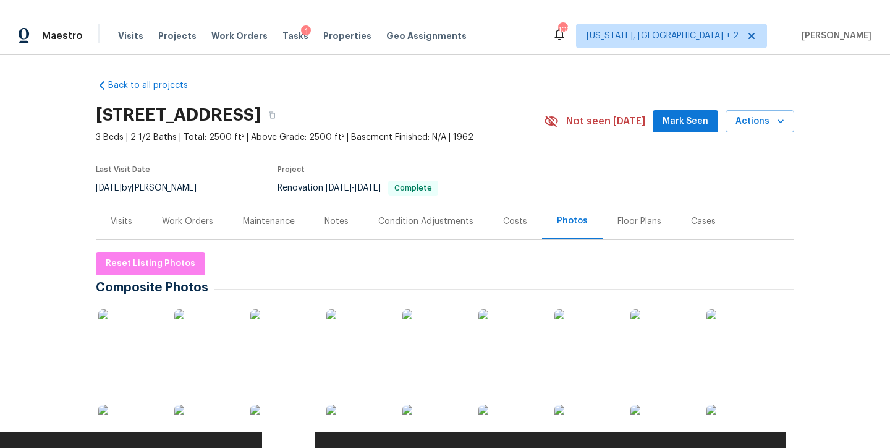
scroll to position [0, 0]
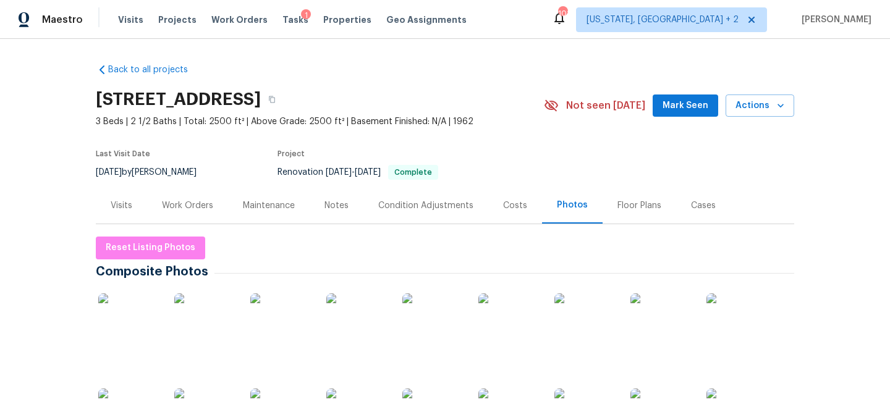
click at [536, 6] on div "Maestro Visits Projects Work Orders Tasks 1 Properties Geo Assignments 101 Wash…" at bounding box center [445, 19] width 890 height 39
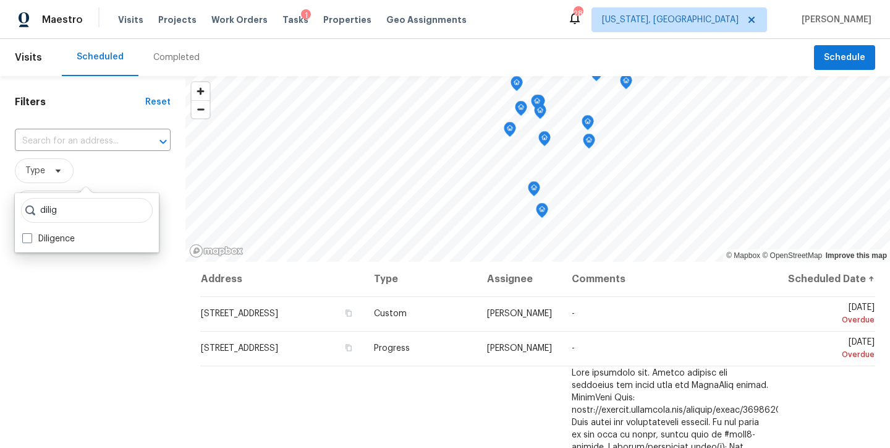
scroll to position [412, 0]
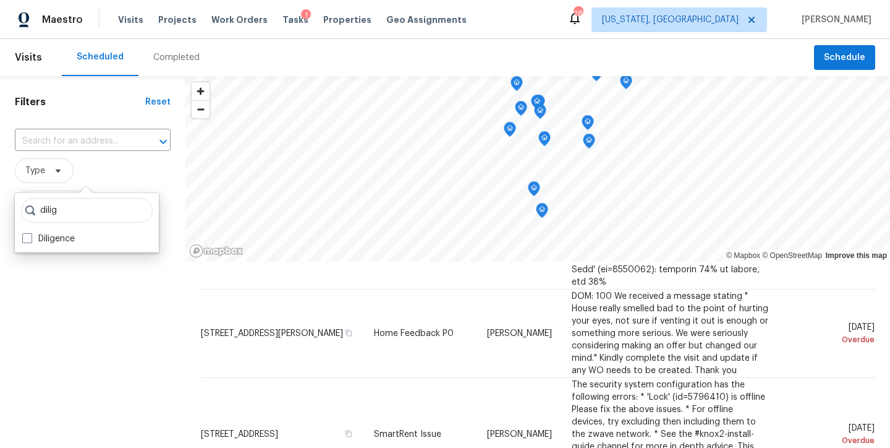
click at [65, 313] on div "Filters Reset ​ Type Assignee Scheduled Date" at bounding box center [92, 347] width 185 height 543
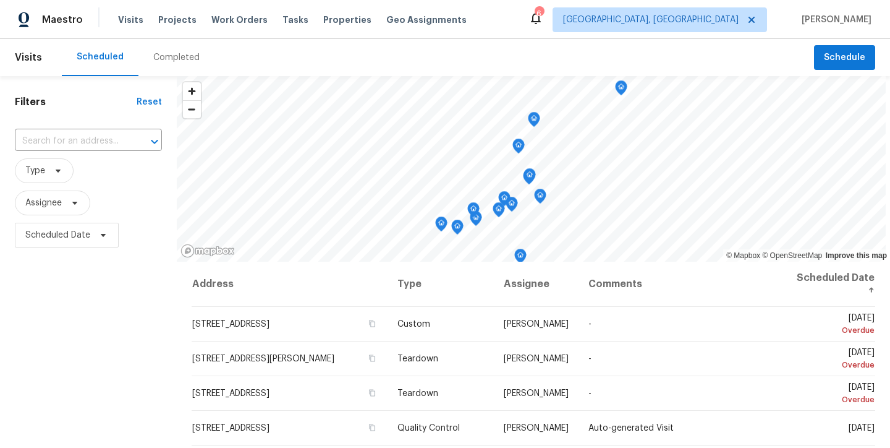
click at [82, 286] on div "Filters Reset ​ Type Assignee Scheduled Date" at bounding box center [88, 347] width 177 height 543
click at [472, 57] on div "Scheduled Completed" at bounding box center [438, 57] width 752 height 37
click at [506, 16] on div "Maestro Visits Projects Work Orders Tasks Properties Geo Assignments 6 [GEOGRAP…" at bounding box center [445, 19] width 890 height 39
click at [524, 36] on div "Maestro Visits Projects Work Orders Tasks Properties Geo Assignments 6 [GEOGRAP…" at bounding box center [445, 19] width 890 height 39
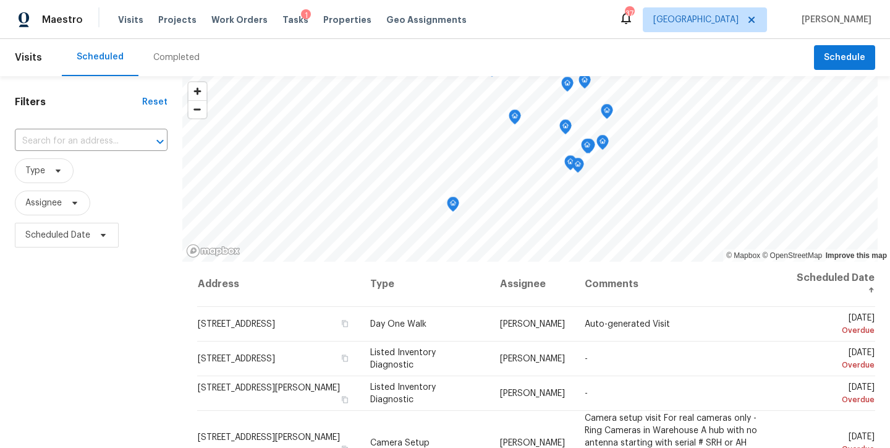
scroll to position [176, 0]
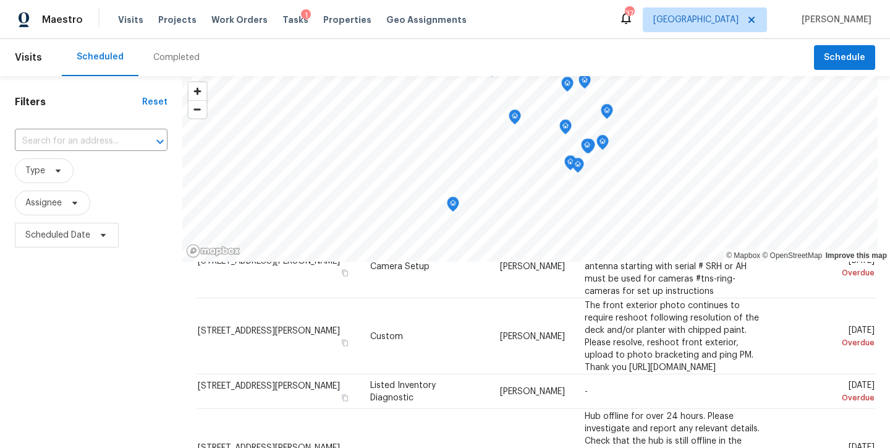
click at [95, 333] on div "Filters Reset ​ Type Assignee Scheduled Date" at bounding box center [91, 347] width 182 height 543
click at [327, 57] on div "Scheduled Completed" at bounding box center [438, 57] width 752 height 37
click at [83, 306] on div "Filters Reset ​ Type Assignee Scheduled Date" at bounding box center [91, 347] width 182 height 543
click at [104, 101] on h1 "Filters" at bounding box center [78, 102] width 127 height 12
click at [262, 61] on div "Scheduled Completed" at bounding box center [438, 57] width 752 height 37
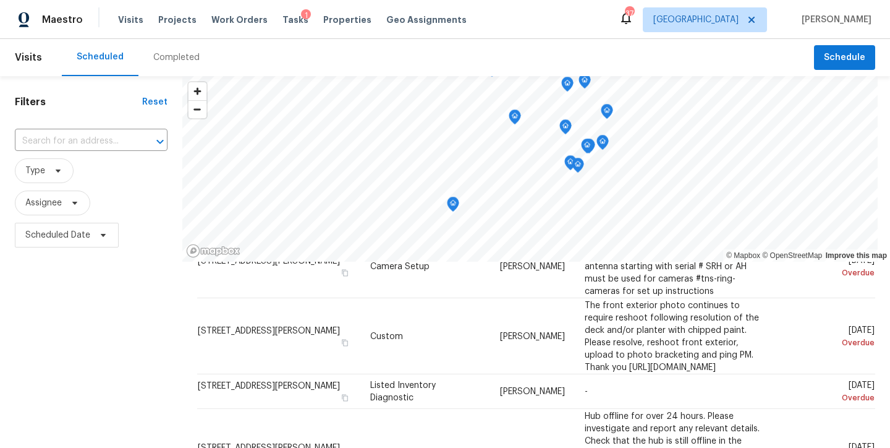
click at [96, 319] on div "Filters Reset ​ Type Assignee Scheduled Date" at bounding box center [91, 347] width 182 height 543
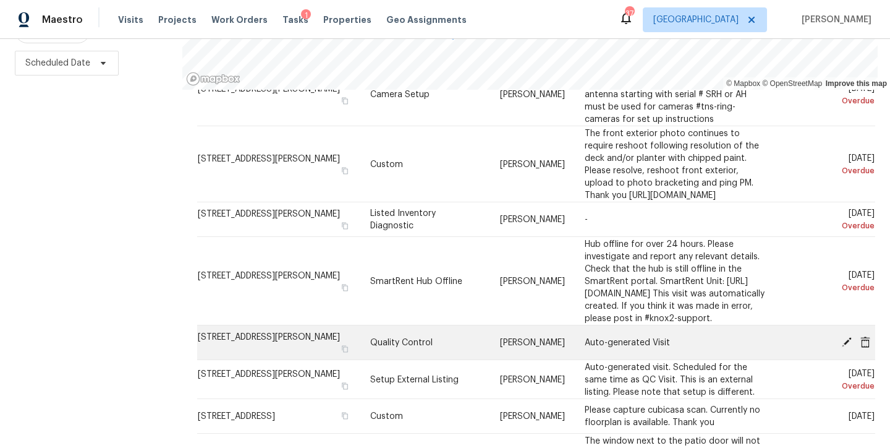
scroll to position [430, 0]
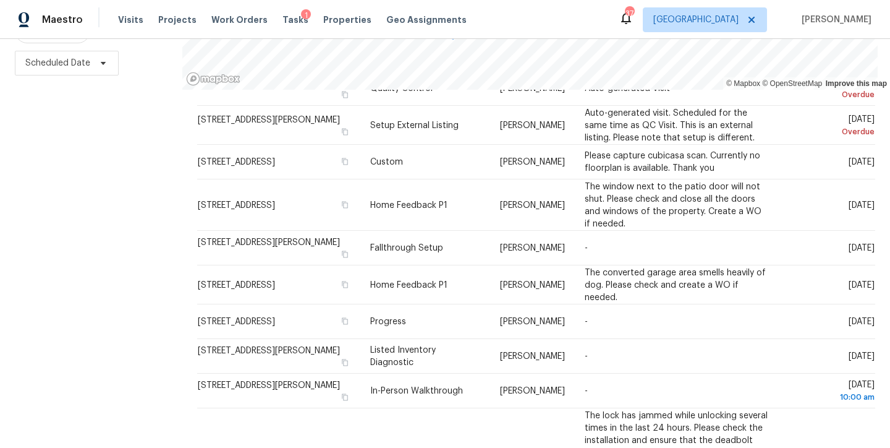
click at [122, 212] on div "Filters Reset ​ Type Assignee Scheduled Date" at bounding box center [91, 175] width 182 height 543
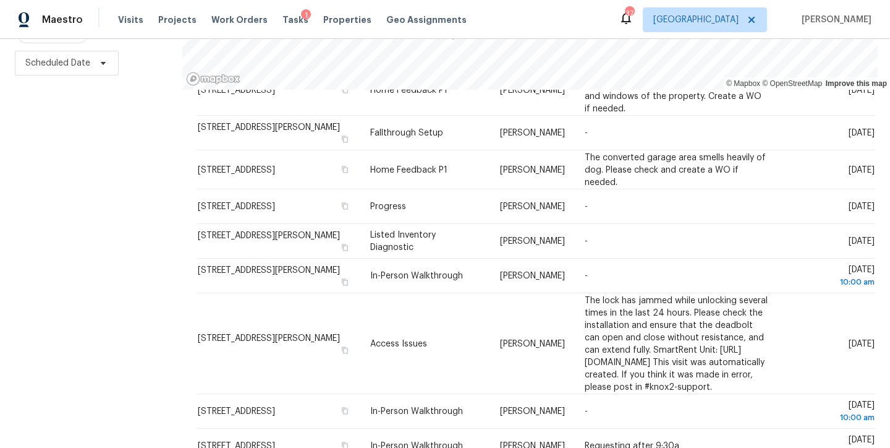
scroll to position [59, 0]
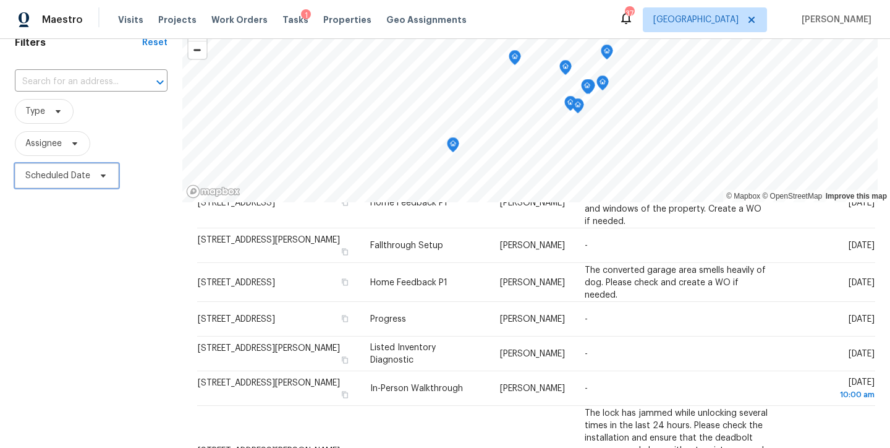
click at [41, 170] on span "Scheduled Date" at bounding box center [57, 175] width 65 height 12
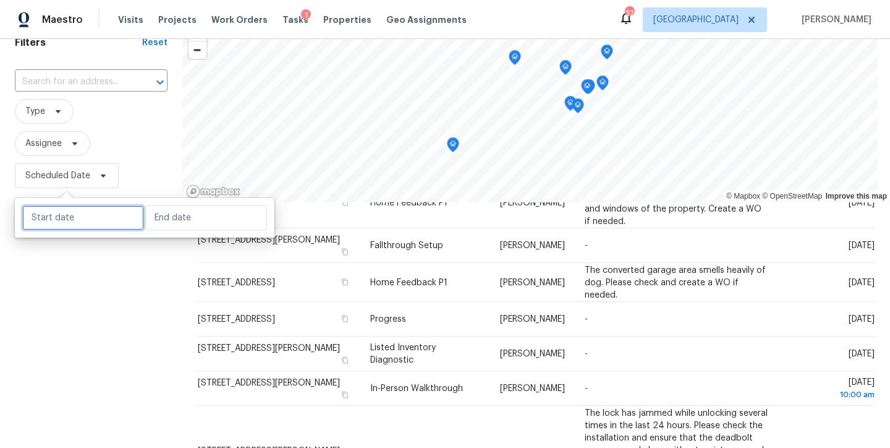
click at [49, 208] on input "text" at bounding box center [83, 217] width 122 height 25
select select "8"
select select "2025"
select select "9"
select select "2025"
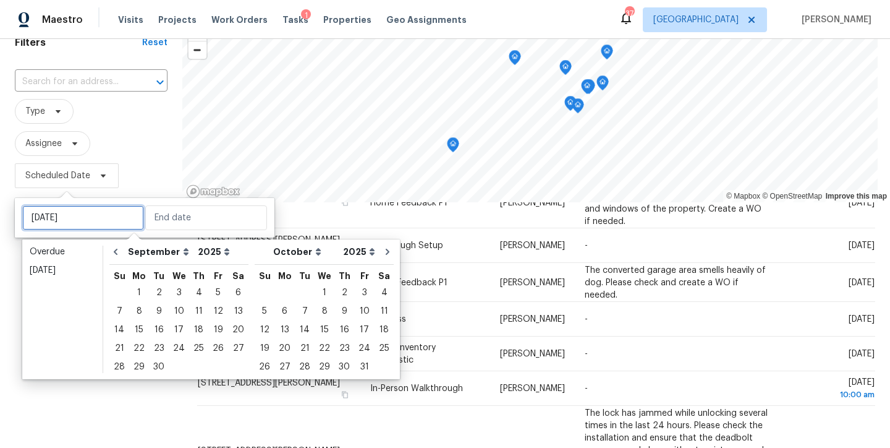
type input "Tue, Sep 02"
click at [155, 311] on div "9" at bounding box center [159, 310] width 20 height 17
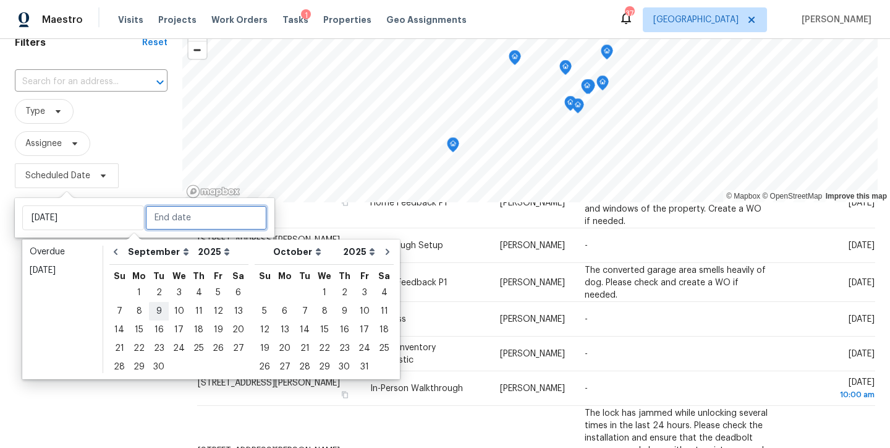
type input "Tue, Sep 09"
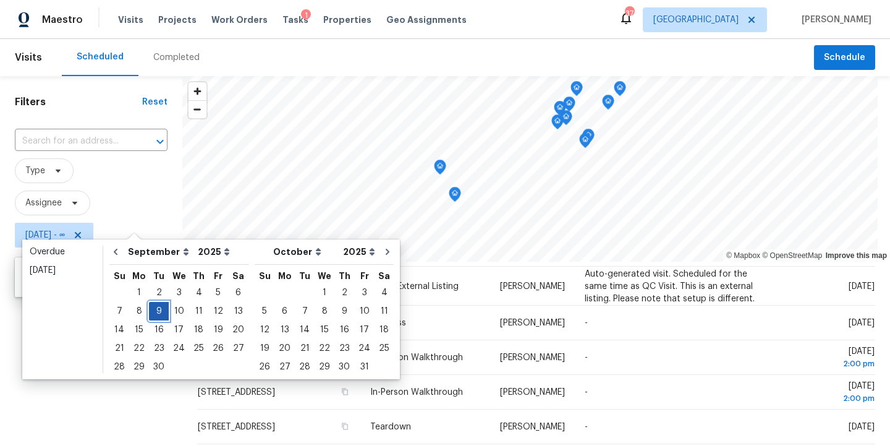
click at [155, 311] on div "9" at bounding box center [159, 310] width 20 height 17
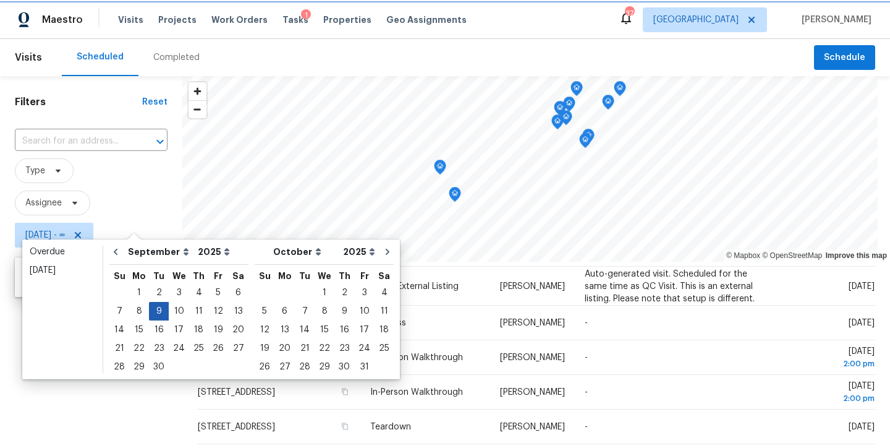
type input "Tue, Sep 09"
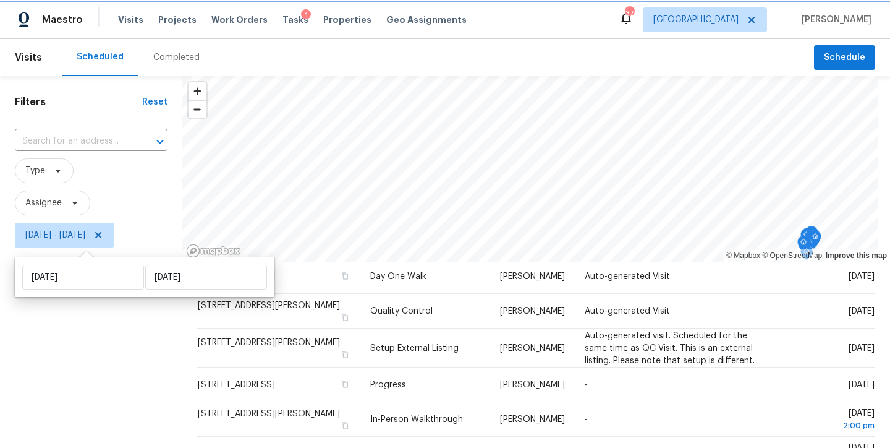
scroll to position [508, 0]
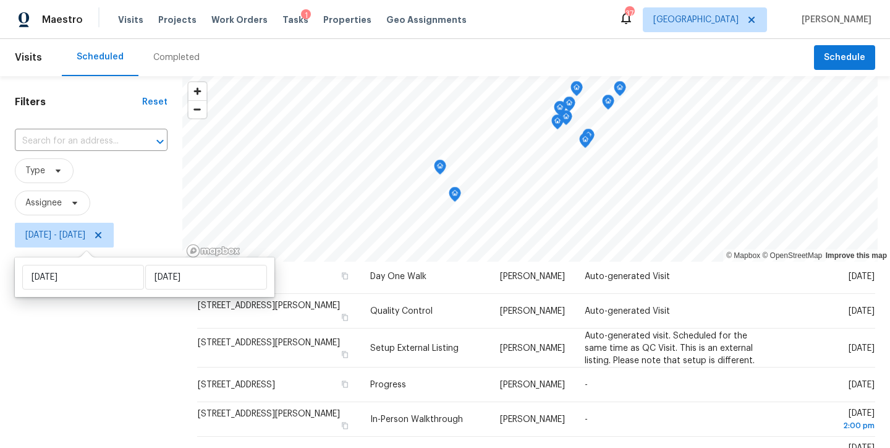
click at [74, 365] on div "Filters Reset ​ Type Assignee Tue, Sep 09 - Tue, Sep 09" at bounding box center [91, 347] width 182 height 543
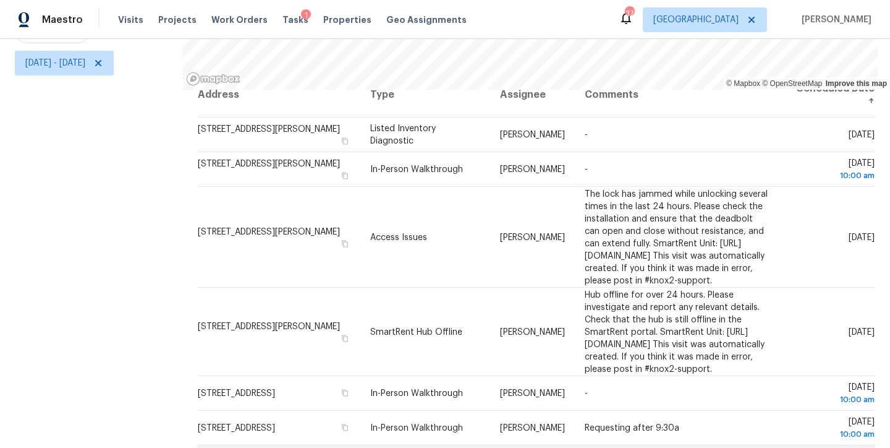
scroll to position [0, 0]
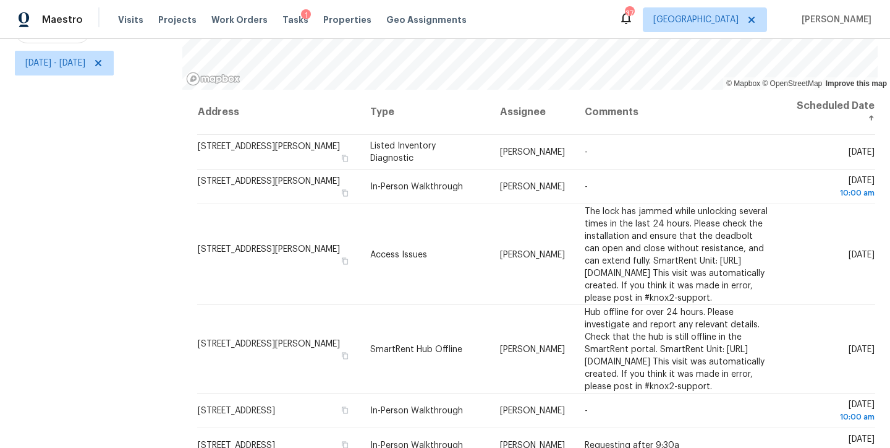
click at [145, 261] on div "Filters Reset ​ Type Assignee Tue, Sep 09 - Tue, Sep 09" at bounding box center [91, 175] width 182 height 543
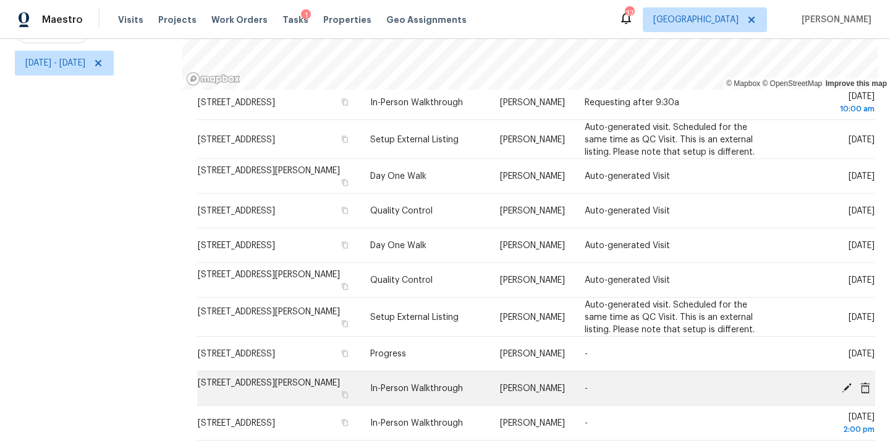
scroll to position [336, 0]
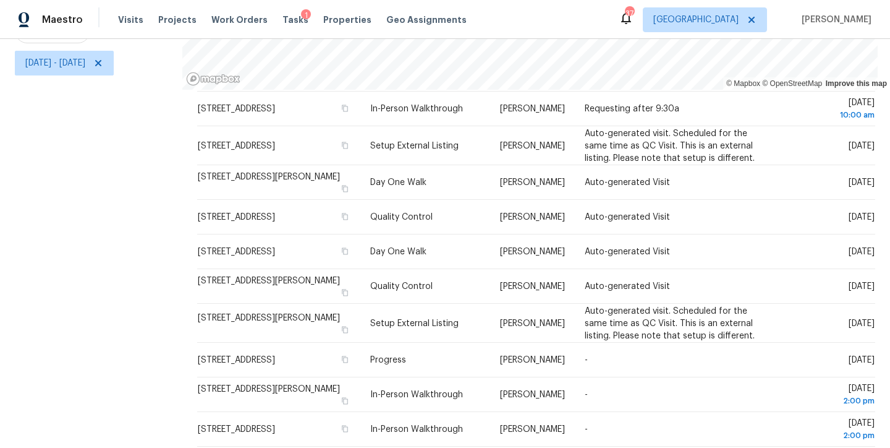
click at [50, 265] on div "Filters Reset ​ Type Assignee Tue, Sep 09 - Tue, Sep 09" at bounding box center [91, 175] width 182 height 543
click at [498, 20] on div "Maestro Visits Projects Work Orders Tasks 1 Properties Geo Assignments 37 Ralei…" at bounding box center [445, 19] width 890 height 39
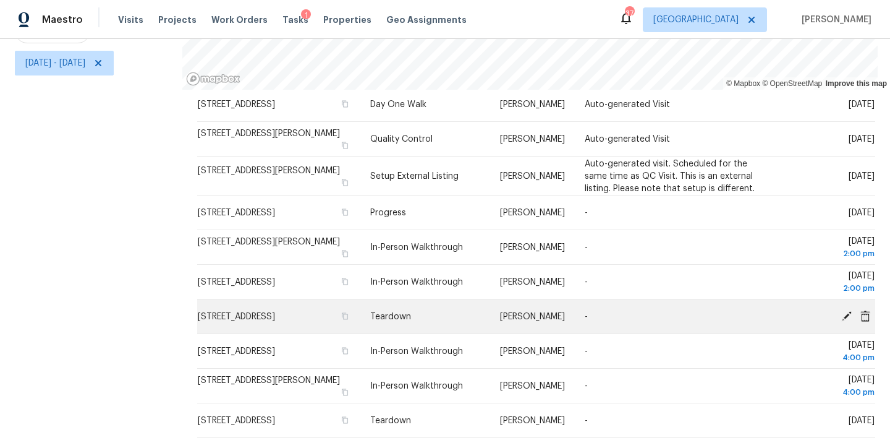
scroll to position [508, 0]
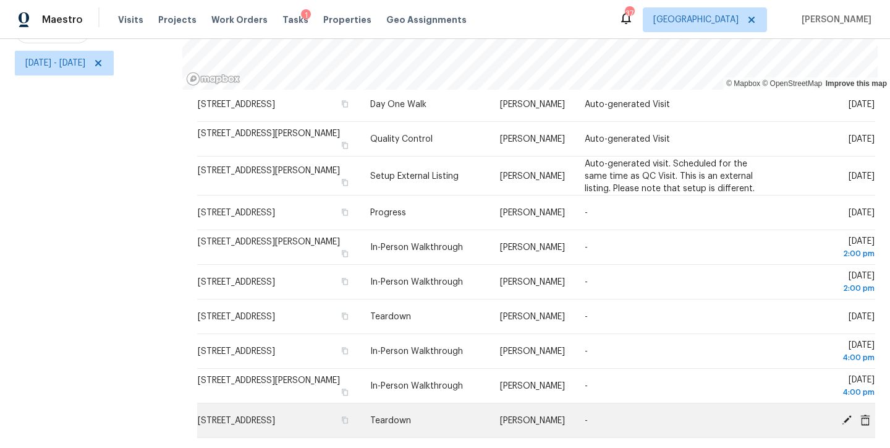
click at [842, 414] on icon at bounding box center [847, 419] width 10 height 10
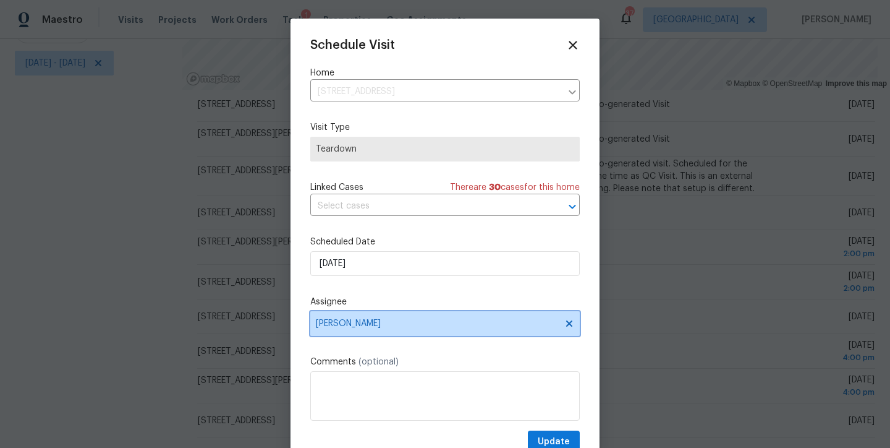
click at [346, 326] on span "Hunter Anderson" at bounding box center [437, 323] width 242 height 10
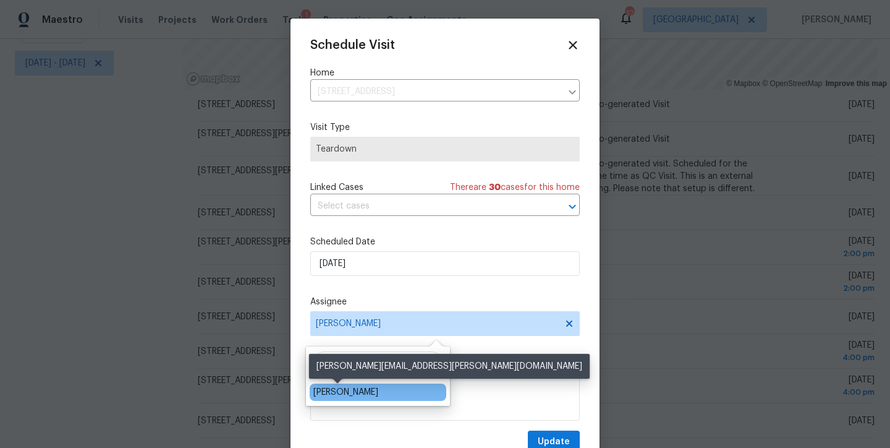
type input "shawn"
click at [319, 389] on div "Shawn Wise" at bounding box center [345, 392] width 65 height 12
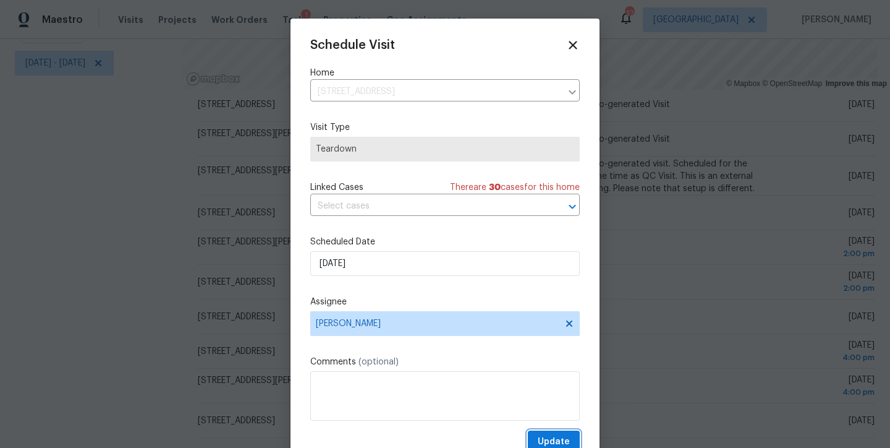
click at [545, 441] on span "Update" at bounding box center [554, 441] width 32 height 15
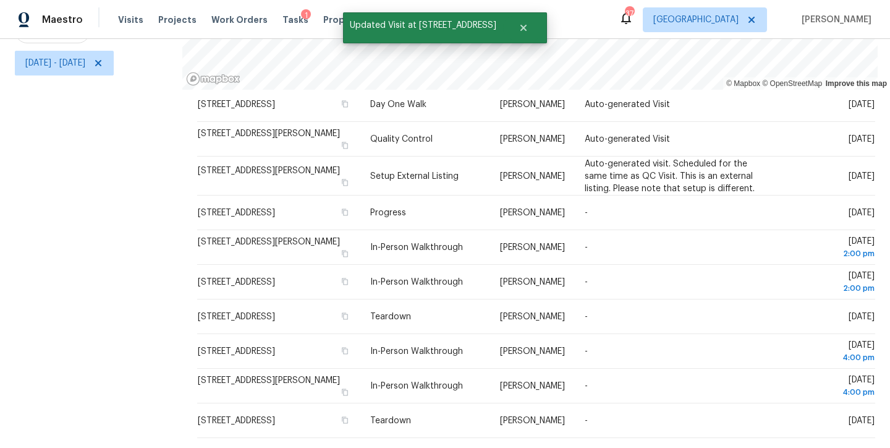
click at [129, 303] on div "Filters Reset ​ Type Assignee Tue, Sep 09 - Tue, Sep 09" at bounding box center [91, 175] width 182 height 543
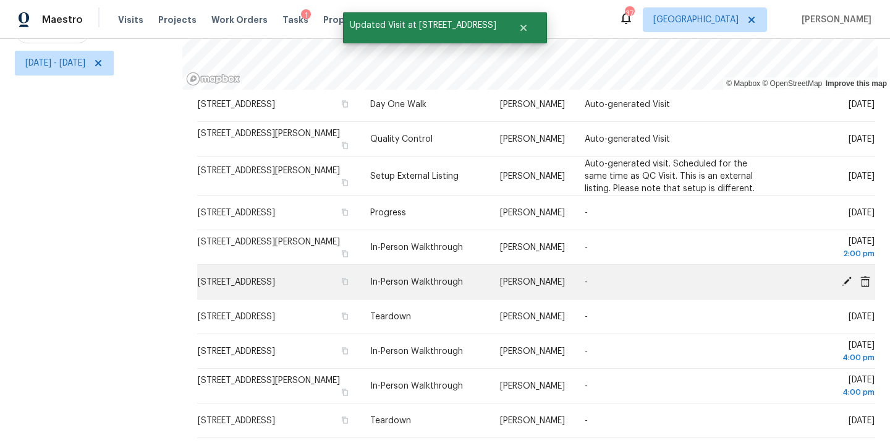
scroll to position [397, 0]
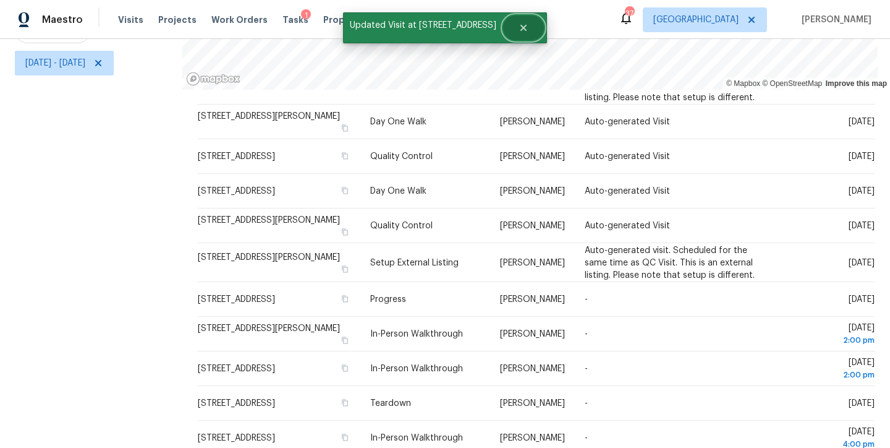
click at [519, 30] on icon "Close" at bounding box center [524, 28] width 10 height 10
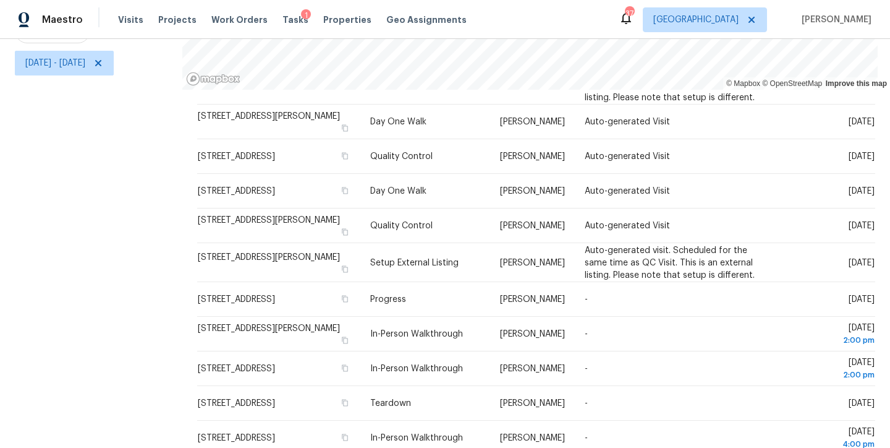
click at [595, 4] on div "Maestro Visits Projects Work Orders Tasks 1 Properties Geo Assignments 37 Ralei…" at bounding box center [445, 19] width 890 height 39
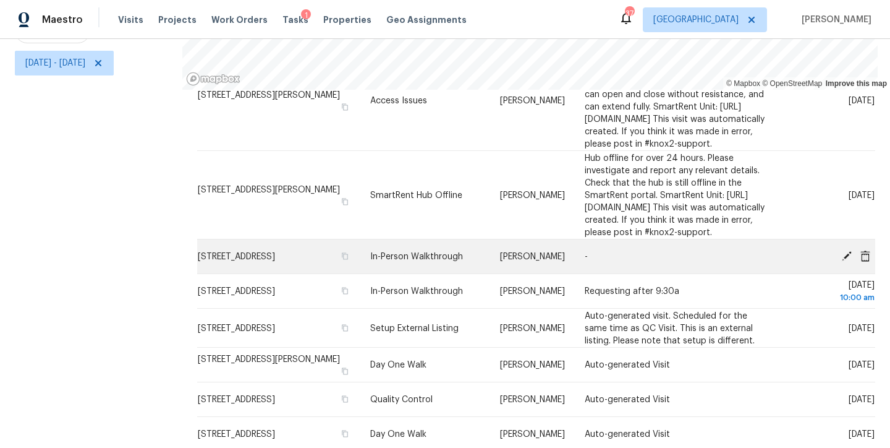
scroll to position [152, 0]
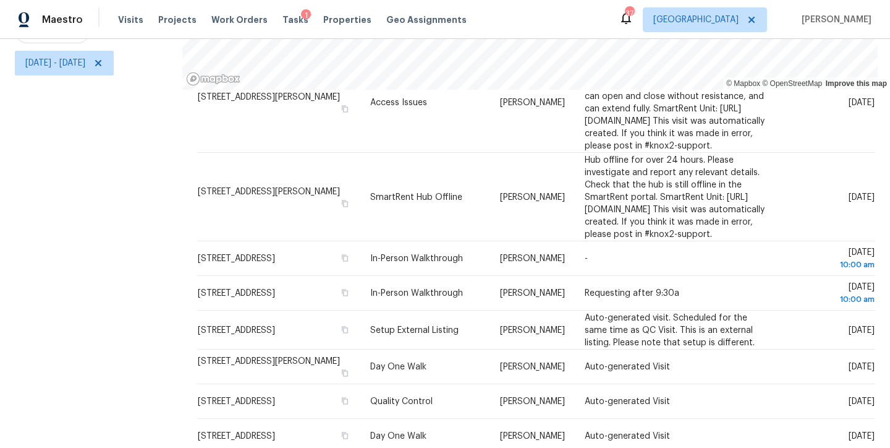
click at [129, 289] on div "Filters Reset ​ Type Assignee Tue, Sep 09 - Tue, Sep 09" at bounding box center [91, 175] width 182 height 543
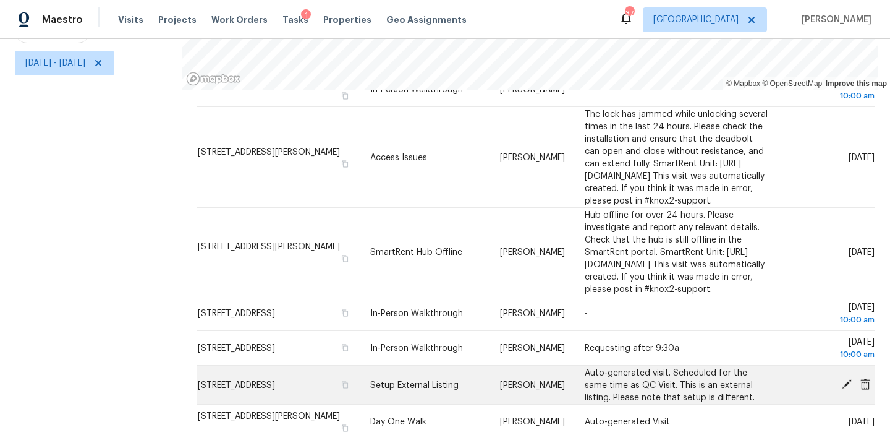
scroll to position [297, 0]
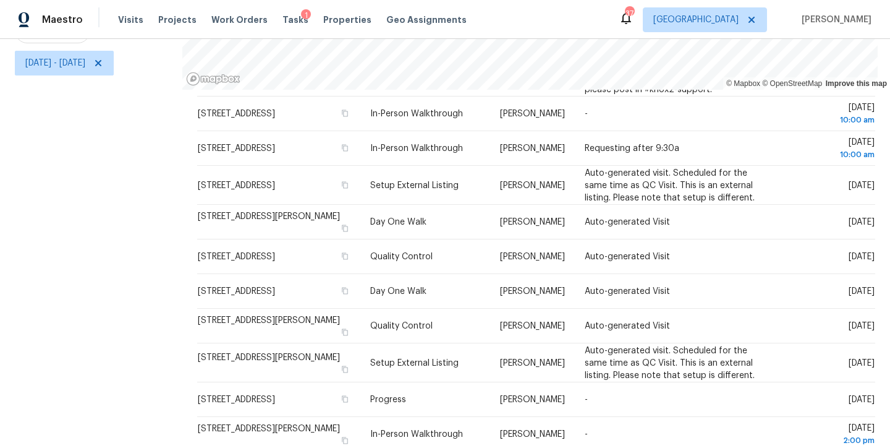
click at [131, 308] on div "Filters Reset ​ Type Assignee Tue, Sep 09 - Tue, Sep 09" at bounding box center [91, 175] width 182 height 543
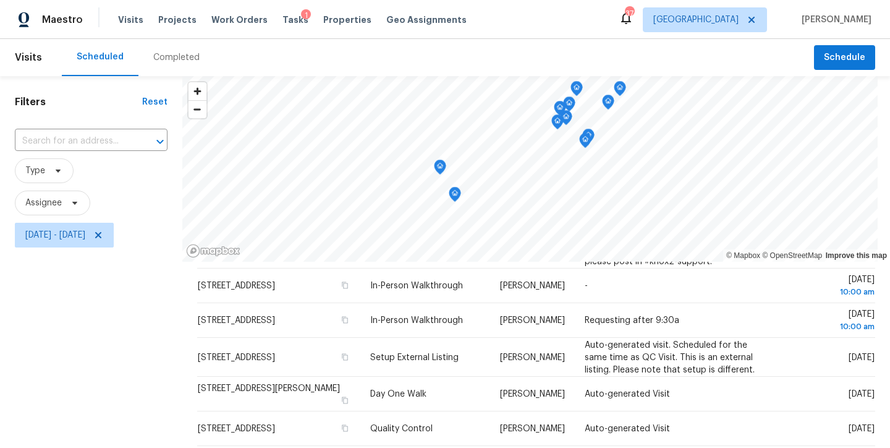
click at [422, 70] on div "Scheduled Completed" at bounding box center [438, 57] width 752 height 37
click at [518, 23] on div "Maestro Visits Projects Work Orders Tasks 1 Properties Geo Assignments 37 Ralei…" at bounding box center [445, 19] width 890 height 39
click at [325, 53] on div "Scheduled Completed" at bounding box center [438, 57] width 752 height 37
click at [586, 17] on div "Maestro Visits Projects Work Orders Tasks 1 Properties Geo Assignments 37 Ralei…" at bounding box center [445, 19] width 890 height 39
click at [631, 22] on div "Maestro Visits Projects Work Orders Tasks 1 Properties Geo Assignments 37 Ralei…" at bounding box center [445, 19] width 890 height 39
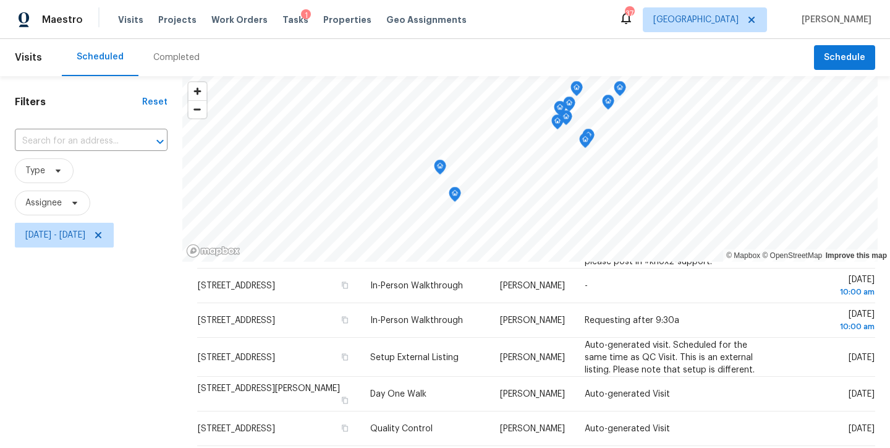
click at [75, 334] on div "Filters Reset ​ Type Assignee Tue, Sep 09 - Tue, Sep 09" at bounding box center [91, 347] width 182 height 543
click at [58, 232] on span "Tue, Sep 09 - Tue, Sep 09" at bounding box center [55, 235] width 60 height 12
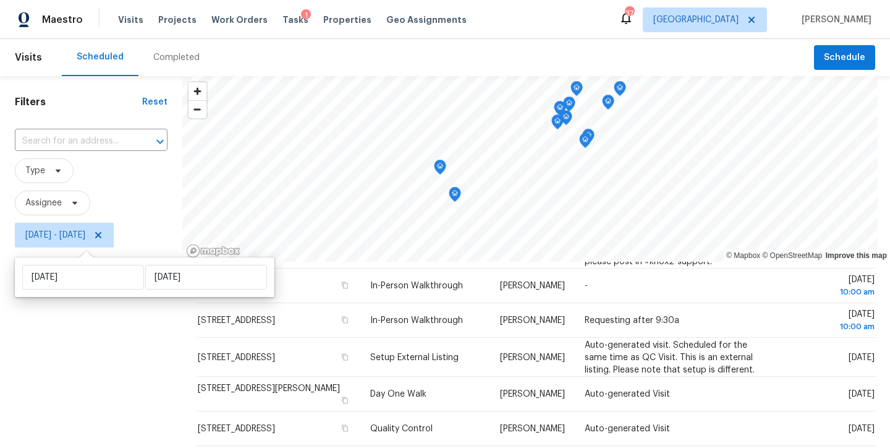
click at [77, 333] on div "Filters Reset ​ Type Assignee Tue, Sep 09 - Tue, Sep 09" at bounding box center [91, 347] width 182 height 543
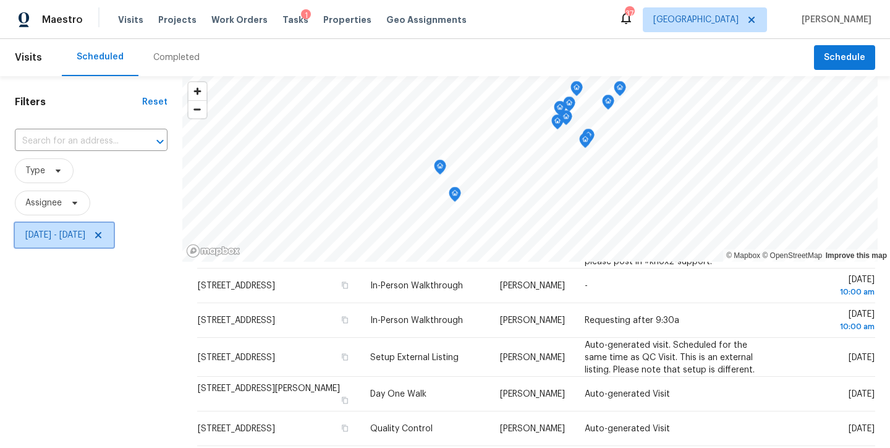
click at [101, 238] on icon at bounding box center [98, 235] width 6 height 6
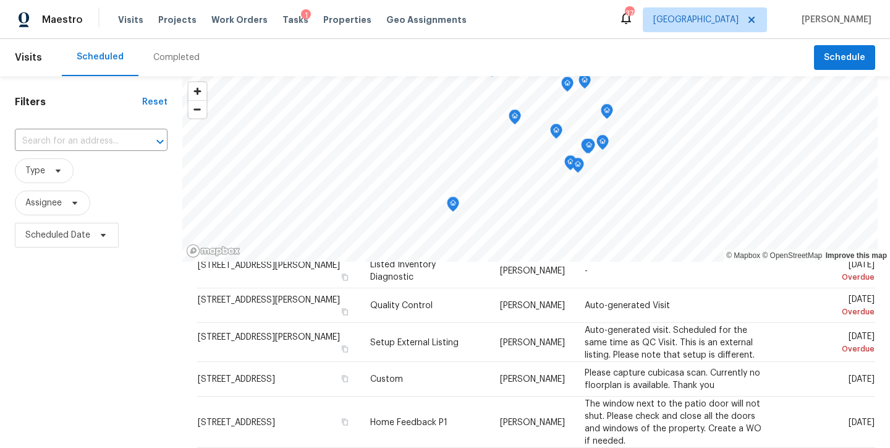
click at [576, 30] on div "Maestro Visits Projects Work Orders Tasks 1 Properties Geo Assignments 37 Ralei…" at bounding box center [445, 19] width 890 height 39
click at [46, 278] on div "Filters Reset ​ Type Assignee Scheduled Date" at bounding box center [91, 347] width 182 height 543
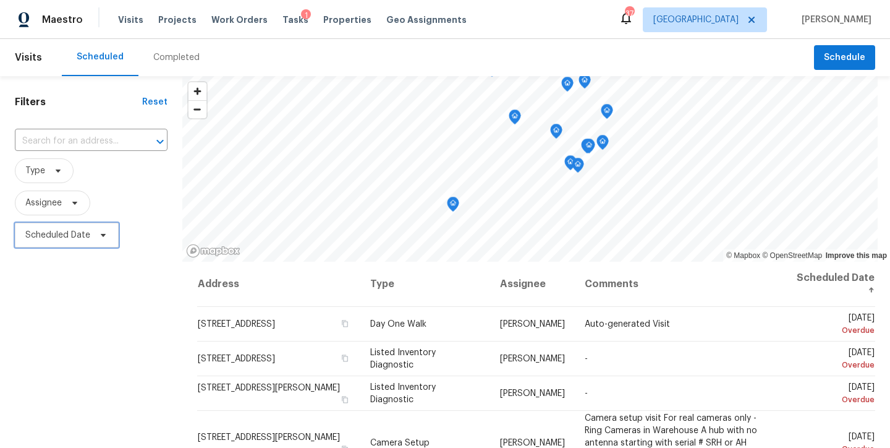
click at [70, 242] on span "Scheduled Date" at bounding box center [67, 235] width 104 height 25
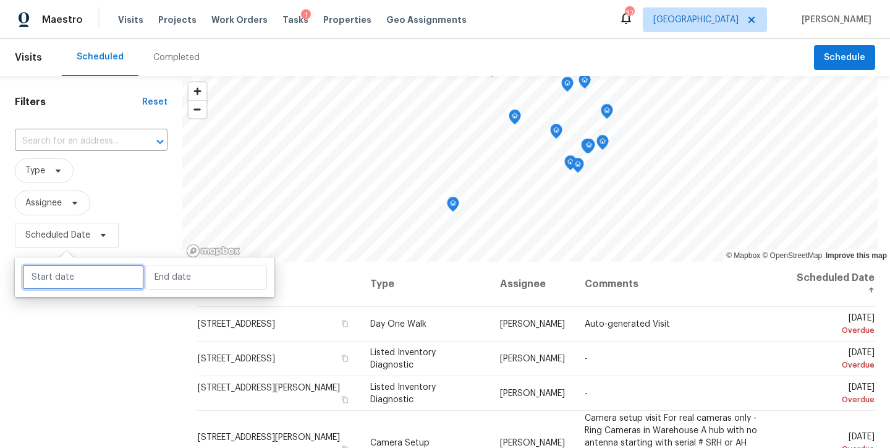
click at [64, 283] on input "text" at bounding box center [83, 277] width 122 height 25
select select "8"
select select "2025"
select select "9"
select select "2025"
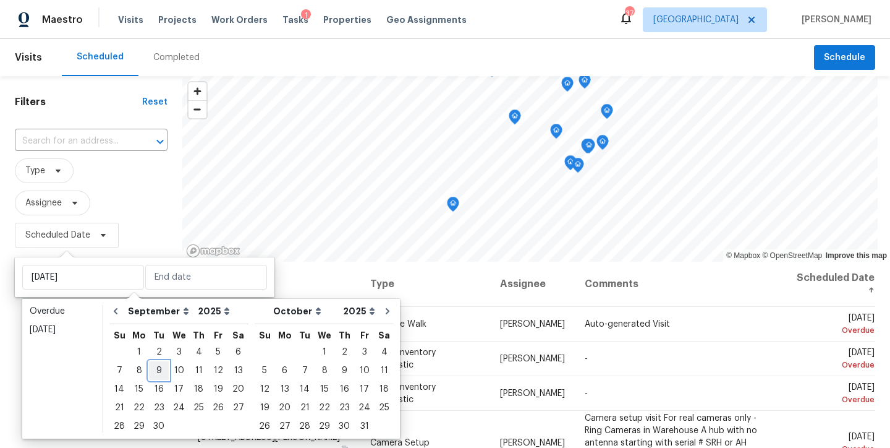
click at [152, 368] on div "9" at bounding box center [159, 370] width 20 height 17
type input "Tue, Sep 09"
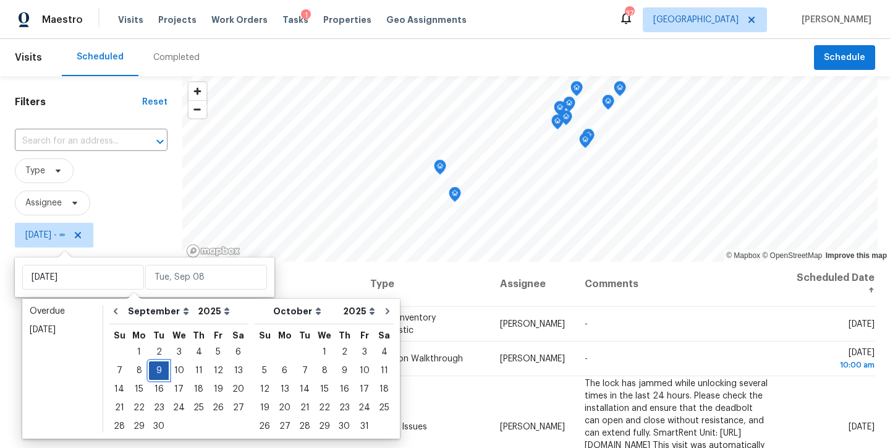
click at [156, 368] on div "9" at bounding box center [159, 370] width 20 height 17
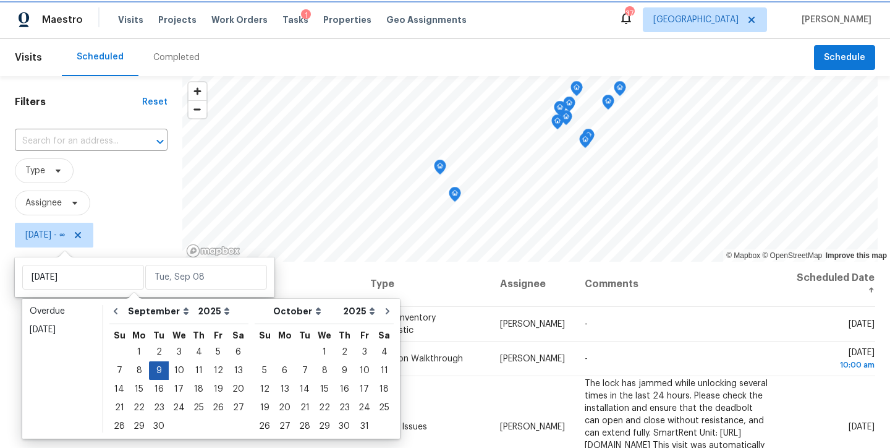
type input "Tue, Sep 09"
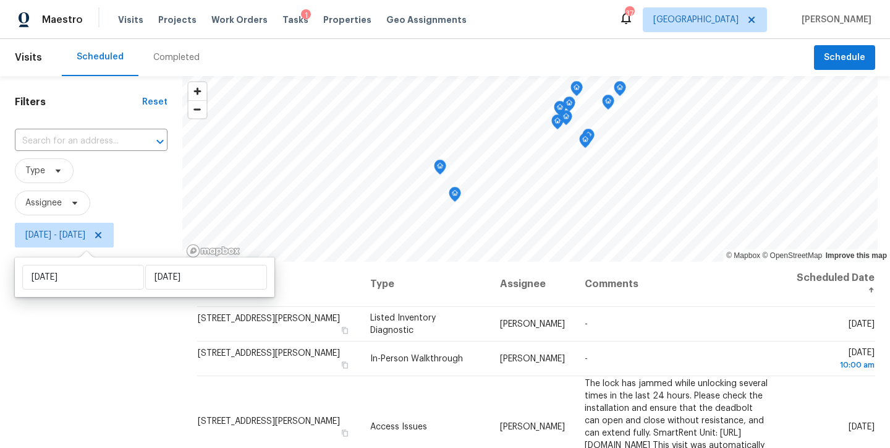
click at [67, 346] on div "Filters Reset ​ Type Assignee Tue, Sep 09 - Tue, Sep 09" at bounding box center [91, 347] width 182 height 543
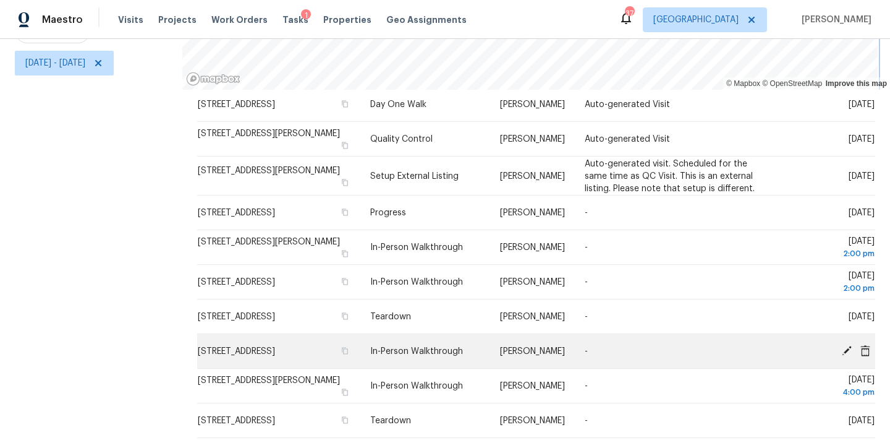
scroll to position [508, 0]
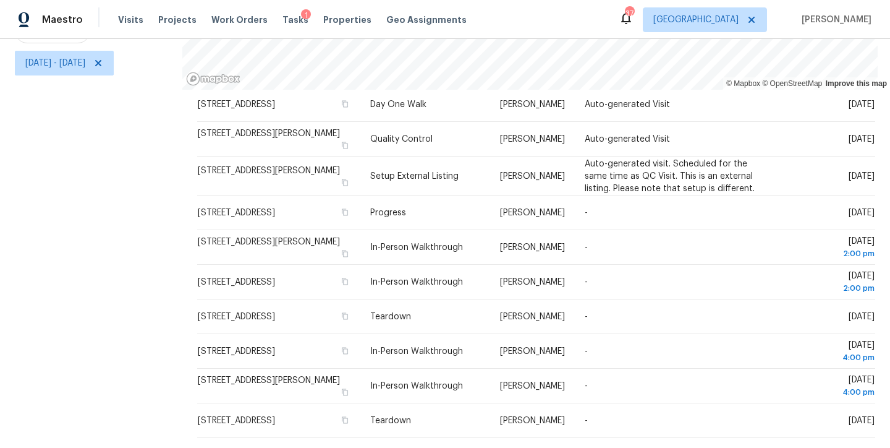
click at [104, 291] on div "Filters Reset ​ Type Assignee Tue, Sep 09 - Tue, Sep 09" at bounding box center [91, 175] width 182 height 543
click at [79, 229] on div "Filters Reset ​ Type Assignee Tue, Sep 09 - Tue, Sep 09" at bounding box center [91, 175] width 182 height 543
click at [538, 12] on div "Maestro Visits Projects Work Orders Tasks 1 Properties Geo Assignments 37 Ralei…" at bounding box center [445, 19] width 890 height 39
click at [125, 226] on div "Filters Reset ​ Type Assignee Tue, Sep 09 - Tue, Sep 09" at bounding box center [91, 175] width 182 height 543
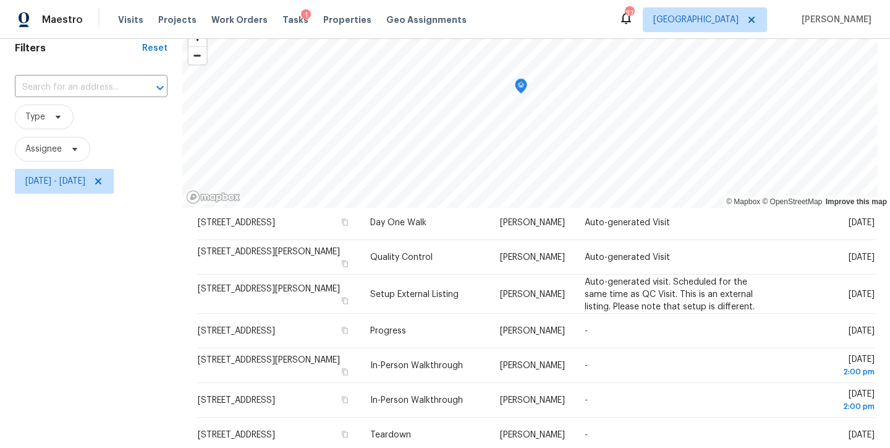
scroll to position [0, 0]
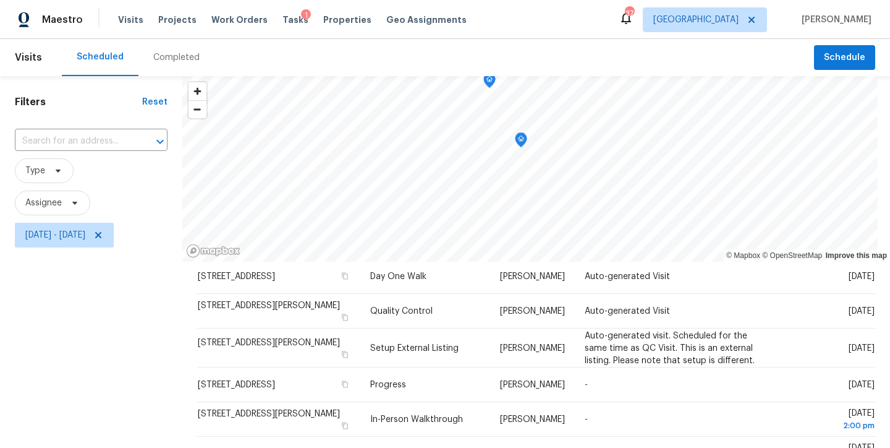
click at [360, 59] on div "Scheduled Completed" at bounding box center [438, 57] width 752 height 37
click at [535, 25] on div "Maestro Visits Projects Work Orders Tasks 1 Properties Geo Assignments 37 Ralei…" at bounding box center [445, 19] width 890 height 39
click at [580, 14] on div "Maestro Visits Projects Work Orders Tasks 1 Properties Geo Assignments 37 Ralei…" at bounding box center [445, 19] width 890 height 39
click at [574, 60] on div "Scheduled Completed" at bounding box center [438, 57] width 752 height 37
click at [581, 11] on div "Maestro Visits Projects Work Orders Tasks 1 Properties Geo Assignments 37 Ralei…" at bounding box center [445, 19] width 890 height 39
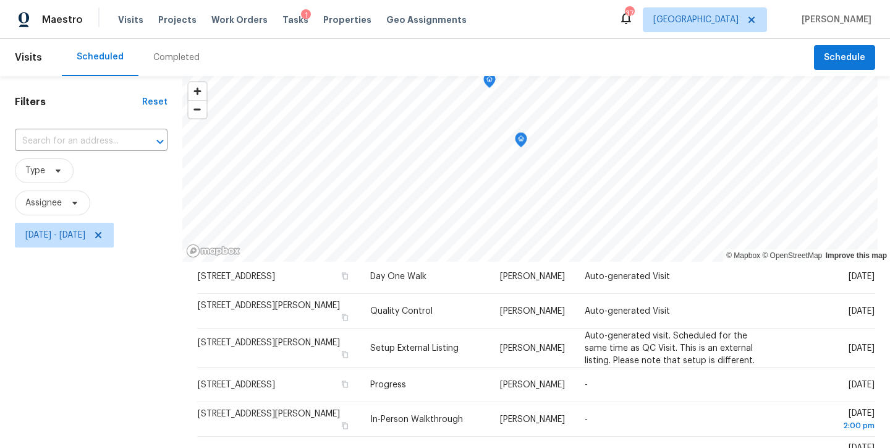
click at [151, 300] on div "Filters Reset ​ Type Assignee Tue, Sep 09 - Tue, Sep 09" at bounding box center [91, 347] width 182 height 543
click at [131, 156] on span "Type" at bounding box center [91, 171] width 153 height 32
click at [109, 108] on h1 "Filters" at bounding box center [78, 102] width 127 height 12
drag, startPoint x: 336, startPoint y: 59, endPoint x: 349, endPoint y: 56, distance: 13.3
click at [336, 59] on div "Scheduled Completed" at bounding box center [438, 57] width 752 height 37
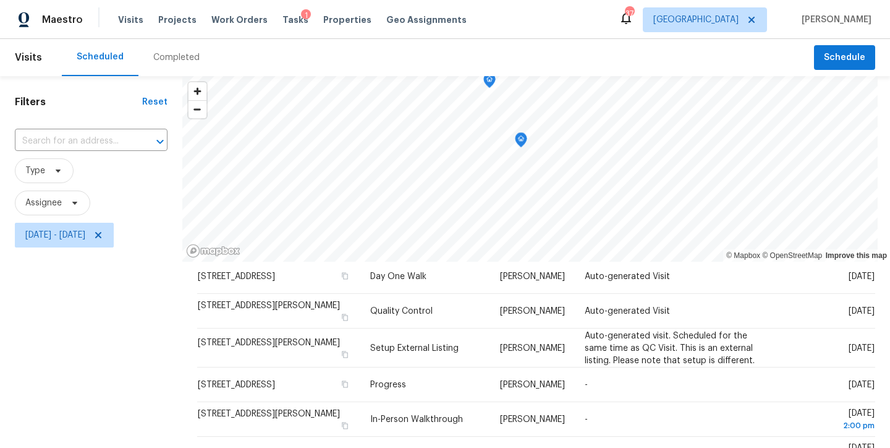
click at [469, 30] on div "Maestro Visits Projects Work Orders Tasks 1 Properties Geo Assignments 37 Ralei…" at bounding box center [445, 19] width 890 height 39
click at [93, 334] on div "Filters Reset ​ Type Assignee Tue, Sep 09 - Tue, Sep 09" at bounding box center [91, 347] width 182 height 543
click at [608, 46] on div "Scheduled Completed" at bounding box center [438, 57] width 752 height 37
click at [599, 8] on div "Maestro Visits Projects Work Orders Tasks 1 Properties Geo Assignments 37 Ralei…" at bounding box center [445, 19] width 890 height 39
click at [590, 27] on div "Maestro Visits Projects Work Orders Tasks 1 Properties Geo Assignments 37 Ralei…" at bounding box center [445, 19] width 890 height 39
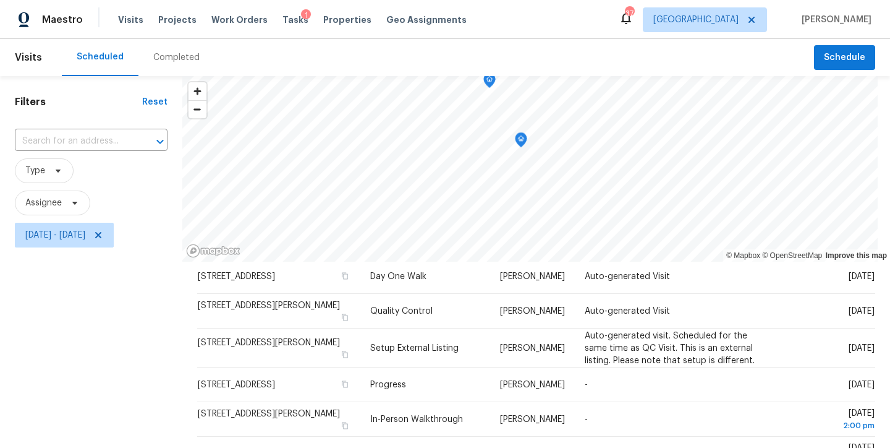
click at [547, 51] on div "Scheduled Completed" at bounding box center [438, 57] width 752 height 37
click at [143, 302] on div "Filters Reset ​ Type Assignee Tue, Sep 09 - Tue, Sep 09" at bounding box center [91, 347] width 182 height 543
click at [136, 197] on span "Assignee" at bounding box center [91, 202] width 153 height 25
click at [514, 27] on div "Maestro Visits Projects Work Orders Tasks 1 Properties Geo Assignments 37 Ralei…" at bounding box center [445, 19] width 890 height 39
click at [112, 333] on div "Filters Reset ​ Type Assignee Tue, Sep 09 - Tue, Sep 09" at bounding box center [91, 347] width 182 height 543
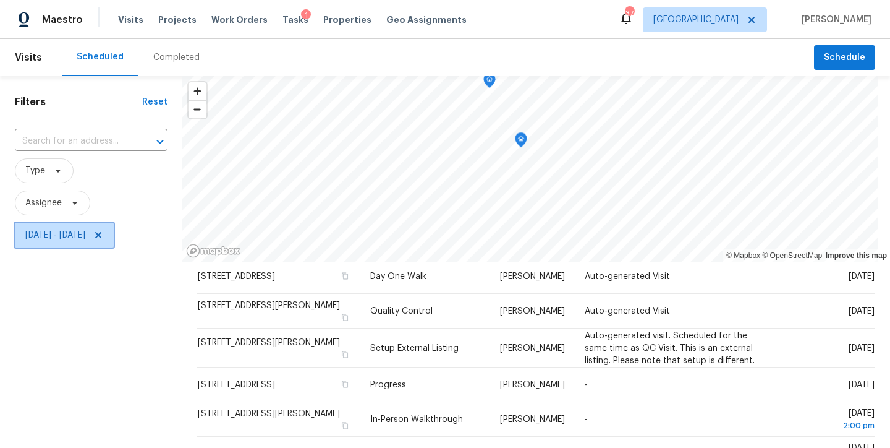
click at [101, 234] on icon at bounding box center [98, 235] width 6 height 6
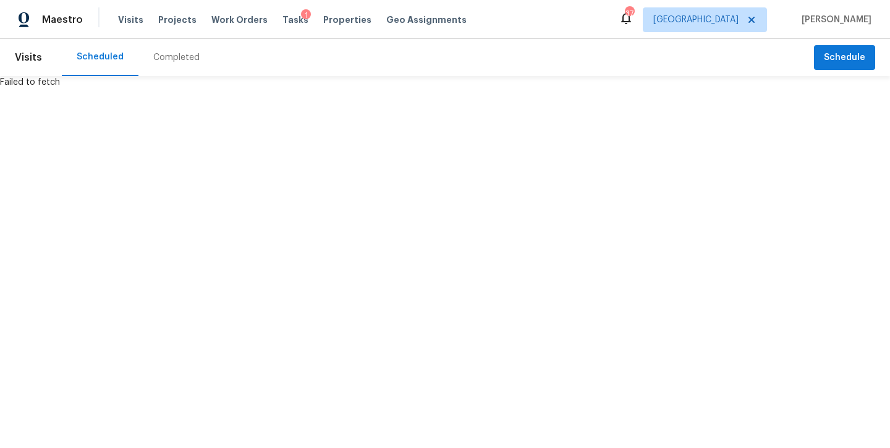
click at [234, 54] on div "Scheduled Completed" at bounding box center [438, 57] width 752 height 37
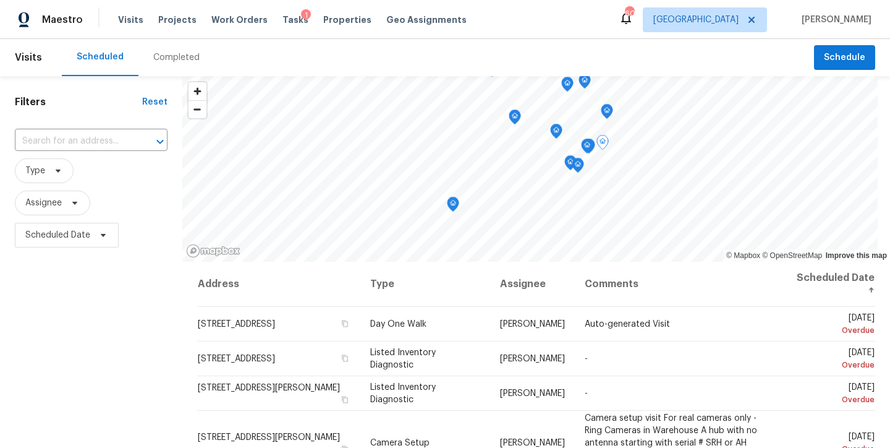
drag, startPoint x: 137, startPoint y: 346, endPoint x: 108, endPoint y: 344, distance: 28.5
click at [137, 345] on div "Filters Reset ​ Type Assignee Scheduled Date" at bounding box center [91, 347] width 182 height 543
click at [51, 226] on span "Scheduled Date" at bounding box center [67, 235] width 104 height 25
click at [56, 202] on span "Assignee" at bounding box center [43, 203] width 36 height 12
type input "preston sexton"
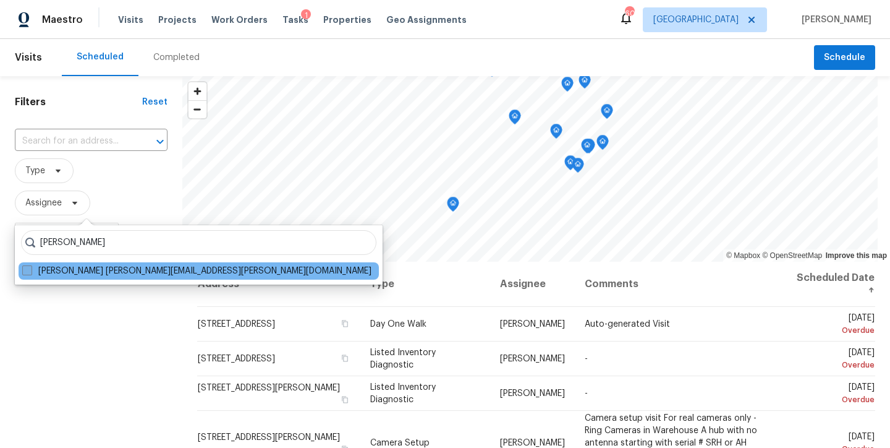
click at [93, 271] on label "Preston Sexton preston.sexton@opendoor.com" at bounding box center [196, 271] width 349 height 12
click at [30, 271] on input "Preston Sexton preston.sexton@opendoor.com" at bounding box center [26, 269] width 8 height 8
checkbox input "true"
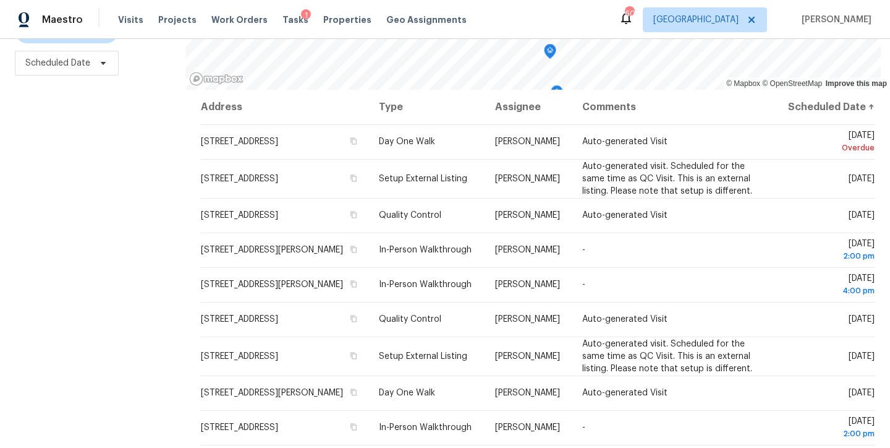
click at [495, 25] on div "Maestro Visits Projects Work Orders Tasks 1 Properties Geo Assignments 60 Ralei…" at bounding box center [445, 19] width 890 height 39
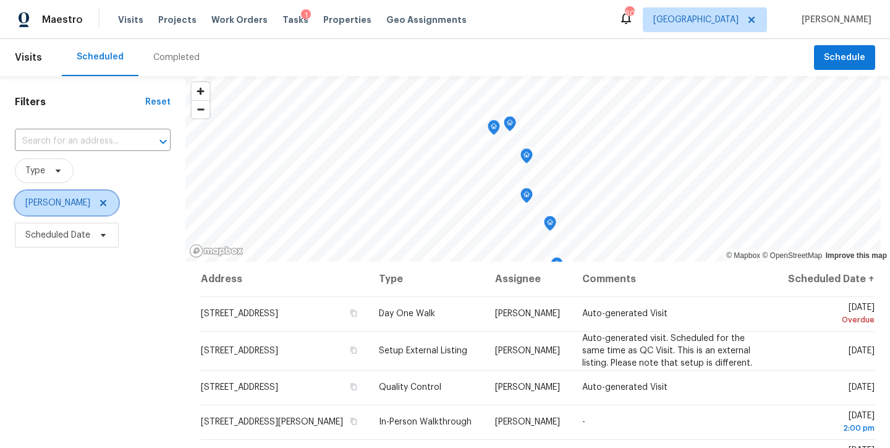
click at [100, 203] on icon at bounding box center [103, 203] width 6 height 6
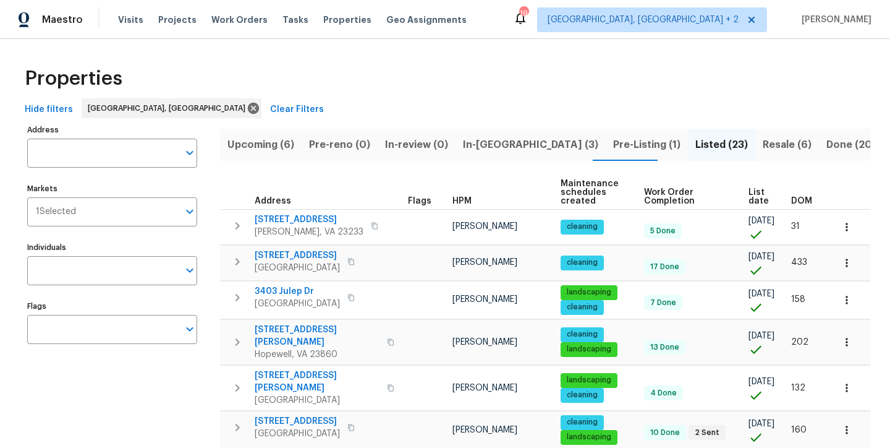
click at [613, 139] on span "Pre-Listing (1)" at bounding box center [646, 144] width 67 height 17
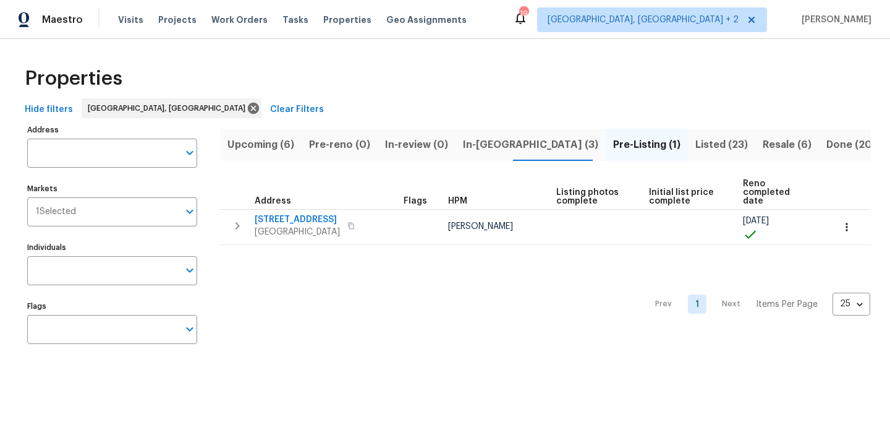
click at [696, 144] on span "Listed (23)" at bounding box center [722, 144] width 53 height 17
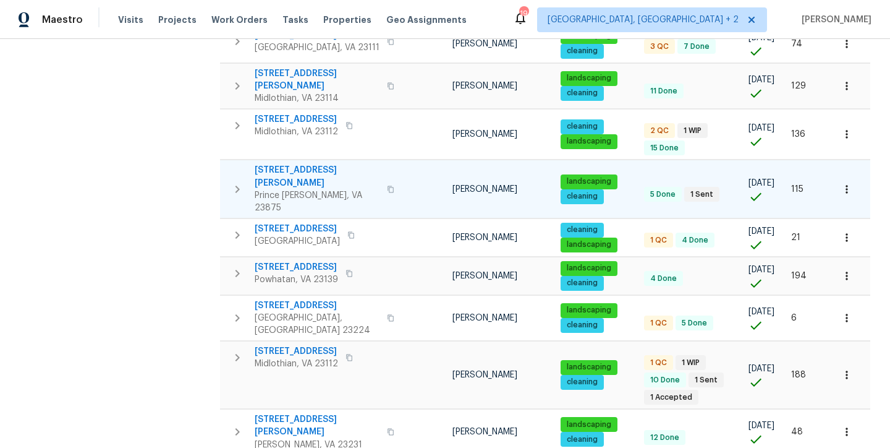
scroll to position [730, 0]
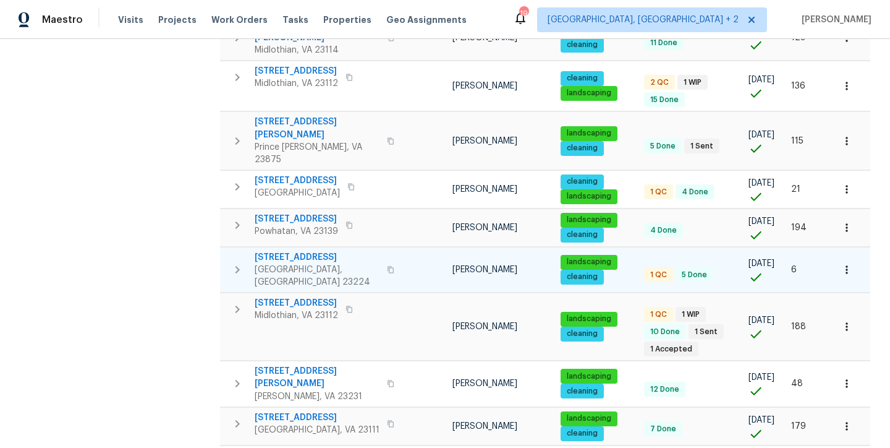
click at [297, 251] on span "[STREET_ADDRESS]" at bounding box center [317, 257] width 125 height 12
click at [843, 263] on icon "button" at bounding box center [847, 269] width 12 height 12
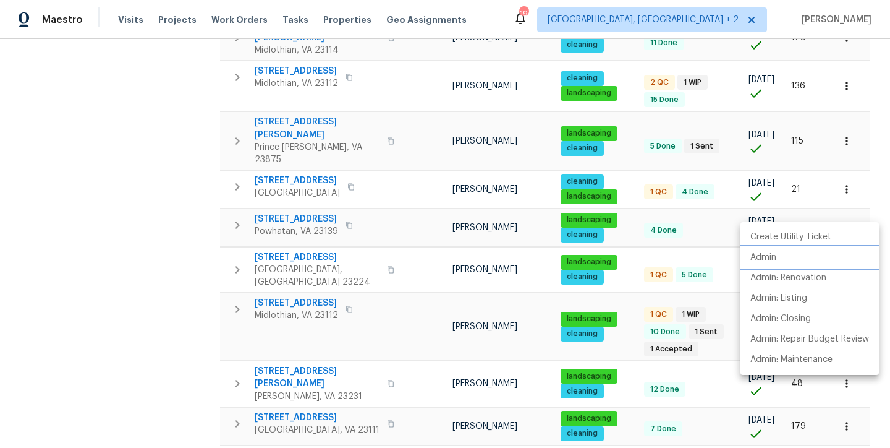
click at [773, 257] on p "Admin" at bounding box center [764, 257] width 26 height 13
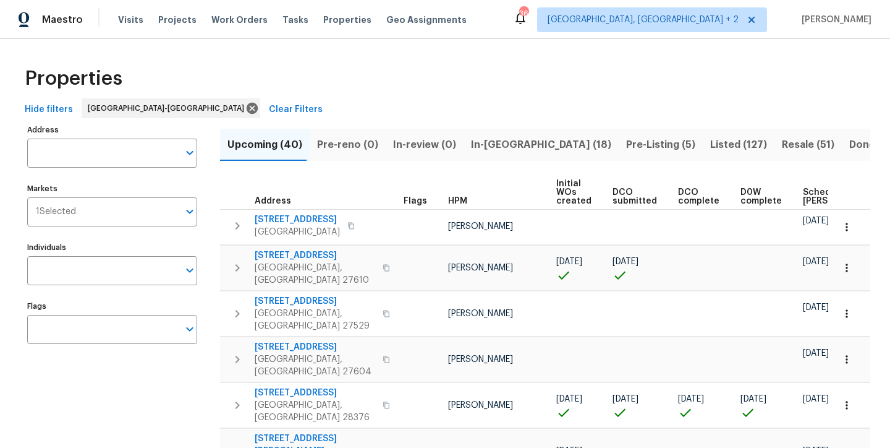
click at [328, 75] on div "Properties" at bounding box center [445, 79] width 851 height 40
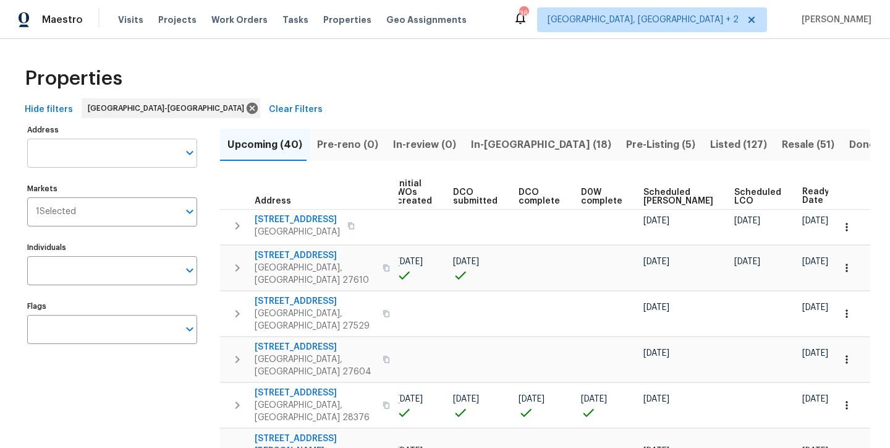
click at [126, 145] on input "Address" at bounding box center [102, 152] width 151 height 29
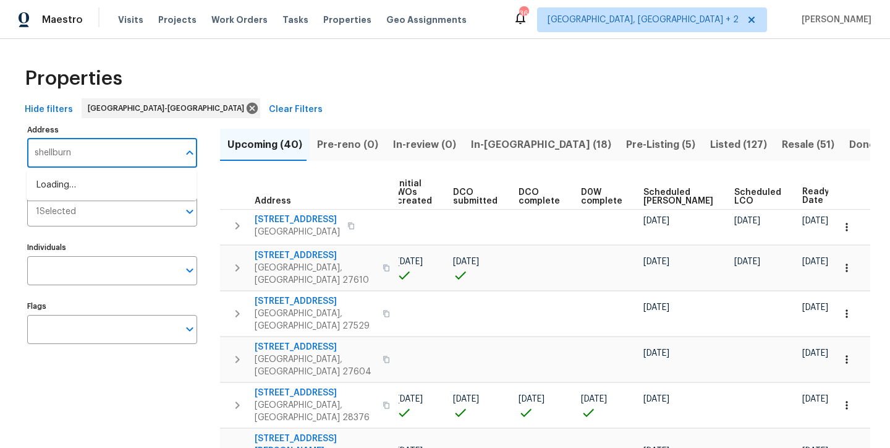
type input "shellburne"
click at [108, 203] on li "7271 Shellburne Dr Raleigh NC 27612" at bounding box center [112, 205] width 170 height 20
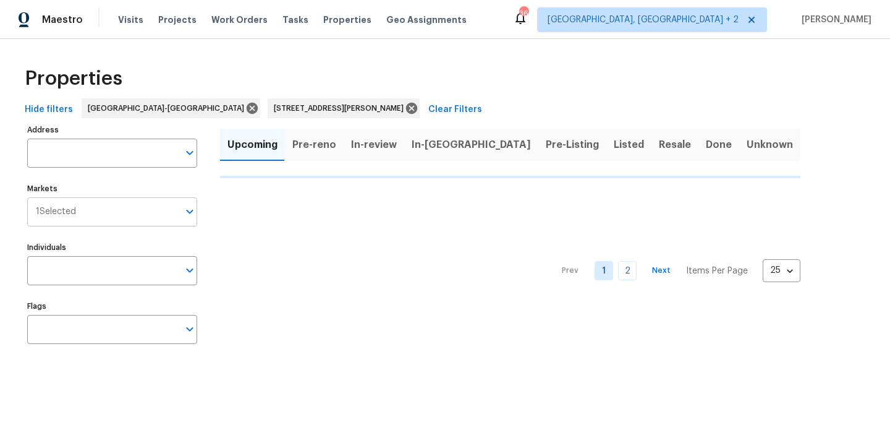
type input "7271 Shellburne Dr Raleigh NC 27612"
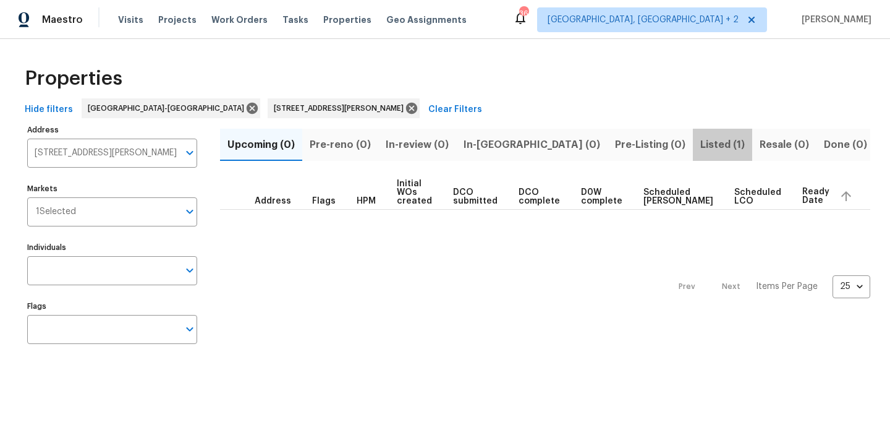
click at [700, 140] on span "Listed (1)" at bounding box center [722, 144] width 45 height 17
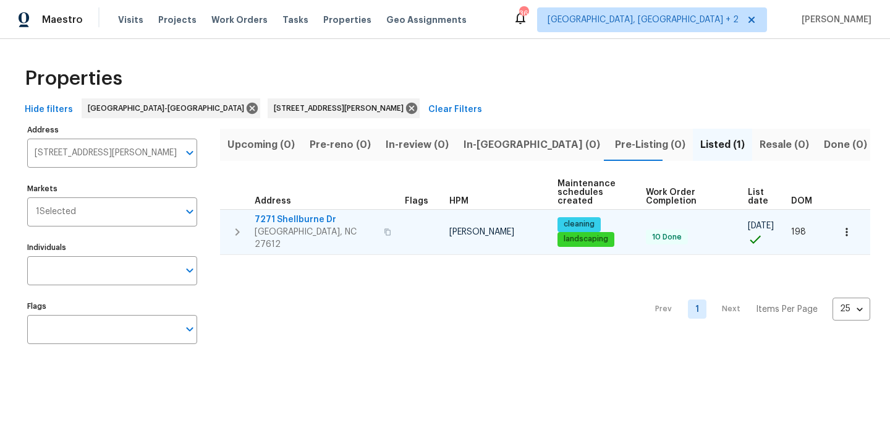
click at [279, 216] on span "7271 Shellburne Dr" at bounding box center [316, 219] width 122 height 12
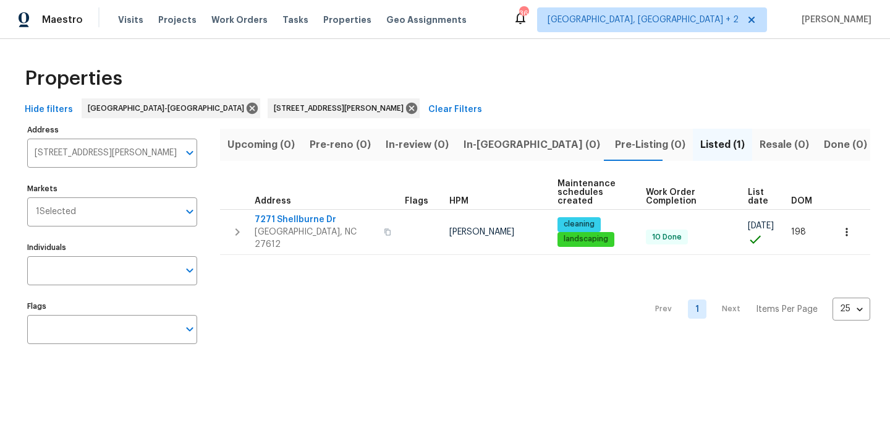
click at [534, 28] on div "Maestro Visits Projects Work Orders Tasks Properties Geo Assignments 36 Charles…" at bounding box center [445, 19] width 890 height 39
click at [405, 109] on icon at bounding box center [412, 108] width 14 height 14
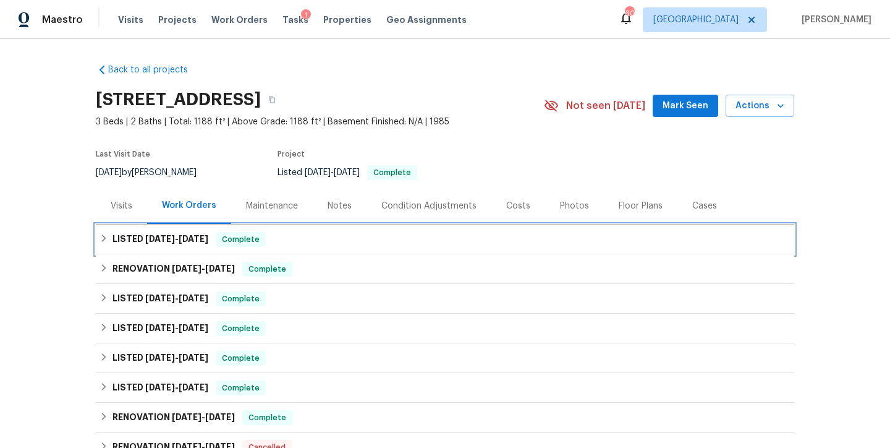
click at [100, 237] on icon at bounding box center [104, 238] width 9 height 9
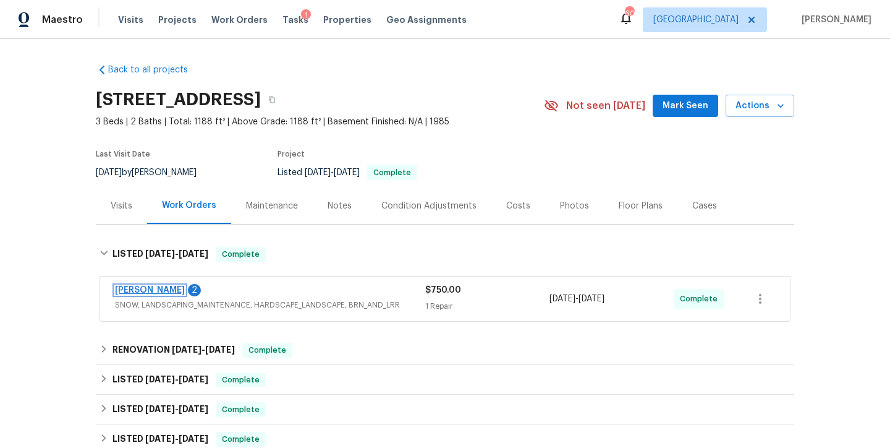
click at [140, 291] on link "[PERSON_NAME]" at bounding box center [150, 290] width 70 height 9
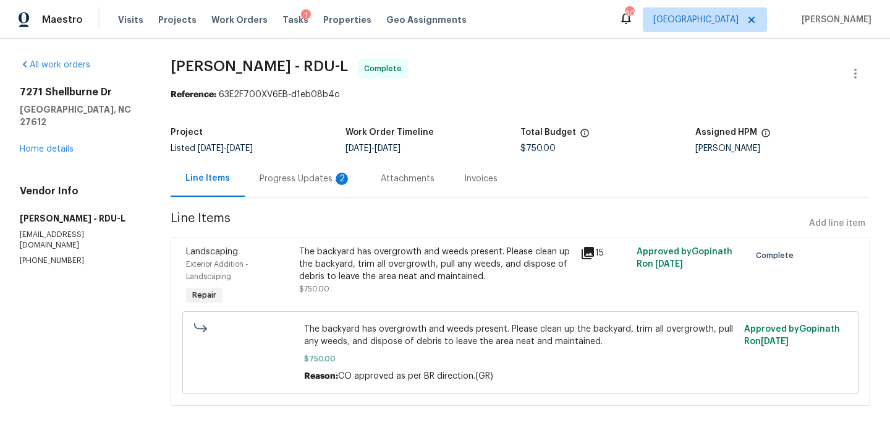
scroll to position [2, 0]
click at [285, 180] on div "Progress Updates 2" at bounding box center [306, 178] width 92 height 12
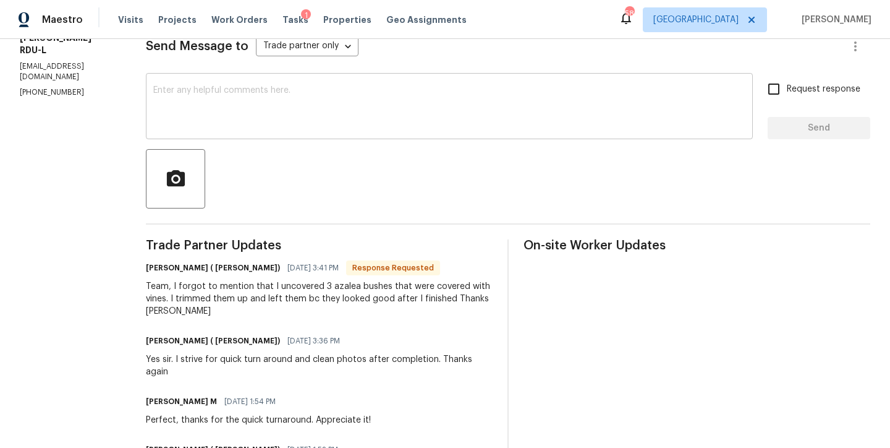
scroll to position [261, 0]
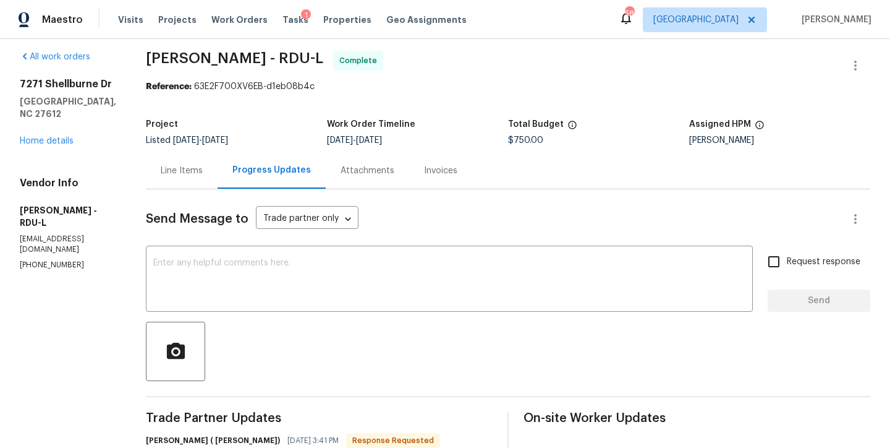
click at [177, 169] on div "Line Items" at bounding box center [182, 170] width 42 height 12
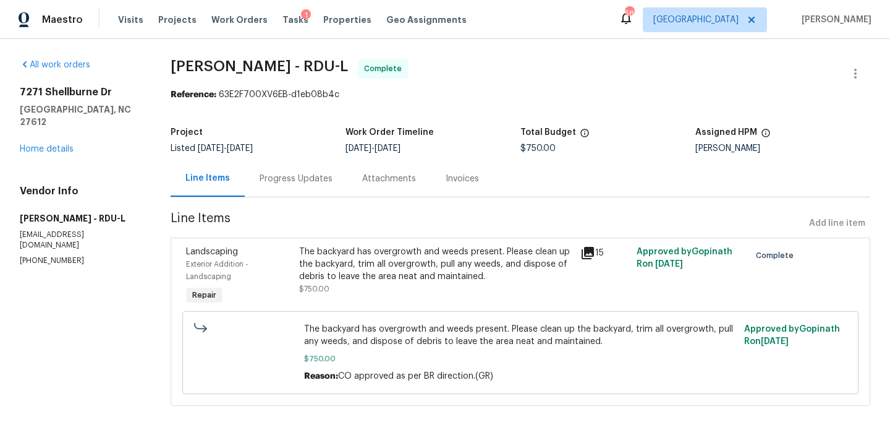
click at [352, 263] on div "The backyard has overgrowth and weeds present. Please clean up the backyard, tr…" at bounding box center [436, 263] width 275 height 37
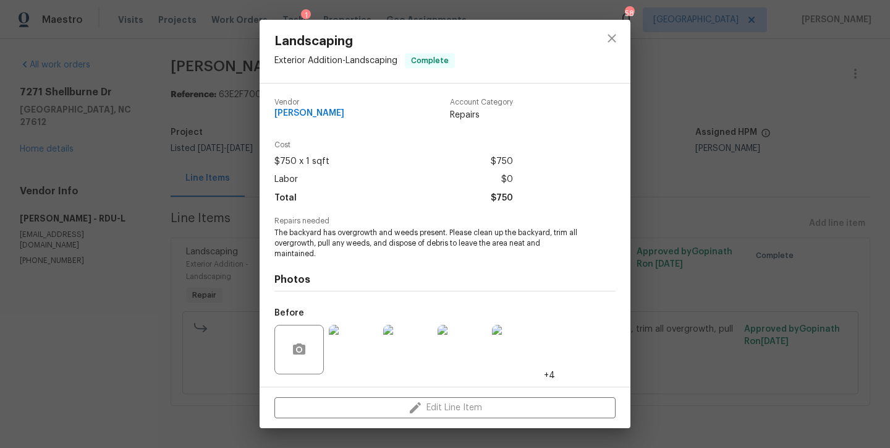
scroll to position [80, 0]
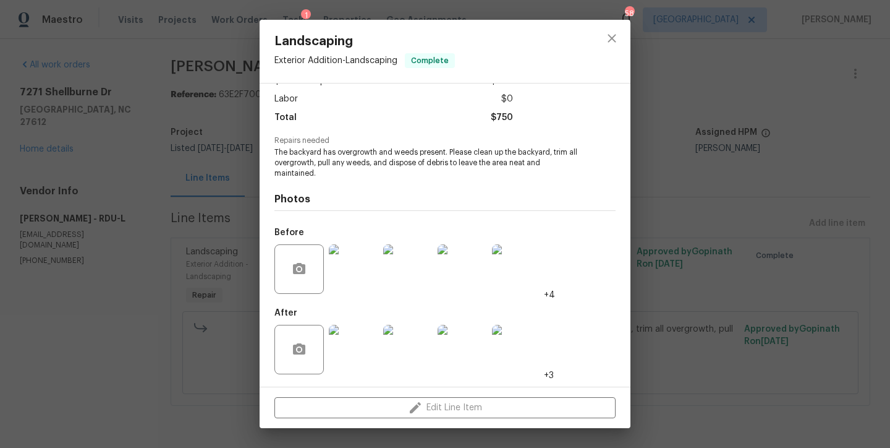
click at [347, 343] on img at bounding box center [353, 349] width 49 height 49
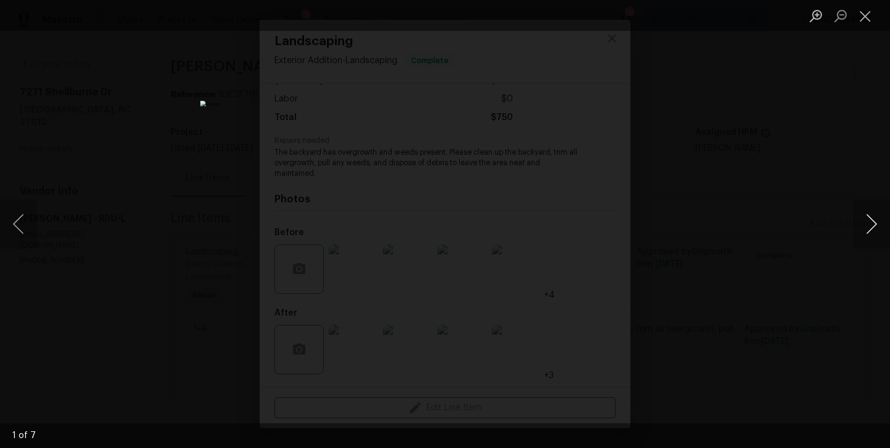
click at [867, 221] on button "Next image" at bounding box center [871, 223] width 37 height 49
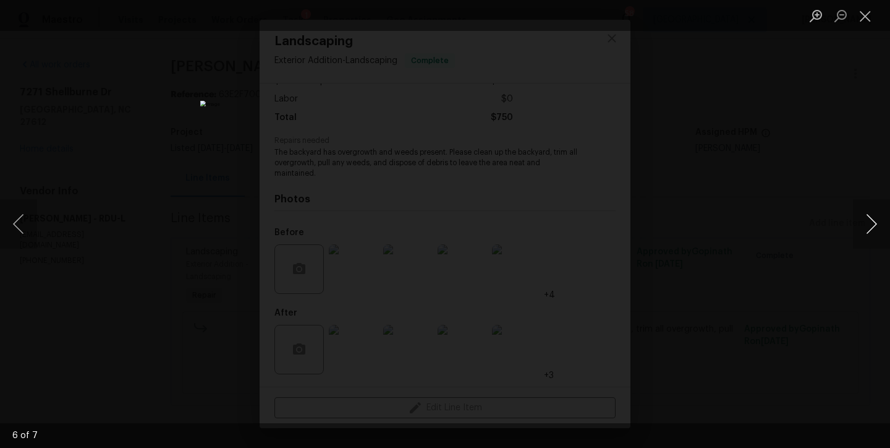
click at [867, 221] on button "Next image" at bounding box center [871, 223] width 37 height 49
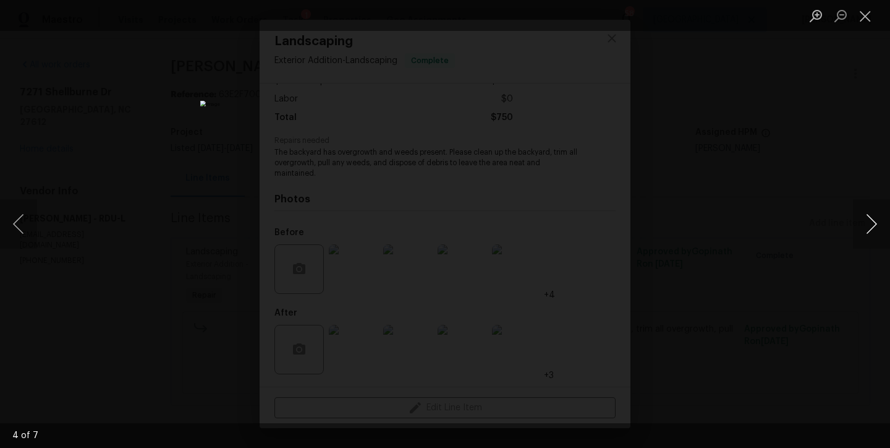
click at [867, 221] on button "Next image" at bounding box center [871, 223] width 37 height 49
click at [866, 17] on button "Close lightbox" at bounding box center [865, 16] width 25 height 22
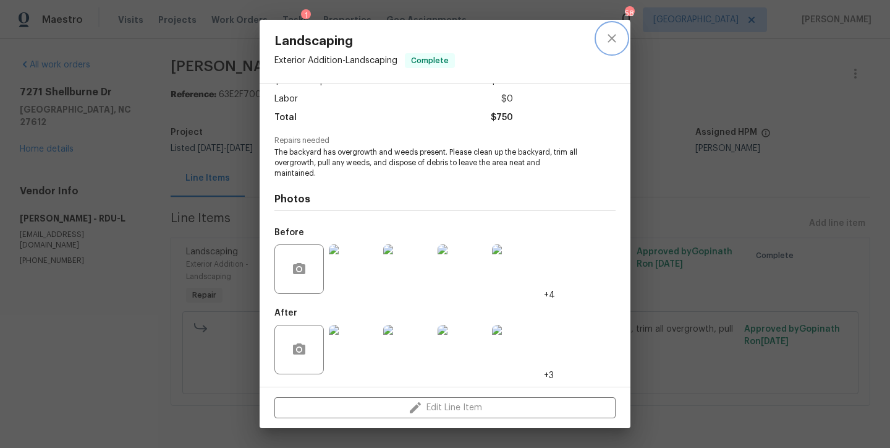
click at [608, 42] on icon "close" at bounding box center [612, 38] width 15 height 15
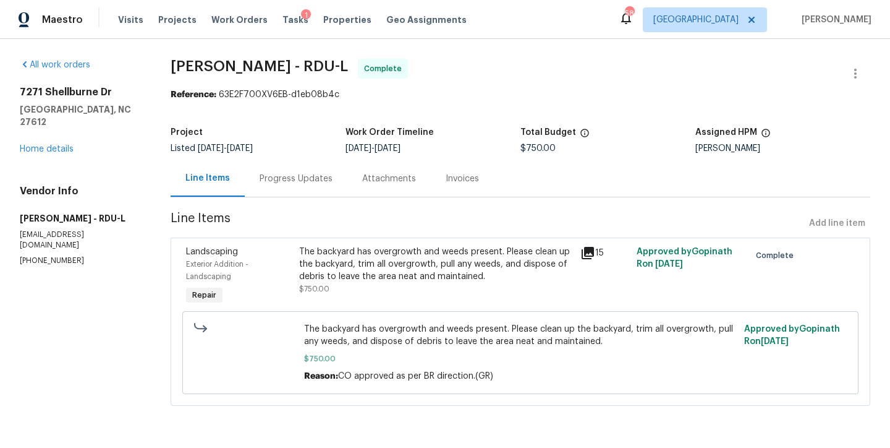
click at [293, 182] on div "Progress Updates" at bounding box center [296, 178] width 73 height 12
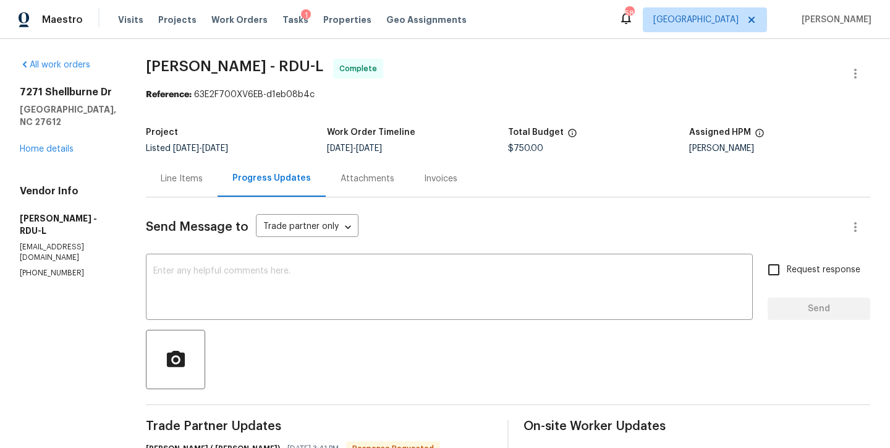
click at [554, 22] on div "Maestro Visits Projects Work Orders Tasks 1 Properties Geo Assignments 58 Ralei…" at bounding box center [445, 19] width 890 height 39
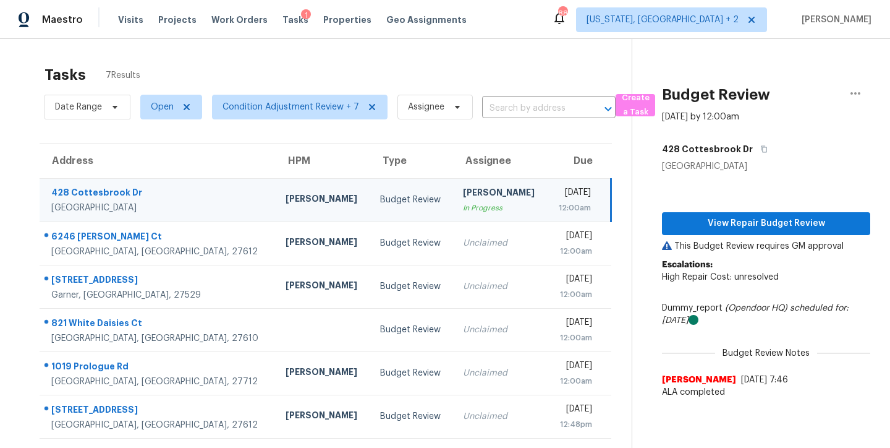
click at [482, 16] on div "Maestro Visits Projects Work Orders Tasks 1 Properties Geo Assignments 88 [US_S…" at bounding box center [445, 19] width 890 height 39
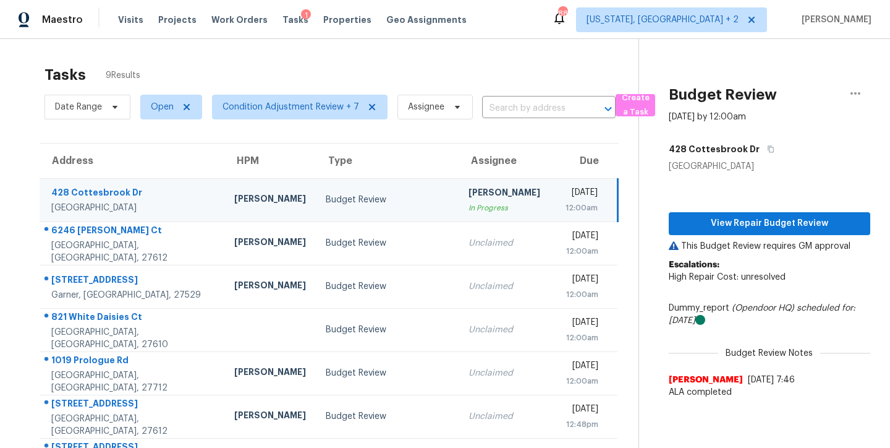
click at [349, 49] on div "Tasks 9 Results Date Range Open Condition Adjustment Review + 7 Assignee ​ Crea…" at bounding box center [445, 308] width 890 height 539
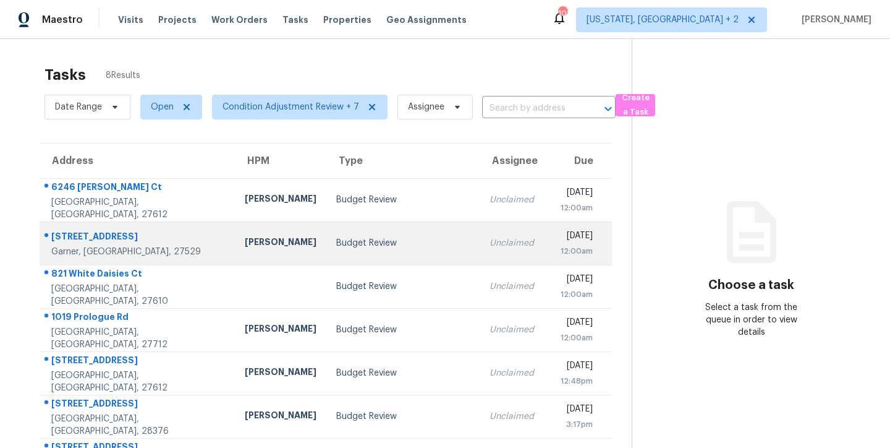
scroll to position [96, 0]
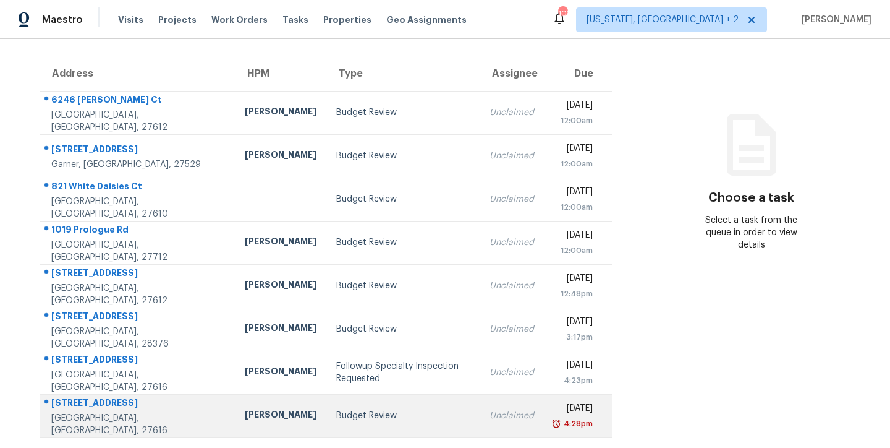
click at [336, 409] on div "Budget Review" at bounding box center [403, 415] width 134 height 12
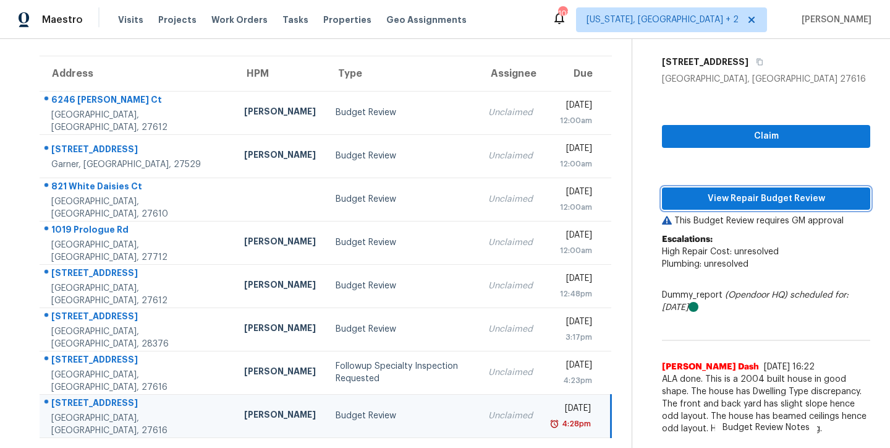
click at [800, 192] on span "View Repair Budget Review" at bounding box center [766, 198] width 189 height 15
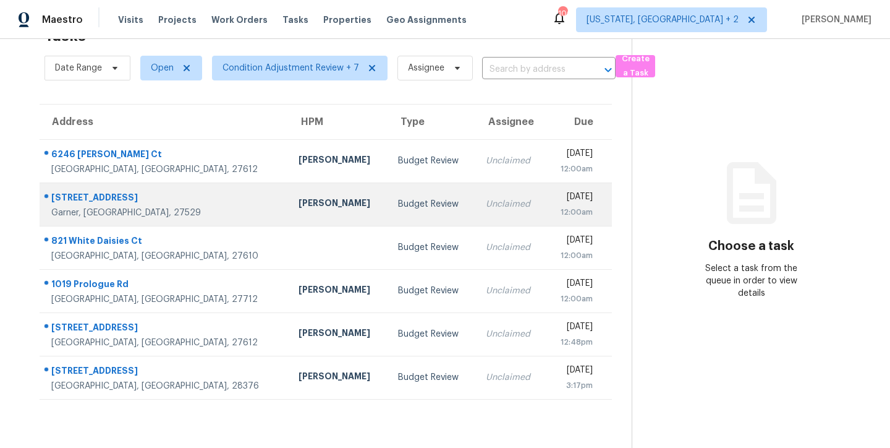
scroll to position [48, 0]
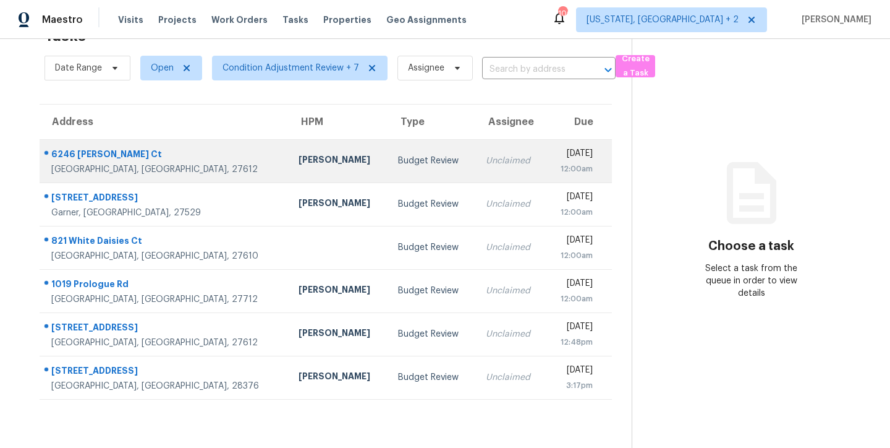
click at [486, 155] on div "Unclaimed" at bounding box center [511, 161] width 50 height 12
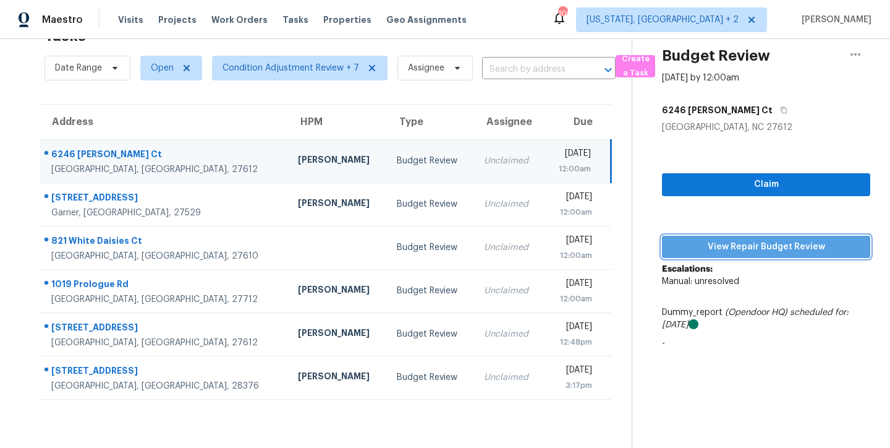
click at [812, 242] on span "View Repair Budget Review" at bounding box center [766, 246] width 189 height 15
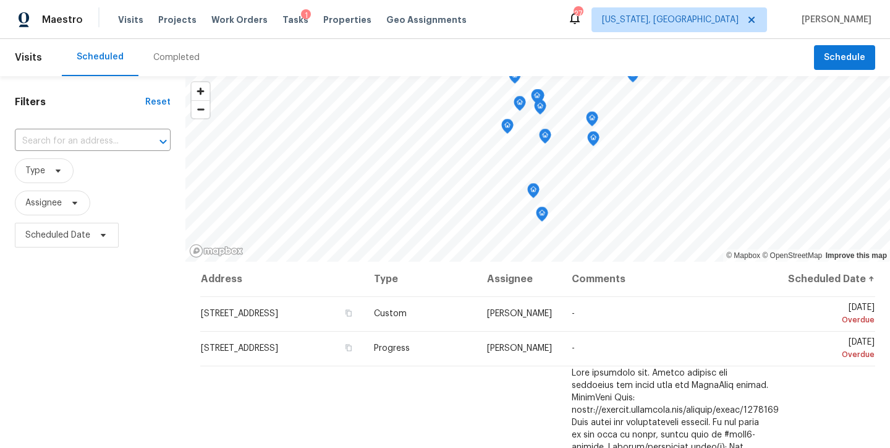
scroll to position [412, 0]
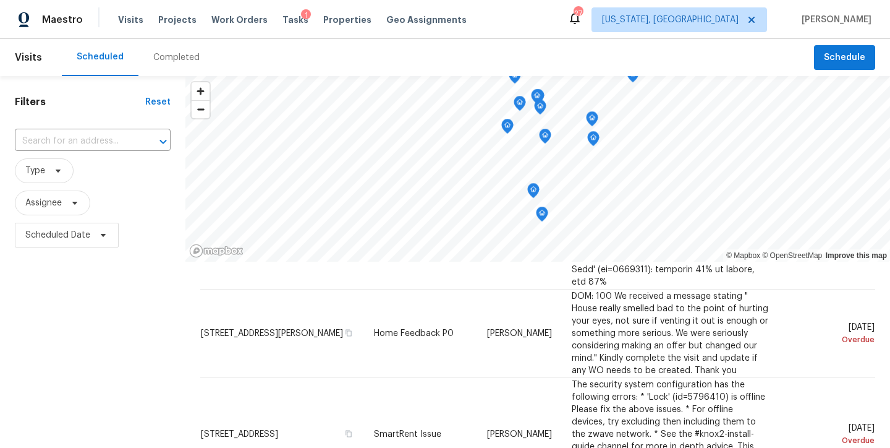
drag, startPoint x: 110, startPoint y: 323, endPoint x: 108, endPoint y: 315, distance: 9.0
click at [110, 321] on div "Filters Reset ​ Type Assignee Scheduled Date" at bounding box center [92, 347] width 185 height 543
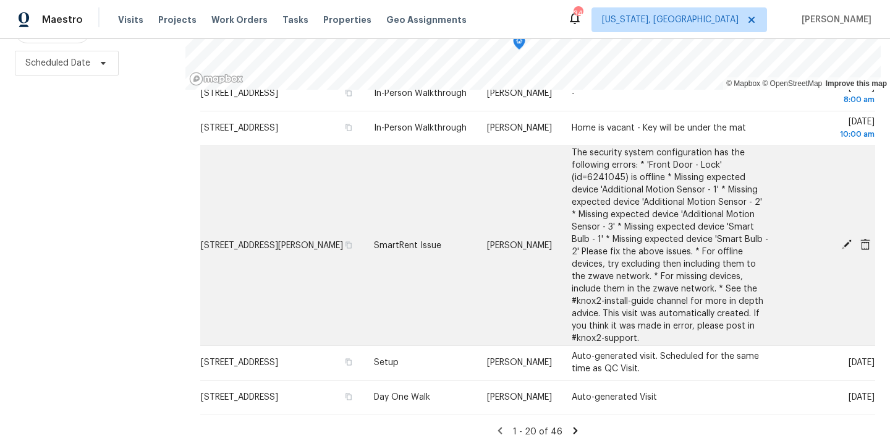
scroll to position [1077, 0]
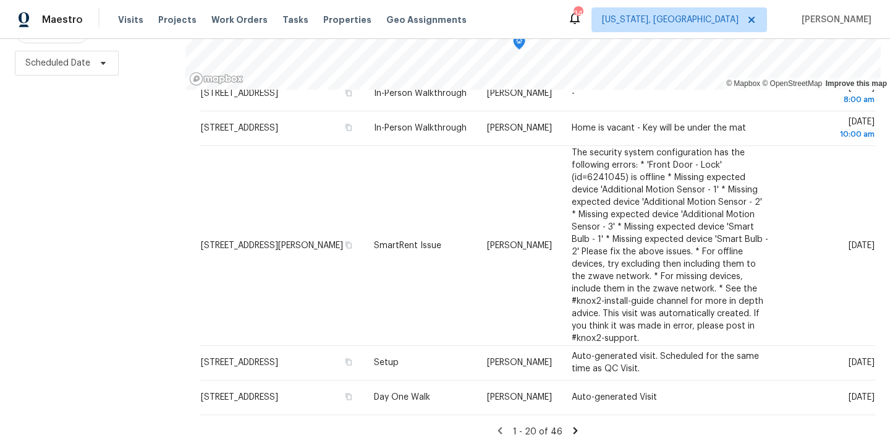
click at [570, 425] on icon at bounding box center [575, 430] width 11 height 11
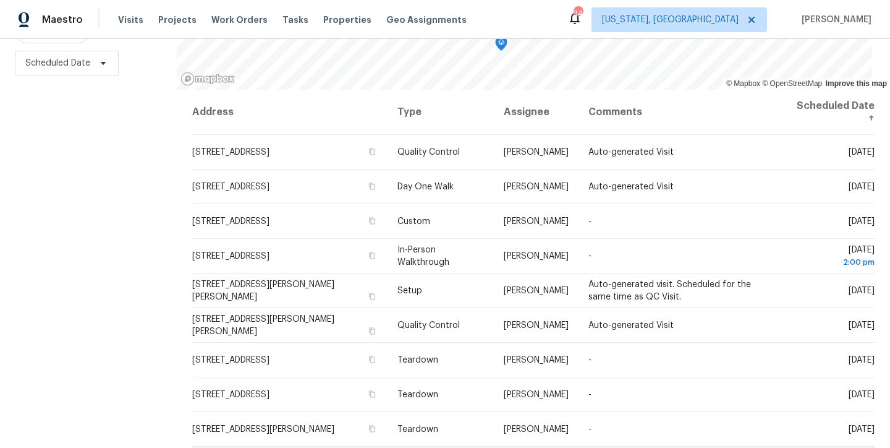
scroll to position [516, 0]
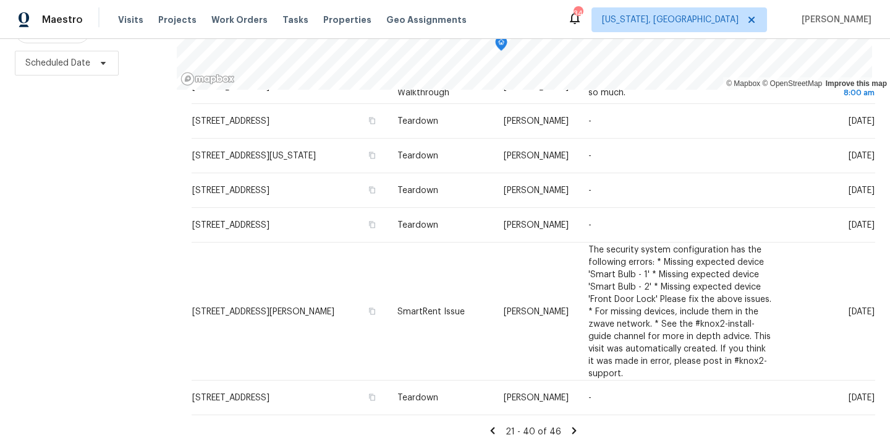
click at [488, 425] on icon at bounding box center [492, 430] width 11 height 11
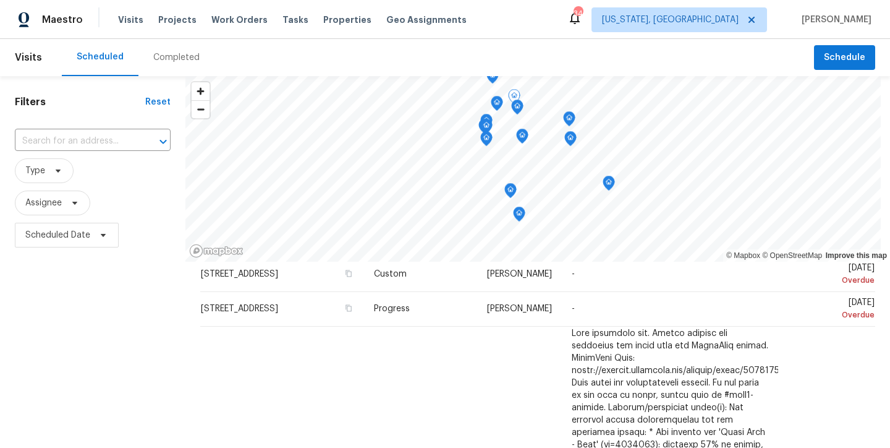
scroll to position [0, 0]
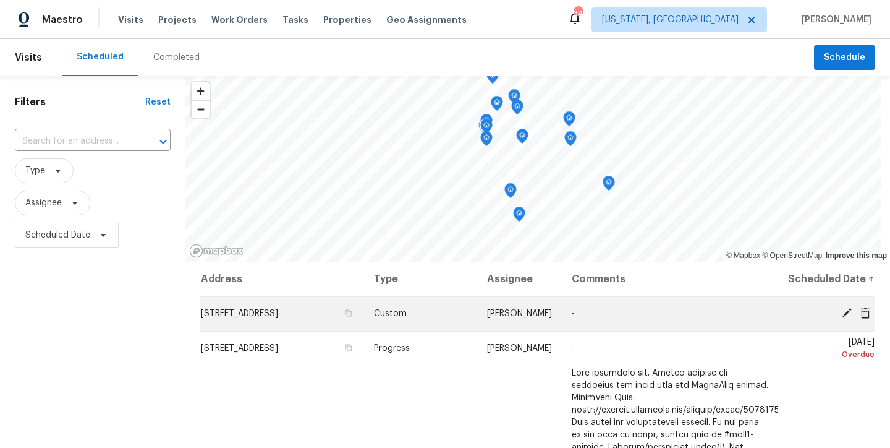
click at [842, 318] on icon at bounding box center [847, 313] width 10 height 10
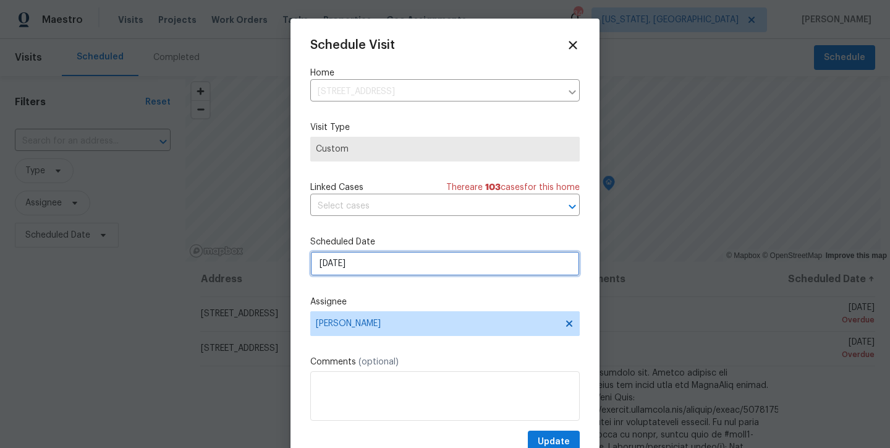
click at [363, 270] on input "9/2/2025" at bounding box center [445, 263] width 270 height 25
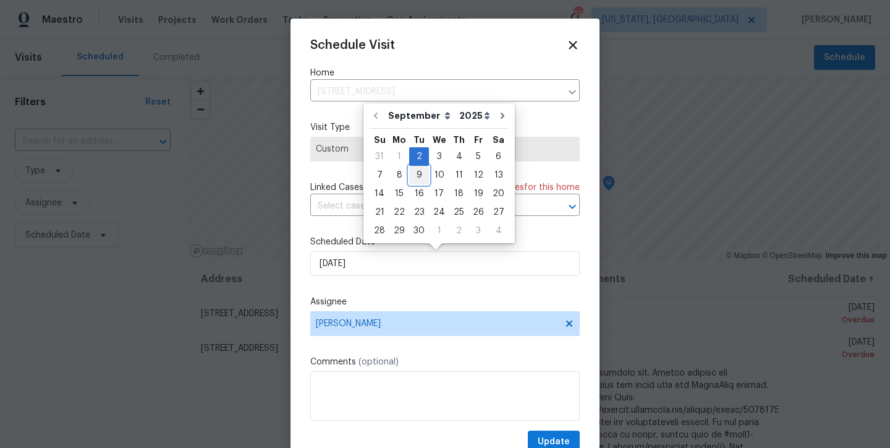
click at [415, 171] on div "9" at bounding box center [419, 174] width 20 height 17
type input "9/9/2025"
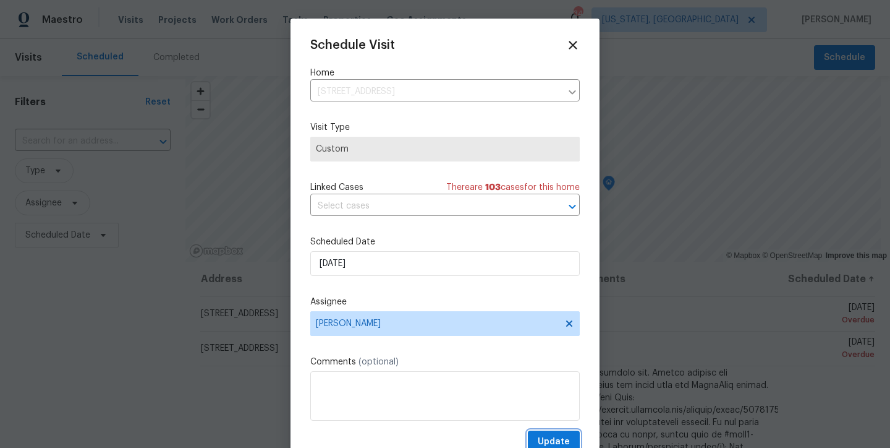
click at [539, 436] on span "Update" at bounding box center [554, 441] width 32 height 15
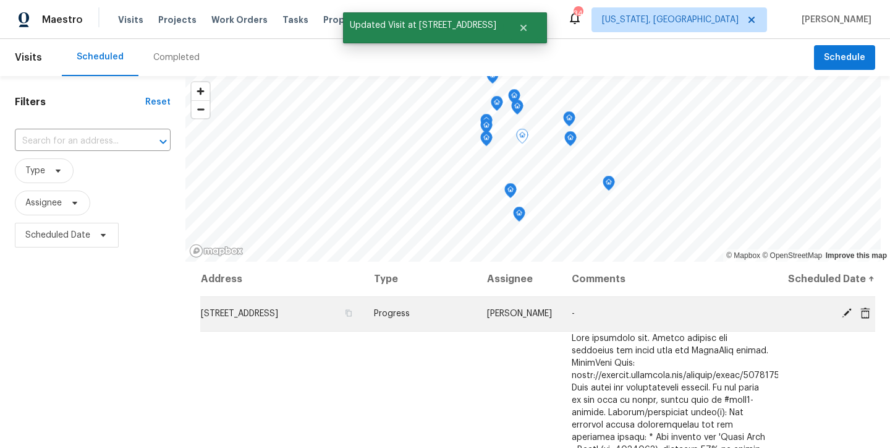
click at [842, 318] on icon at bounding box center [847, 313] width 10 height 10
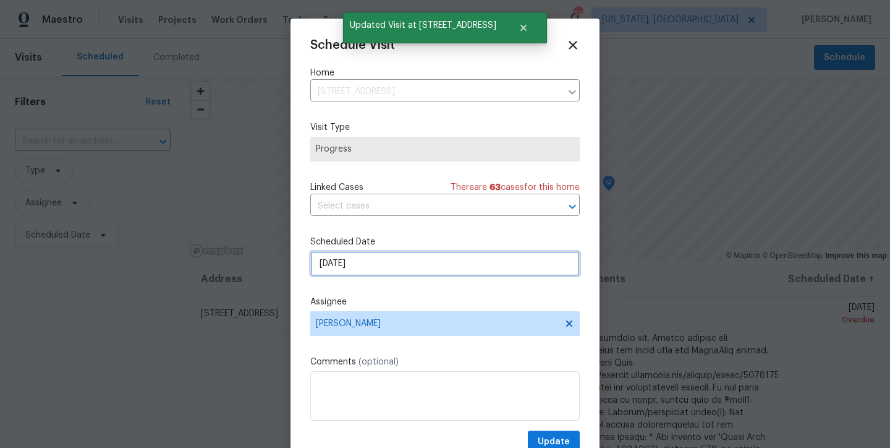
click at [364, 263] on input "9/2/2025" at bounding box center [445, 263] width 270 height 25
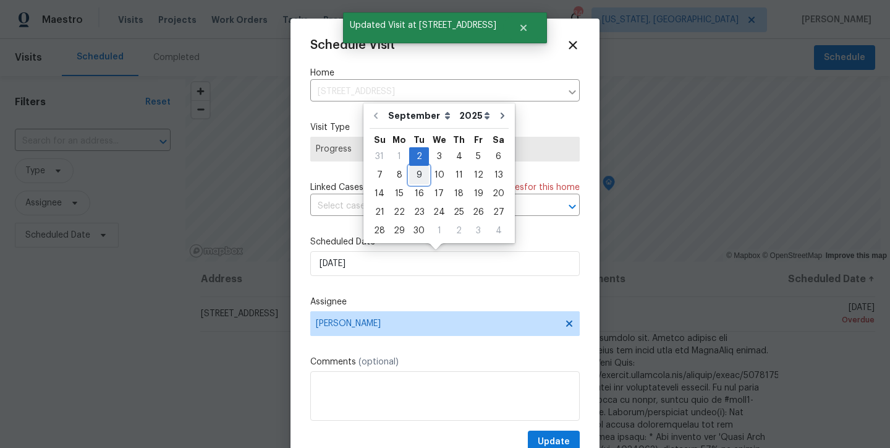
click at [410, 177] on div "9" at bounding box center [419, 174] width 20 height 17
type input "9/9/2025"
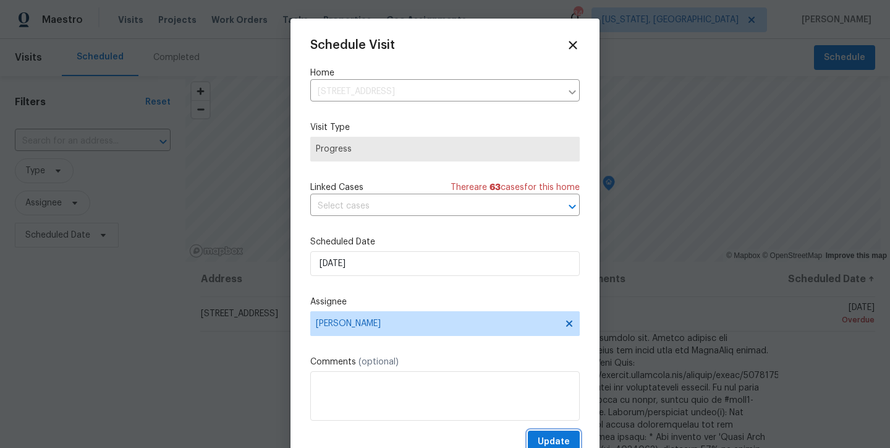
click at [538, 439] on span "Update" at bounding box center [554, 441] width 32 height 15
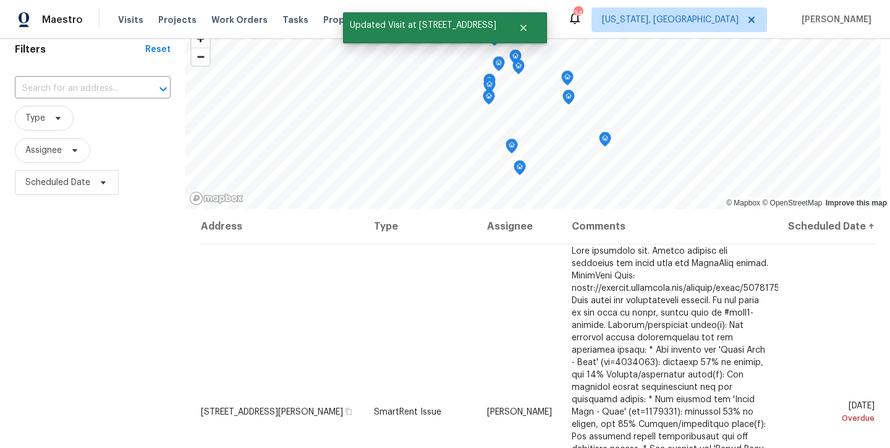
scroll to position [181, 0]
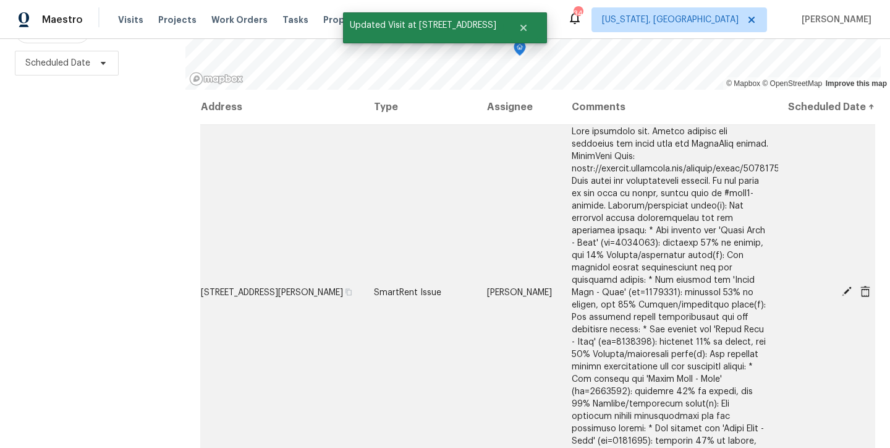
click at [841, 288] on icon at bounding box center [846, 291] width 11 height 11
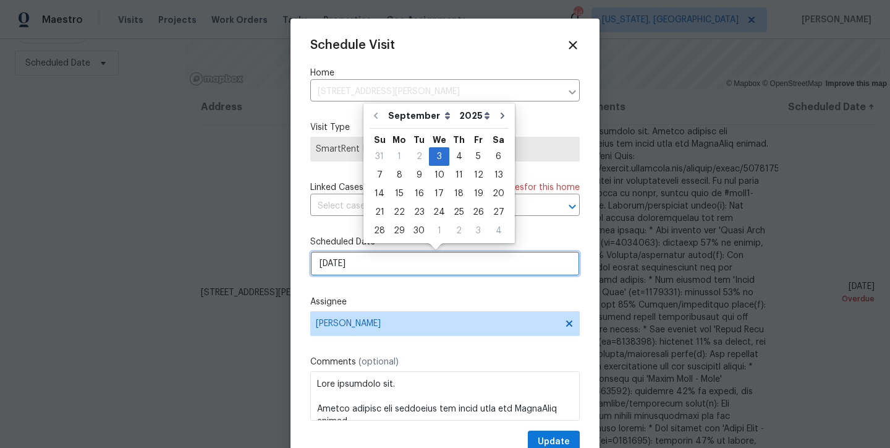
click at [351, 258] on input "9/3/2025" at bounding box center [445, 263] width 270 height 25
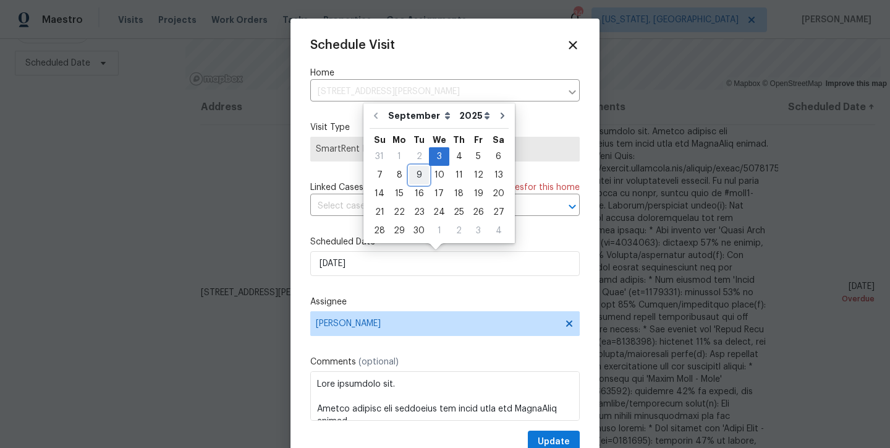
click at [414, 175] on div "9" at bounding box center [419, 174] width 20 height 17
type input "9/9/2025"
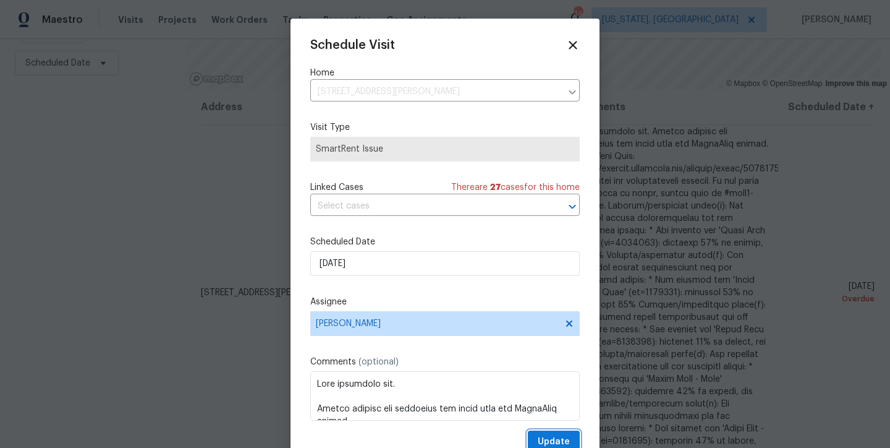
click at [538, 440] on span "Update" at bounding box center [554, 441] width 32 height 15
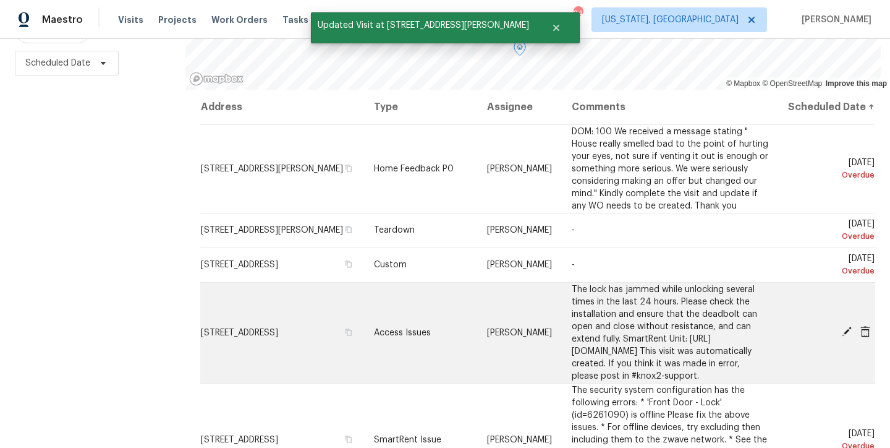
scroll to position [159, 0]
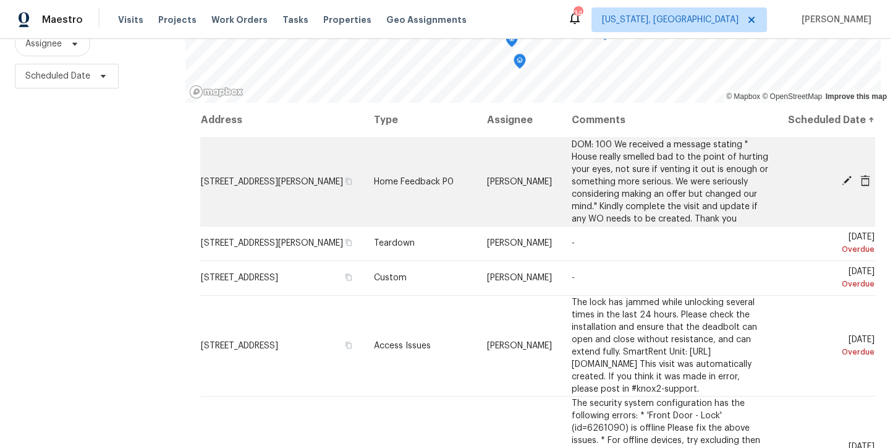
click at [842, 185] on icon at bounding box center [847, 181] width 10 height 10
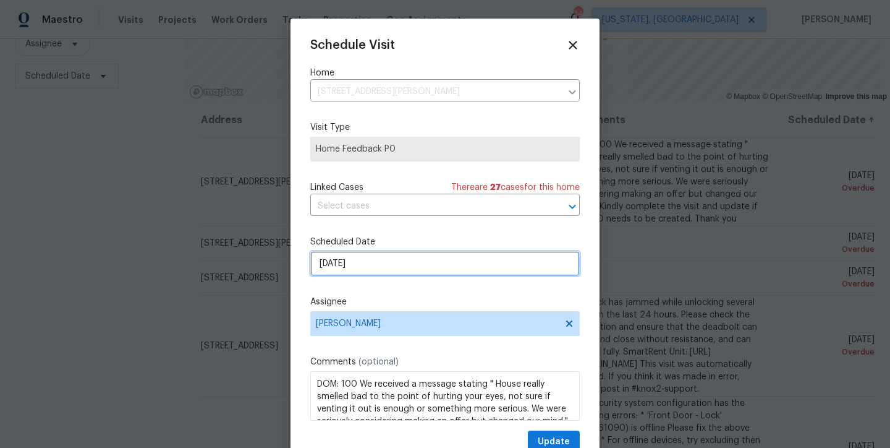
click at [377, 273] on input "9/3/2025" at bounding box center [445, 263] width 270 height 25
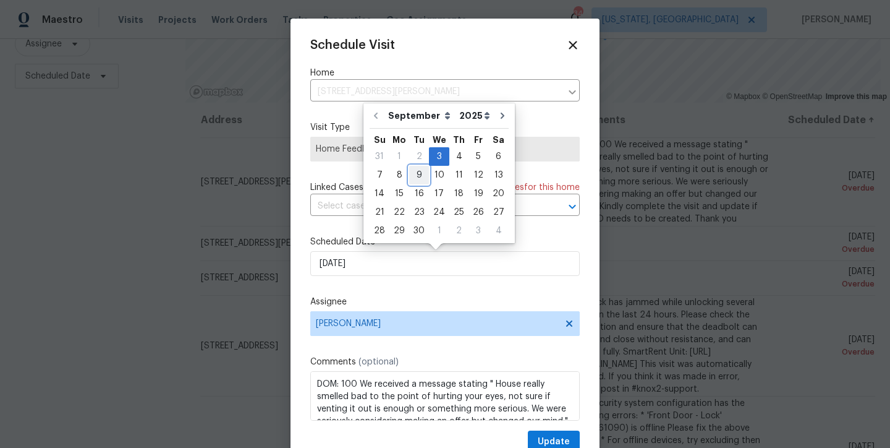
click at [419, 174] on div "9" at bounding box center [419, 174] width 20 height 17
type input "9/9/2025"
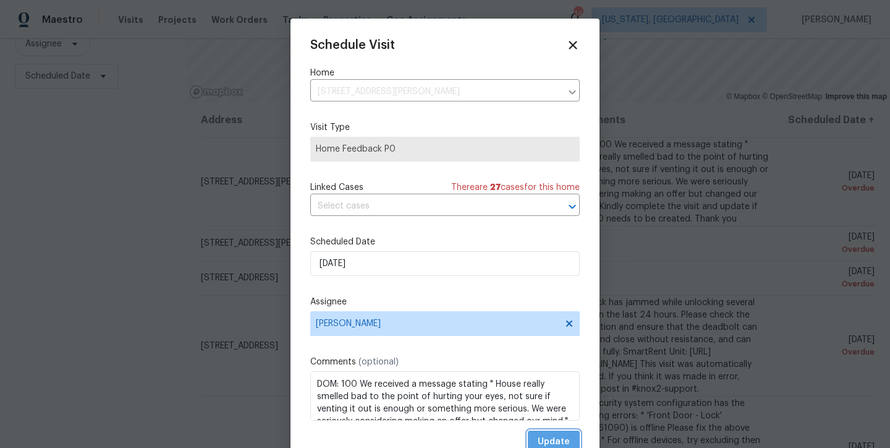
click at [548, 440] on span "Update" at bounding box center [554, 441] width 32 height 15
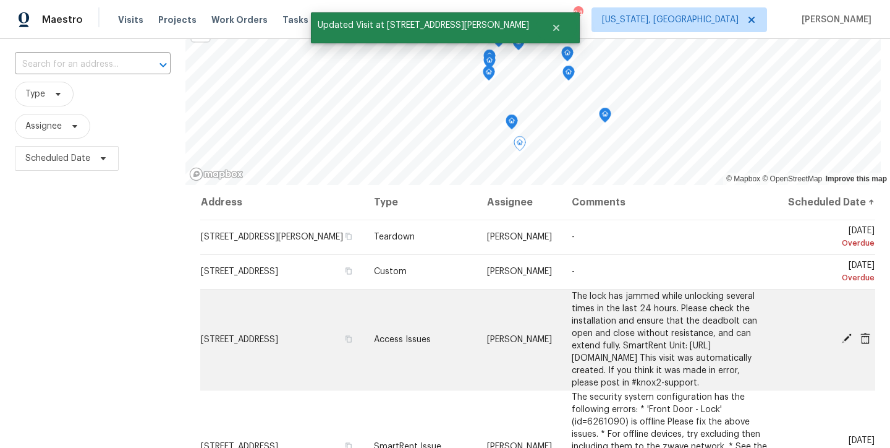
scroll to position [75, 0]
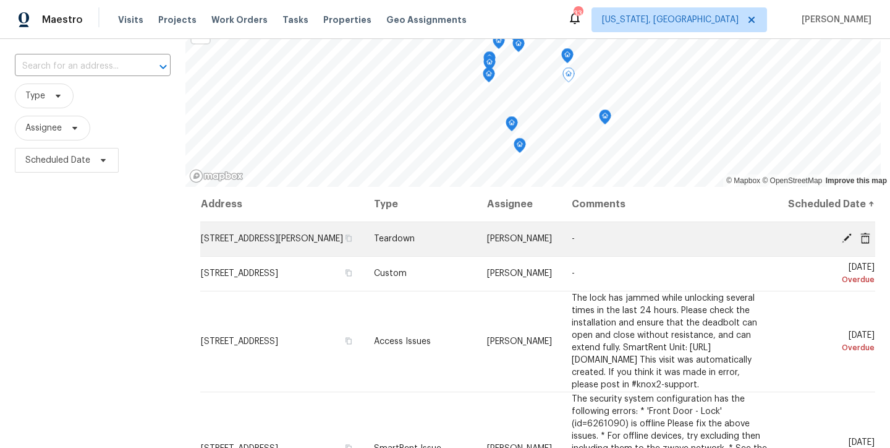
click at [842, 243] on icon at bounding box center [847, 238] width 10 height 10
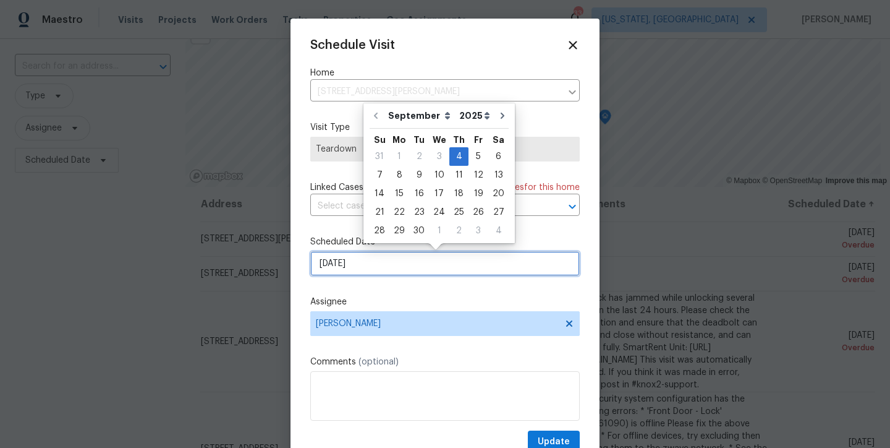
click at [362, 264] on input "9/4/2025" at bounding box center [445, 263] width 270 height 25
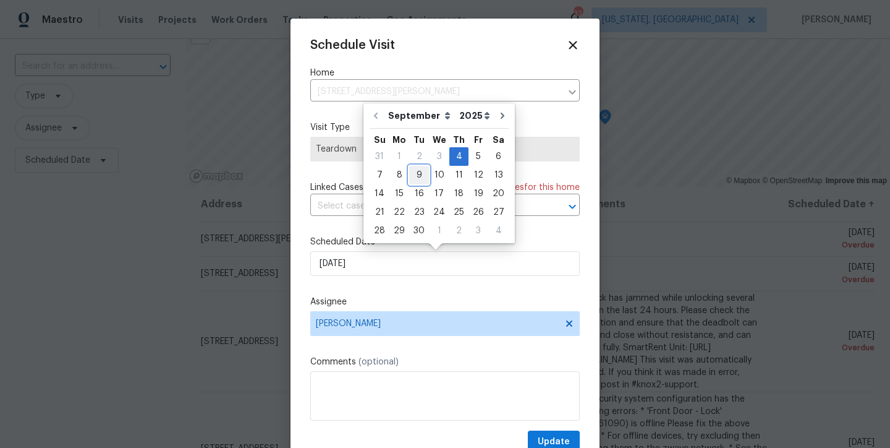
click at [420, 172] on div "9" at bounding box center [419, 174] width 20 height 17
type input "9/9/2025"
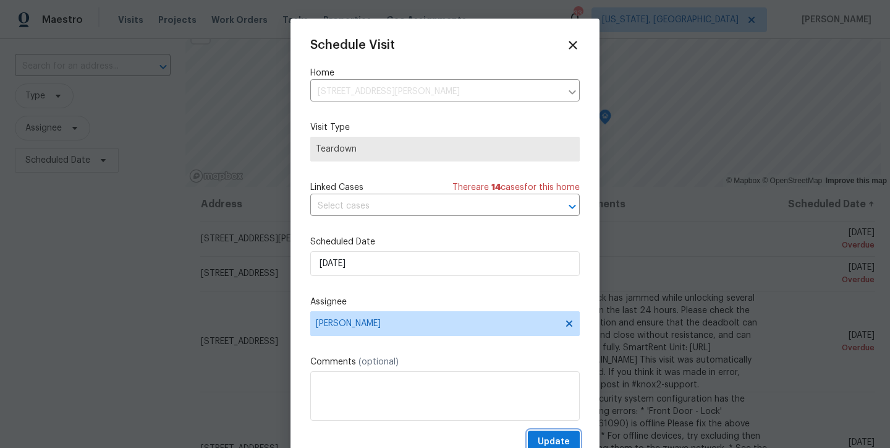
click at [541, 440] on span "Update" at bounding box center [554, 441] width 32 height 15
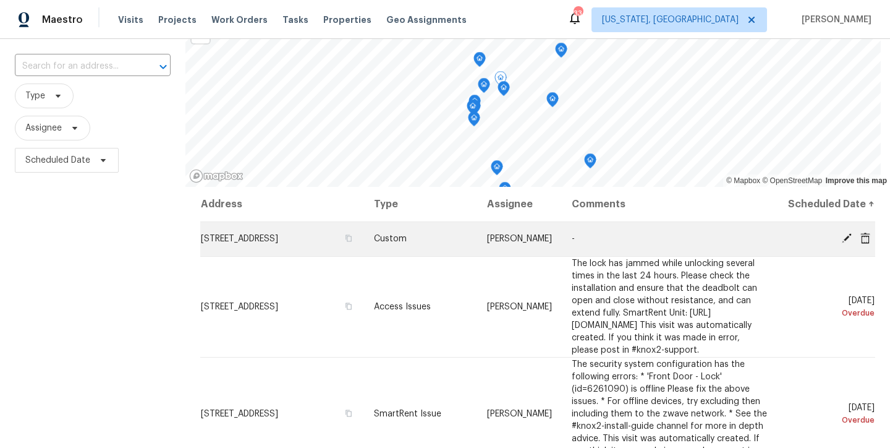
click at [842, 243] on icon at bounding box center [847, 238] width 10 height 10
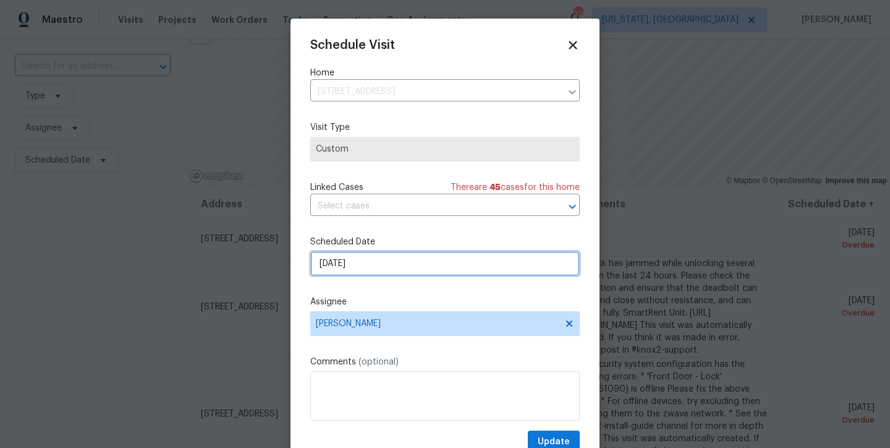
click at [353, 258] on input "9/4/2025" at bounding box center [445, 263] width 270 height 25
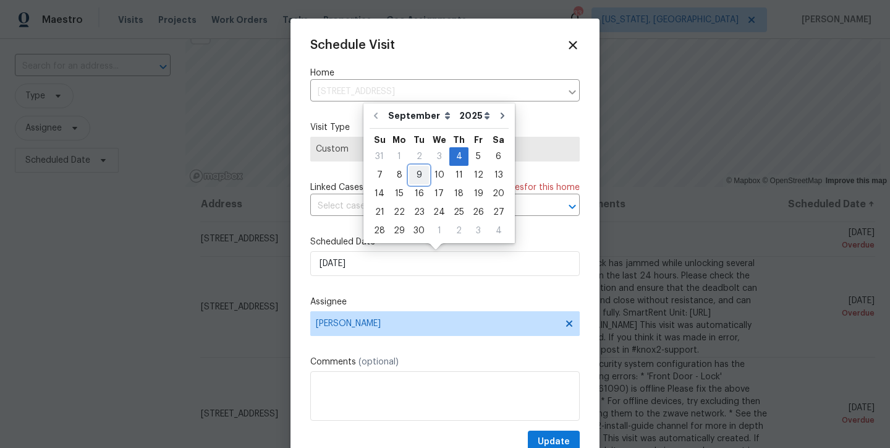
click at [424, 179] on div "9" at bounding box center [419, 174] width 20 height 17
type input "9/9/2025"
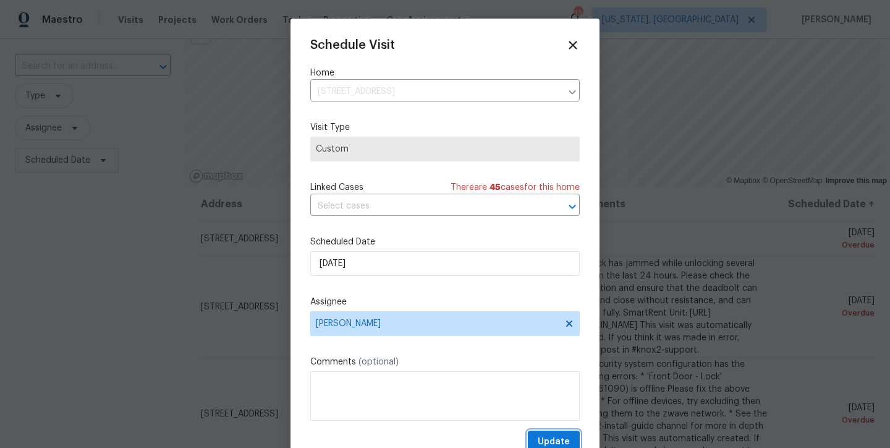
click at [554, 434] on button "Update" at bounding box center [554, 441] width 52 height 23
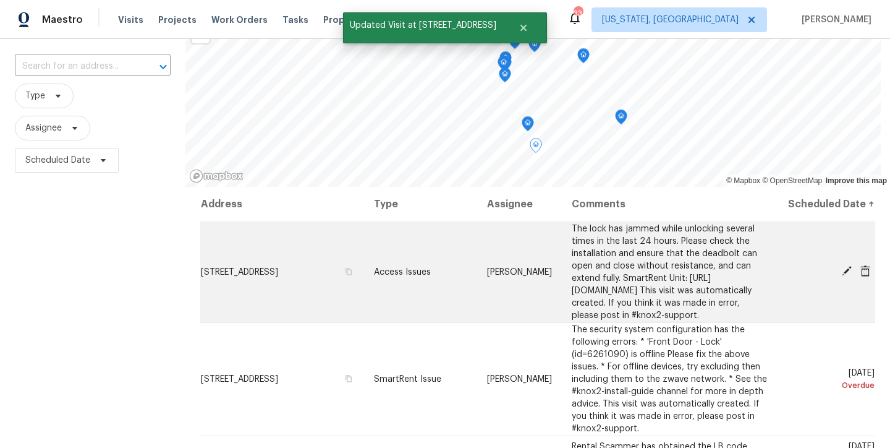
click at [842, 276] on icon at bounding box center [847, 271] width 10 height 10
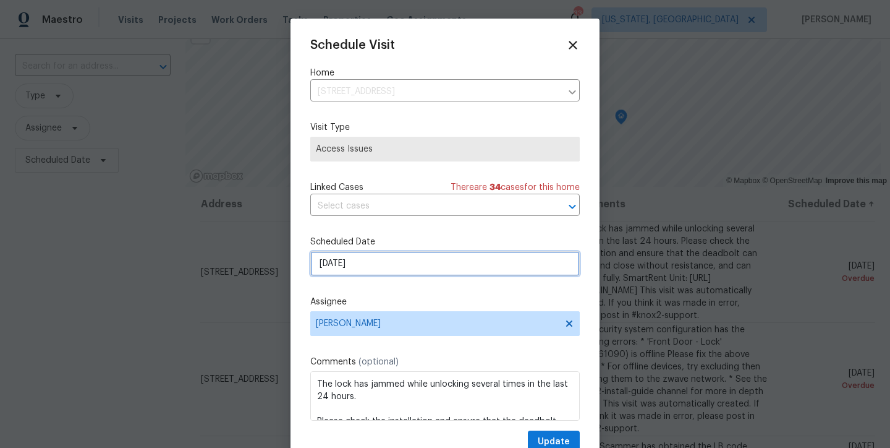
click at [370, 258] on input "9/5/2025" at bounding box center [445, 263] width 270 height 25
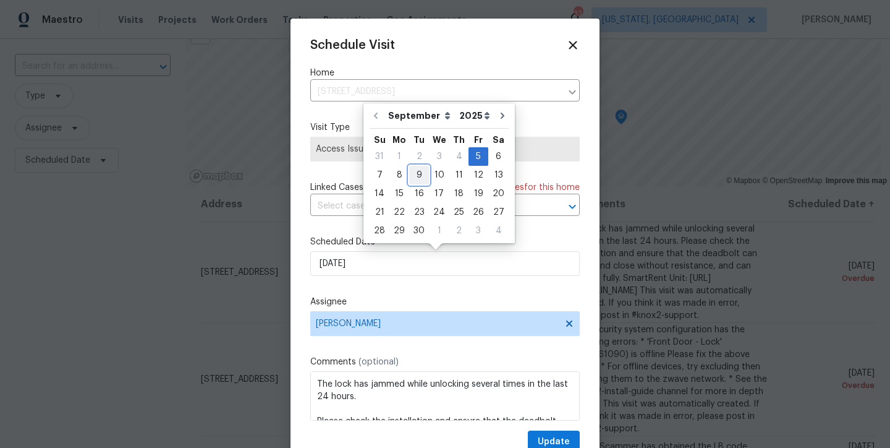
click at [413, 174] on div "9" at bounding box center [419, 174] width 20 height 17
type input "9/9/2025"
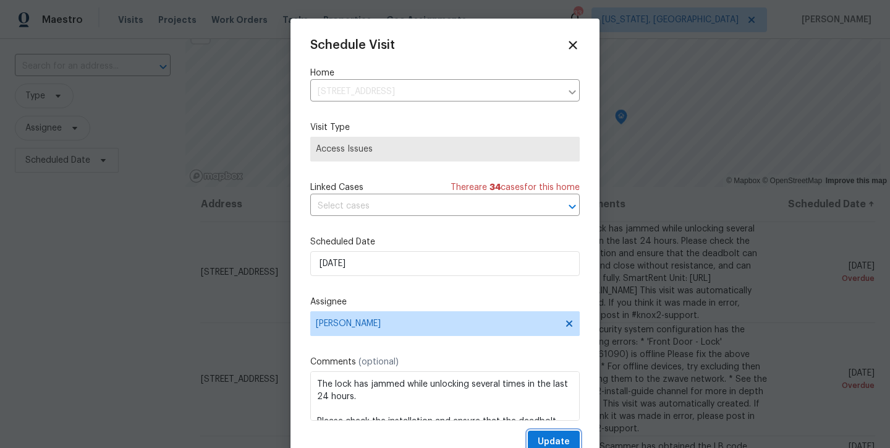
click at [548, 439] on span "Update" at bounding box center [554, 441] width 32 height 15
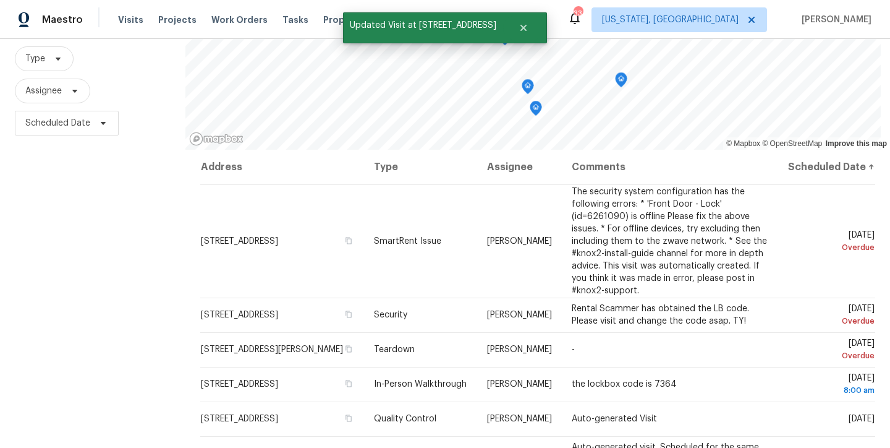
scroll to position [161, 0]
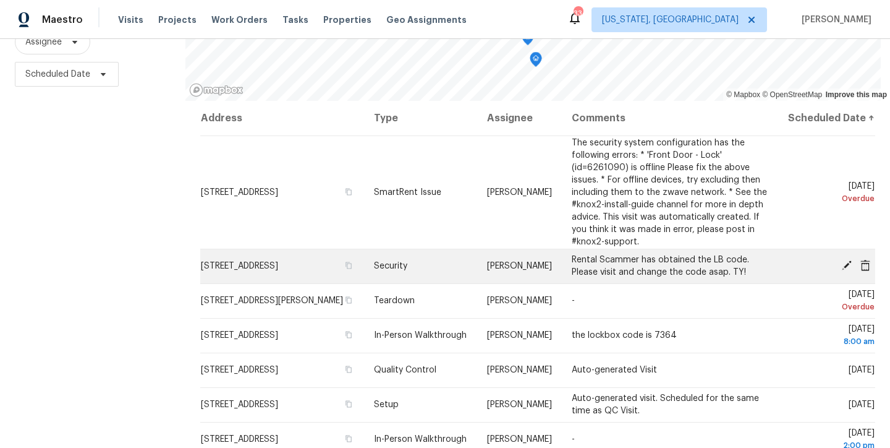
click at [841, 271] on icon at bounding box center [846, 265] width 11 height 11
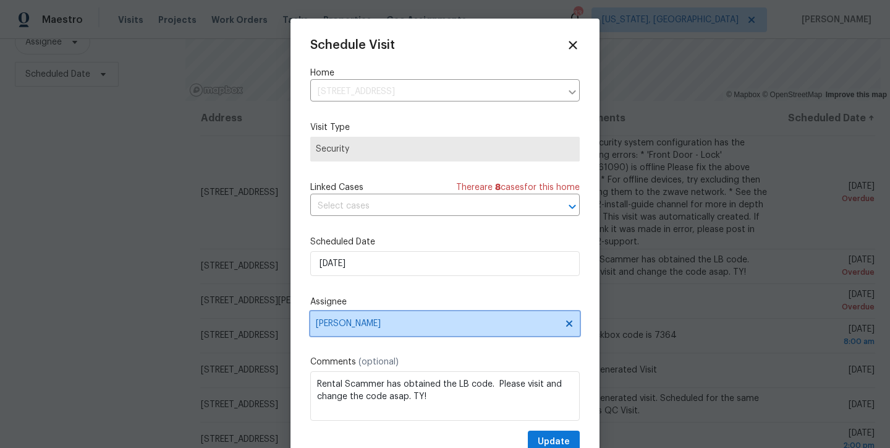
click at [339, 324] on span "Christopher Pace" at bounding box center [437, 323] width 242 height 10
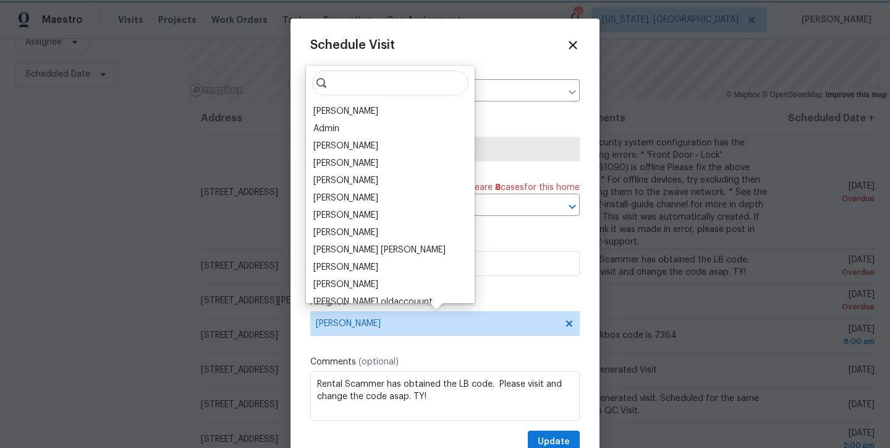
click at [407, 328] on span "Christopher Pace" at bounding box center [437, 323] width 242 height 10
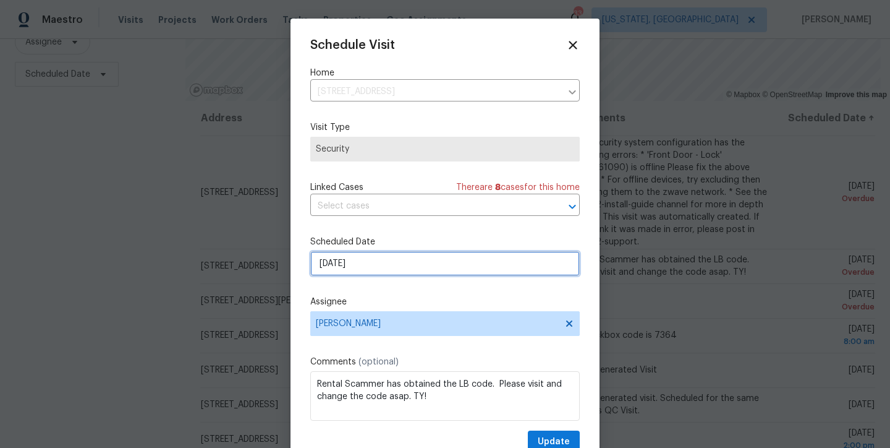
click at [349, 275] on input "9/7/2025" at bounding box center [445, 263] width 270 height 25
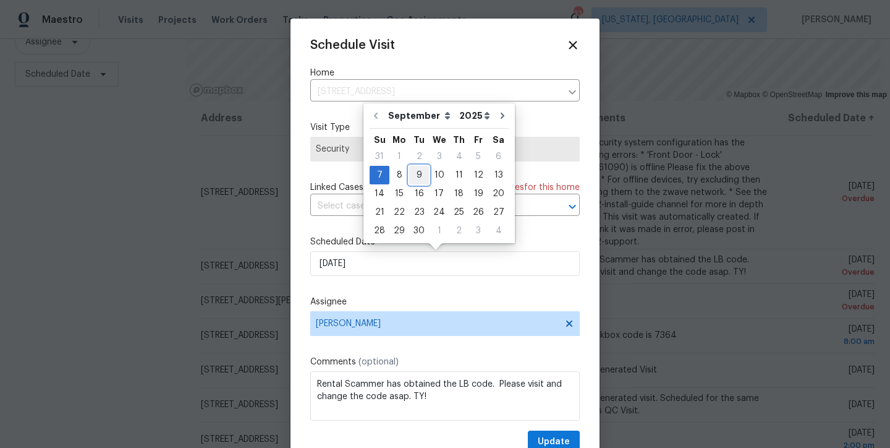
click at [419, 176] on div "9" at bounding box center [419, 174] width 20 height 17
type input "9/9/2025"
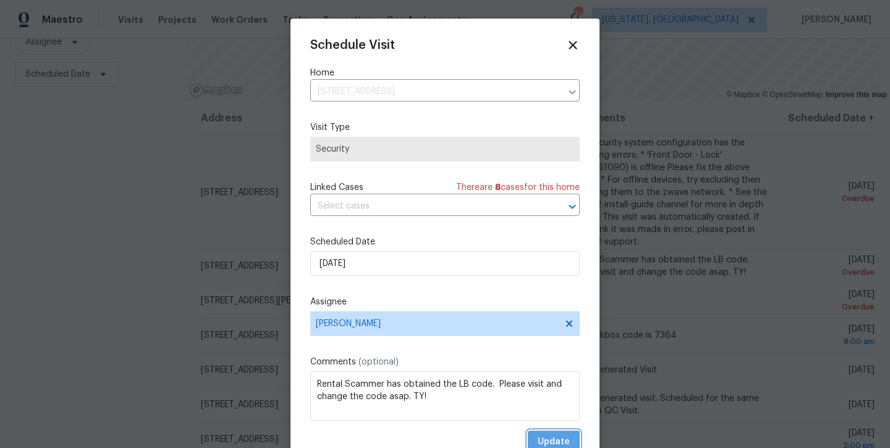
click at [545, 443] on span "Update" at bounding box center [554, 441] width 32 height 15
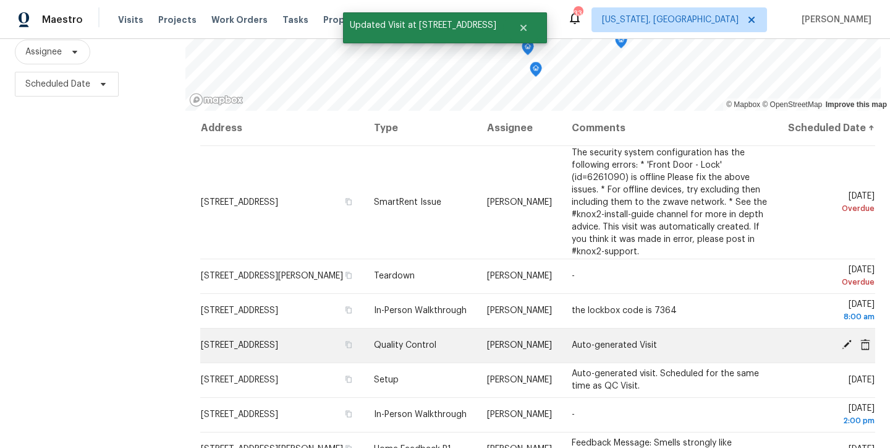
scroll to position [149, 0]
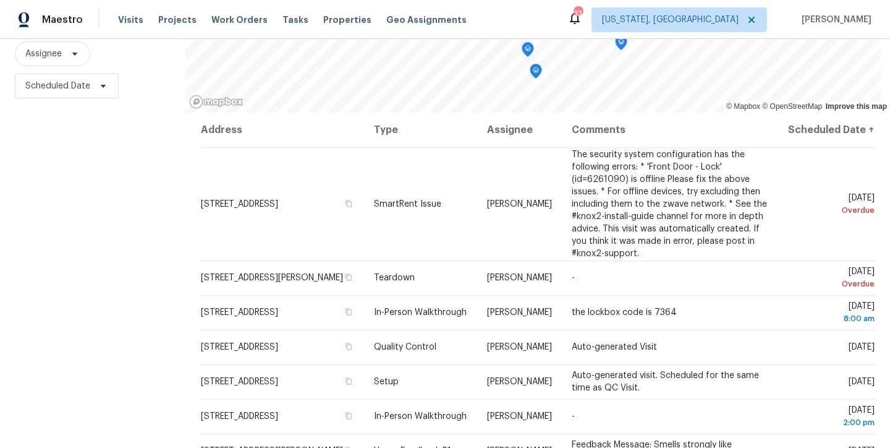
click at [133, 191] on div "Filters Reset ​ Type Assignee Scheduled Date" at bounding box center [92, 198] width 185 height 543
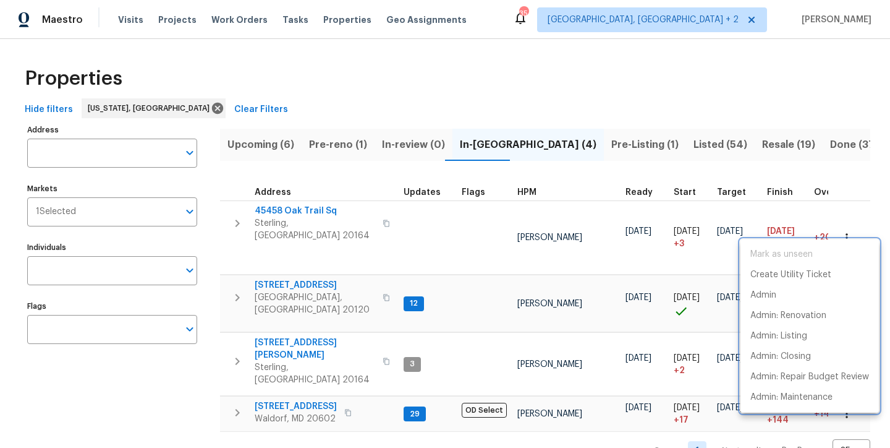
click at [357, 154] on div at bounding box center [445, 224] width 890 height 448
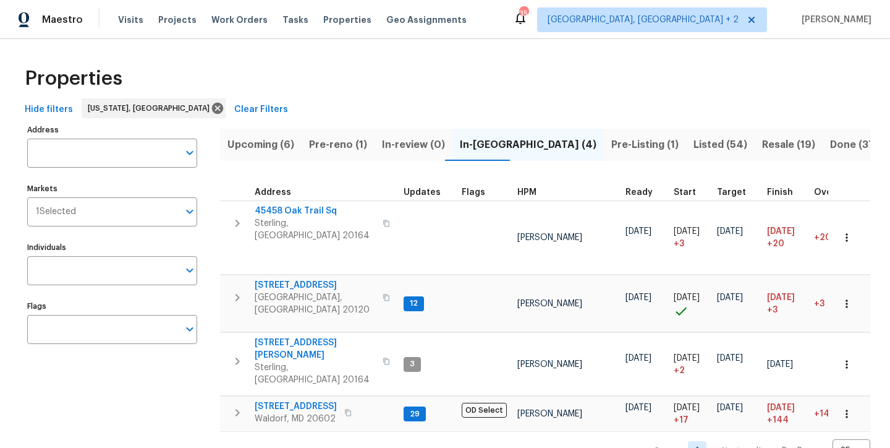
click at [339, 146] on div "Mark as unseen Create Utility Ticket Admin Admin: Renovation Admin: Listing Adm…" at bounding box center [445, 224] width 890 height 448
click at [339, 145] on span "Pre-reno (1)" at bounding box center [338, 144] width 58 height 17
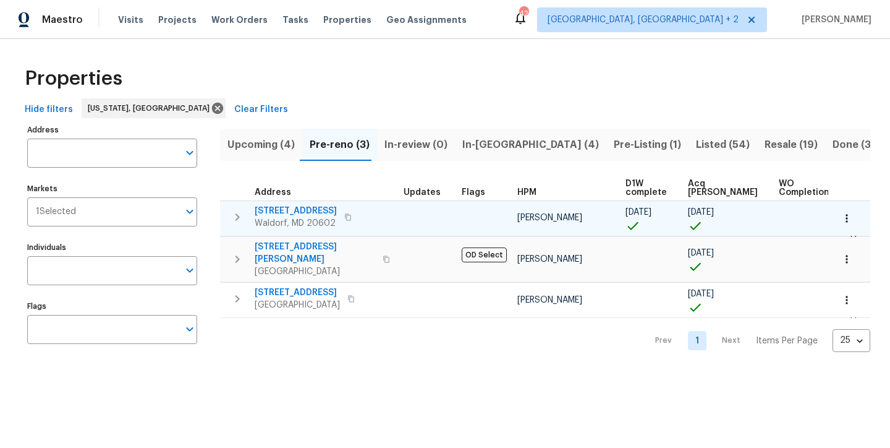
click at [235, 218] on icon "button" at bounding box center [237, 217] width 15 height 15
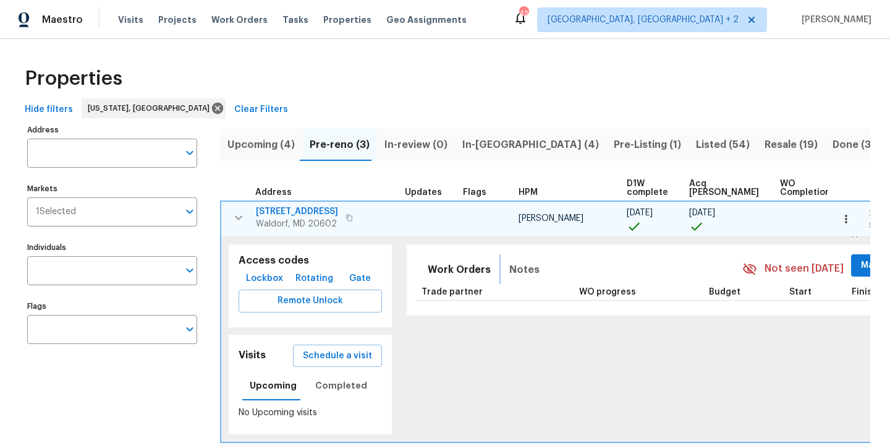
click at [509, 267] on span "Notes" at bounding box center [524, 269] width 30 height 17
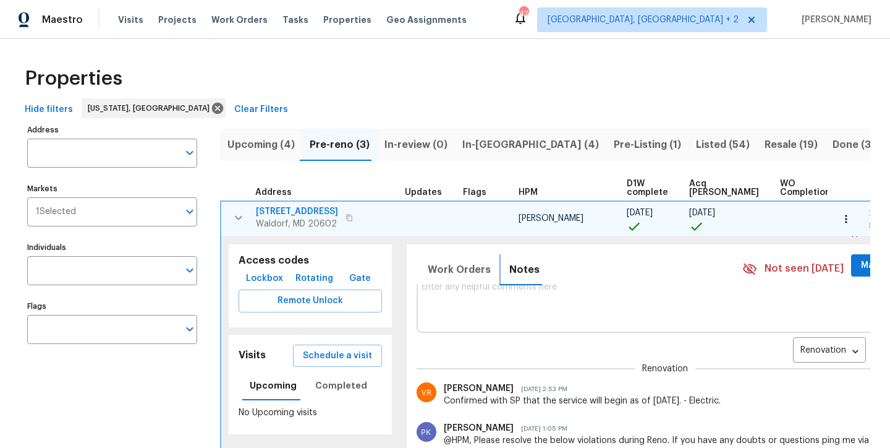
scroll to position [74, 0]
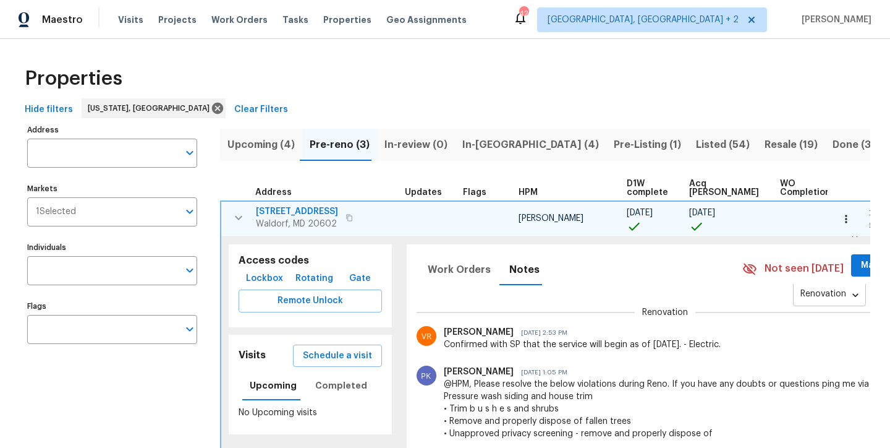
click at [757, 298] on body "Maestro Visits Projects Work Orders Tasks Properties Geo Assignments 42 [GEOGRA…" at bounding box center [445, 224] width 890 height 448
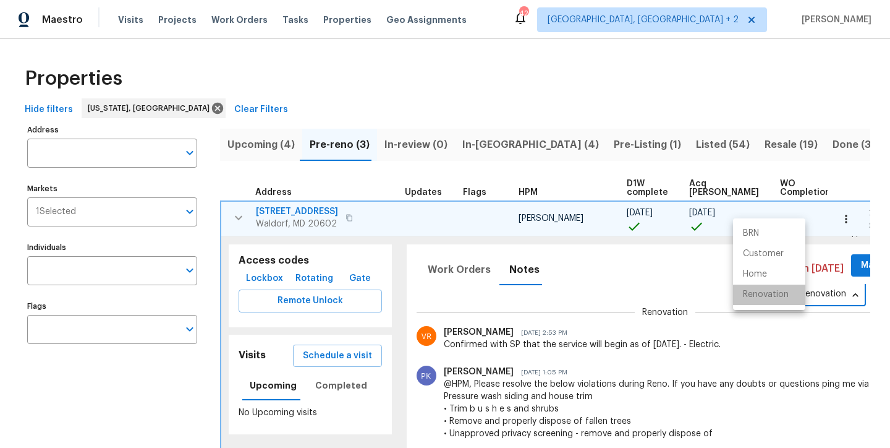
click at [751, 300] on li "Renovation" at bounding box center [769, 294] width 72 height 20
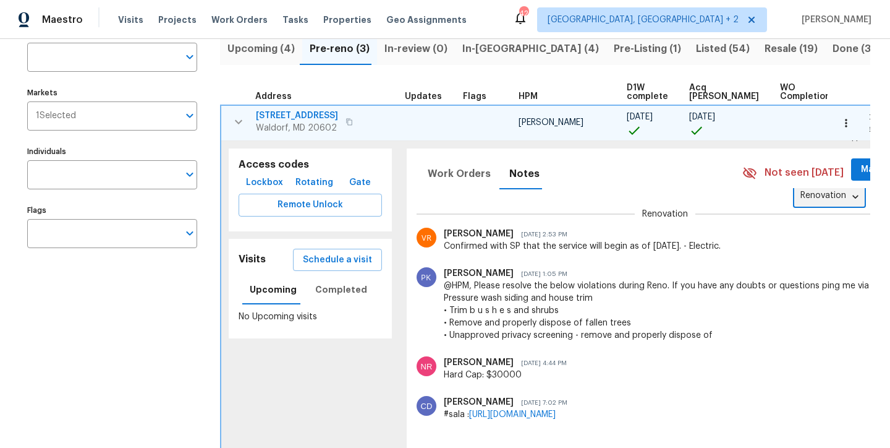
scroll to position [0, 0]
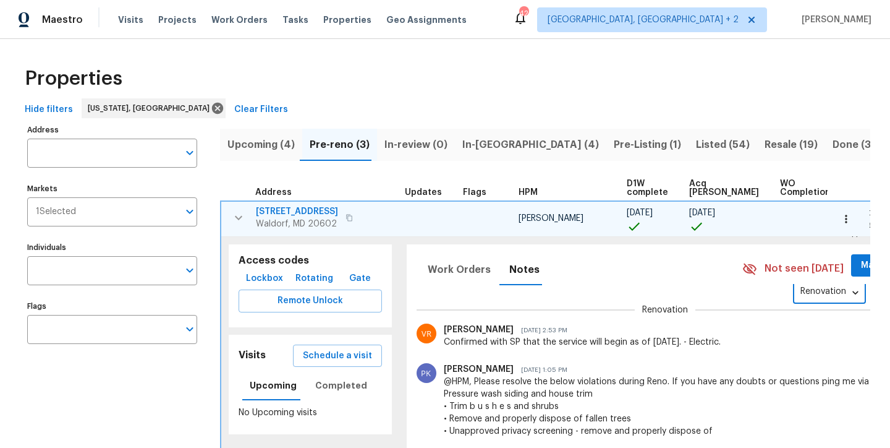
click at [227, 221] on button "button" at bounding box center [238, 217] width 25 height 25
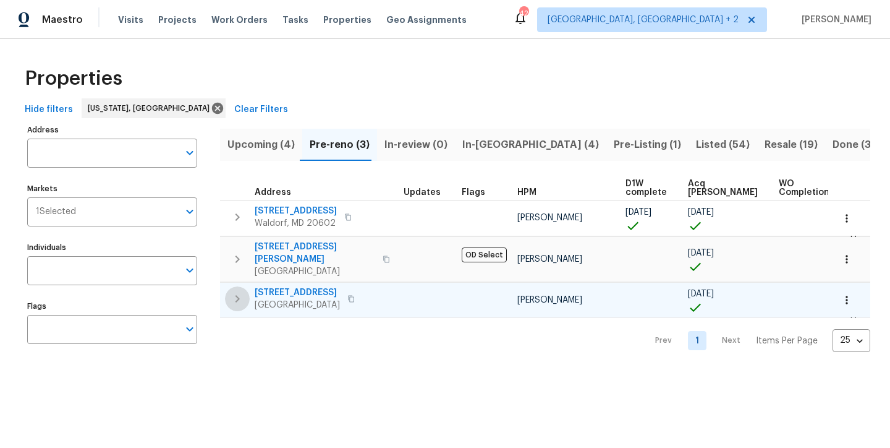
click at [232, 291] on icon "button" at bounding box center [237, 298] width 15 height 15
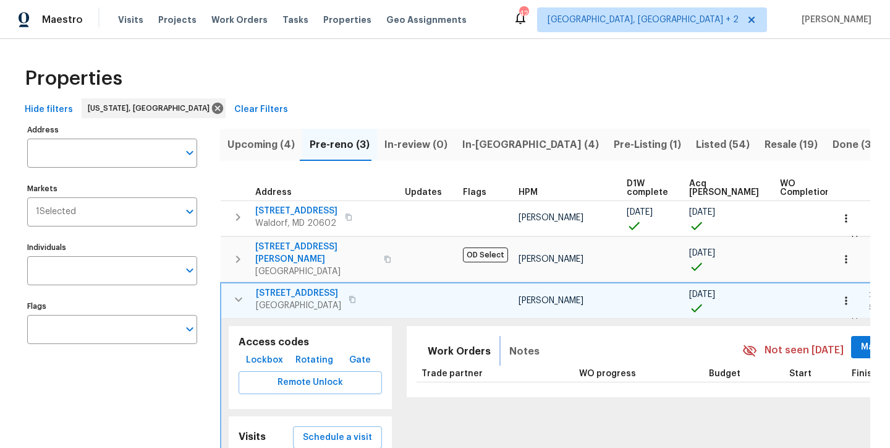
click at [509, 343] on span "Notes" at bounding box center [524, 351] width 30 height 17
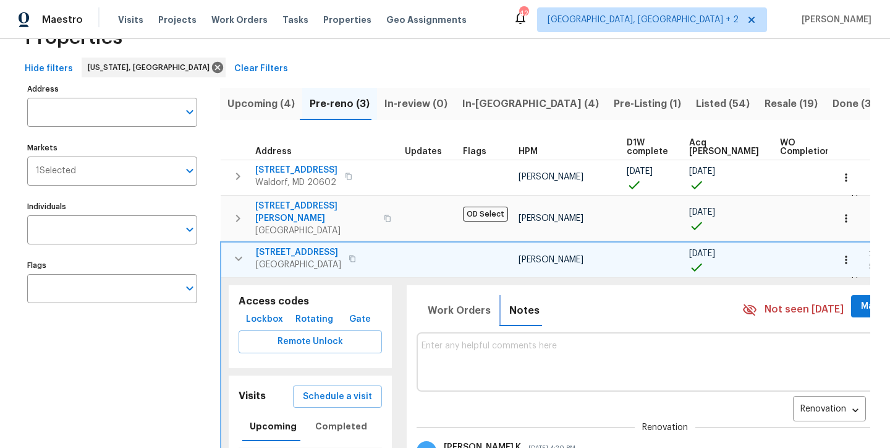
scroll to position [100, 0]
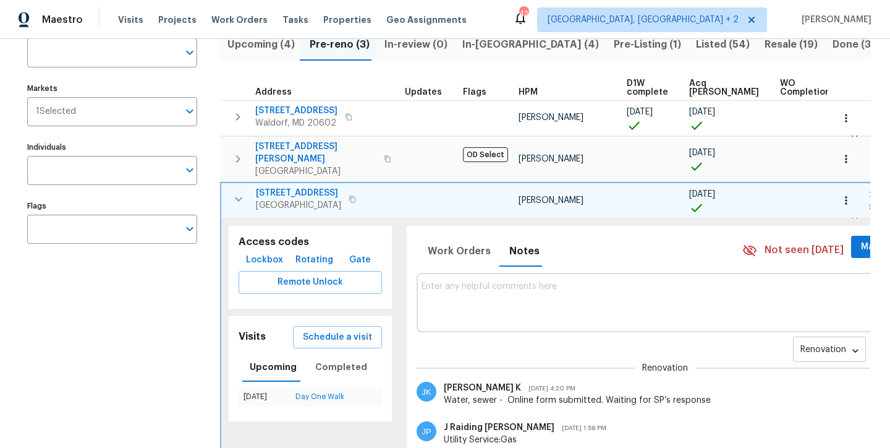
click at [767, 337] on body "Maestro Visits Projects Work Orders Tasks Properties Geo Assignments 42 Charles…" at bounding box center [445, 224] width 890 height 448
click at [768, 341] on li "Renovation" at bounding box center [769, 340] width 72 height 20
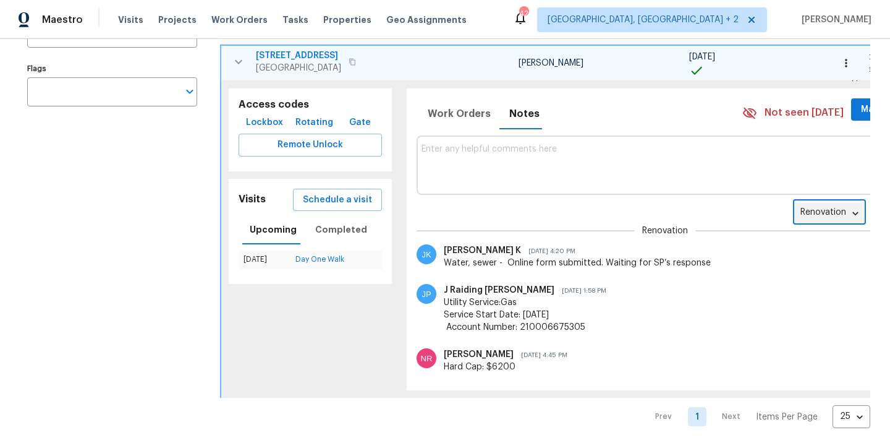
scroll to position [0, 0]
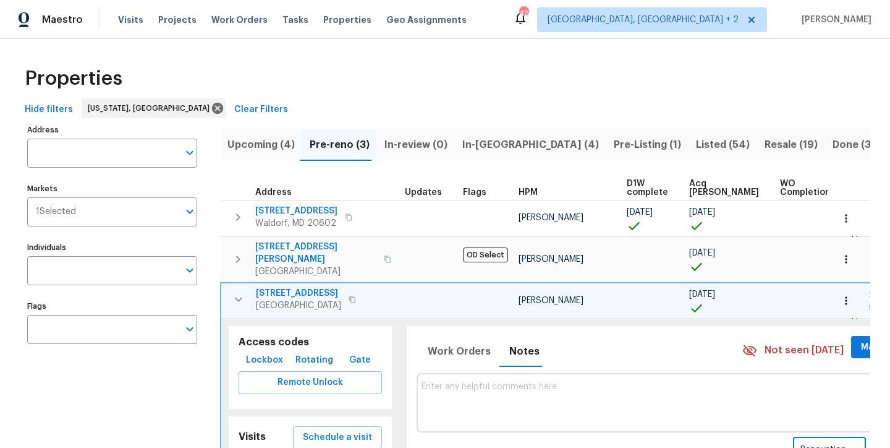
click at [244, 294] on icon "button" at bounding box center [238, 299] width 15 height 15
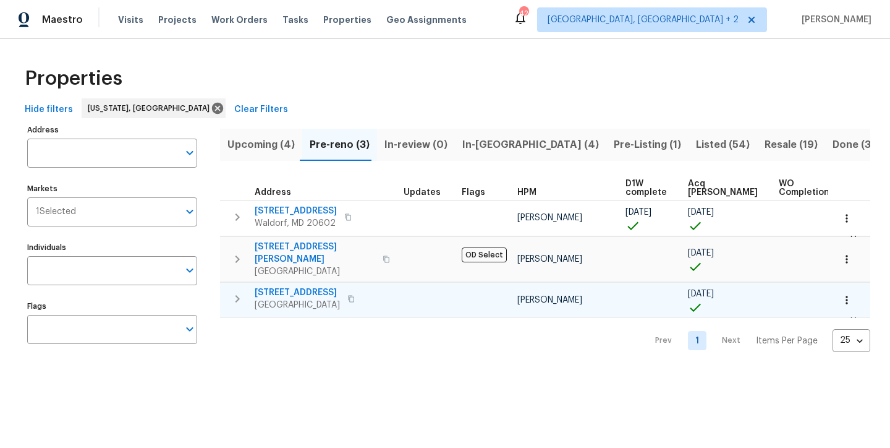
click at [403, 88] on div "Properties" at bounding box center [445, 79] width 851 height 40
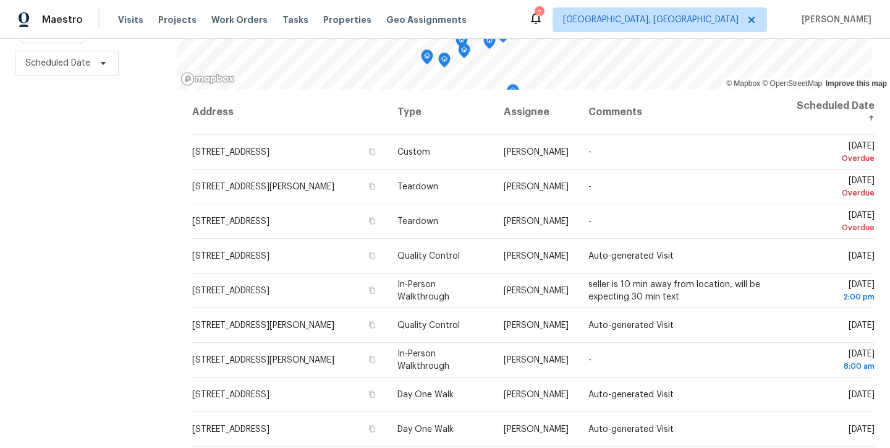
scroll to position [70, 0]
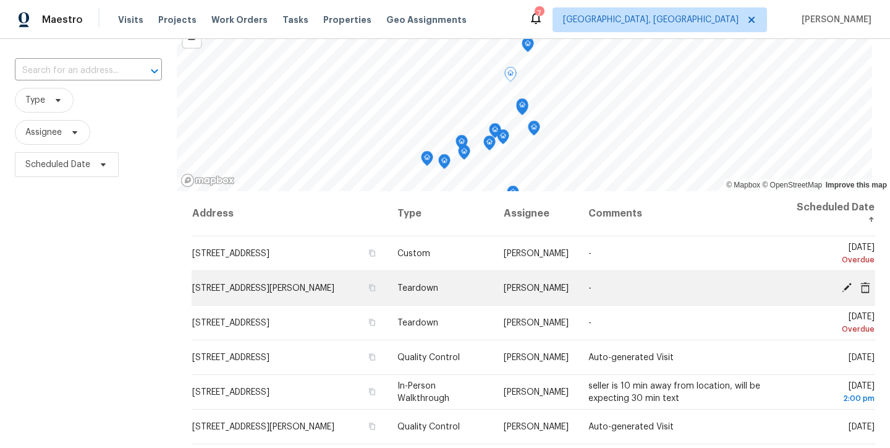
click at [842, 286] on icon at bounding box center [847, 287] width 10 height 10
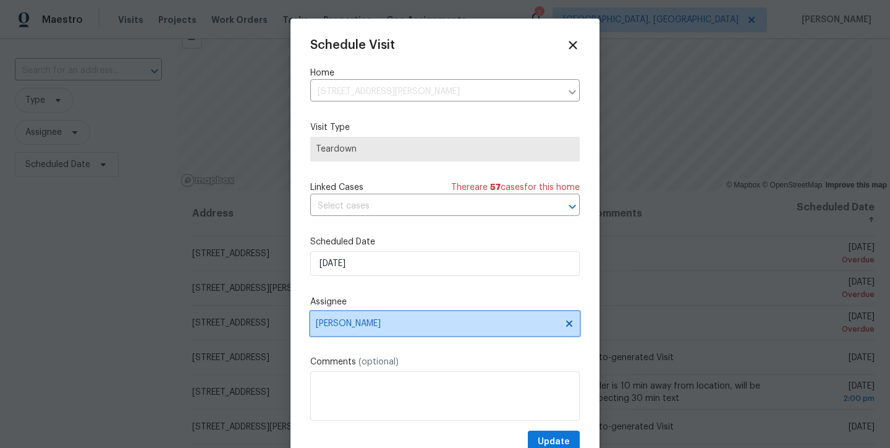
click at [359, 324] on span "[PERSON_NAME]" at bounding box center [437, 323] width 242 height 10
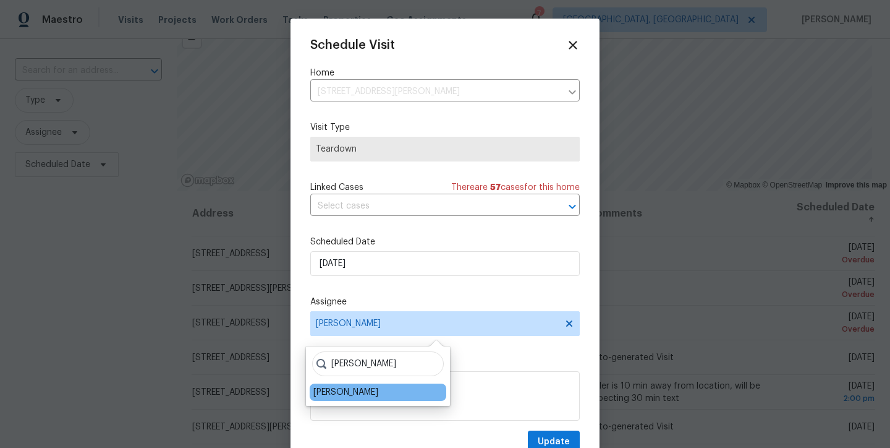
type input "neil"
click at [401, 389] on div "[PERSON_NAME]" at bounding box center [378, 391] width 137 height 17
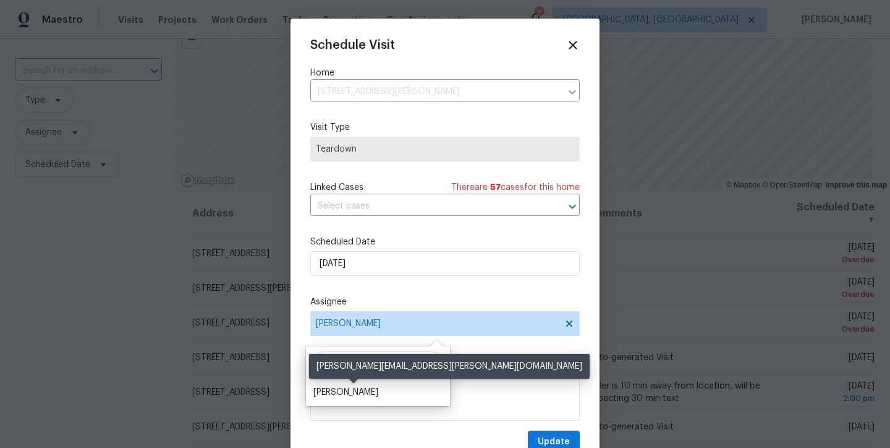
click at [351, 396] on div "Christopher Neilson" at bounding box center [345, 392] width 65 height 12
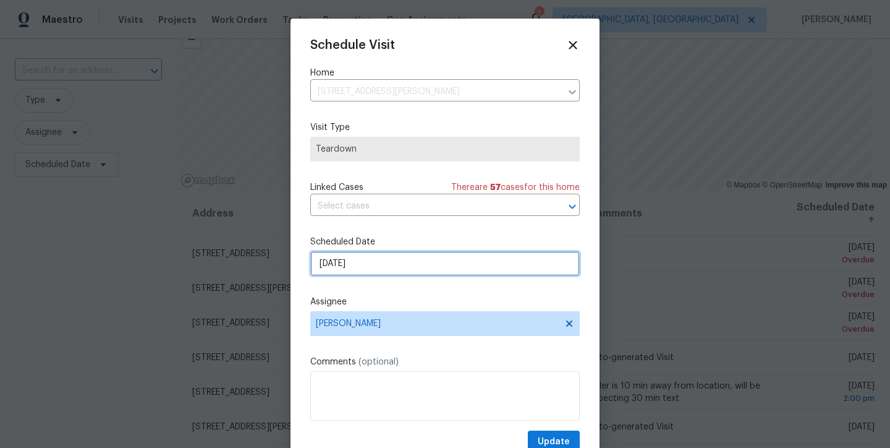
click at [348, 253] on input "9/5/2025" at bounding box center [445, 263] width 270 height 25
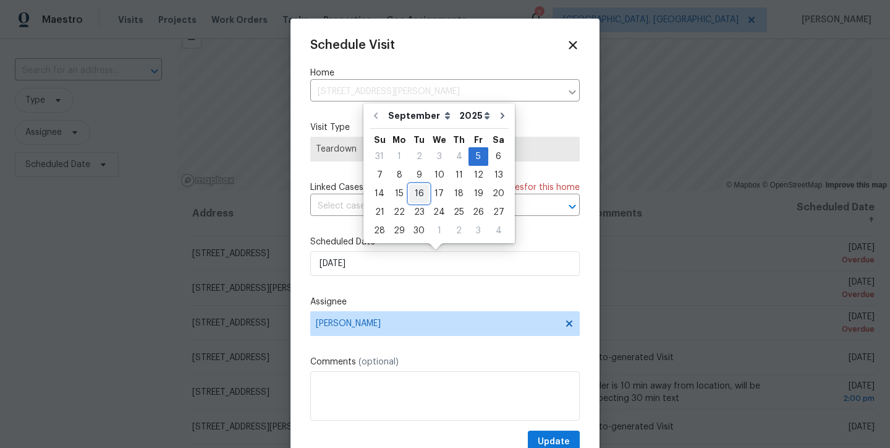
click at [416, 185] on div "16" at bounding box center [419, 193] width 20 height 17
type input "9/16/2025"
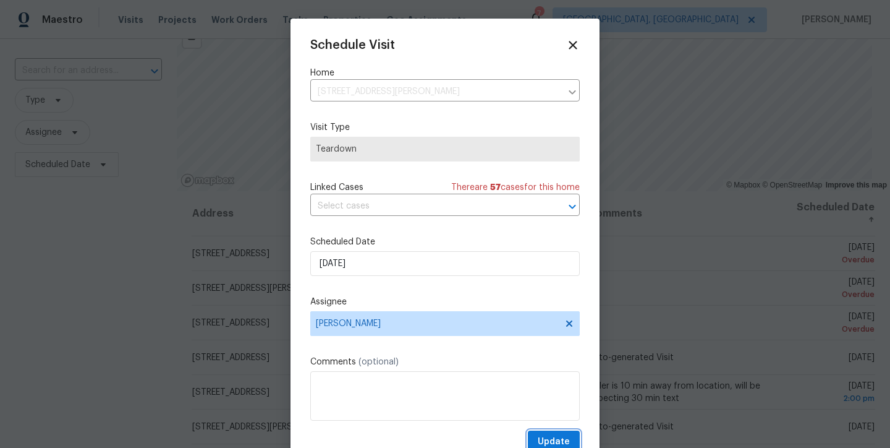
click at [542, 437] on span "Update" at bounding box center [554, 441] width 32 height 15
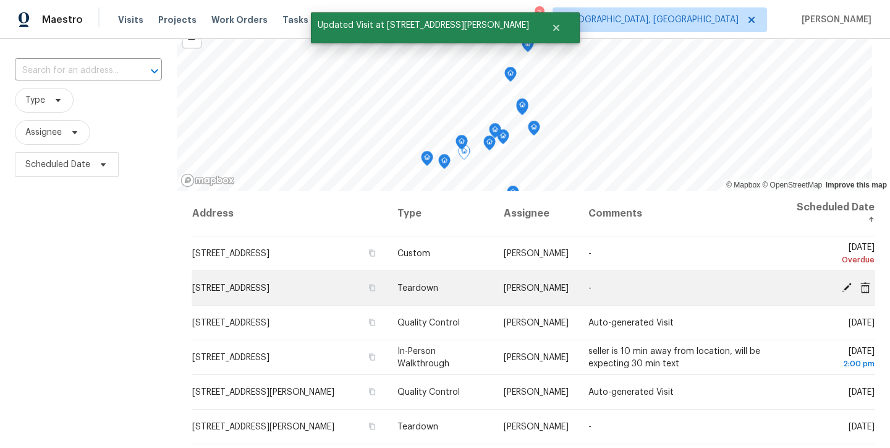
click at [842, 285] on icon at bounding box center [847, 287] width 10 height 10
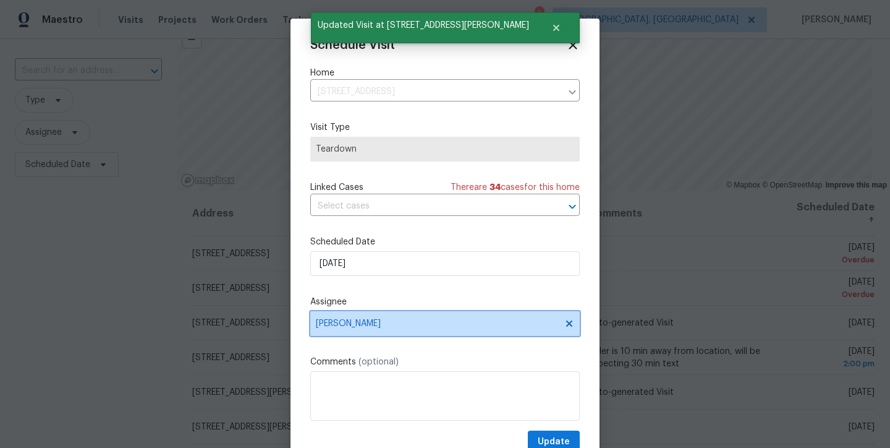
click at [372, 326] on span "Christopher Pace" at bounding box center [437, 323] width 242 height 10
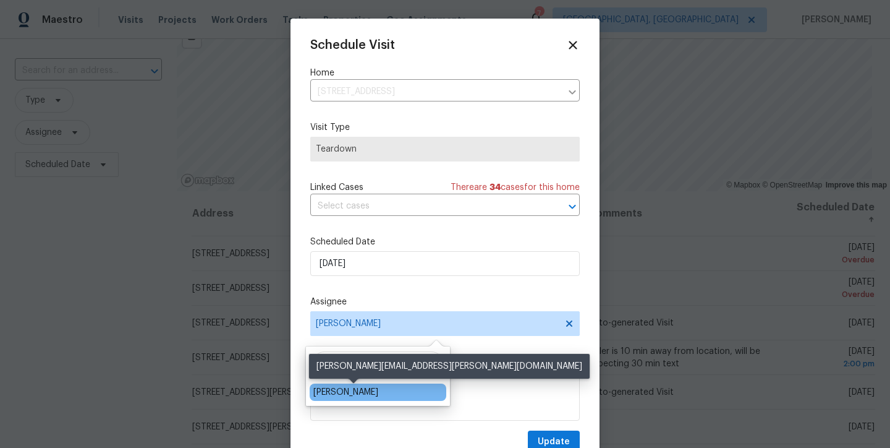
type input "neil"
click at [378, 393] on div "Christopher Neilson" at bounding box center [345, 392] width 65 height 12
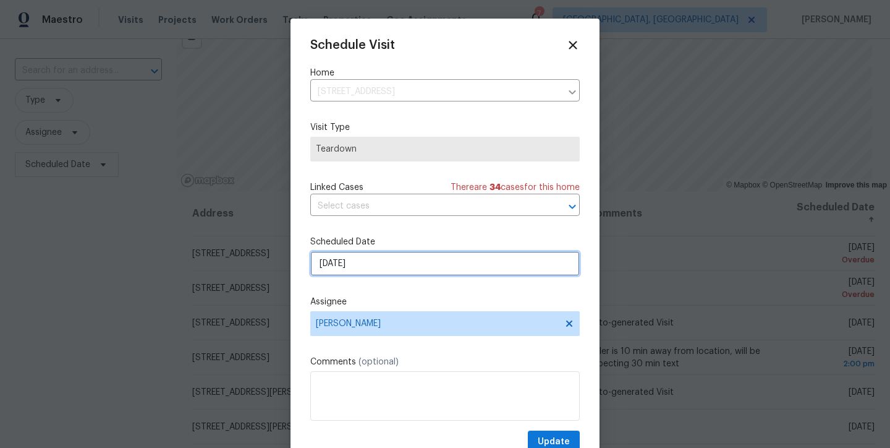
click at [376, 270] on input "9/5/2025" at bounding box center [445, 263] width 270 height 25
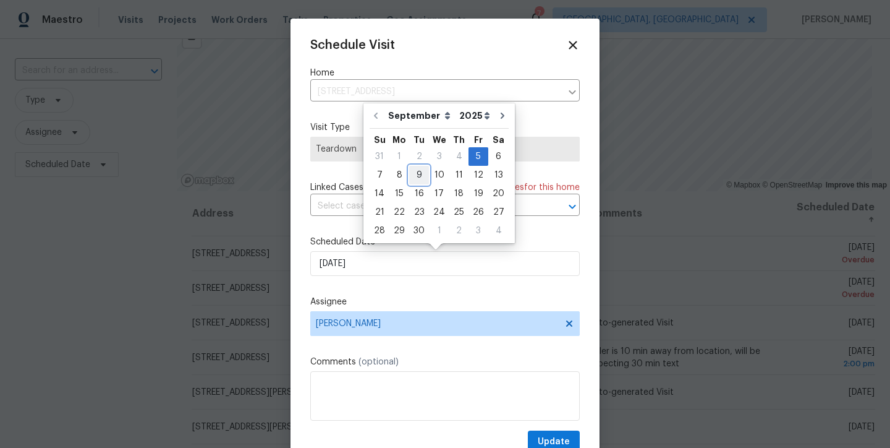
click at [414, 174] on div "9" at bounding box center [419, 174] width 20 height 17
type input "[DATE]"
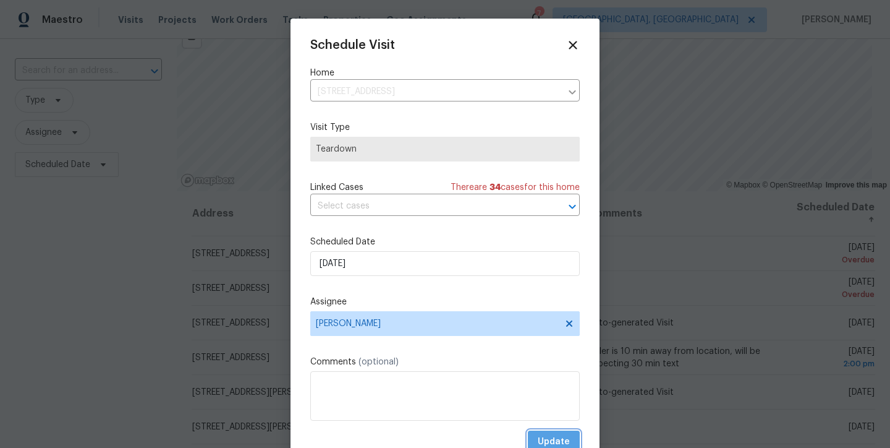
click at [550, 439] on span "Update" at bounding box center [554, 441] width 32 height 15
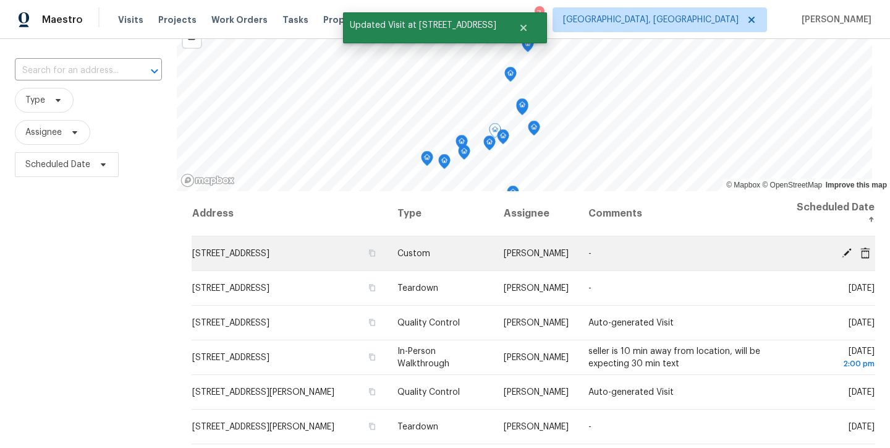
click at [861, 253] on icon at bounding box center [866, 252] width 10 height 11
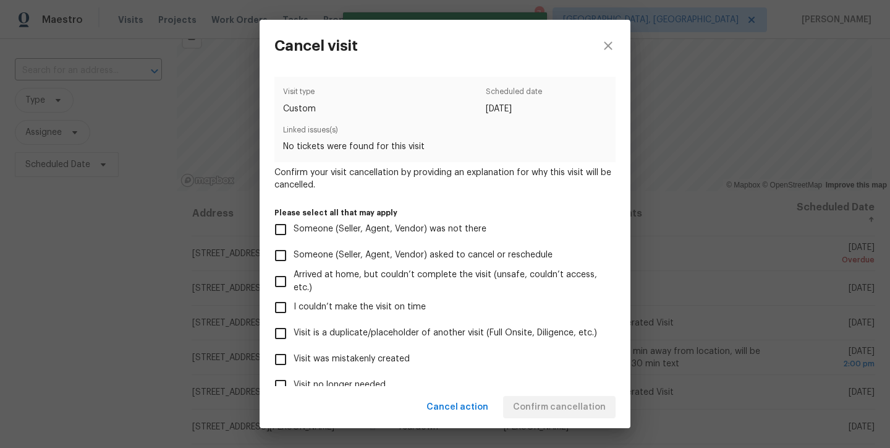
scroll to position [103, 0]
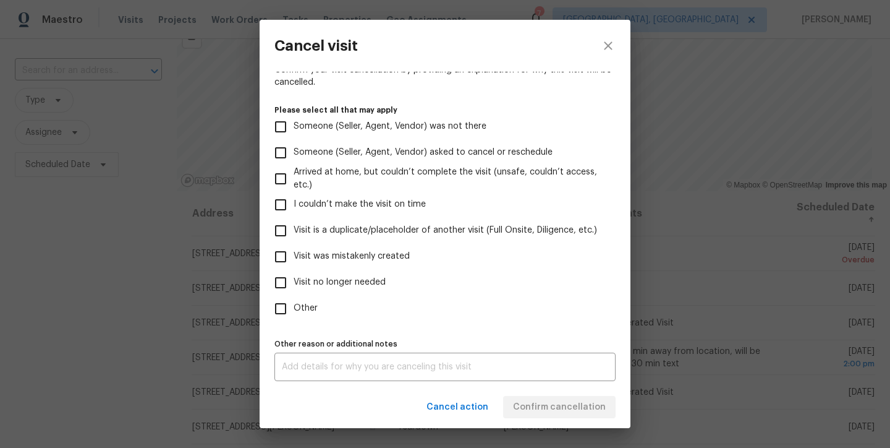
click at [363, 255] on span "Visit was mistakenly created" at bounding box center [352, 256] width 116 height 13
click at [294, 255] on input "Visit was mistakenly created" at bounding box center [281, 257] width 26 height 26
checkbox input "true"
click at [576, 412] on span "Confirm cancellation" at bounding box center [559, 406] width 93 height 15
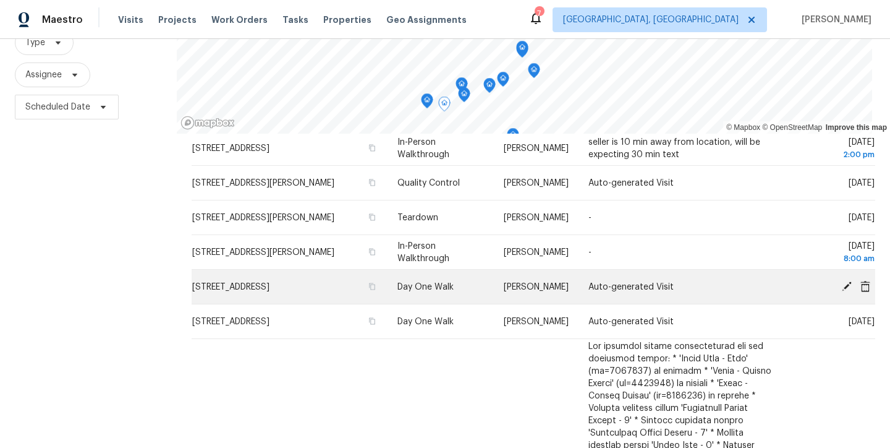
scroll to position [99, 0]
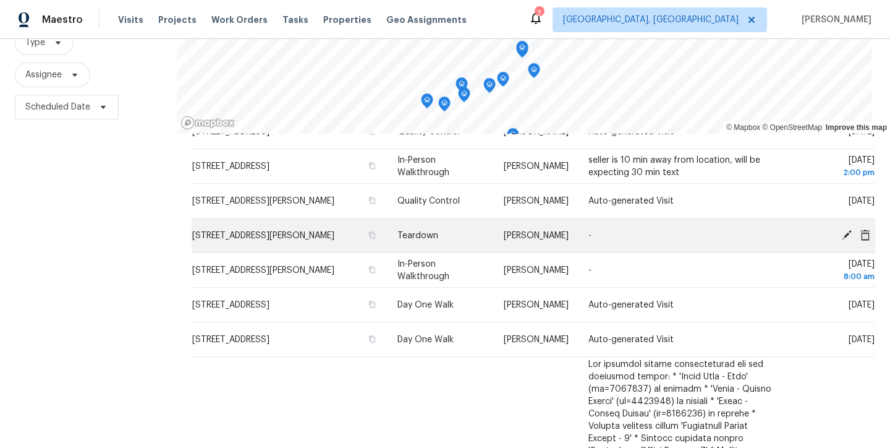
click at [841, 235] on icon at bounding box center [846, 234] width 11 height 11
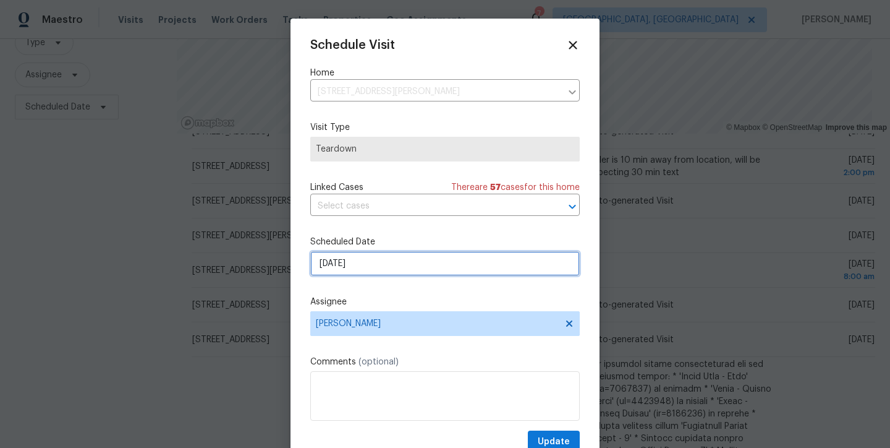
click at [370, 268] on input "9/16/2025" at bounding box center [445, 263] width 270 height 25
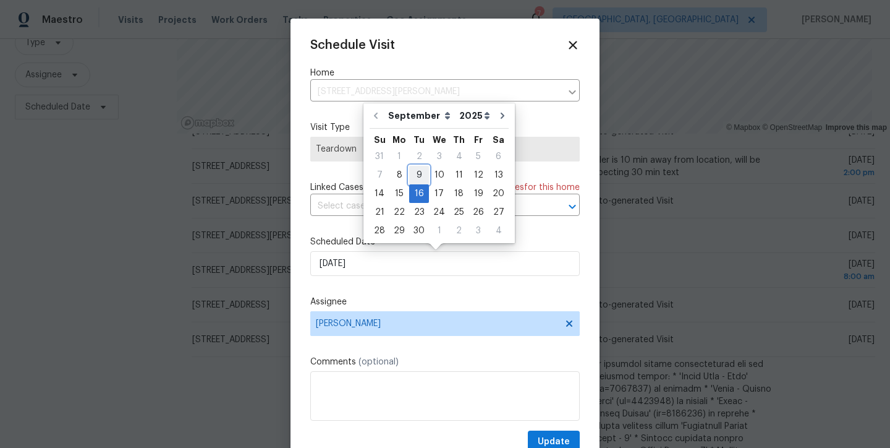
click at [417, 173] on div "9" at bounding box center [419, 174] width 20 height 17
type input "9/9/2025"
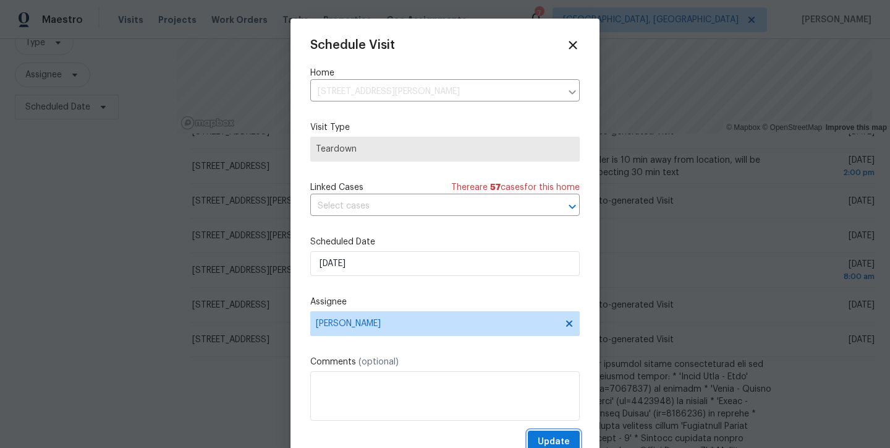
click at [538, 440] on span "Update" at bounding box center [554, 441] width 32 height 15
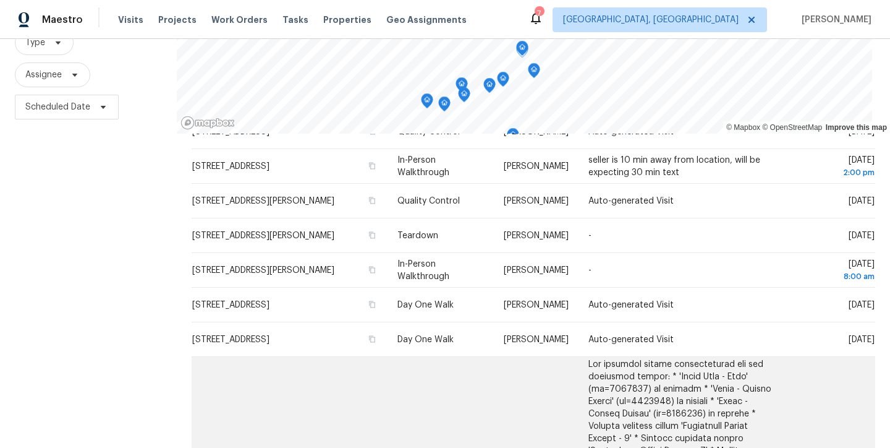
scroll to position [0, 0]
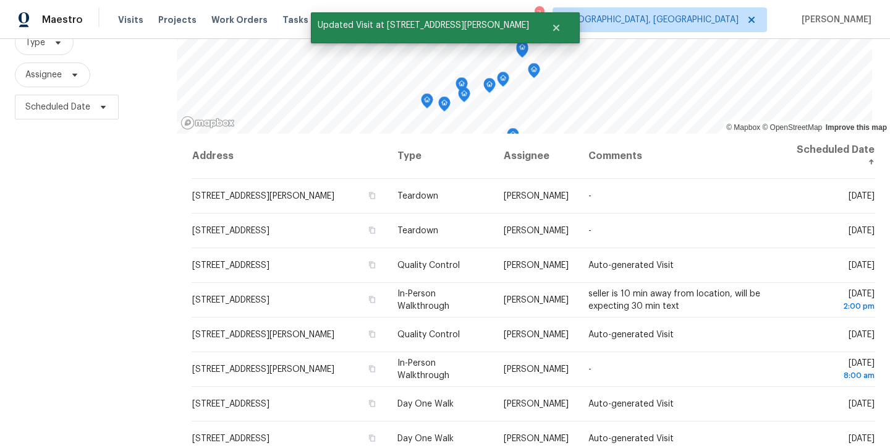
click at [143, 256] on div "Filters Reset ​ Type Assignee Scheduled Date" at bounding box center [88, 219] width 177 height 543
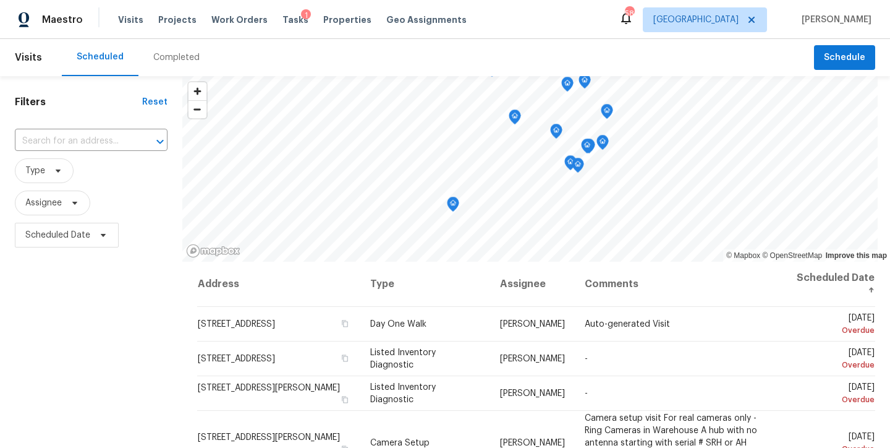
click at [492, 16] on div "Maestro Visits Projects Work Orders Tasks 1 Properties Geo Assignments 58 Ralei…" at bounding box center [445, 19] width 890 height 39
click at [498, 20] on div "Maestro Visits Projects Work Orders Tasks 1 Properties Geo Assignments 54 Ralei…" at bounding box center [445, 19] width 890 height 39
click at [109, 287] on div "Filters Reset ​ Type Assignee Scheduled Date" at bounding box center [91, 347] width 182 height 543
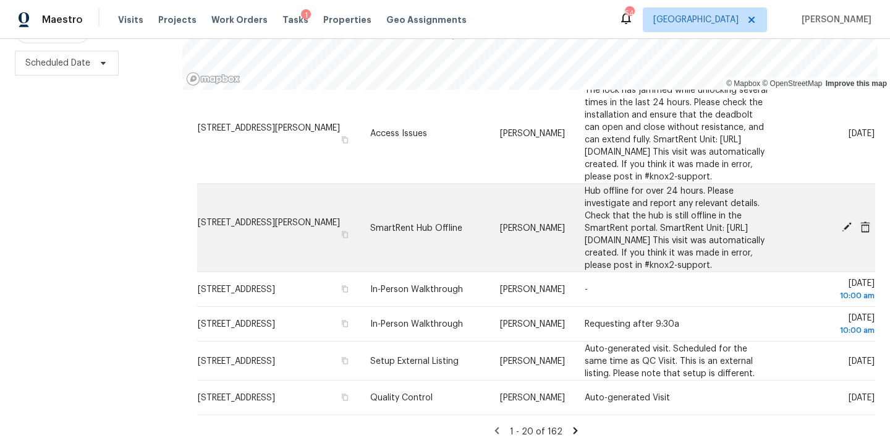
scroll to position [653, 0]
click at [841, 221] on icon at bounding box center [846, 226] width 11 height 11
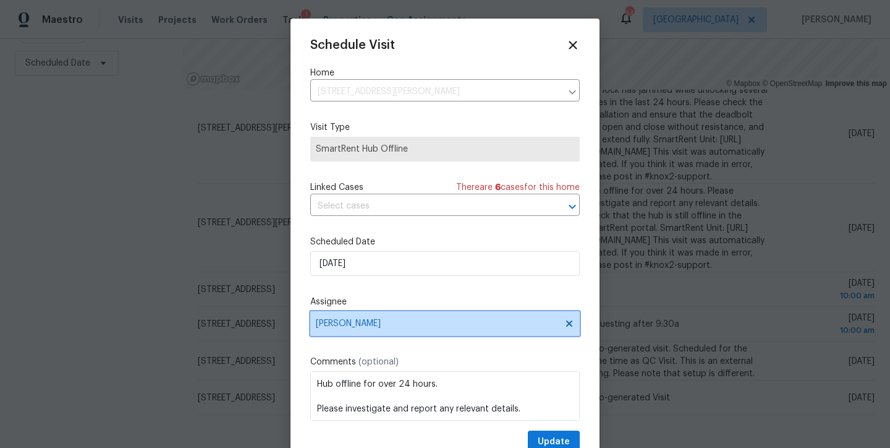
click at [370, 321] on span "Lee Privette" at bounding box center [437, 323] width 242 height 10
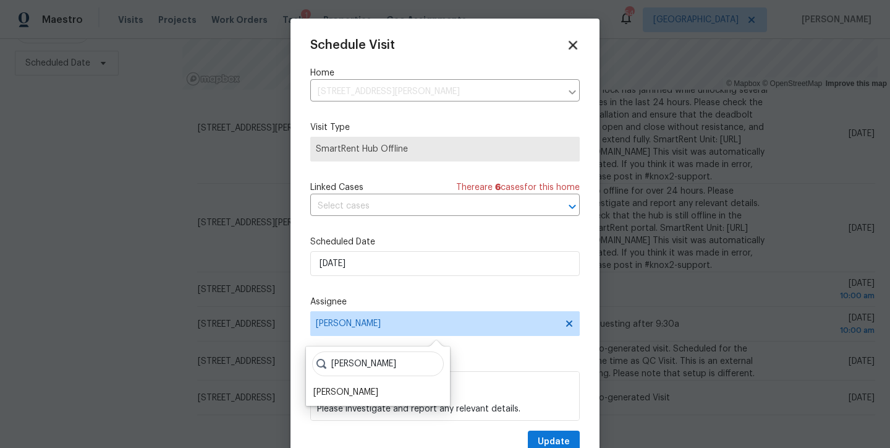
type input "shawn"
click at [566, 44] on icon at bounding box center [573, 45] width 14 height 14
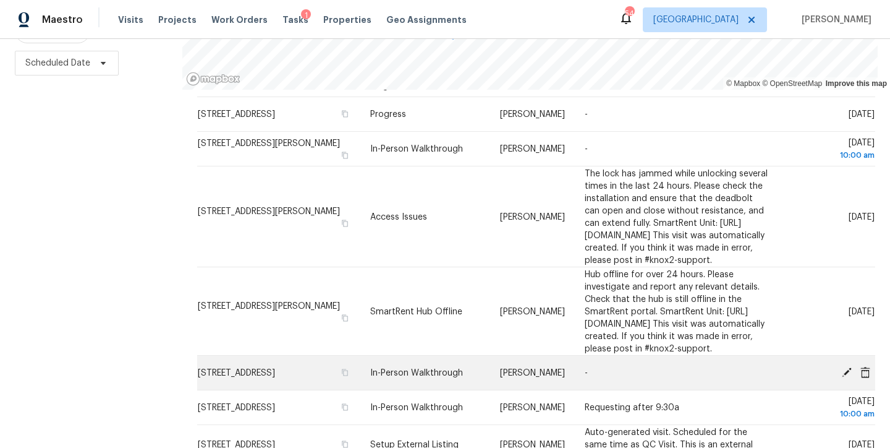
scroll to position [381, 0]
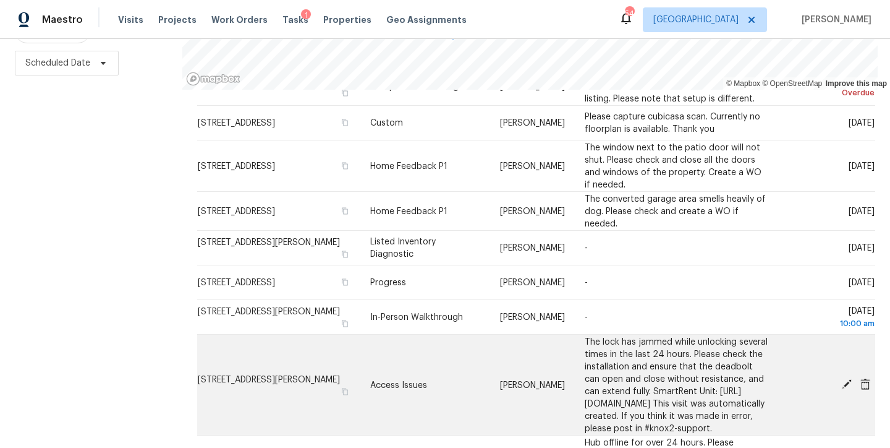
click at [838, 378] on span at bounding box center [847, 383] width 19 height 11
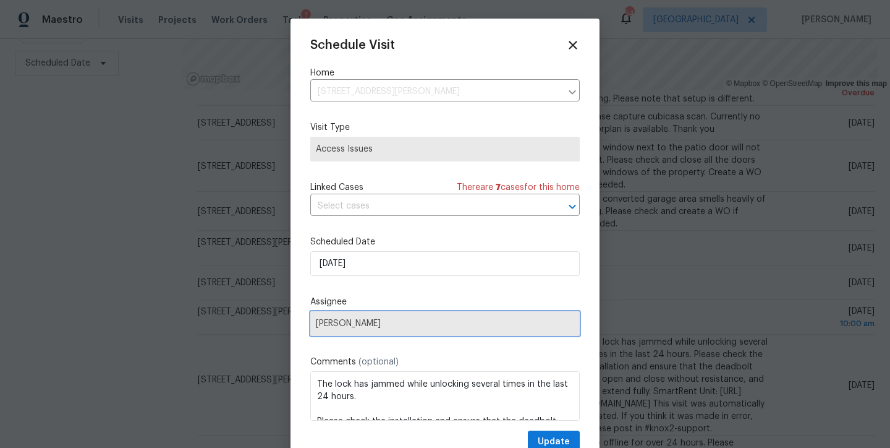
click at [370, 326] on span "Amanda Horton" at bounding box center [445, 323] width 258 height 10
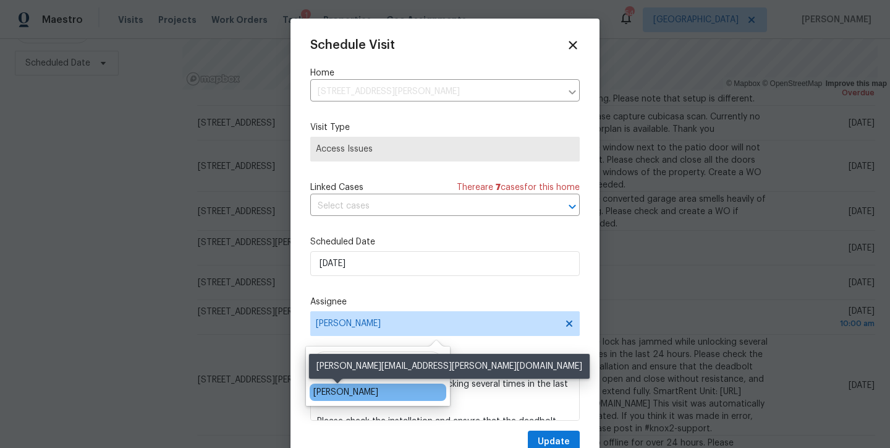
type input "shawn"
click at [337, 396] on div "Shawn Wise" at bounding box center [345, 392] width 65 height 12
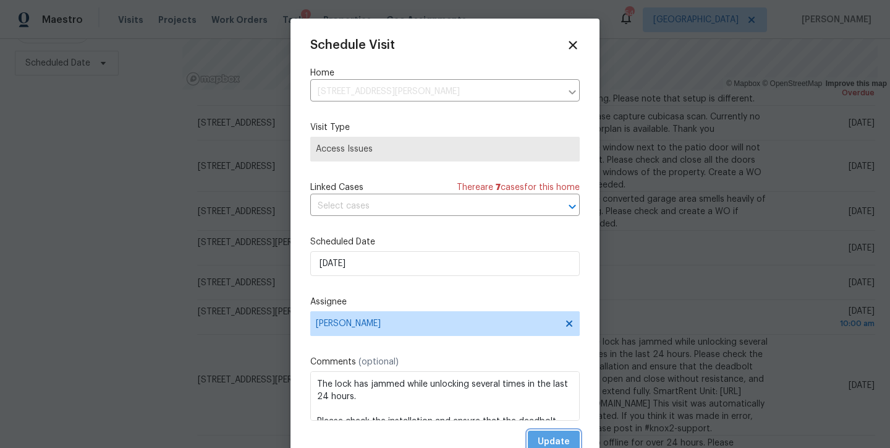
click at [547, 440] on span "Update" at bounding box center [554, 441] width 32 height 15
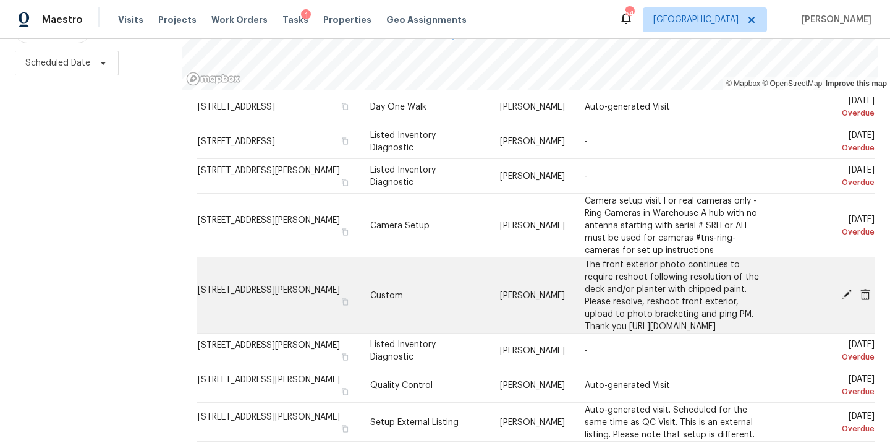
scroll to position [87, 0]
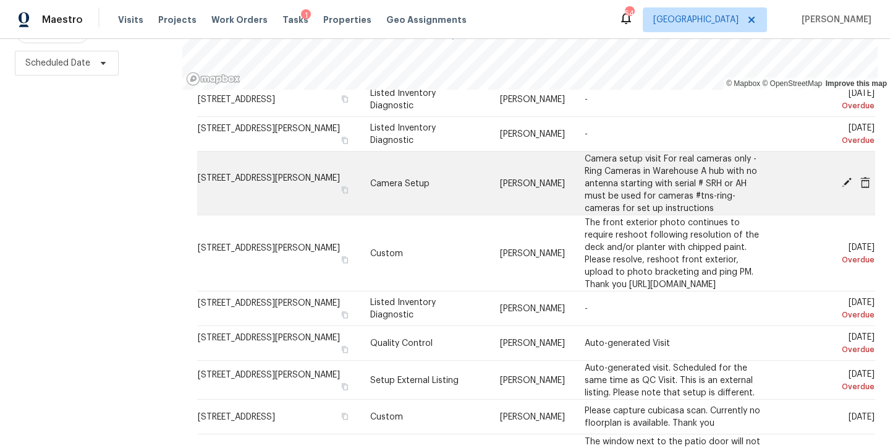
click at [841, 177] on icon at bounding box center [846, 182] width 11 height 11
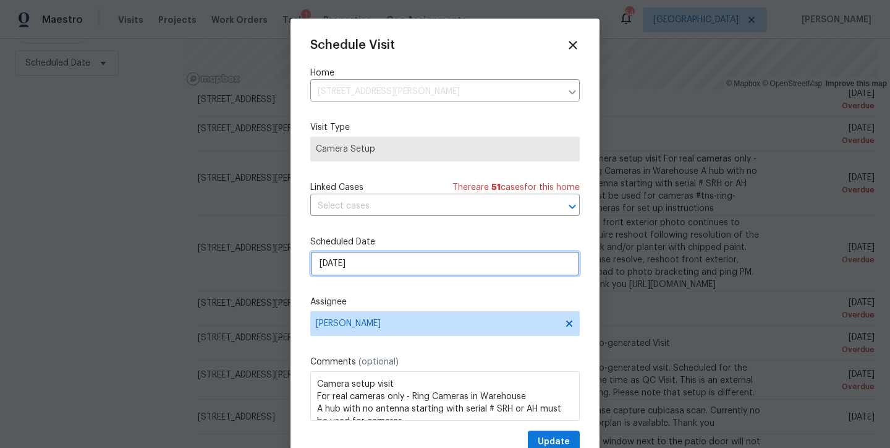
click at [381, 255] on input "9/5/2025" at bounding box center [445, 263] width 270 height 25
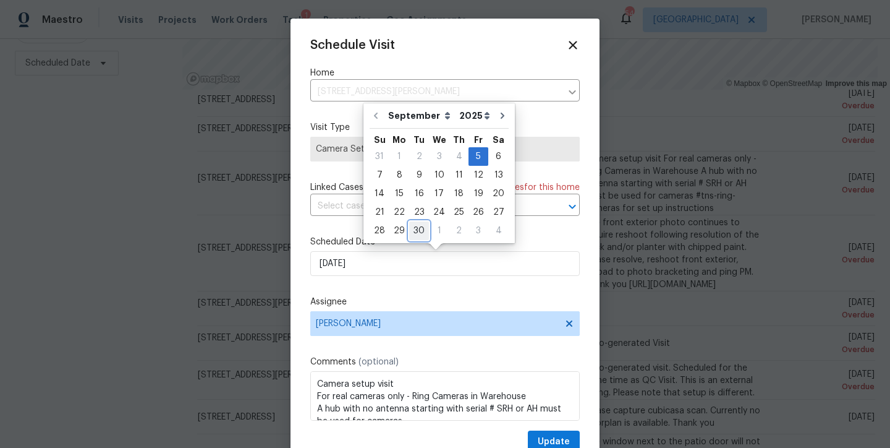
drag, startPoint x: 409, startPoint y: 231, endPoint x: 422, endPoint y: 305, distance: 75.2
click at [409, 231] on div "30" at bounding box center [419, 230] width 20 height 17
type input "9/30/2025"
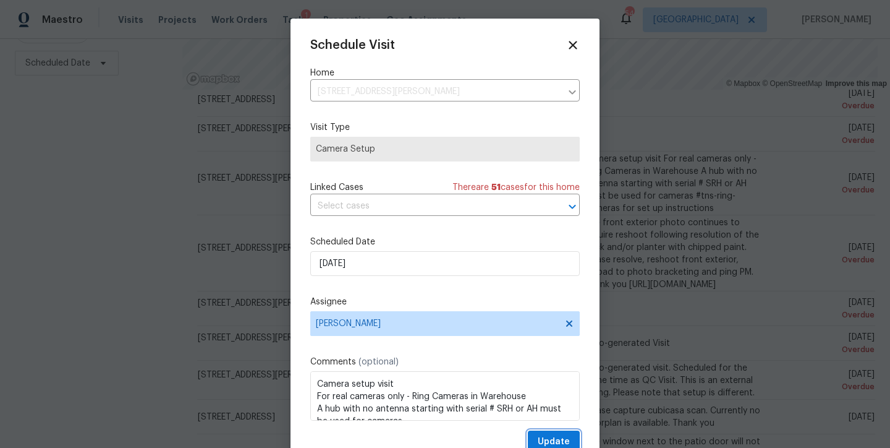
click at [543, 438] on span "Update" at bounding box center [554, 441] width 32 height 15
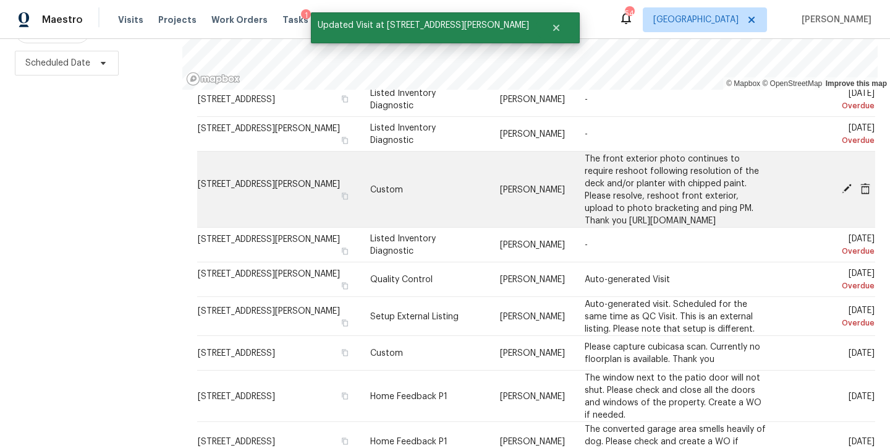
click at [842, 184] on icon at bounding box center [847, 189] width 10 height 10
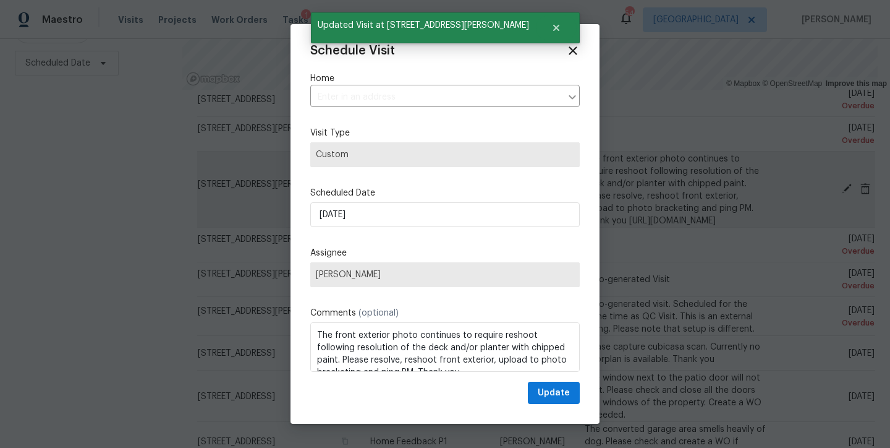
type input "216 E Hinton St, Clayton, NC 27520"
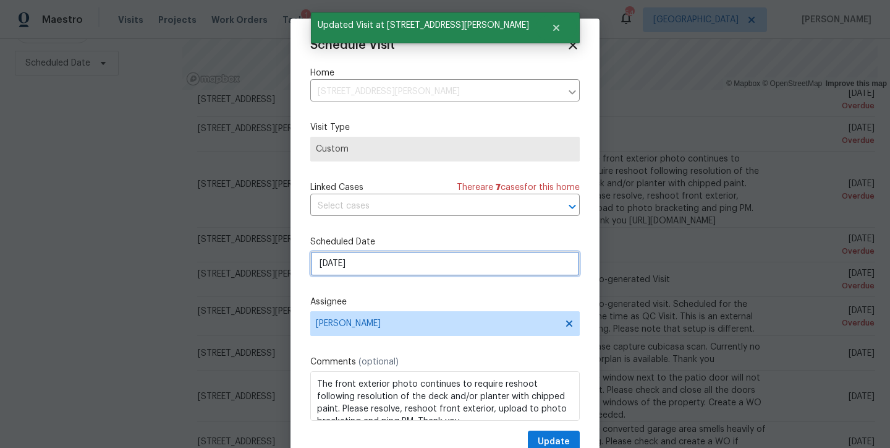
click at [351, 262] on input "9/5/2025" at bounding box center [445, 263] width 270 height 25
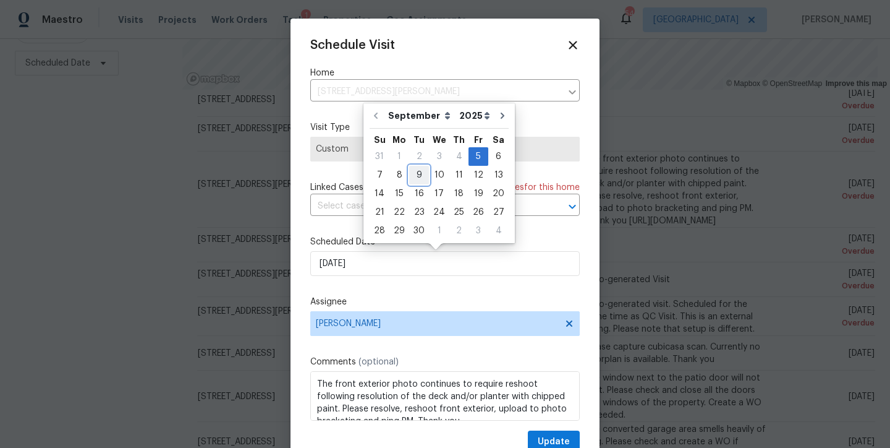
click at [411, 179] on div "9" at bounding box center [419, 174] width 20 height 17
type input "9/9/2025"
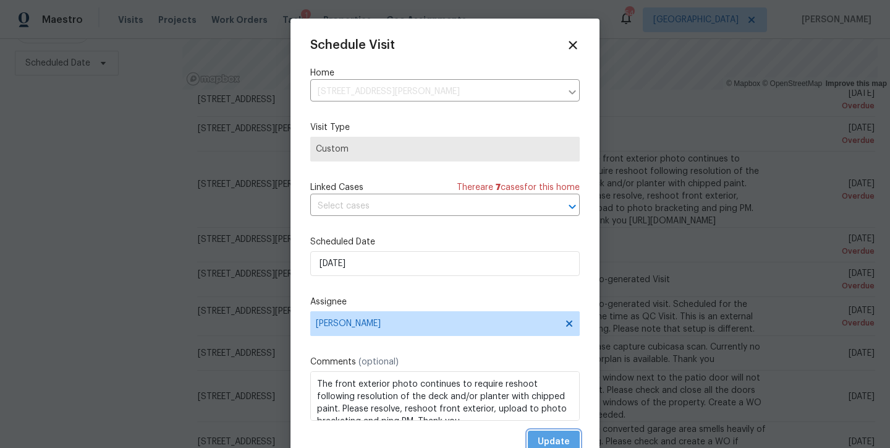
click at [538, 441] on span "Update" at bounding box center [554, 441] width 32 height 15
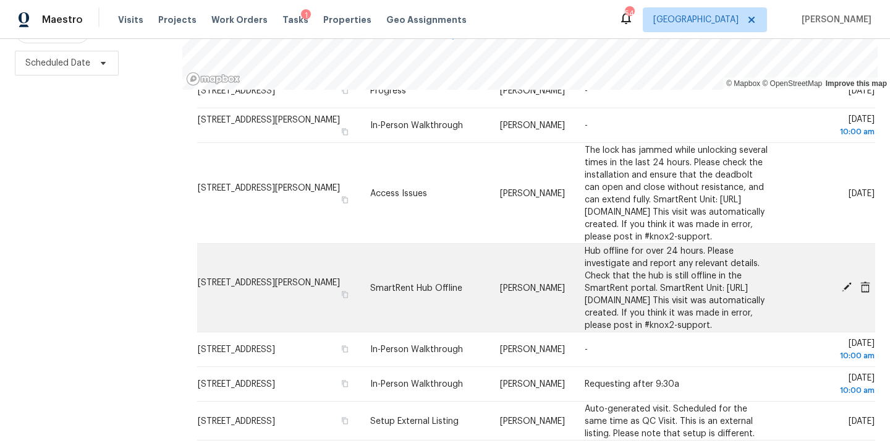
scroll to position [582, 0]
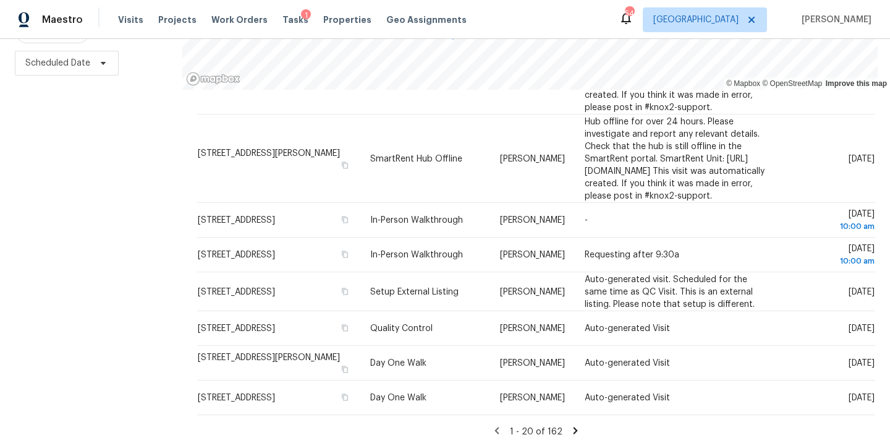
click at [574, 427] on icon at bounding box center [576, 430] width 4 height 7
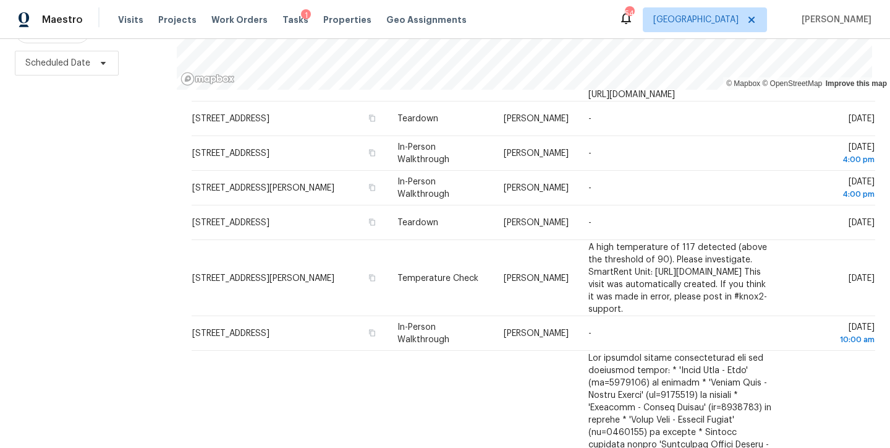
scroll to position [336, 0]
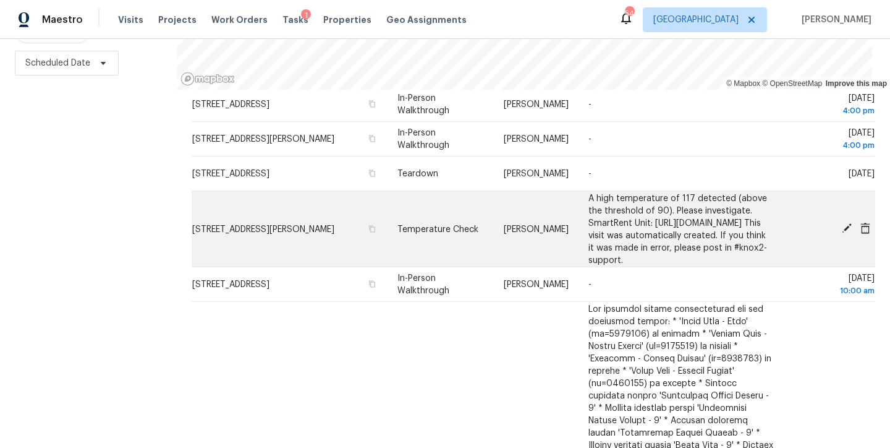
click at [842, 223] on icon at bounding box center [847, 228] width 10 height 10
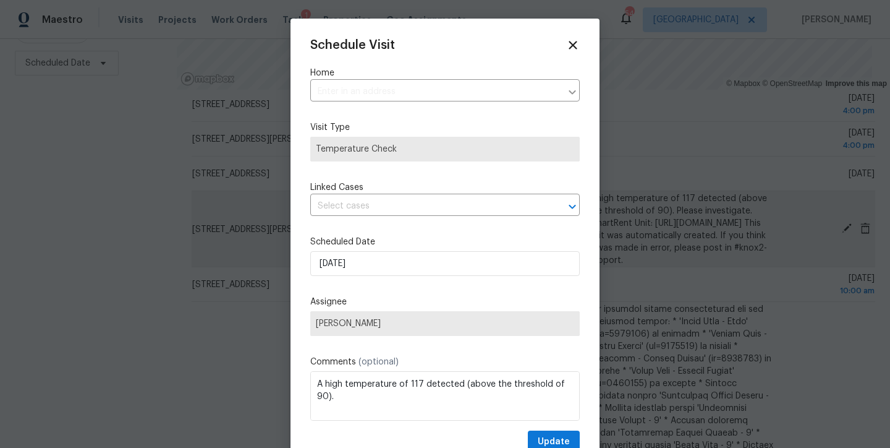
type input "311 Burnette St, Durham, NC 27707"
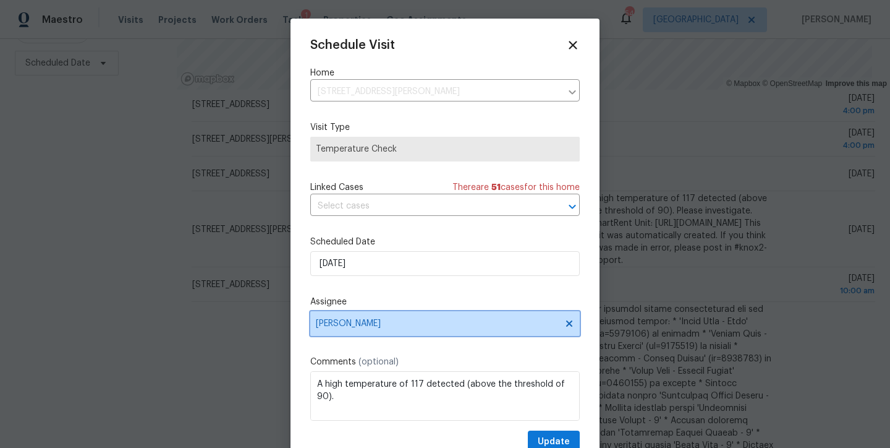
click at [343, 325] on span "Ken Romain" at bounding box center [437, 323] width 242 height 10
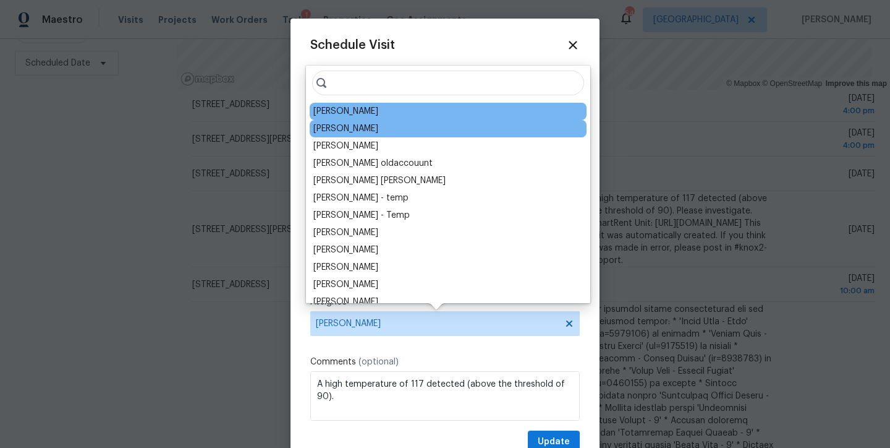
click at [346, 129] on div "Lee Privette" at bounding box center [345, 128] width 65 height 12
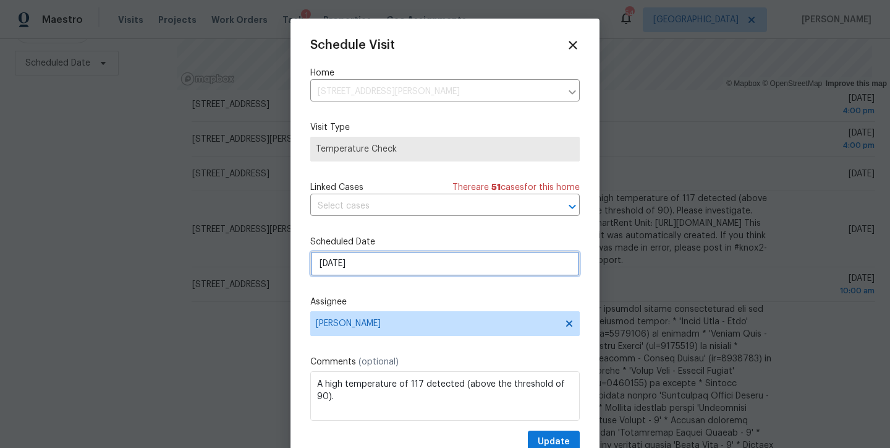
click at [358, 266] on input "9/10/2025" at bounding box center [445, 263] width 270 height 25
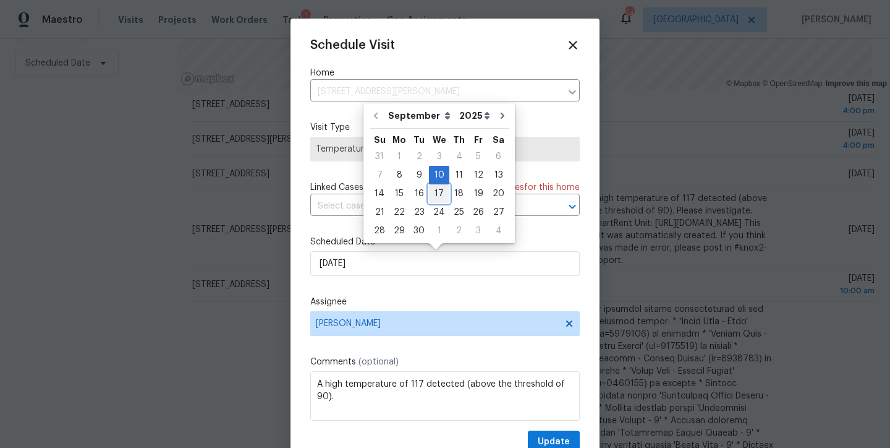
click at [435, 194] on div "17" at bounding box center [439, 193] width 20 height 17
type input "9/17/2025"
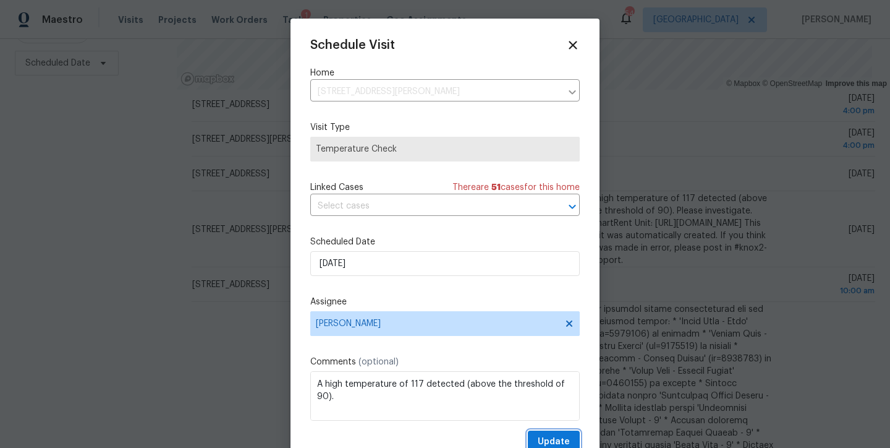
click at [547, 441] on span "Update" at bounding box center [554, 441] width 32 height 15
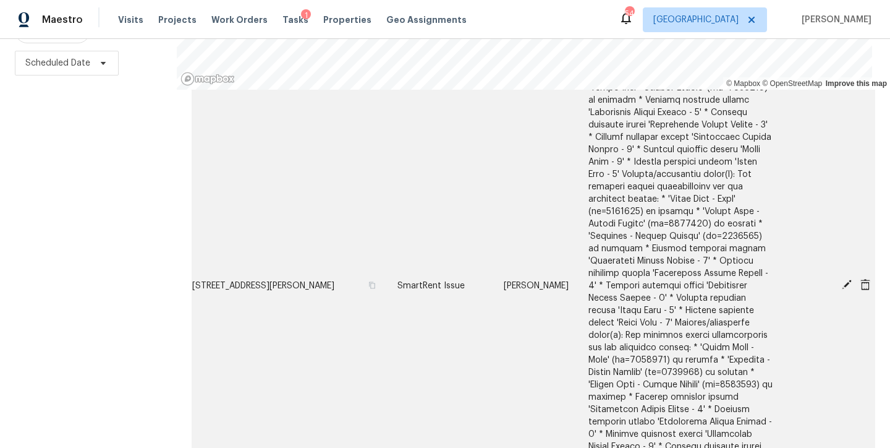
scroll to position [793, 0]
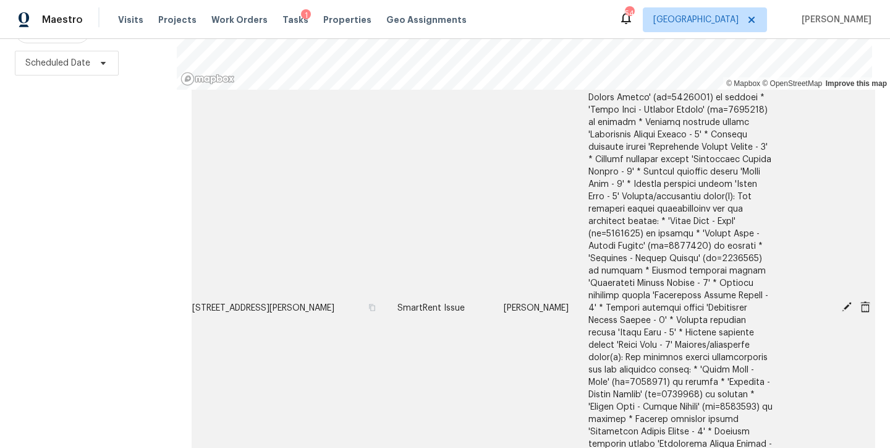
click at [841, 301] on icon at bounding box center [846, 306] width 11 height 11
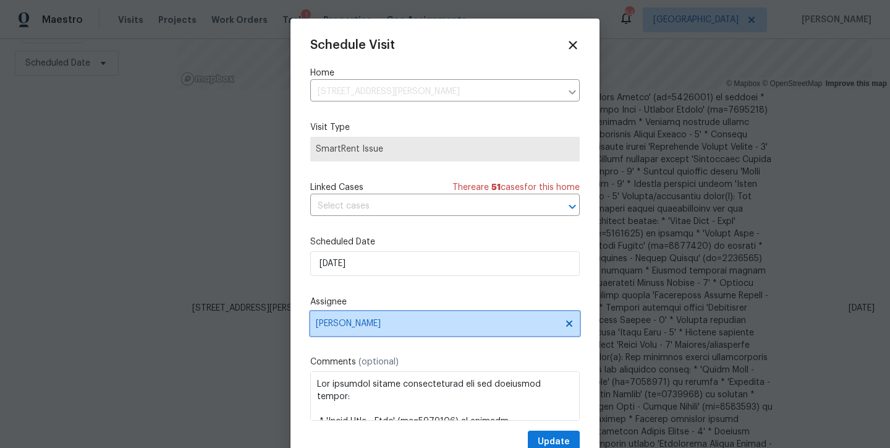
click at [347, 321] on span "Ken Romain" at bounding box center [437, 323] width 242 height 10
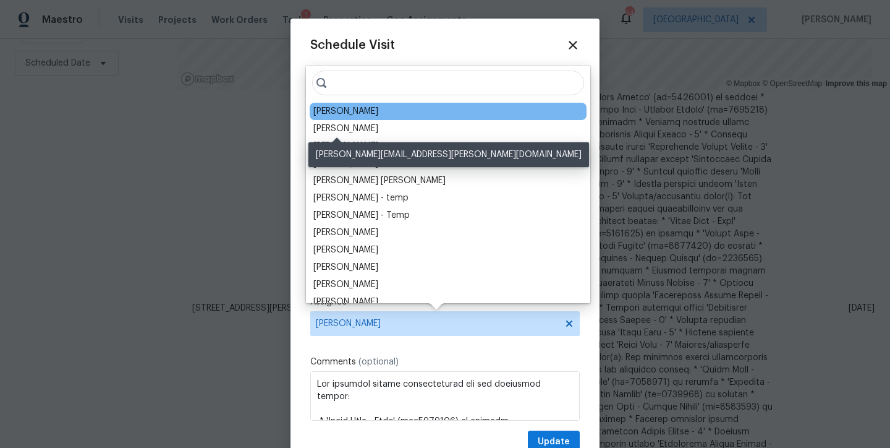
click at [349, 124] on div "Lee Privette" at bounding box center [345, 128] width 65 height 12
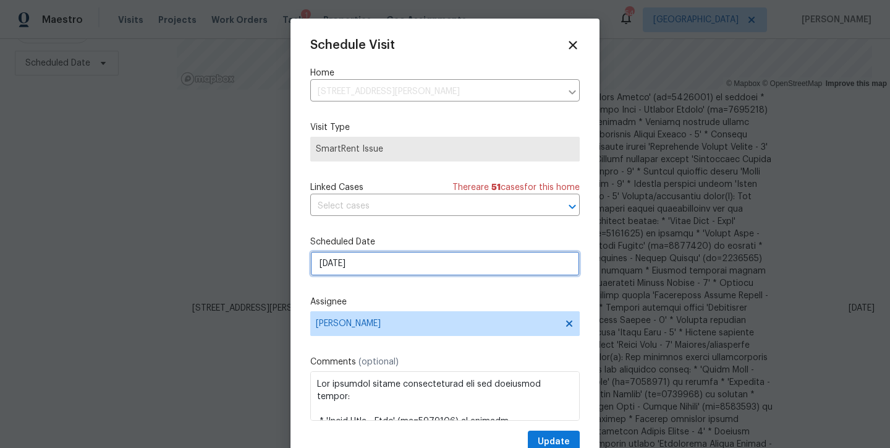
click at [367, 268] on input "9/10/2025" at bounding box center [445, 263] width 270 height 25
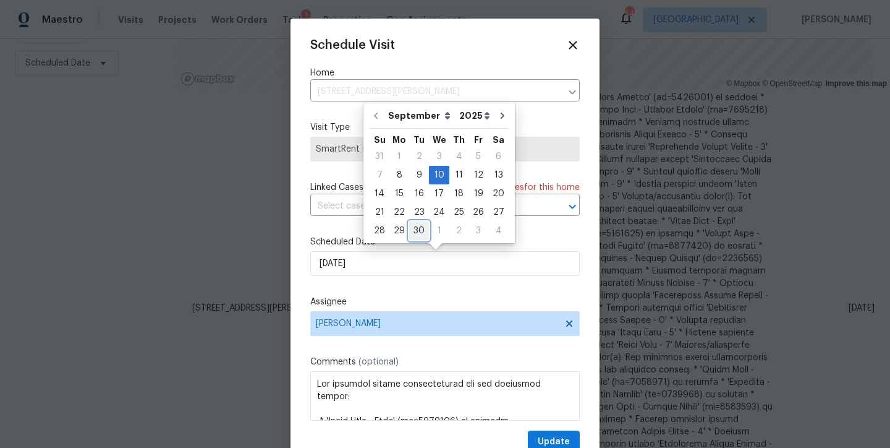
click at [414, 227] on div "30" at bounding box center [419, 230] width 20 height 17
type input "9/30/2025"
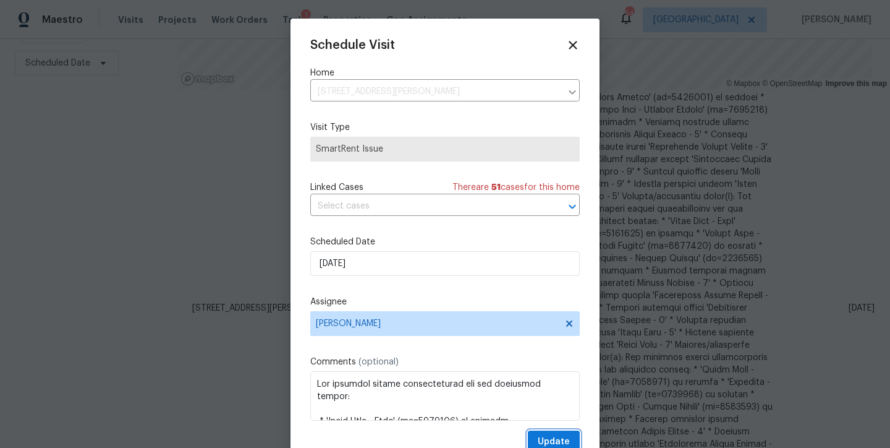
drag, startPoint x: 543, startPoint y: 438, endPoint x: 512, endPoint y: 424, distance: 34.0
click at [543, 438] on span "Update" at bounding box center [554, 441] width 32 height 15
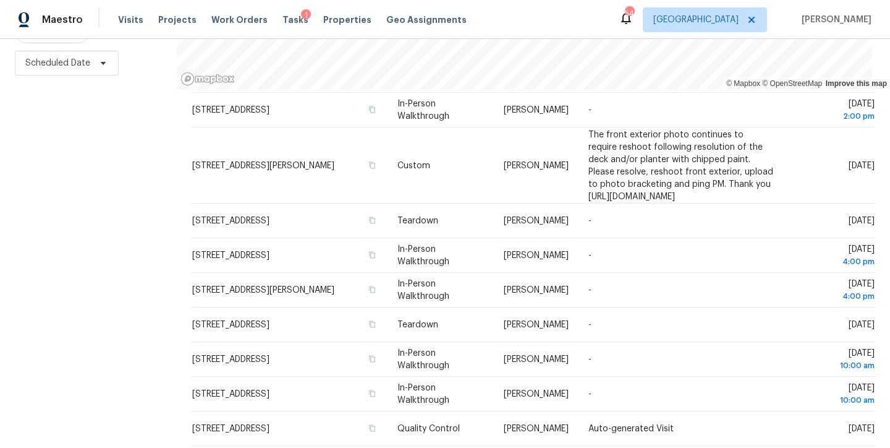
scroll to position [148, 0]
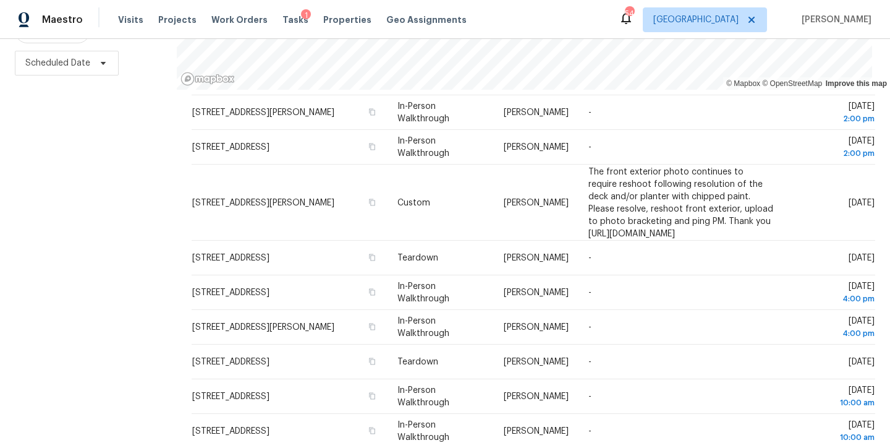
click at [106, 275] on div "Filters Reset ​ Type Assignee Scheduled Date" at bounding box center [88, 175] width 177 height 543
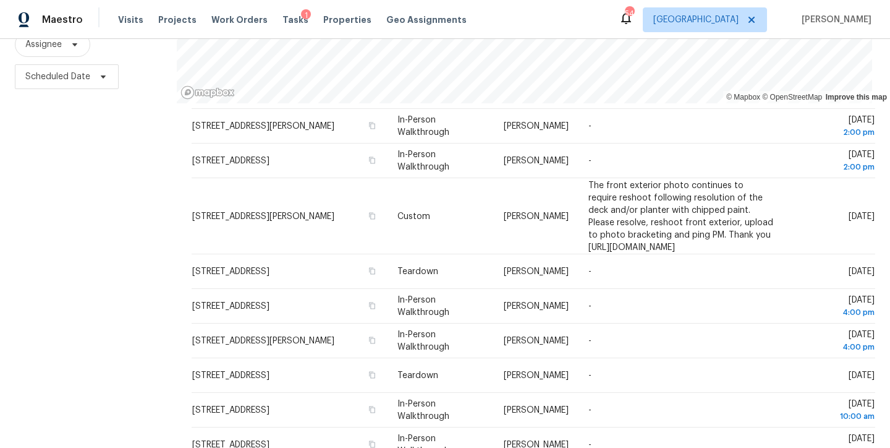
scroll to position [0, 0]
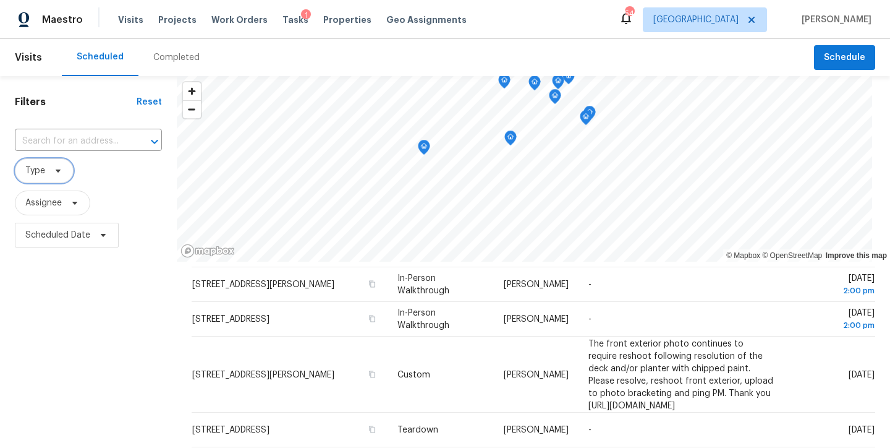
click at [43, 174] on span "Type" at bounding box center [35, 170] width 20 height 12
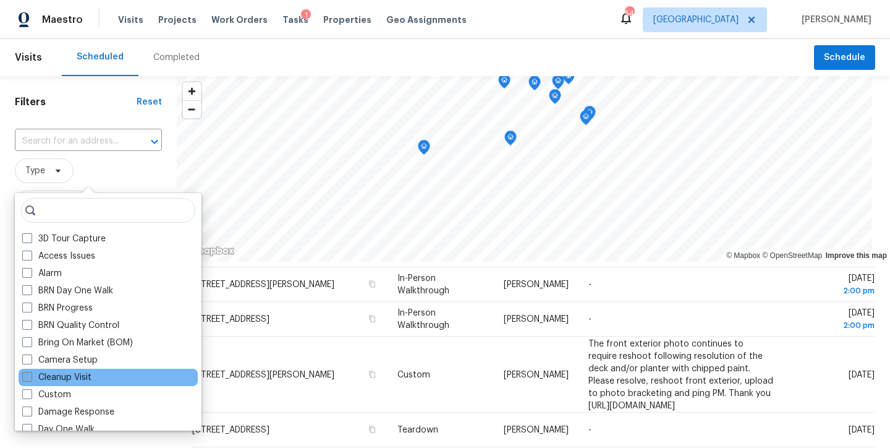
scroll to position [2, 0]
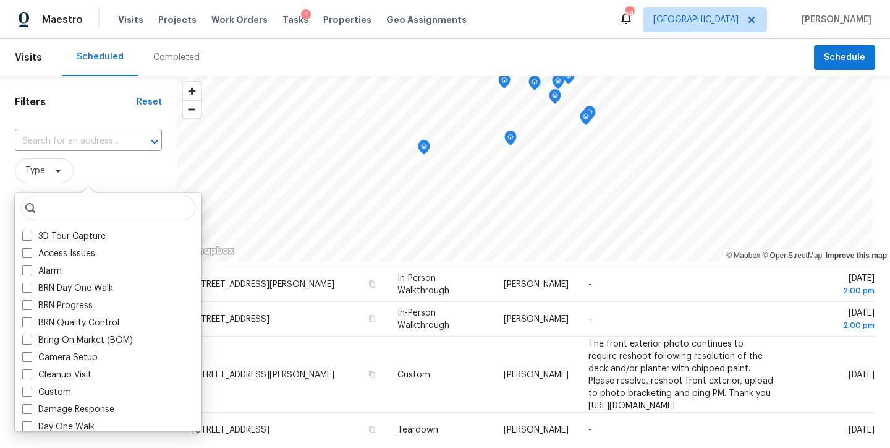
click at [98, 176] on span "Type" at bounding box center [88, 170] width 147 height 25
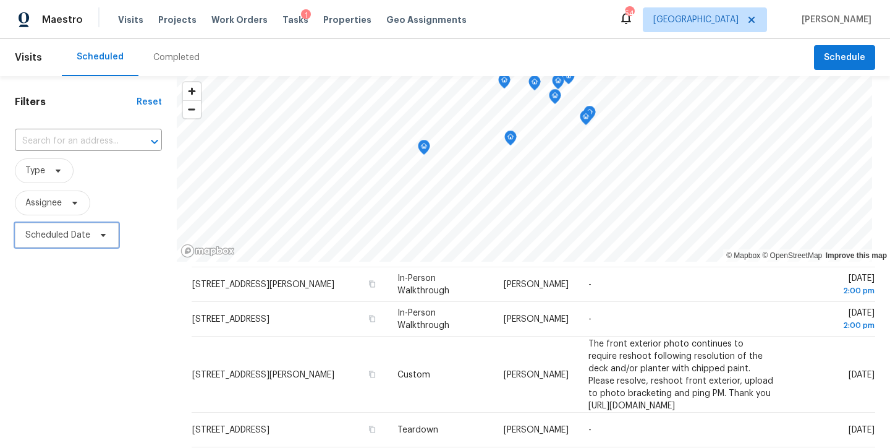
click at [41, 237] on span "Scheduled Date" at bounding box center [57, 235] width 65 height 12
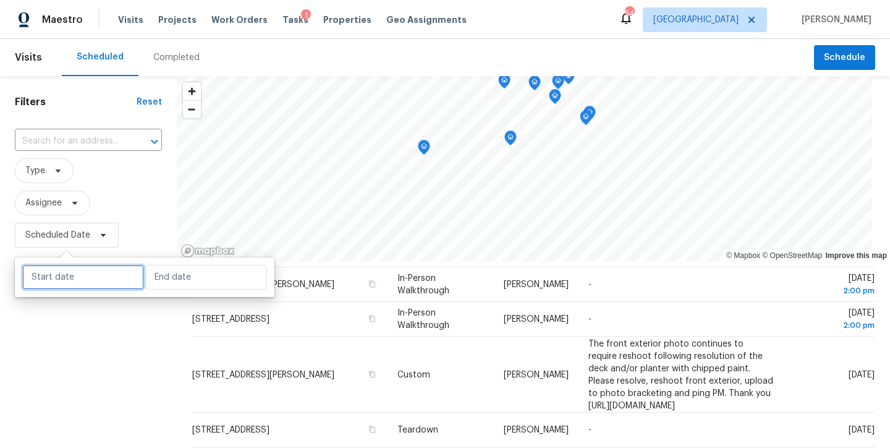
click at [57, 276] on input "text" at bounding box center [83, 277] width 122 height 25
select select "8"
select select "2025"
select select "9"
select select "2025"
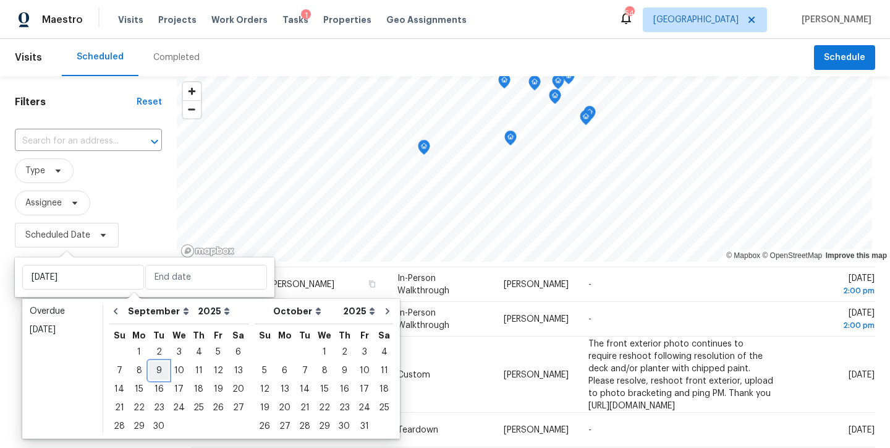
click at [161, 370] on div "9" at bounding box center [159, 370] width 20 height 17
type input "Tue, Sep 09"
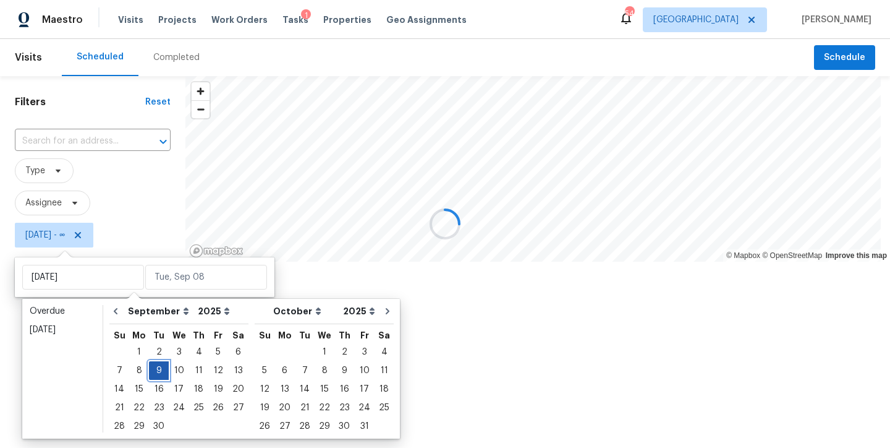
click at [158, 369] on div "9" at bounding box center [159, 370] width 20 height 17
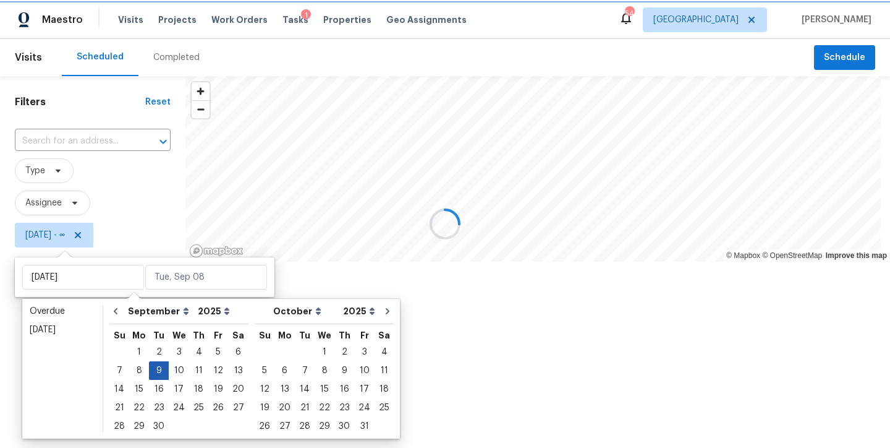
type input "Tue, Sep 09"
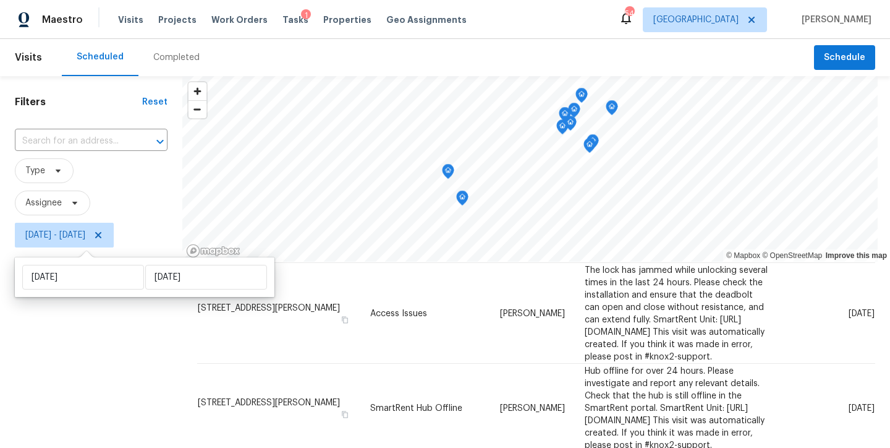
click at [64, 392] on div "Filters Reset ​ Type Assignee Tue, Sep 09 - Tue, Sep 09" at bounding box center [91, 347] width 182 height 543
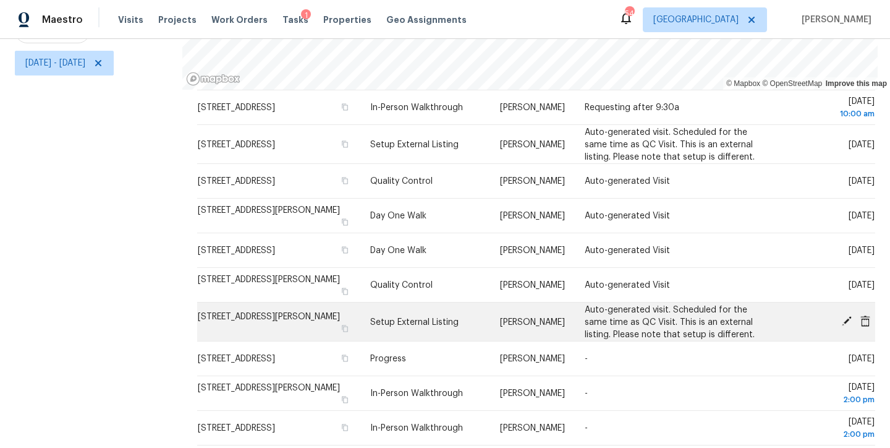
scroll to position [392, 0]
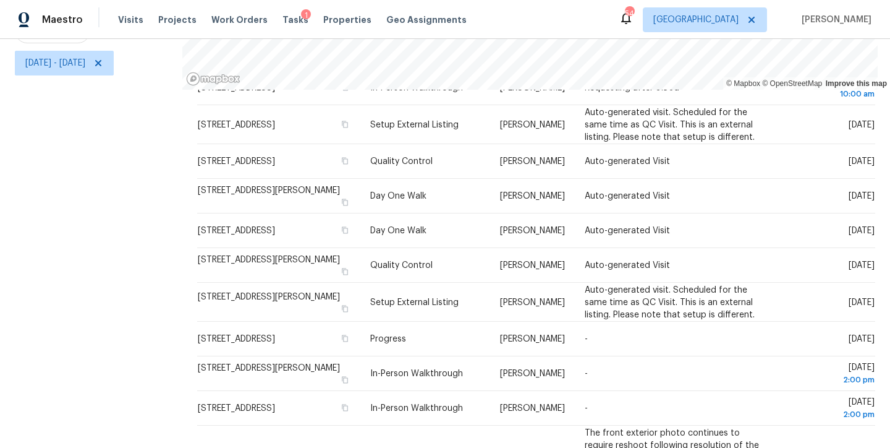
click at [86, 283] on div "Filters Reset ​ Type Assignee Tue, Sep 09 - Tue, Sep 09" at bounding box center [91, 175] width 182 height 543
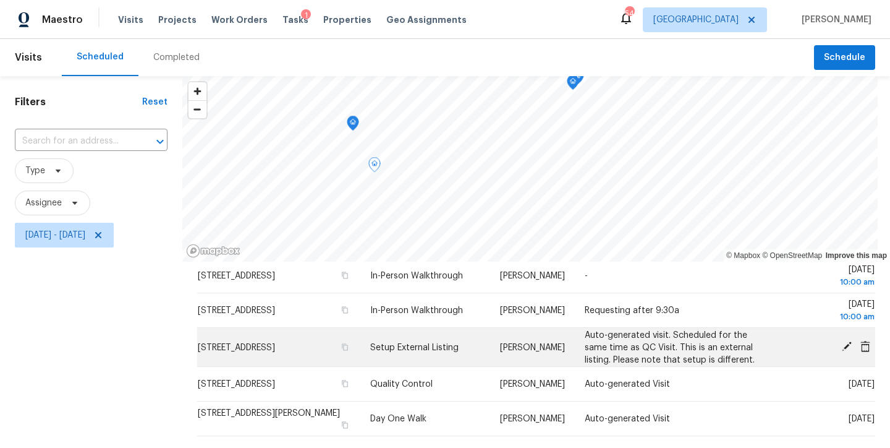
scroll to position [0, 0]
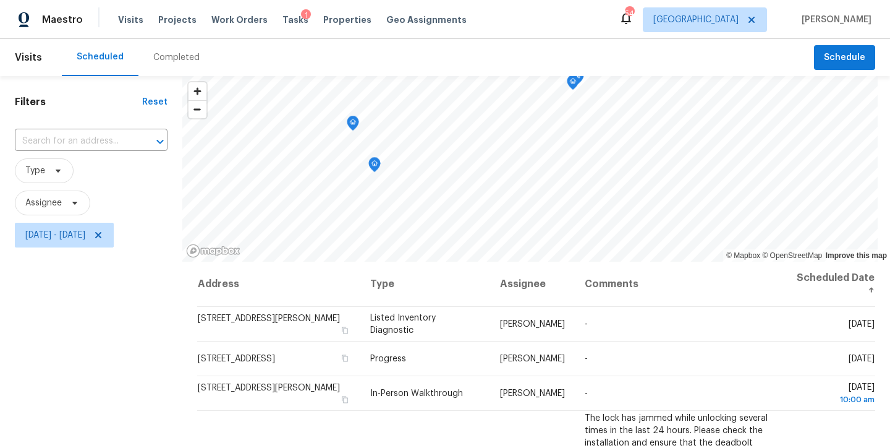
click at [77, 362] on div "Filters Reset ​ Type Assignee Tue, Sep 09 - Tue, Sep 09" at bounding box center [91, 347] width 182 height 543
click at [506, 287] on th "Assignee" at bounding box center [532, 284] width 85 height 45
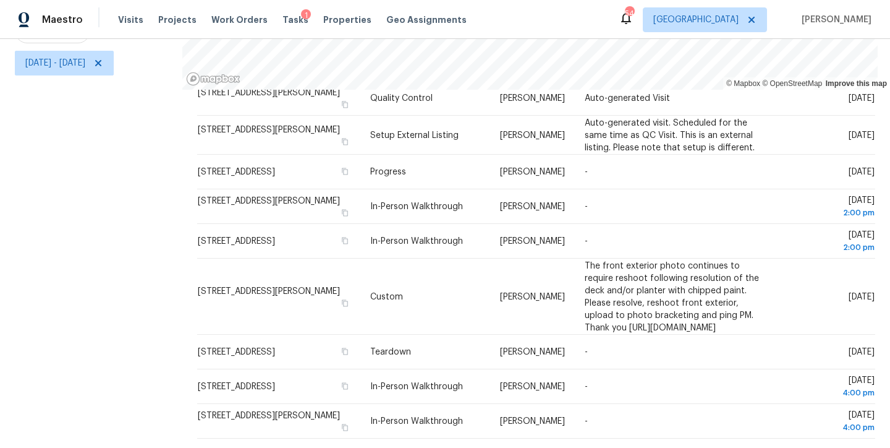
scroll to position [607, 0]
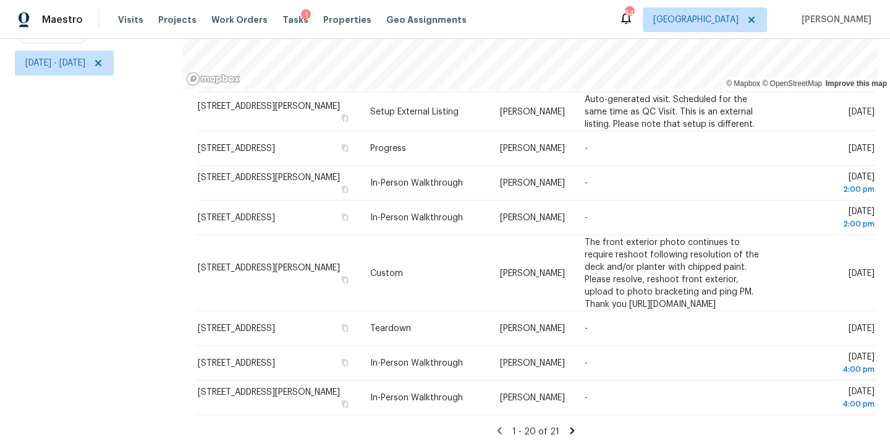
click at [571, 427] on icon at bounding box center [573, 430] width 4 height 7
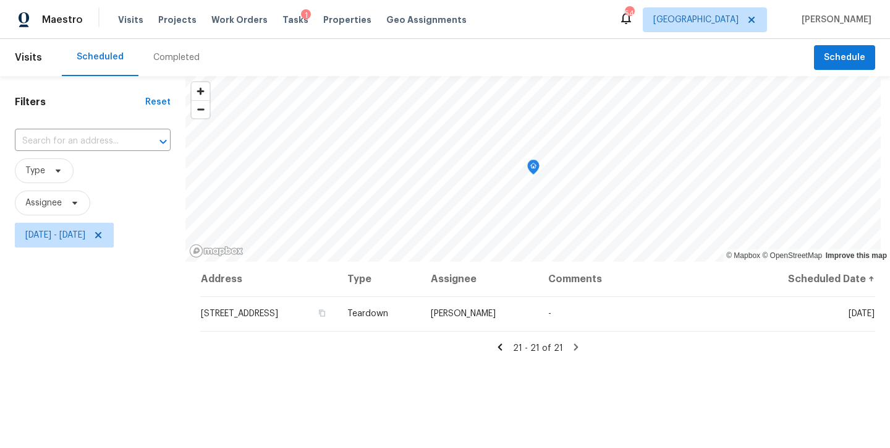
scroll to position [0, 0]
click at [495, 344] on icon at bounding box center [500, 346] width 11 height 11
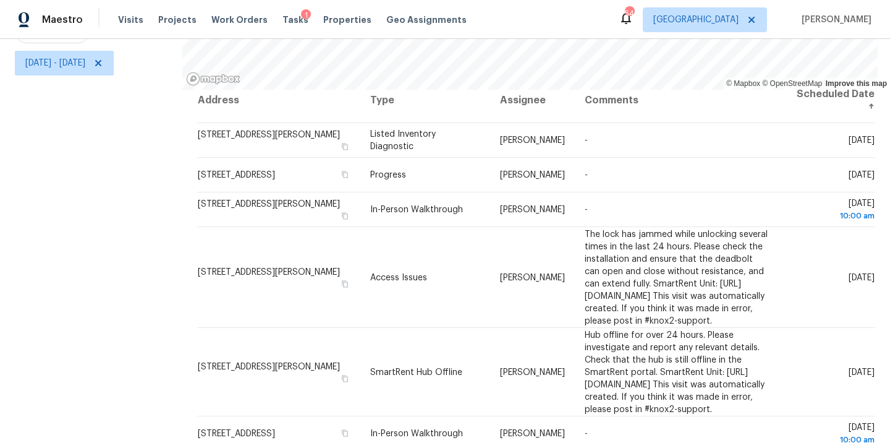
scroll to position [66, 0]
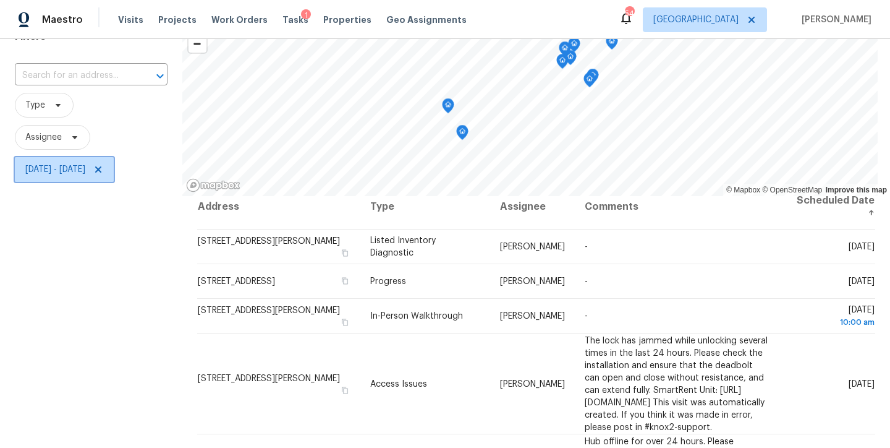
click at [103, 169] on icon at bounding box center [98, 169] width 10 height 10
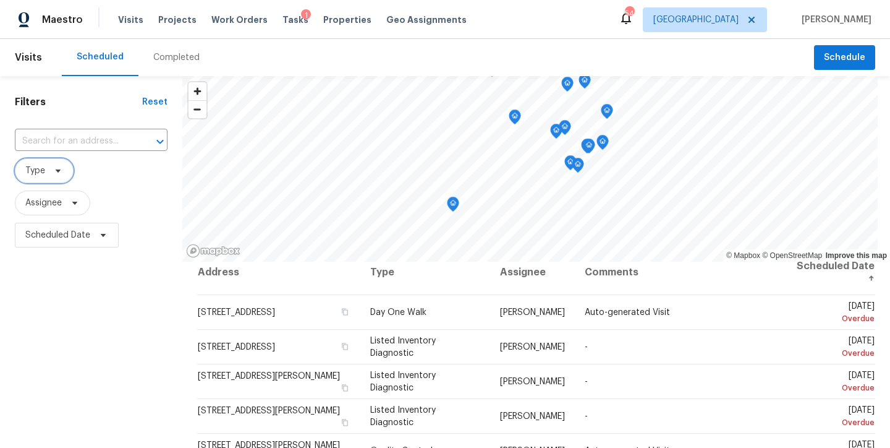
click at [50, 175] on span at bounding box center [56, 171] width 14 height 10
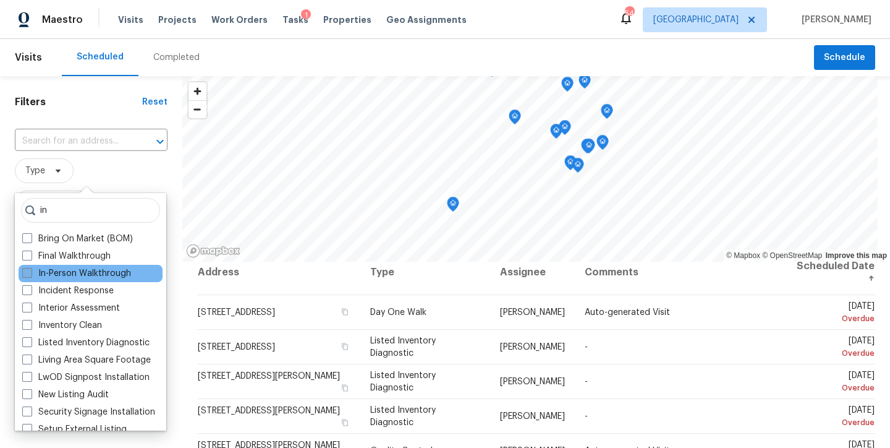
type input "in"
click at [90, 268] on label "In-Person Walkthrough" at bounding box center [76, 273] width 109 height 12
click at [30, 268] on input "In-Person Walkthrough" at bounding box center [26, 271] width 8 height 8
checkbox input "true"
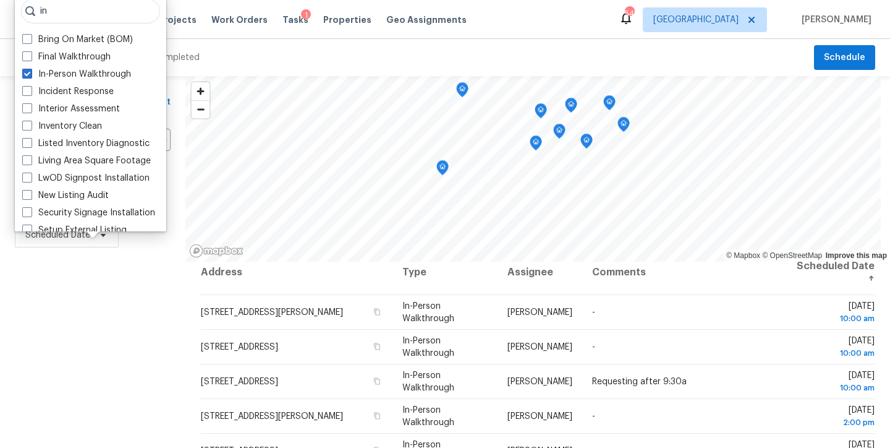
click at [53, 371] on div "Filters Reset ​ In-Person Walkthrough Assignee Scheduled Date" at bounding box center [92, 347] width 185 height 543
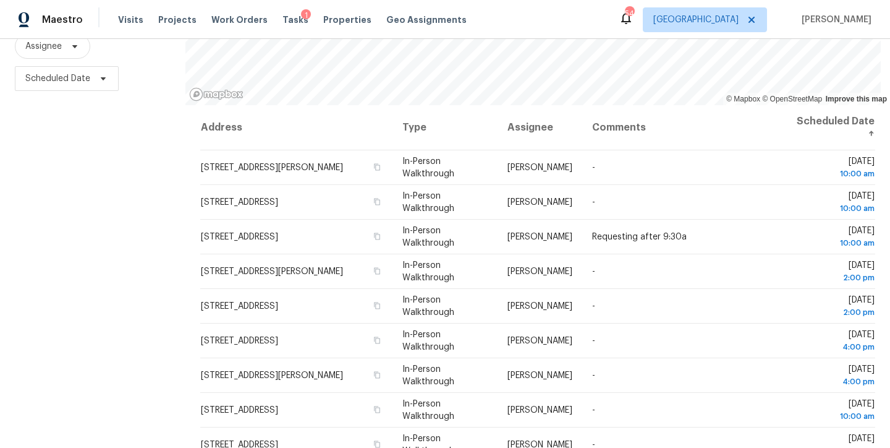
scroll to position [156, 0]
click at [47, 76] on span "Scheduled Date" at bounding box center [57, 79] width 65 height 12
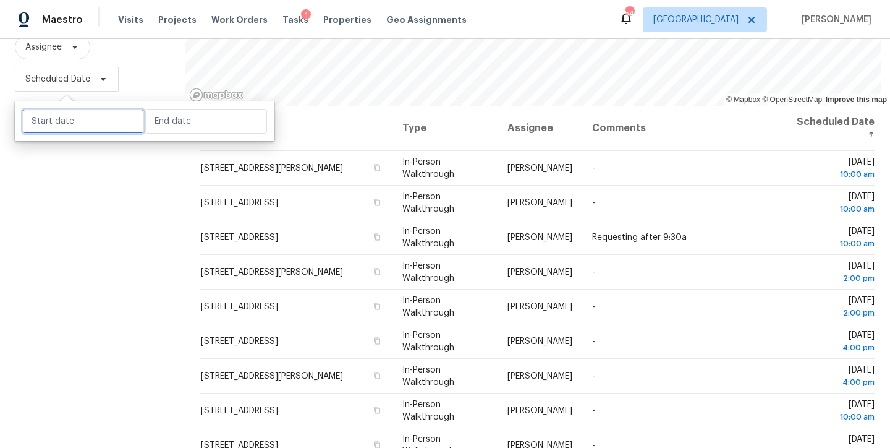
select select "8"
select select "2025"
select select "9"
select select "2025"
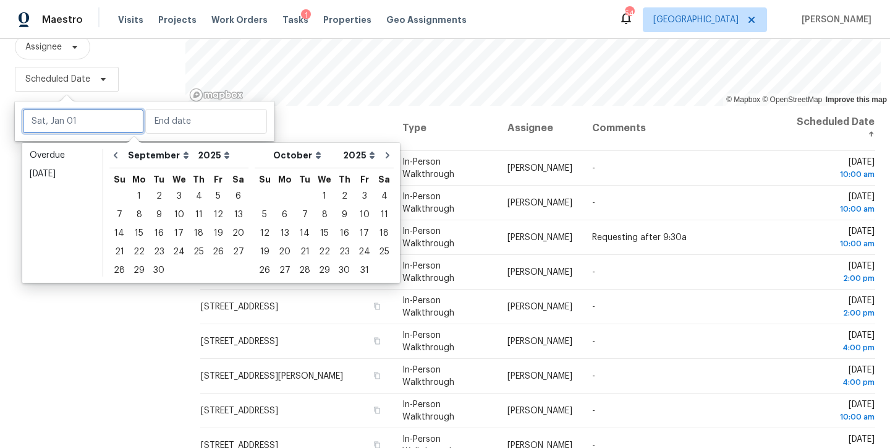
click at [53, 122] on input "text" at bounding box center [83, 121] width 122 height 25
type input "Tue, Sep 16"
click at [151, 219] on div "9" at bounding box center [159, 214] width 20 height 17
type input "Tue, Sep 09"
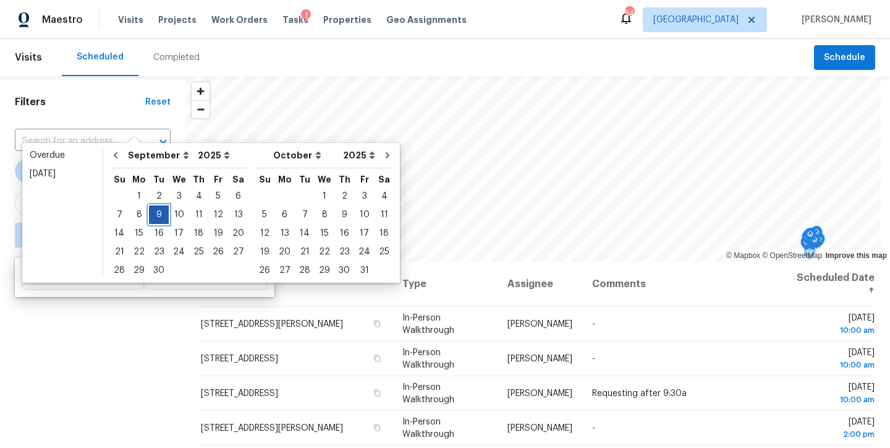
click at [155, 216] on div "9" at bounding box center [159, 214] width 20 height 17
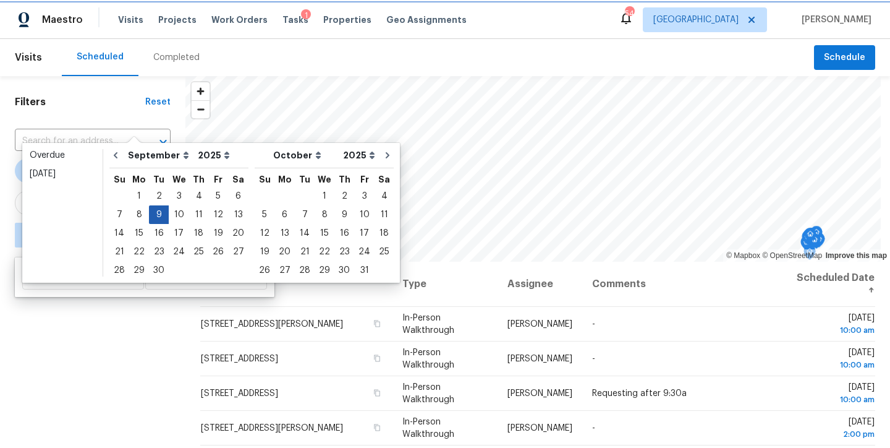
type input "Tue, Sep 09"
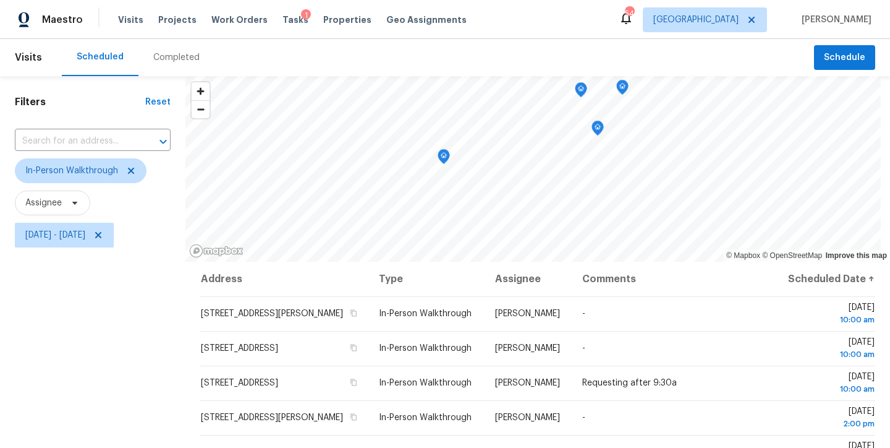
click at [83, 352] on div "Filters Reset ​ In-Person Walkthrough Assignee Tue, Sep 09 - Tue, Sep 09" at bounding box center [92, 347] width 185 height 543
click at [46, 172] on span "In-Person Walkthrough" at bounding box center [71, 170] width 93 height 12
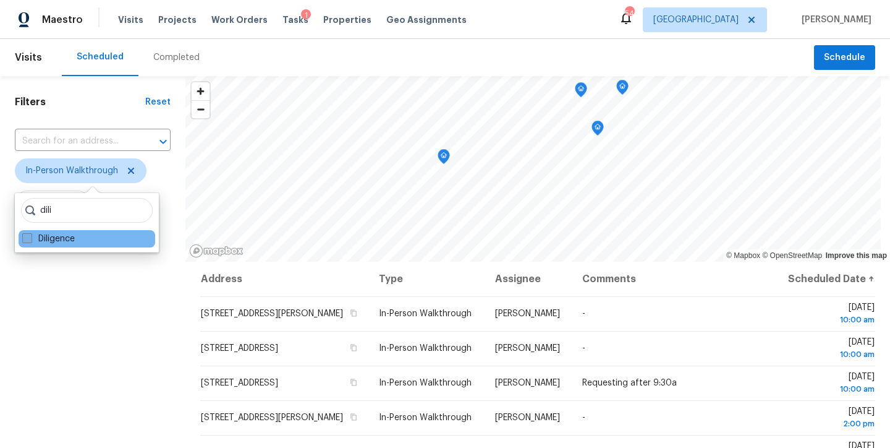
type input "dili"
click at [57, 234] on label "Diligence" at bounding box center [48, 238] width 53 height 12
click at [30, 234] on input "Diligence" at bounding box center [26, 236] width 8 height 8
checkbox input "true"
click at [49, 415] on div "Filters Reset ​ In-Person Walkthrough + 1 Assignee Tue, Sep 09 - Tue, Sep 09" at bounding box center [92, 347] width 185 height 543
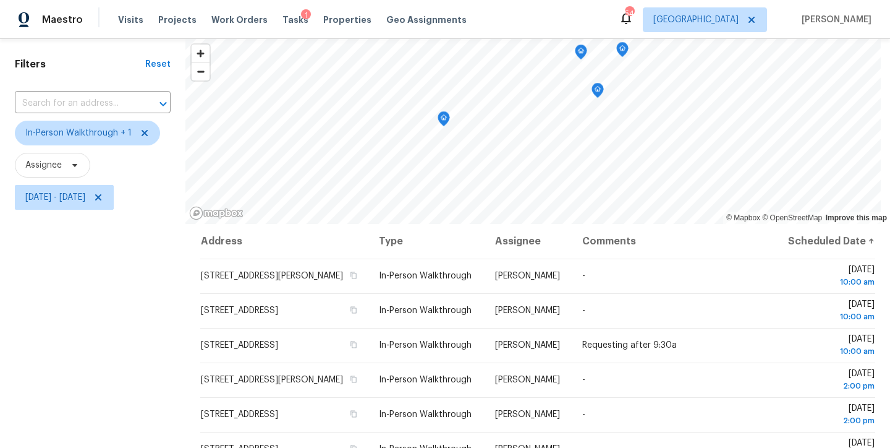
scroll to position [105, 0]
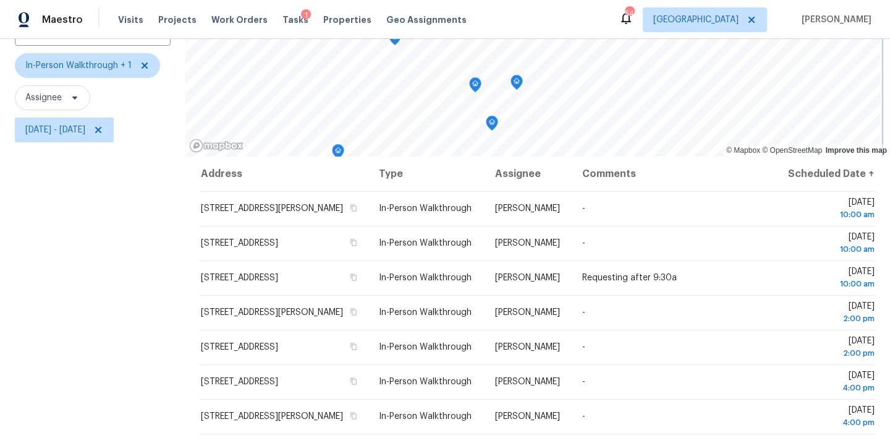
click at [495, 172] on div "© Mapbox © OpenStreetMap Improve this map Address Type Assignee Comments Schedu…" at bounding box center [537, 242] width 705 height 543
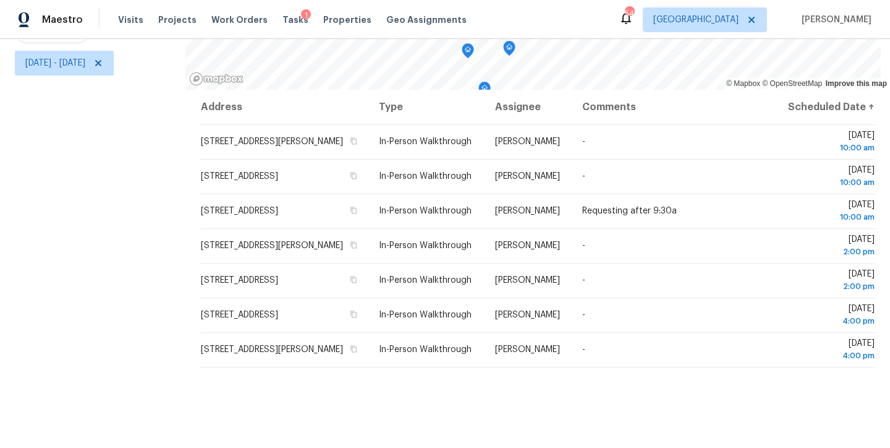
scroll to position [181, 0]
click at [125, 275] on div "Filters Reset ​ In-Person Walkthrough + 1 Assignee Tue, Sep 09 - Tue, Sep 09" at bounding box center [92, 175] width 185 height 543
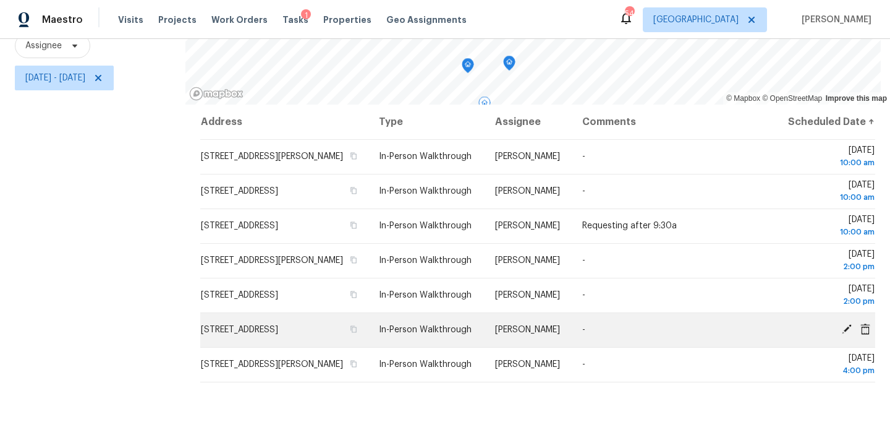
scroll to position [82, 0]
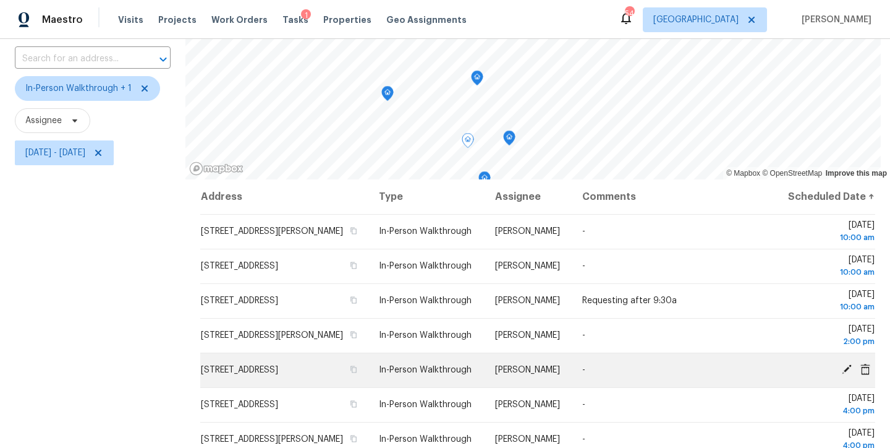
click at [842, 374] on icon at bounding box center [847, 369] width 10 height 10
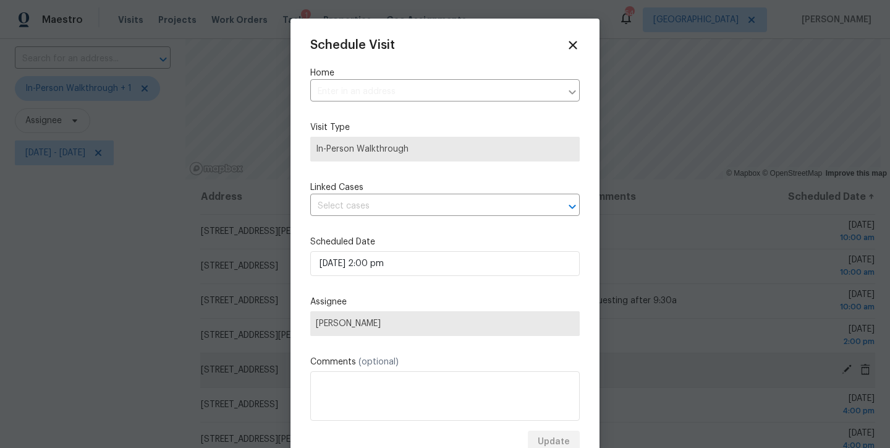
type input "5143 Primland Ln, Raleigh, NC 27610"
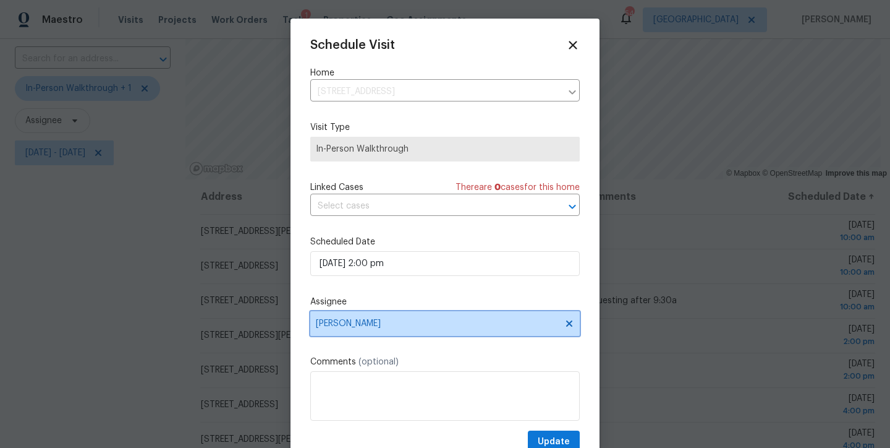
click at [367, 324] on span "Amanda Horton" at bounding box center [437, 323] width 242 height 10
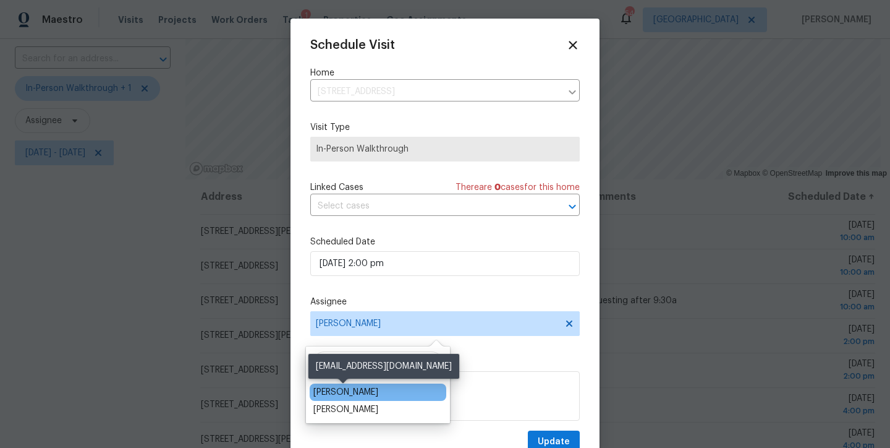
type input "wayn"
click at [359, 392] on div "Wayne Putnam" at bounding box center [345, 392] width 65 height 12
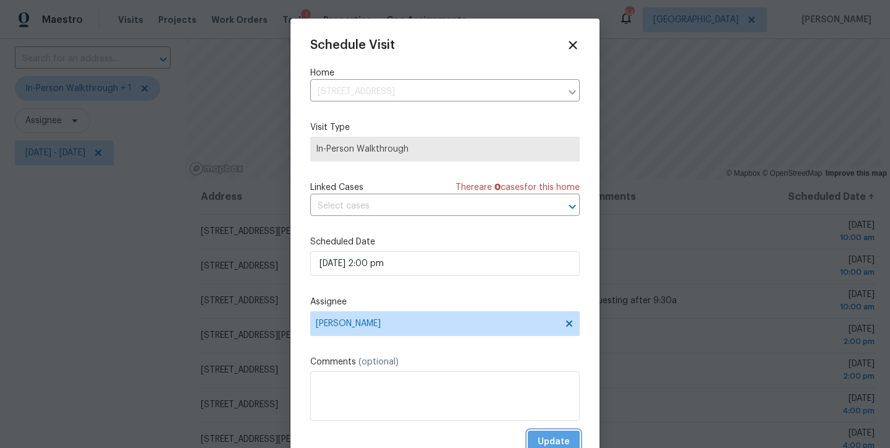
click at [545, 438] on span "Update" at bounding box center [554, 441] width 32 height 15
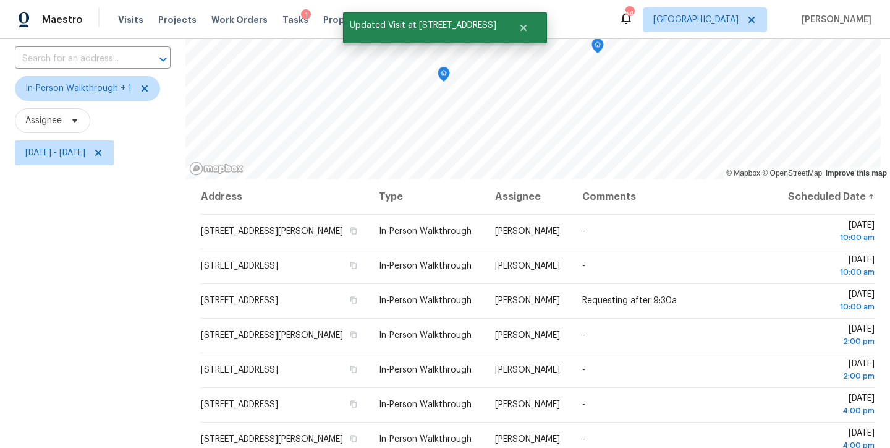
click at [83, 331] on div "Filters Reset ​ In-Person Walkthrough + 1 Assignee Tue, Sep 09 - Tue, Sep 09" at bounding box center [92, 265] width 185 height 543
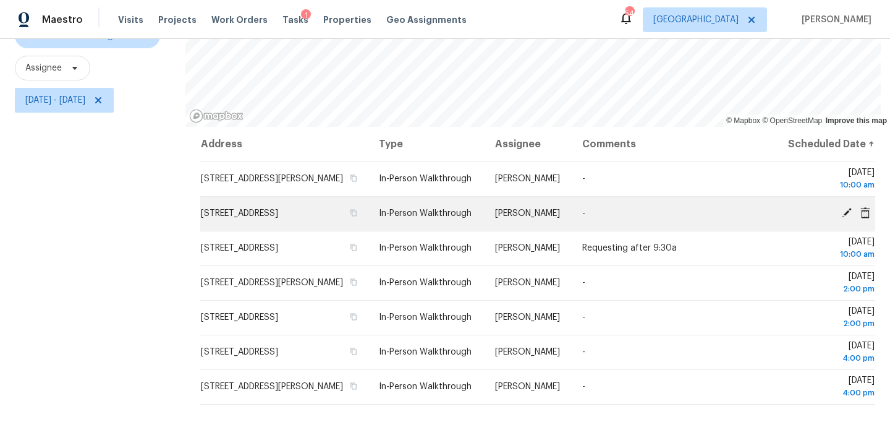
scroll to position [134, 0]
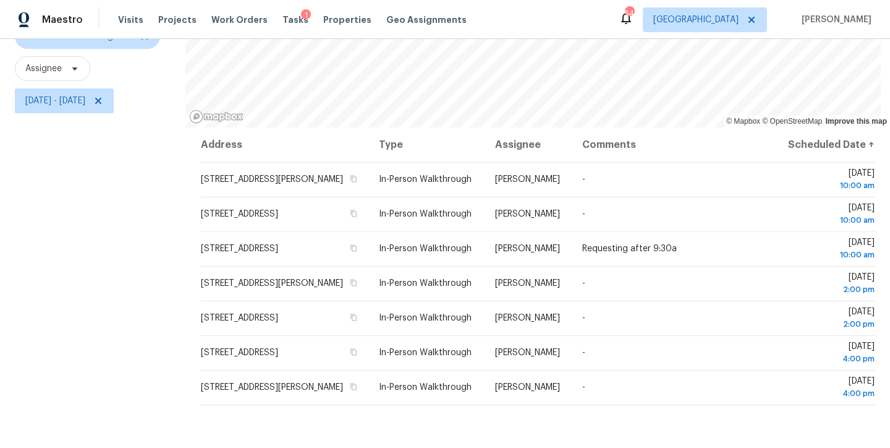
click at [172, 336] on div "Filters Reset ​ In-Person Walkthrough + 1 Assignee Tue, Sep 09 - Tue, Sep 09" at bounding box center [92, 213] width 185 height 543
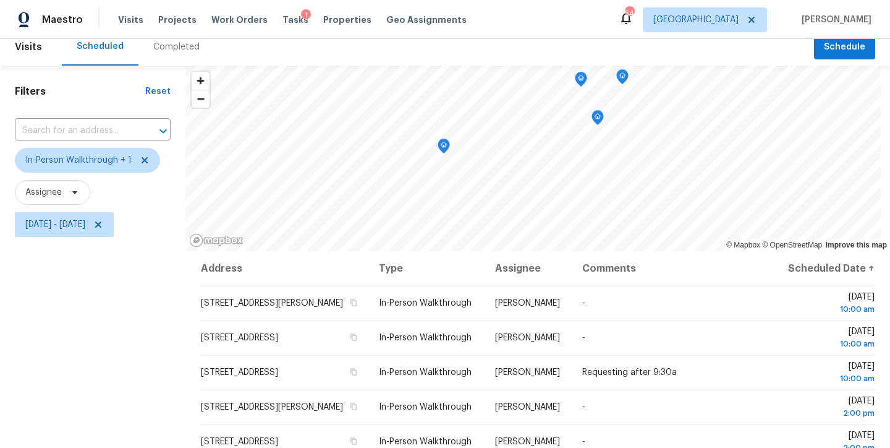
scroll to position [0, 0]
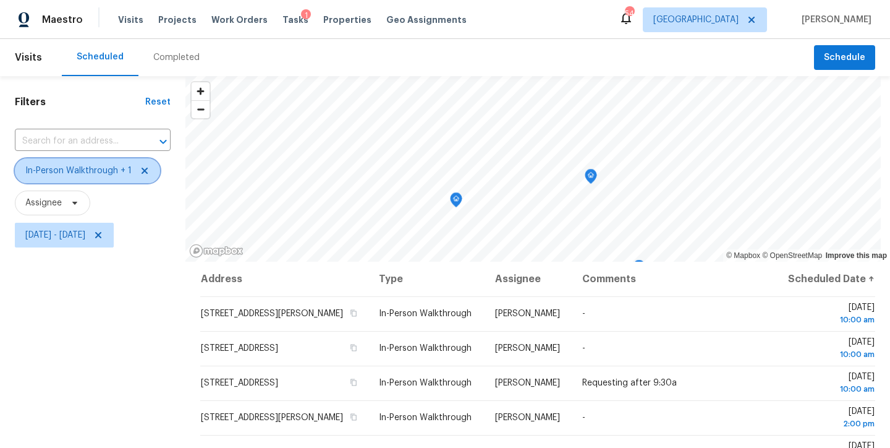
click at [145, 171] on icon at bounding box center [145, 171] width 10 height 10
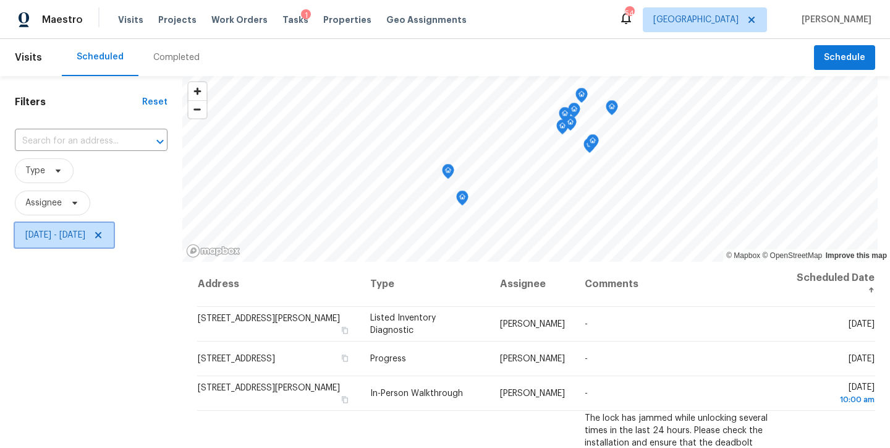
click at [103, 237] on icon at bounding box center [98, 235] width 10 height 10
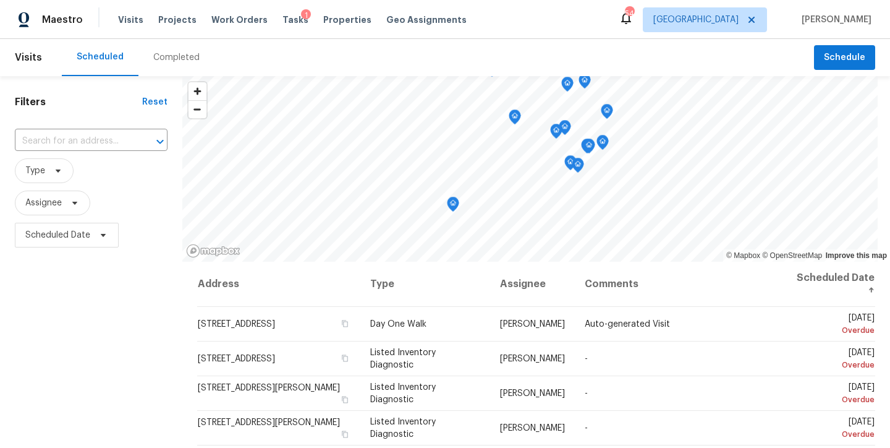
click at [534, 33] on div "Maestro Visits Projects Work Orders Tasks 1 Properties Geo Assignments 54 Ralei…" at bounding box center [445, 19] width 890 height 39
click at [49, 140] on input "text" at bounding box center [74, 141] width 118 height 19
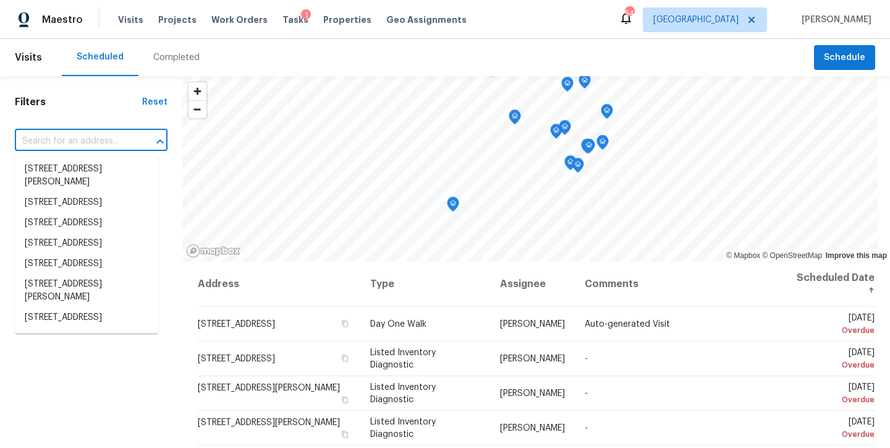
click at [93, 106] on h1 "Filters" at bounding box center [78, 102] width 127 height 12
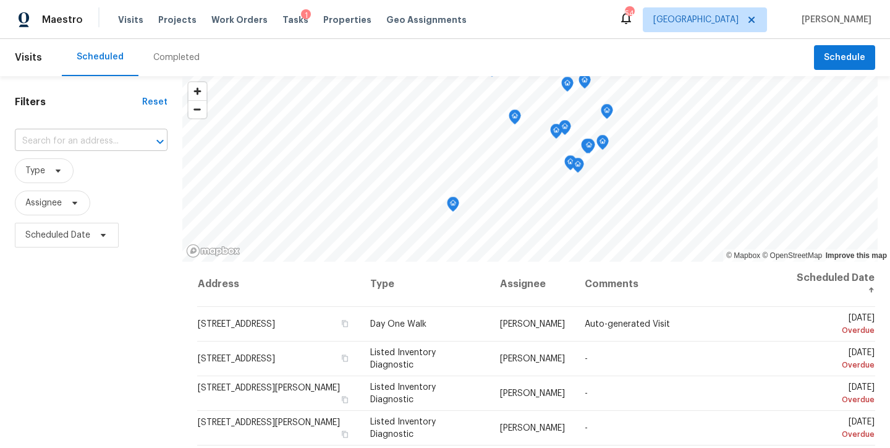
click at [82, 143] on input "text" at bounding box center [74, 141] width 118 height 19
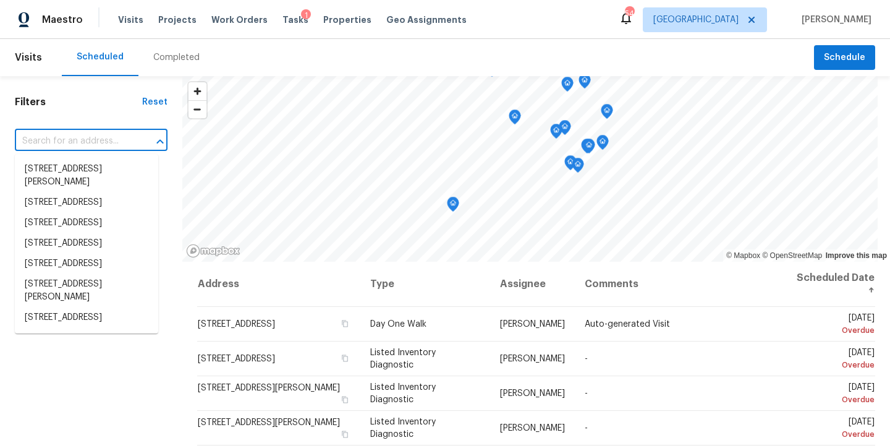
click at [67, 108] on div "Filters Reset ​ Type Assignee Scheduled Date" at bounding box center [91, 347] width 182 height 543
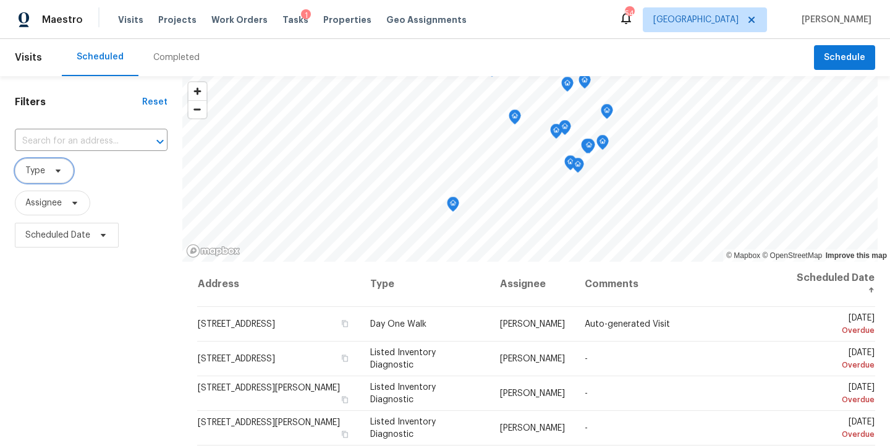
click at [56, 171] on icon at bounding box center [58, 170] width 5 height 3
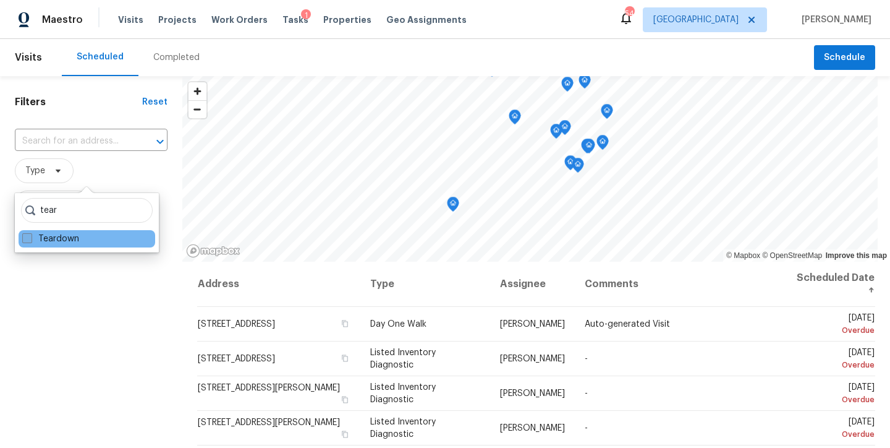
type input "tear"
click at [56, 240] on label "Teardown" at bounding box center [50, 238] width 57 height 12
click at [30, 240] on input "Teardown" at bounding box center [26, 236] width 8 height 8
checkbox input "true"
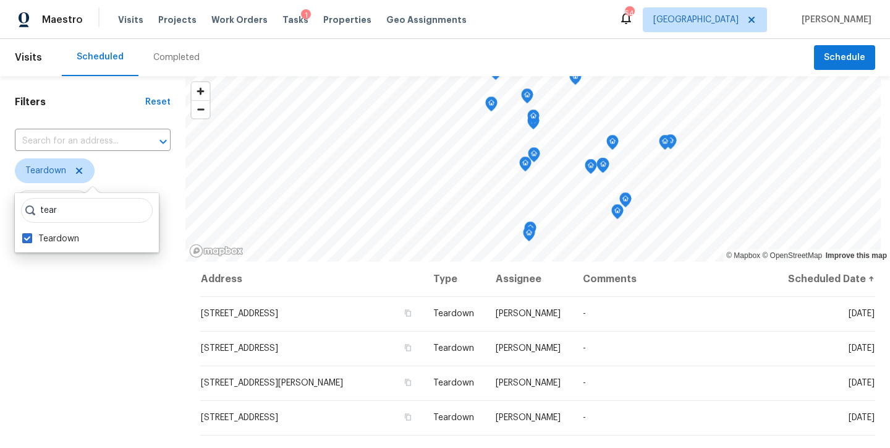
click at [37, 356] on div "Filters Reset ​ Teardown Assignee Scheduled Date" at bounding box center [92, 347] width 185 height 543
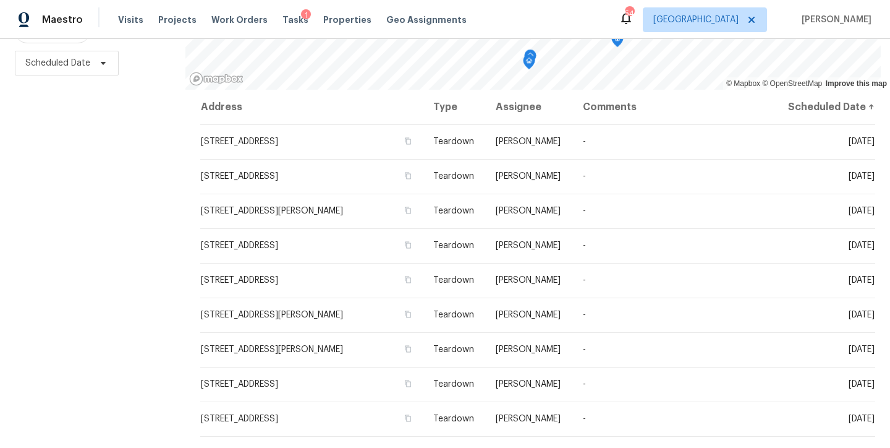
scroll to position [181, 0]
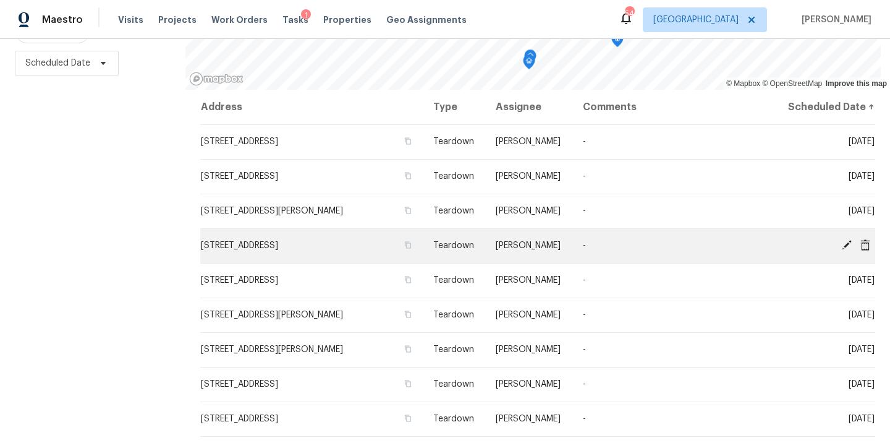
click at [861, 239] on icon at bounding box center [866, 244] width 10 height 11
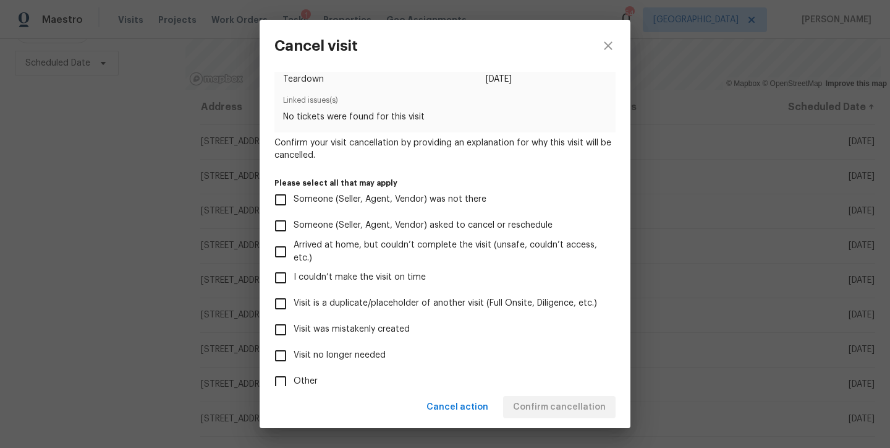
scroll to position [0, 0]
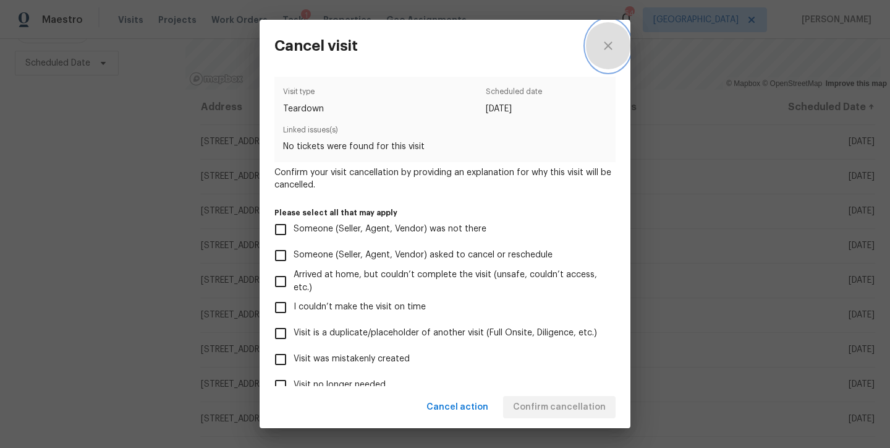
click at [602, 45] on icon "close" at bounding box center [608, 45] width 15 height 15
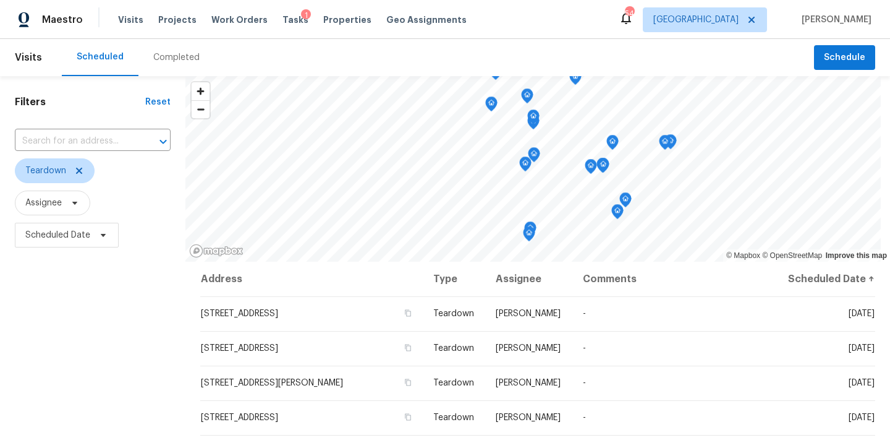
click at [113, 319] on div "Filters Reset ​ Teardown Assignee Scheduled Date" at bounding box center [92, 347] width 185 height 543
click at [80, 170] on icon at bounding box center [79, 171] width 10 height 10
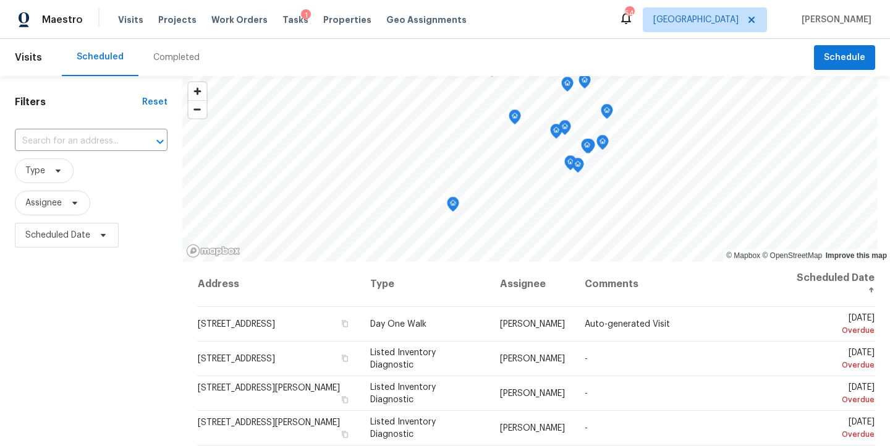
click at [536, 14] on div "Maestro Visits Projects Work Orders Tasks 1 Properties Geo Assignments 54 Ralei…" at bounding box center [445, 19] width 890 height 39
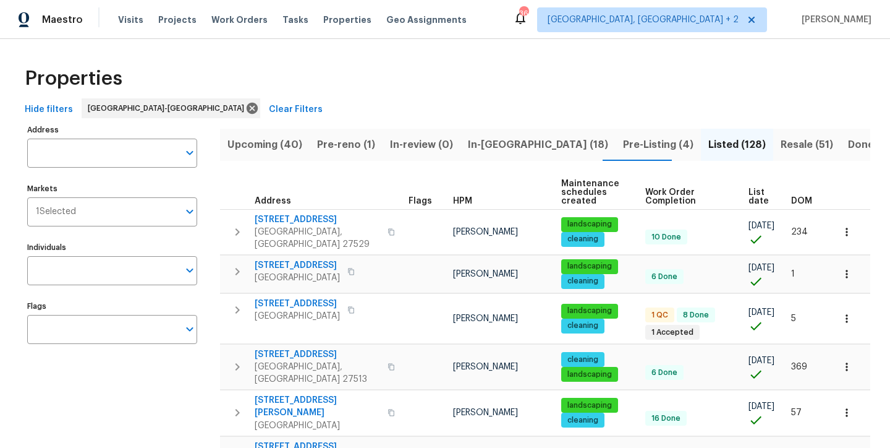
click at [271, 73] on div "Properties" at bounding box center [445, 79] width 851 height 40
click at [80, 164] on input "Address" at bounding box center [102, 152] width 151 height 29
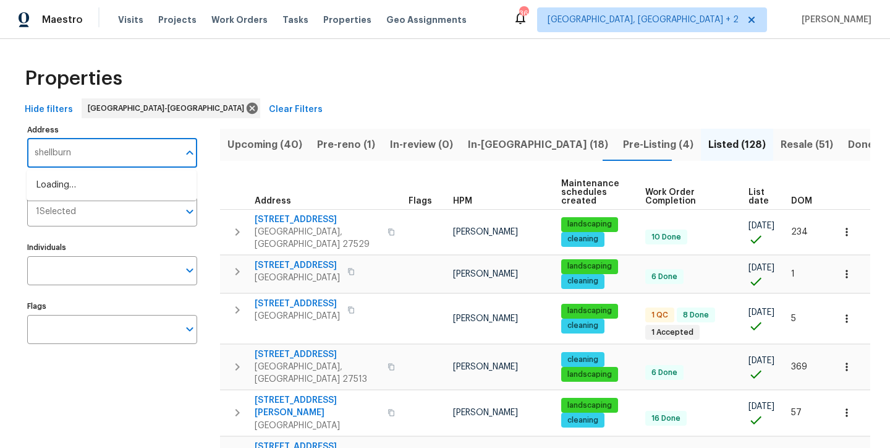
type input "shellburne"
click at [84, 209] on li "[STREET_ADDRESS][PERSON_NAME]" at bounding box center [112, 205] width 170 height 20
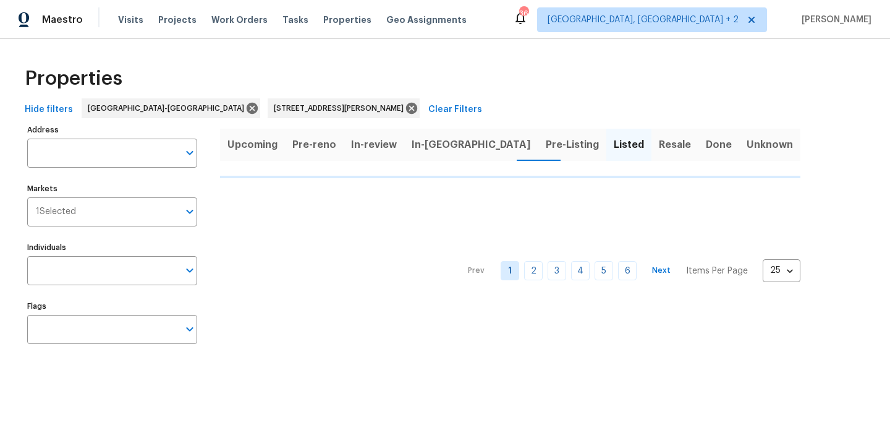
type input "[STREET_ADDRESS][PERSON_NAME]"
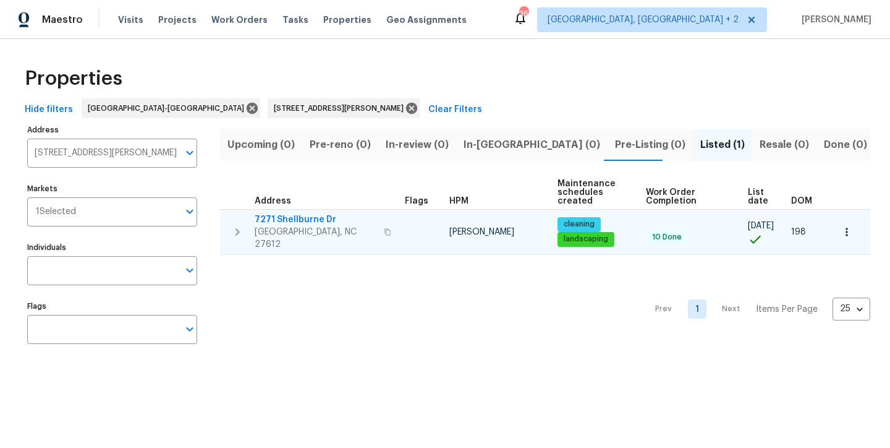
click at [276, 215] on span "7271 Shellburne Dr" at bounding box center [316, 219] width 122 height 12
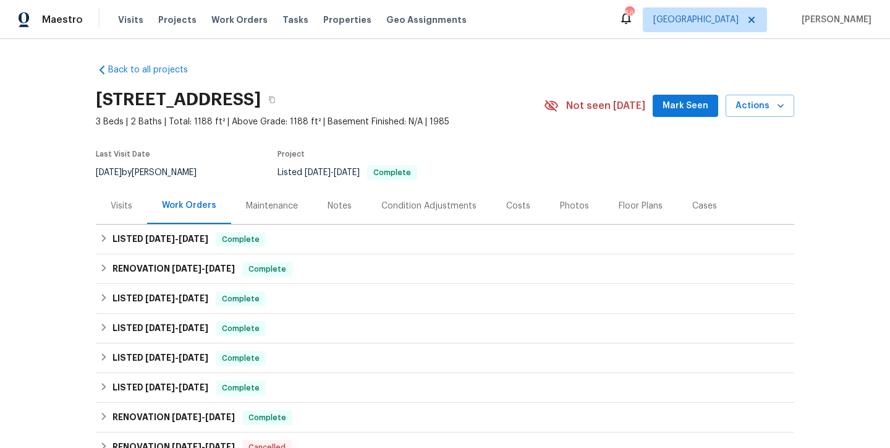
scroll to position [116, 0]
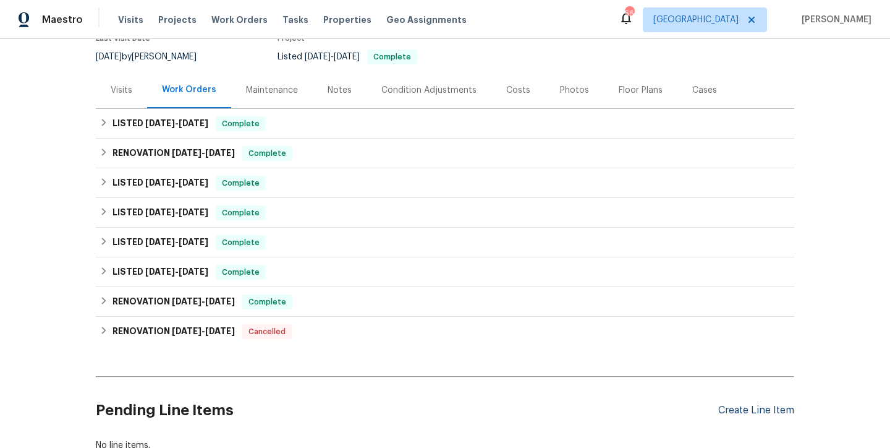
click at [770, 409] on div "Create Line Item" at bounding box center [756, 410] width 76 height 12
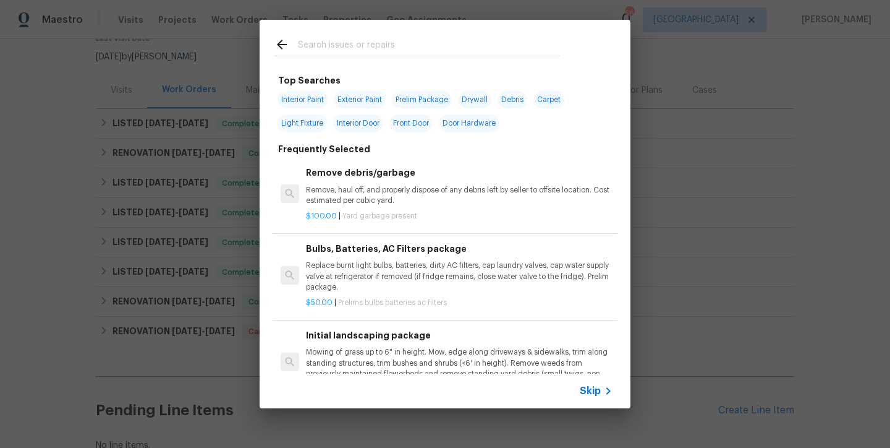
click at [315, 49] on input "text" at bounding box center [429, 46] width 262 height 19
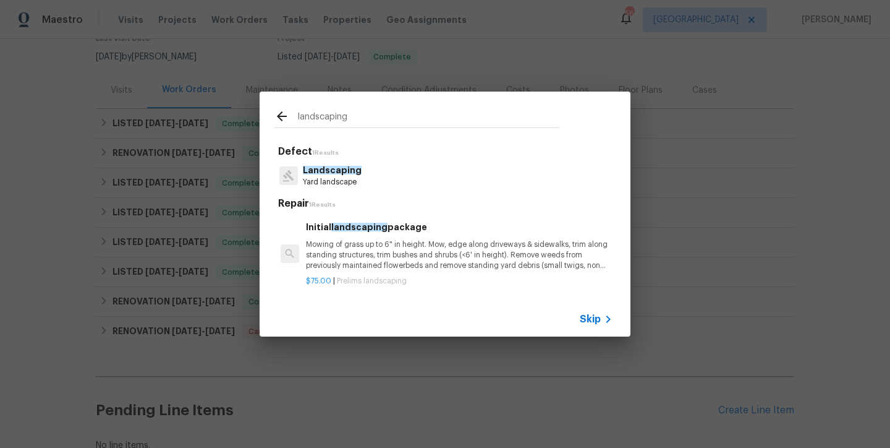
type input "landscaping"
click at [326, 171] on p "Landscaping" at bounding box center [332, 170] width 59 height 13
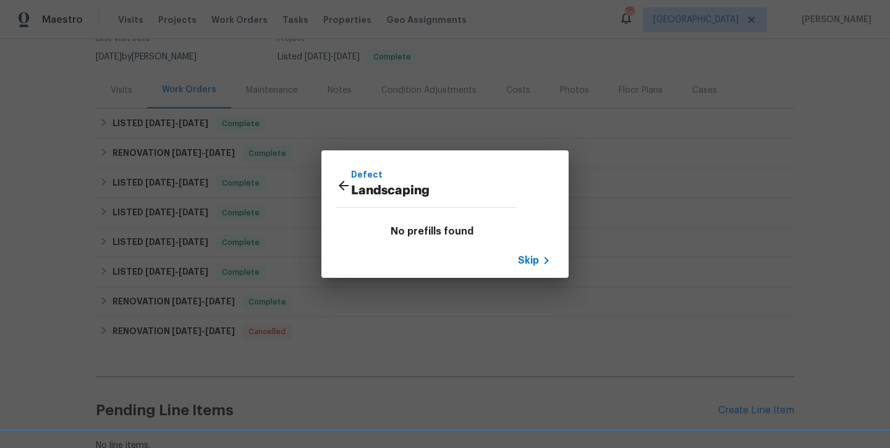
click at [359, 175] on p "Defect" at bounding box center [434, 175] width 166 height 14
click at [341, 185] on icon at bounding box center [343, 185] width 15 height 15
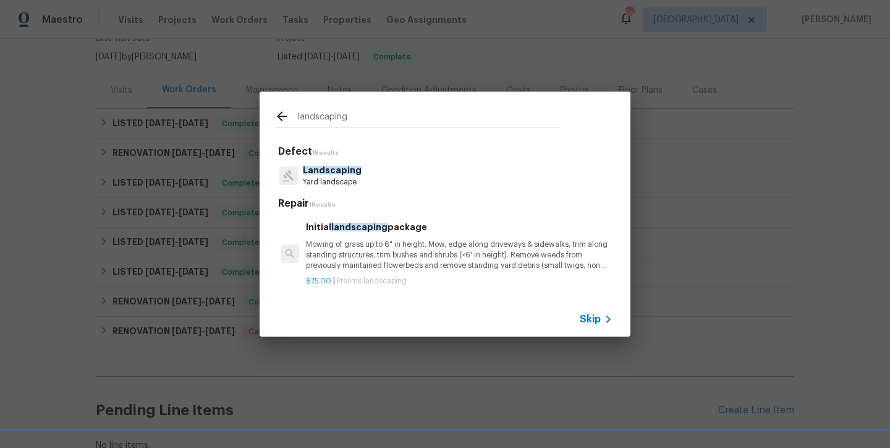
click at [389, 251] on p "Mowing of grass up to 6" in height. Mow, edge along driveways & sidewalks, trim…" at bounding box center [459, 255] width 307 height 32
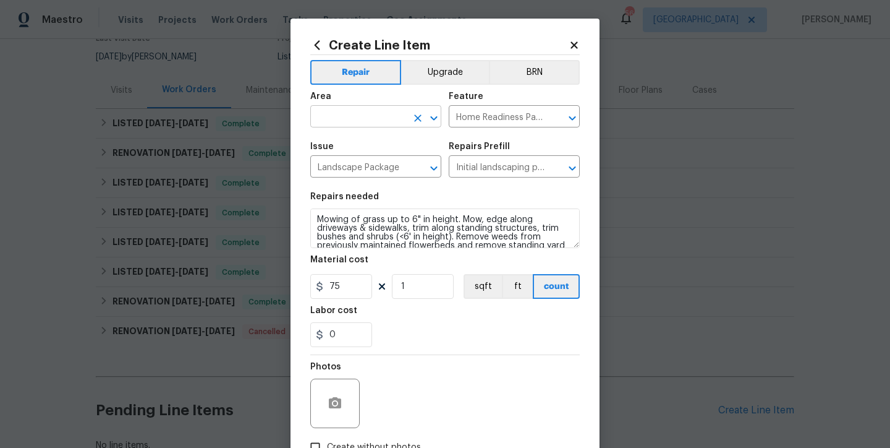
click at [331, 110] on input "text" at bounding box center [358, 117] width 96 height 19
click at [357, 167] on li "Exterior Overall" at bounding box center [371, 166] width 131 height 20
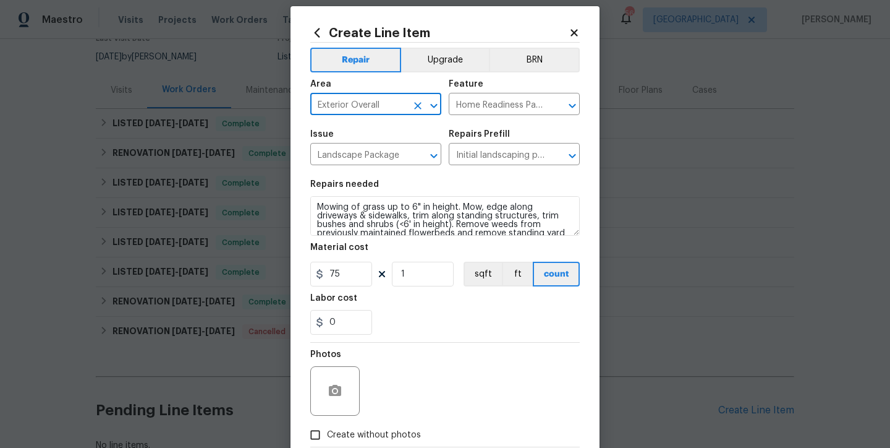
scroll to position [85, 0]
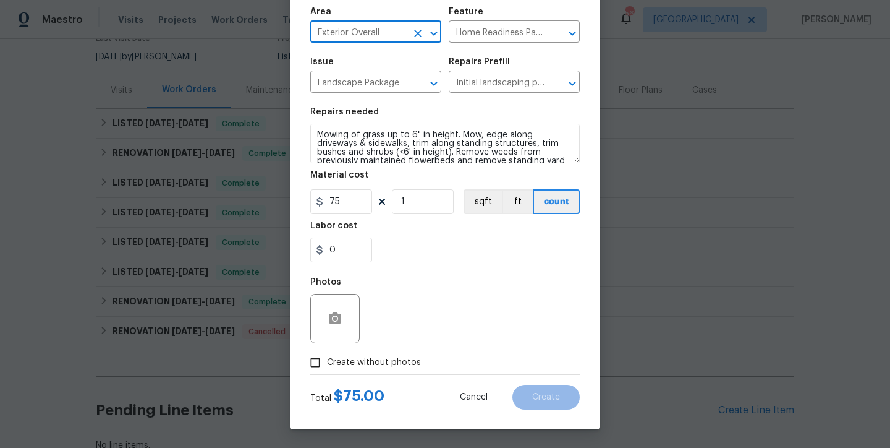
type input "Exterior Overall"
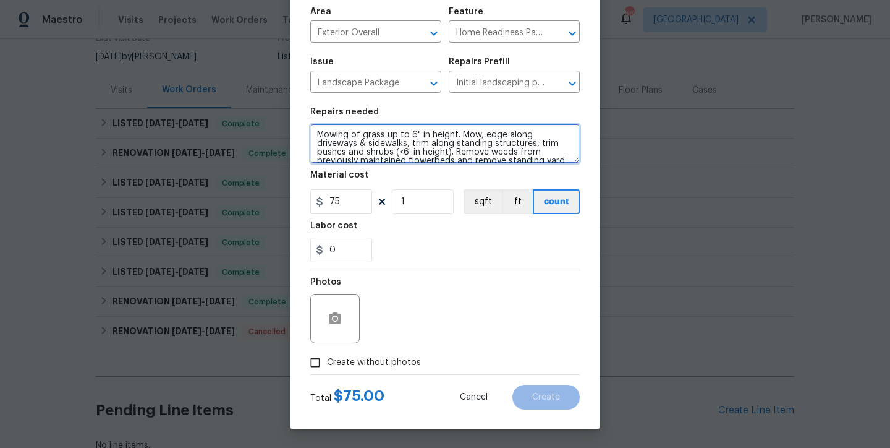
scroll to position [26, 0]
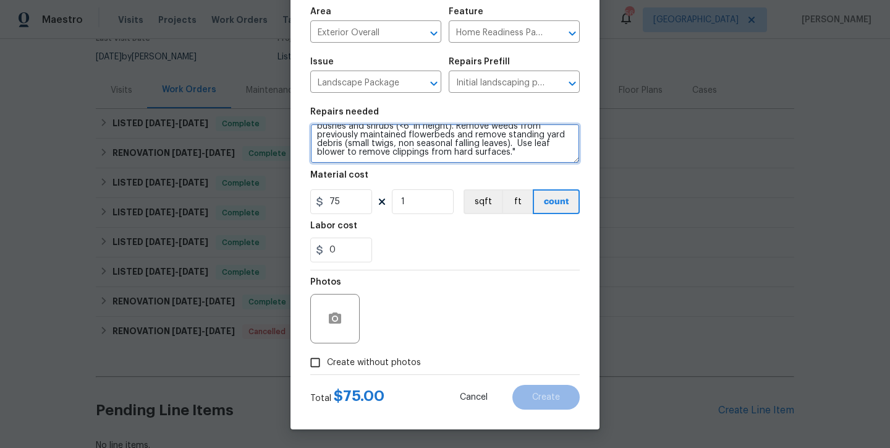
drag, startPoint x: 312, startPoint y: 130, endPoint x: 660, endPoint y: 276, distance: 376.8
click at [660, 276] on div "Create Line Item Repair Upgrade BRN Area Exterior Overall ​ Feature Home Readin…" at bounding box center [445, 224] width 890 height 448
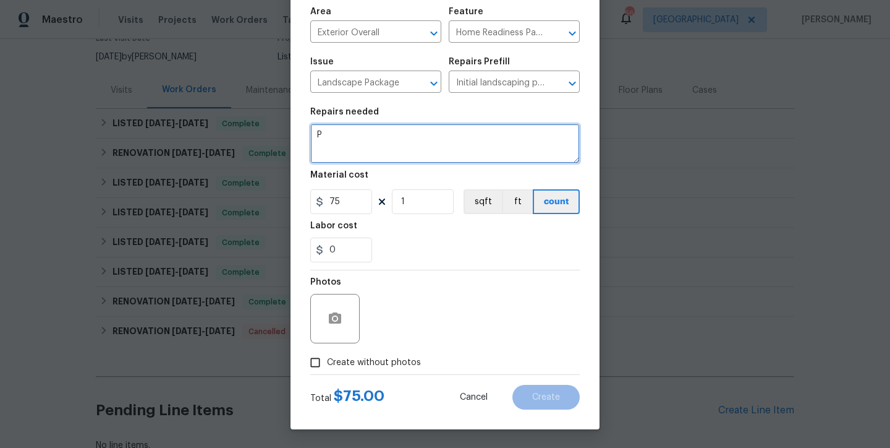
scroll to position [0, 0]
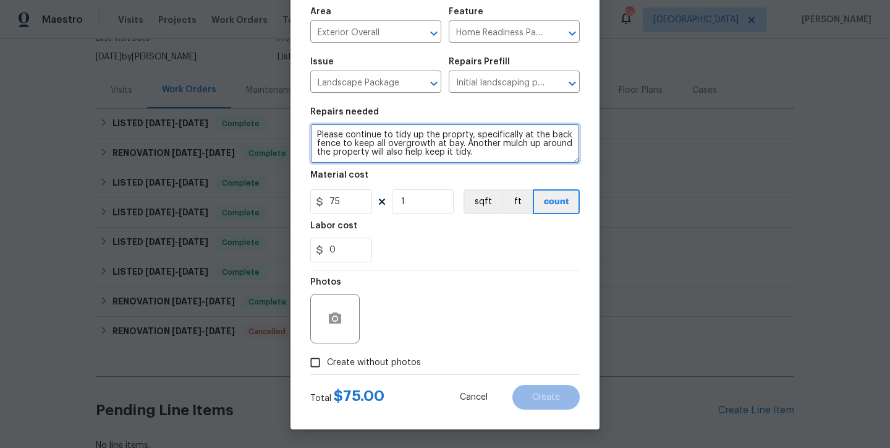
click at [456, 133] on textarea "Please continue to tidy up the proprty, specifically at the back fence to keep …" at bounding box center [445, 144] width 270 height 40
click at [479, 152] on textarea "Please continue to tidy up the property, specifically at the back fence to keep…" at bounding box center [445, 144] width 270 height 40
type textarea "Please continue to tidy up the property, specifically at the back fence to keep…"
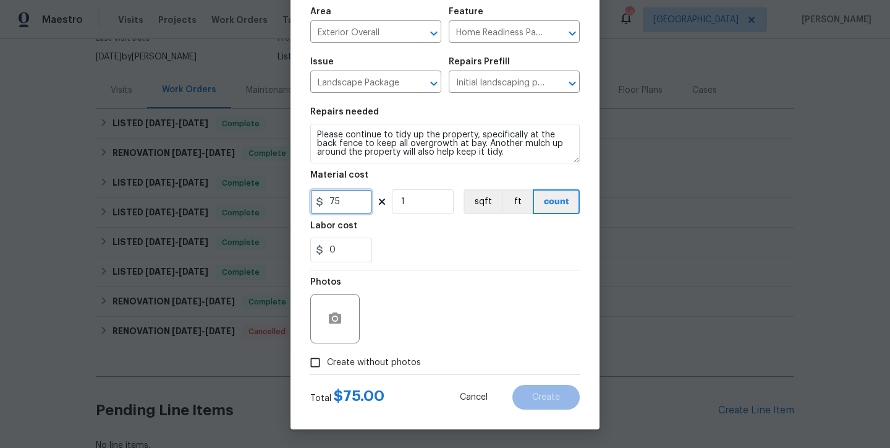
click at [347, 195] on input "75" at bounding box center [341, 201] width 62 height 25
type input "225"
click at [369, 363] on span "Create without photos" at bounding box center [374, 362] width 94 height 13
click at [327, 363] on input "Create without photos" at bounding box center [315, 362] width 23 height 23
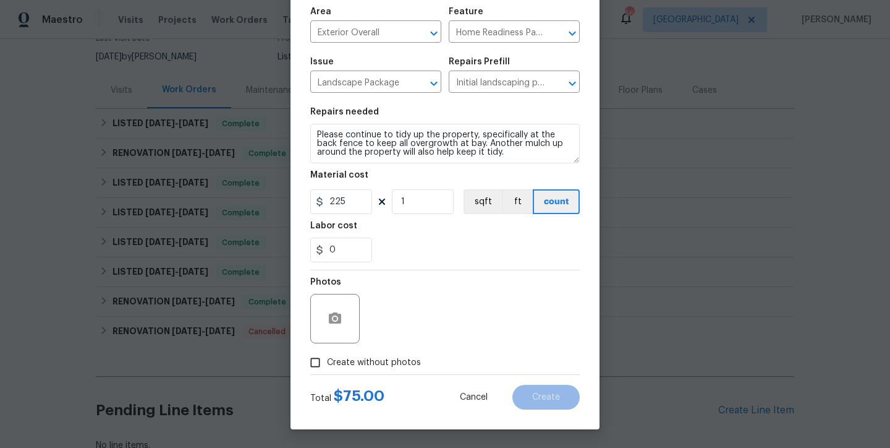
checkbox input "true"
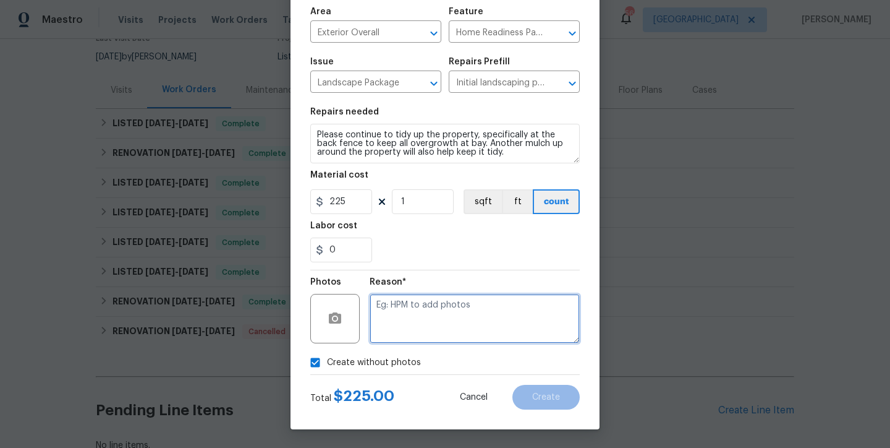
click at [435, 318] on textarea at bounding box center [475, 318] width 210 height 49
type textarea "none"
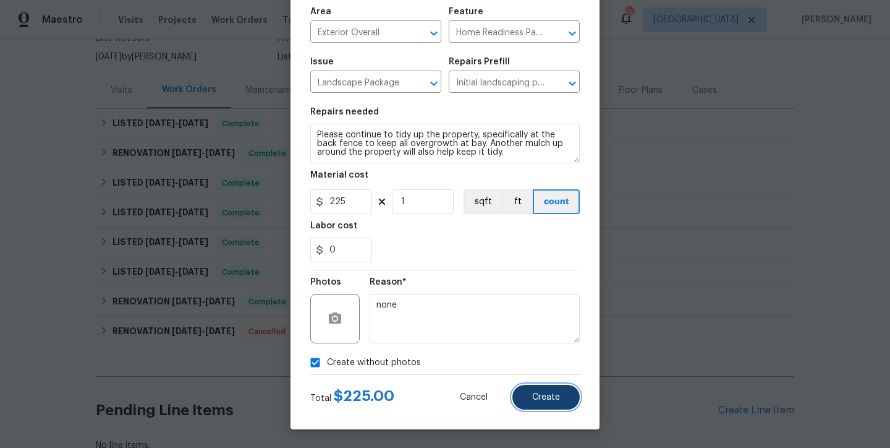
click at [553, 401] on span "Create" at bounding box center [546, 397] width 28 height 9
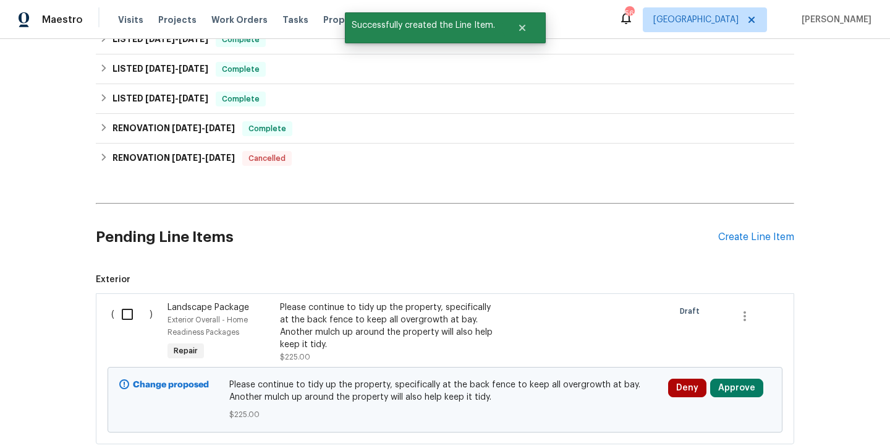
scroll to position [379, 0]
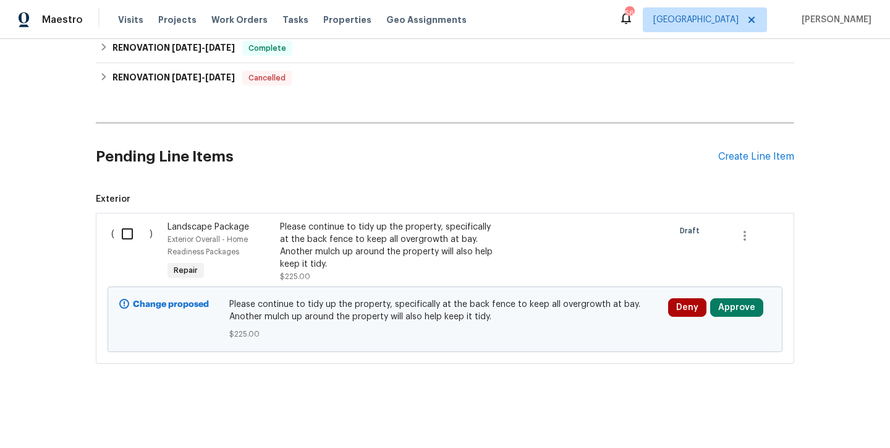
click at [126, 223] on input "checkbox" at bounding box center [131, 234] width 35 height 26
checkbox input "true"
click at [849, 420] on span "Create Work Order" at bounding box center [819, 416] width 82 height 15
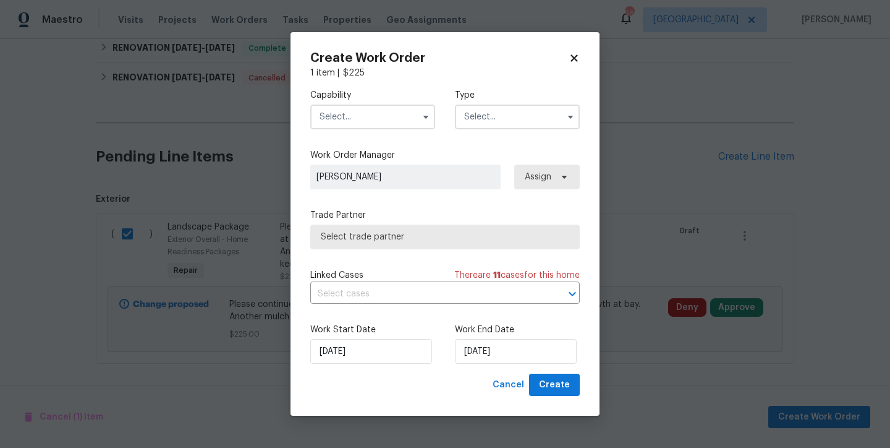
click at [373, 126] on input "text" at bounding box center [372, 116] width 125 height 25
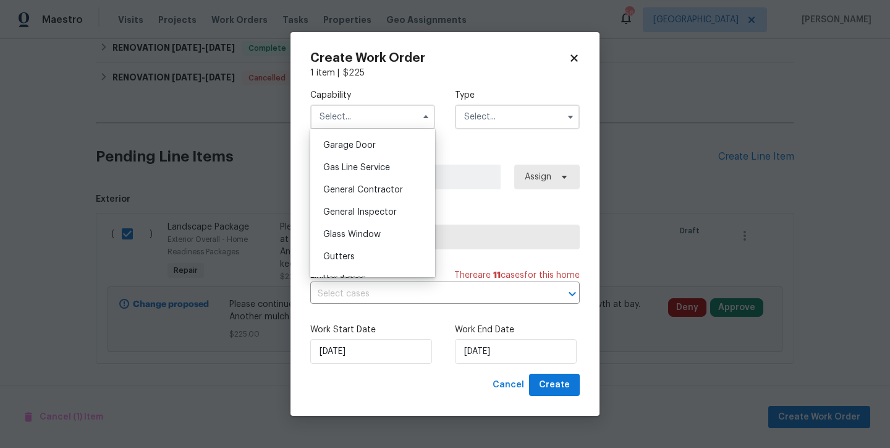
scroll to position [787, 0]
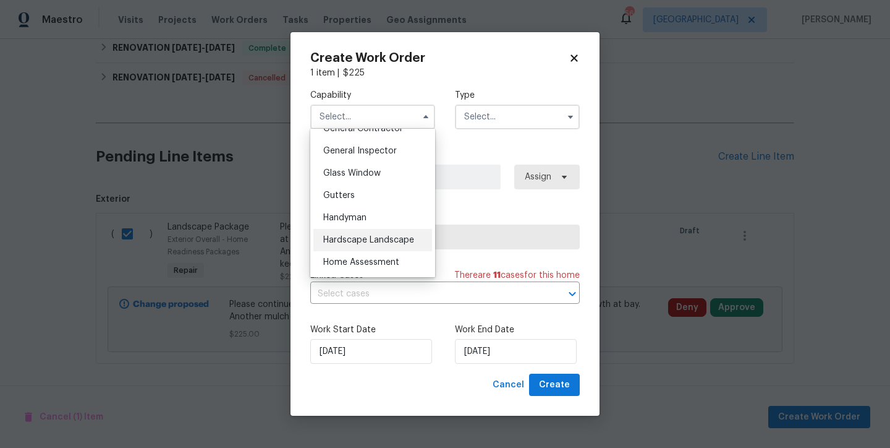
click at [367, 244] on span "Hardscape Landscape" at bounding box center [368, 240] width 91 height 9
type input "Hardscape Landscape"
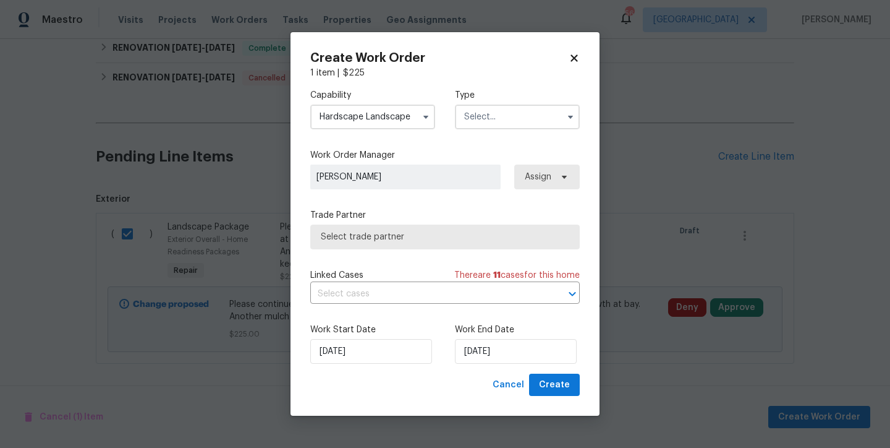
click at [553, 114] on input "text" at bounding box center [517, 116] width 125 height 25
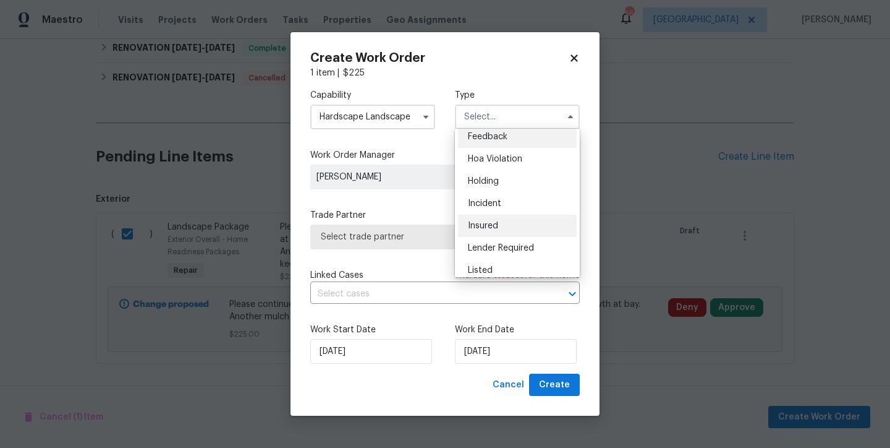
scroll to position [7, 0]
click at [488, 269] on span "Listed" at bounding box center [480, 269] width 25 height 9
type input "Listed"
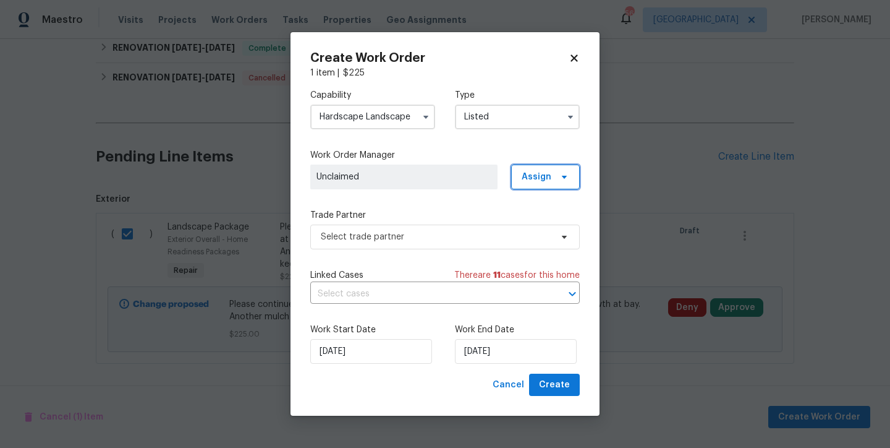
click at [578, 181] on span "Assign" at bounding box center [545, 176] width 69 height 25
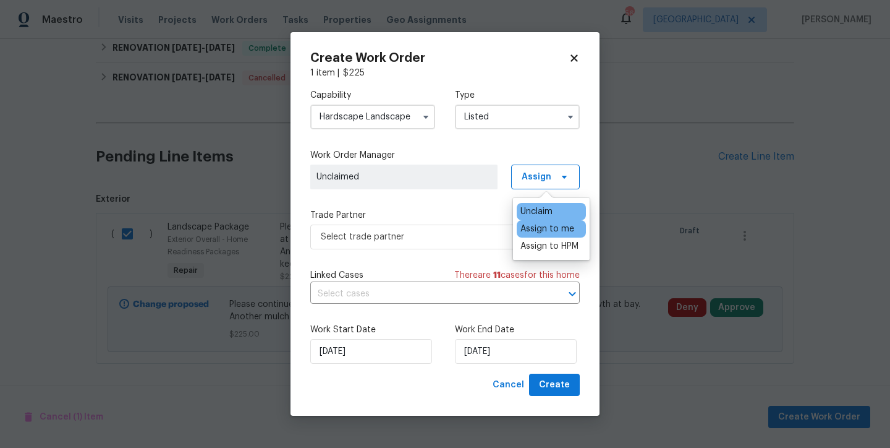
click at [542, 228] on div "Assign to me" at bounding box center [548, 229] width 54 height 12
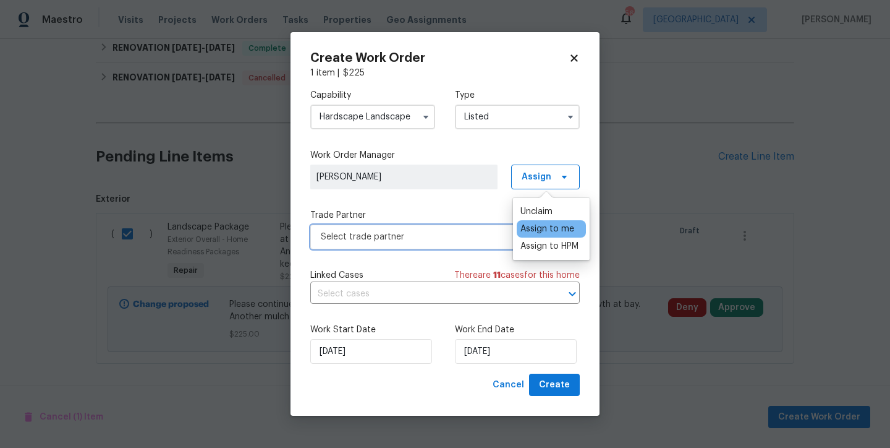
click at [415, 237] on span "Select trade partner" at bounding box center [436, 237] width 231 height 12
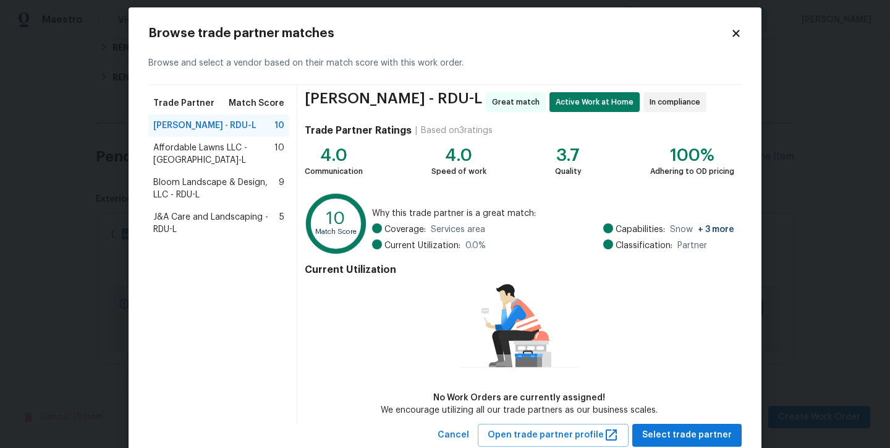
scroll to position [25, 0]
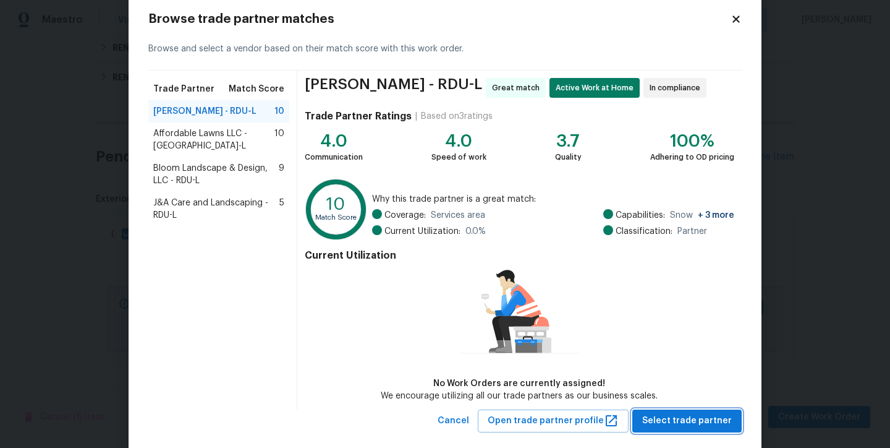
click at [684, 424] on span "Select trade partner" at bounding box center [687, 420] width 90 height 15
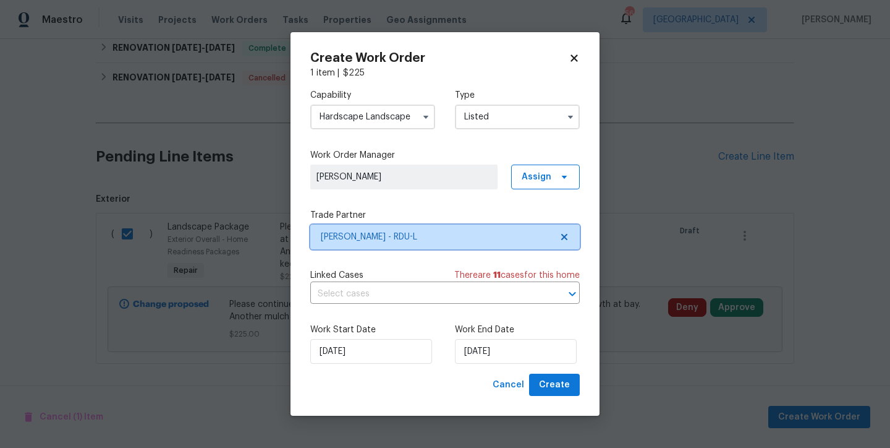
scroll to position [0, 0]
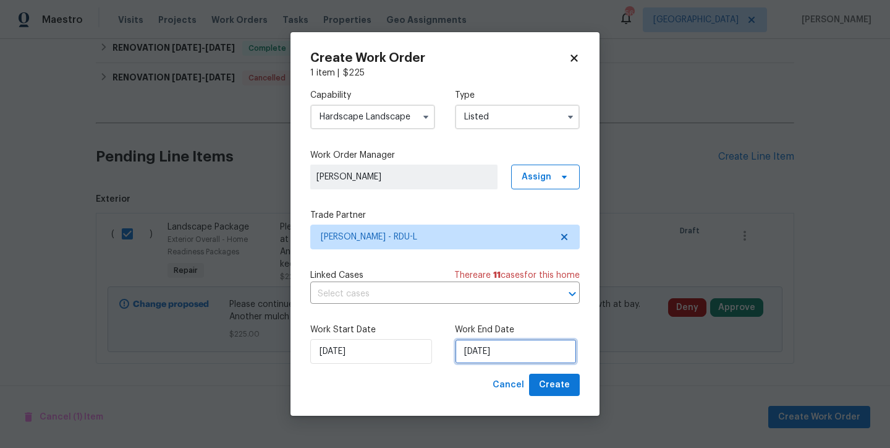
click at [483, 354] on input "[DATE]" at bounding box center [516, 351] width 122 height 25
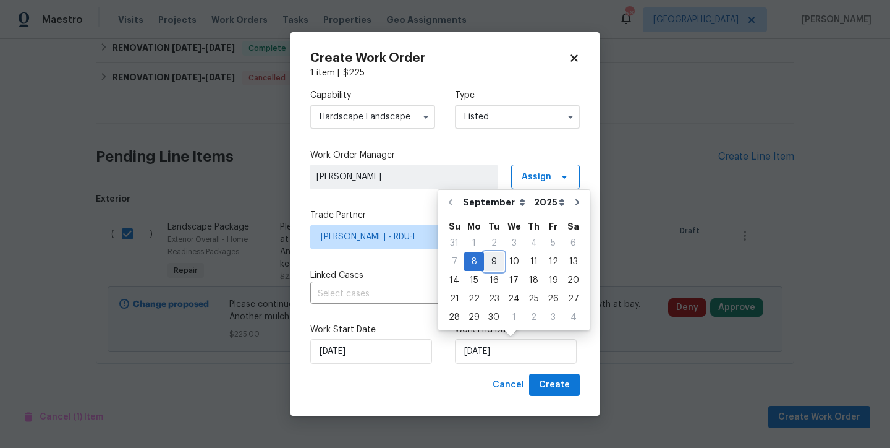
click at [493, 258] on div "9" at bounding box center [494, 261] width 20 height 17
type input "[DATE]"
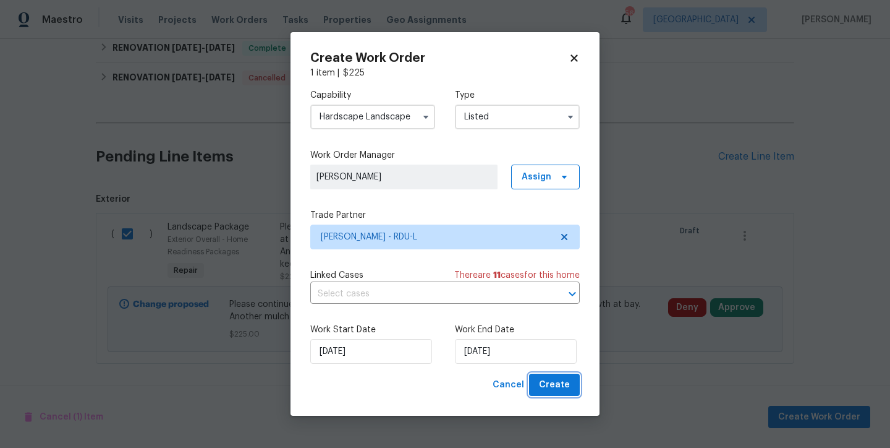
click at [567, 385] on span "Create" at bounding box center [554, 384] width 31 height 15
checkbox input "false"
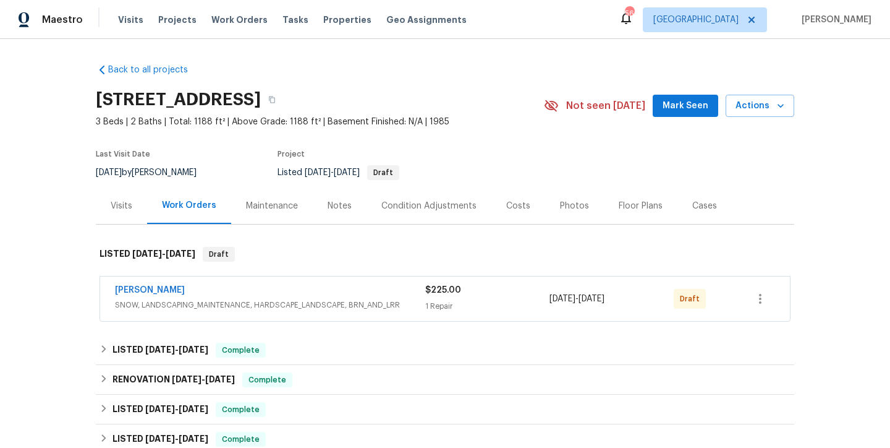
click at [548, 26] on div "Maestro Visits Projects Work Orders Tasks Properties Geo Assignments 56 Raleigh…" at bounding box center [445, 19] width 890 height 39
click at [759, 302] on icon "button" at bounding box center [760, 299] width 2 height 10
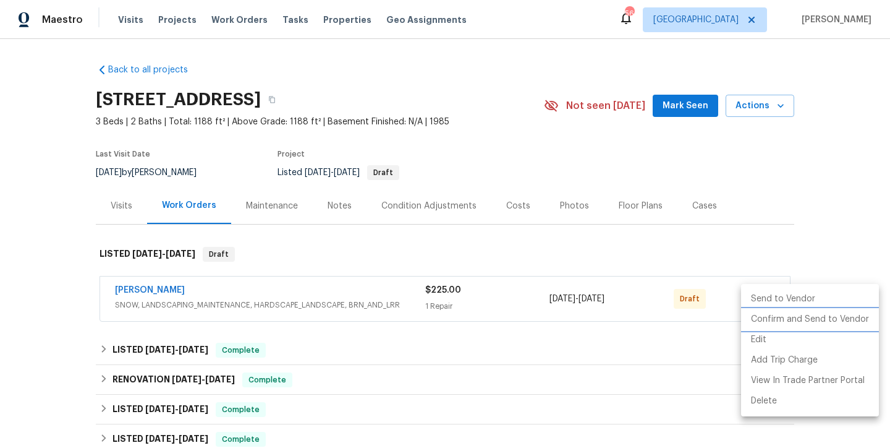
click at [799, 321] on li "Confirm and Send to Vendor" at bounding box center [810, 319] width 138 height 20
click at [830, 208] on div at bounding box center [445, 224] width 890 height 448
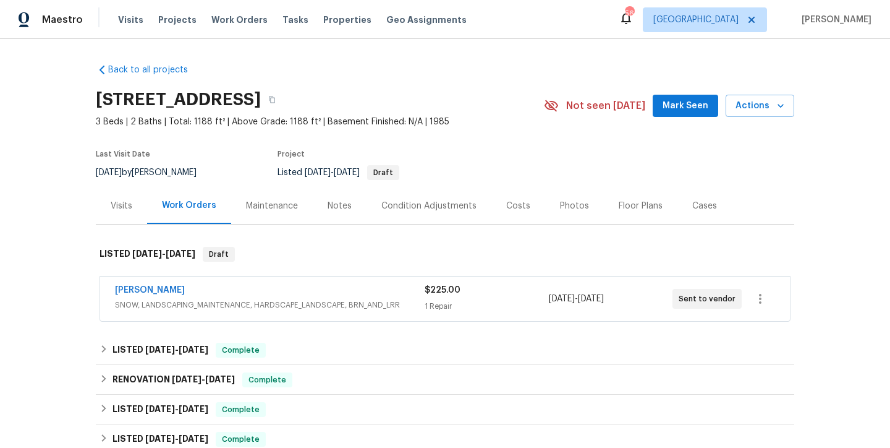
click at [825, 199] on div "Back to all projects [STREET_ADDRESS] 3 Beds | 2 Baths | Total: 1188 ft² | Abov…" at bounding box center [445, 243] width 890 height 409
click at [164, 291] on link "[PERSON_NAME]" at bounding box center [150, 290] width 70 height 9
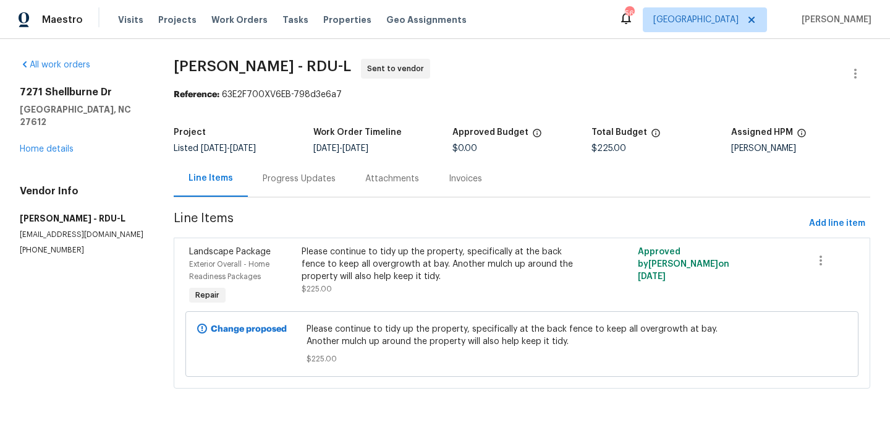
click at [292, 179] on div "Progress Updates" at bounding box center [299, 178] width 73 height 12
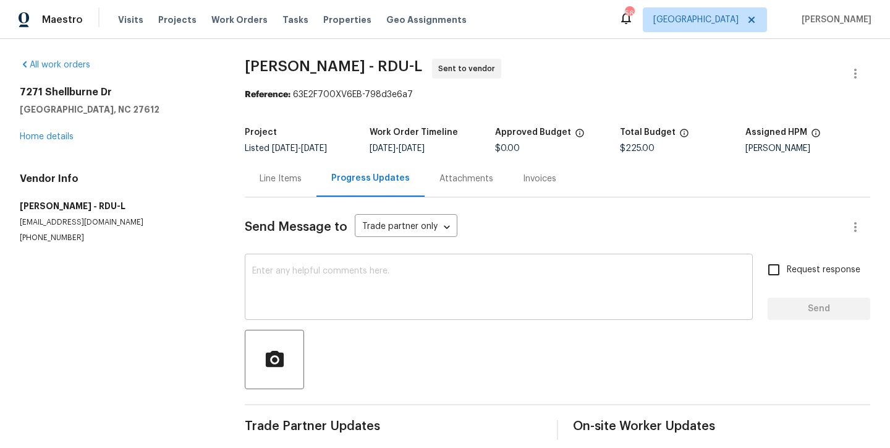
click at [395, 291] on textarea at bounding box center [498, 287] width 493 height 43
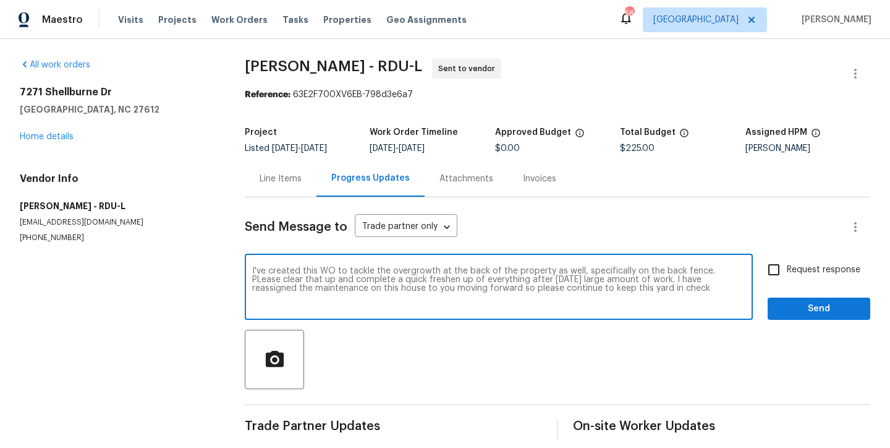
click at [713, 269] on textarea "I've created this WO to tackle the overgrowth at the back of the property as we…" at bounding box center [498, 287] width 493 height 43
drag, startPoint x: 642, startPoint y: 290, endPoint x: 606, endPoint y: 291, distance: 36.5
click at [606, 291] on textarea "I've created this WO to tackle the overgrowth at the back of the property as we…" at bounding box center [498, 287] width 493 height 43
type textarea "I've created this WO to tackle the overgrowth at the back of the property as we…"
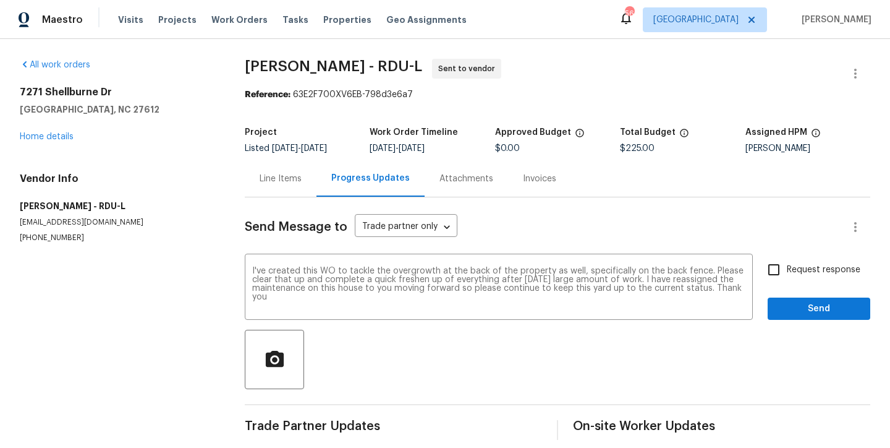
click at [799, 272] on span "Request response" at bounding box center [824, 269] width 74 height 13
click at [787, 272] on input "Request response" at bounding box center [774, 270] width 26 height 26
checkbox input "true"
click at [829, 310] on span "Send" at bounding box center [819, 308] width 83 height 15
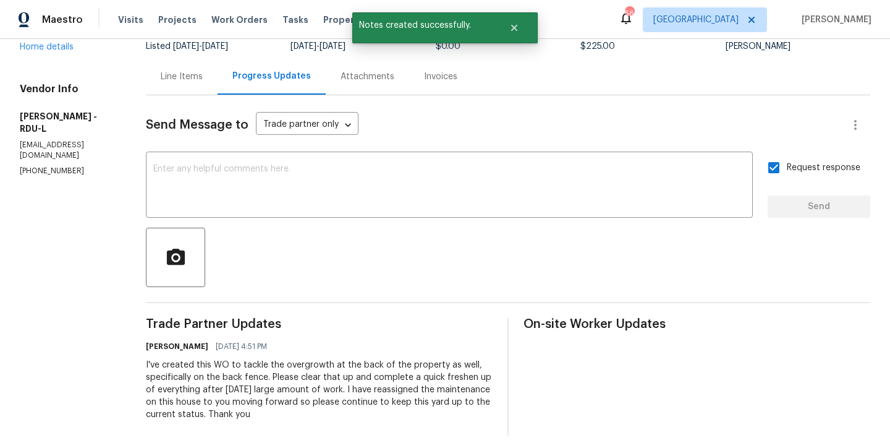
scroll to position [93, 0]
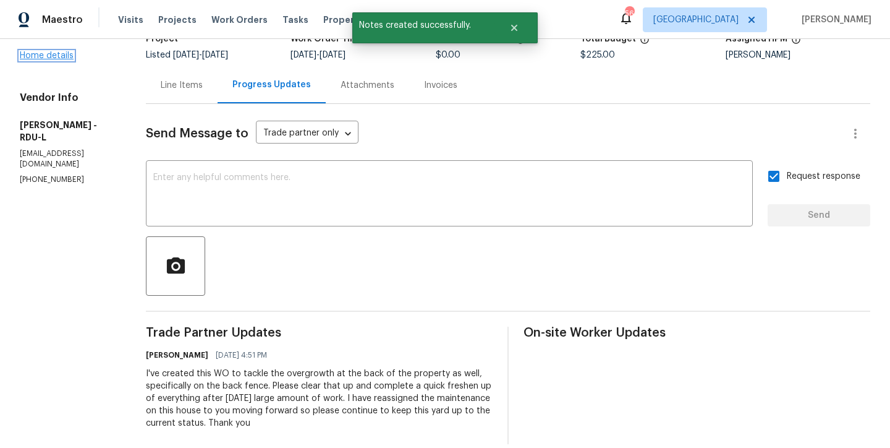
click at [49, 51] on link "Home details" at bounding box center [47, 55] width 54 height 9
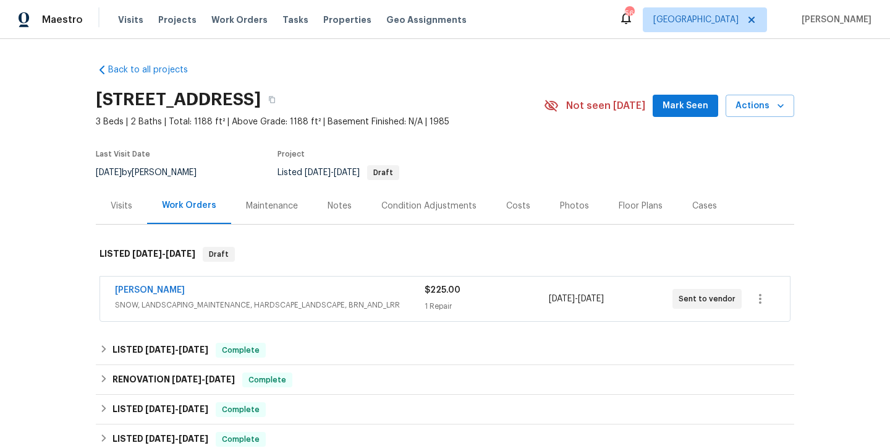
click at [538, 34] on div "Maestro Visits Projects Work Orders Tasks Properties Geo Assignments 56 Raleigh…" at bounding box center [445, 19] width 890 height 39
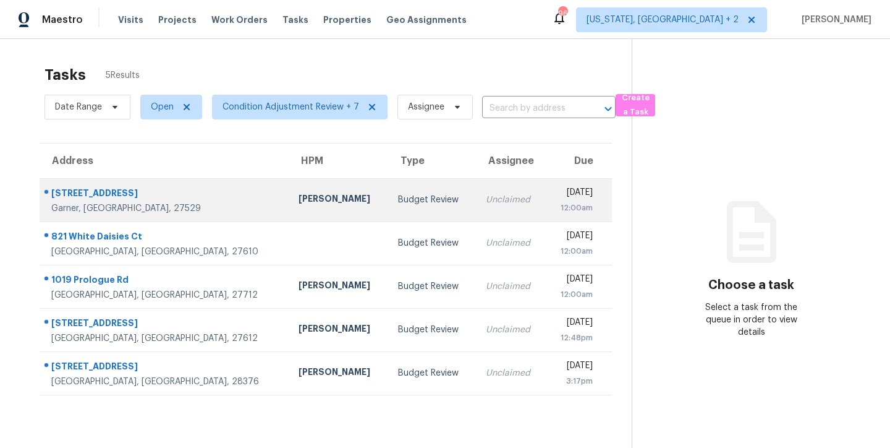
click at [388, 207] on td "Budget Review" at bounding box center [431, 199] width 87 height 43
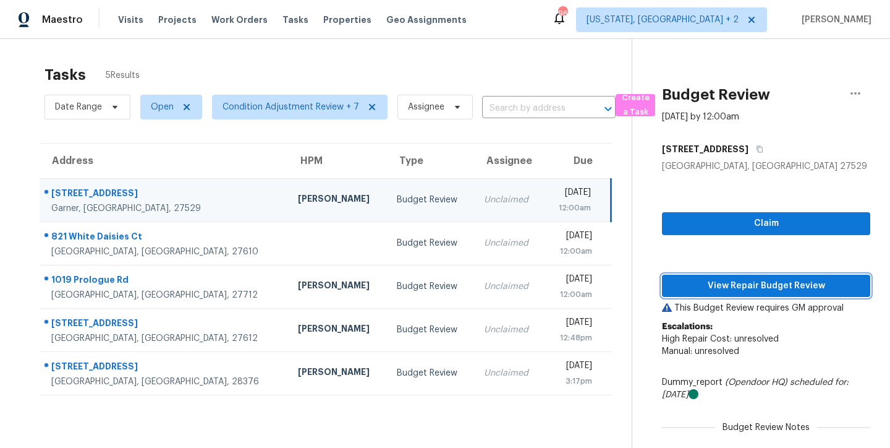
click at [797, 289] on span "View Repair Budget Review" at bounding box center [766, 285] width 189 height 15
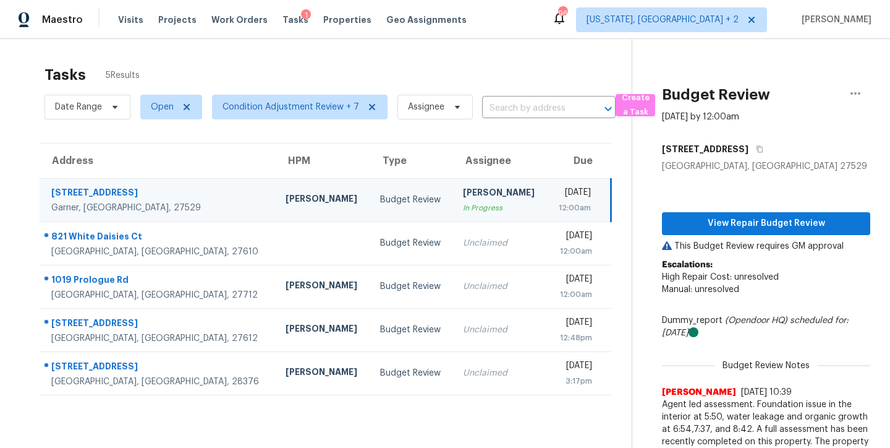
click at [532, 23] on div "Maestro Visits Projects Work Orders Tasks 1 Properties Geo Assignments 96 [US_S…" at bounding box center [445, 19] width 890 height 39
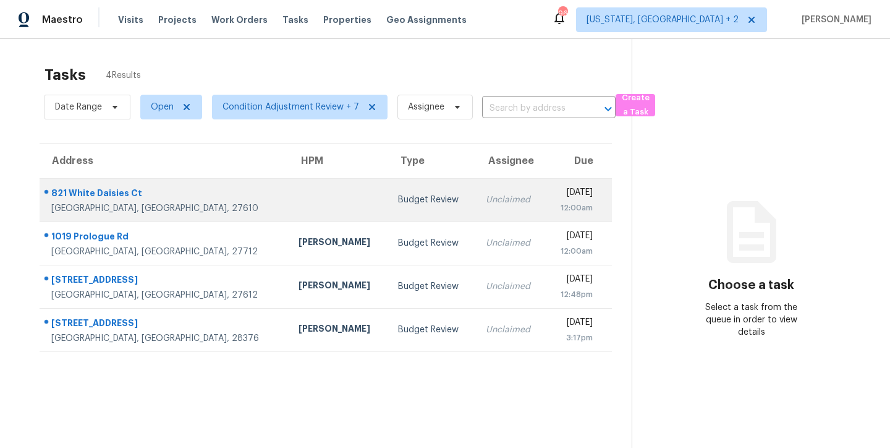
click at [388, 207] on td "Budget Review" at bounding box center [431, 199] width 87 height 43
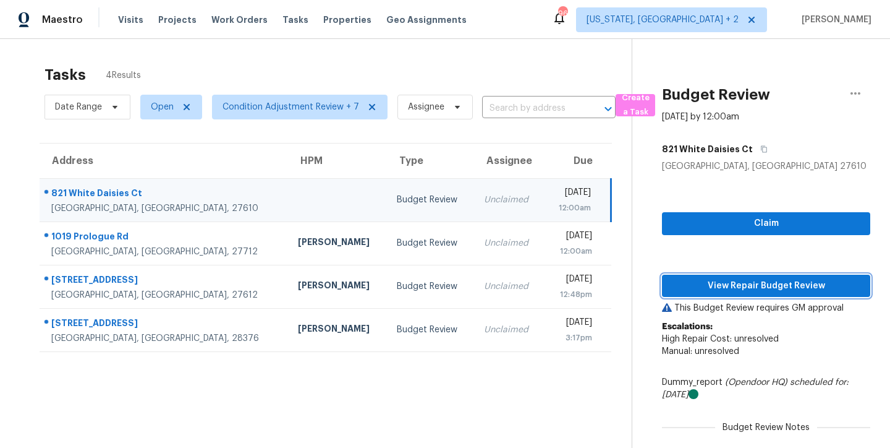
click at [772, 288] on span "View Repair Budget Review" at bounding box center [766, 285] width 189 height 15
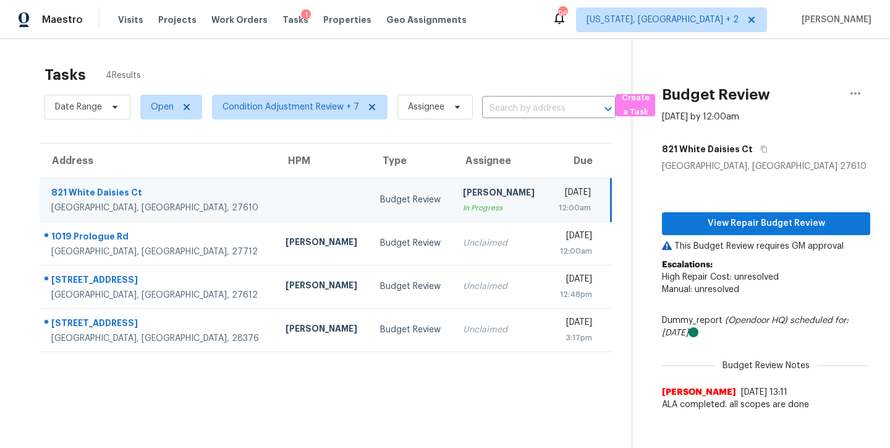
click at [604, 40] on div "Tasks 4 Results Date Range Open Condition Adjustment Review + 7 Assignee ​ Crea…" at bounding box center [445, 263] width 890 height 448
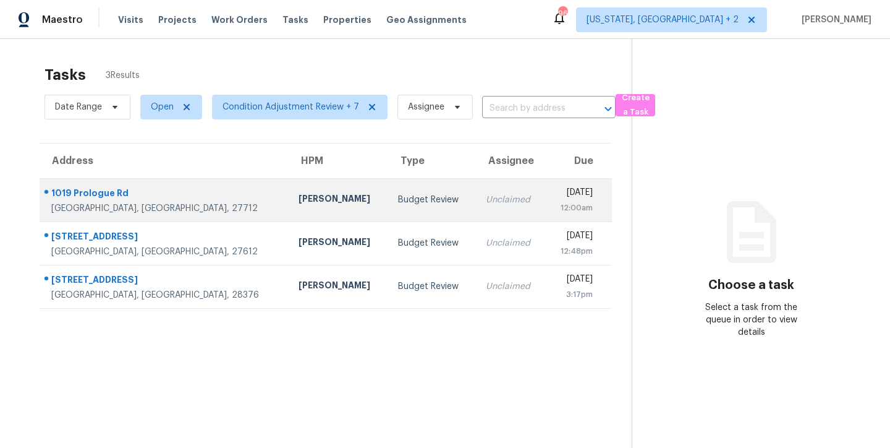
click at [556, 207] on div "12:00am" at bounding box center [575, 208] width 38 height 12
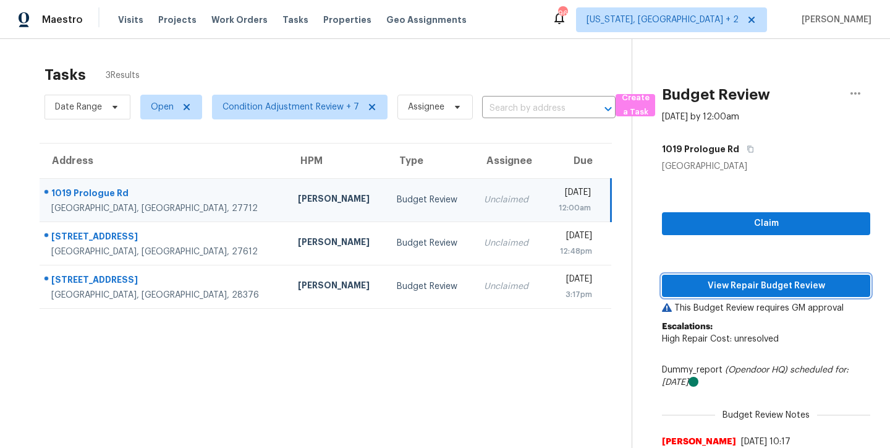
click at [803, 286] on span "View Repair Budget Review" at bounding box center [766, 285] width 189 height 15
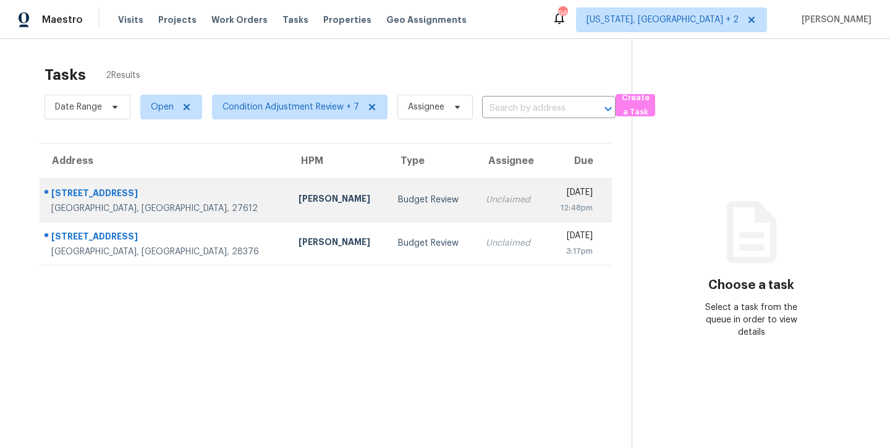
click at [299, 198] on div "[PERSON_NAME]" at bounding box center [339, 199] width 80 height 15
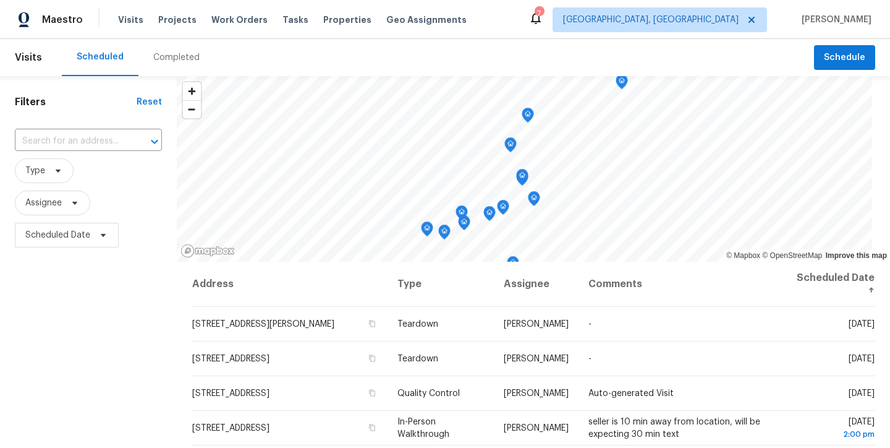
scroll to position [128, 0]
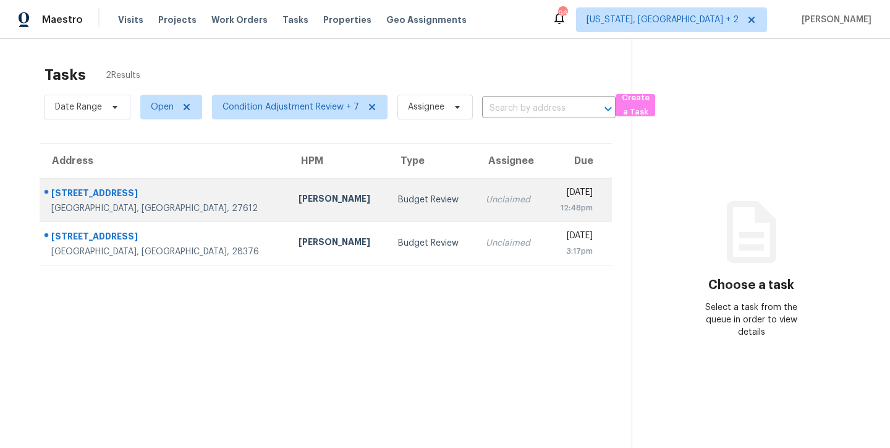
click at [486, 200] on div "Unclaimed" at bounding box center [511, 200] width 50 height 12
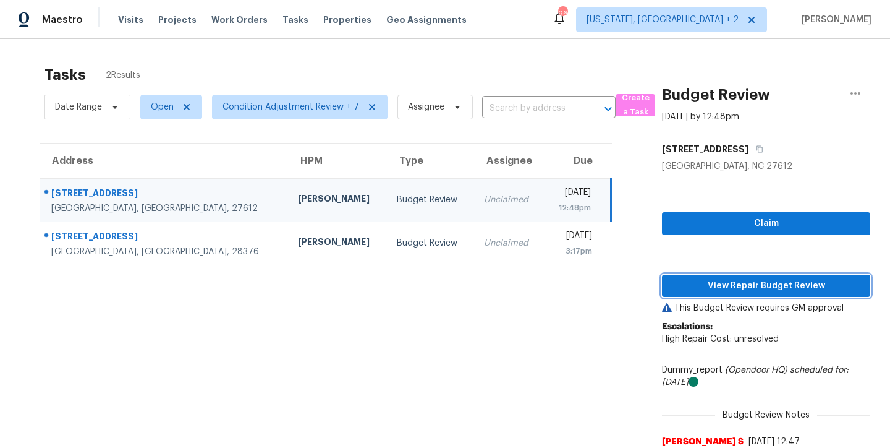
click at [792, 294] on button "View Repair Budget Review" at bounding box center [766, 286] width 208 height 23
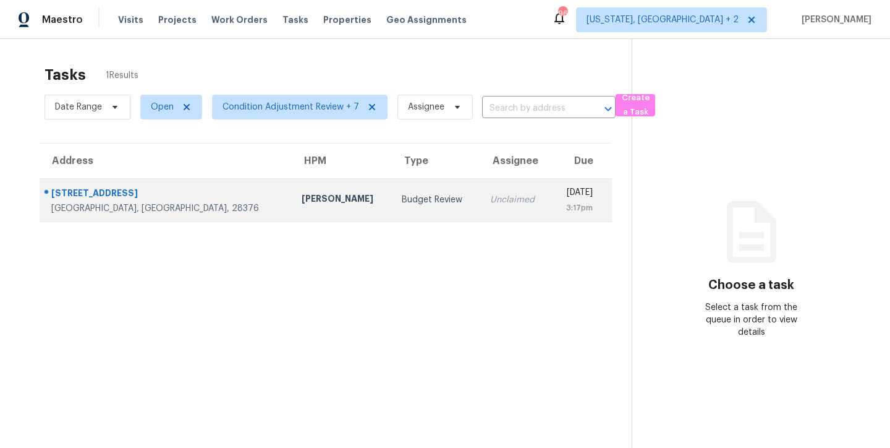
click at [490, 198] on div "Unclaimed" at bounding box center [515, 200] width 51 height 12
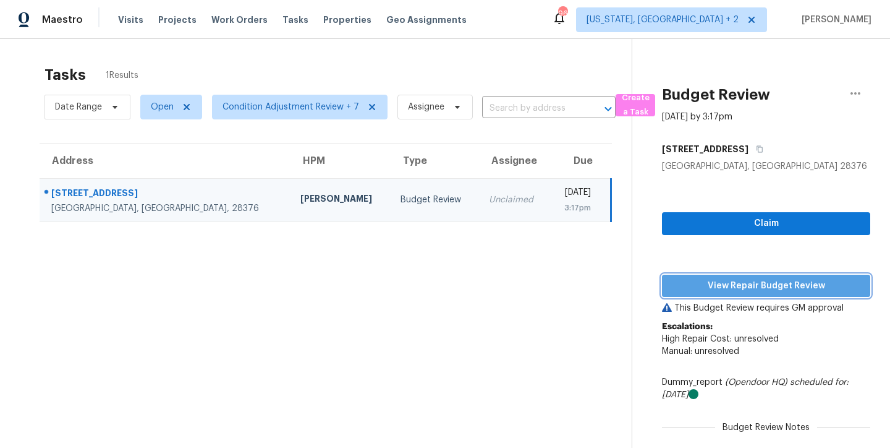
click at [780, 287] on span "View Repair Budget Review" at bounding box center [766, 285] width 189 height 15
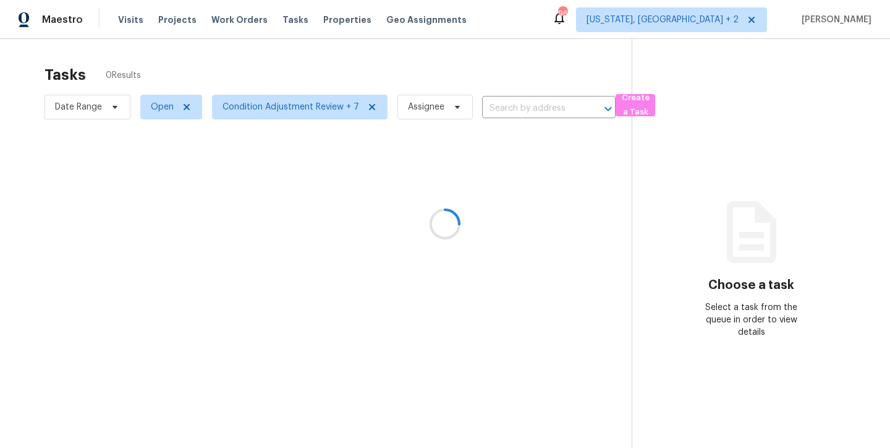
click at [513, 30] on div at bounding box center [445, 224] width 890 height 448
